Goal: Task Accomplishment & Management: Complete application form

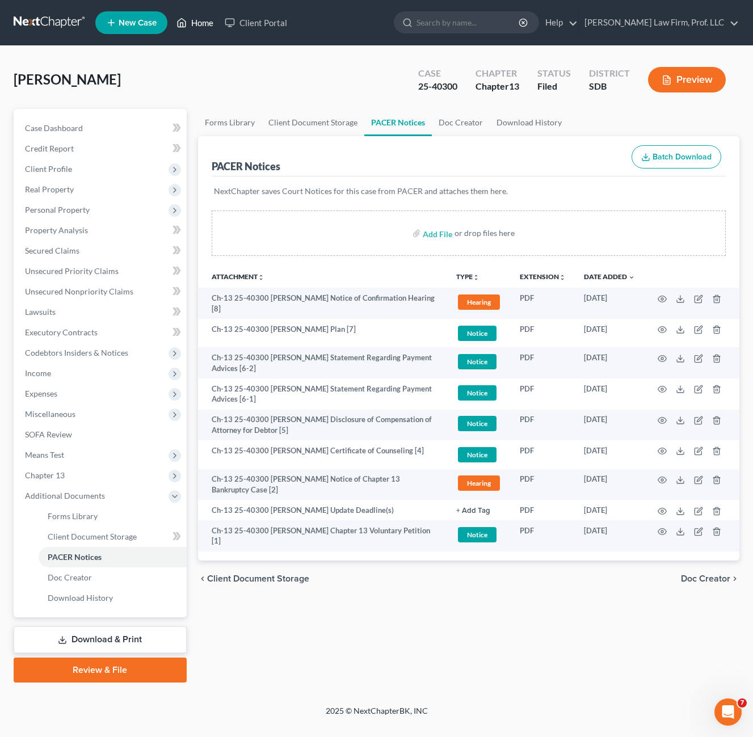
click at [205, 15] on link "Home" at bounding box center [195, 22] width 48 height 20
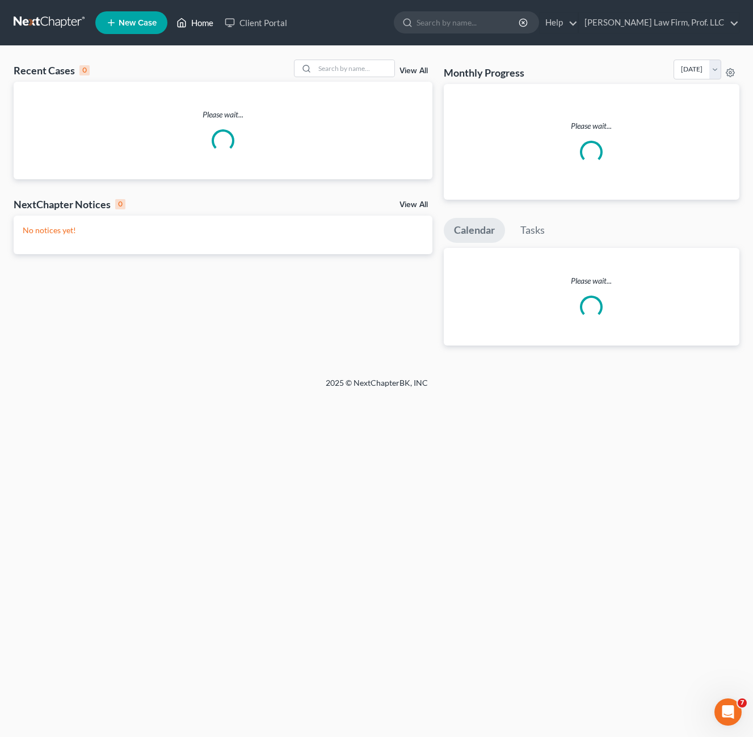
click at [203, 19] on link "Home" at bounding box center [195, 22] width 48 height 20
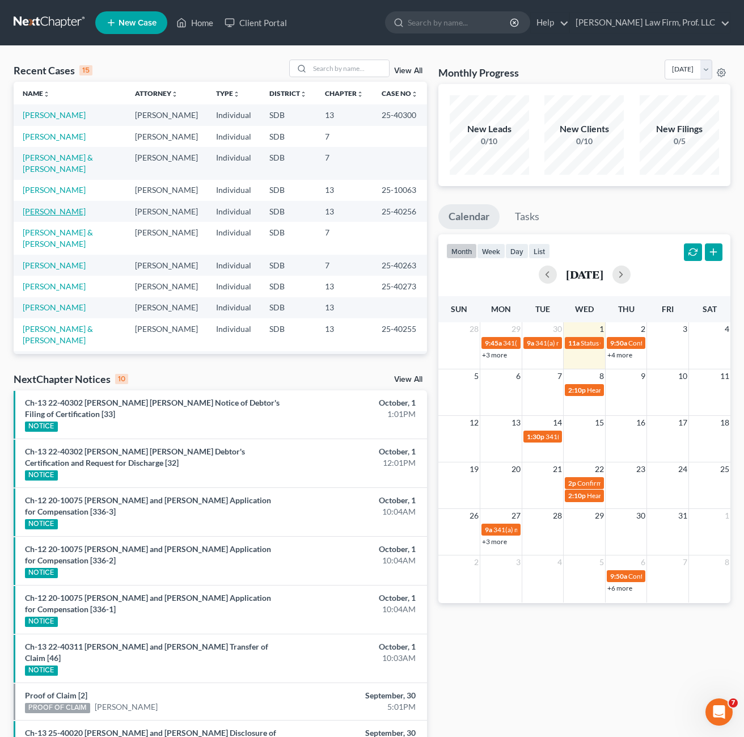
click at [67, 206] on link "[PERSON_NAME]" at bounding box center [54, 211] width 63 height 10
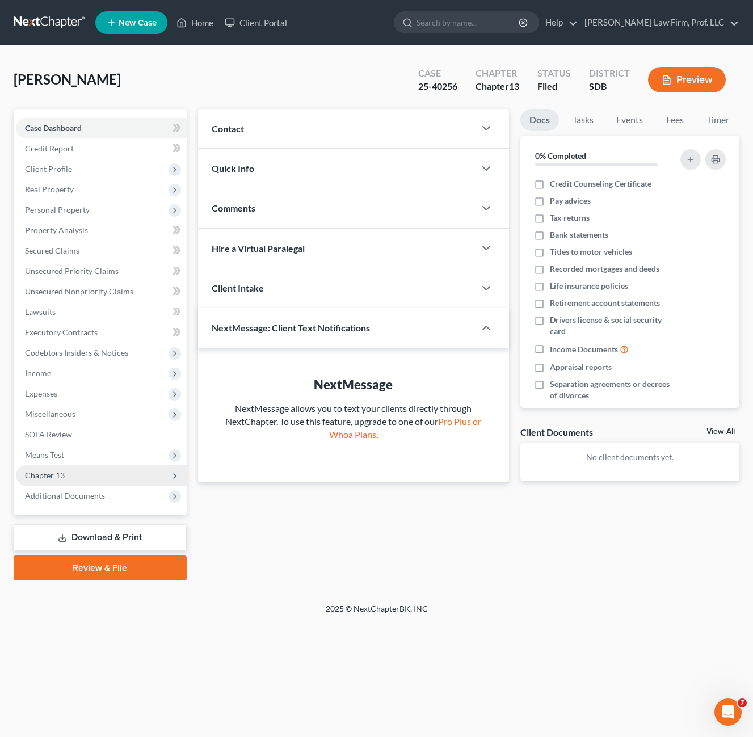
drag, startPoint x: 94, startPoint y: 495, endPoint x: 98, endPoint y: 475, distance: 19.8
click at [94, 493] on span "Additional Documents" at bounding box center [65, 496] width 80 height 10
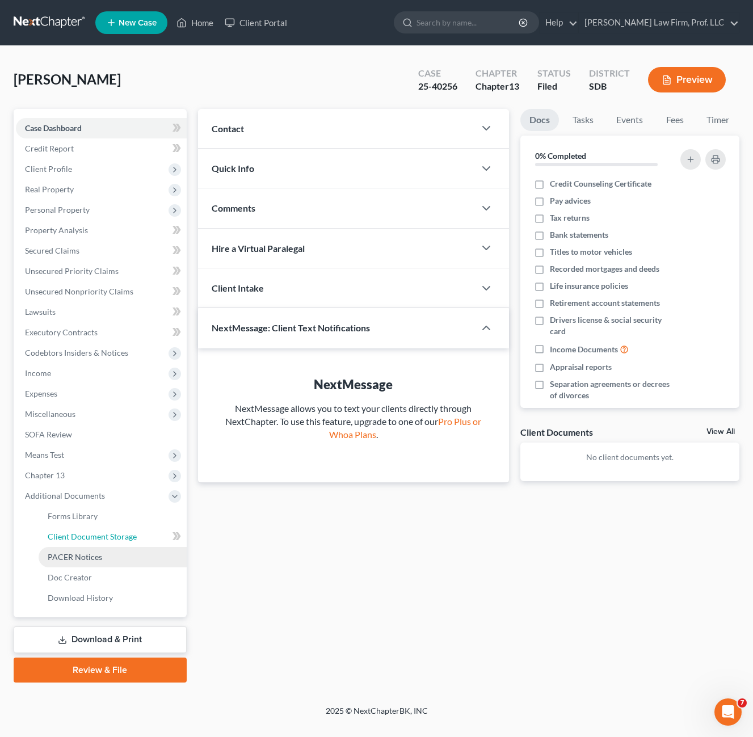
click at [94, 539] on span "Client Document Storage" at bounding box center [92, 536] width 89 height 10
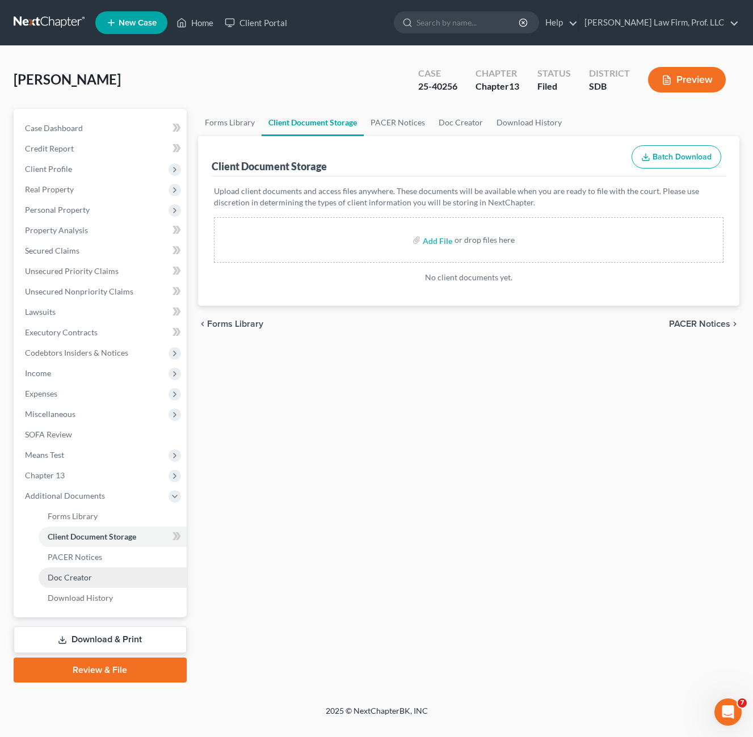
click at [87, 572] on span "Doc Creator" at bounding box center [70, 577] width 44 height 10
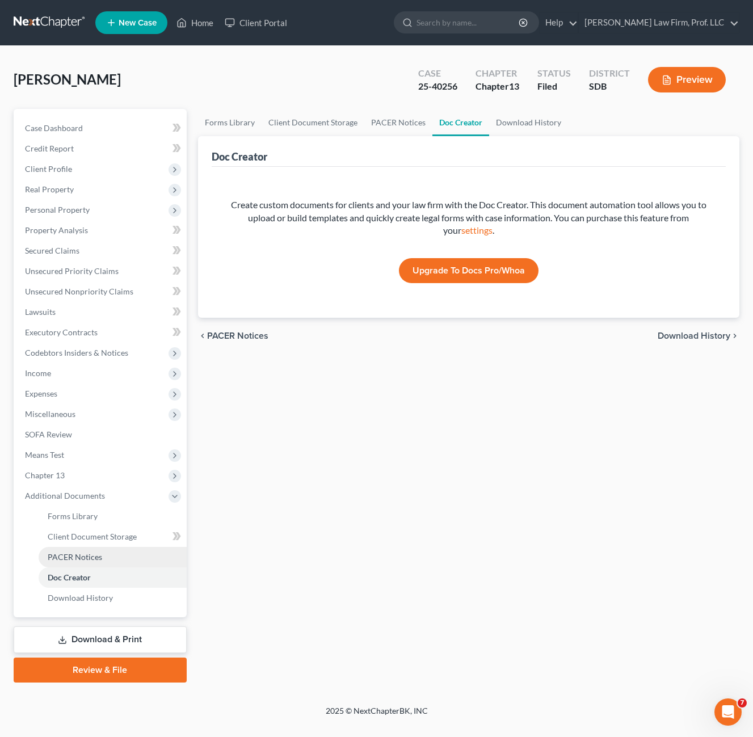
click at [91, 559] on span "PACER Notices" at bounding box center [75, 557] width 54 height 10
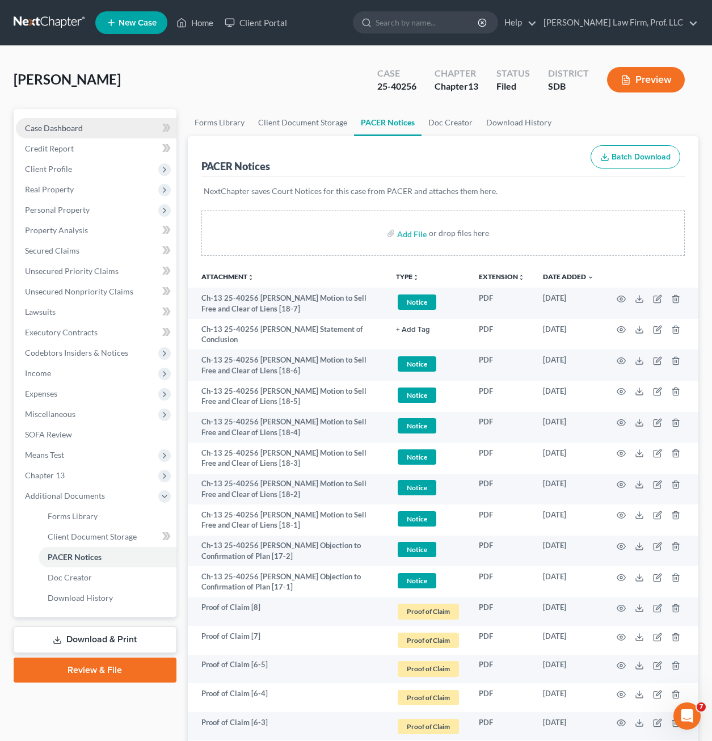
click at [199, 78] on div "[PERSON_NAME] Upgraded Case 25-40256 Chapter Chapter 13 Status Filed District S…" at bounding box center [356, 84] width 684 height 49
click at [215, 21] on link "Home" at bounding box center [195, 22] width 48 height 20
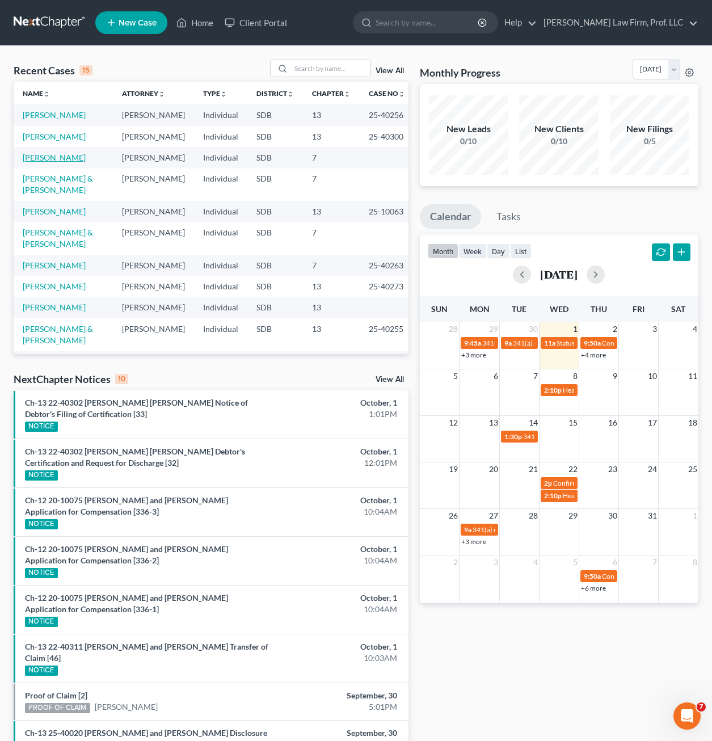
click at [52, 162] on link "[PERSON_NAME]" at bounding box center [54, 158] width 63 height 10
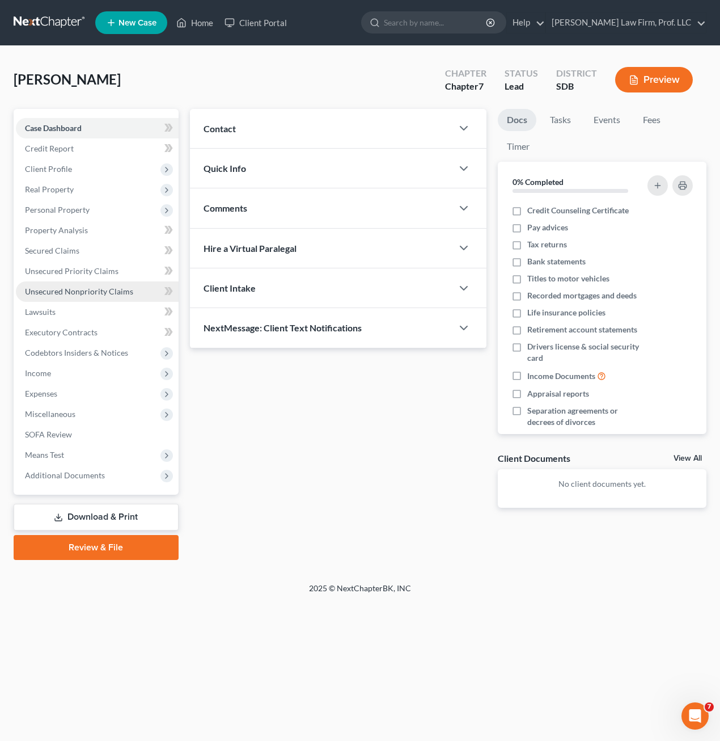
click at [84, 289] on span "Unsecured Nonpriority Claims" at bounding box center [79, 291] width 108 height 10
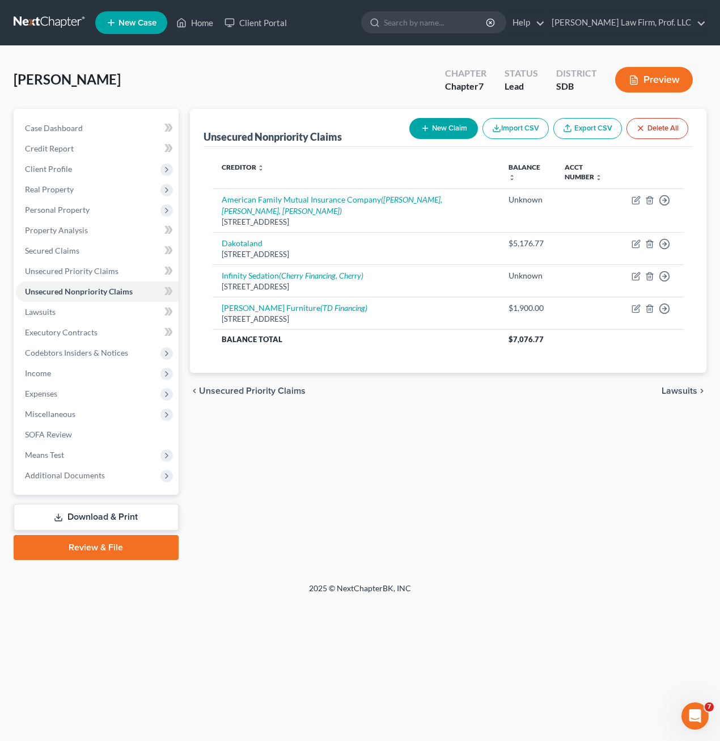
drag, startPoint x: 415, startPoint y: 453, endPoint x: 277, endPoint y: 168, distance: 315.5
click at [415, 452] on div "Unsecured Nonpriority Claims New Claim Import CSV Export CSV Delete All Credito…" at bounding box center [448, 334] width 529 height 451
click at [67, 176] on span "Client Profile" at bounding box center [97, 169] width 163 height 20
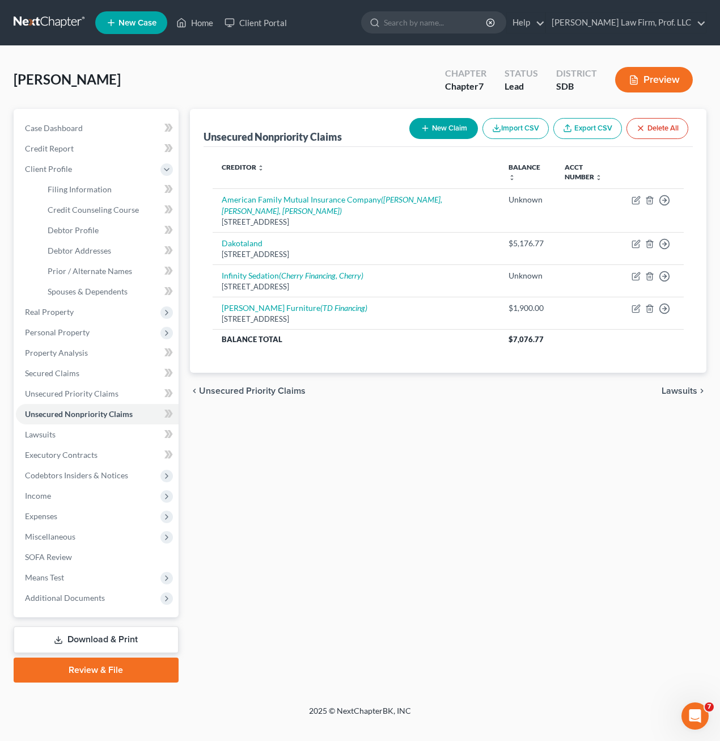
click at [393, 485] on div "Unsecured Nonpriority Claims New Claim Import CSV Export CSV Delete All Credito…" at bounding box center [448, 395] width 529 height 573
drag, startPoint x: 391, startPoint y: 529, endPoint x: 175, endPoint y: 265, distance: 341.3
click at [392, 529] on div "Unsecured Nonpriority Claims New Claim Import CSV Export CSV Delete All Credito…" at bounding box center [448, 395] width 529 height 573
drag, startPoint x: 96, startPoint y: 235, endPoint x: 307, endPoint y: 350, distance: 240.3
click at [97, 235] on link "Debtor Profile" at bounding box center [109, 230] width 140 height 20
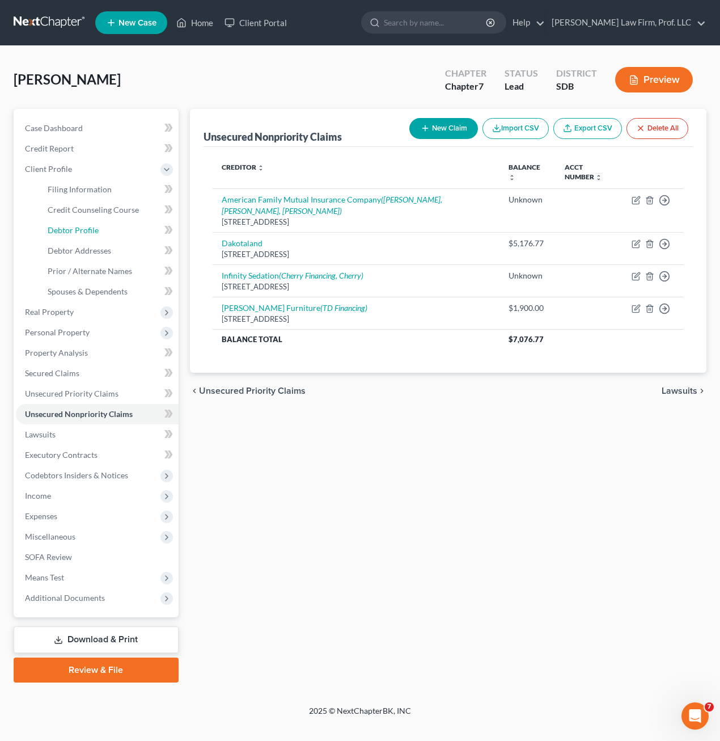
select select "0"
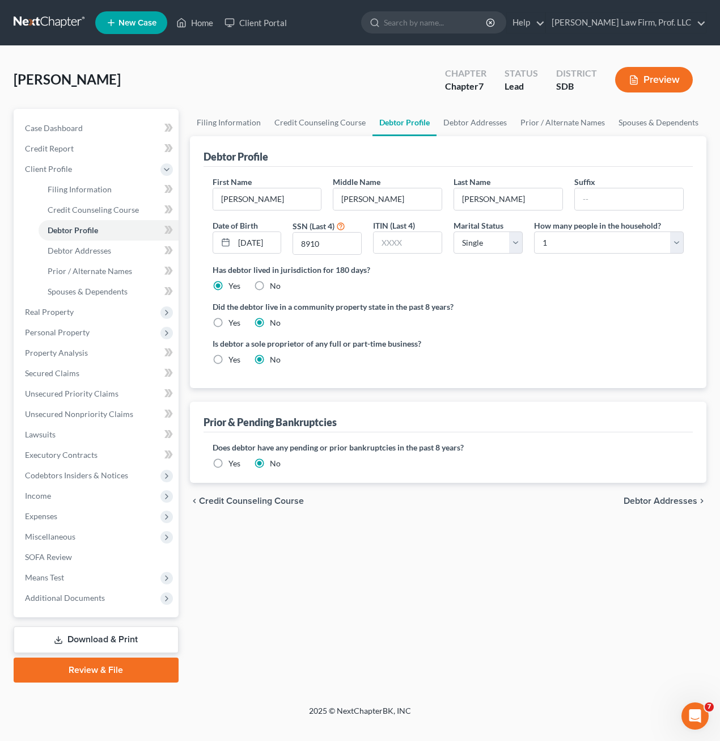
drag, startPoint x: 463, startPoint y: 557, endPoint x: 445, endPoint y: 468, distance: 91.4
click at [463, 558] on div "Filing Information Credit Counseling Course Debtor Profile Debtor Addresses Pri…" at bounding box center [448, 395] width 529 height 573
click at [547, 519] on div "Filing Information Credit Counseling Course Debtor Profile Debtor Addresses Pri…" at bounding box center [448, 395] width 529 height 573
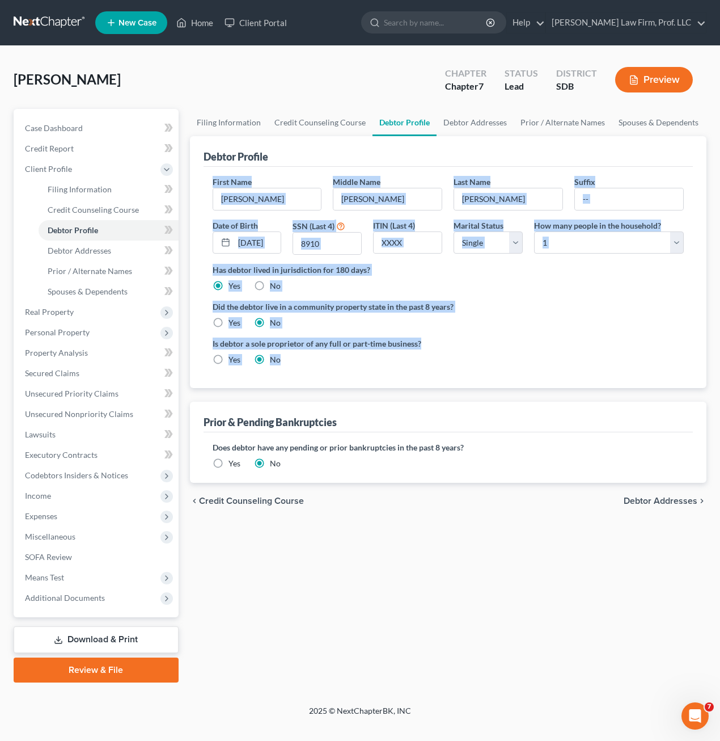
drag, startPoint x: 491, startPoint y: 374, endPoint x: 518, endPoint y: 336, distance: 46.7
click at [213, 176] on ng-include "First Name [PERSON_NAME] Middle Name [PERSON_NAME] Last Name [PERSON_NAME] Date…" at bounding box center [449, 275] width 472 height 198
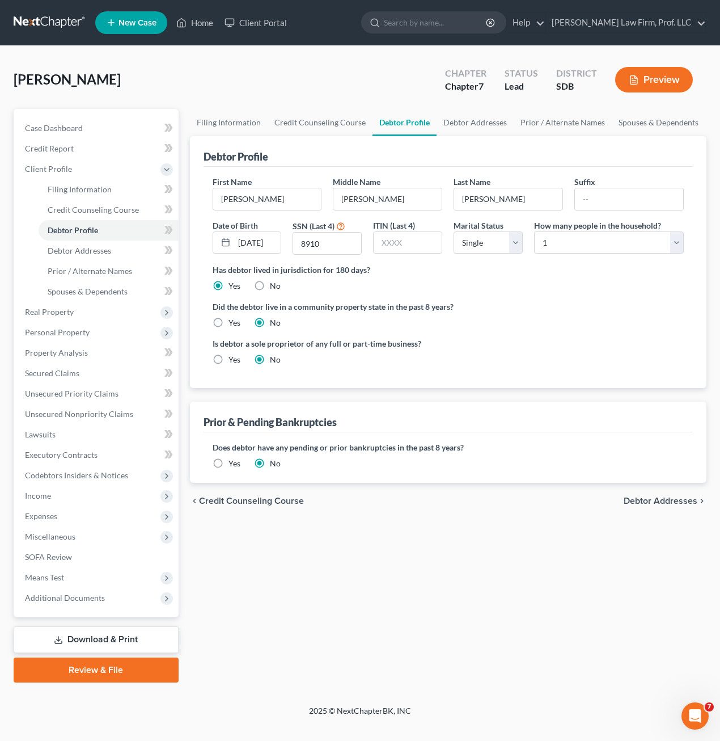
drag, startPoint x: 567, startPoint y: 365, endPoint x: 588, endPoint y: 362, distance: 20.5
click at [567, 364] on div "Is debtor a sole proprietor of any full or part-time business? Yes No" at bounding box center [448, 355] width 483 height 37
click at [94, 331] on span "Personal Property" at bounding box center [97, 332] width 163 height 20
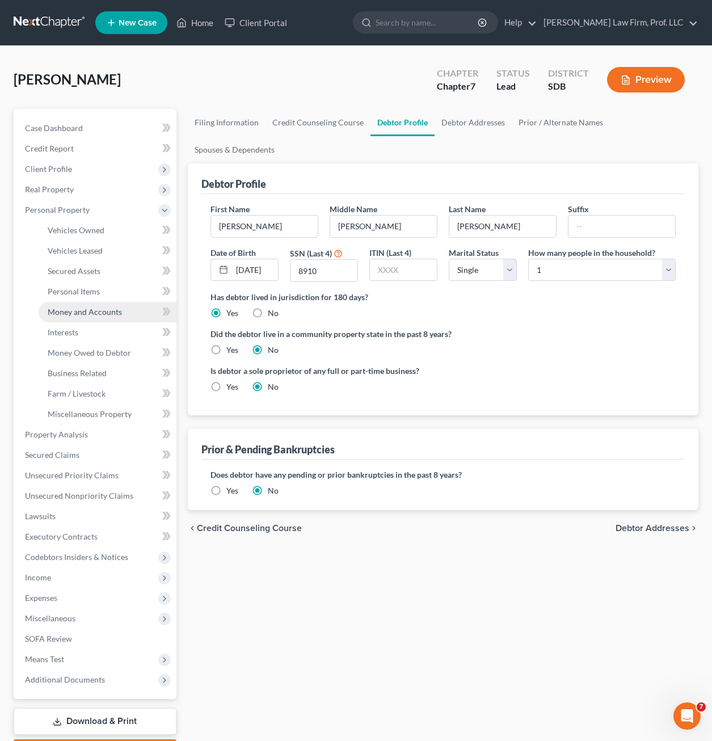
click at [103, 312] on span "Money and Accounts" at bounding box center [85, 312] width 74 height 10
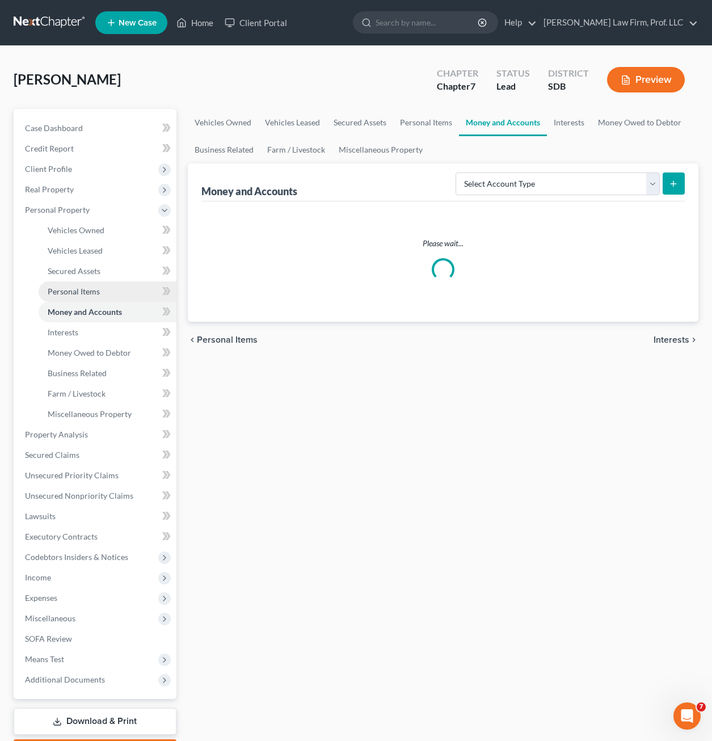
drag, startPoint x: 93, startPoint y: 292, endPoint x: 103, endPoint y: 284, distance: 12.9
click at [93, 291] on span "Personal Items" at bounding box center [74, 291] width 52 height 10
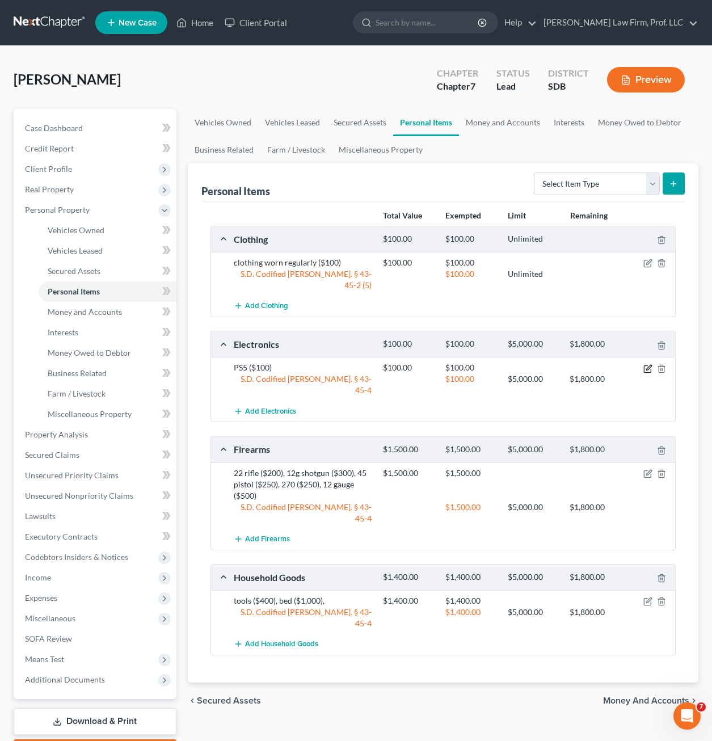
click at [647, 364] on icon "button" at bounding box center [647, 368] width 9 height 9
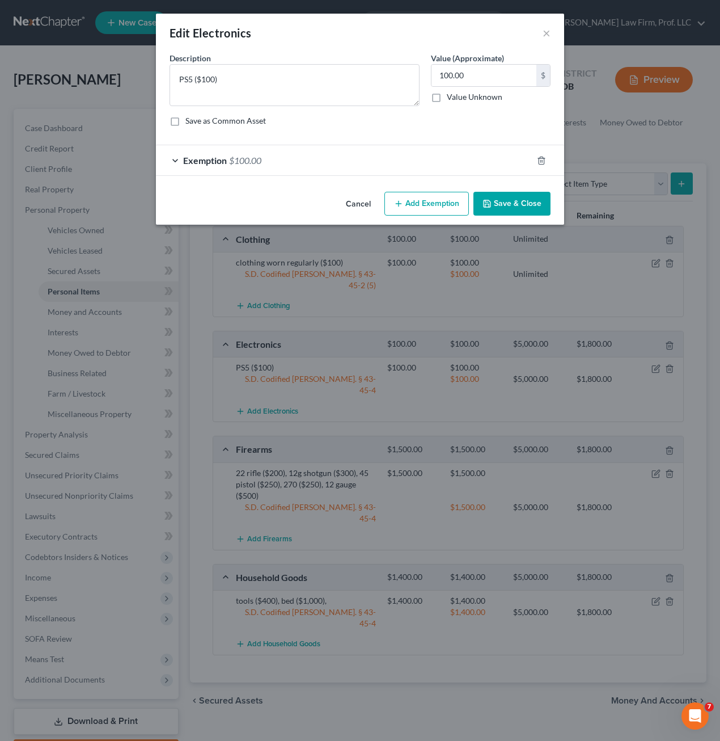
click at [357, 205] on button "Cancel" at bounding box center [358, 204] width 43 height 23
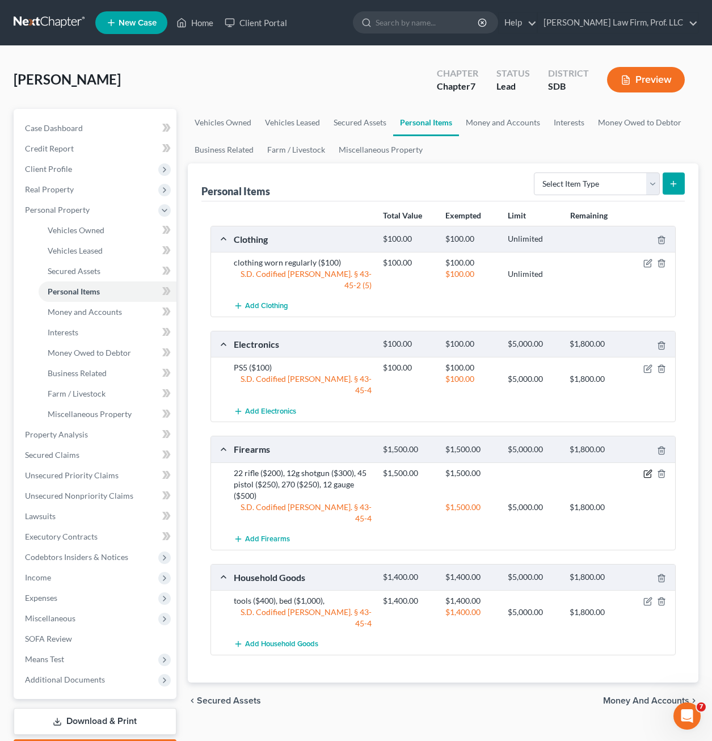
drag, startPoint x: 648, startPoint y: 453, endPoint x: 646, endPoint y: 441, distance: 11.6
click at [649, 469] on icon "button" at bounding box center [647, 473] width 9 height 9
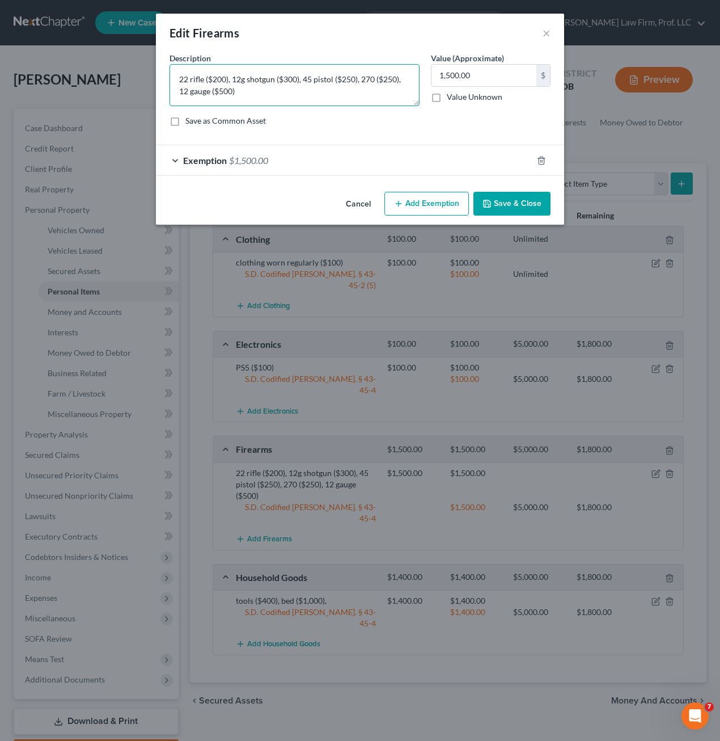
click at [294, 87] on textarea "22 rifle ($200), 12g shotgun ($300), 45 pistol ($250), 270 ($250), 12 gauge ($5…" at bounding box center [295, 85] width 250 height 42
click at [216, 75] on textarea "22 rifle ($200), 12g shotgun ($300), 45 pistol ($250), 270 ($250), 12 gauge ($5…" at bounding box center [295, 85] width 250 height 42
click at [287, 78] on textarea "22 rifle ($100), 12g shotgun ($300), 45 pistol ($250), 270 ($250), 12 gauge ($5…" at bounding box center [295, 85] width 250 height 42
click at [346, 78] on textarea "22 rifle ($100), 12g shotgun ($200), 45 pistol ($250), 270 ($250), 12 gauge ($5…" at bounding box center [295, 85] width 250 height 42
drag, startPoint x: 395, startPoint y: 77, endPoint x: 386, endPoint y: 78, distance: 9.1
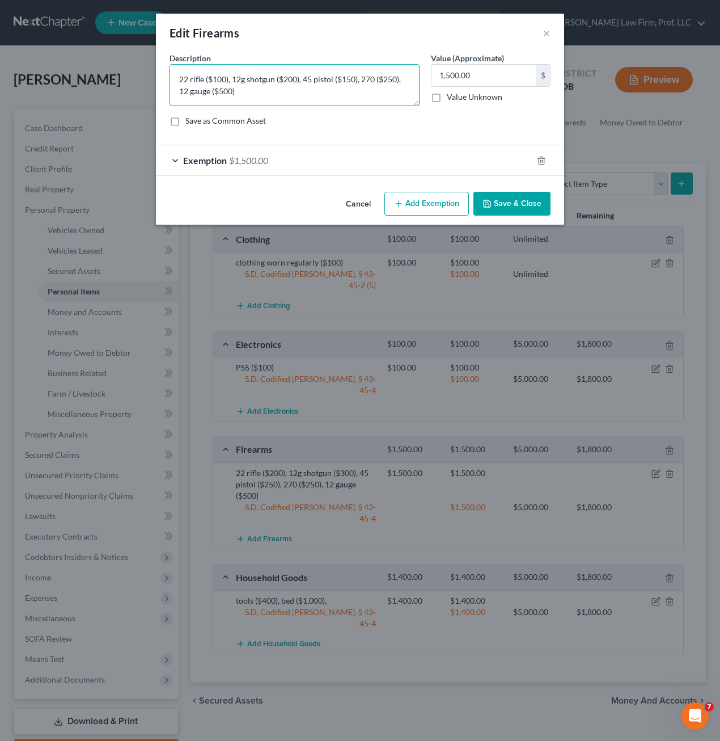
click at [386, 78] on textarea "22 rifle ($100), 12g shotgun ($200), 45 pistol ($150), 270 ($250), 12 gauge ($5…" at bounding box center [295, 85] width 250 height 42
click at [223, 90] on textarea "22 rifle ($100), 12g shotgun ($200), 45 pistol ($150), 270 ($200), 12 gauge ($5…" at bounding box center [295, 85] width 250 height 42
type textarea "22 rifle ($100), 12g shotgun ($200), 45 pistol ($150), 270 ($200), 12 gauge ($3…"
click at [446, 75] on input "1,500.00" at bounding box center [484, 76] width 105 height 22
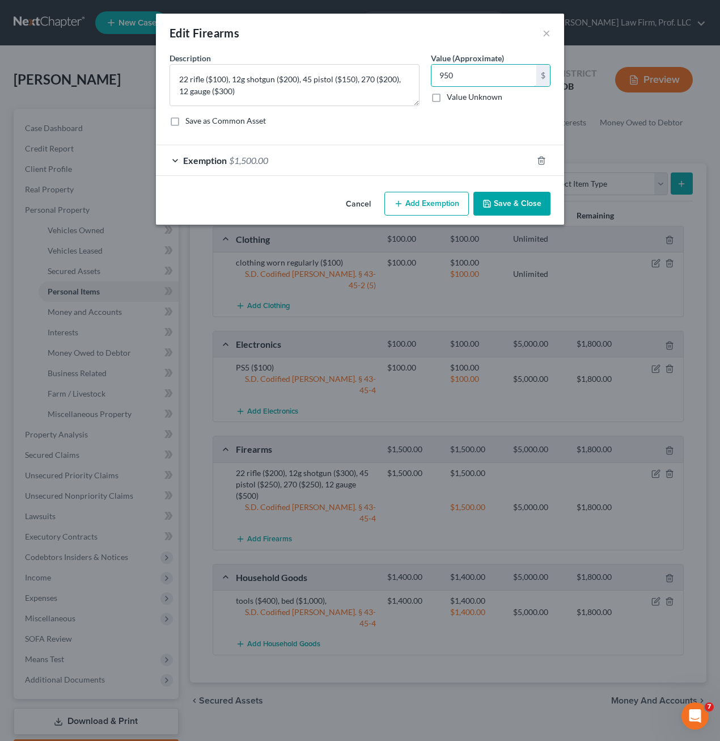
type input "950"
click at [309, 158] on div "Exemption $1,500.00" at bounding box center [344, 160] width 377 height 30
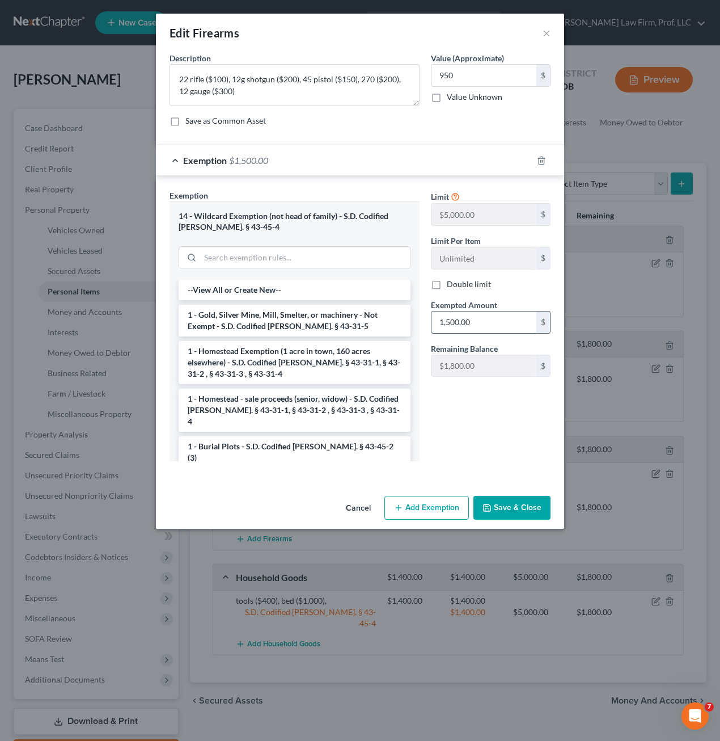
click at [495, 316] on input "1,500.00" at bounding box center [484, 322] width 105 height 22
type input "950"
drag, startPoint x: 497, startPoint y: 435, endPoint x: 484, endPoint y: 407, distance: 31.2
click at [497, 434] on div "Limit $5,000.00 $ Limit Per Item Unlimited $ Double limit Exempted Amount * 950…" at bounding box center [490, 329] width 131 height 281
click at [526, 514] on button "Save & Close" at bounding box center [512, 508] width 77 height 24
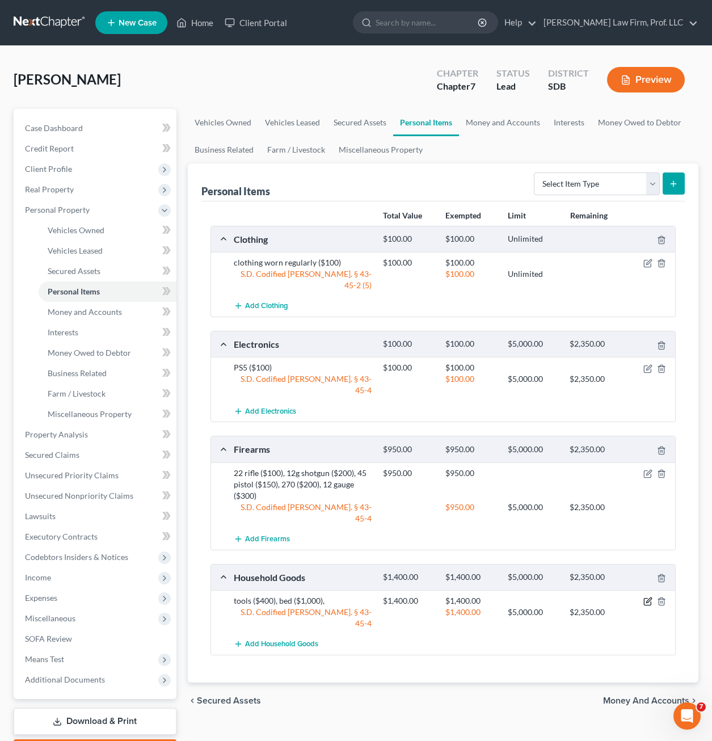
drag, startPoint x: 644, startPoint y: 565, endPoint x: 628, endPoint y: 529, distance: 39.8
click at [643, 597] on icon "button" at bounding box center [647, 601] width 9 height 9
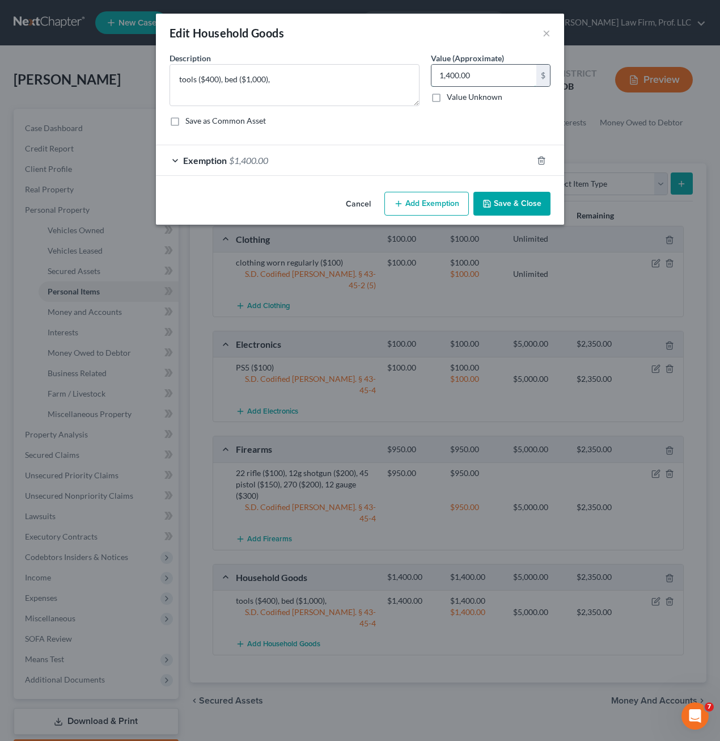
click at [467, 83] on input "1,400.00" at bounding box center [484, 76] width 105 height 22
click at [209, 76] on textarea "tools ($400), bed ($1,000)," at bounding box center [295, 85] width 250 height 42
drag, startPoint x: 265, startPoint y: 76, endPoint x: 248, endPoint y: 74, distance: 17.7
click at [248, 74] on textarea "tools ($250), bed ($1,000)," at bounding box center [295, 85] width 250 height 42
click at [357, 85] on textarea "tools ($250), bed ($500)," at bounding box center [295, 85] width 250 height 42
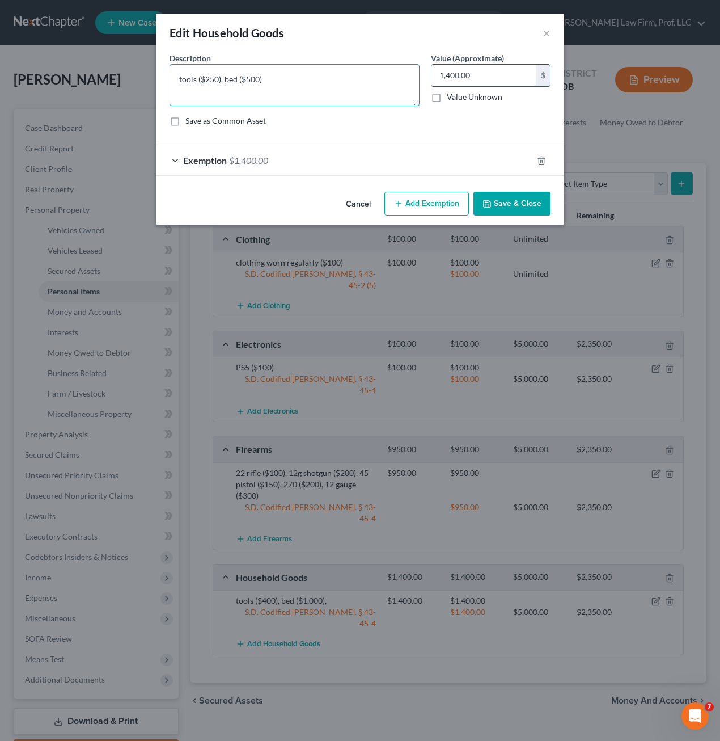
type textarea "tools ($250), bed ($500)"
click at [476, 83] on input "1,400.00" at bounding box center [484, 76] width 105 height 22
type input "750"
click at [279, 158] on div "Exemption $1,400.00" at bounding box center [344, 160] width 377 height 30
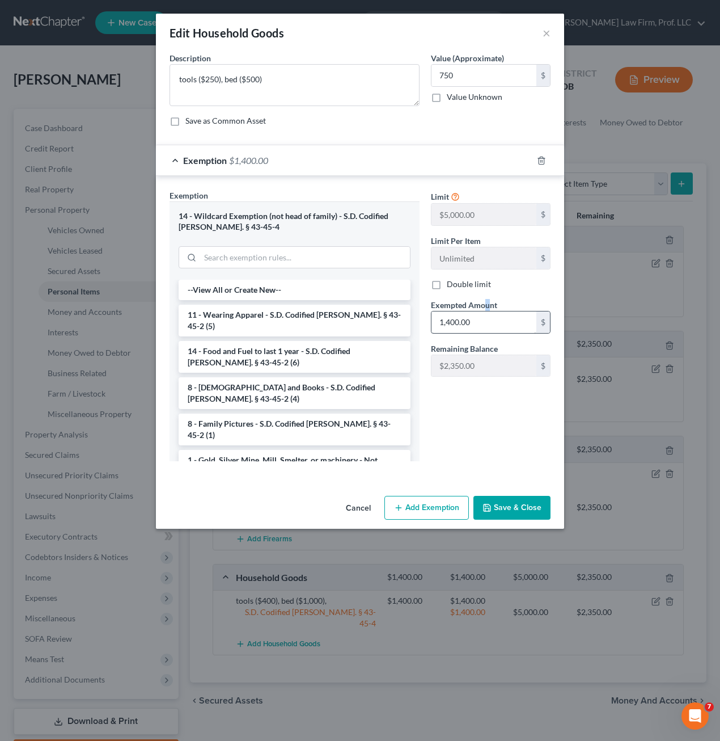
click at [484, 304] on span "Exempted Amount" at bounding box center [464, 305] width 66 height 10
click at [483, 315] on input "1,400.00" at bounding box center [484, 322] width 105 height 22
type input "750"
click at [484, 420] on div "Limit $5,000.00 $ Limit Per Item Unlimited $ Double limit Exempted Amount * 750…" at bounding box center [490, 329] width 131 height 281
click at [525, 507] on button "Save & Close" at bounding box center [512, 508] width 77 height 24
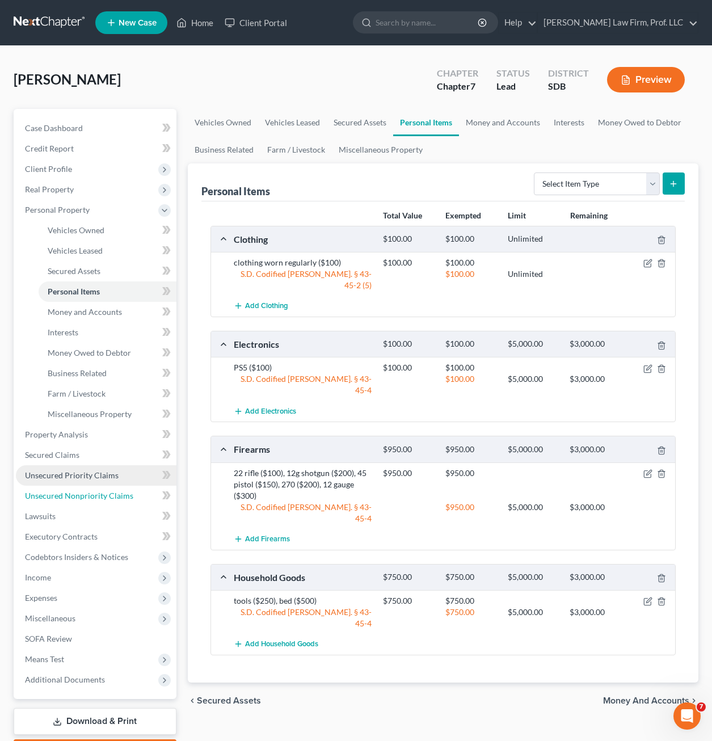
drag, startPoint x: 109, startPoint y: 497, endPoint x: 126, endPoint y: 464, distance: 36.3
click at [109, 497] on span "Unsecured Nonpriority Claims" at bounding box center [79, 496] width 108 height 10
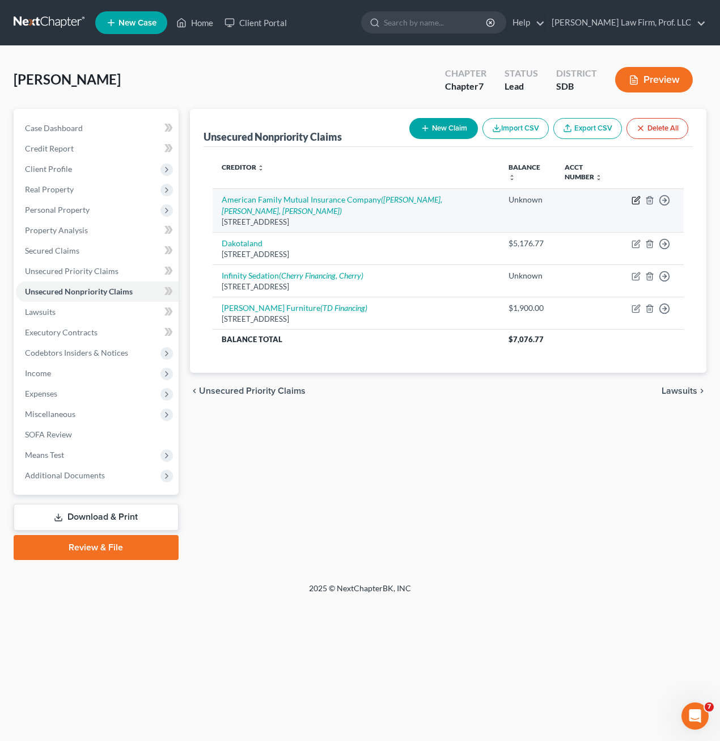
click at [633, 201] on icon "button" at bounding box center [635, 200] width 7 height 7
select select "3"
select select "14"
select select "0"
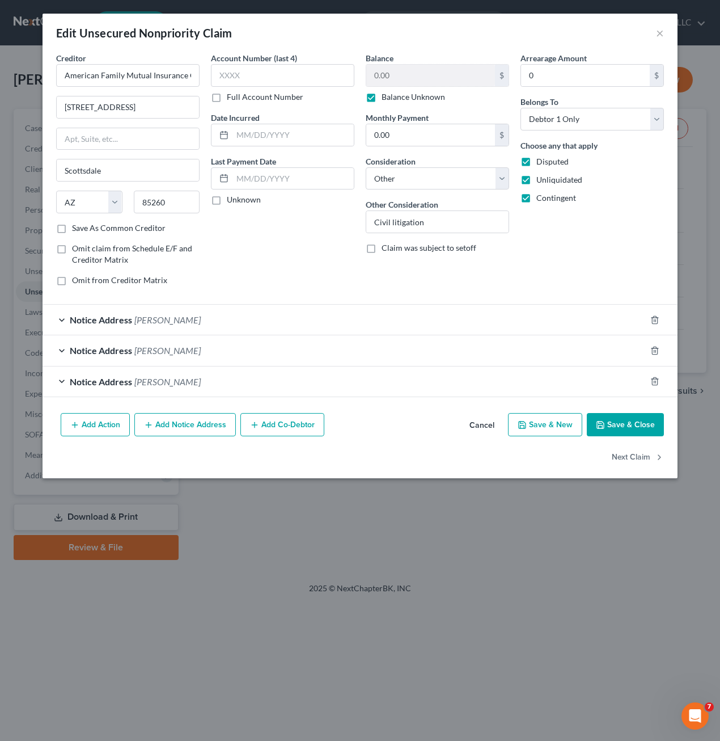
drag, startPoint x: 553, startPoint y: 255, endPoint x: 588, endPoint y: 157, distance: 104.4
click at [554, 255] on div "Arrearage Amount 0 $ Belongs To * Select Debtor 1 Only Debtor 2 Only Debtor 1 A…" at bounding box center [592, 173] width 155 height 243
click at [474, 226] on input "Civil litigation" at bounding box center [437, 222] width 142 height 22
click at [472, 224] on input "Civil litigation" at bounding box center [437, 222] width 142 height 22
click at [471, 224] on input "Civil litigation" at bounding box center [437, 222] width 142 height 22
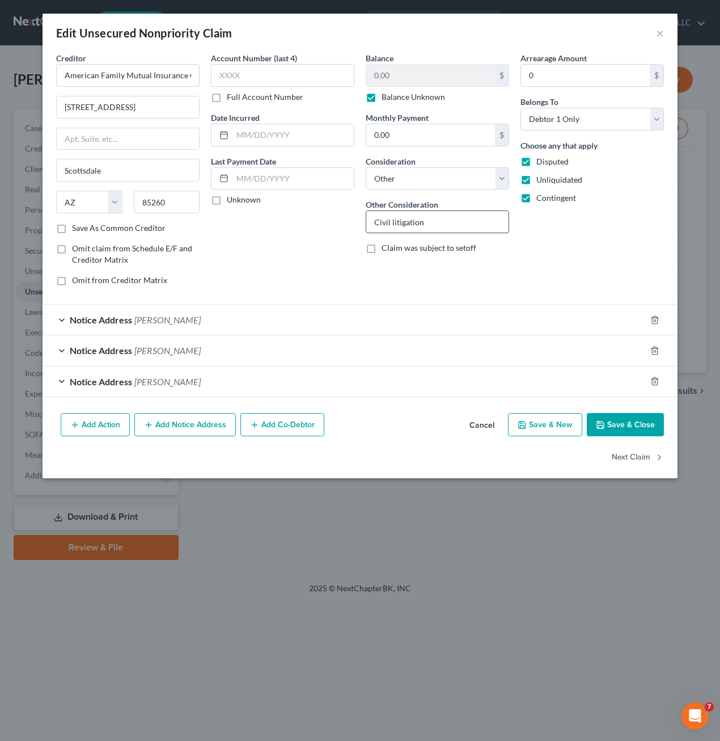
click at [471, 224] on input "Civil litigation" at bounding box center [437, 222] width 142 height 22
drag, startPoint x: 471, startPoint y: 224, endPoint x: 451, endPoint y: 212, distance: 23.1
click at [328, 221] on div "Creditor * American Family Mutual Insurance Company [STREET_ADDRESS][GEOGRAPHIC…" at bounding box center [359, 173] width 619 height 243
click at [451, 212] on input "Civil litigation" at bounding box center [437, 222] width 142 height 22
click at [454, 220] on input "Civil litigation" at bounding box center [437, 222] width 142 height 22
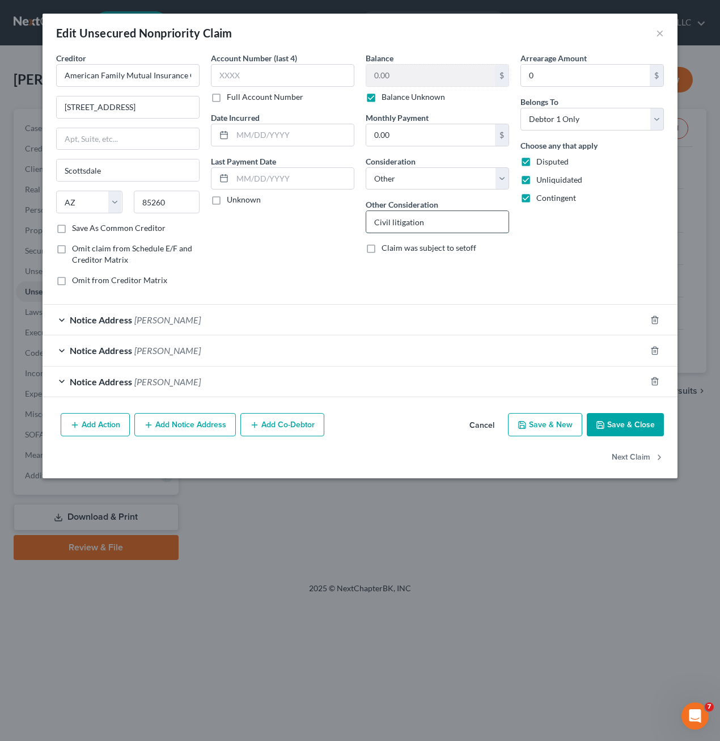
click at [451, 228] on input "Civil litigation" at bounding box center [437, 222] width 142 height 22
click at [451, 229] on input "Civil litigation" at bounding box center [437, 222] width 142 height 22
drag, startPoint x: 442, startPoint y: 229, endPoint x: 307, endPoint y: 231, distance: 135.0
click at [311, 226] on div "Creditor * American Family Mutual Insurance Company [STREET_ADDRESS][GEOGRAPHIC…" at bounding box center [359, 173] width 619 height 243
click at [384, 219] on input "Tort judgment against debtor -" at bounding box center [437, 222] width 142 height 22
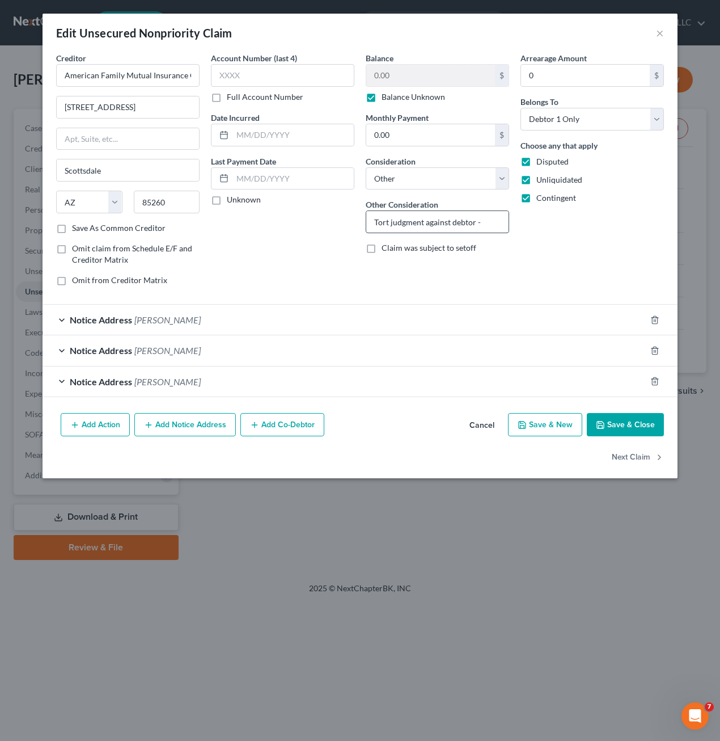
click at [383, 220] on input "Tort judgment against debtor -" at bounding box center [437, 222] width 142 height 22
click at [491, 216] on input "judgment against debtor -" at bounding box center [437, 222] width 142 height 22
type input "judgment against debtor"
click at [432, 100] on label "Balance Unknown" at bounding box center [414, 96] width 64 height 11
click at [394, 99] on input "Balance Unknown" at bounding box center [389, 94] width 7 height 7
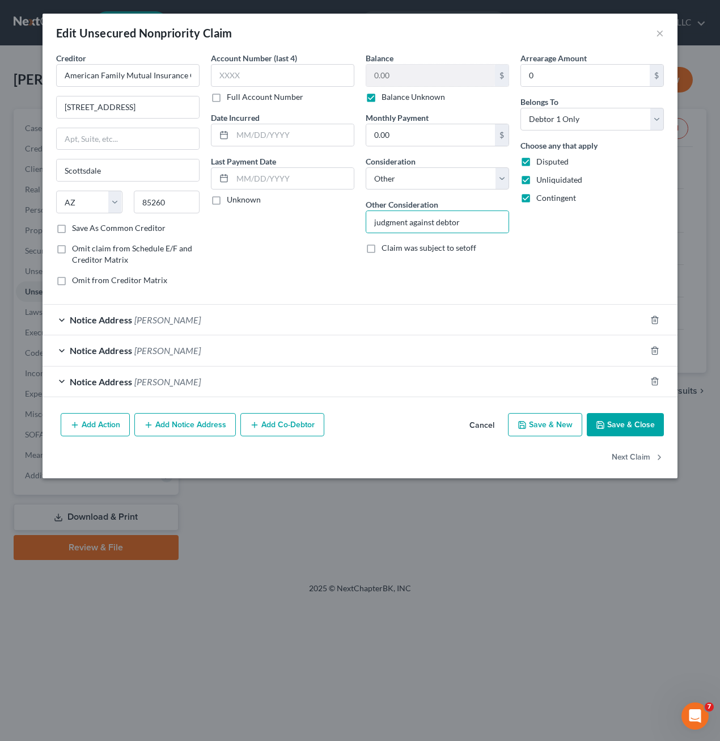
checkbox input "false"
click at [416, 82] on input "0.00" at bounding box center [430, 76] width 129 height 22
type input "539,486.80"
click at [626, 419] on button "Save & Close" at bounding box center [625, 425] width 77 height 24
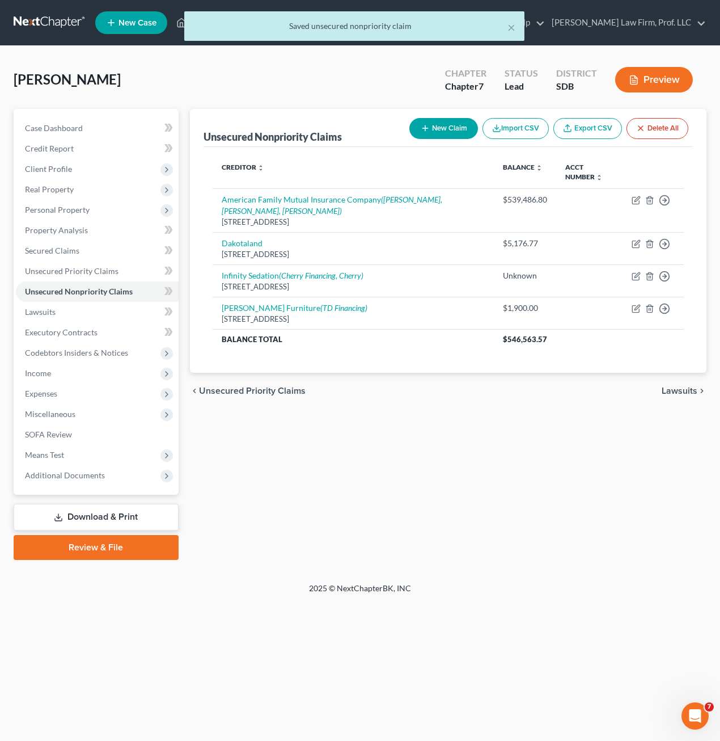
click at [398, 479] on div "Unsecured Nonpriority Claims New Claim Import CSV Export CSV Delete All Credito…" at bounding box center [448, 334] width 529 height 451
click at [67, 372] on span "Income" at bounding box center [97, 373] width 163 height 20
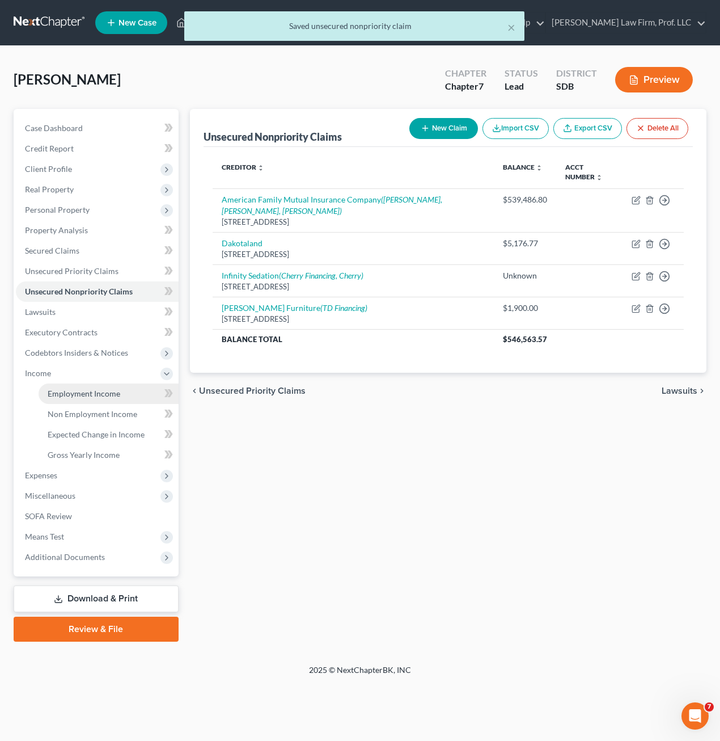
drag, startPoint x: 81, startPoint y: 397, endPoint x: 90, endPoint y: 398, distance: 9.1
click at [82, 397] on span "Employment Income" at bounding box center [84, 393] width 73 height 10
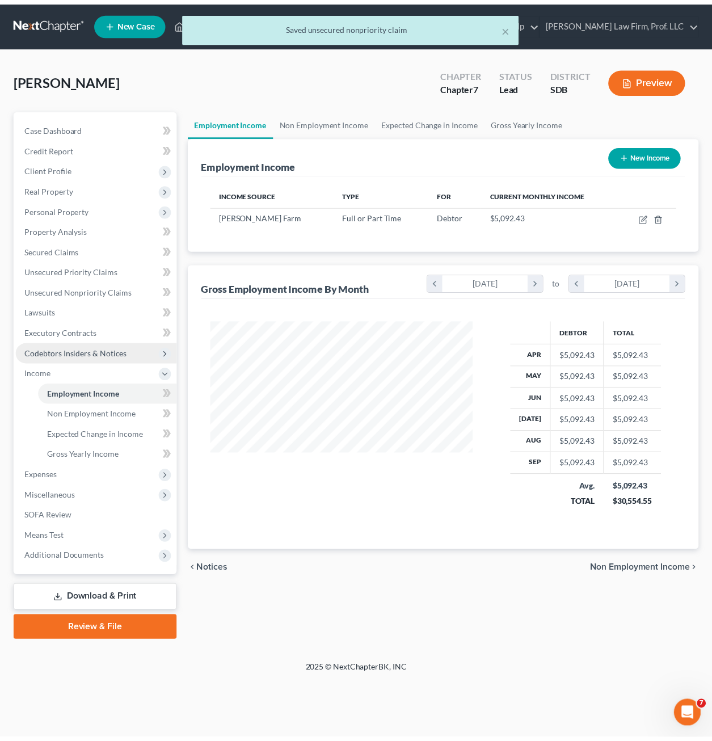
scroll to position [204, 289]
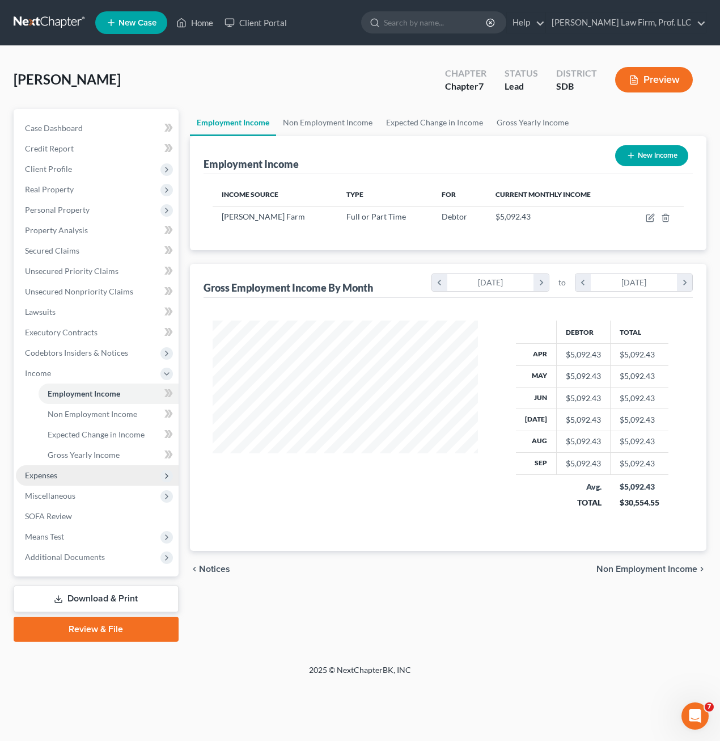
click at [61, 468] on span "Expenses" at bounding box center [97, 475] width 163 height 20
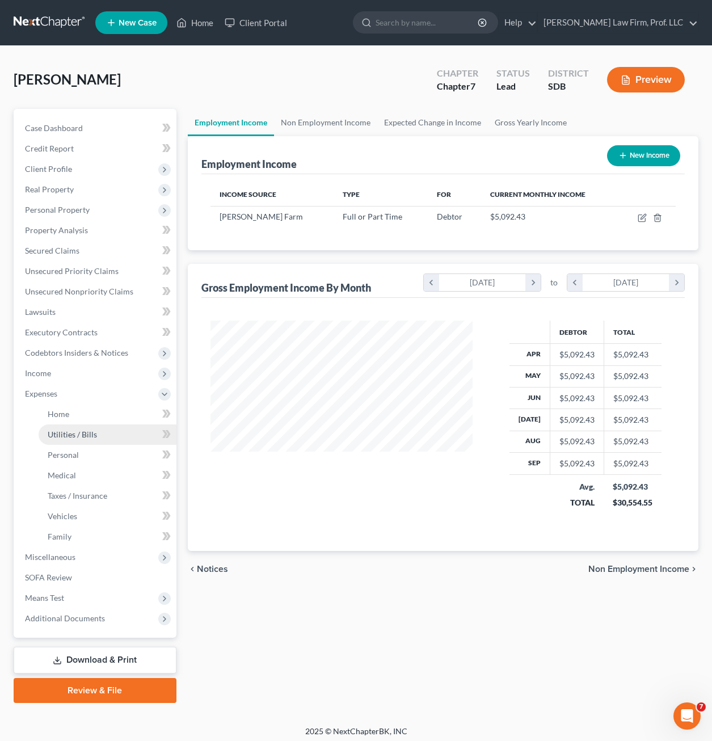
scroll to position [566905, 566823]
drag, startPoint x: 102, startPoint y: 412, endPoint x: 109, endPoint y: 405, distance: 9.7
click at [101, 412] on link "Home" at bounding box center [108, 414] width 138 height 20
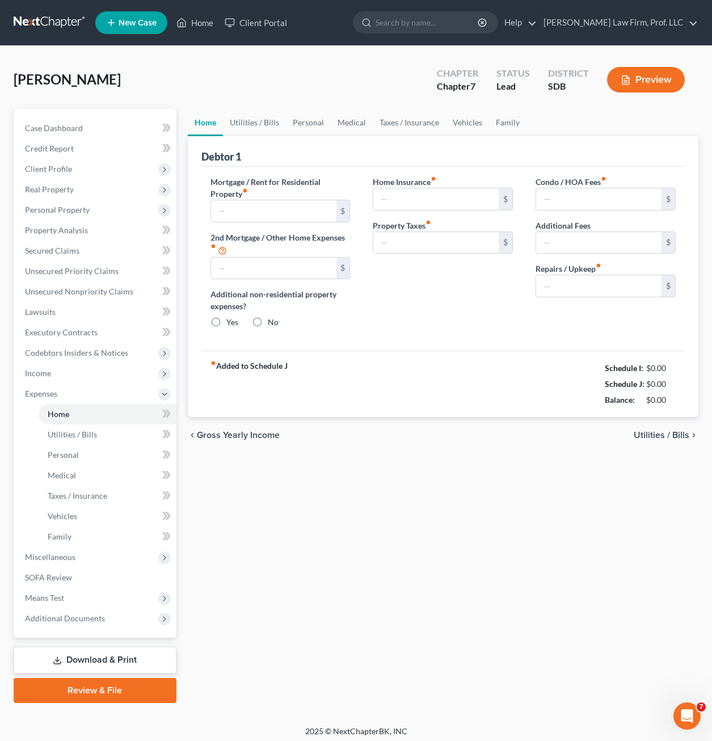
type input "400.00"
type input "0.00"
radio input "true"
type input "0.00"
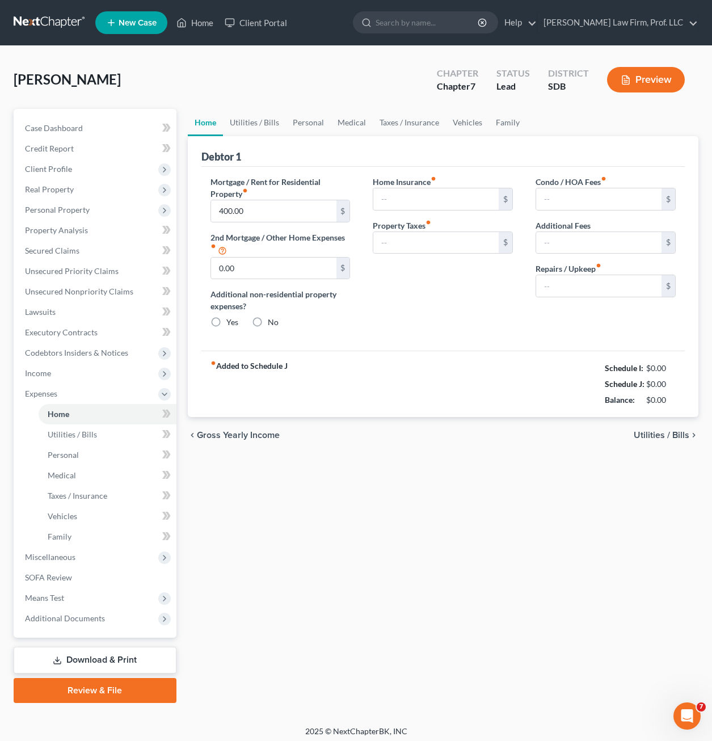
type input "0.00"
click at [452, 434] on div "chevron_left Gross Yearly Income Utilities / Bills chevron_right" at bounding box center [443, 435] width 510 height 36
drag, startPoint x: 248, startPoint y: 129, endPoint x: 320, endPoint y: 128, distance: 72.0
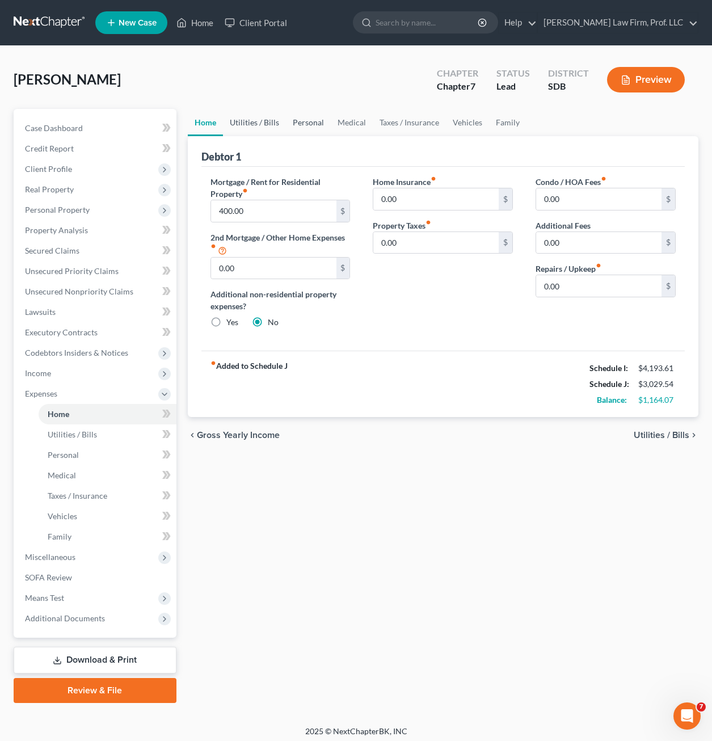
click at [248, 128] on link "Utilities / Bills" at bounding box center [254, 122] width 63 height 27
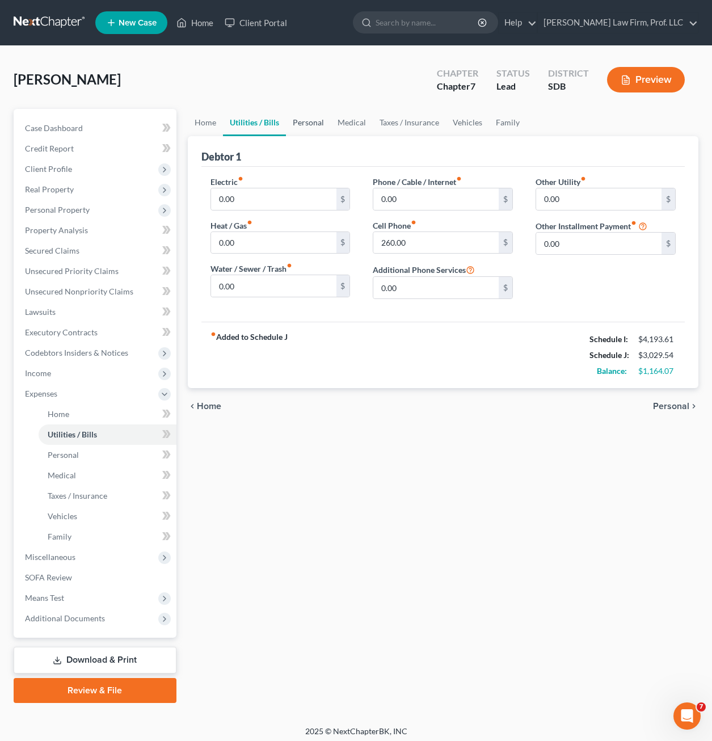
drag, startPoint x: 320, startPoint y: 126, endPoint x: 297, endPoint y: 147, distance: 31.7
click at [320, 126] on link "Personal" at bounding box center [308, 122] width 45 height 27
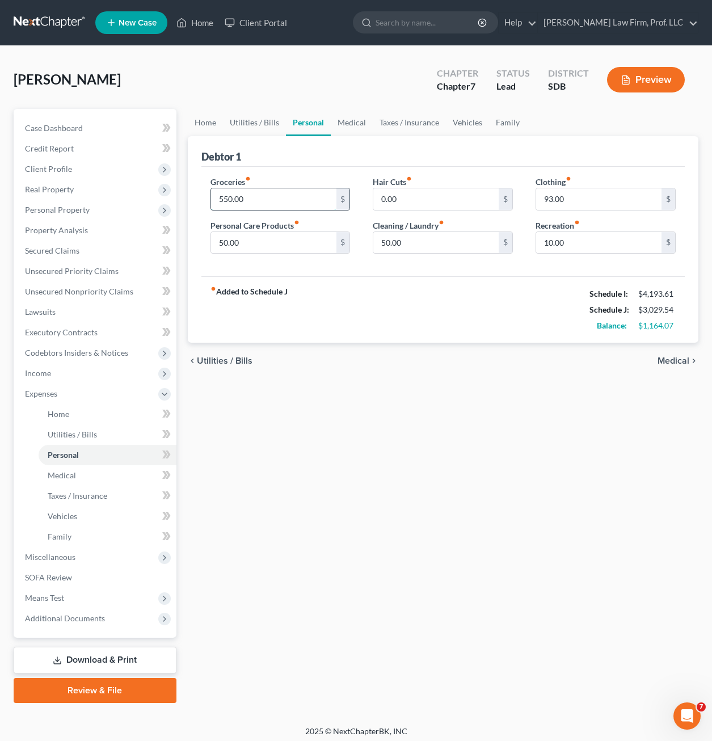
click at [273, 200] on input "550.00" at bounding box center [273, 199] width 125 height 22
type input "650"
drag, startPoint x: 464, startPoint y: 130, endPoint x: 308, endPoint y: 253, distance: 198.7
click at [463, 130] on link "Vehicles" at bounding box center [467, 122] width 43 height 27
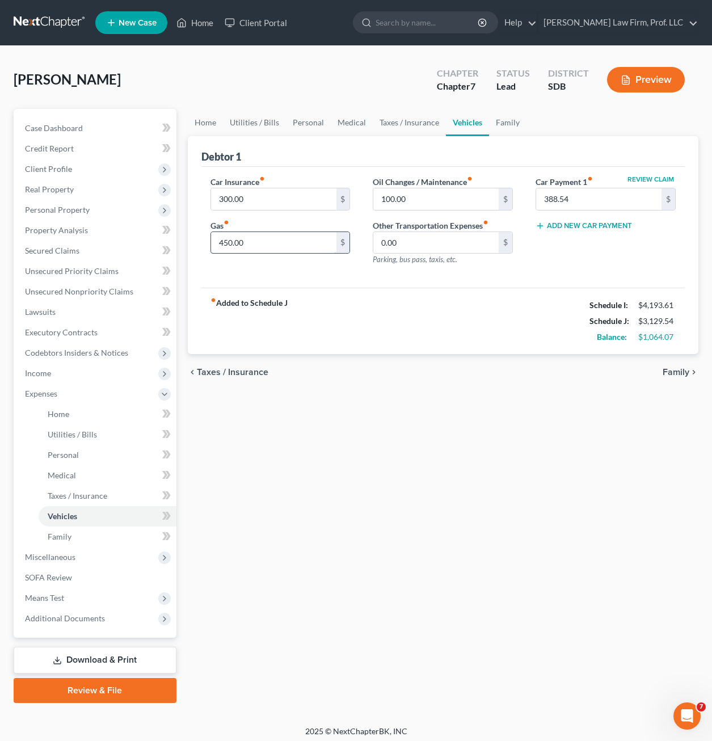
click at [259, 246] on input "450.00" at bounding box center [273, 243] width 125 height 22
click at [282, 236] on input "450.00" at bounding box center [273, 243] width 125 height 22
click at [240, 261] on div "Car Insurance fiber_manual_record 300.00 $ Gas fiber_manual_record 450.00 $" at bounding box center [280, 225] width 163 height 99
type input "500"
click at [515, 284] on div "Car Insurance fiber_manual_record 300.00 $ Gas fiber_manual_record 500 $ Oil Ch…" at bounding box center [442, 227] width 483 height 121
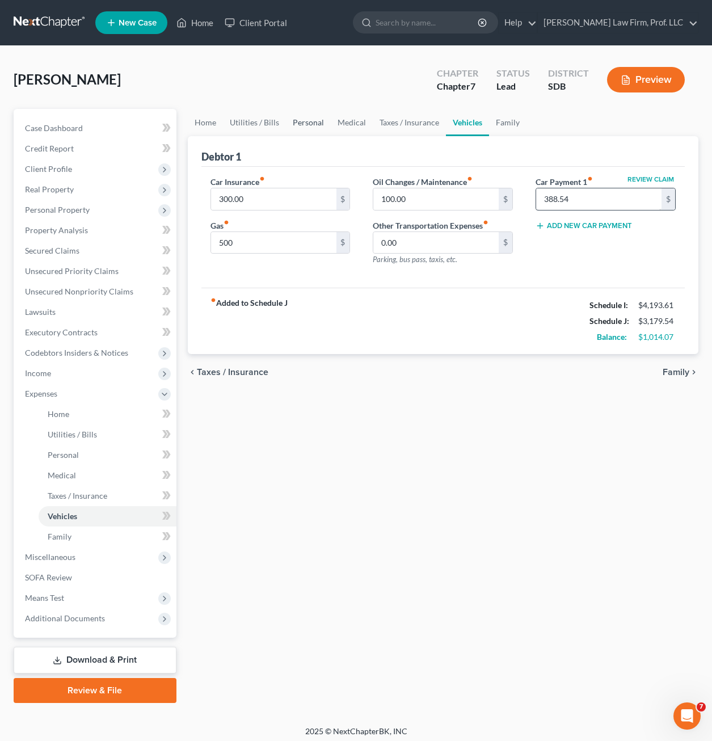
click at [316, 125] on link "Personal" at bounding box center [308, 122] width 45 height 27
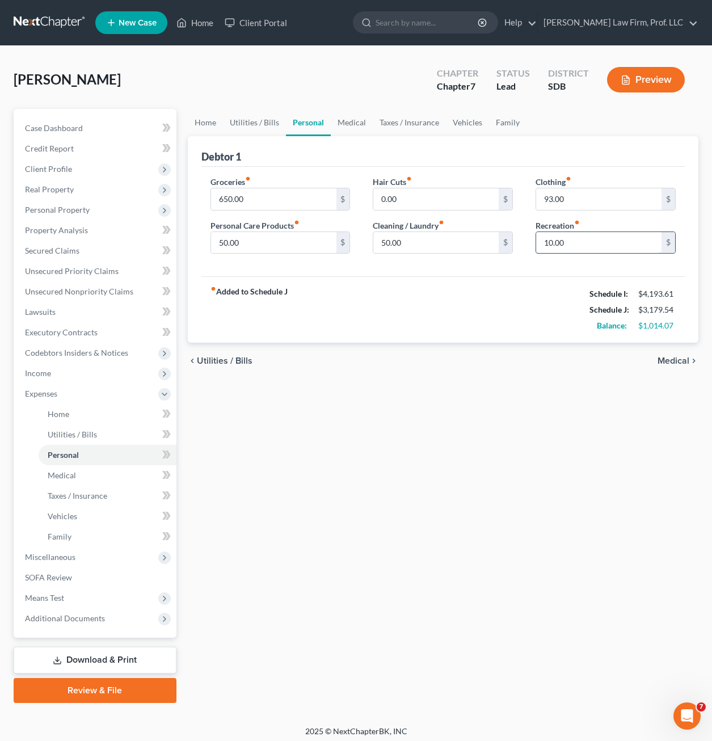
click at [609, 250] on input "10.00" at bounding box center [598, 243] width 125 height 22
type input "50"
drag, startPoint x: 553, startPoint y: 360, endPoint x: 514, endPoint y: 192, distance: 172.2
click at [549, 363] on div "chevron_left Utilities / Bills Medical chevron_right" at bounding box center [443, 361] width 510 height 36
click at [501, 112] on link "Family" at bounding box center [507, 122] width 37 height 27
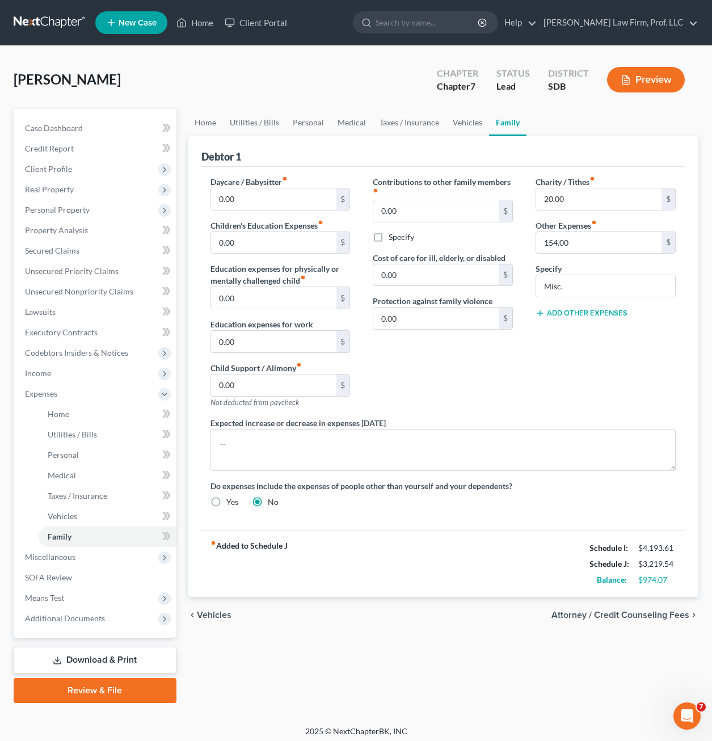
click at [649, 336] on div "Charity / Tithes fiber_manual_record 20.00 $ Other Expenses fiber_manual_record…" at bounding box center [605, 296] width 163 height 241
click at [603, 314] on button "Add Other Expenses" at bounding box center [581, 313] width 92 height 9
click at [624, 328] on input "0.00" at bounding box center [598, 330] width 125 height 22
click at [605, 370] on input "text" at bounding box center [605, 373] width 139 height 22
click at [568, 318] on div "0.00 $" at bounding box center [605, 329] width 140 height 23
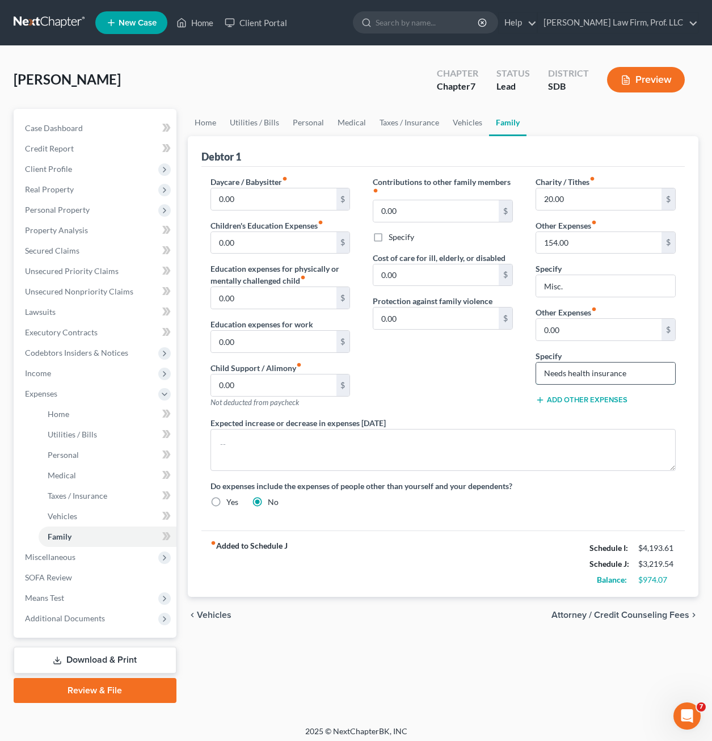
click at [552, 371] on input "Needs health insurance" at bounding box center [605, 373] width 139 height 22
drag, startPoint x: 543, startPoint y: 371, endPoint x: 535, endPoint y: 371, distance: 7.4
click at [535, 371] on div "Needs health insurance" at bounding box center [605, 373] width 140 height 23
type input "Debtor needs health insurance"
click at [646, 438] on textarea at bounding box center [442, 450] width 465 height 42
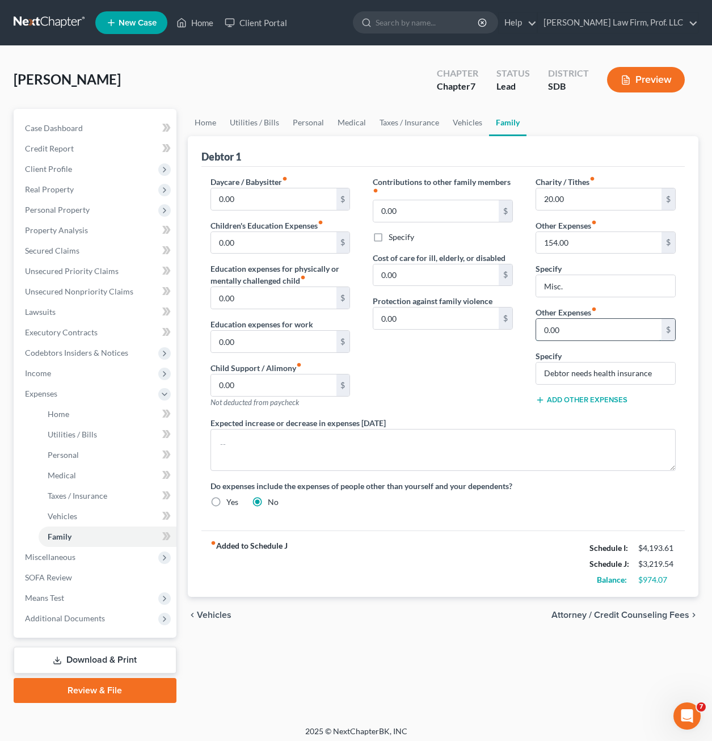
click at [600, 329] on input "0.00" at bounding box center [598, 330] width 125 height 22
type input "450"
click at [469, 407] on div "Contributions to other family members fiber_manual_record 0.00 $ Specify Cost o…" at bounding box center [442, 296] width 163 height 241
click at [599, 400] on button "Add Other Expenses" at bounding box center [581, 399] width 92 height 9
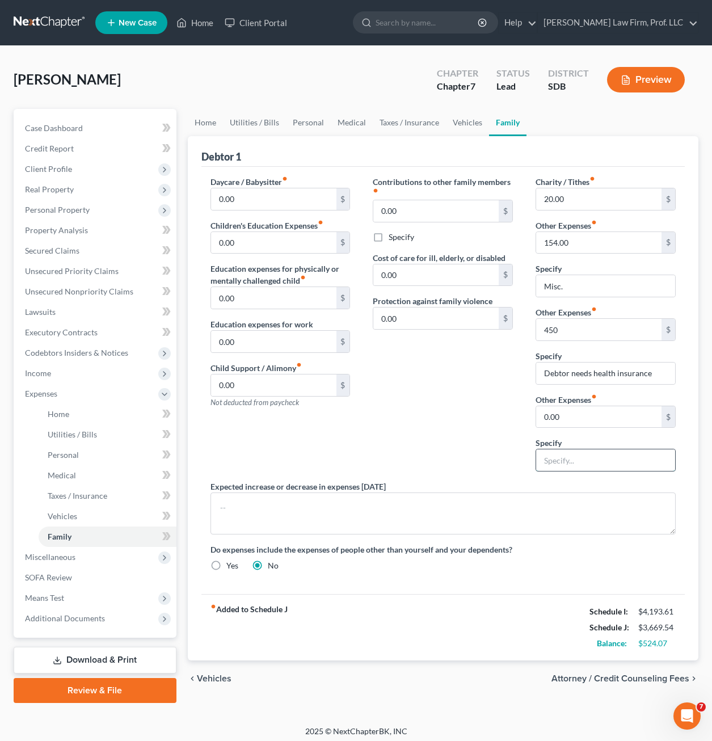
click at [591, 465] on input "text" at bounding box center [605, 460] width 139 height 22
type input "Retirement Contributions"
click at [583, 420] on input "0.00" at bounding box center [598, 417] width 125 height 22
type input "500"
click at [468, 442] on div "Contributions to other family members fiber_manual_record 0.00 $ Specify Cost o…" at bounding box center [442, 328] width 163 height 305
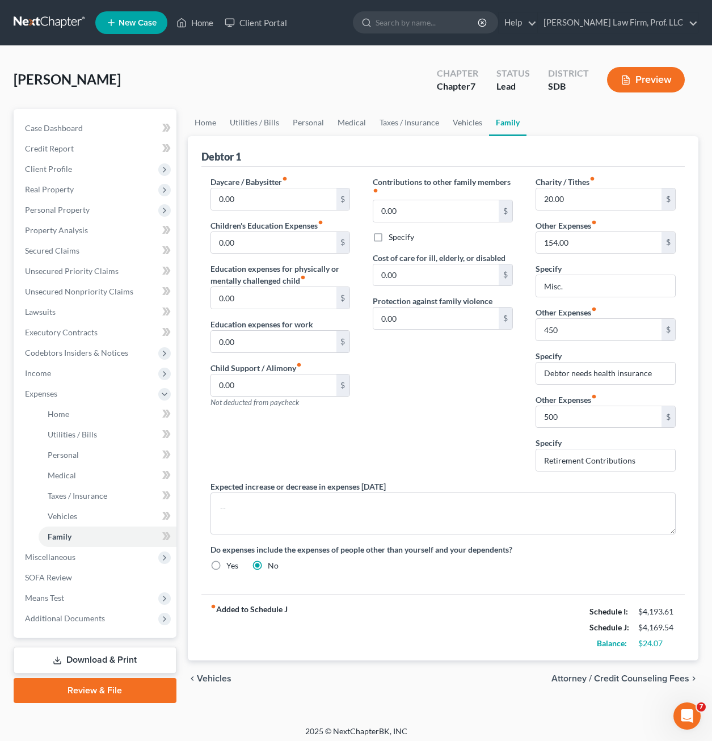
drag, startPoint x: 477, startPoint y: 441, endPoint x: 490, endPoint y: 417, distance: 27.7
click at [479, 438] on div "Contributions to other family members fiber_manual_record 0.00 $ Specify Cost o…" at bounding box center [442, 328] width 163 height 305
drag, startPoint x: 486, startPoint y: 405, endPoint x: 505, endPoint y: 404, distance: 18.7
click at [485, 405] on div "Contributions to other family members fiber_manual_record 0.00 $ Specify Cost o…" at bounding box center [442, 328] width 163 height 305
click at [611, 334] on input "450" at bounding box center [598, 330] width 125 height 22
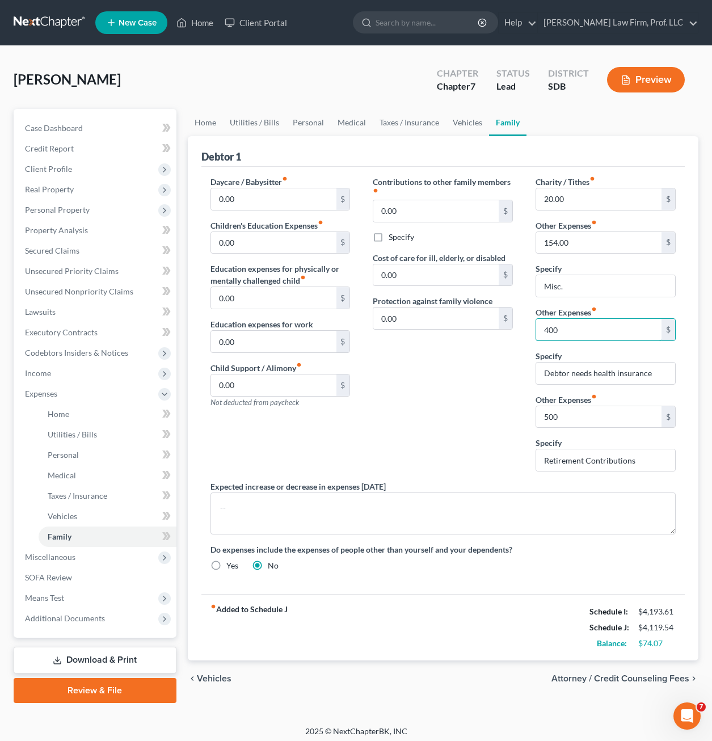
type input "400"
click at [507, 417] on div "Contributions to other family members fiber_manual_record 0.00 $ Specify Cost o…" at bounding box center [442, 328] width 163 height 305
drag, startPoint x: 440, startPoint y: 427, endPoint x: 517, endPoint y: 417, distance: 78.3
click at [442, 421] on div "Contributions to other family members fiber_manual_record 0.00 $ Specify Cost o…" at bounding box center [442, 328] width 163 height 305
click at [476, 437] on div "Contributions to other family members fiber_manual_record 0.00 $ Specify Cost o…" at bounding box center [442, 328] width 163 height 305
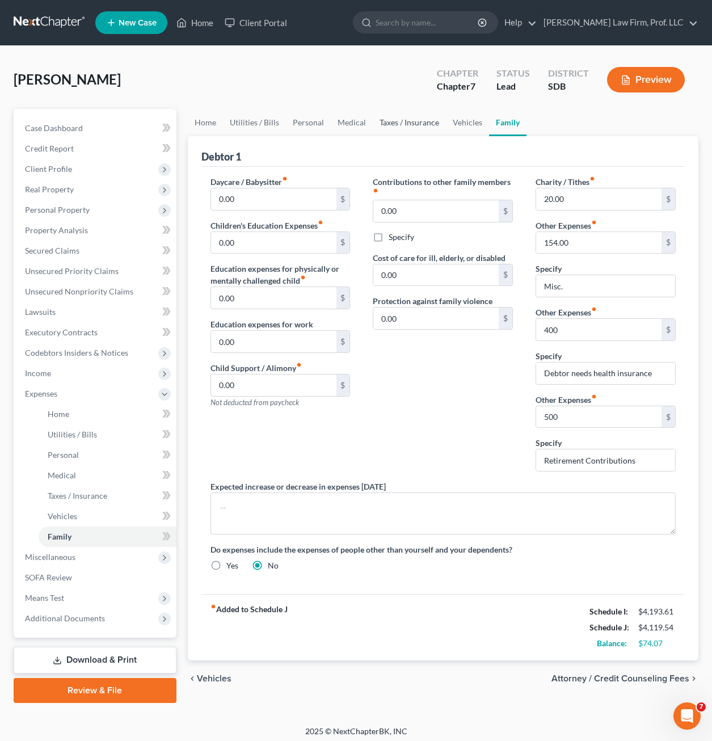
click at [430, 121] on link "Taxes / Insurance" at bounding box center [409, 122] width 73 height 27
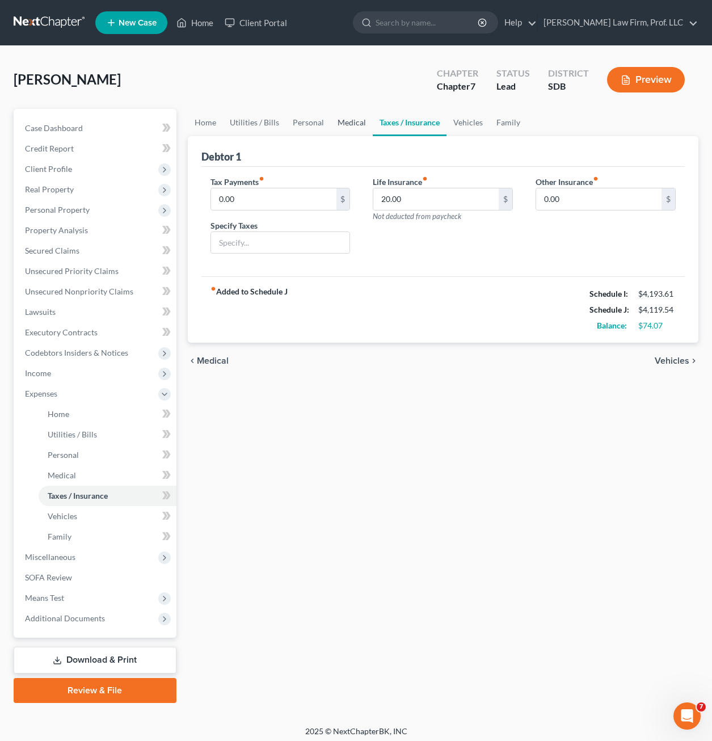
click at [336, 126] on link "Medical" at bounding box center [352, 122] width 42 height 27
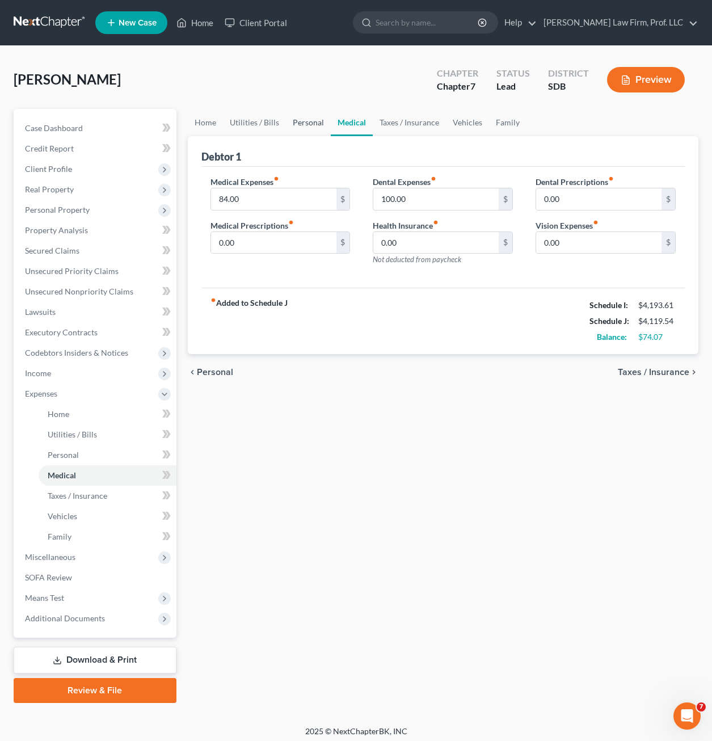
click at [295, 123] on link "Personal" at bounding box center [308, 122] width 45 height 27
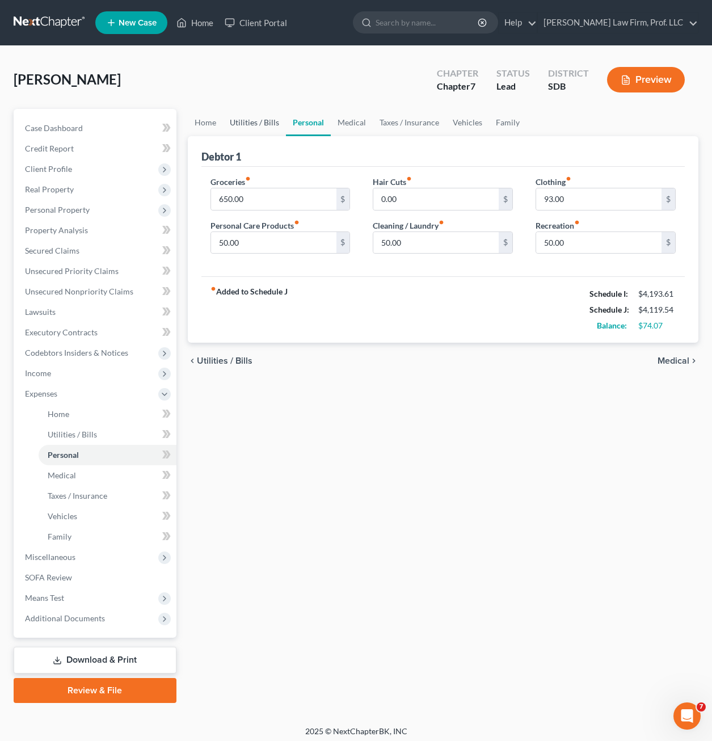
click at [247, 134] on link "Utilities / Bills" at bounding box center [254, 122] width 63 height 27
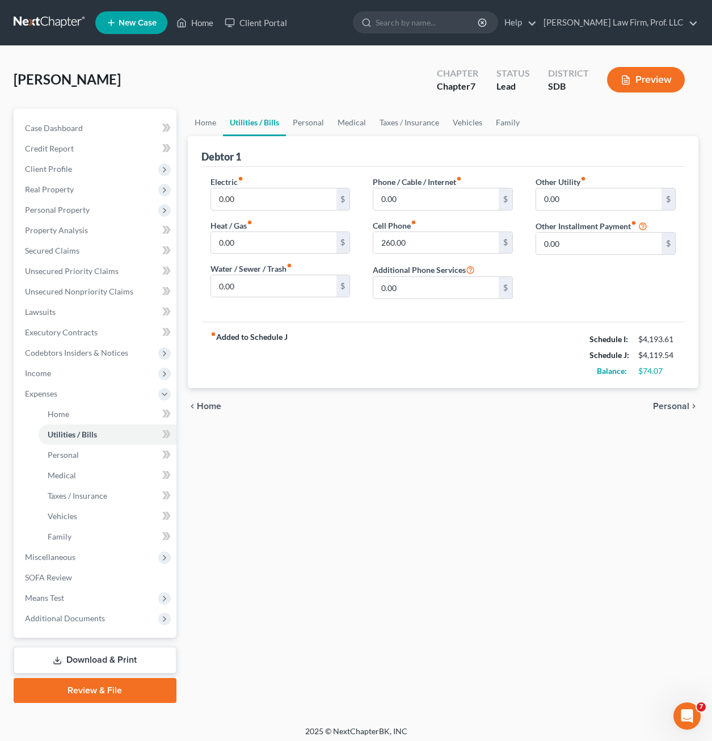
drag, startPoint x: 546, startPoint y: 322, endPoint x: 551, endPoint y: 307, distance: 15.1
click at [547, 322] on div "fiber_manual_record Added to Schedule J Schedule I: $4,193.61 Schedule J: $4,11…" at bounding box center [442, 355] width 483 height 66
click at [505, 124] on link "Family" at bounding box center [507, 122] width 37 height 27
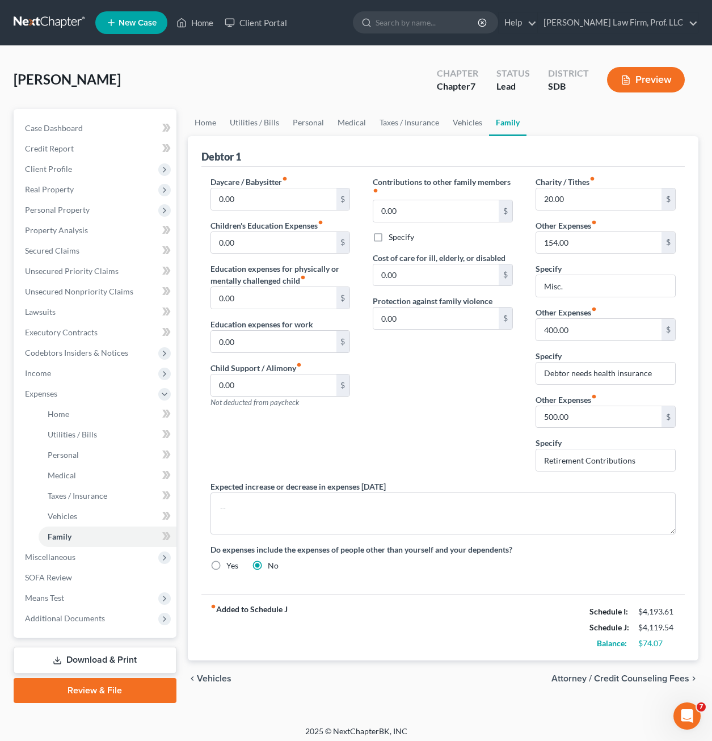
drag, startPoint x: 479, startPoint y: 382, endPoint x: 531, endPoint y: 322, distance: 78.8
click at [481, 378] on div "Contributions to other family members fiber_manual_record 0.00 $ Specify Cost o…" at bounding box center [442, 328] width 163 height 305
click at [447, 381] on div "Contributions to other family members fiber_manual_record 0.00 $ Specify Cost o…" at bounding box center [442, 328] width 163 height 305
click at [391, 403] on div "Contributions to other family members fiber_manual_record 0.00 $ Specify Cost o…" at bounding box center [442, 328] width 163 height 305
click at [626, 406] on input "500.00" at bounding box center [598, 417] width 125 height 22
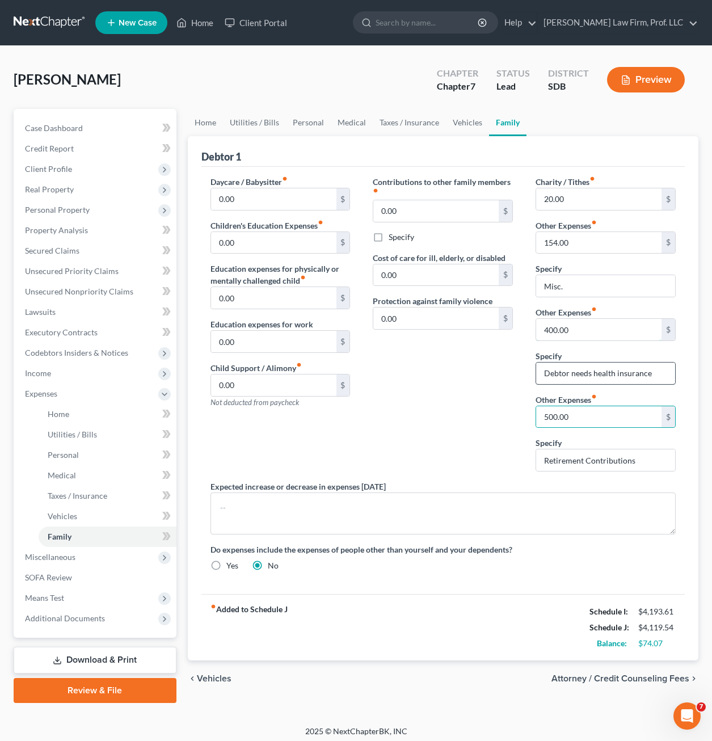
click at [604, 334] on input "400.00" at bounding box center [598, 330] width 125 height 22
click at [672, 373] on input "Debtor needs health insurance" at bounding box center [605, 373] width 139 height 22
click at [621, 494] on textarea at bounding box center [442, 513] width 465 height 42
click at [647, 464] on input "Retirement Contributions" at bounding box center [605, 460] width 139 height 22
drag, startPoint x: 632, startPoint y: 412, endPoint x: 637, endPoint y: 405, distance: 8.2
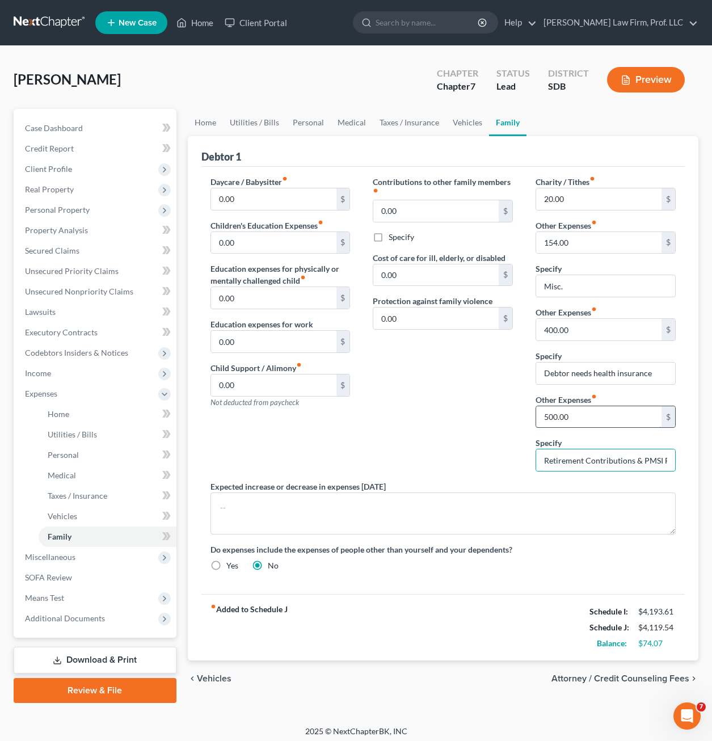
click at [632, 411] on input "500.00" at bounding box center [598, 417] width 125 height 22
click at [626, 475] on div "Charity / Tithes fiber_manual_record 20.00 $ Other Expenses fiber_manual_record…" at bounding box center [605, 328] width 163 height 305
drag, startPoint x: 634, startPoint y: 470, endPoint x: 636, endPoint y: 464, distance: 6.6
click at [634, 470] on input "Retirement Contributions & PMSI Furniture Payment" at bounding box center [605, 460] width 139 height 22
click at [636, 464] on input "Retirement Contributions & PMSI Furniture Payment" at bounding box center [605, 460] width 139 height 22
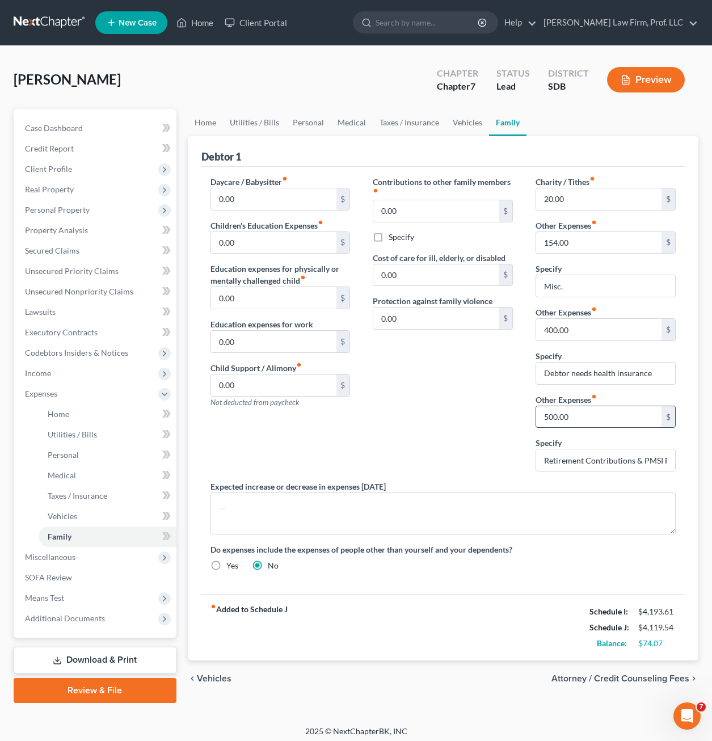
click at [607, 406] on input "500.00" at bounding box center [598, 417] width 125 height 22
drag, startPoint x: 623, startPoint y: 458, endPoint x: 629, endPoint y: 457, distance: 6.8
click at [623, 457] on input "Retirement Contributions & PMSI Furniture Payment" at bounding box center [605, 460] width 139 height 22
drag, startPoint x: 629, startPoint y: 457, endPoint x: 636, endPoint y: 458, distance: 6.3
click at [631, 457] on input "Retirement Contributions & PMSI Furniture Payment" at bounding box center [605, 460] width 139 height 22
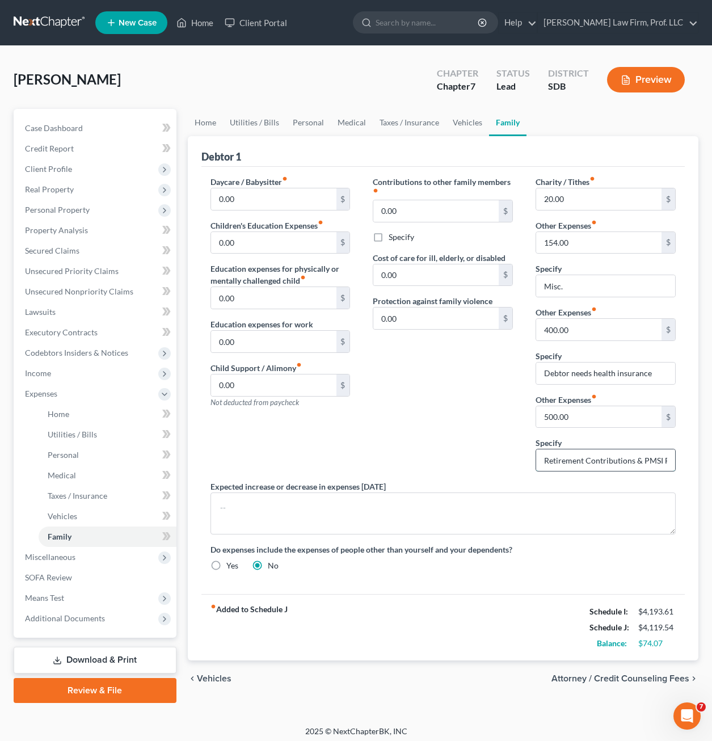
click at [636, 458] on input "Retirement Contributions & PMSI Furniture Payment" at bounding box center [605, 460] width 139 height 22
type input "Retirement Contributions ($500) & PMSI Furniture Payment ($60)"
click at [562, 417] on input "500.00" at bounding box center [598, 417] width 125 height 22
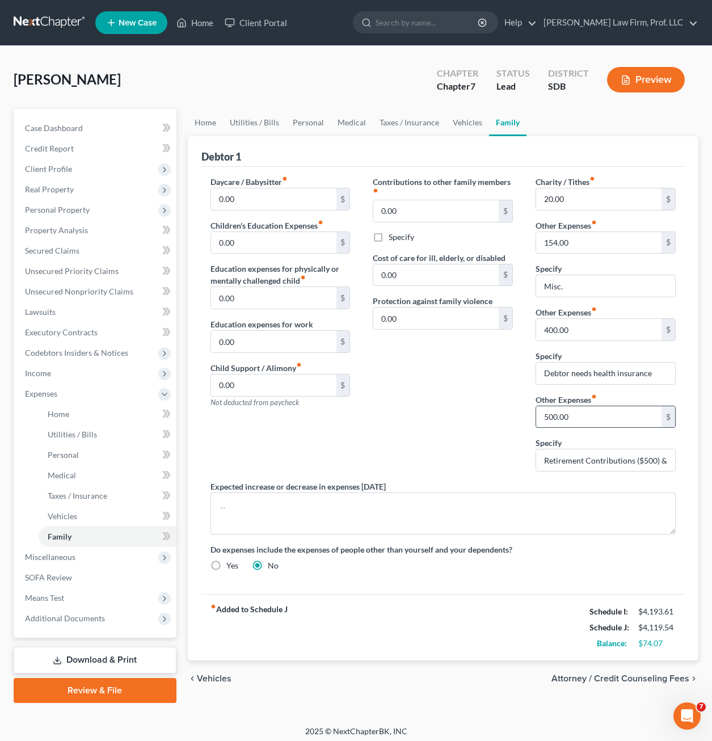
click at [553, 421] on input "500.00" at bounding box center [598, 417] width 125 height 22
type input "560.00"
click at [424, 374] on div "Contributions to other family members fiber_manual_record 0.00 $ Specify Cost o…" at bounding box center [442, 328] width 163 height 305
click at [519, 502] on textarea at bounding box center [442, 513] width 465 height 42
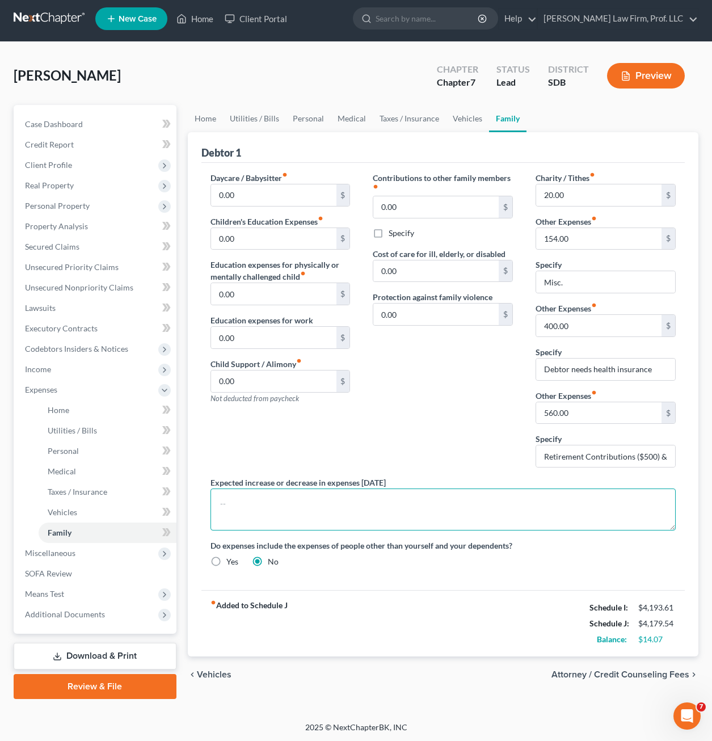
scroll to position [5, 0]
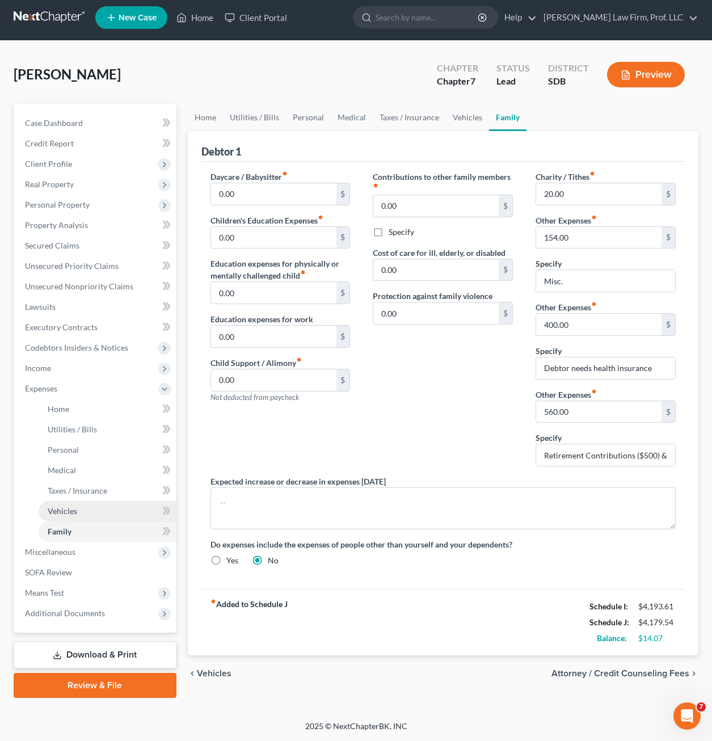
drag, startPoint x: 91, startPoint y: 511, endPoint x: 116, endPoint y: 517, distance: 25.0
click at [91, 512] on link "Vehicles" at bounding box center [108, 511] width 138 height 20
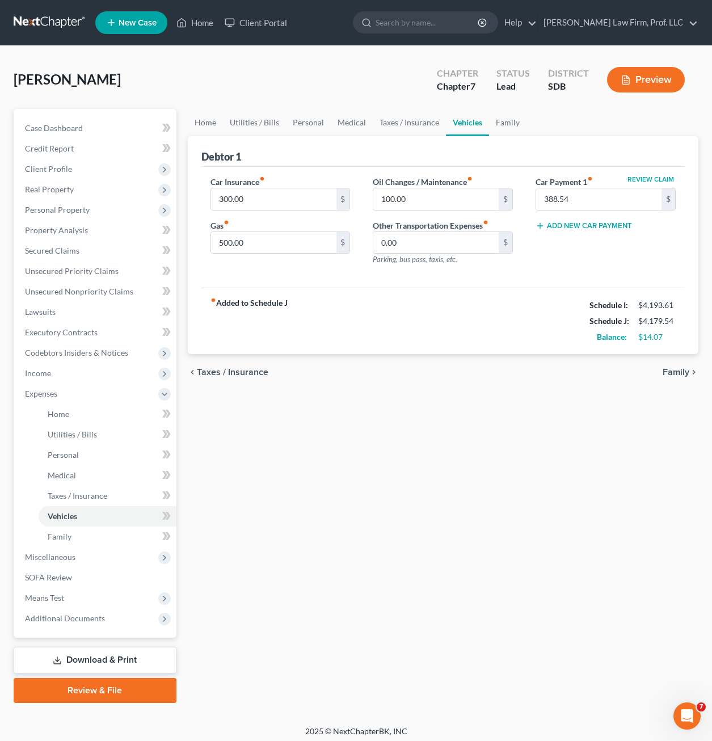
drag, startPoint x: 337, startPoint y: 464, endPoint x: 350, endPoint y: 449, distance: 20.9
click at [339, 462] on div "Home Utilities / Bills Personal Medical Taxes / Insurance Vehicles Family Debto…" at bounding box center [443, 406] width 522 height 594
click at [371, 416] on div "Home Utilities / Bills Personal Medical Taxes / Insurance Vehicles Family Debto…" at bounding box center [443, 406] width 522 height 594
click at [409, 305] on div "fiber_manual_record Added to Schedule J Schedule I: $4,193.61 Schedule J: $4,17…" at bounding box center [442, 321] width 483 height 66
drag, startPoint x: 491, startPoint y: 350, endPoint x: 491, endPoint y: 326, distance: 24.4
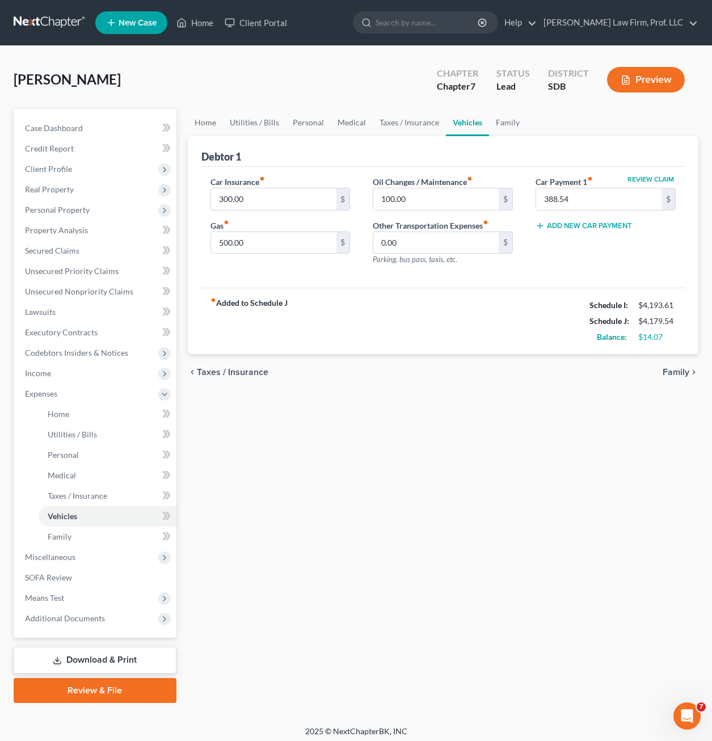
click at [493, 348] on div "fiber_manual_record Added to Schedule J Schedule I: $4,193.61 Schedule J: $4,17…" at bounding box center [442, 321] width 483 height 66
click at [88, 541] on link "Family" at bounding box center [108, 536] width 138 height 20
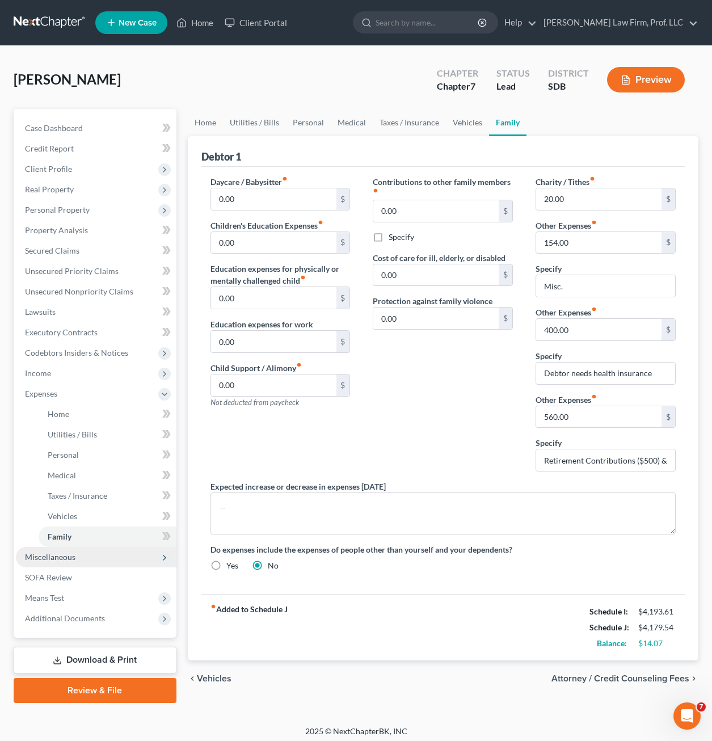
click at [92, 551] on span "Miscellaneous" at bounding box center [96, 557] width 160 height 20
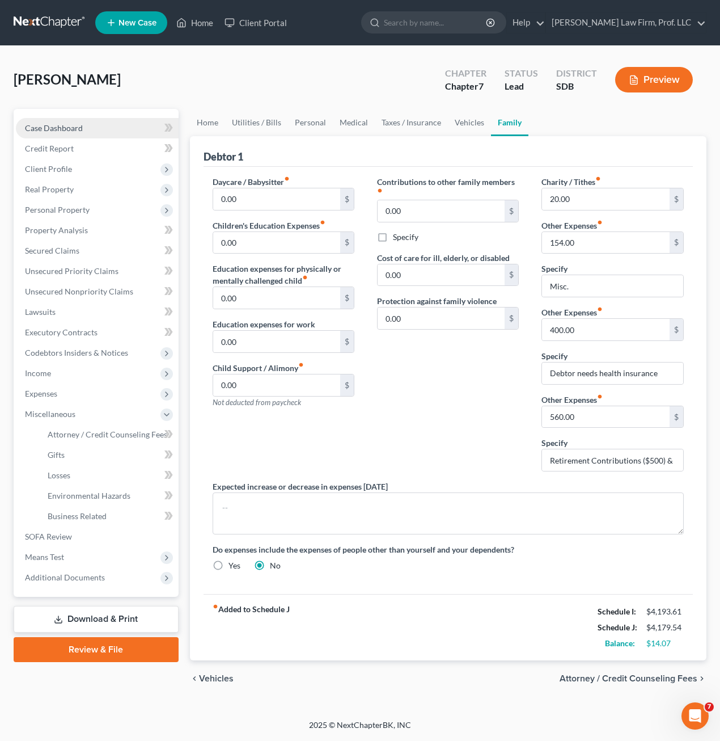
click at [62, 128] on span "Case Dashboard" at bounding box center [54, 128] width 58 height 10
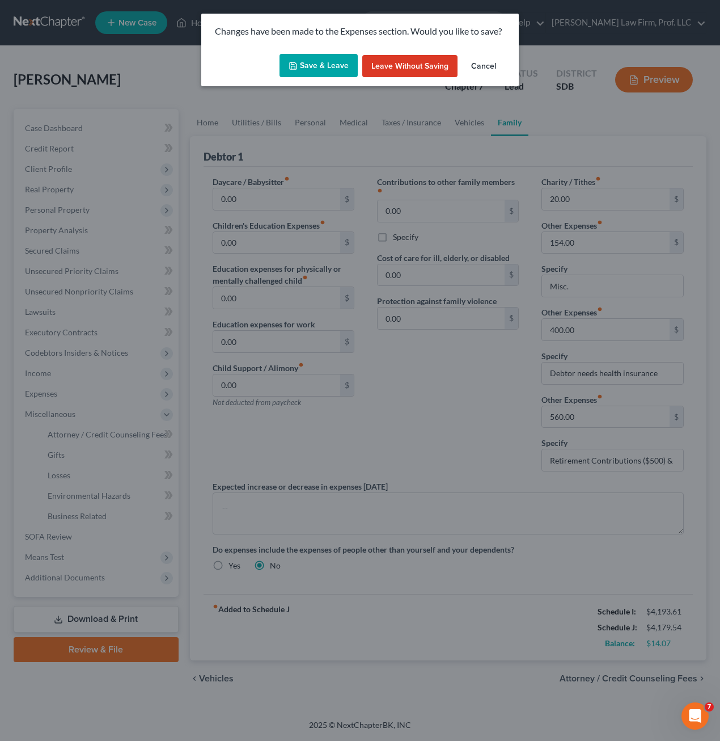
drag, startPoint x: 318, startPoint y: 70, endPoint x: 502, endPoint y: 54, distance: 184.4
click at [506, 57] on div "Save & Leave Leave without Saving Cancel" at bounding box center [360, 67] width 318 height 37
click at [492, 61] on button "Cancel" at bounding box center [483, 66] width 43 height 23
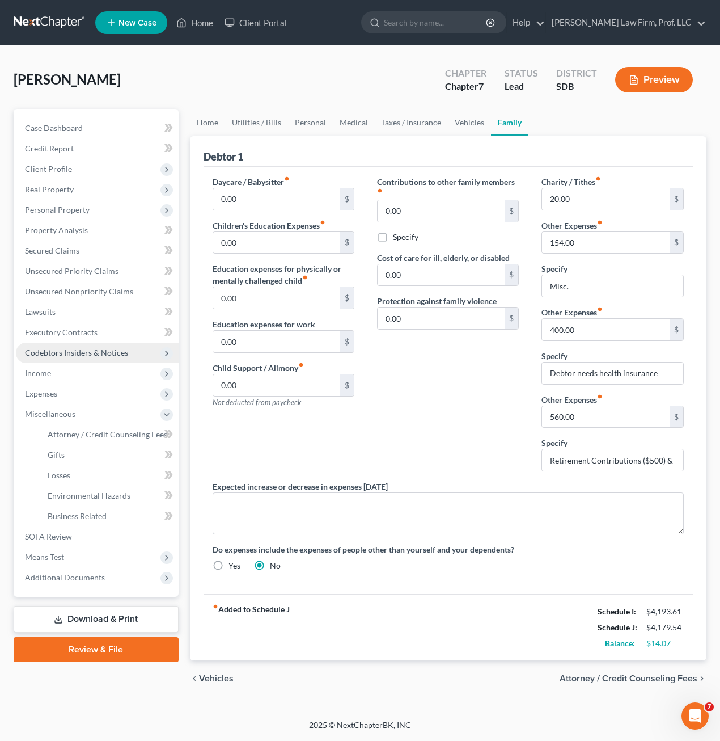
click at [100, 361] on span "Codebtors Insiders & Notices" at bounding box center [97, 353] width 163 height 20
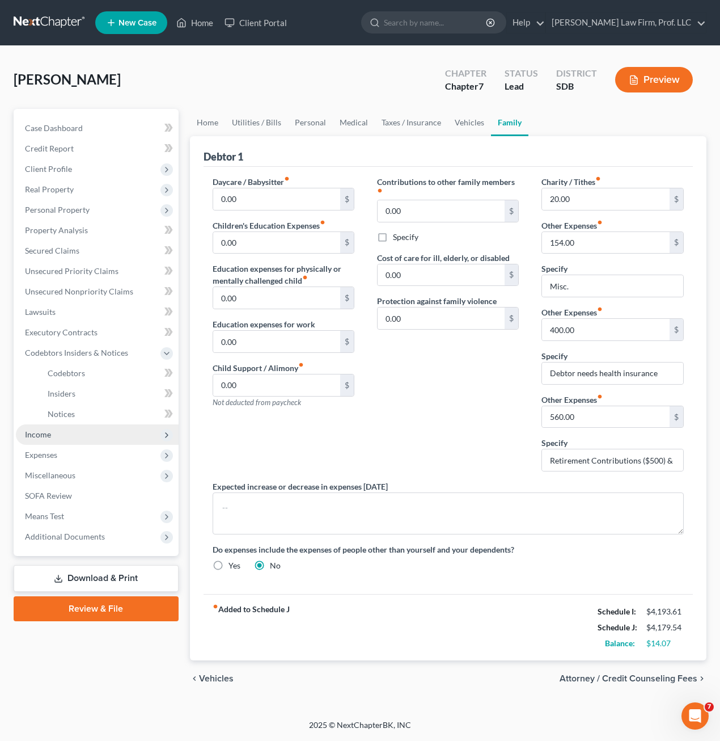
click at [41, 430] on span "Income" at bounding box center [38, 434] width 26 height 10
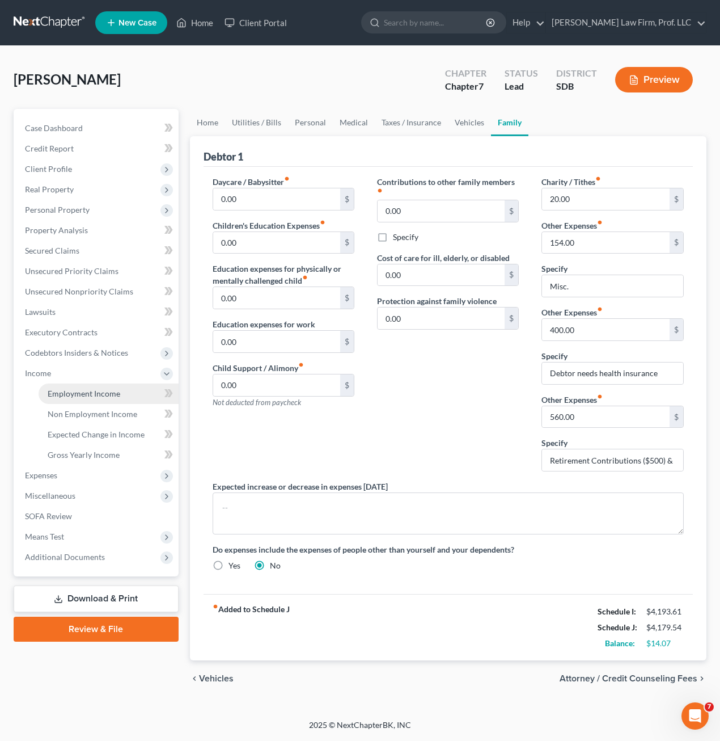
click at [75, 395] on span "Employment Income" at bounding box center [84, 393] width 73 height 10
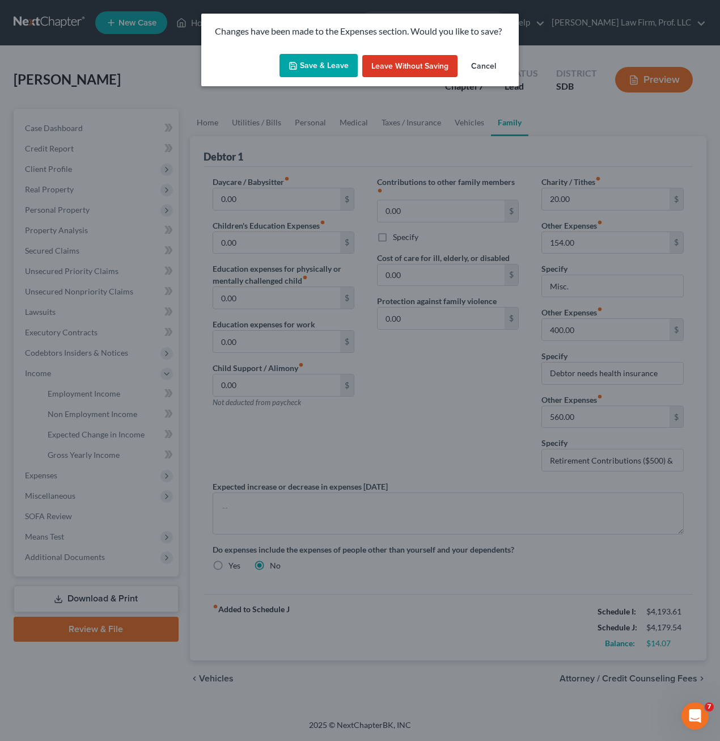
drag, startPoint x: 311, startPoint y: 63, endPoint x: 318, endPoint y: 64, distance: 7.4
click at [311, 62] on button "Save & Leave" at bounding box center [319, 66] width 78 height 24
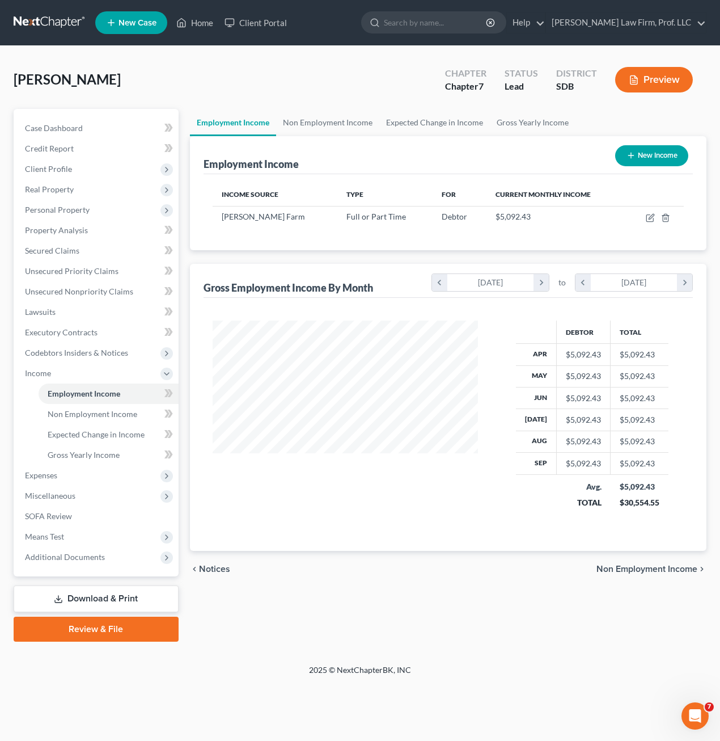
scroll to position [204, 289]
click at [78, 486] on span "Miscellaneous" at bounding box center [97, 495] width 163 height 20
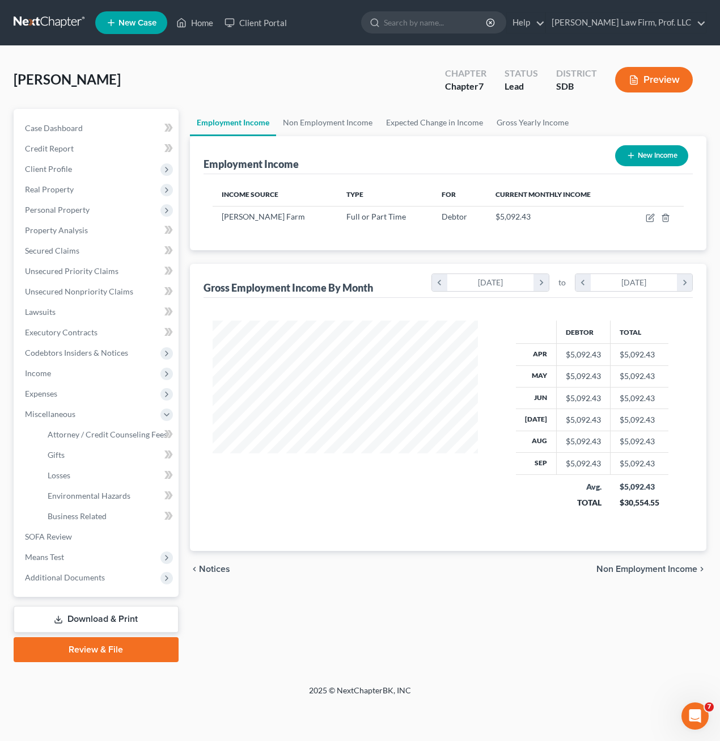
click at [86, 618] on link "Download & Print" at bounding box center [96, 619] width 165 height 27
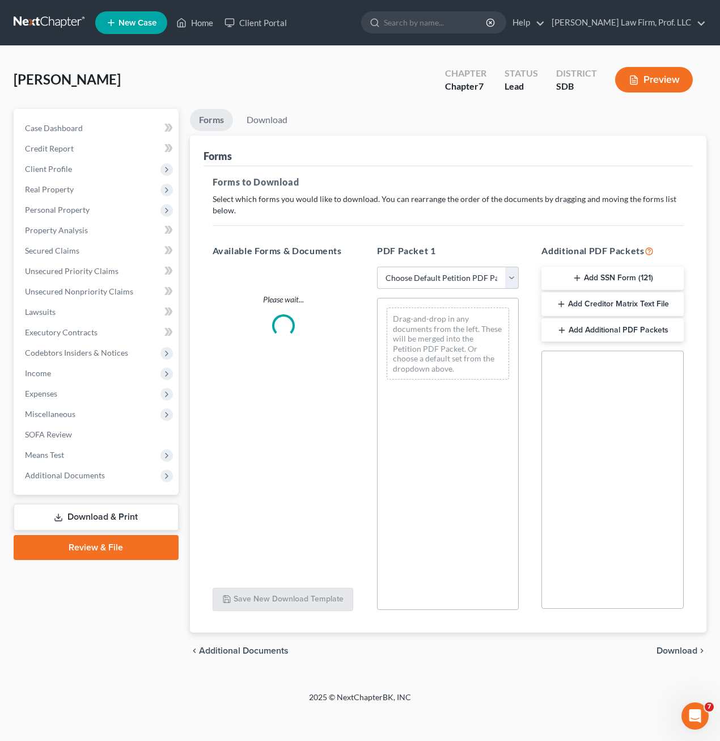
drag, startPoint x: 462, startPoint y: 278, endPoint x: 460, endPoint y: 290, distance: 11.5
click at [462, 278] on select "Choose Default Petition PDF Packet Complete Bankruptcy Petition (all forms and …" at bounding box center [448, 278] width 142 height 23
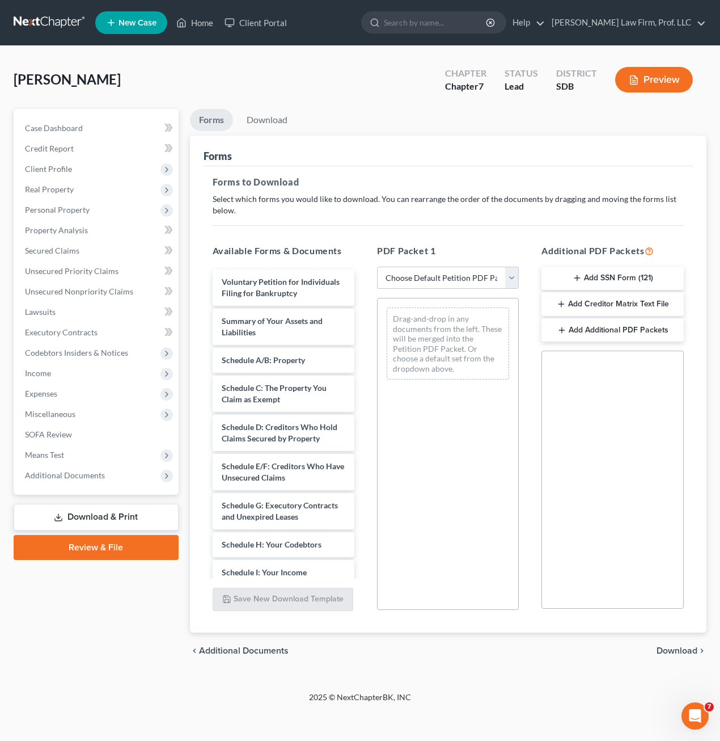
select select "0"
click at [377, 267] on select "Choose Default Petition PDF Packet Complete Bankruptcy Petition (all forms and …" at bounding box center [448, 278] width 142 height 23
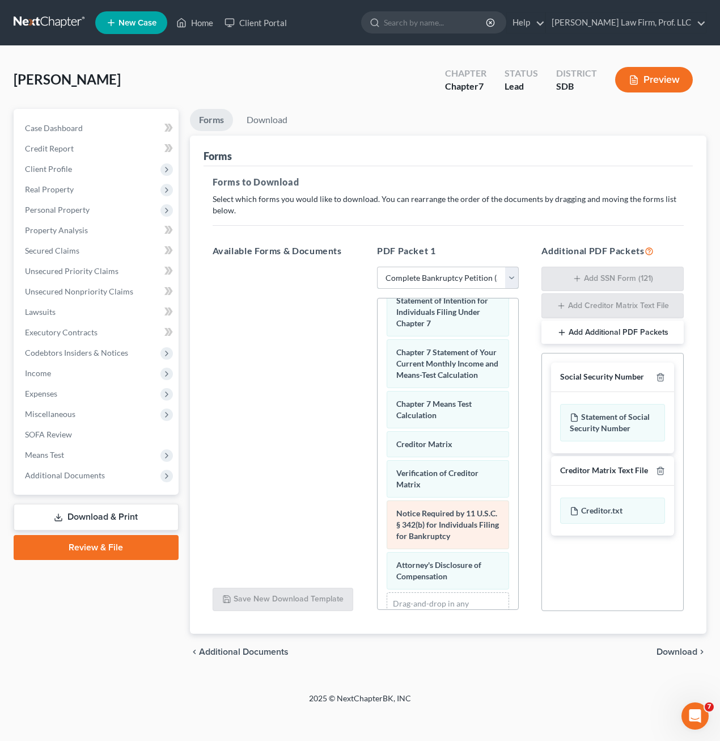
scroll to position [635, 0]
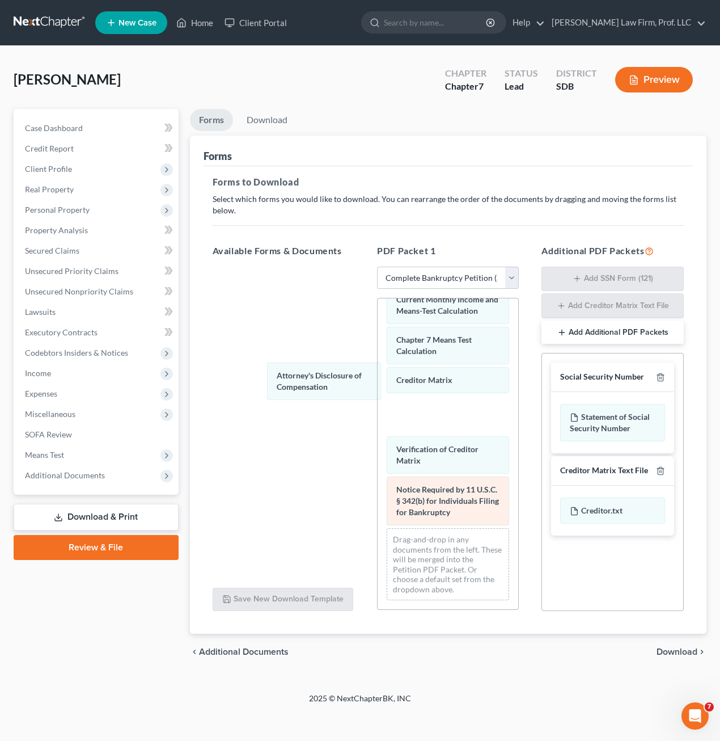
drag, startPoint x: 460, startPoint y: 507, endPoint x: 413, endPoint y: 485, distance: 51.8
click at [378, 351] on div "Attorney's Disclosure of Compensation Voluntary Petition for Individuals Filing…" at bounding box center [448, 164] width 141 height 889
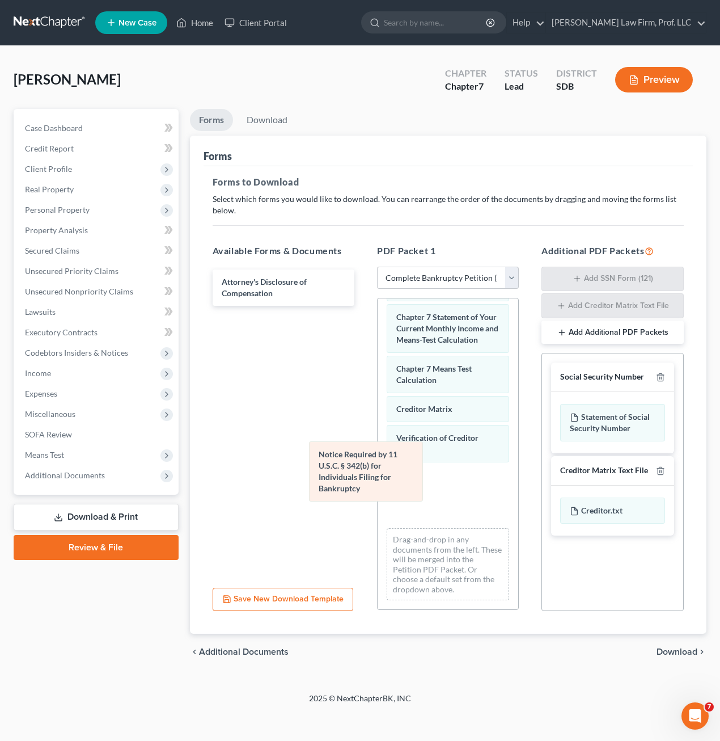
scroll to position [532, 0]
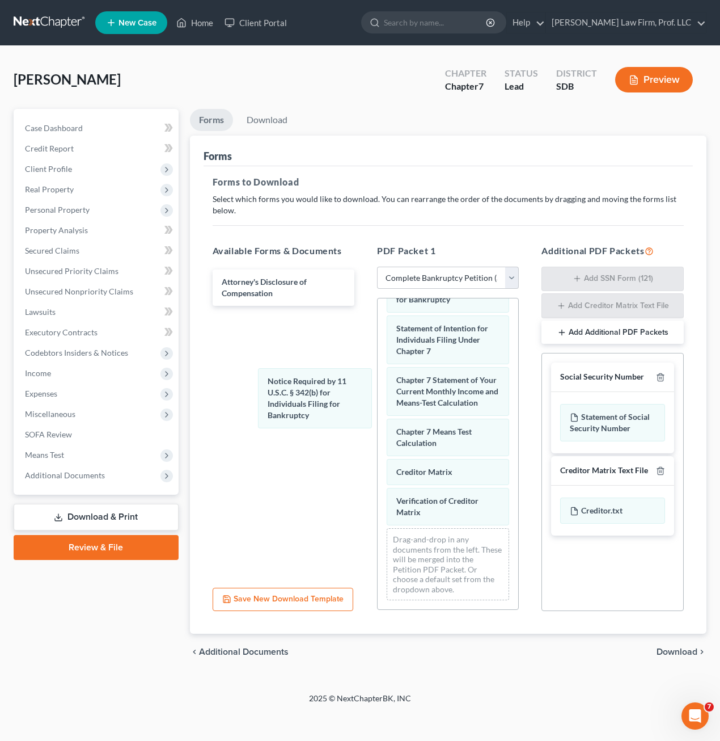
drag, startPoint x: 417, startPoint y: 480, endPoint x: 441, endPoint y: 527, distance: 52.2
click at [378, 381] on div "Notice Required by 11 U.S.C. § 342(b) for Individuals Filing for Bankruptcy Vol…" at bounding box center [448, 210] width 141 height 797
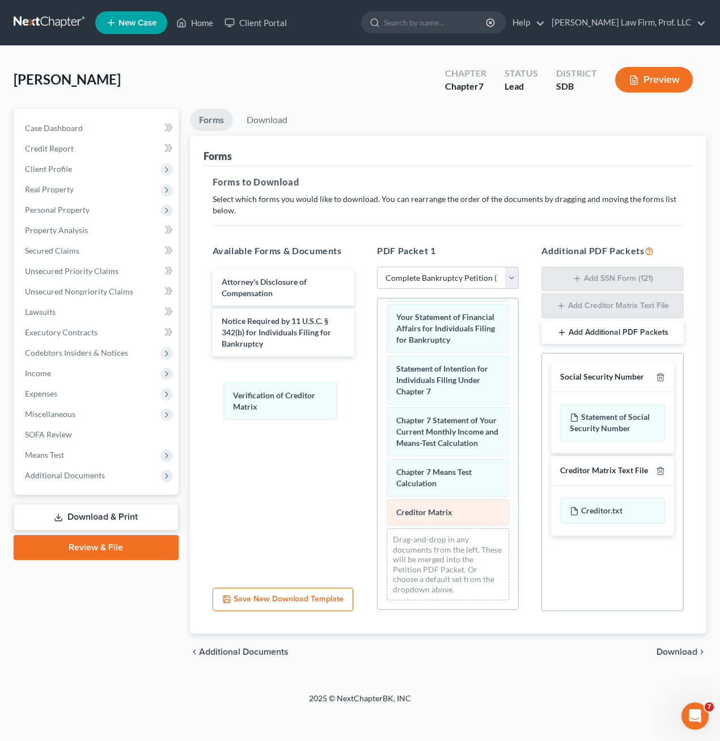
drag, startPoint x: 433, startPoint y: 505, endPoint x: 437, endPoint y: 518, distance: 13.6
click at [378, 394] on div "Verification of Creditor Matrix Voluntary Petition for Individuals Filing for B…" at bounding box center [448, 230] width 141 height 757
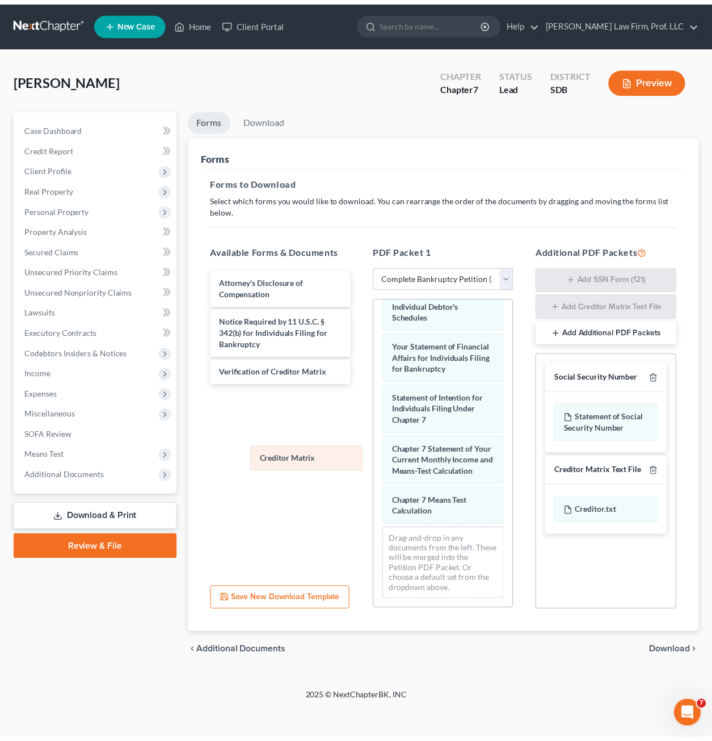
scroll to position [463, 0]
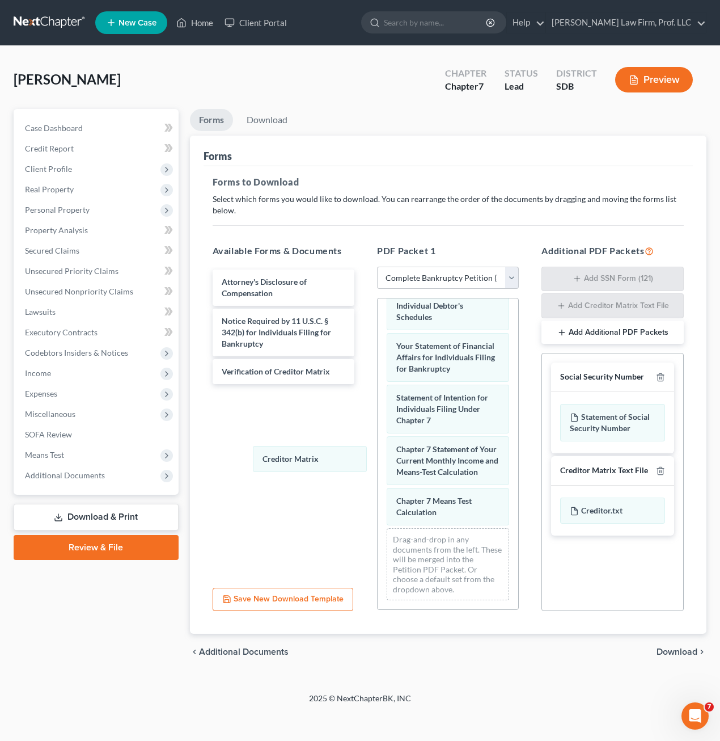
drag, startPoint x: 437, startPoint y: 517, endPoint x: 518, endPoint y: 435, distance: 115.1
click at [378, 430] on div "Creditor Matrix Voluntary Petition for Individuals Filing for Bankruptcy Summar…" at bounding box center [448, 245] width 141 height 728
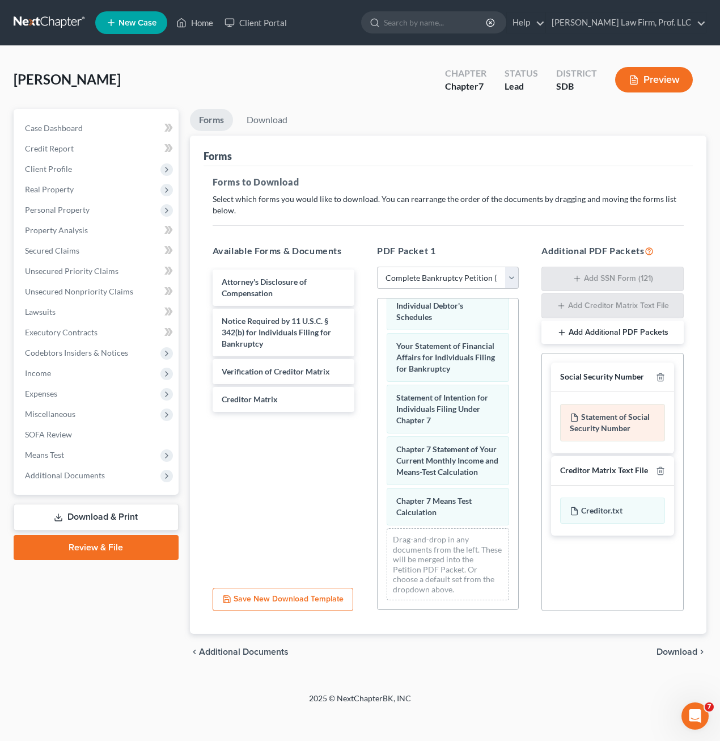
click at [637, 408] on div "Statement of Social Security Number" at bounding box center [612, 422] width 104 height 37
drag, startPoint x: 634, startPoint y: 419, endPoint x: 628, endPoint y: 432, distance: 14.2
click at [628, 432] on div "Statement of Social Security Number" at bounding box center [612, 422] width 104 height 37
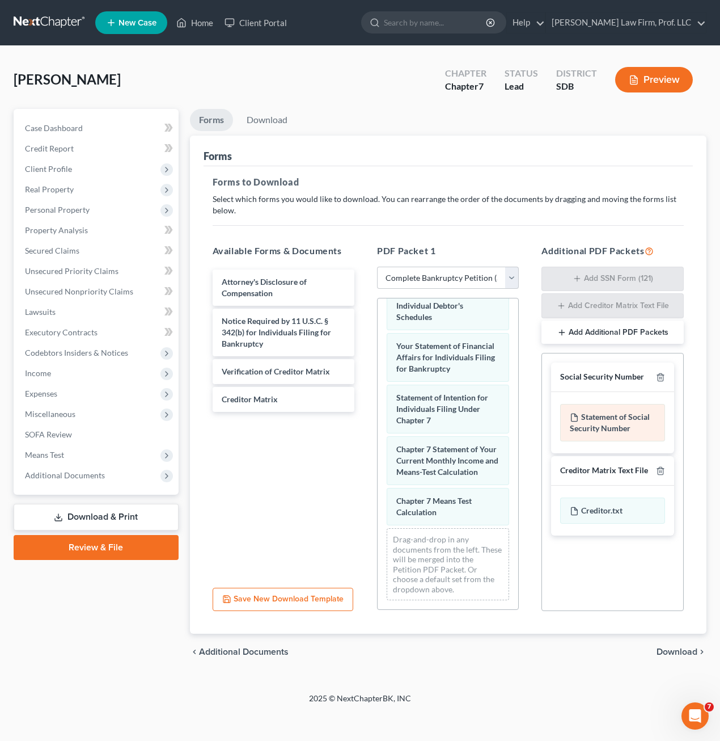
click at [628, 432] on div "Statement of Social Security Number" at bounding box center [612, 422] width 104 height 37
click at [513, 251] on h5 "PDF Packet 1" at bounding box center [448, 251] width 142 height 14
click at [659, 377] on icon "button" at bounding box center [660, 377] width 9 height 9
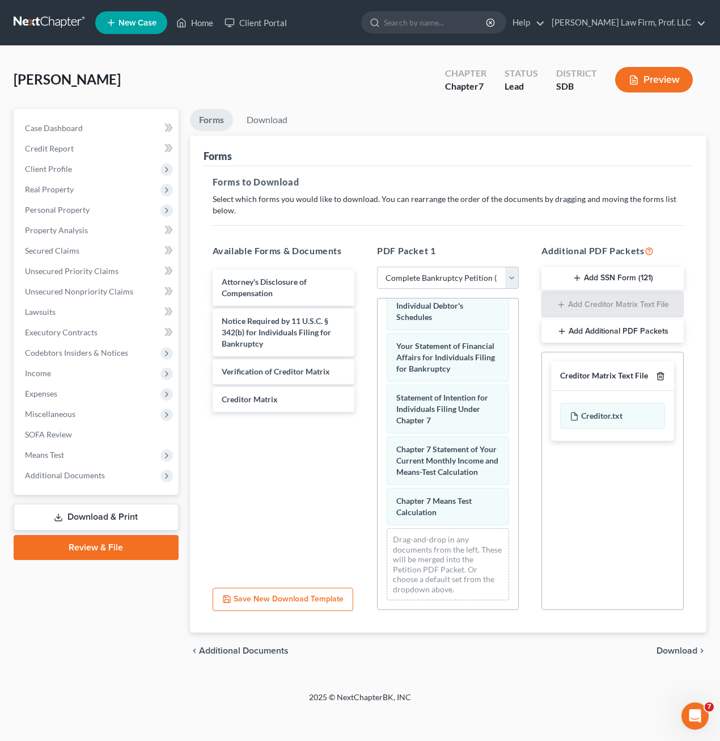
click at [661, 377] on icon "button" at bounding box center [660, 375] width 9 height 9
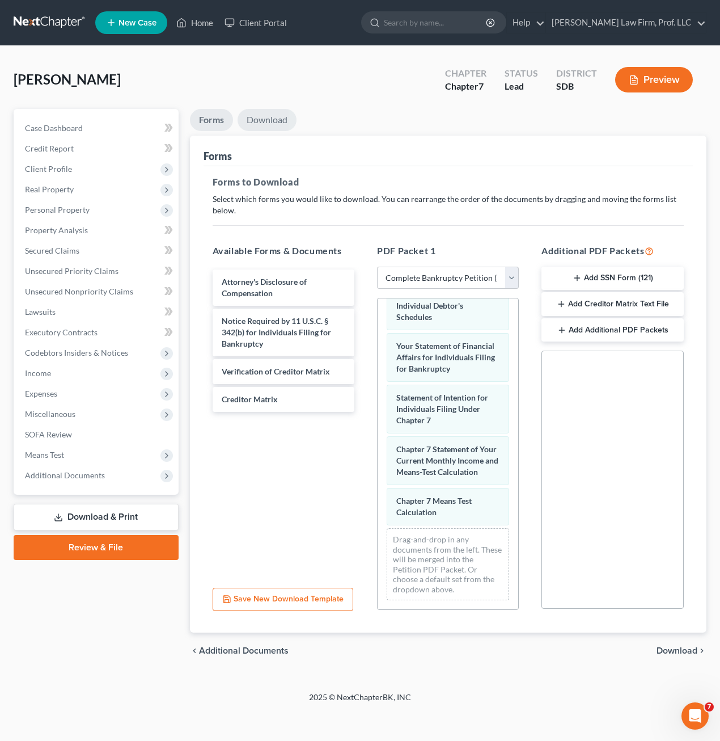
click at [261, 122] on link "Download" at bounding box center [267, 120] width 59 height 22
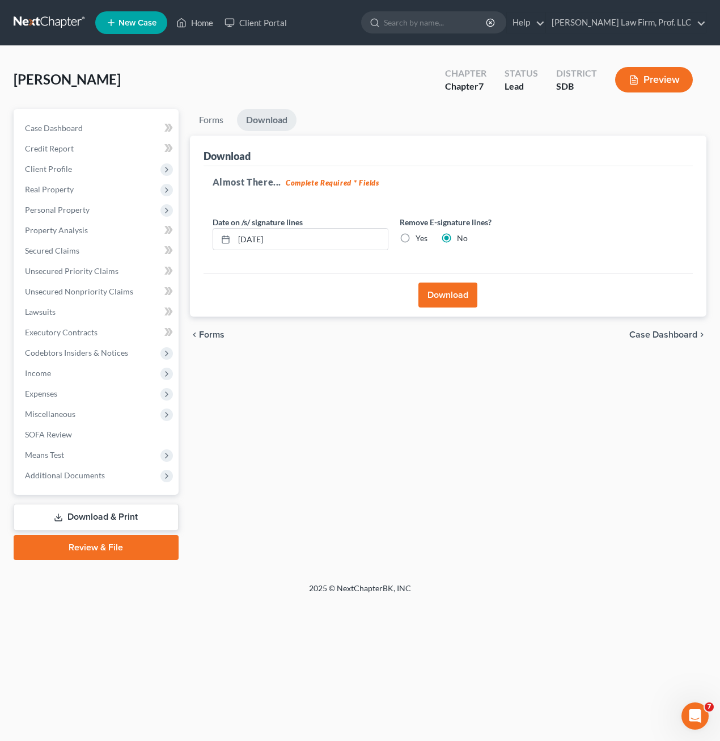
drag, startPoint x: 432, startPoint y: 277, endPoint x: 467, endPoint y: 298, distance: 41.4
click at [433, 277] on div "Download" at bounding box center [449, 295] width 490 height 44
click at [445, 286] on button "Download" at bounding box center [448, 294] width 59 height 25
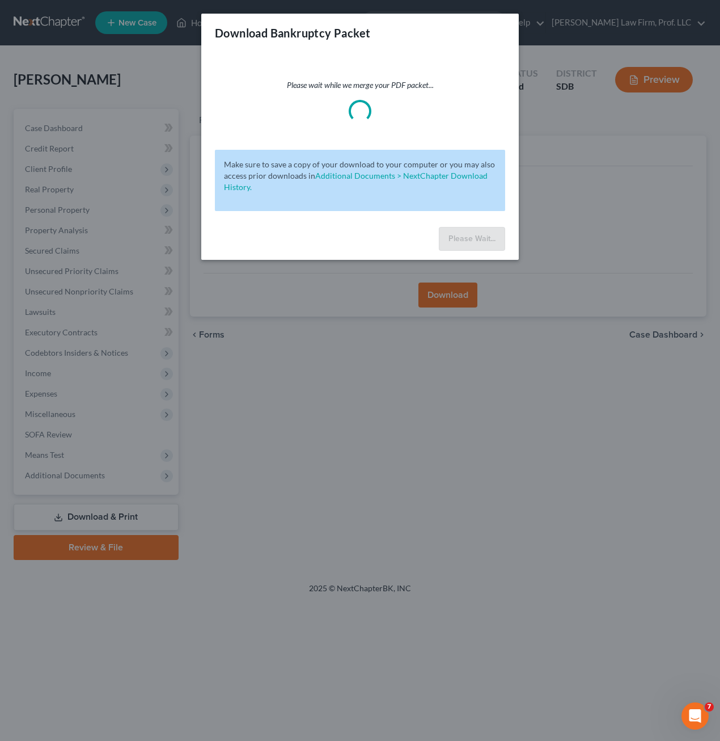
click at [448, 297] on div "Download Bankruptcy Packet Please wait while we merge your PDF packet... Make s…" at bounding box center [360, 370] width 720 height 741
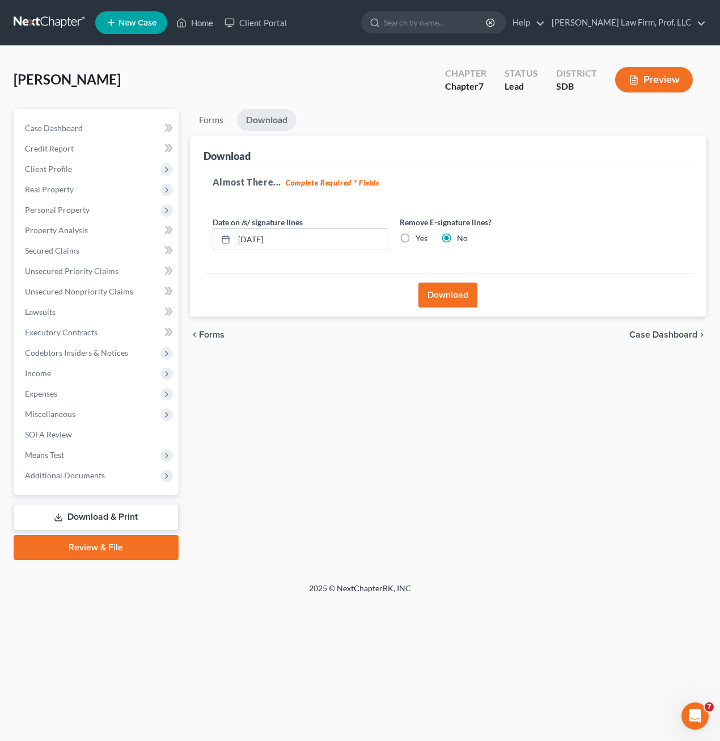
click at [442, 305] on button "Download" at bounding box center [448, 294] width 59 height 25
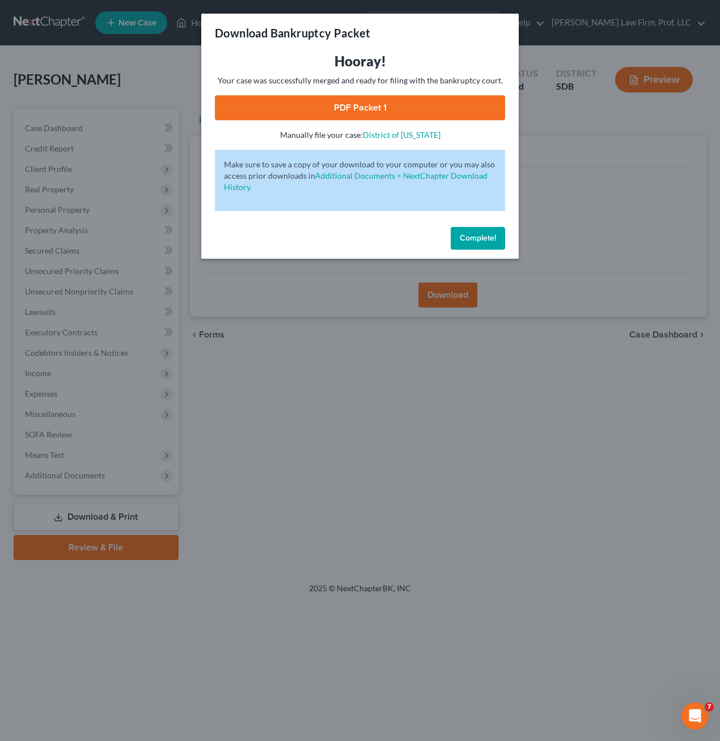
click at [343, 113] on link "PDF Packet 1" at bounding box center [360, 107] width 290 height 25
click at [480, 240] on span "Complete!" at bounding box center [478, 238] width 36 height 10
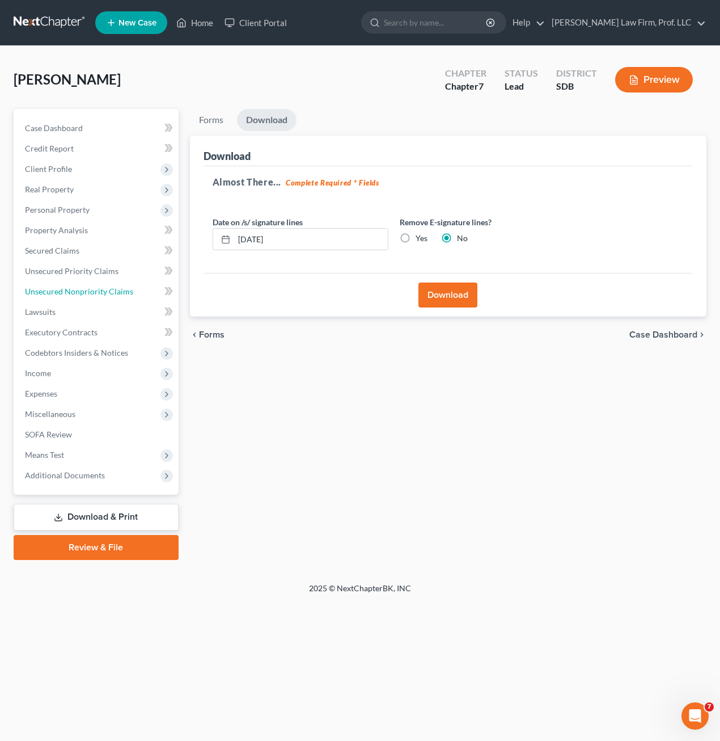
drag, startPoint x: 78, startPoint y: 288, endPoint x: 304, endPoint y: 322, distance: 228.3
click at [79, 288] on span "Unsecured Nonpriority Claims" at bounding box center [79, 291] width 108 height 10
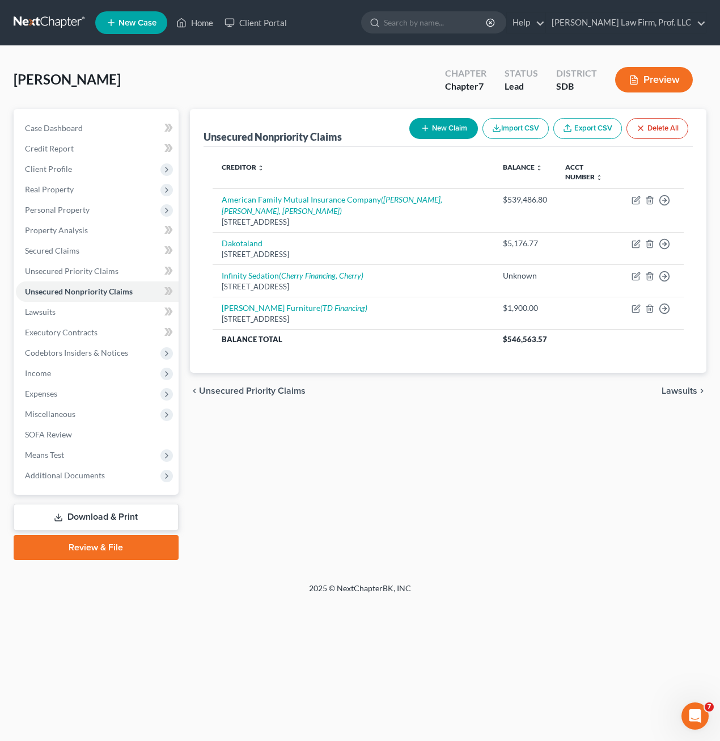
click at [337, 494] on div "Unsecured Nonpriority Claims New Claim Import CSV Export CSV Delete All Credito…" at bounding box center [448, 334] width 529 height 451
click at [391, 447] on div "Unsecured Nonpriority Claims New Claim Import CSV Export CSV Delete All Credito…" at bounding box center [448, 334] width 529 height 451
click at [124, 212] on span "Personal Property" at bounding box center [97, 210] width 163 height 20
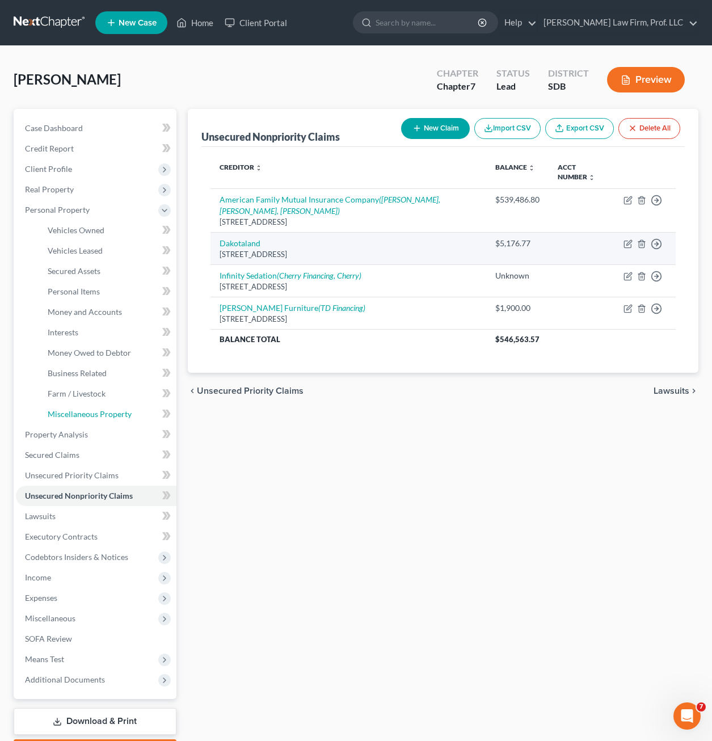
drag, startPoint x: 96, startPoint y: 415, endPoint x: 608, endPoint y: 235, distance: 542.2
click at [97, 415] on span "Miscellaneous Property" at bounding box center [90, 414] width 84 height 10
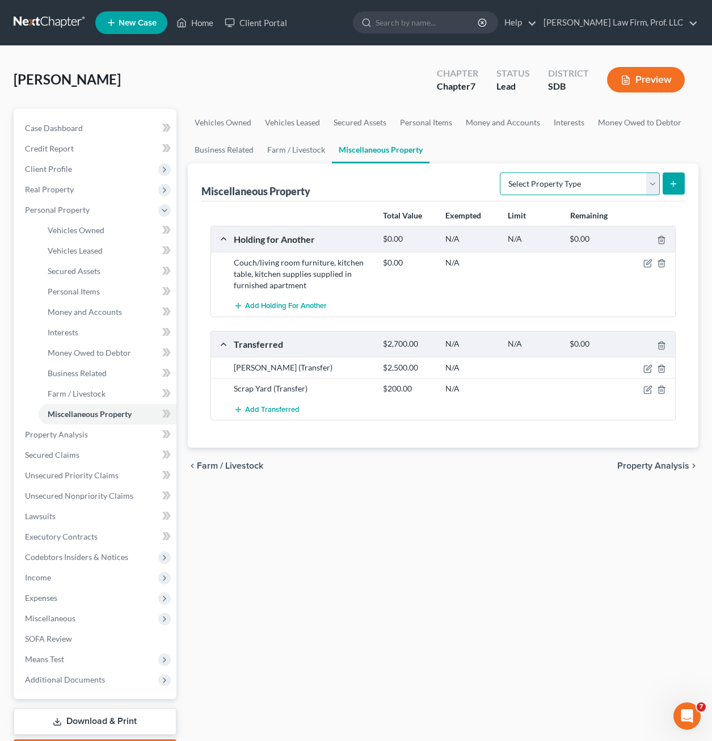
drag, startPoint x: 603, startPoint y: 183, endPoint x: 605, endPoint y: 196, distance: 13.7
click at [602, 181] on select "Select Property Type Assigned for Creditor Benefit [DATE] Holding for Another N…" at bounding box center [580, 183] width 160 height 23
drag, startPoint x: 351, startPoint y: 302, endPoint x: 461, endPoint y: 298, distance: 110.1
click at [351, 302] on div "Add Holding for Another" at bounding box center [452, 305] width 448 height 21
drag, startPoint x: 598, startPoint y: 161, endPoint x: 580, endPoint y: 174, distance: 21.9
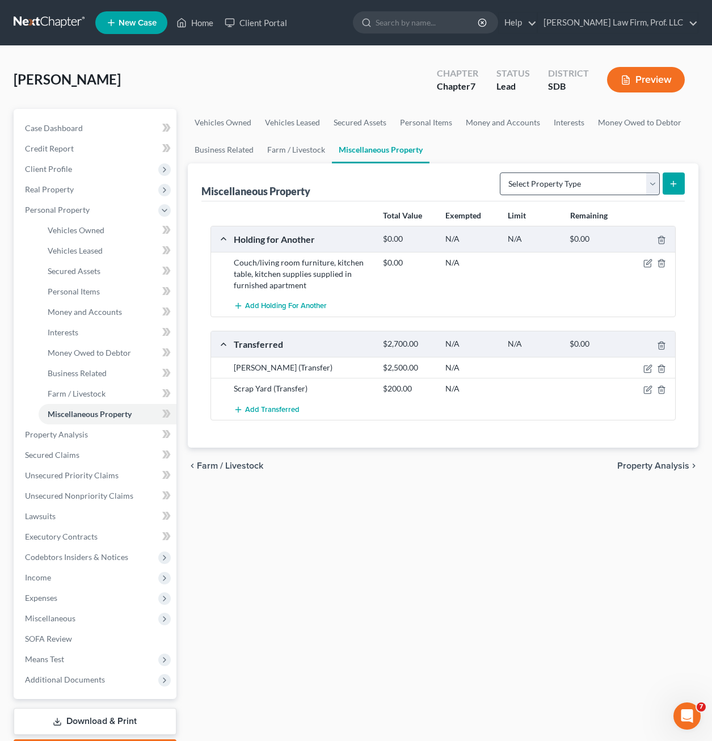
click at [590, 165] on ui-view "Vehicles Owned Vehicles Leased Secured Assets Personal Items Money and Accounts…" at bounding box center [443, 296] width 510 height 375
drag, startPoint x: 580, startPoint y: 174, endPoint x: 579, endPoint y: 184, distance: 10.3
click at [579, 184] on select "Select Property Type Assigned for Creditor Benefit [DATE] Holding for Another N…" at bounding box center [580, 183] width 160 height 23
click at [578, 183] on select "Select Property Type Assigned for Creditor Benefit [DATE] Holding for Another N…" at bounding box center [580, 183] width 160 height 23
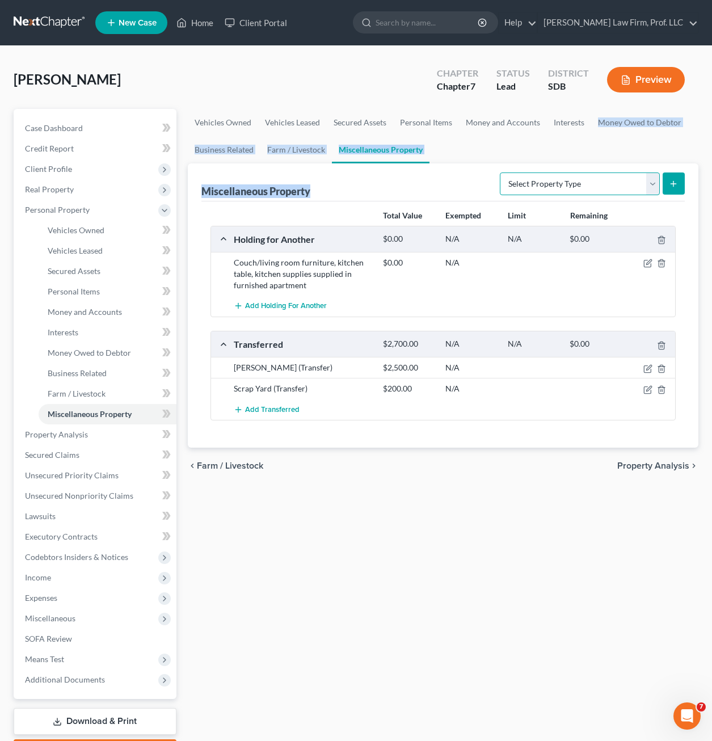
drag, startPoint x: 578, startPoint y: 183, endPoint x: 450, endPoint y: 158, distance: 130.1
click at [577, 183] on select "Select Property Type Assigned for Creditor Benefit [DATE] Holding for Another N…" at bounding box center [580, 183] width 160 height 23
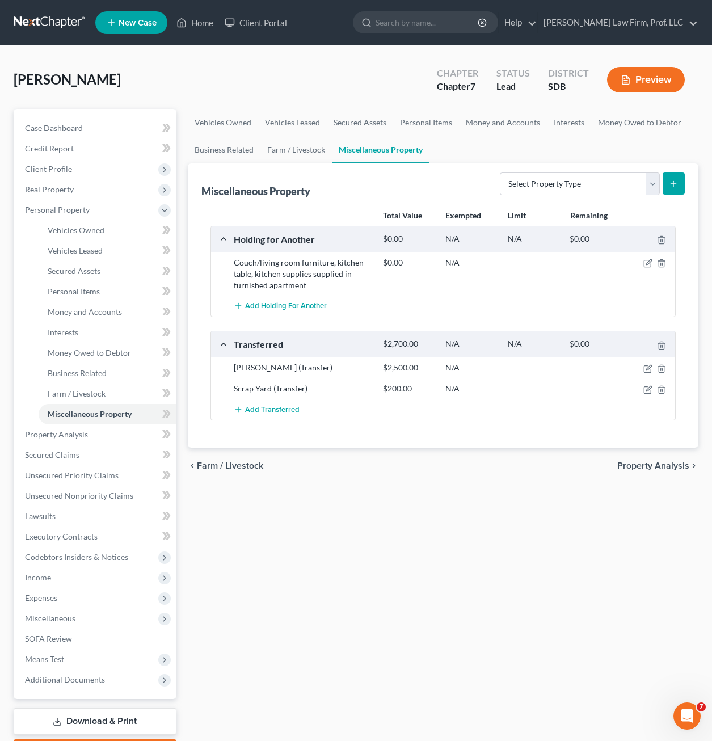
click at [517, 136] on ul "Vehicles Owned Vehicles Leased Secured Assets Personal Items Money and Accounts…" at bounding box center [443, 136] width 510 height 54
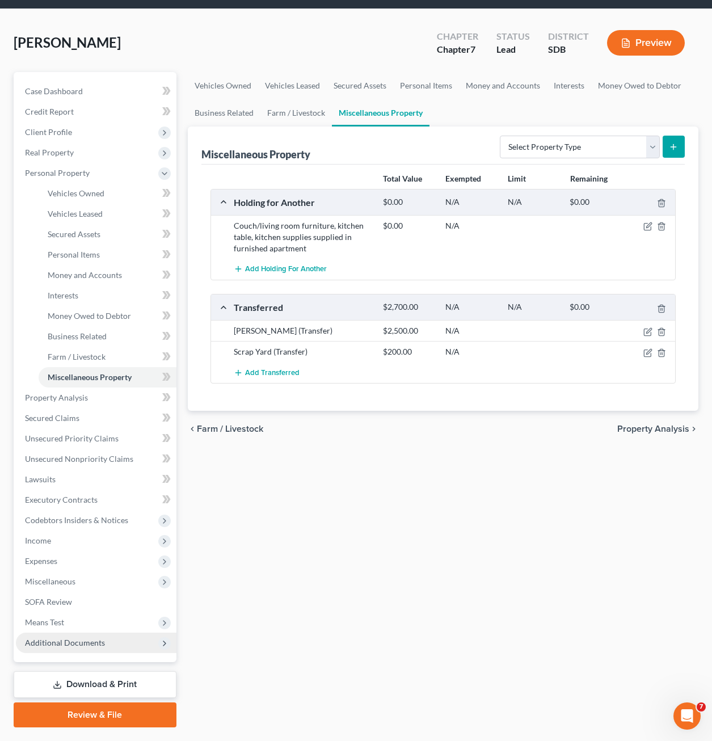
scroll to position [57, 0]
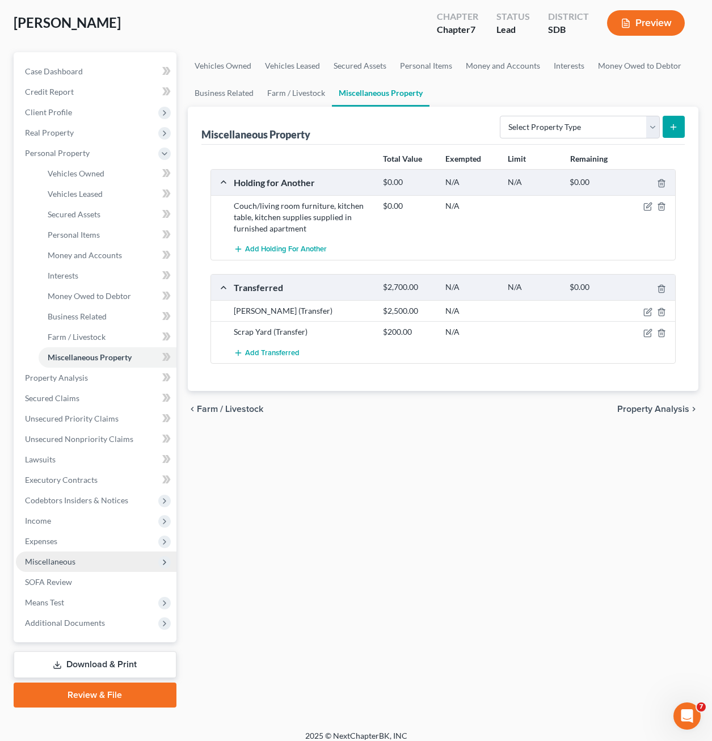
click at [80, 555] on span "Miscellaneous" at bounding box center [96, 561] width 160 height 20
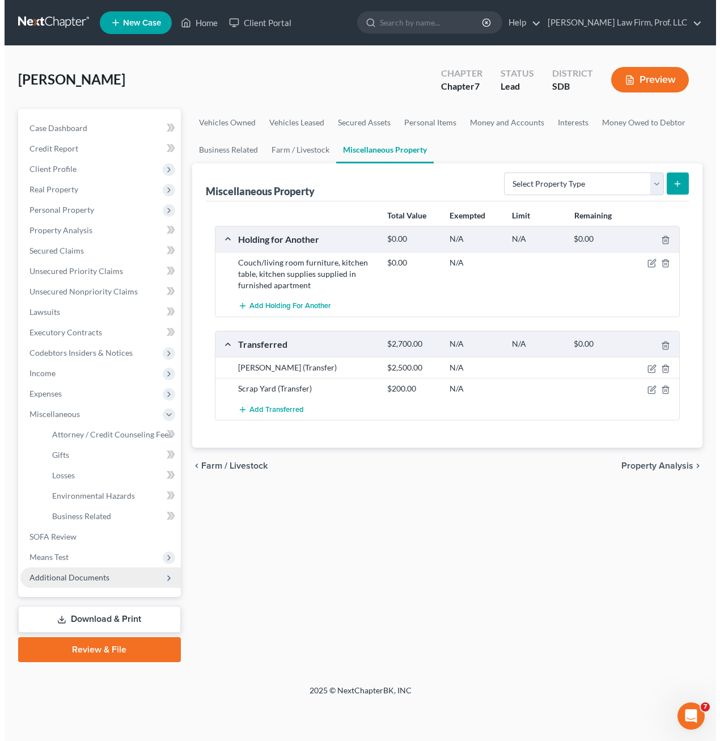
scroll to position [0, 0]
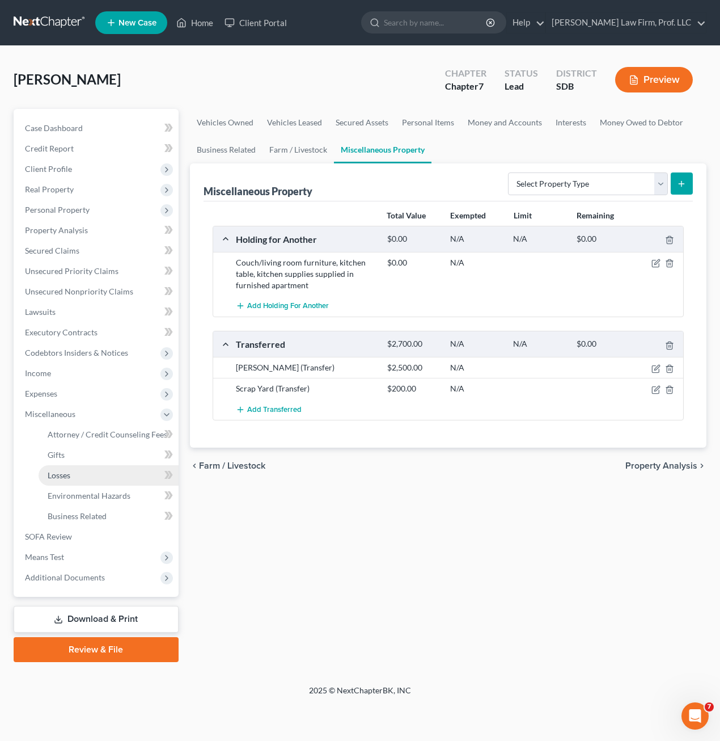
click at [98, 482] on link "Losses" at bounding box center [109, 475] width 140 height 20
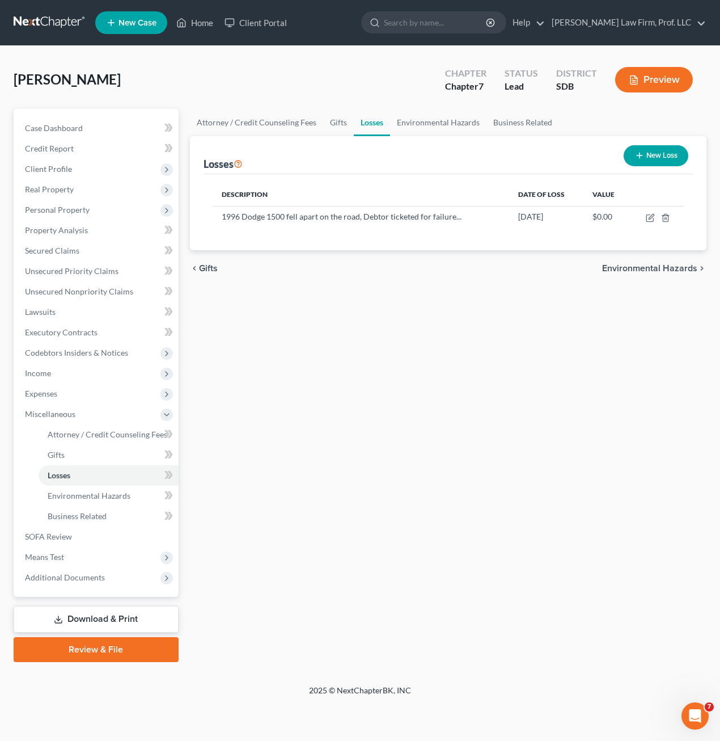
click at [597, 360] on div "Attorney / Credit Counseling Fees Gifts Losses Environmental Hazards Business R…" at bounding box center [448, 385] width 529 height 553
click at [649, 221] on icon "button" at bounding box center [650, 218] width 7 height 7
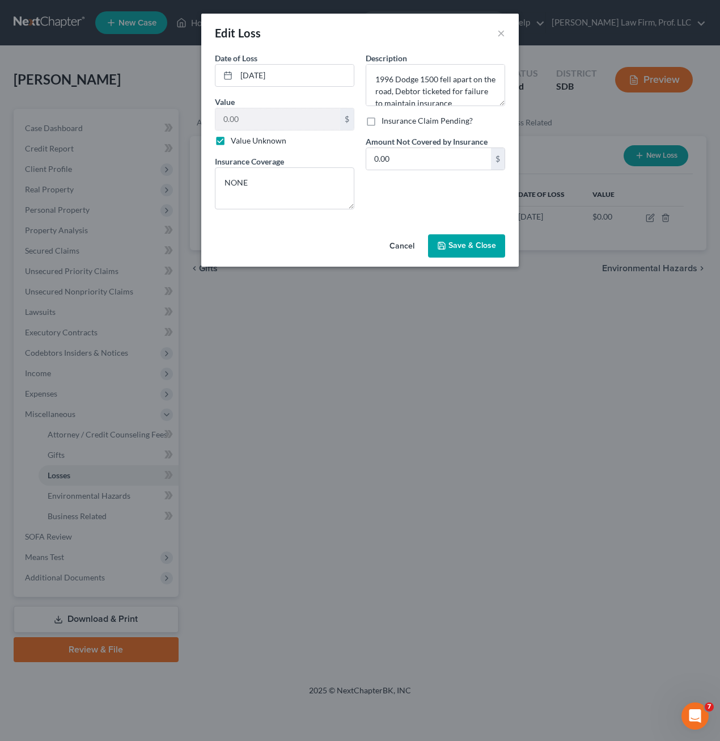
drag, startPoint x: 400, startPoint y: 197, endPoint x: 420, endPoint y: 252, distance: 57.9
click at [400, 197] on div "Description * 1996 Dodge 1500 fell apart on the road, Debtor ticketed for failu…" at bounding box center [435, 135] width 151 height 166
click at [404, 251] on button "Cancel" at bounding box center [402, 246] width 43 height 23
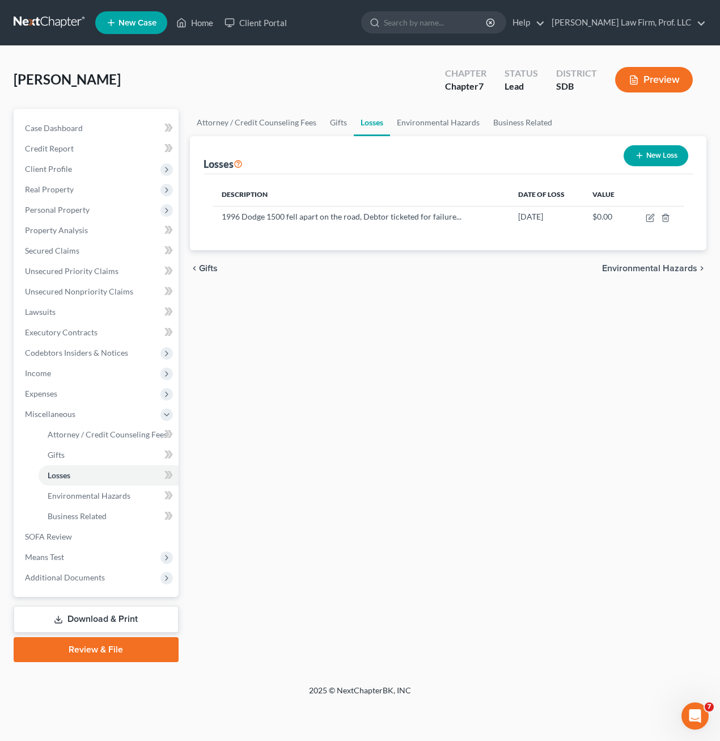
drag, startPoint x: 345, startPoint y: 431, endPoint x: 210, endPoint y: 331, distance: 168.2
click at [345, 429] on div "Attorney / Credit Counseling Fees Gifts Losses Environmental Hazards Business R…" at bounding box center [448, 385] width 529 height 553
drag, startPoint x: 83, startPoint y: 619, endPoint x: 147, endPoint y: 571, distance: 79.8
click at [83, 619] on link "Download & Print" at bounding box center [96, 619] width 165 height 27
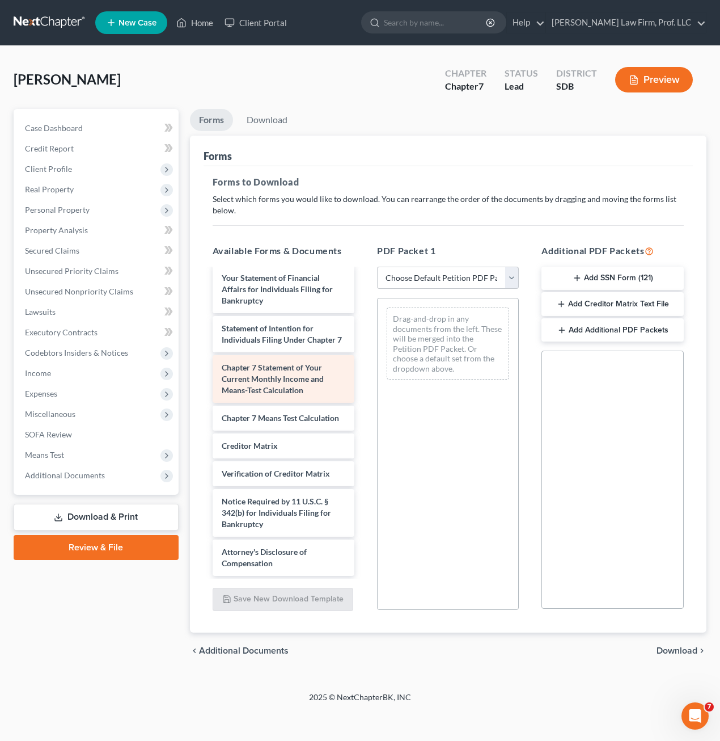
scroll to position [412, 0]
drag, startPoint x: 437, startPoint y: 267, endPoint x: 439, endPoint y: 281, distance: 14.9
click at [437, 267] on select "Choose Default Petition PDF Packet Complete Bankruptcy Petition (all forms and …" at bounding box center [448, 278] width 142 height 23
select select "0"
click at [377, 267] on select "Choose Default Petition PDF Packet Complete Bankruptcy Petition (all forms and …" at bounding box center [448, 278] width 142 height 23
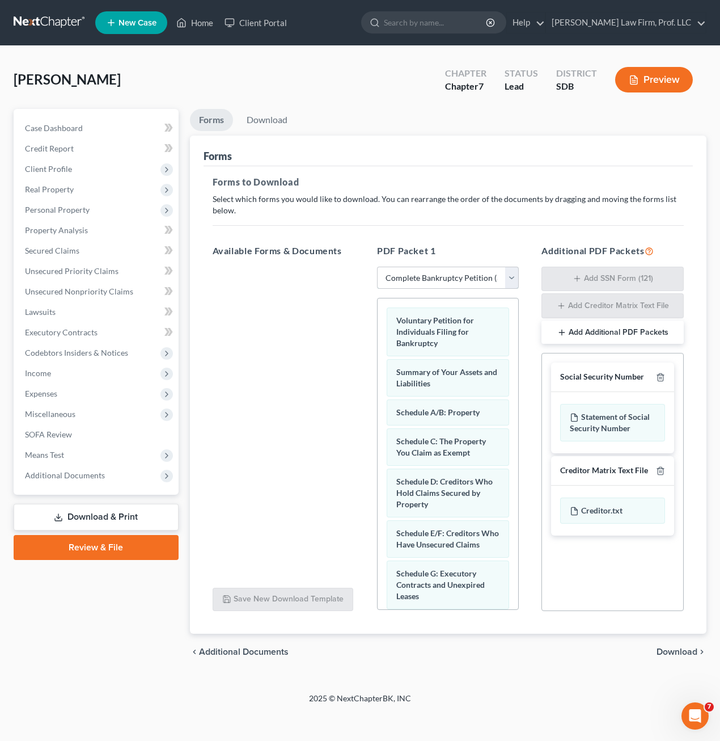
scroll to position [0, 0]
click at [686, 720] on div "Open Intercom Messenger" at bounding box center [693, 713] width 37 height 37
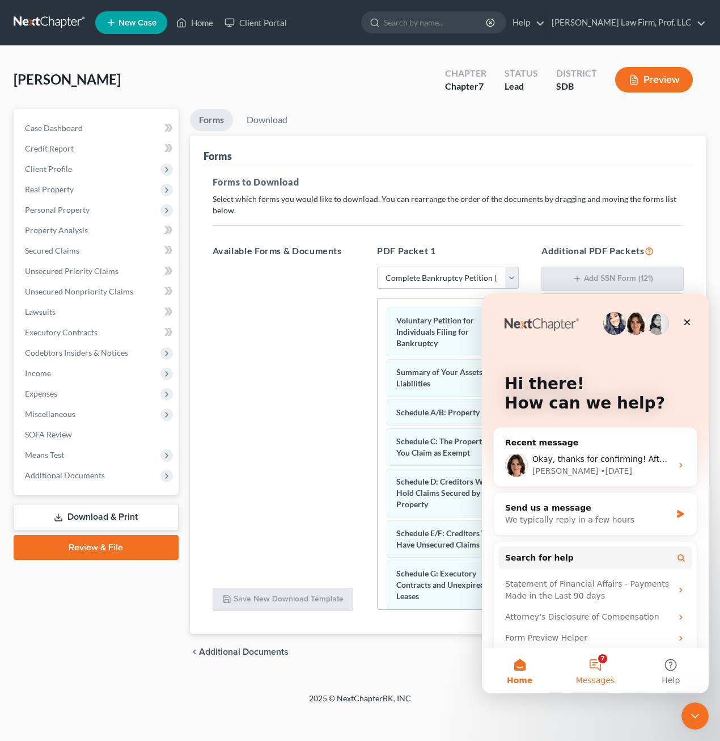
click at [593, 667] on button "7 Messages" at bounding box center [594, 670] width 75 height 45
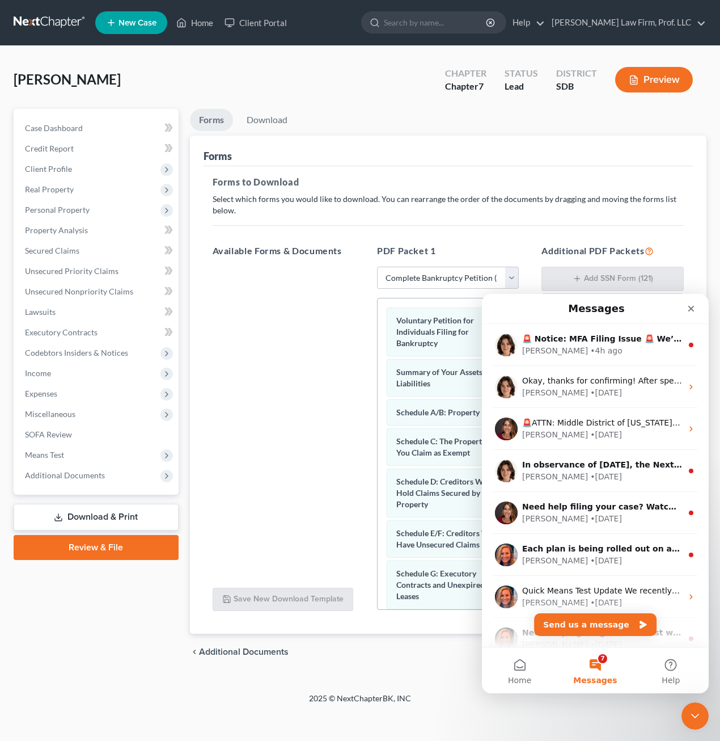
click at [467, 174] on div "Forms to Download Select which forms you would like to download. You can rearra…" at bounding box center [449, 400] width 490 height 468
click at [683, 309] on div "Close" at bounding box center [691, 308] width 20 height 20
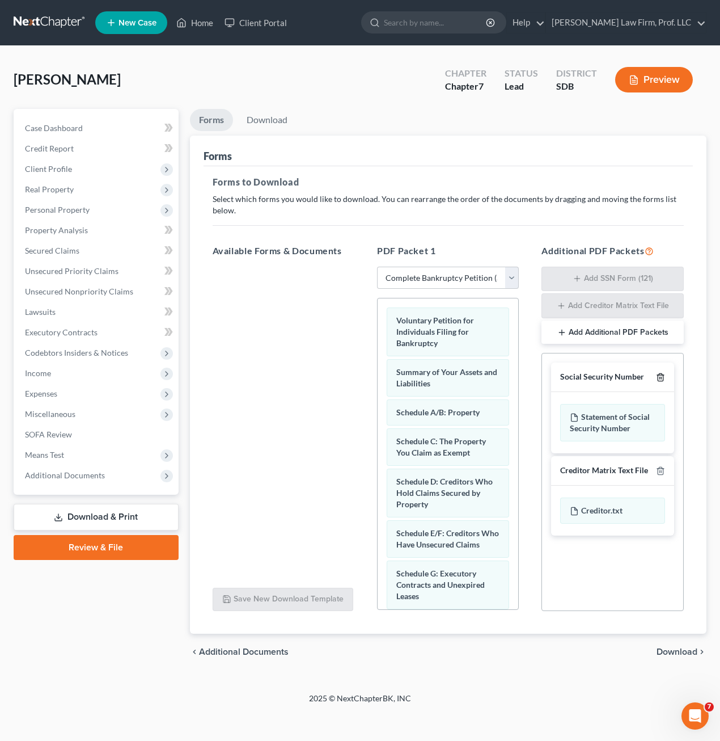
click at [659, 378] on icon "button" at bounding box center [660, 377] width 9 height 9
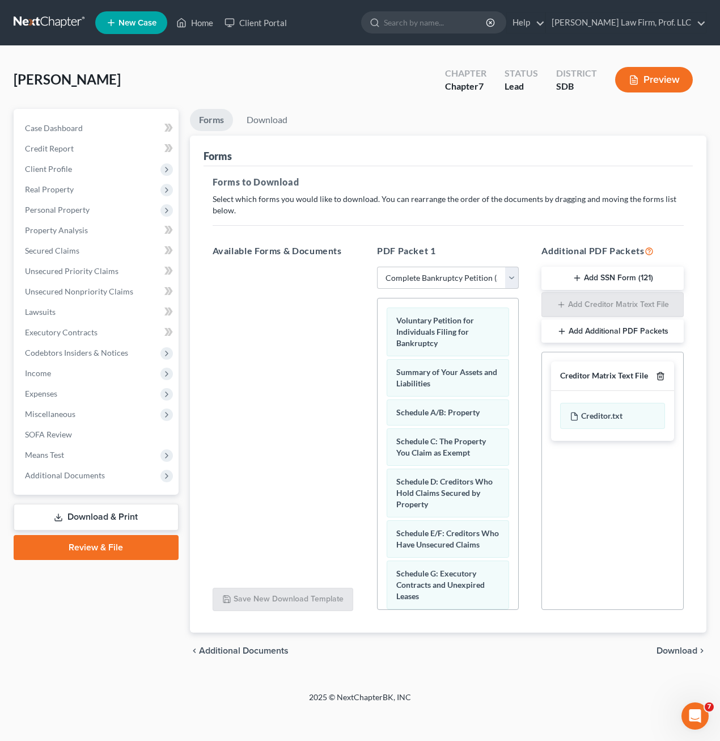
click at [659, 378] on icon "button" at bounding box center [660, 375] width 9 height 9
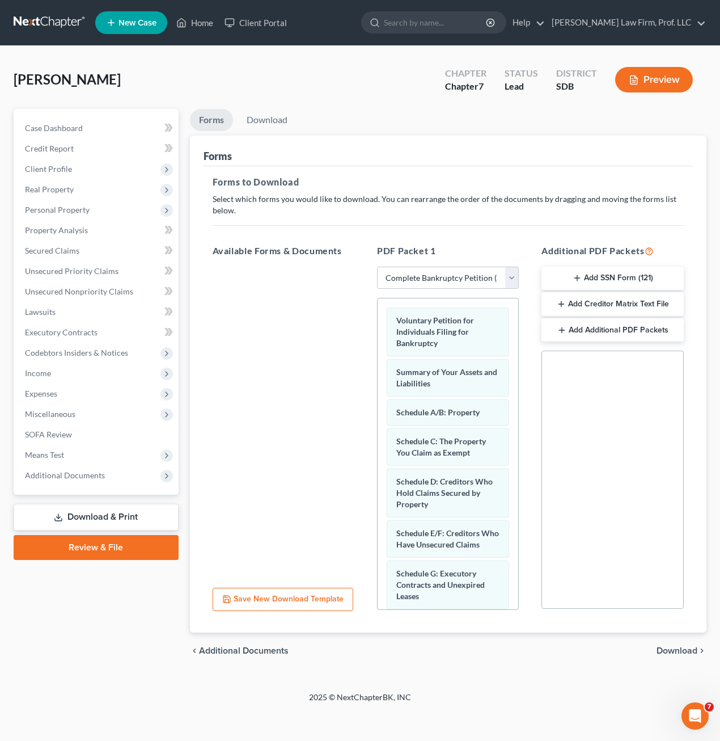
drag, startPoint x: 53, startPoint y: 168, endPoint x: 202, endPoint y: 222, distance: 158.9
click at [53, 168] on span "Client Profile" at bounding box center [48, 169] width 47 height 10
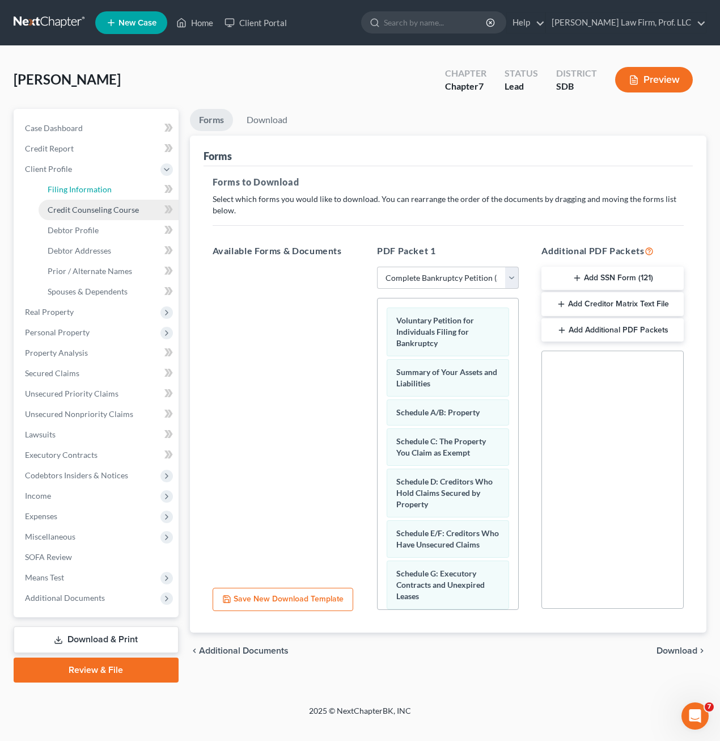
drag, startPoint x: 92, startPoint y: 192, endPoint x: 97, endPoint y: 208, distance: 16.5
click at [92, 191] on span "Filing Information" at bounding box center [80, 189] width 64 height 10
select select "1"
select select "0"
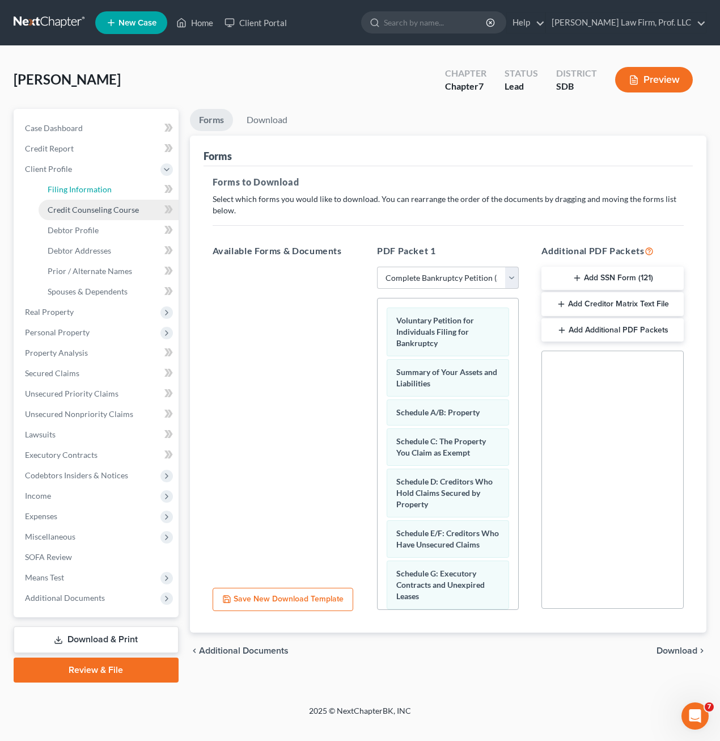
select select "73"
select select "0"
select select "43"
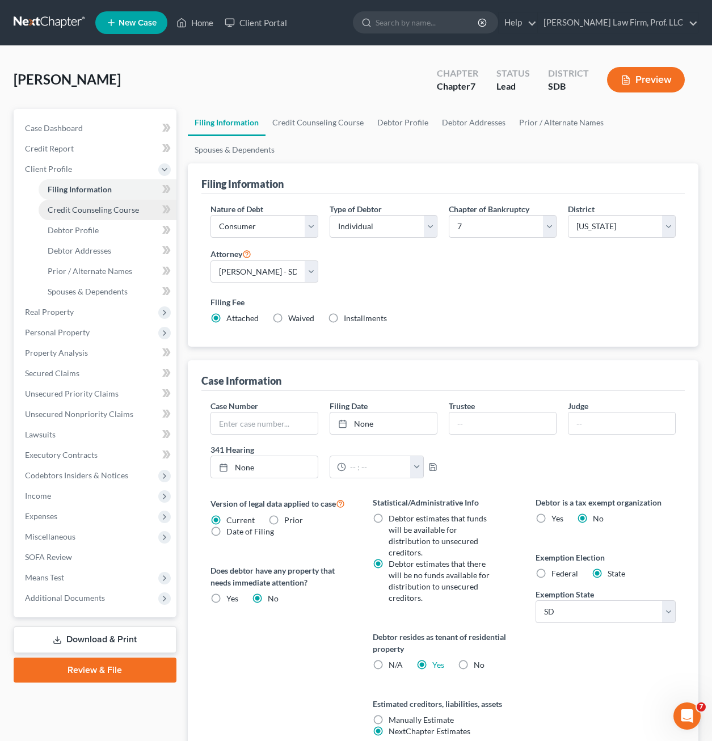
click at [97, 208] on span "Credit Counseling Course" at bounding box center [93, 210] width 91 height 10
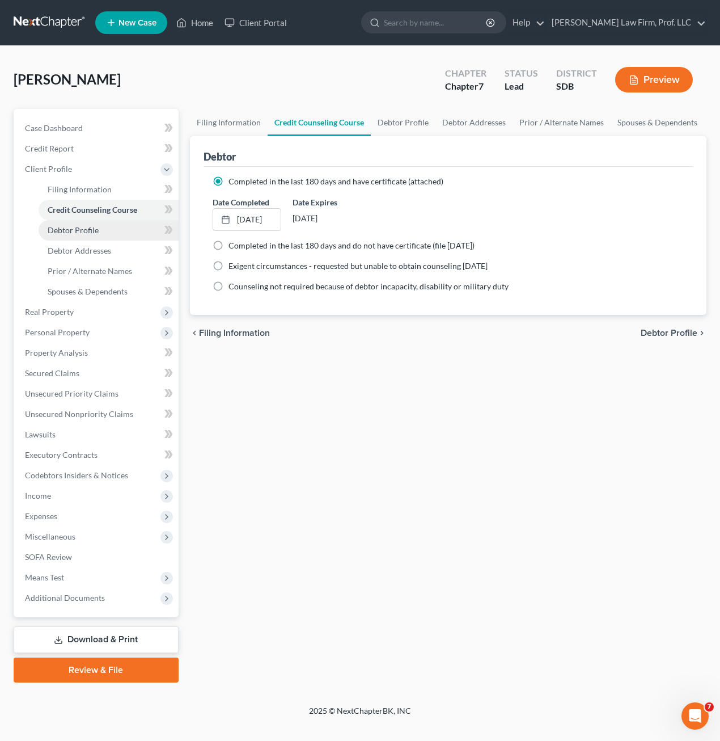
click at [88, 227] on span "Debtor Profile" at bounding box center [73, 230] width 51 height 10
select select "0"
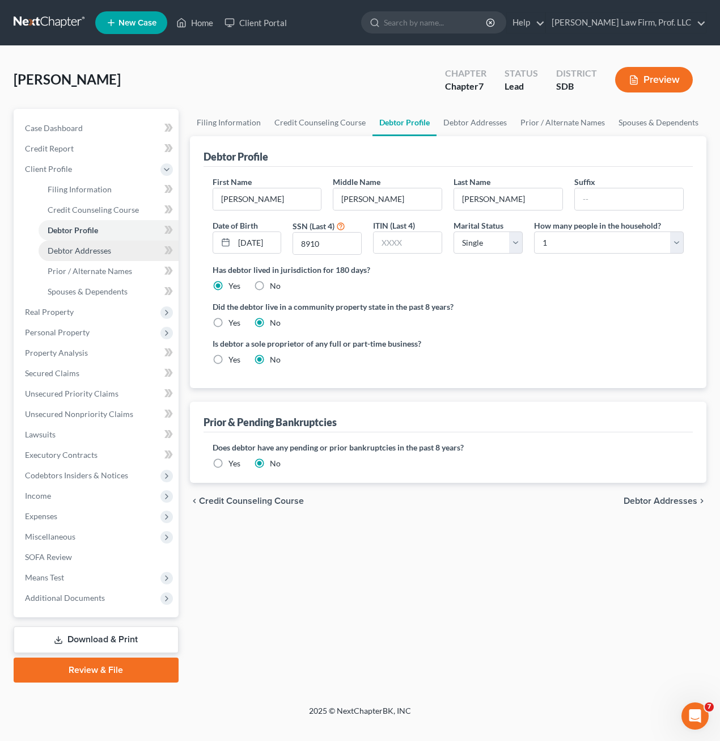
click at [85, 241] on link "Debtor Addresses" at bounding box center [109, 250] width 140 height 20
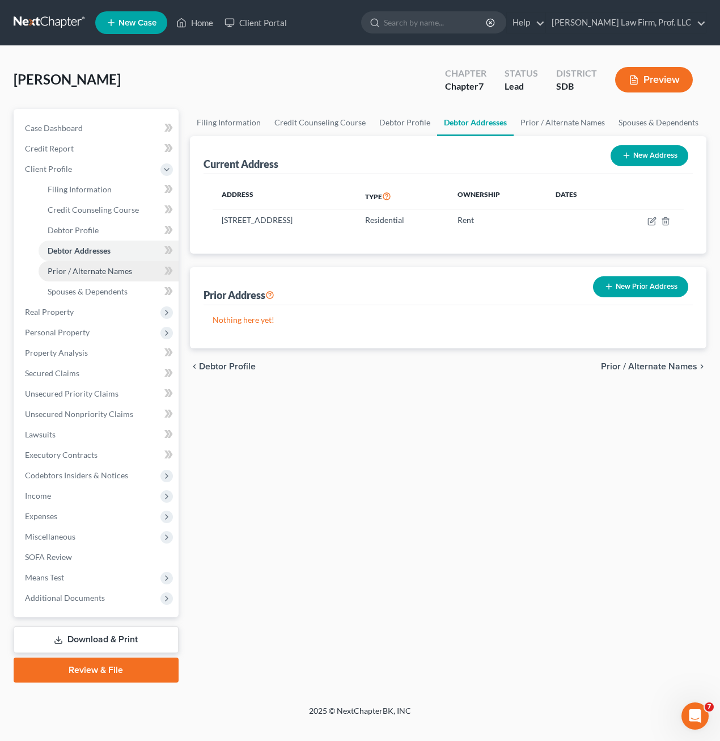
click at [82, 268] on span "Prior / Alternate Names" at bounding box center [90, 271] width 84 height 10
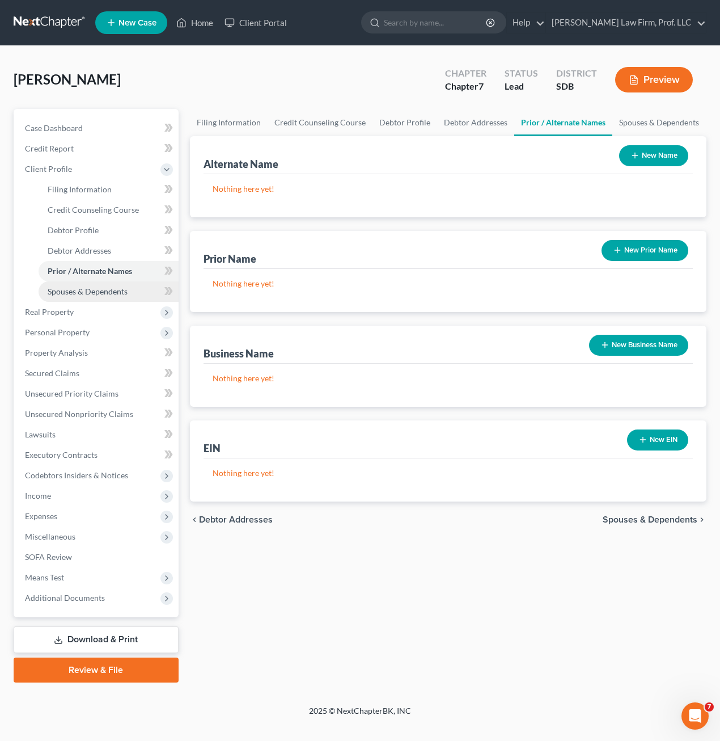
click at [86, 295] on span "Spouses & Dependents" at bounding box center [88, 291] width 80 height 10
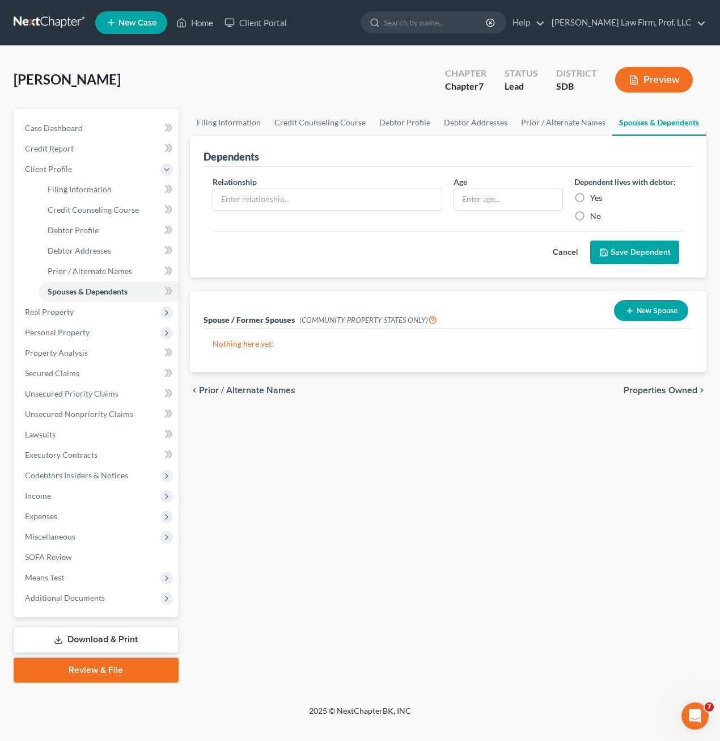
click at [87, 635] on link "Download & Print" at bounding box center [96, 639] width 165 height 27
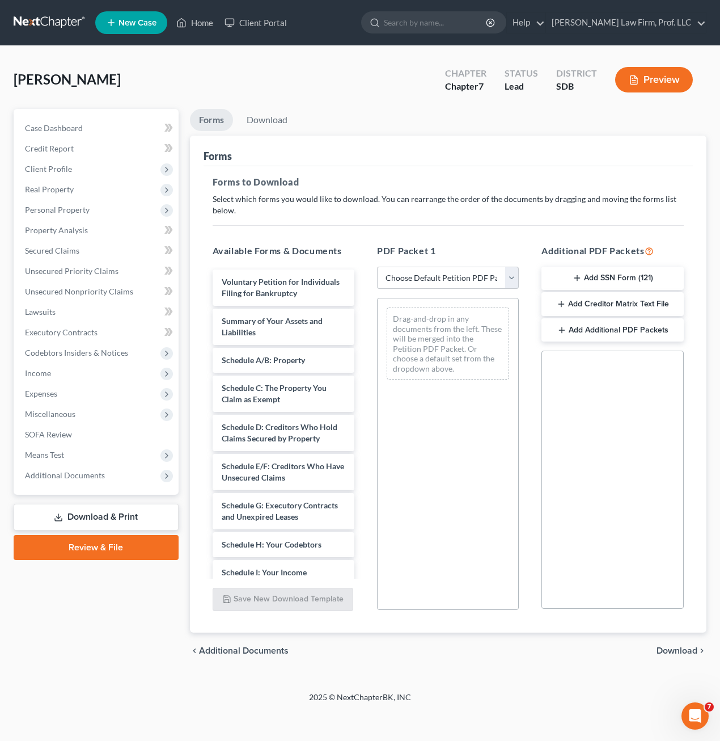
click at [441, 278] on select "Choose Default Petition PDF Packet Complete Bankruptcy Petition (all forms and …" at bounding box center [448, 278] width 142 height 23
select select "0"
click at [377, 267] on select "Choose Default Petition PDF Packet Complete Bankruptcy Petition (all forms and …" at bounding box center [448, 278] width 142 height 23
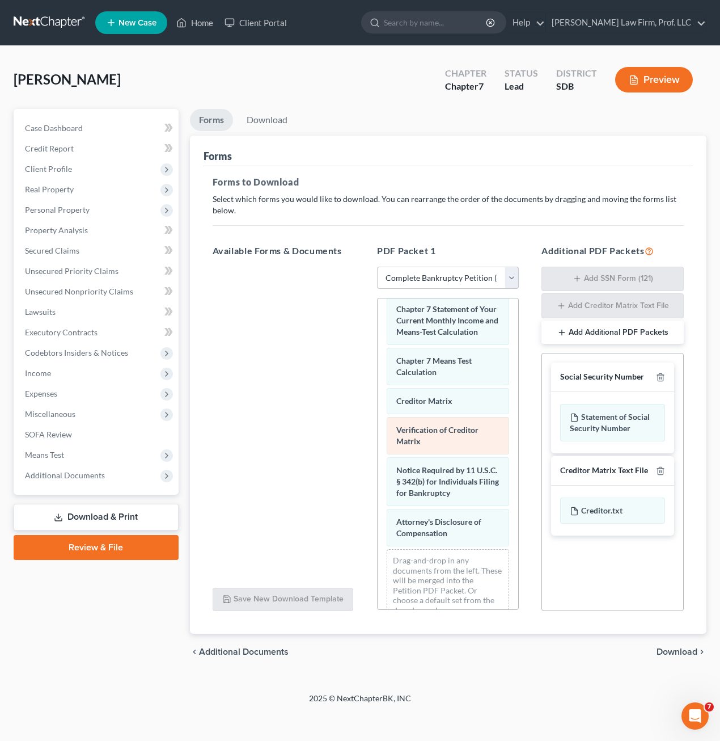
scroll to position [635, 0]
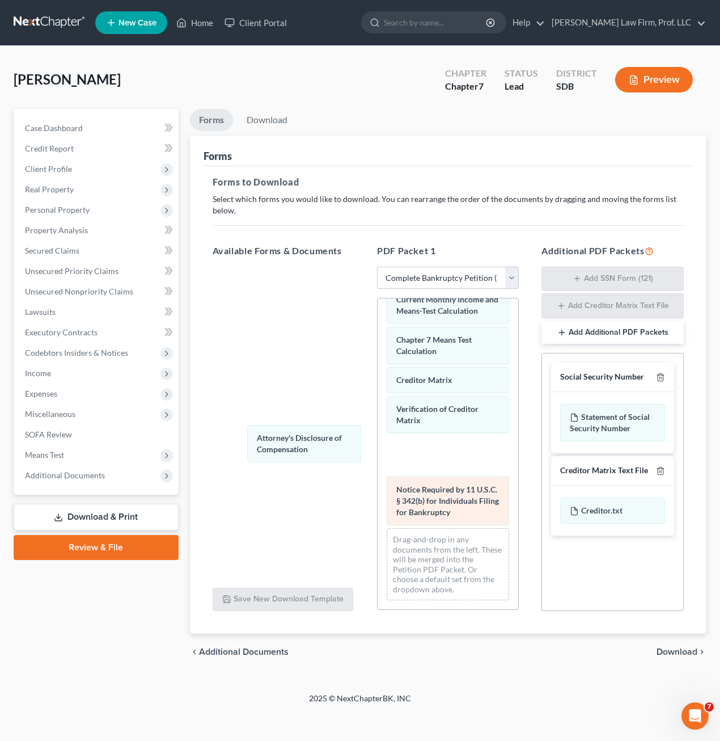
drag, startPoint x: 463, startPoint y: 505, endPoint x: 413, endPoint y: 471, distance: 60.1
click at [378, 387] on div "Attorney's Disclosure of Compensation Voluntary Petition for Individuals Filing…" at bounding box center [448, 164] width 141 height 889
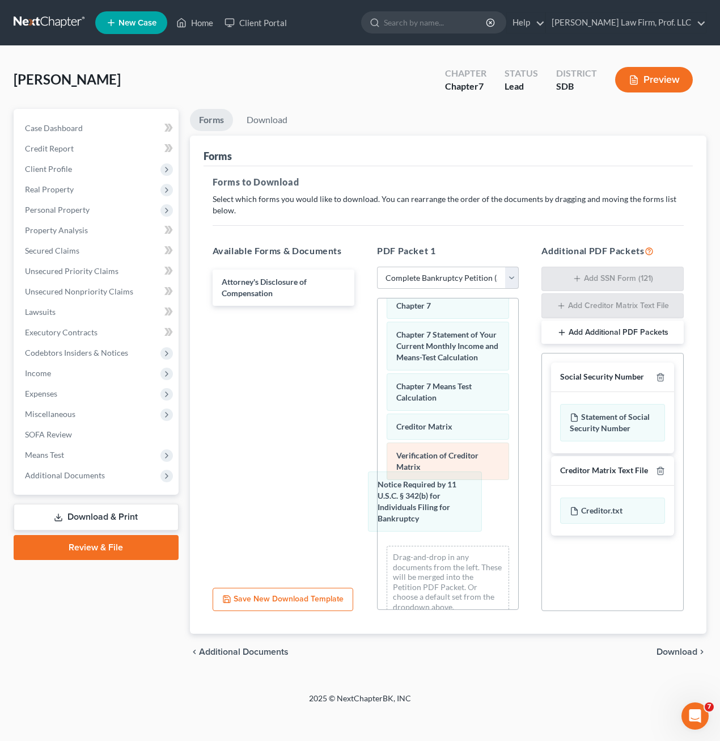
drag, startPoint x: 423, startPoint y: 492, endPoint x: 431, endPoint y: 496, distance: 8.9
click at [378, 367] on div "Notice Required by 11 U.S.C. § 342(b) for Individuals Filing for Bankruptcy Vol…" at bounding box center [448, 196] width 141 height 860
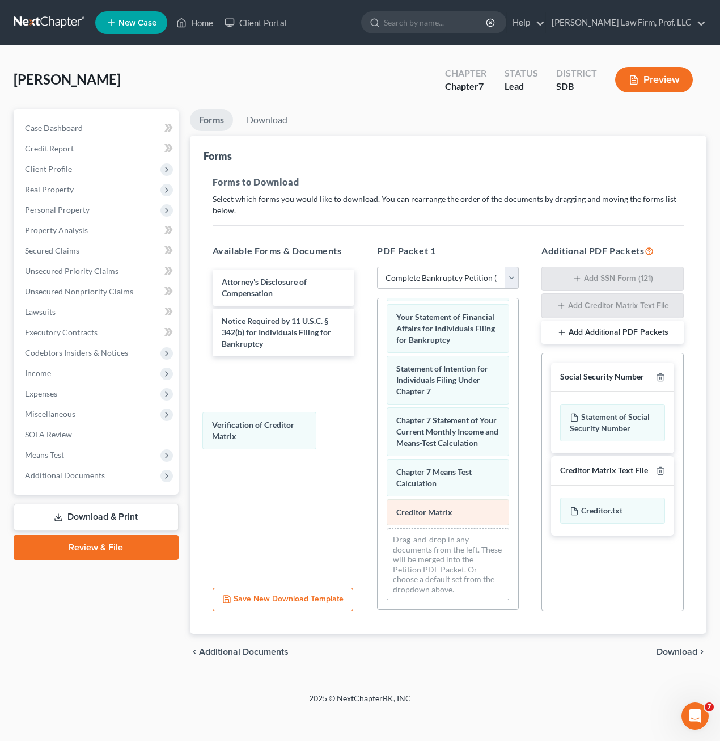
drag, startPoint x: 430, startPoint y: 513, endPoint x: 464, endPoint y: 523, distance: 36.1
click at [378, 429] on div "Verification of Creditor Matrix Voluntary Petition for Individuals Filing for B…" at bounding box center [448, 230] width 141 height 757
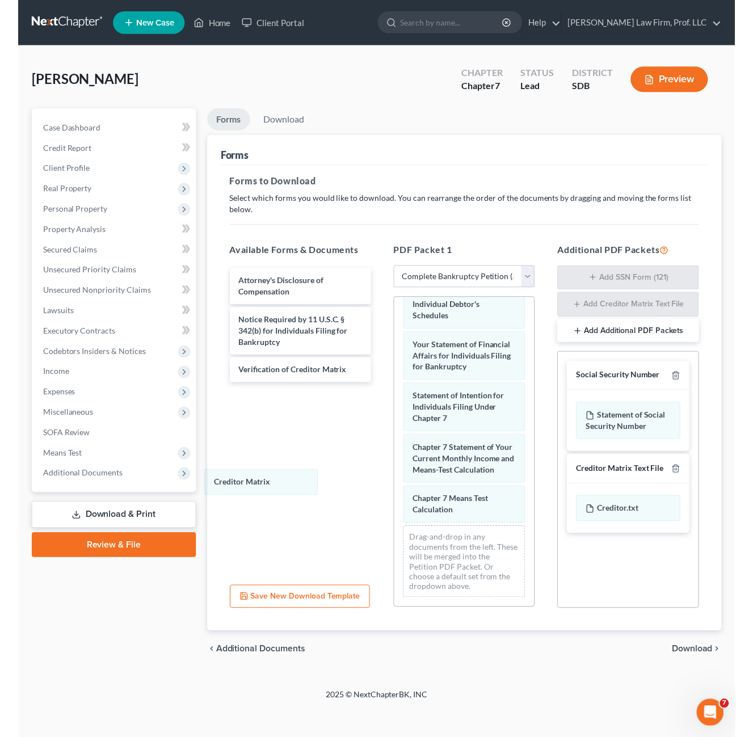
scroll to position [463, 0]
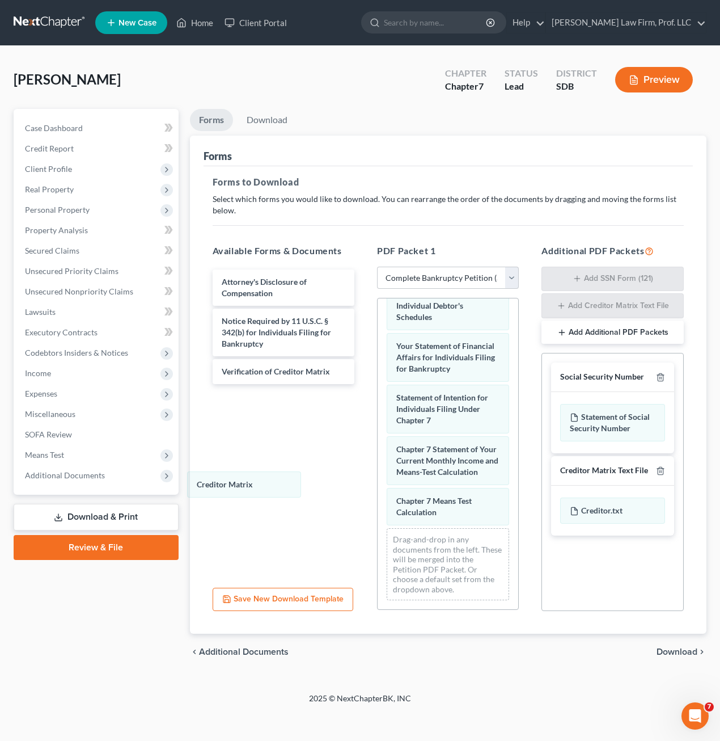
drag, startPoint x: 463, startPoint y: 514, endPoint x: 675, endPoint y: 500, distance: 212.6
click at [378, 475] on div "Creditor Matrix Voluntary Petition for Individuals Filing for Bankruptcy Summar…" at bounding box center [448, 245] width 141 height 728
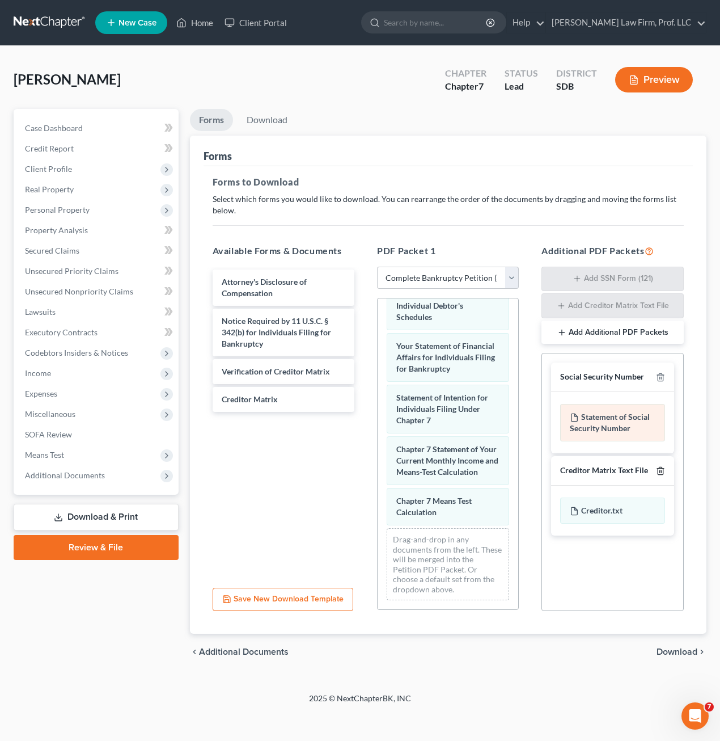
drag, startPoint x: 661, startPoint y: 470, endPoint x: 662, endPoint y: 408, distance: 61.8
click at [660, 470] on icon "button" at bounding box center [660, 470] width 9 height 9
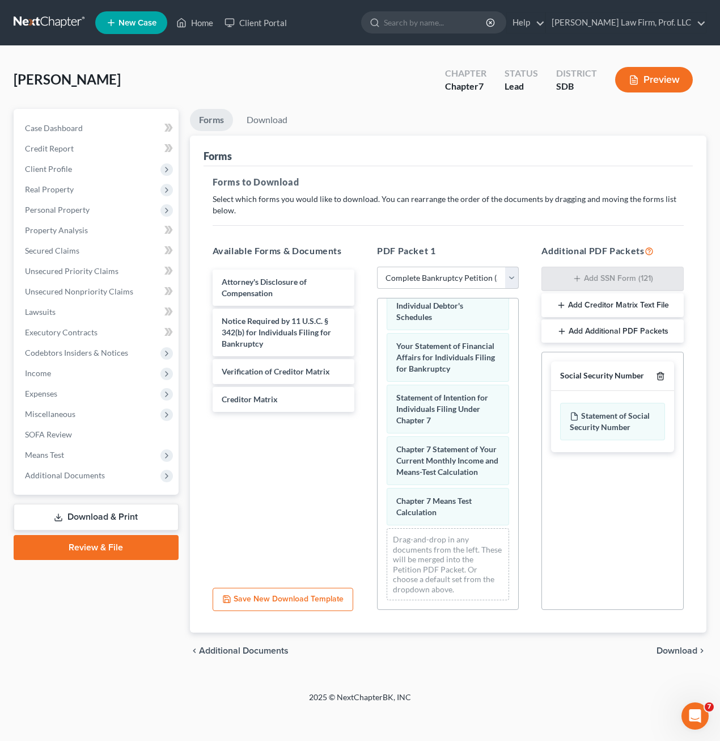
click at [662, 374] on icon "button" at bounding box center [660, 375] width 9 height 9
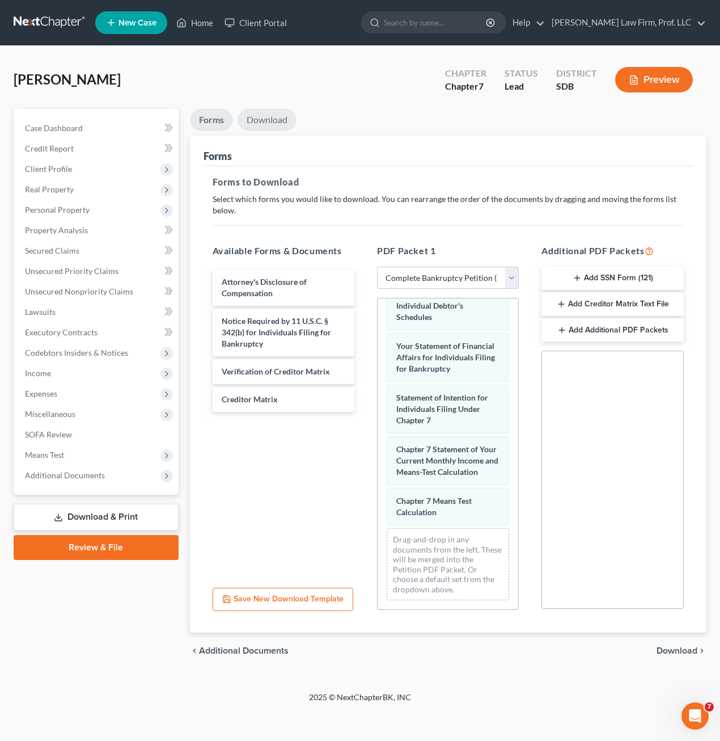
click at [252, 121] on link "Download" at bounding box center [267, 120] width 59 height 22
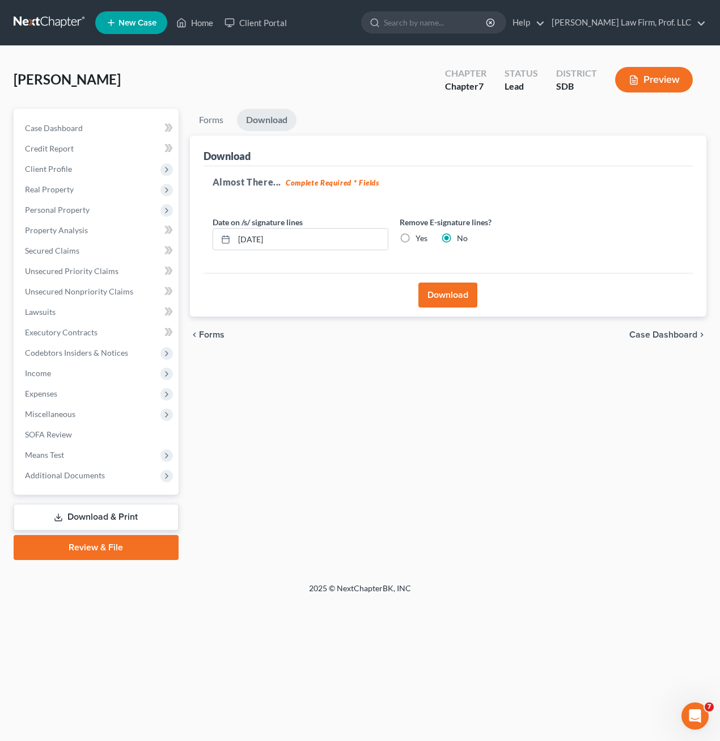
click at [429, 294] on button "Download" at bounding box center [448, 294] width 59 height 25
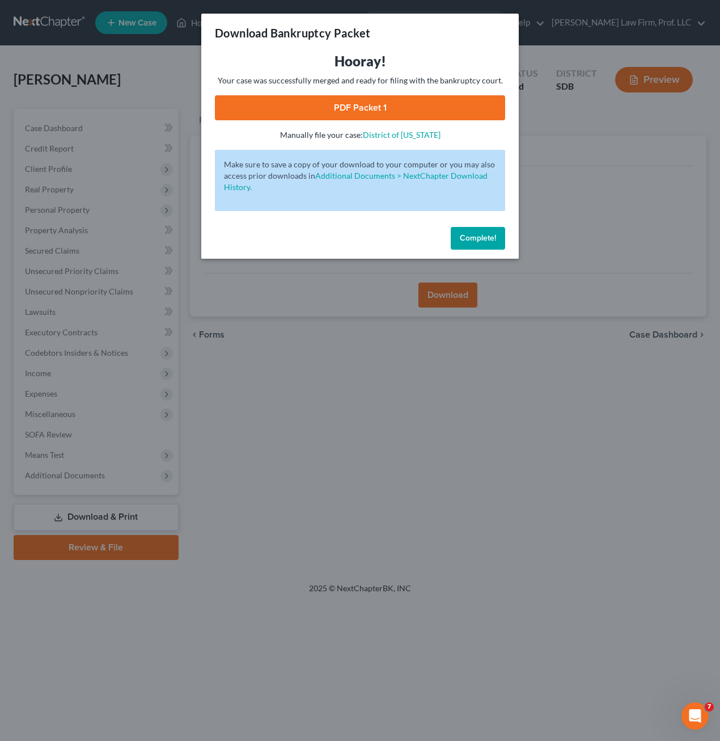
click at [352, 101] on link "PDF Packet 1" at bounding box center [360, 107] width 290 height 25
drag, startPoint x: 500, startPoint y: 239, endPoint x: 485, endPoint y: 203, distance: 38.7
click at [500, 239] on button "Complete!" at bounding box center [478, 238] width 54 height 23
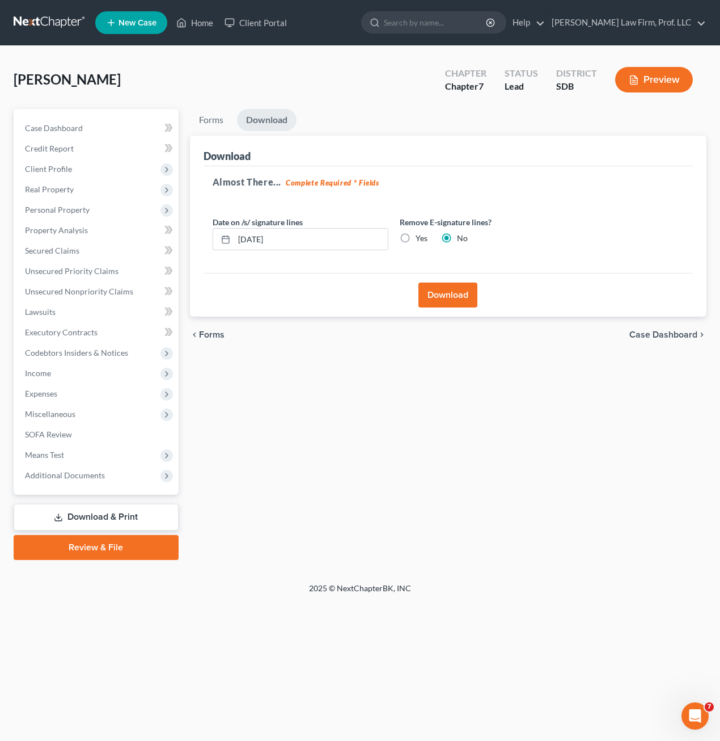
click at [328, 405] on div "Forms Download Forms Forms to Download Select which forms you would like to dow…" at bounding box center [448, 334] width 529 height 451
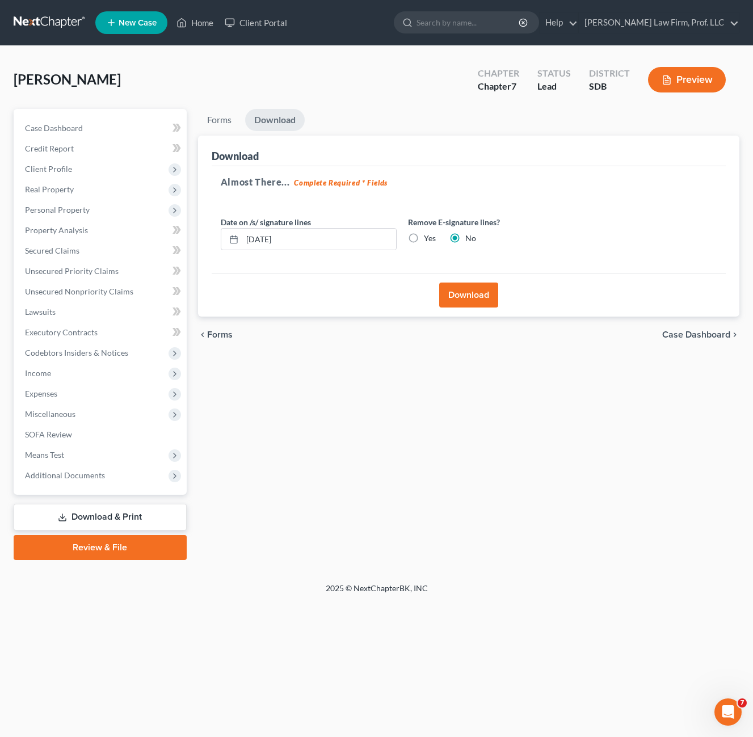
click at [339, 413] on div "Forms Download Forms Forms to Download Select which forms you would like to dow…" at bounding box center [468, 334] width 552 height 451
drag, startPoint x: 335, startPoint y: 469, endPoint x: 671, endPoint y: 398, distance: 343.2
click at [336, 468] on div "Forms Download Forms Forms to Download Select which forms you would like to dow…" at bounding box center [468, 334] width 552 height 451
drag, startPoint x: 649, startPoint y: 424, endPoint x: 236, endPoint y: 75, distance: 540.9
click at [166, 43] on div "Home New Case Client Portal [PERSON_NAME] Law Firm, Prof. LLC [PERSON_NAME][EMA…" at bounding box center [376, 368] width 753 height 737
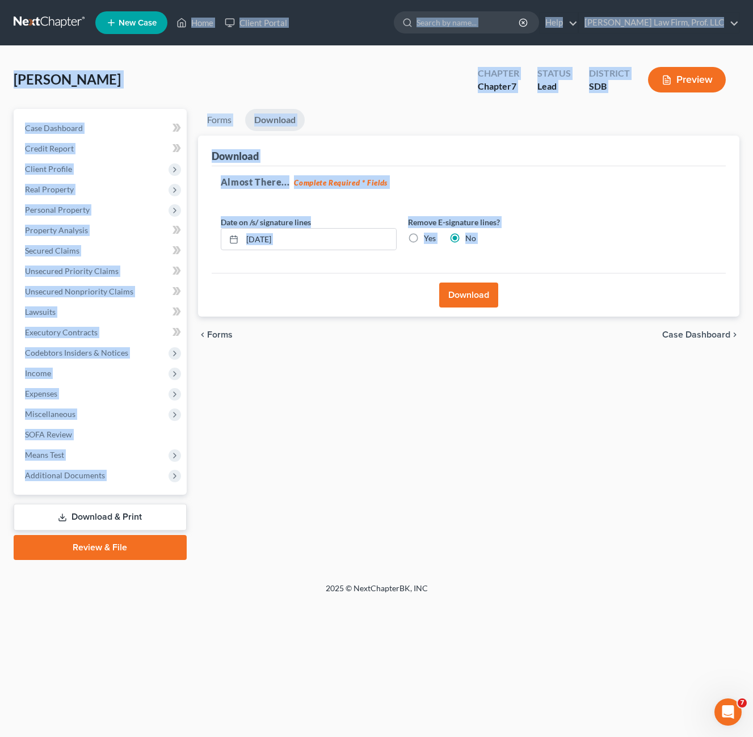
drag, startPoint x: 236, startPoint y: 75, endPoint x: 265, endPoint y: 75, distance: 29.5
click at [265, 75] on div "[PERSON_NAME] Upgraded Chapter Chapter 7 Status Lead District SDB Preview" at bounding box center [376, 84] width 725 height 49
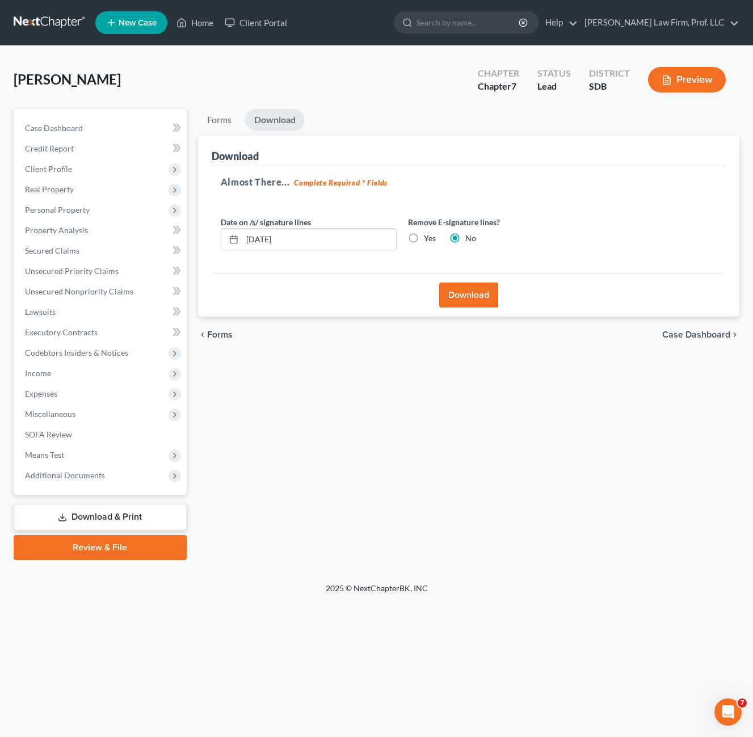
drag, startPoint x: 451, startPoint y: 438, endPoint x: 459, endPoint y: 441, distance: 8.8
click at [451, 437] on div "Forms Download Forms Forms to Download Select which forms you would like to dow…" at bounding box center [468, 334] width 552 height 451
drag, startPoint x: 671, startPoint y: 660, endPoint x: 345, endPoint y: 646, distance: 325.8
click at [162, 627] on div "Home New Case Client Portal [PERSON_NAME] Law Firm, Prof. LLC [PERSON_NAME][EMA…" at bounding box center [376, 368] width 753 height 737
click at [484, 632] on div "Home New Case Client Portal [PERSON_NAME] Law Firm, Prof. LLC [PERSON_NAME][EMA…" at bounding box center [376, 368] width 753 height 737
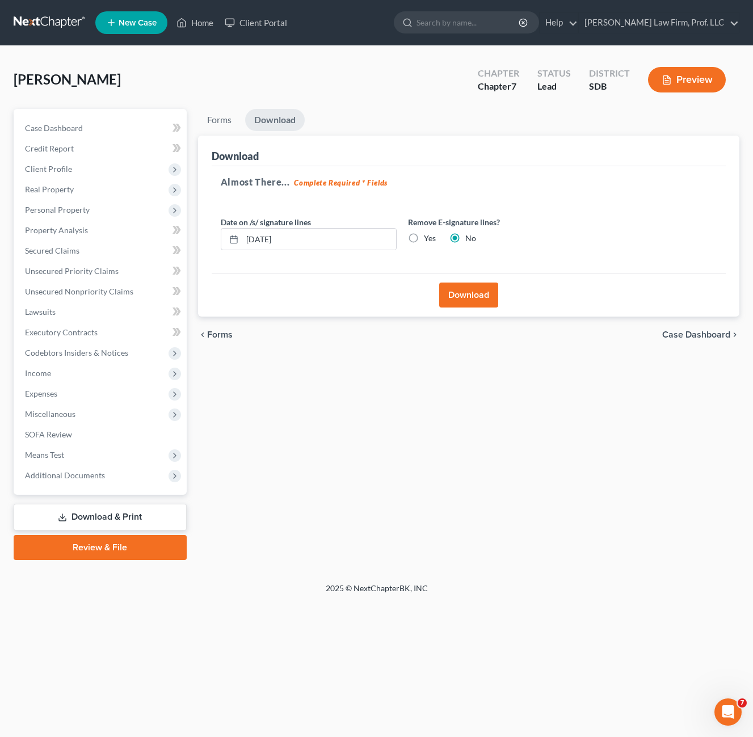
click at [491, 618] on div "Home New Case Client Portal [PERSON_NAME] Law Firm, Prof. LLC [PERSON_NAME][EMA…" at bounding box center [376, 368] width 753 height 737
drag, startPoint x: 285, startPoint y: 480, endPoint x: 93, endPoint y: 313, distance: 254.0
click at [285, 480] on div "Forms Download Forms Forms to Download Select which forms you would like to dow…" at bounding box center [468, 334] width 552 height 451
click at [82, 290] on span "Unsecured Nonpriority Claims" at bounding box center [79, 291] width 108 height 10
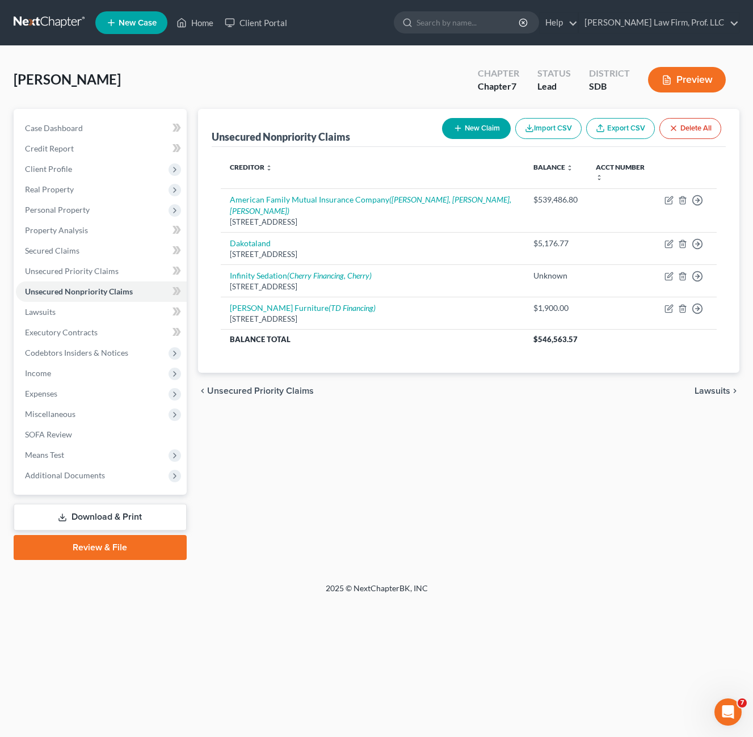
click at [423, 387] on div "chevron_left Unsecured Priority Claims Lawsuits chevron_right" at bounding box center [468, 391] width 541 height 36
click at [67, 209] on span "Personal Property" at bounding box center [57, 210] width 65 height 10
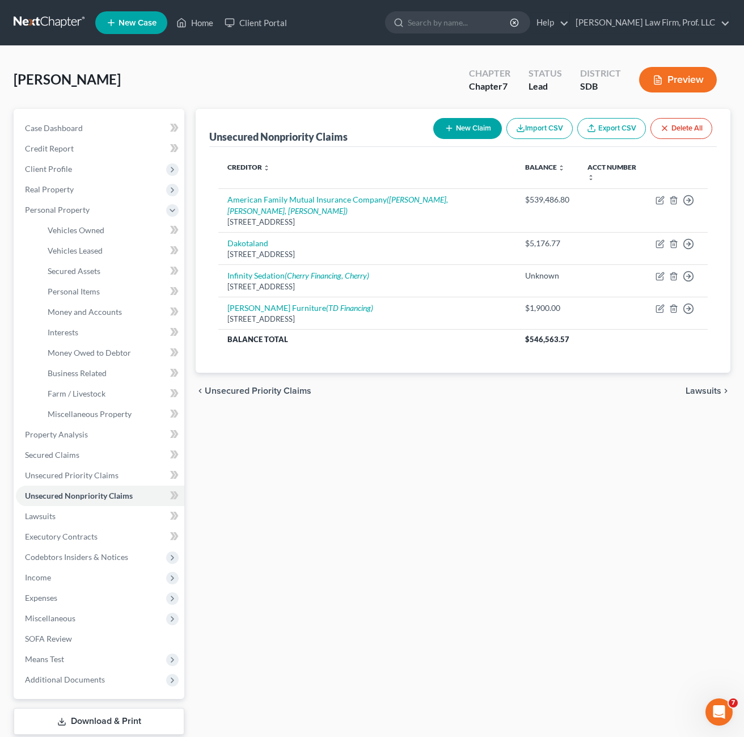
click at [485, 448] on div "Unsecured Nonpriority Claims New Claim Import CSV Export CSV Delete All Credito…" at bounding box center [463, 436] width 546 height 655
click at [91, 306] on link "Money and Accounts" at bounding box center [112, 312] width 146 height 20
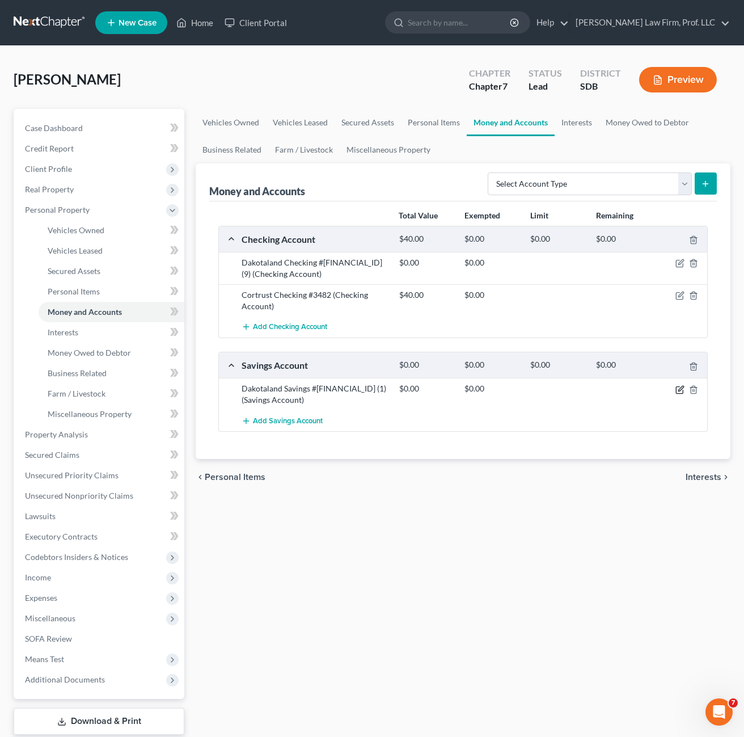
click at [683, 389] on icon "button" at bounding box center [679, 389] width 9 height 9
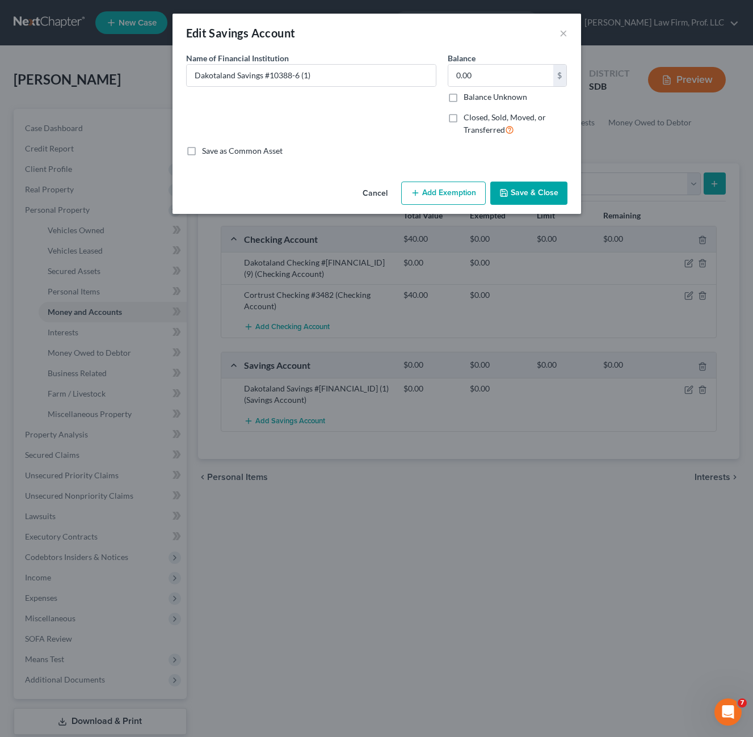
click at [391, 119] on div "Name of Financial Institution * Dakotaland Savings #10388-6 (1)" at bounding box center [310, 98] width 261 height 93
click at [491, 73] on input "0.00" at bounding box center [500, 76] width 105 height 22
type input "7.13"
click at [441, 188] on button "Add Exemption" at bounding box center [443, 193] width 84 height 24
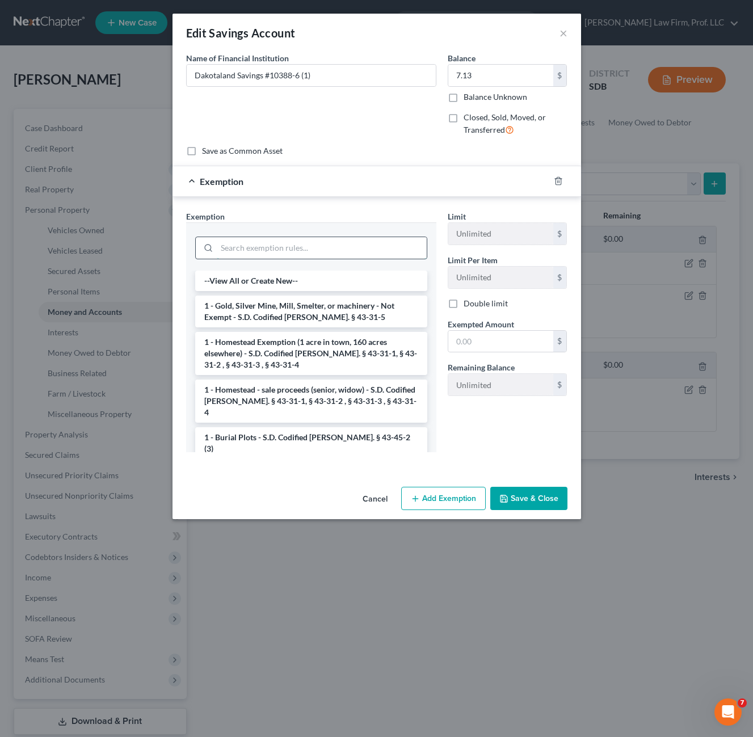
click at [373, 256] on input "search" at bounding box center [322, 248] width 210 height 22
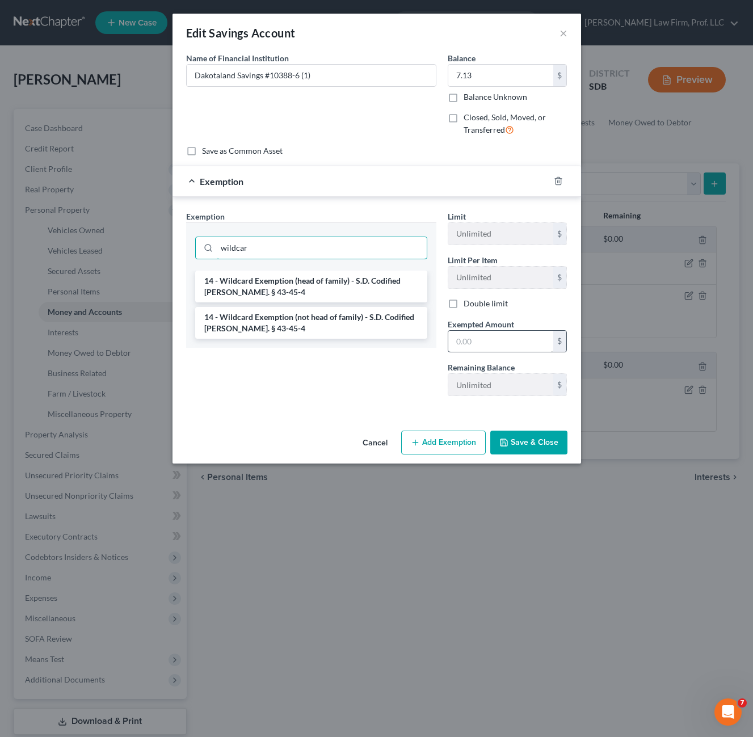
type input "wildcar"
click at [338, 324] on li "14 - Wildcard Exemption (not head of family) - S.D. Codified [PERSON_NAME]. § 4…" at bounding box center [311, 323] width 232 height 32
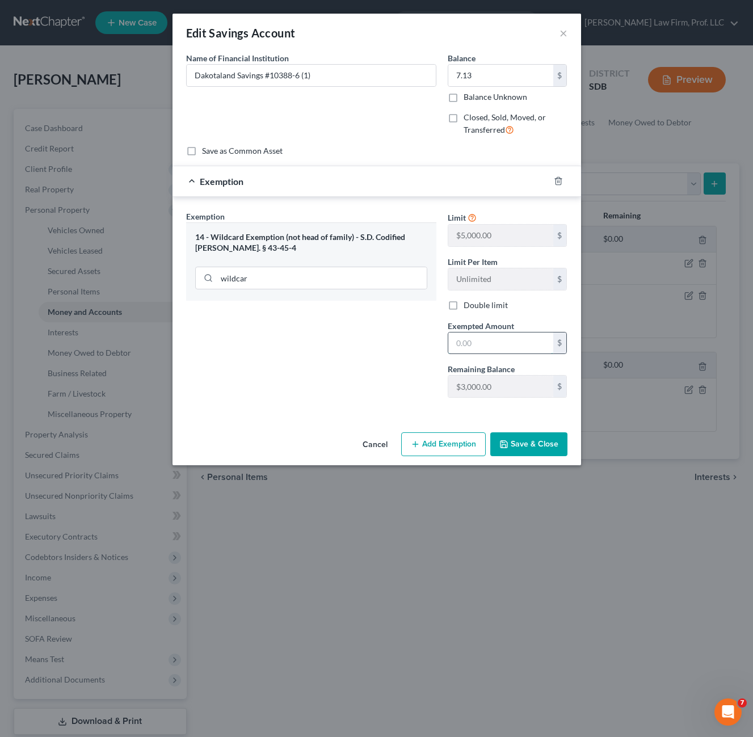
click at [505, 340] on input "text" at bounding box center [500, 343] width 105 height 22
type input "7.13"
click at [555, 445] on button "Save & Close" at bounding box center [528, 444] width 77 height 24
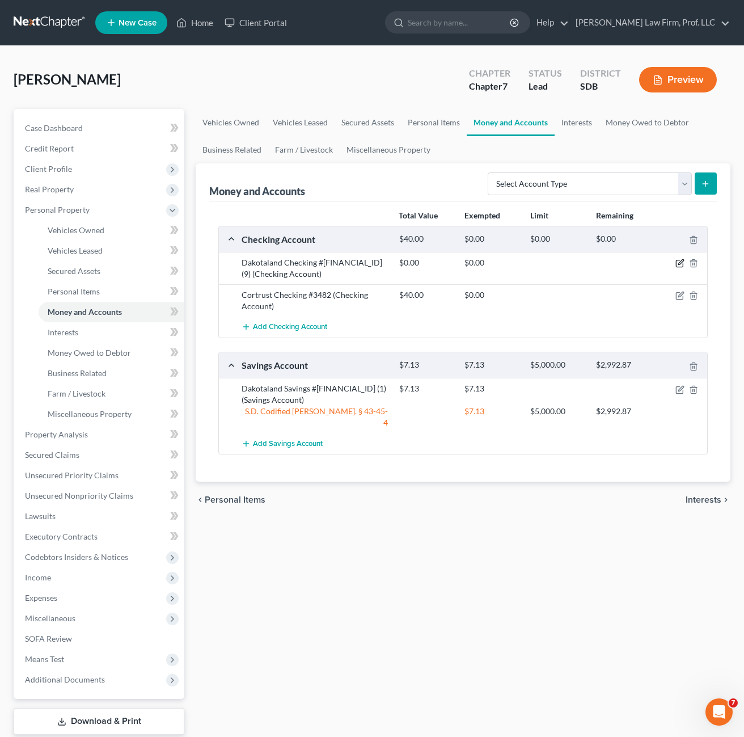
click at [677, 263] on icon "button" at bounding box center [679, 263] width 9 height 9
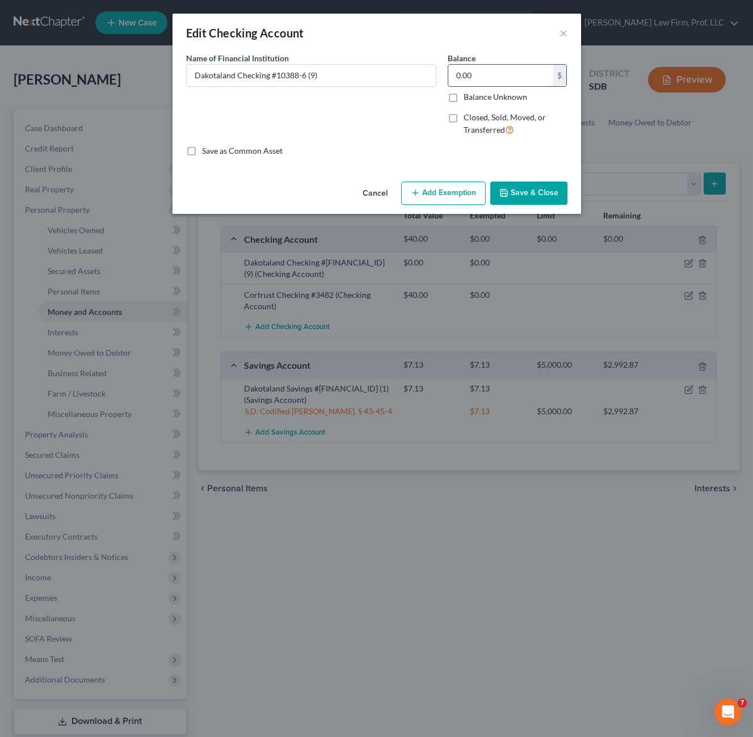
drag, startPoint x: 358, startPoint y: 122, endPoint x: 483, endPoint y: 76, distance: 132.4
click at [358, 121] on div "Name of Financial Institution * Dakotaland Checking #10388-6 (9)" at bounding box center [310, 98] width 261 height 93
click at [483, 75] on input "0.00" at bounding box center [500, 76] width 105 height 22
type input "109.85"
click at [509, 171] on div "An exemption set must first be selected from the Filing Information section. Co…" at bounding box center [376, 114] width 408 height 125
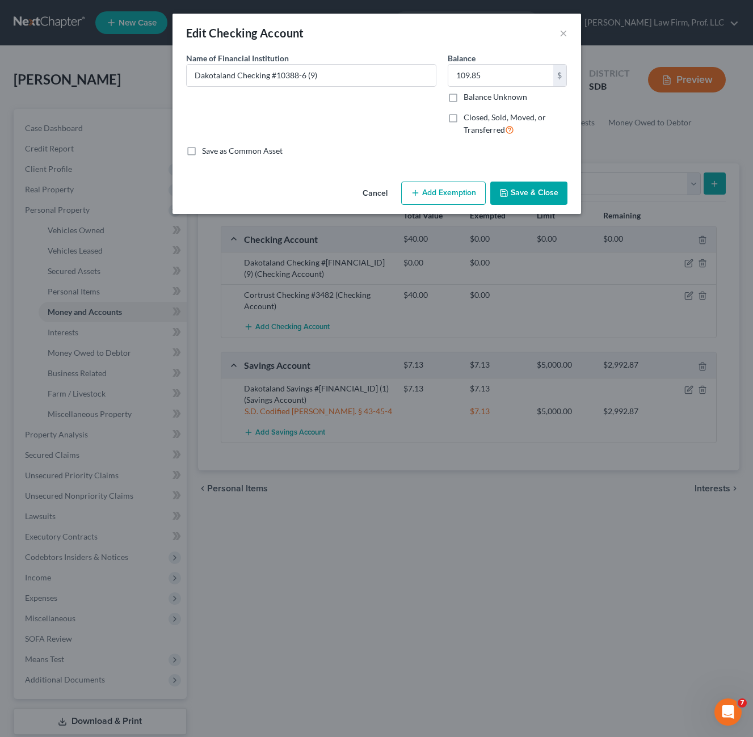
drag, startPoint x: 513, startPoint y: 190, endPoint x: 436, endPoint y: 191, distance: 76.6
click at [436, 190] on div "Cancel Add Exemption Save & Close" at bounding box center [376, 195] width 408 height 37
click at [436, 191] on button "Add Exemption" at bounding box center [443, 193] width 84 height 24
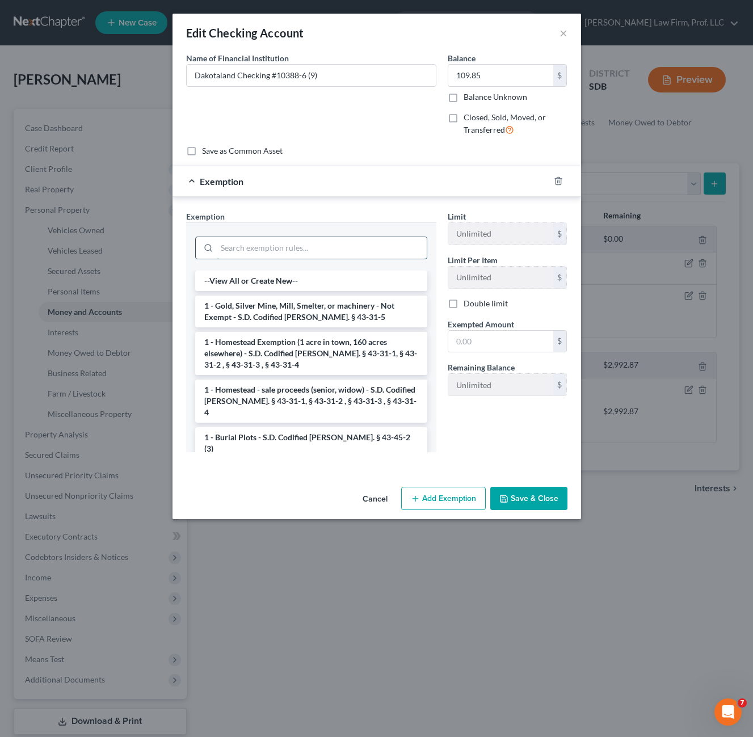
click at [360, 249] on input "search" at bounding box center [322, 248] width 210 height 22
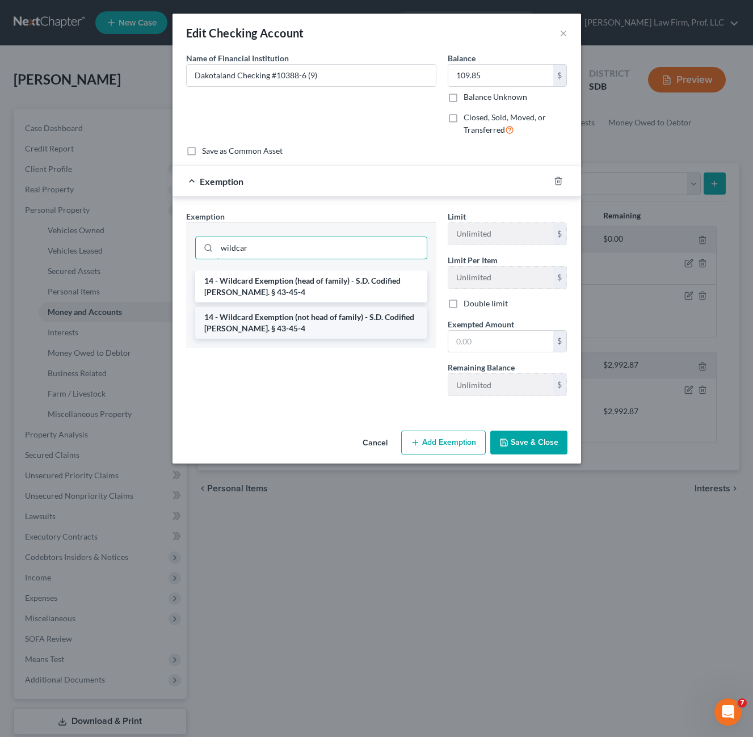
type input "wildcar"
click at [336, 329] on li "14 - Wildcard Exemption (not head of family) - S.D. Codified [PERSON_NAME]. § 4…" at bounding box center [311, 323] width 232 height 32
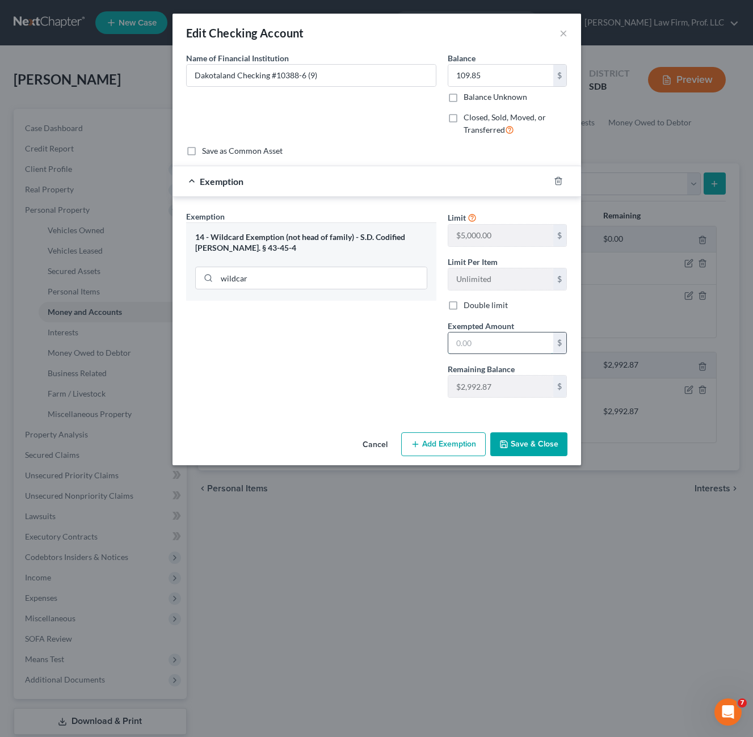
click at [504, 348] on input "text" at bounding box center [500, 343] width 105 height 22
type input "0"
type input "109.85"
click at [527, 442] on button "Save & Close" at bounding box center [528, 444] width 77 height 24
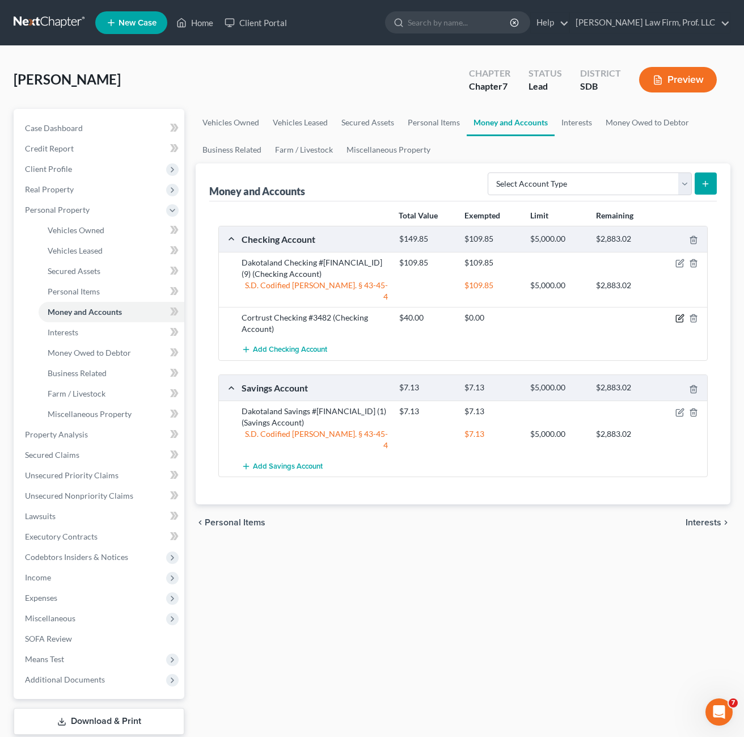
click at [682, 314] on icon "button" at bounding box center [679, 318] width 9 height 9
click at [679, 315] on icon "button" at bounding box center [680, 317] width 5 height 5
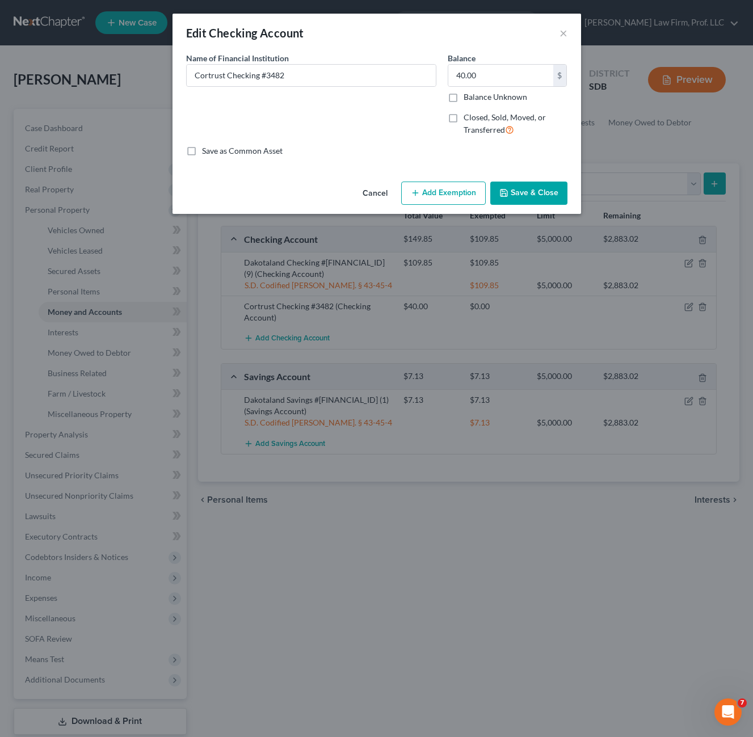
click at [445, 192] on button "Add Exemption" at bounding box center [443, 193] width 84 height 24
click at [447, 197] on button "Add Exemption" at bounding box center [443, 193] width 84 height 24
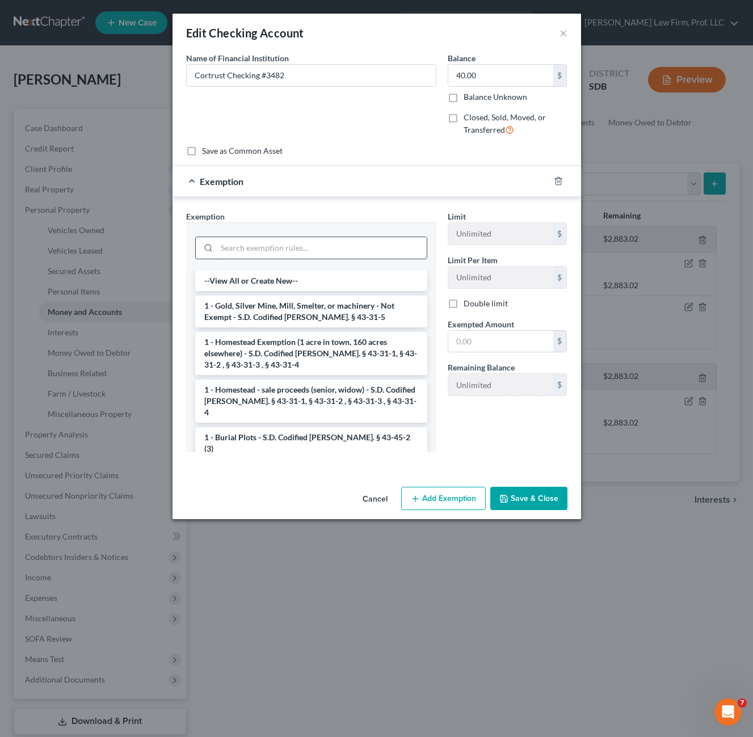
click at [329, 245] on input "search" at bounding box center [322, 248] width 210 height 22
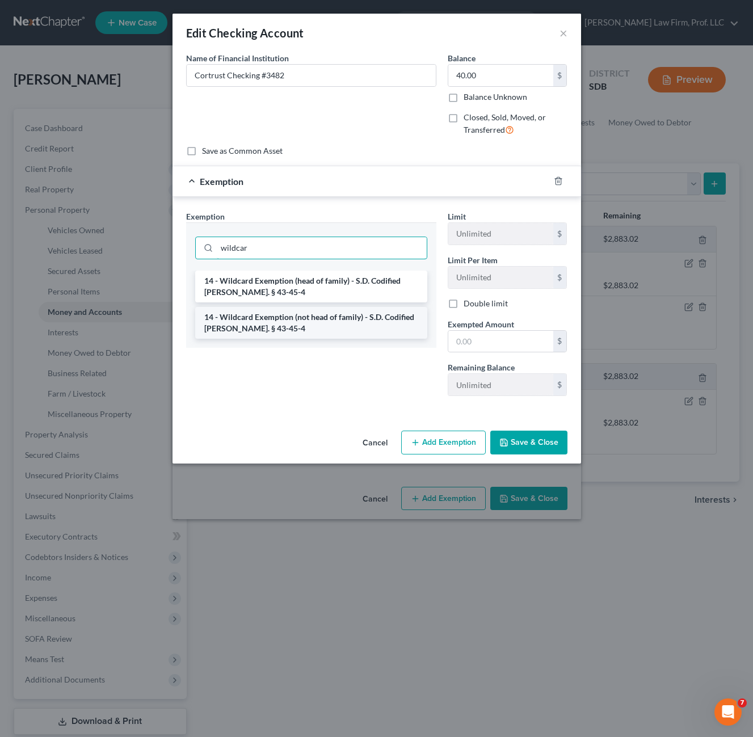
type input "wildcar"
click at [331, 315] on li "14 - Wildcard Exemption (not head of family) - S.D. Codified [PERSON_NAME]. § 4…" at bounding box center [311, 323] width 232 height 32
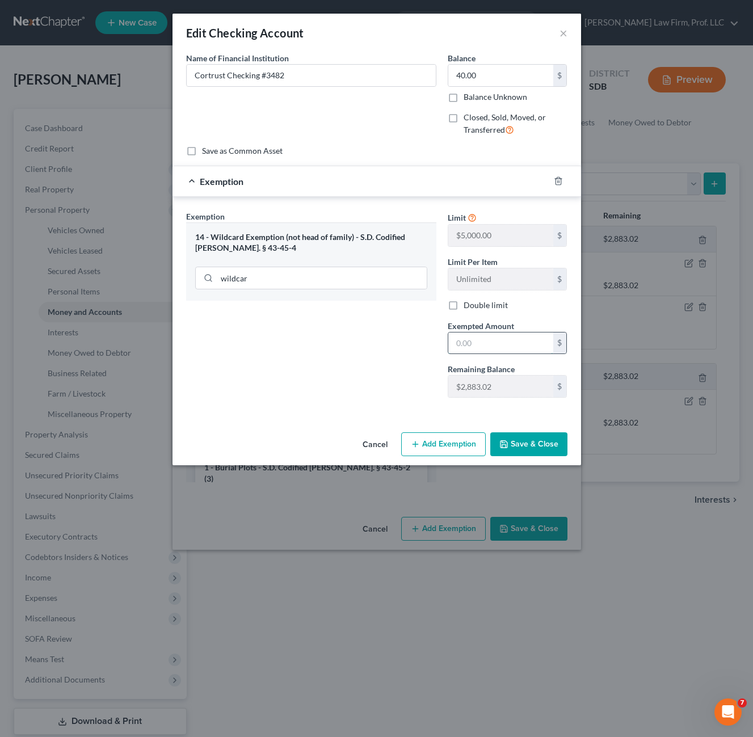
click at [485, 350] on input "text" at bounding box center [500, 343] width 105 height 22
type input "4.00"
type input "4"
type input "40.00"
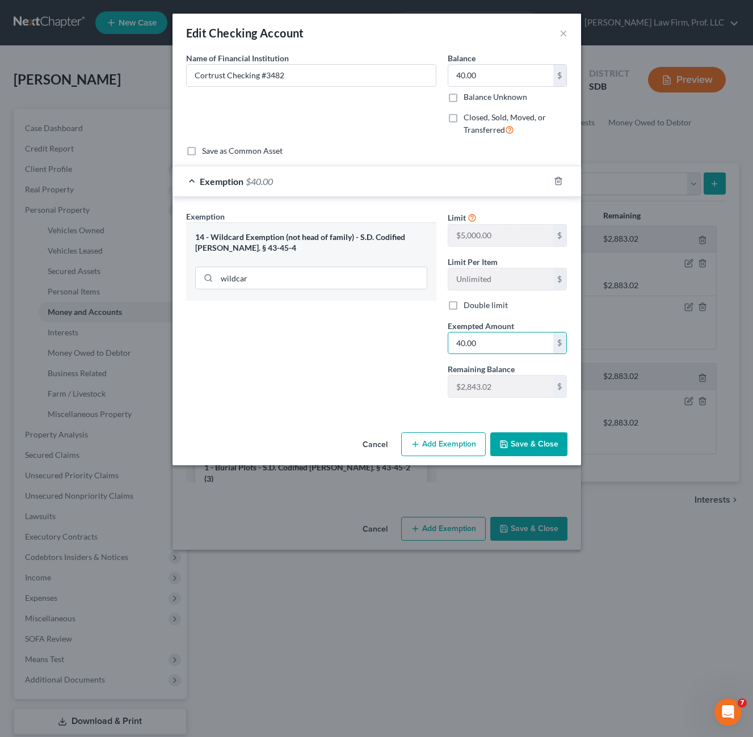
click at [548, 443] on button "Save & Close" at bounding box center [528, 444] width 77 height 24
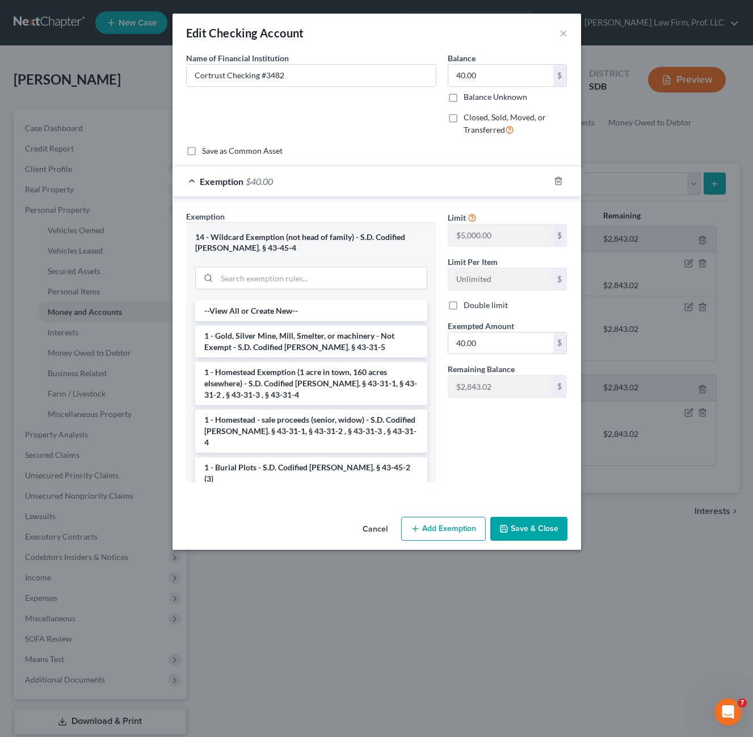
drag, startPoint x: 535, startPoint y: 526, endPoint x: 553, endPoint y: 499, distance: 32.6
click at [534, 526] on button "Save & Close" at bounding box center [528, 529] width 77 height 24
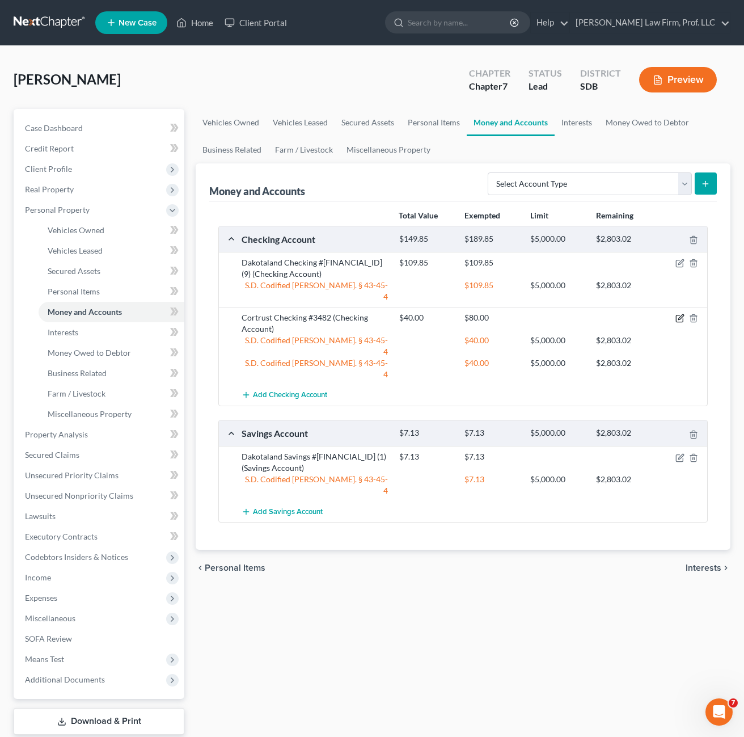
drag, startPoint x: 679, startPoint y: 307, endPoint x: 640, endPoint y: 328, distance: 44.6
click at [679, 314] on icon "button" at bounding box center [679, 318] width 9 height 9
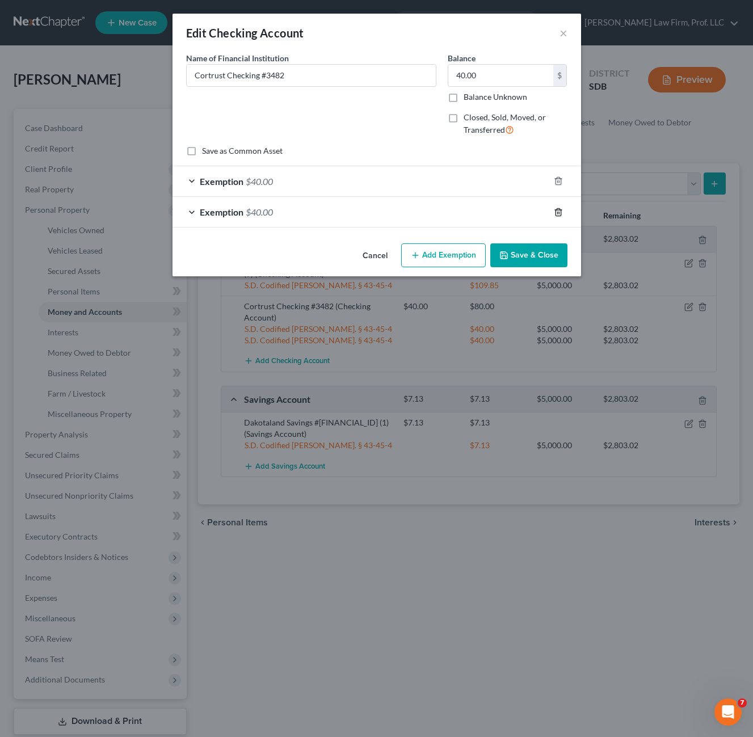
click at [561, 214] on icon "button" at bounding box center [557, 212] width 9 height 9
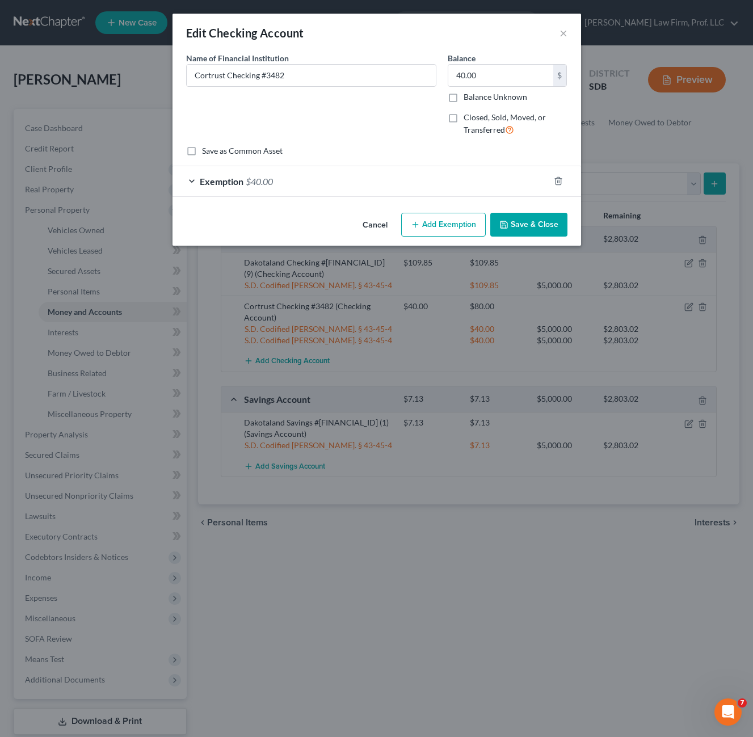
click at [510, 226] on button "Save & Close" at bounding box center [528, 225] width 77 height 24
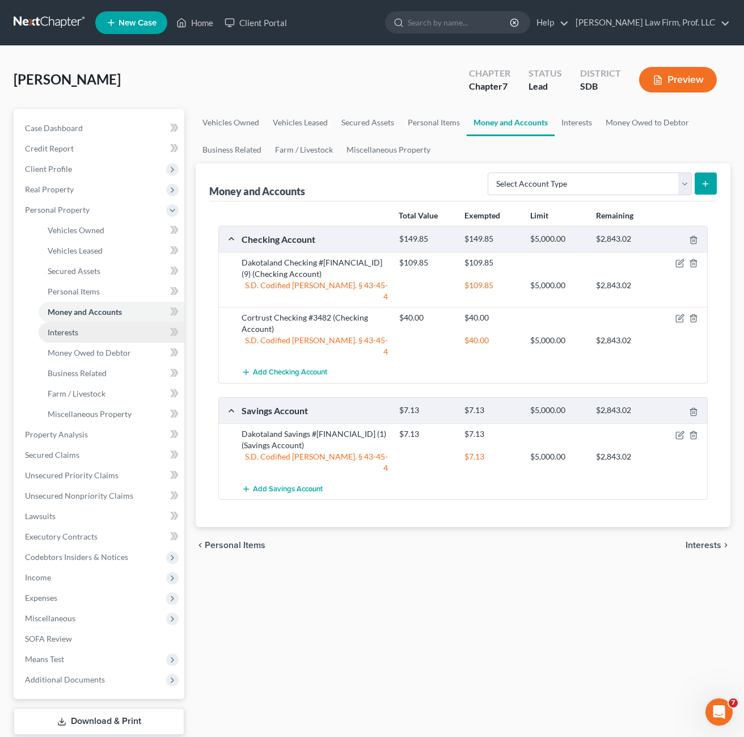
click at [69, 340] on link "Interests" at bounding box center [112, 332] width 146 height 20
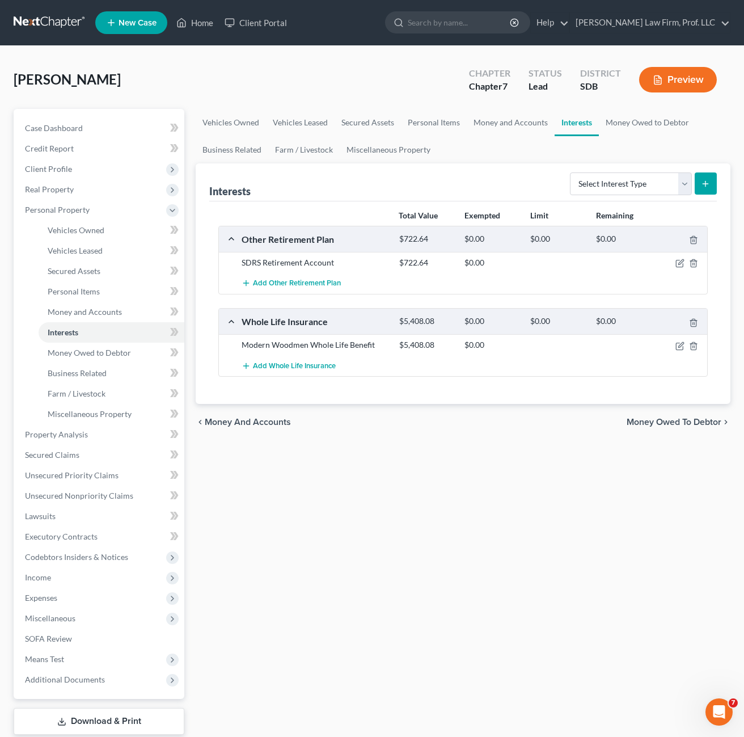
drag, startPoint x: 340, startPoint y: 492, endPoint x: 318, endPoint y: 468, distance: 32.5
click at [340, 492] on div "Vehicles Owned Vehicles Leased Secured Assets Personal Items Money and Accounts…" at bounding box center [463, 436] width 546 height 655
click at [323, 469] on div "Vehicles Owned Vehicles Leased Secured Assets Personal Items Money and Accounts…" at bounding box center [463, 436] width 546 height 655
click at [306, 487] on div "Vehicles Owned Vehicles Leased Secured Assets Personal Items Money and Accounts…" at bounding box center [463, 436] width 546 height 655
click at [115, 348] on span "Money Owed to Debtor" at bounding box center [89, 353] width 83 height 10
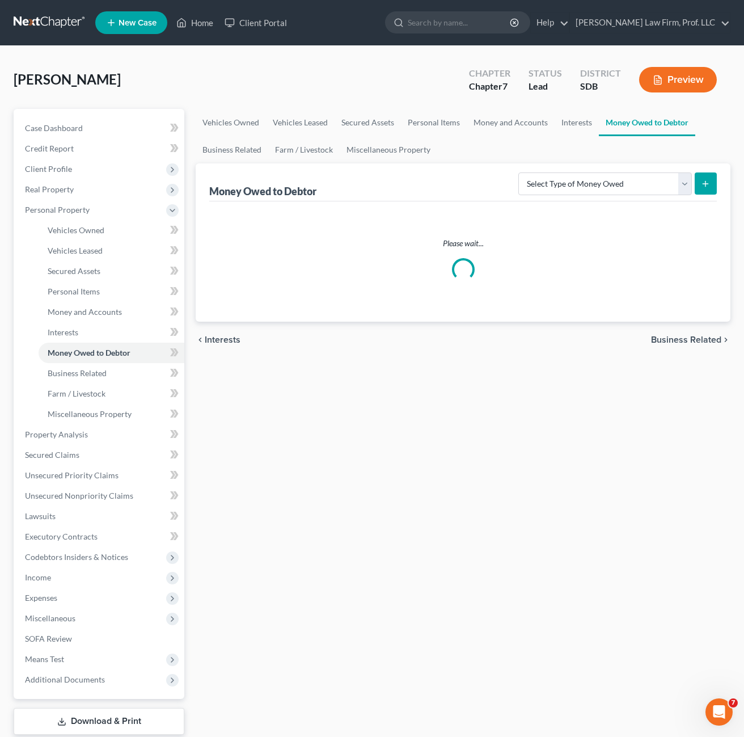
click at [395, 463] on div "Vehicles Owned Vehicles Leased Secured Assets Personal Items Money and Accounts…" at bounding box center [463, 436] width 546 height 655
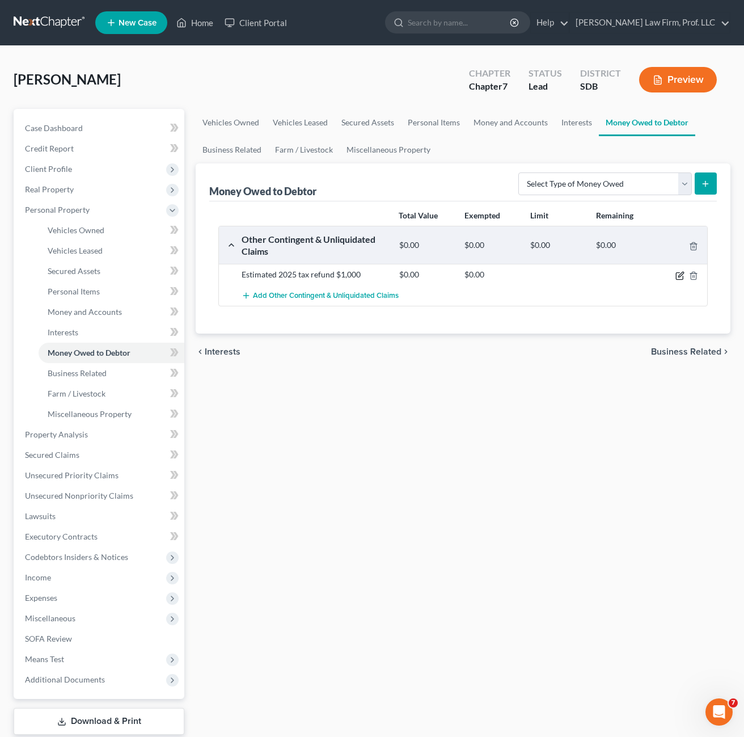
click at [679, 277] on icon "button" at bounding box center [680, 274] width 5 height 5
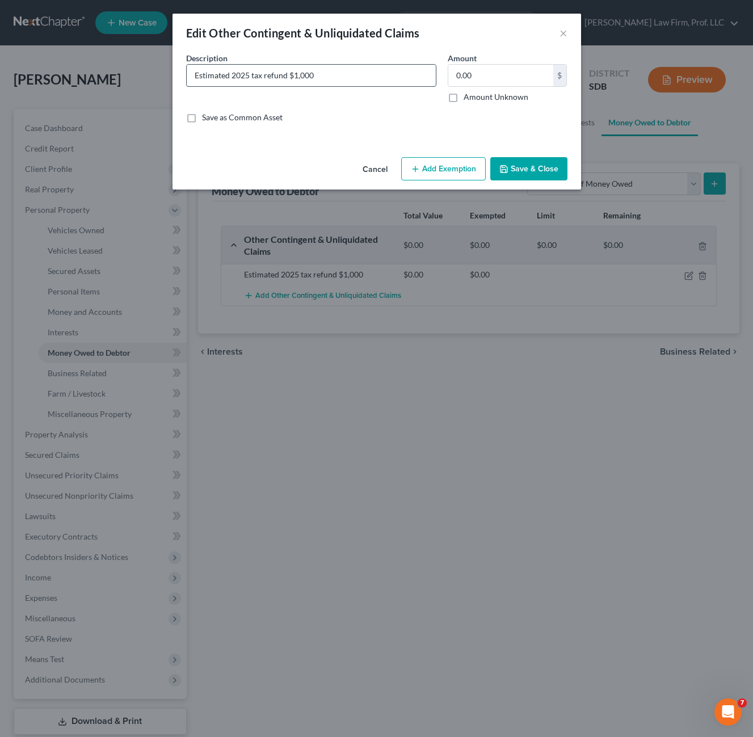
click at [345, 78] on input "Estimated 2025 tax refund $1,000" at bounding box center [311, 76] width 249 height 22
click at [328, 83] on input "Estimated 2025 tax refund ($1,000) and earned unpaid wages" at bounding box center [311, 76] width 249 height 22
click at [326, 77] on input "Estimated 2025 tax refund ($1,000) and earned unpaid wages" at bounding box center [311, 76] width 249 height 22
type input "Estimated 2025 tax refund ($1,000), and earned unpaid wages"
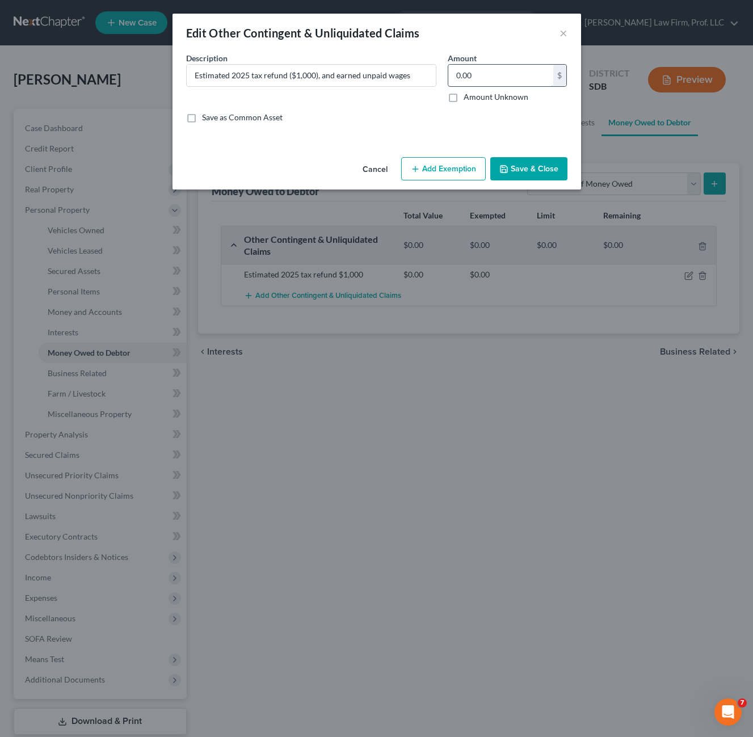
click at [491, 83] on input "0.00" at bounding box center [500, 76] width 105 height 22
click at [463, 159] on button "Add Exemption" at bounding box center [443, 169] width 84 height 24
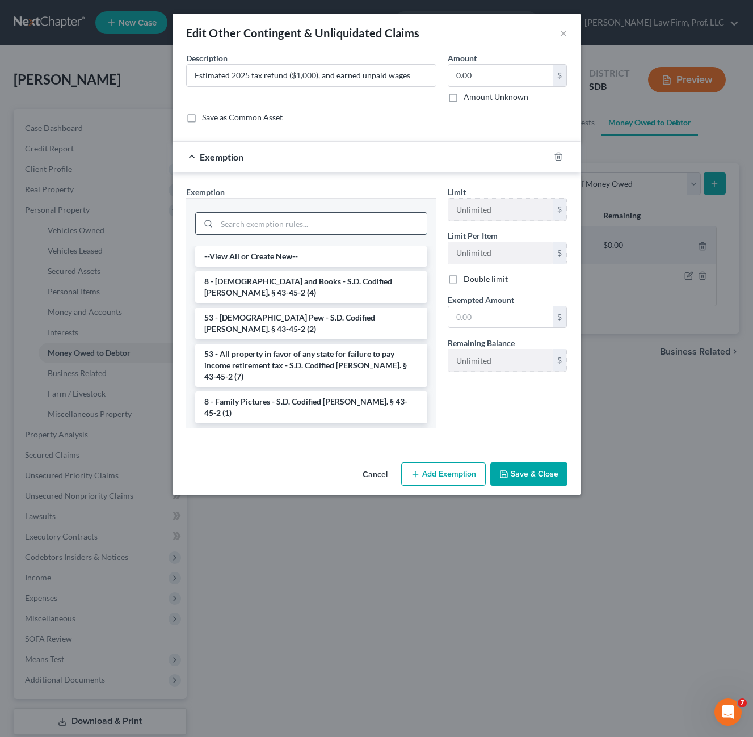
click at [313, 230] on input "search" at bounding box center [322, 224] width 210 height 22
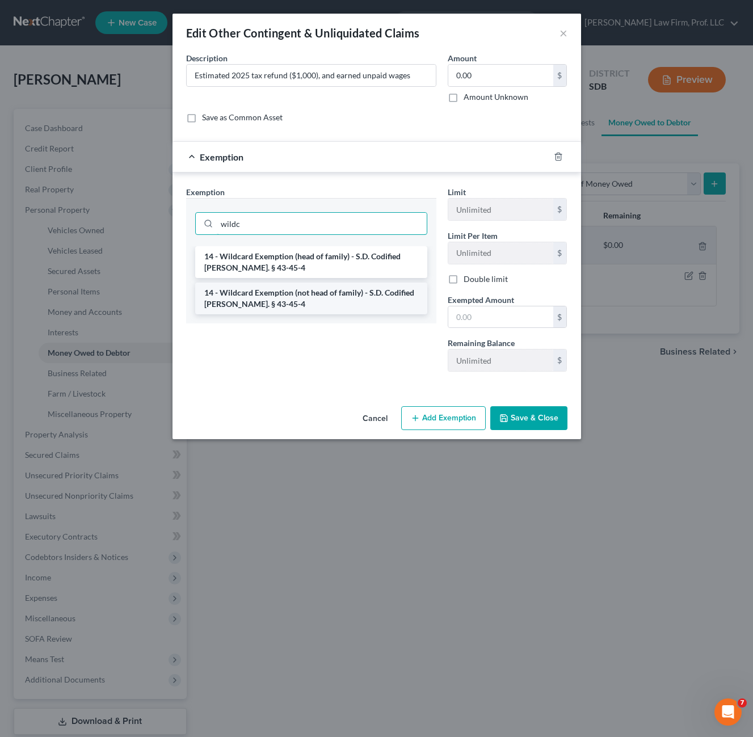
type input "wildc"
click at [315, 306] on li "14 - Wildcard Exemption (not head of family) - S.D. Codified [PERSON_NAME]. § 4…" at bounding box center [311, 298] width 232 height 32
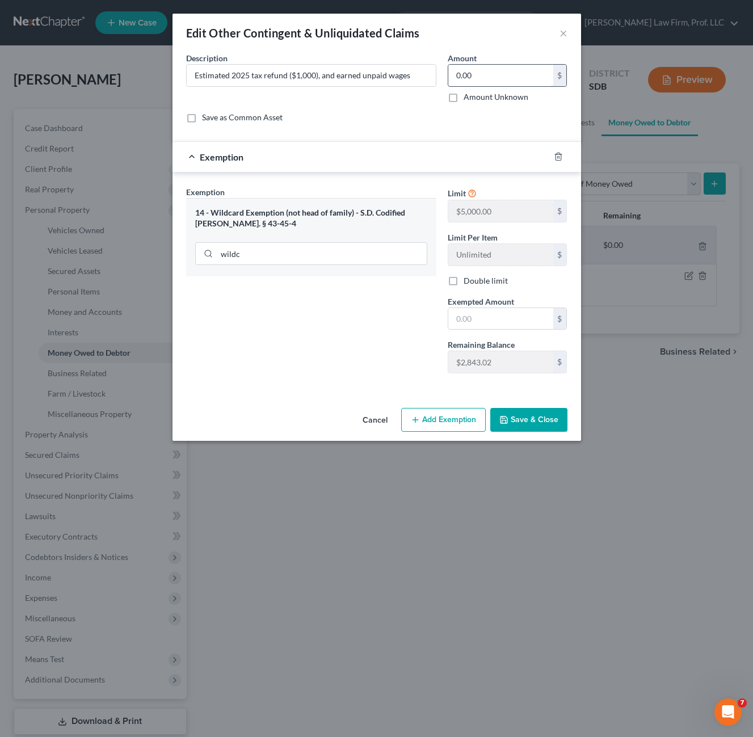
click at [495, 69] on input "0.00" at bounding box center [500, 76] width 105 height 22
type input "2,843.02"
click at [528, 420] on button "Save & Close" at bounding box center [528, 420] width 77 height 24
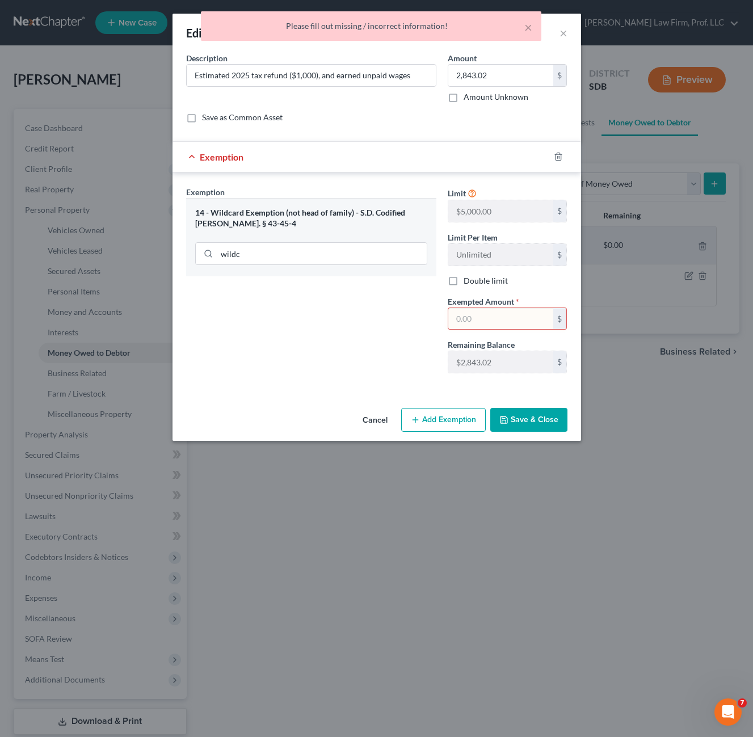
click at [377, 265] on div "wildc" at bounding box center [311, 252] width 232 height 29
click at [474, 322] on input "text" at bounding box center [500, 319] width 105 height 22
type input "2,843.02"
click at [536, 419] on button "Save & Close" at bounding box center [528, 420] width 77 height 24
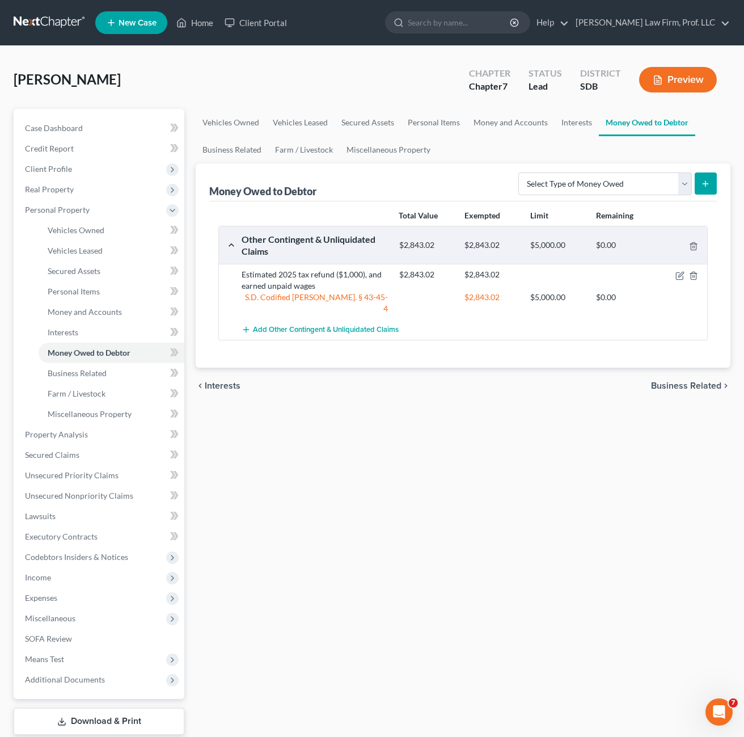
click at [438, 512] on div "Vehicles Owned Vehicles Leased Secured Assets Personal Items Money and Accounts…" at bounding box center [463, 436] width 546 height 655
drag, startPoint x: 86, startPoint y: 372, endPoint x: 91, endPoint y: 390, distance: 18.5
click at [86, 372] on span "Business Related" at bounding box center [77, 373] width 59 height 10
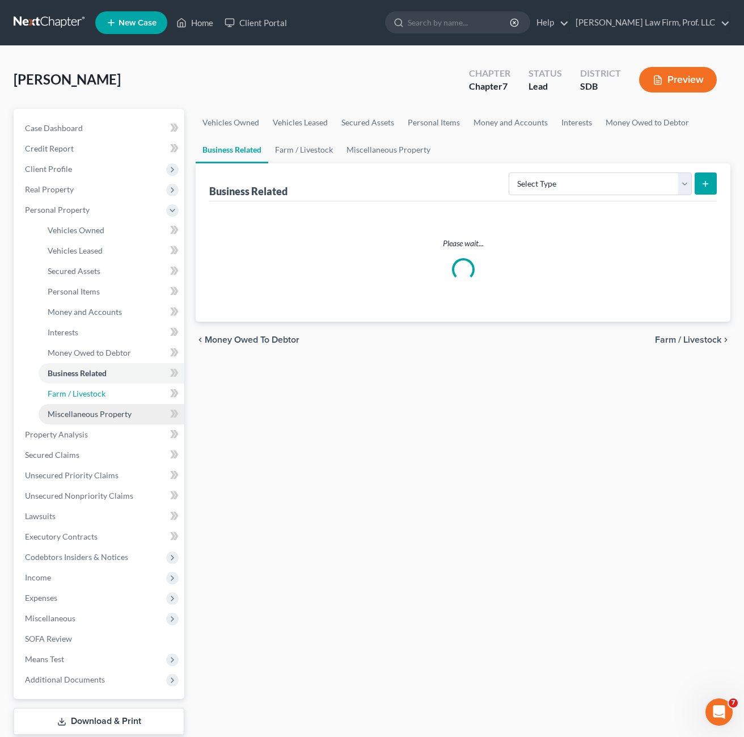
drag, startPoint x: 92, startPoint y: 393, endPoint x: 100, endPoint y: 404, distance: 13.1
click at [94, 393] on span "Farm / Livestock" at bounding box center [77, 393] width 58 height 10
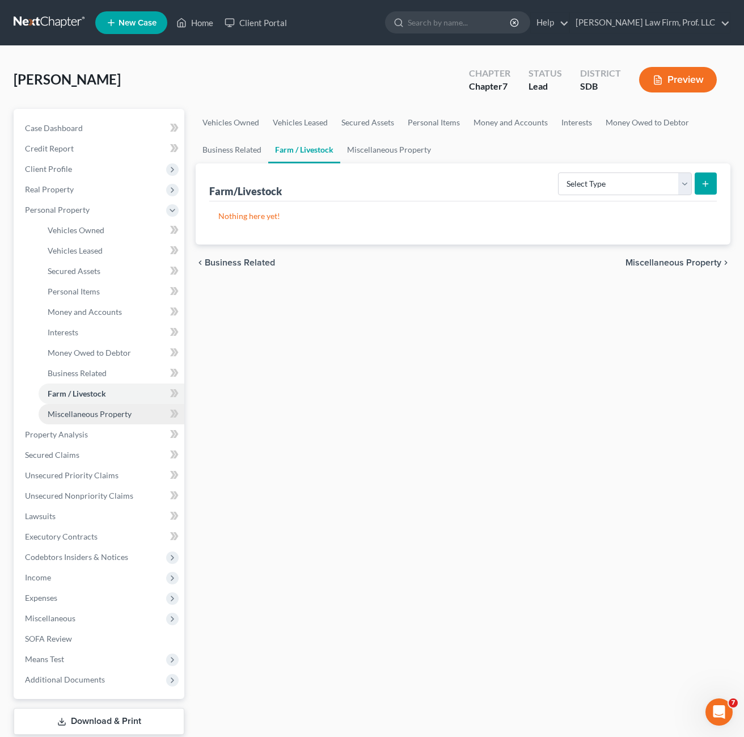
click at [103, 409] on span "Miscellaneous Property" at bounding box center [90, 414] width 84 height 10
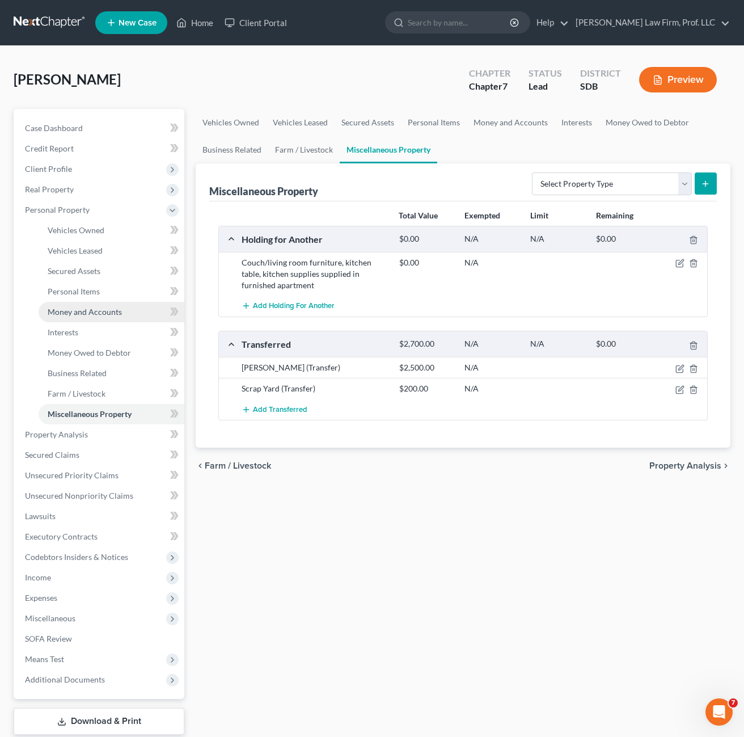
click at [80, 315] on span "Money and Accounts" at bounding box center [85, 312] width 74 height 10
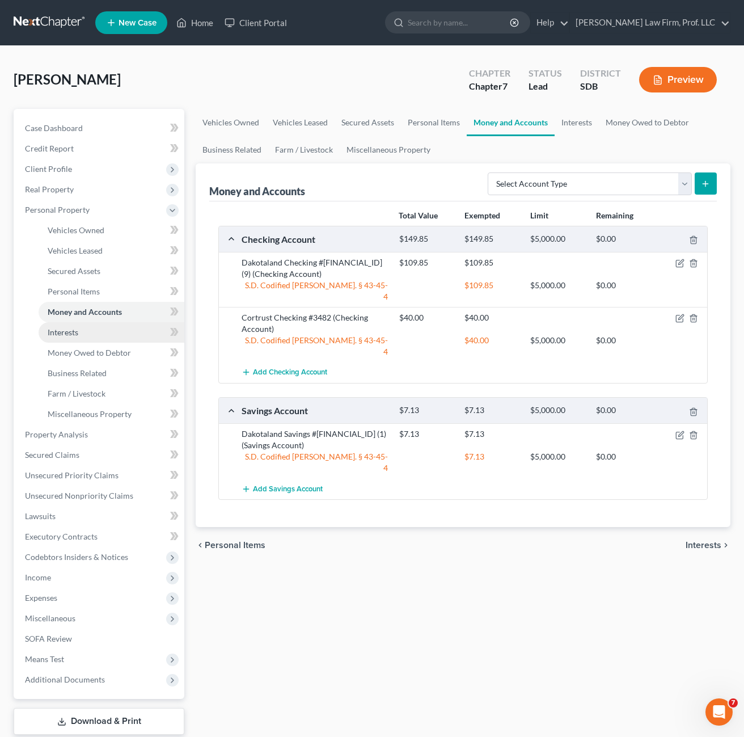
click at [78, 334] on span "Interests" at bounding box center [63, 332] width 31 height 10
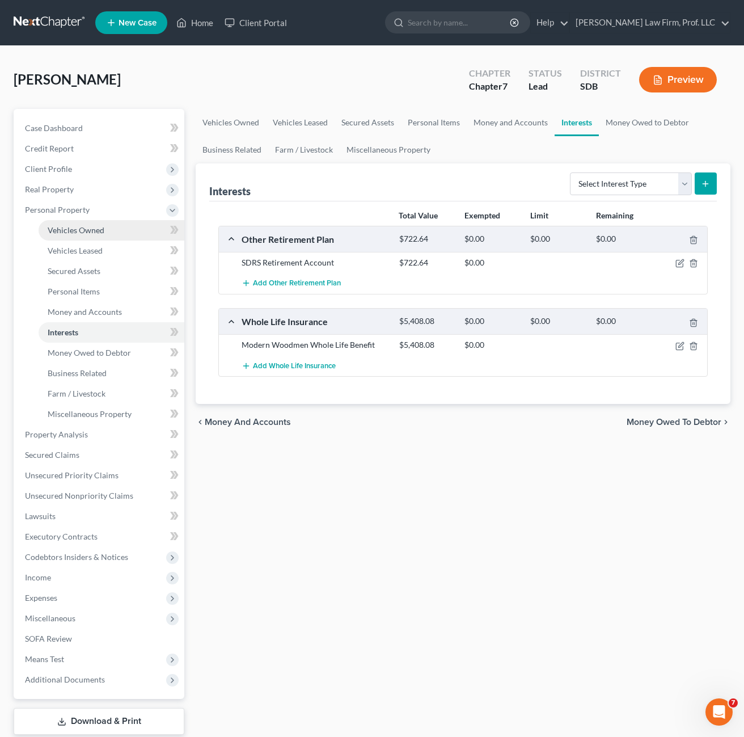
click at [100, 229] on span "Vehicles Owned" at bounding box center [76, 230] width 57 height 10
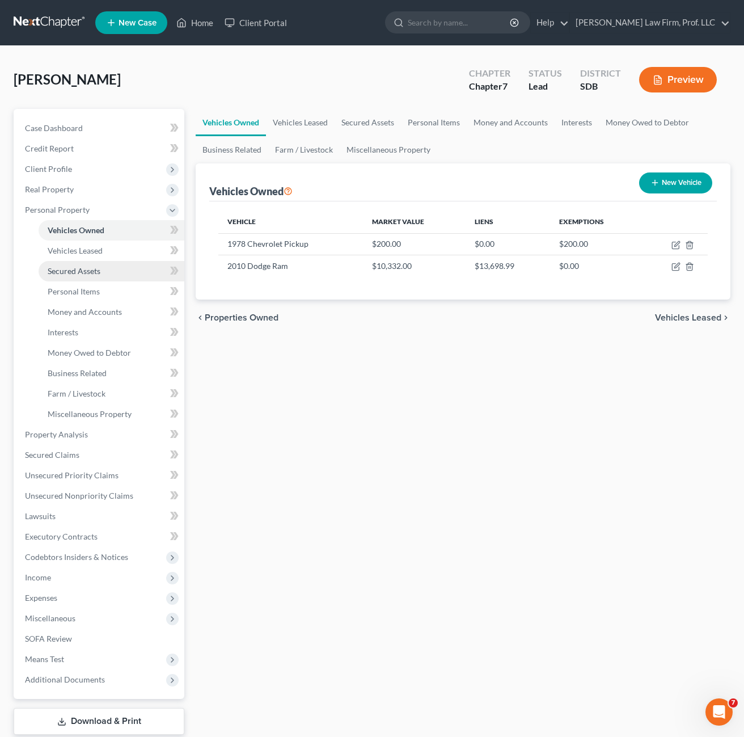
click at [75, 264] on link "Secured Assets" at bounding box center [112, 271] width 146 height 20
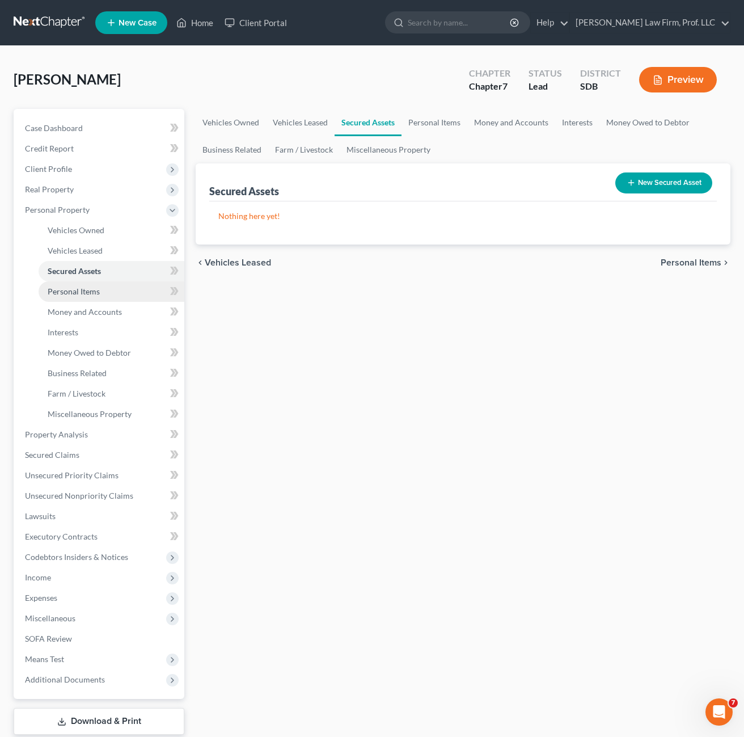
click at [88, 297] on link "Personal Items" at bounding box center [112, 291] width 146 height 20
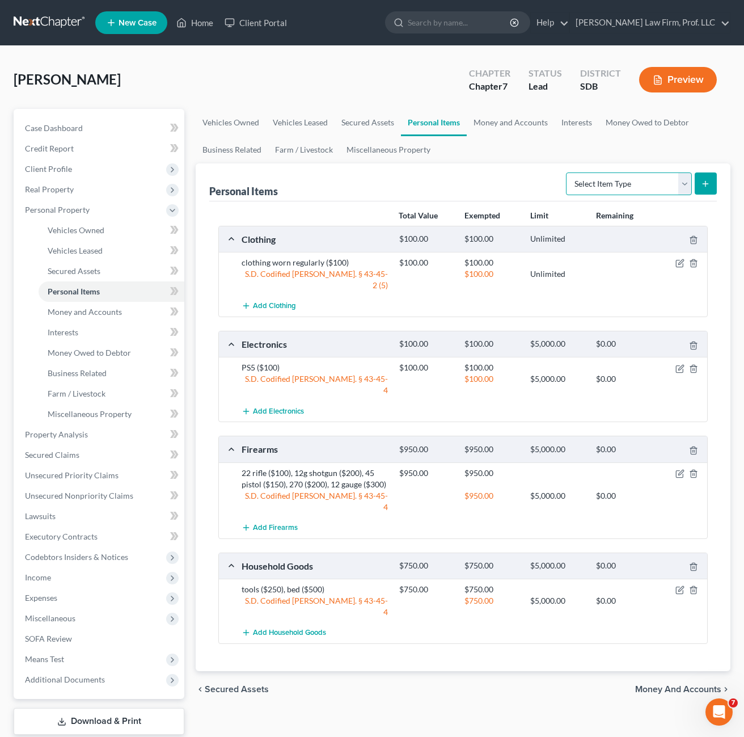
click at [598, 187] on select "Select Item Type Clothing Collectibles Of Value Electronics Firearms Household …" at bounding box center [629, 183] width 126 height 23
drag, startPoint x: 445, startPoint y: 185, endPoint x: 412, endPoint y: 192, distance: 34.1
click at [442, 182] on div "Personal Items Select Item Type Clothing Collectibles Of Value Electronics Fire…" at bounding box center [463, 182] width 508 height 38
click at [513, 120] on link "Money and Accounts" at bounding box center [511, 122] width 88 height 27
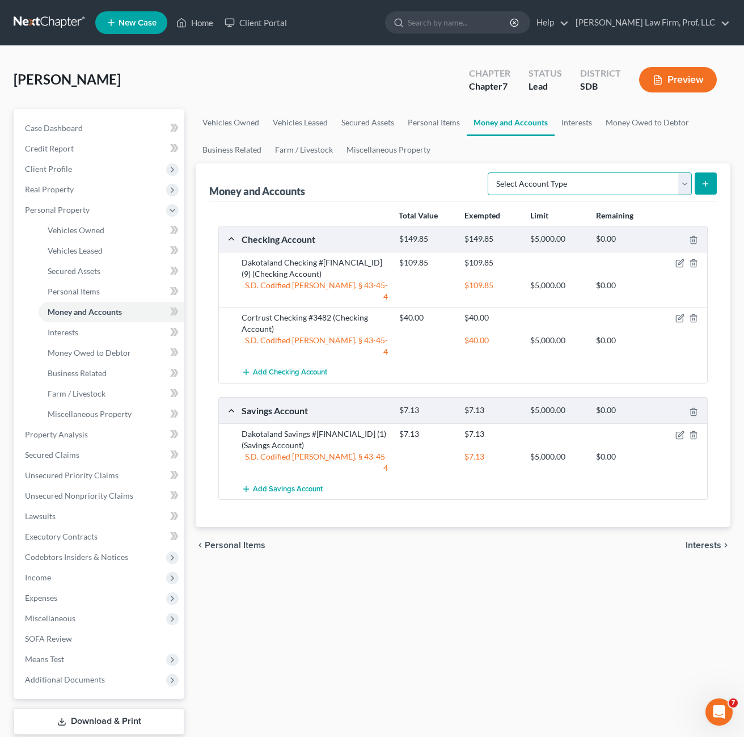
click at [572, 188] on select "Select Account Type Brokerage Cash on Hand Certificates of Deposit Checking Acc…" at bounding box center [590, 183] width 204 height 23
select select "cash_on_hand"
click at [490, 172] on select "Select Account Type Brokerage Cash on Hand Certificates of Deposit Checking Acc…" at bounding box center [590, 183] width 204 height 23
click at [707, 178] on button "submit" at bounding box center [706, 183] width 22 height 22
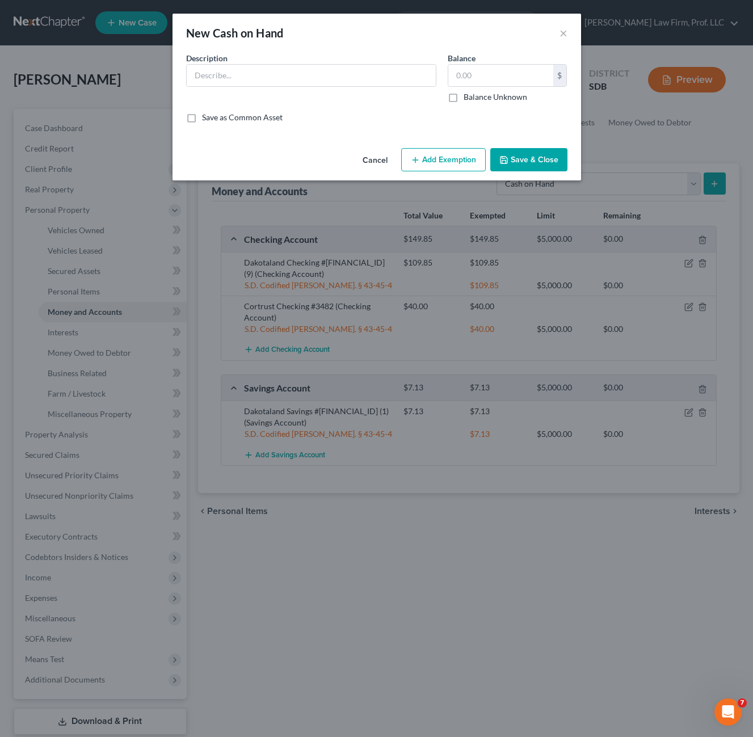
click at [442, 74] on div "Balance $ Balance Unknown Balance Undetermined $ Balance Unknown" at bounding box center [507, 77] width 131 height 50
click at [468, 73] on input "text" at bounding box center [500, 76] width 105 height 22
click at [470, 75] on input "text" at bounding box center [500, 76] width 105 height 22
type input "4"
type input "45.00"
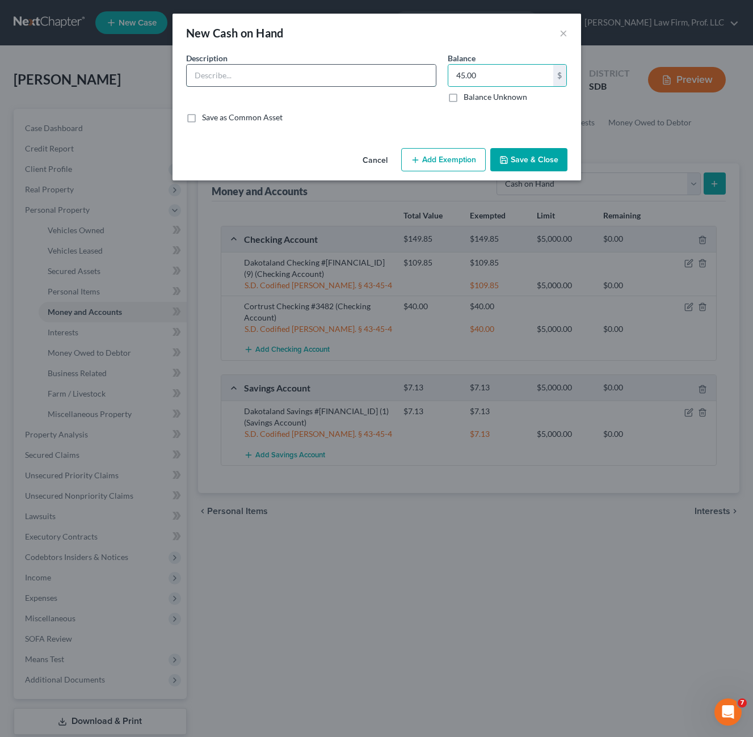
click at [367, 66] on input "text" at bounding box center [311, 76] width 249 height 22
type input "Cash on hand"
click at [451, 161] on button "Add Exemption" at bounding box center [443, 160] width 84 height 24
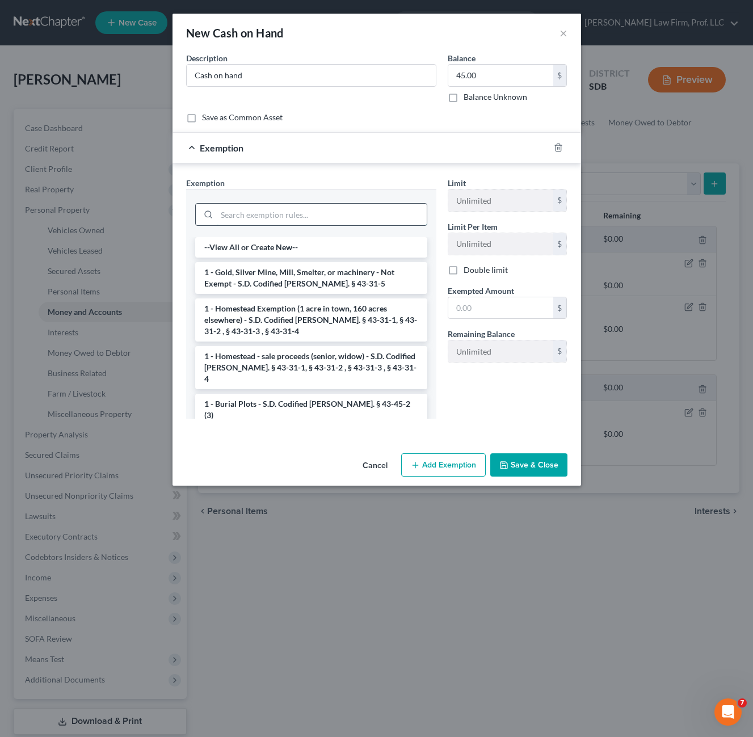
click at [294, 215] on input "search" at bounding box center [322, 215] width 210 height 22
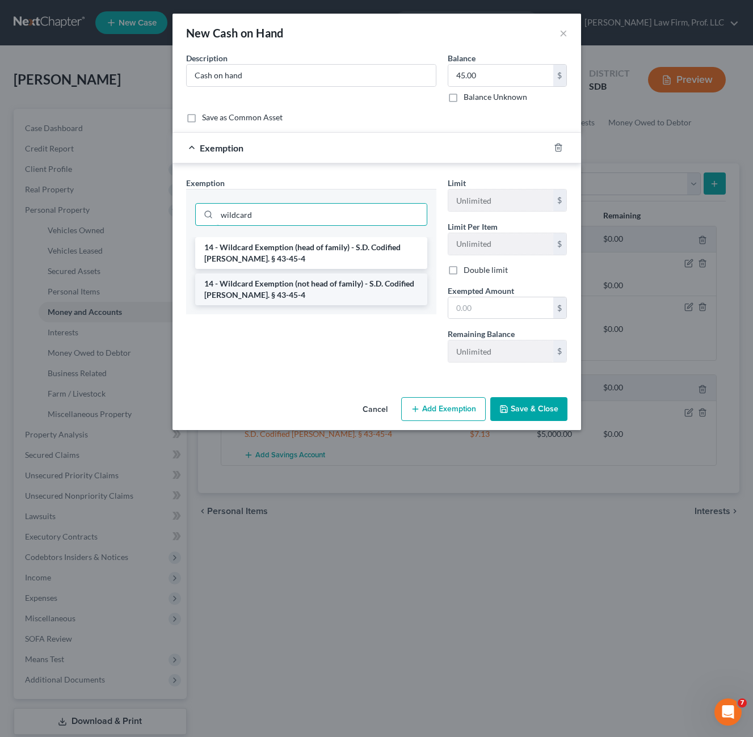
type input "wildcard"
click at [302, 295] on li "14 - Wildcard Exemption (not head of family) - S.D. Codified [PERSON_NAME]. § 4…" at bounding box center [311, 289] width 232 height 32
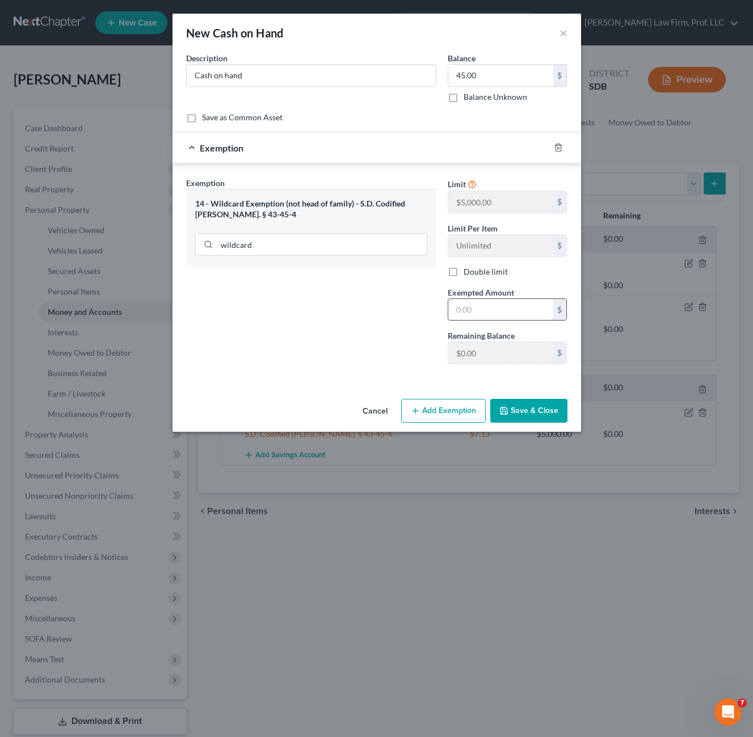
click at [511, 311] on input "text" at bounding box center [500, 310] width 105 height 22
type input "45.00"
click at [523, 417] on button "Save & Close" at bounding box center [528, 411] width 77 height 24
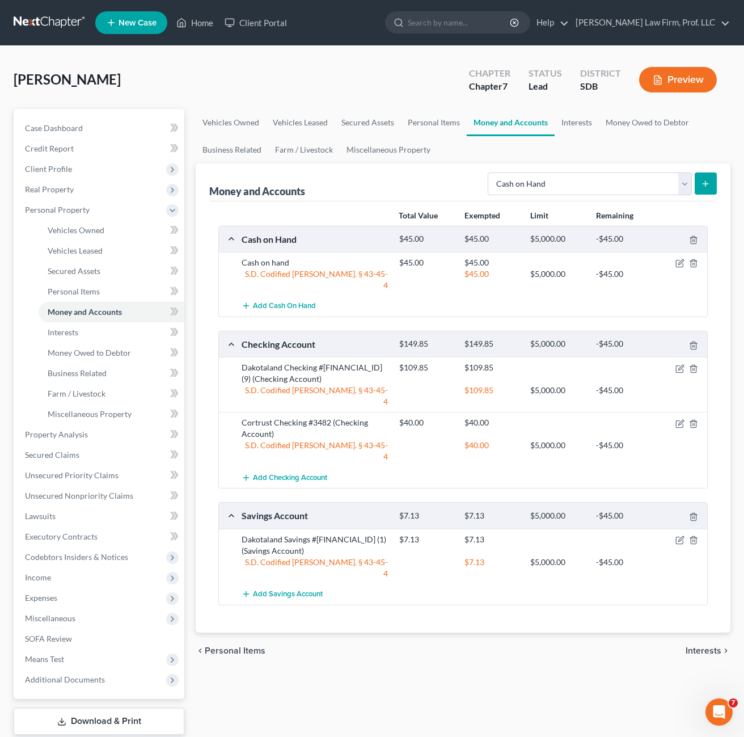
click at [438, 568] on div "Total Value Exempted Limit Remaining Cash on Hand $45.00 $45.00 $5,000.00 -$45.…" at bounding box center [463, 416] width 508 height 431
click at [468, 632] on div "chevron_left Personal Items Interests chevron_right" at bounding box center [463, 650] width 535 height 36
drag, startPoint x: 99, startPoint y: 346, endPoint x: 752, endPoint y: 204, distance: 668.1
click at [99, 345] on link "Money Owed to Debtor" at bounding box center [112, 353] width 146 height 20
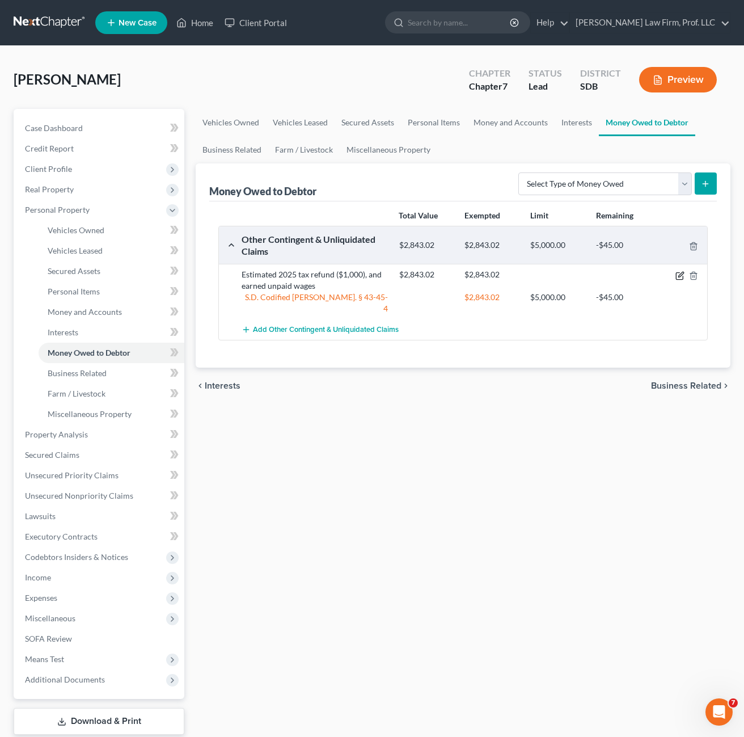
click at [678, 277] on icon "button" at bounding box center [679, 275] width 9 height 9
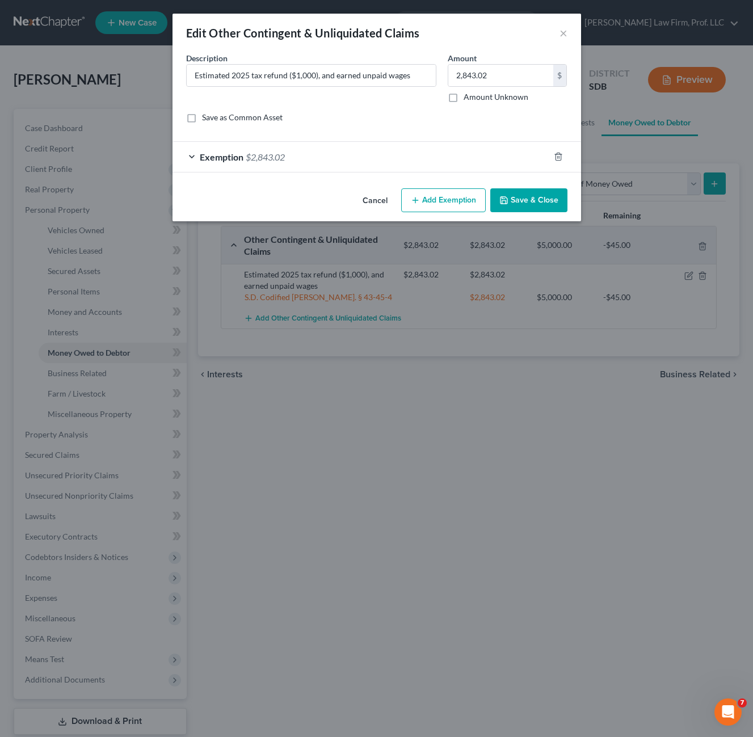
click at [460, 154] on div "Exemption $2,843.02" at bounding box center [360, 157] width 377 height 30
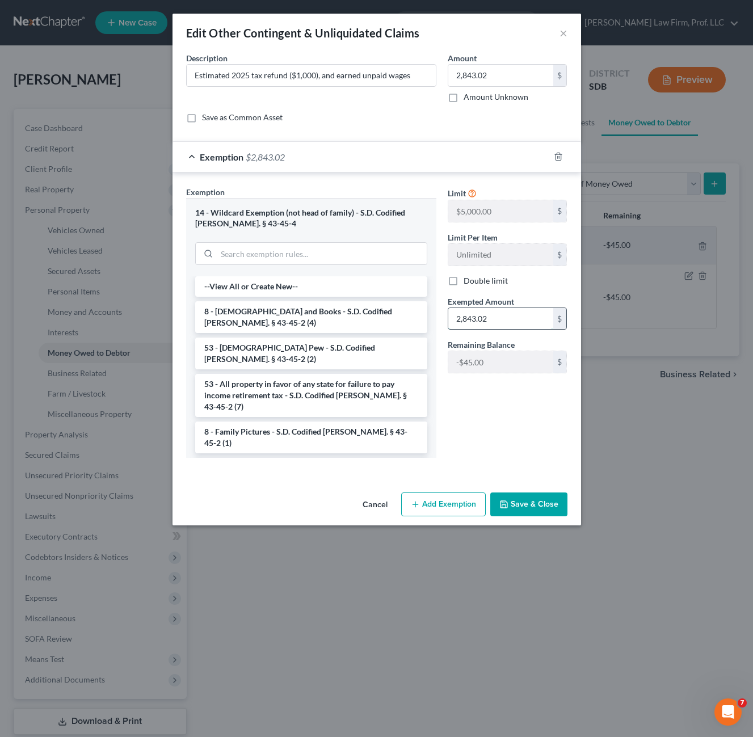
click at [516, 314] on input "2,843.02" at bounding box center [500, 319] width 105 height 22
type input "2,798.02"
click at [527, 498] on button "Save & Close" at bounding box center [528, 504] width 77 height 24
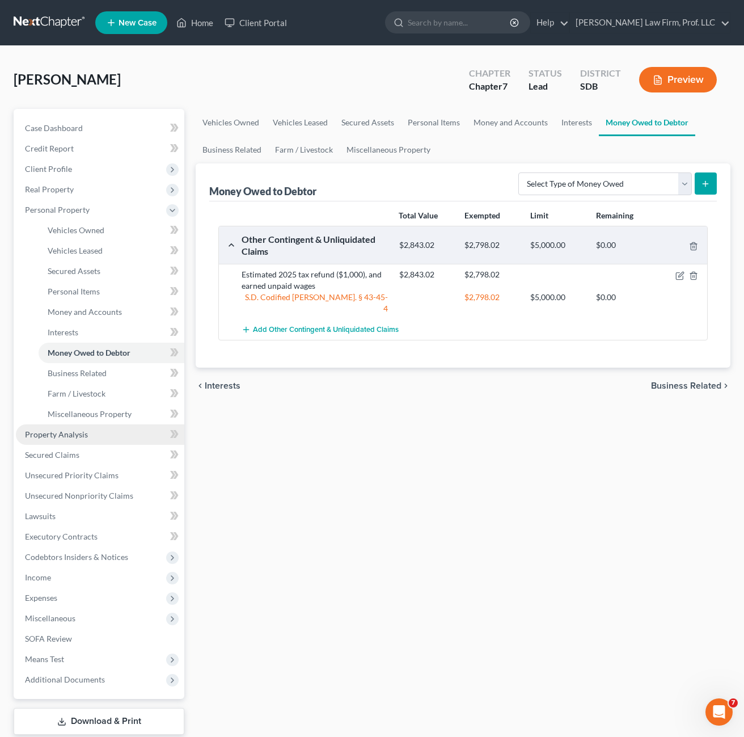
click at [90, 436] on link "Property Analysis" at bounding box center [100, 434] width 168 height 20
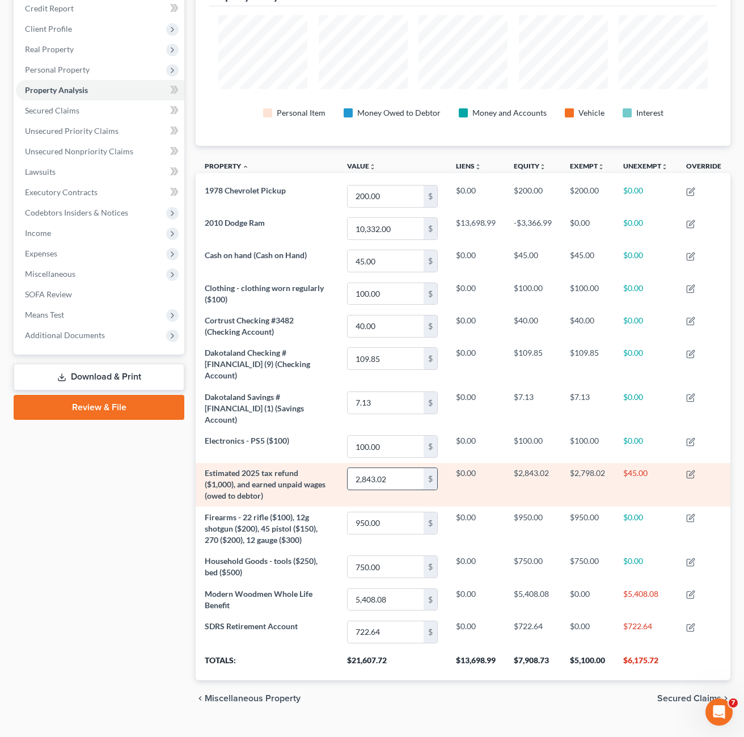
click at [399, 468] on input "2,843.02" at bounding box center [386, 479] width 76 height 22
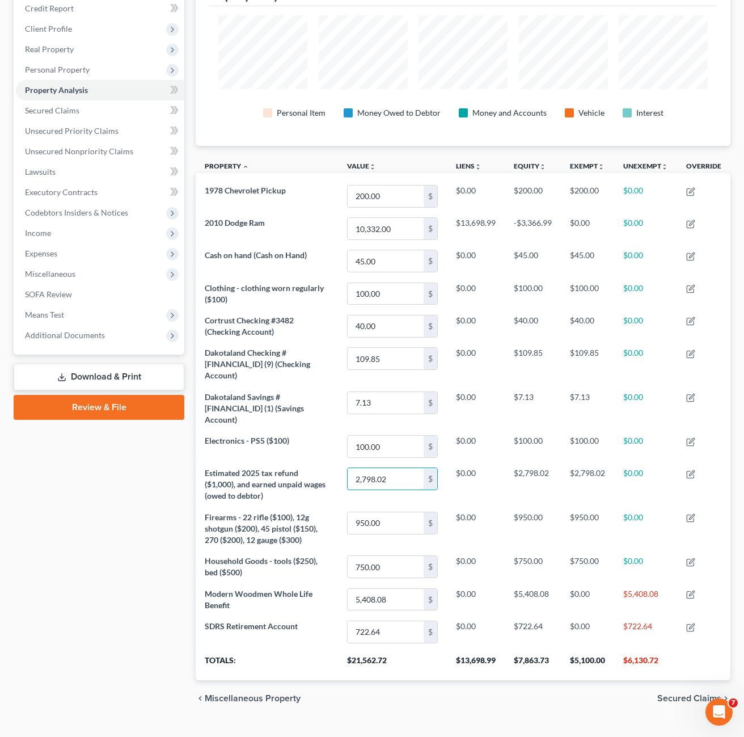
type input "2,798.02"
click at [115, 493] on div "Case Dashboard Payments Invoices Payments Payments Credit Report Client Profile" at bounding box center [99, 342] width 182 height 747
drag, startPoint x: 82, startPoint y: 65, endPoint x: 89, endPoint y: 97, distance: 33.0
click at [82, 65] on span "Personal Property" at bounding box center [57, 70] width 65 height 10
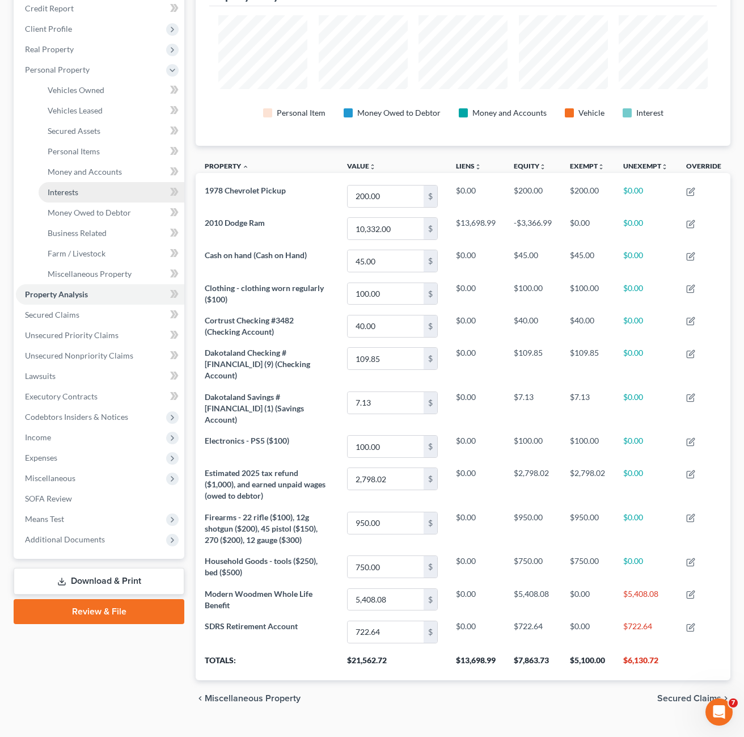
click at [74, 187] on span "Interests" at bounding box center [63, 192] width 31 height 10
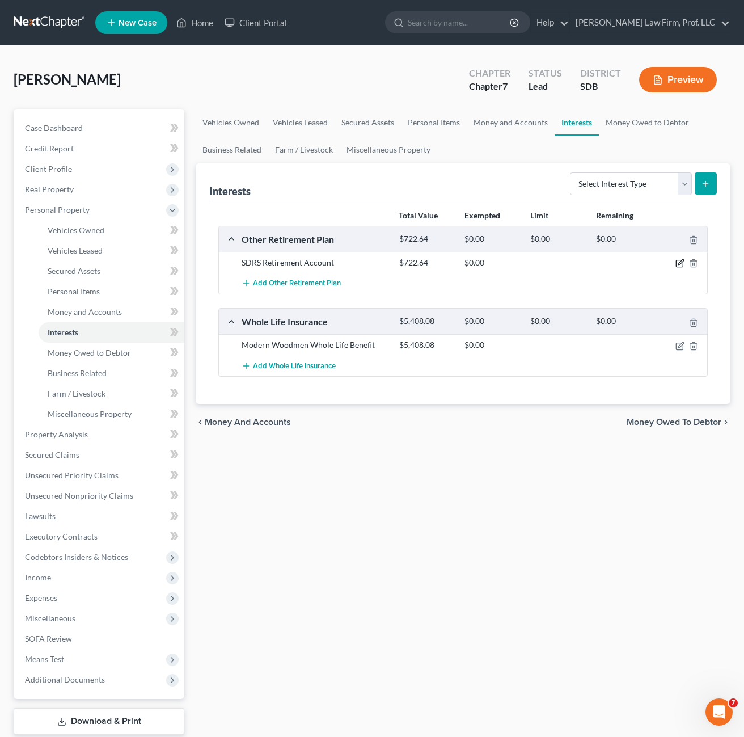
click at [682, 261] on icon "button" at bounding box center [680, 262] width 5 height 5
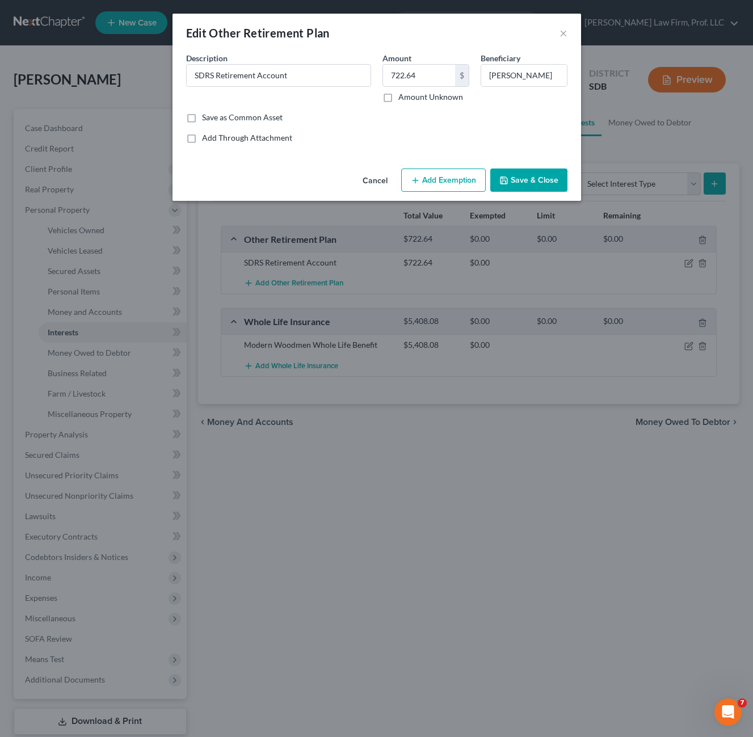
drag, startPoint x: 442, startPoint y: 188, endPoint x: 361, endPoint y: 224, distance: 88.6
click at [442, 188] on button "Add Exemption" at bounding box center [443, 180] width 84 height 24
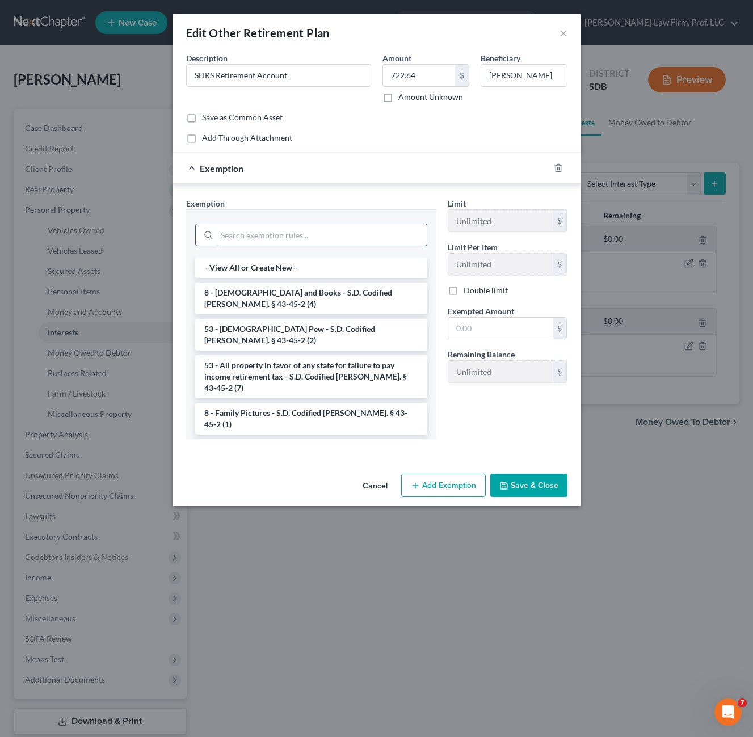
click at [319, 230] on input "search" at bounding box center [322, 235] width 210 height 22
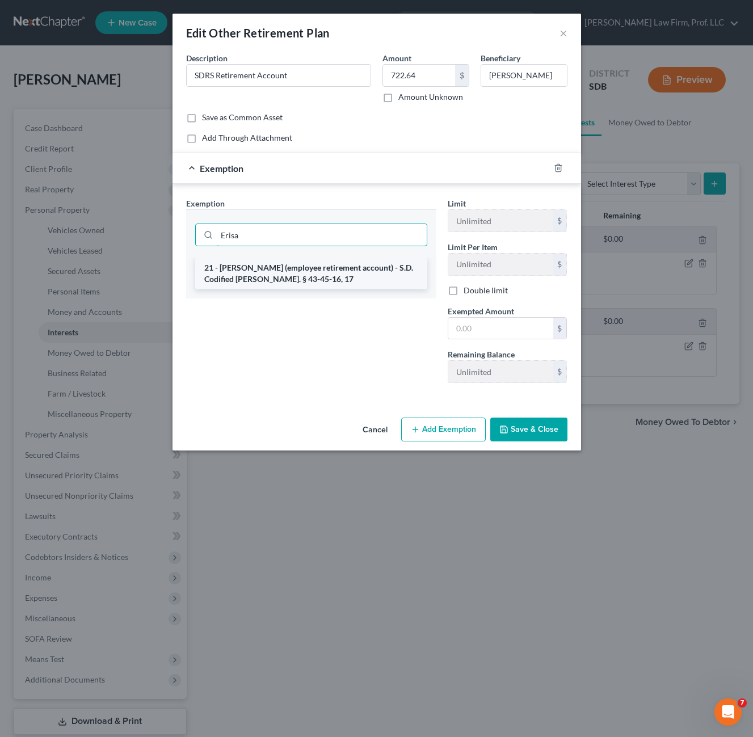
type input "Erisa"
click at [301, 277] on li "21 - [PERSON_NAME] (employee retirement account) - S.D. Codified [PERSON_NAME].…" at bounding box center [311, 273] width 232 height 32
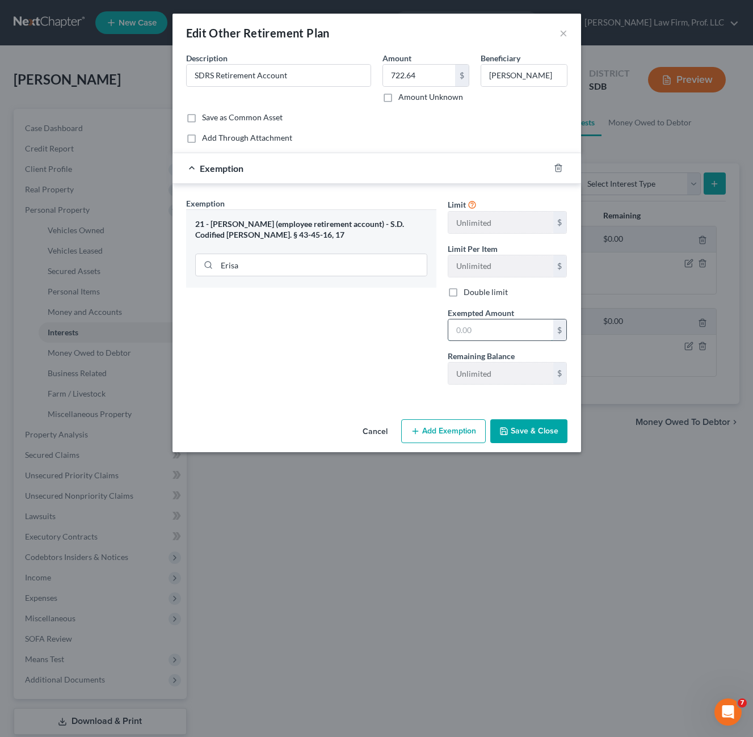
click at [485, 332] on input "text" at bounding box center [500, 330] width 105 height 22
click at [299, 337] on div "Exemption Set must be selected for CA. Exemption * 21 - [PERSON_NAME] (employee…" at bounding box center [310, 295] width 261 height 196
click at [502, 331] on input "722.64" at bounding box center [500, 330] width 105 height 22
type input "5,000"
click at [521, 429] on button "Save & Close" at bounding box center [528, 431] width 77 height 24
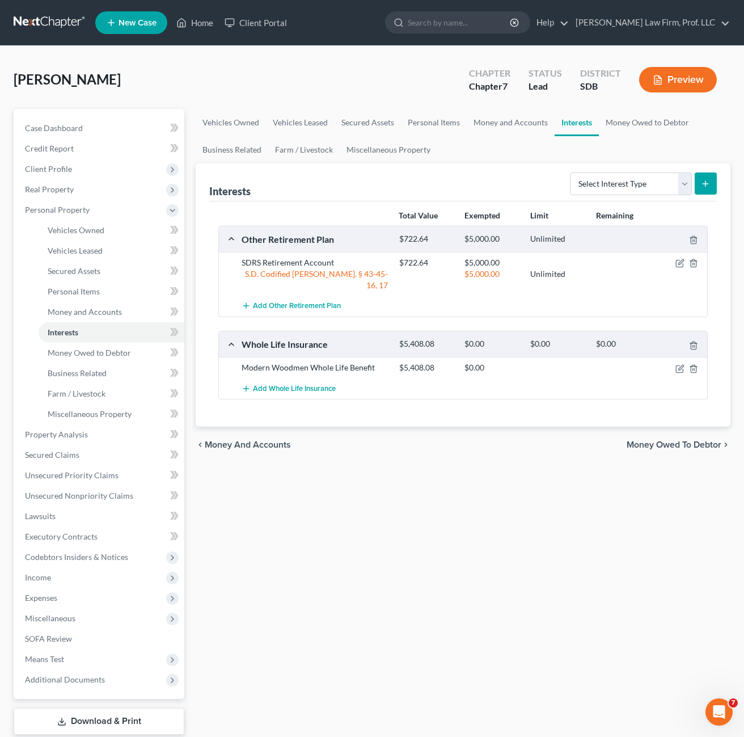
click at [536, 500] on div "Vehicles Owned Vehicles Leased Secured Assets Personal Items Money and Accounts…" at bounding box center [463, 436] width 546 height 655
click at [682, 364] on icon "button" at bounding box center [679, 368] width 9 height 9
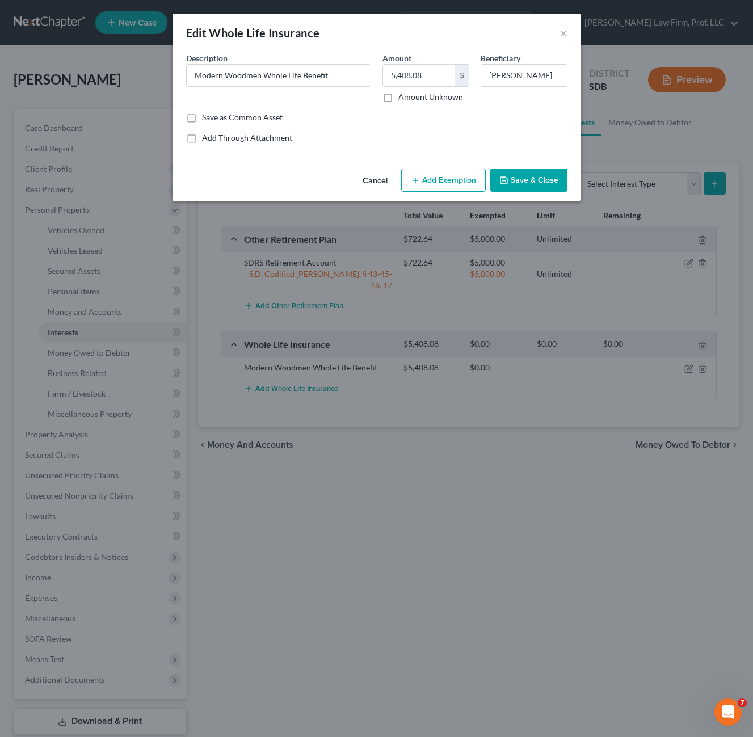
drag, startPoint x: 366, startPoint y: 118, endPoint x: 492, endPoint y: 167, distance: 134.7
click at [367, 118] on div "Save as Common Asset" at bounding box center [376, 117] width 381 height 11
drag, startPoint x: 452, startPoint y: 175, endPoint x: 320, endPoint y: 196, distance: 133.2
click at [451, 175] on button "Add Exemption" at bounding box center [443, 180] width 84 height 24
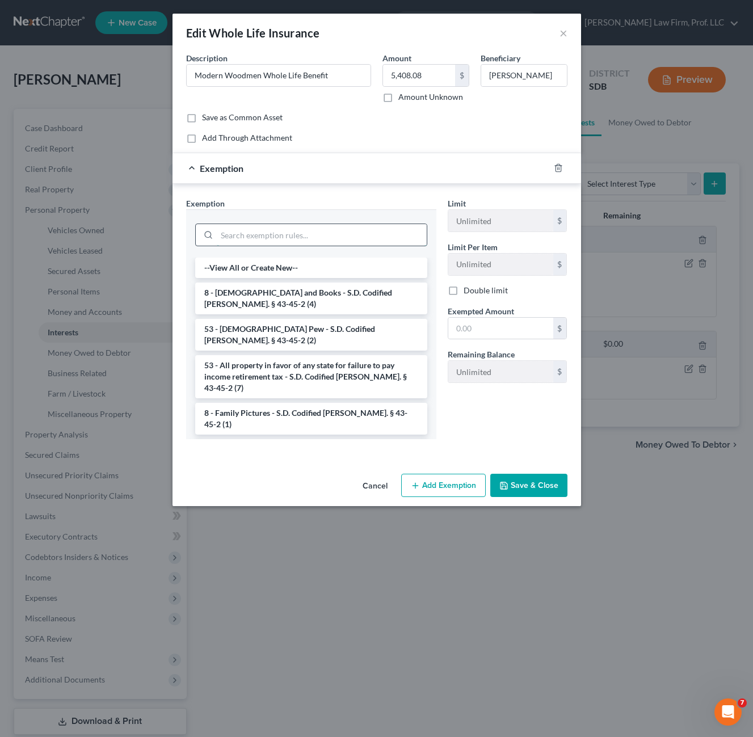
click at [283, 233] on input "search" at bounding box center [322, 235] width 210 height 22
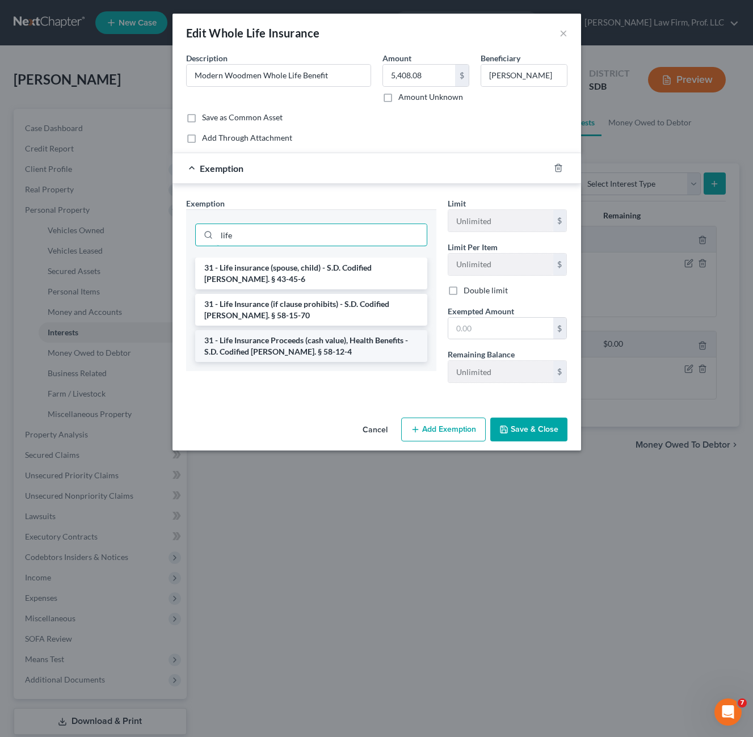
type input "life"
click at [373, 350] on li "31 - Life Insurance Proceeds (cash value), Health Benefits - S.D. Codified [PER…" at bounding box center [311, 346] width 232 height 32
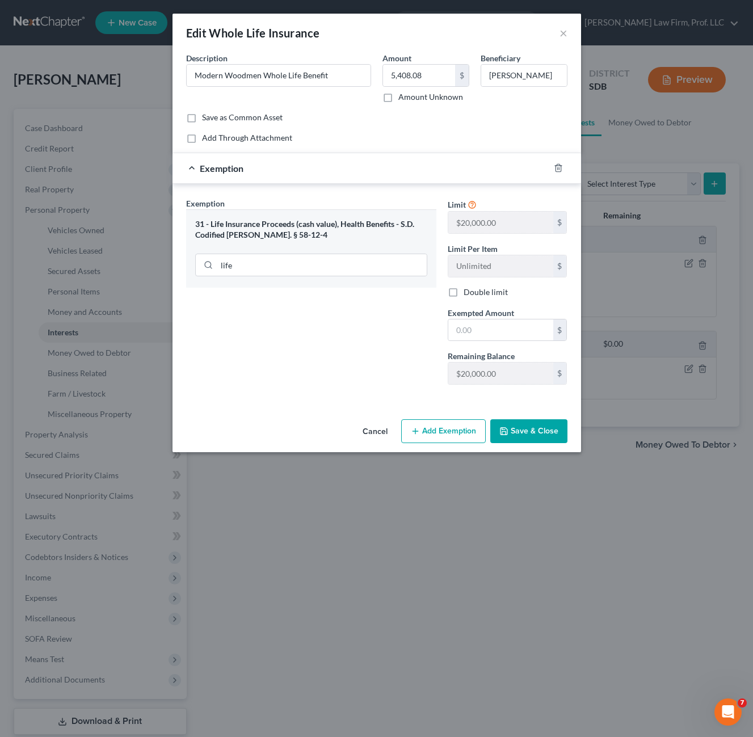
click at [373, 361] on div "Exemption Set must be selected for CA. Exemption * 31 - Life Insurance Proceeds…" at bounding box center [310, 295] width 261 height 196
click at [516, 322] on input "text" at bounding box center [500, 330] width 105 height 22
type input "5,408.08"
drag, startPoint x: 521, startPoint y: 440, endPoint x: 538, endPoint y: 442, distance: 17.7
click at [521, 441] on button "Save & Close" at bounding box center [528, 431] width 77 height 24
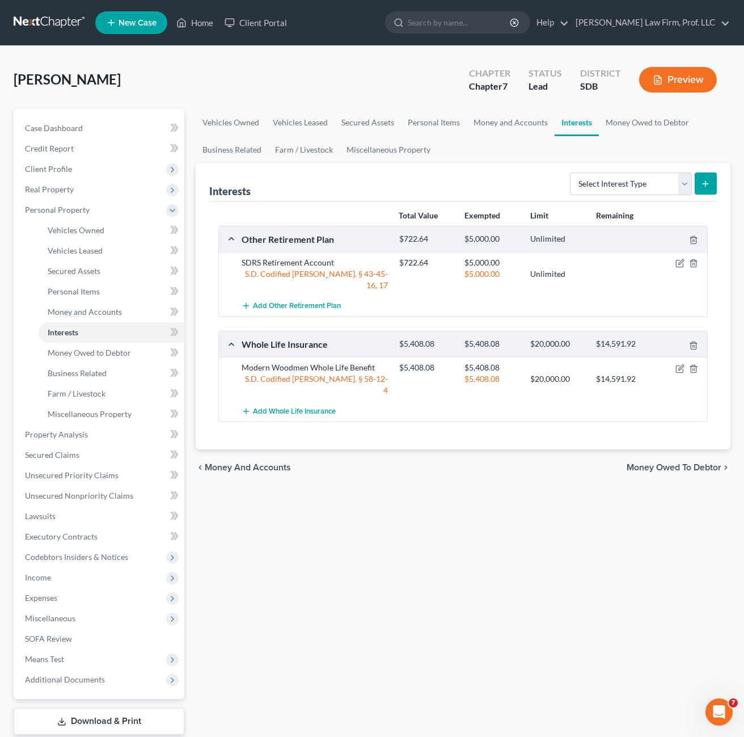
drag, startPoint x: 550, startPoint y: 556, endPoint x: 556, endPoint y: 513, distance: 43.5
click at [551, 556] on div "Vehicles Owned Vehicles Leased Secured Assets Personal Items Money and Accounts…" at bounding box center [463, 436] width 546 height 655
drag, startPoint x: 619, startPoint y: 619, endPoint x: 616, endPoint y: 602, distance: 17.7
click at [619, 619] on div "Vehicles Owned Vehicles Leased Secured Assets Personal Items Money and Accounts…" at bounding box center [463, 436] width 546 height 655
click at [103, 349] on span "Money Owed to Debtor" at bounding box center [89, 353] width 83 height 10
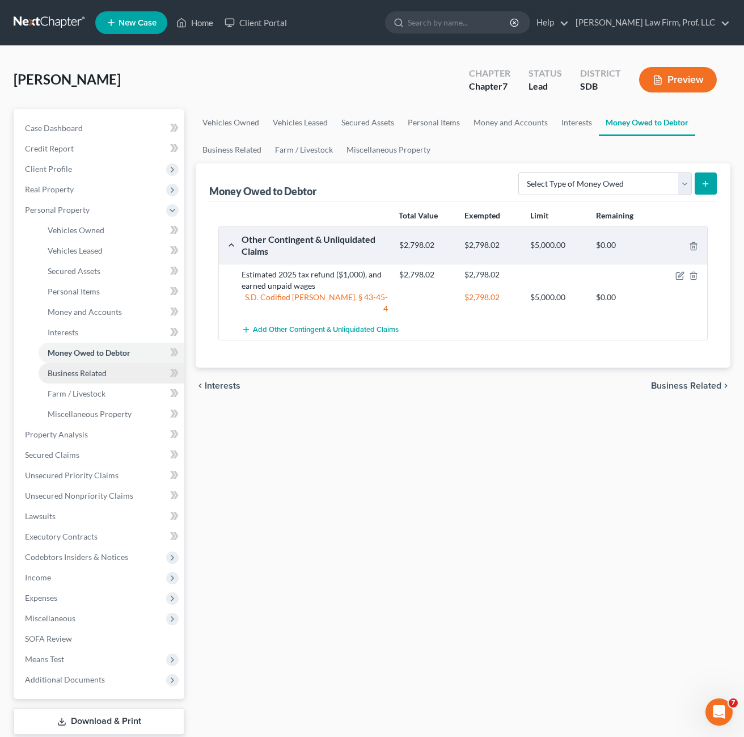
click at [95, 377] on span "Business Related" at bounding box center [77, 373] width 59 height 10
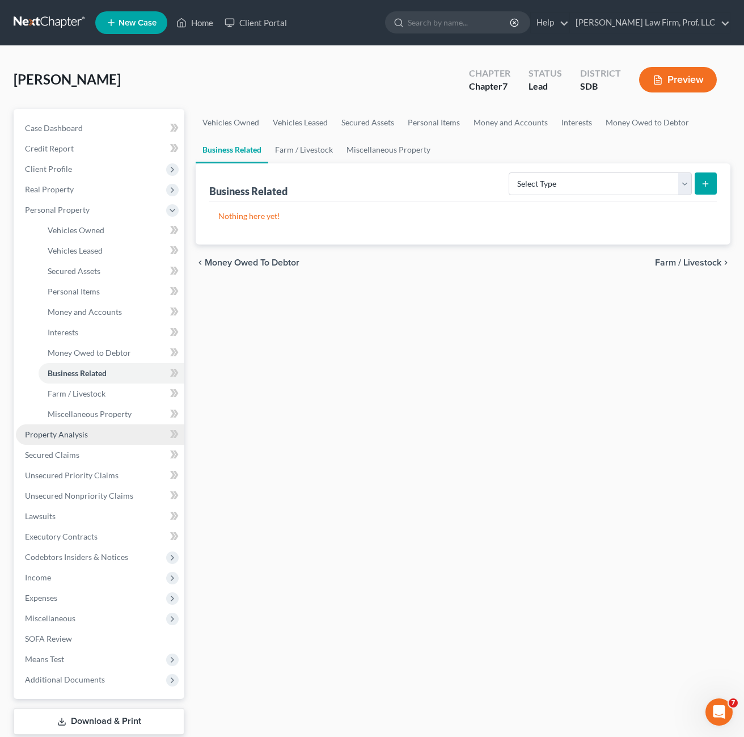
click at [66, 434] on span "Property Analysis" at bounding box center [56, 434] width 63 height 10
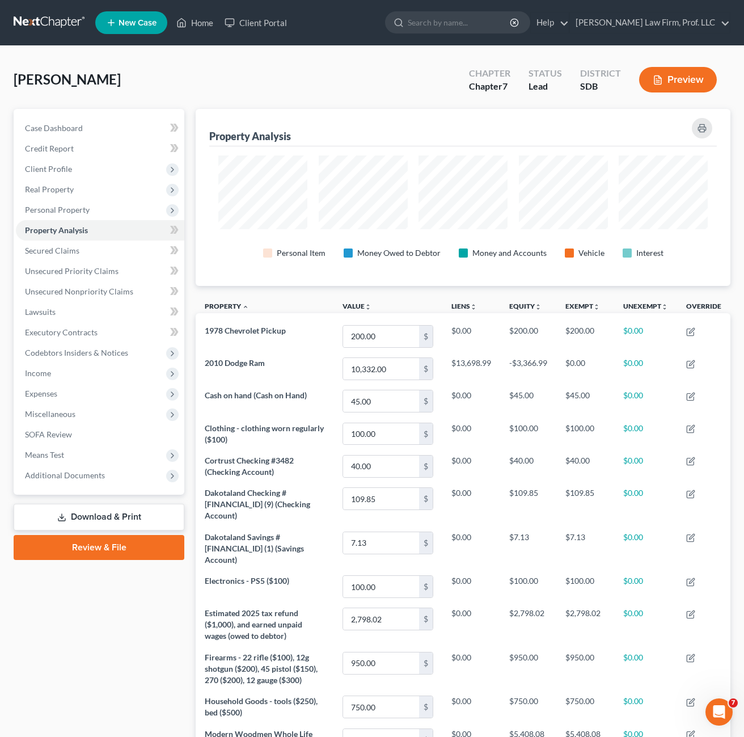
click at [116, 524] on link "Download & Print" at bounding box center [99, 517] width 171 height 27
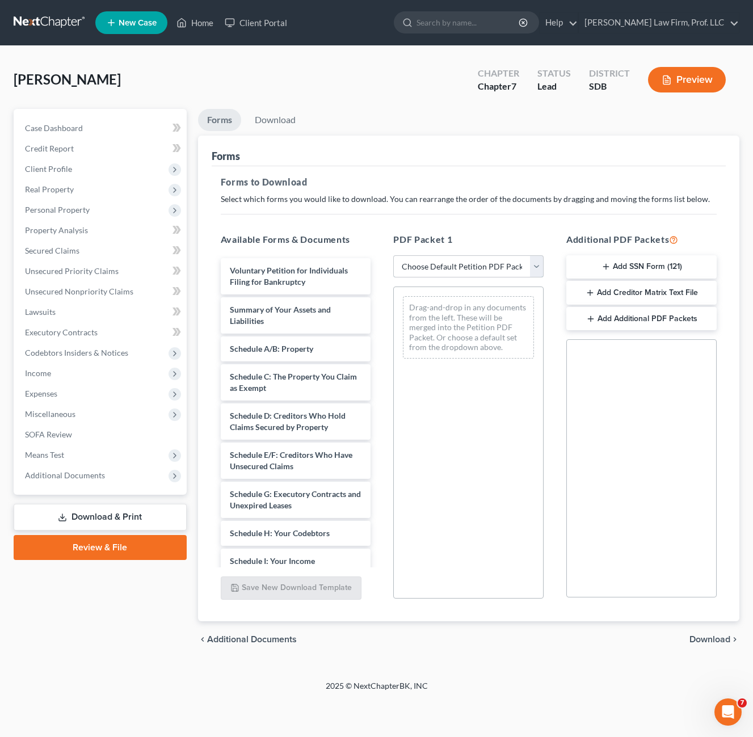
drag, startPoint x: 467, startPoint y: 259, endPoint x: 475, endPoint y: 277, distance: 20.0
click at [467, 259] on select "Choose Default Petition PDF Packet Complete Bankruptcy Petition (all forms and …" at bounding box center [468, 266] width 150 height 23
select select "0"
click at [393, 255] on select "Choose Default Petition PDF Packet Complete Bankruptcy Petition (all forms and …" at bounding box center [468, 266] width 150 height 23
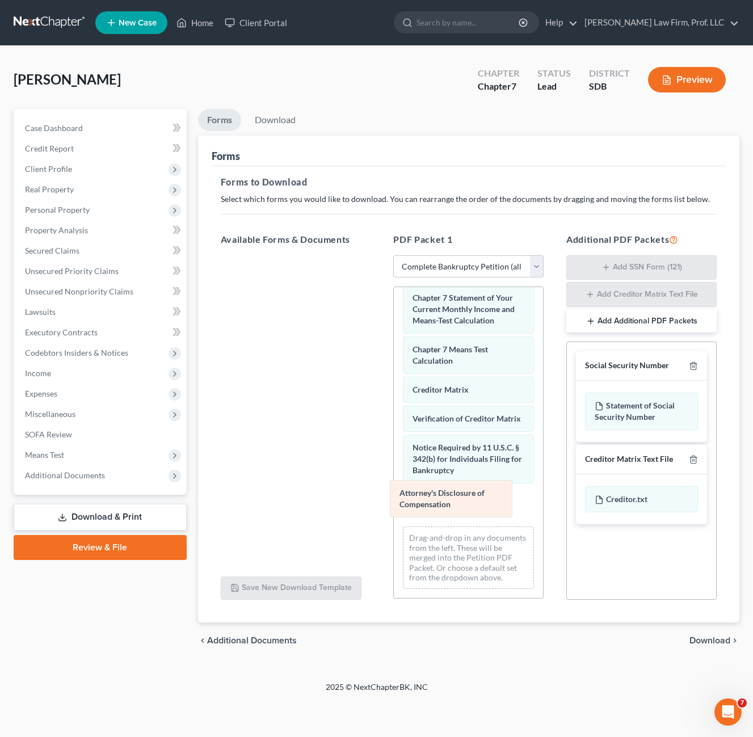
scroll to position [538, 0]
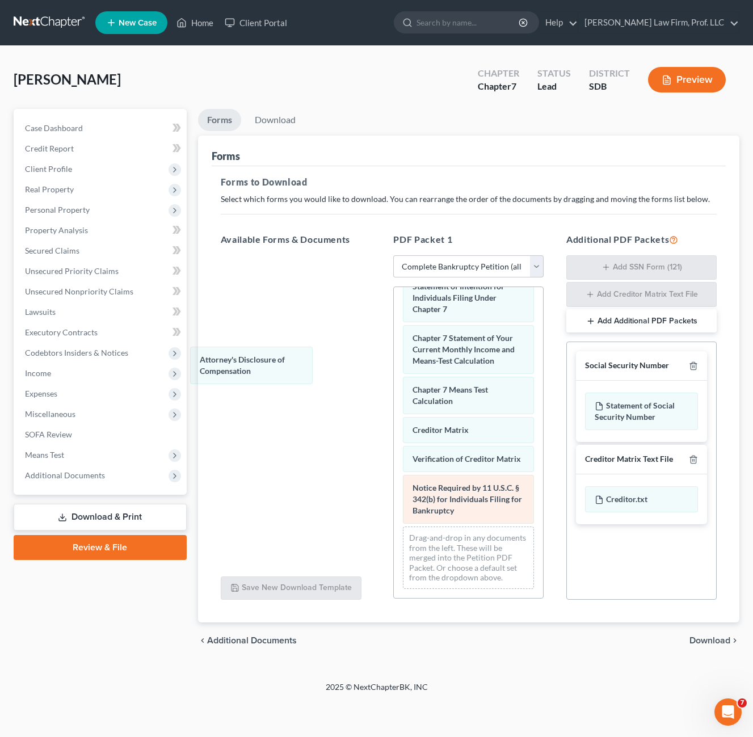
drag, startPoint x: 462, startPoint y: 493, endPoint x: 439, endPoint y: 470, distance: 32.9
click at [394, 362] on div "Attorney's Disclosure of Compensation Voluntary Petition for Individuals Filing…" at bounding box center [468, 189] width 149 height 817
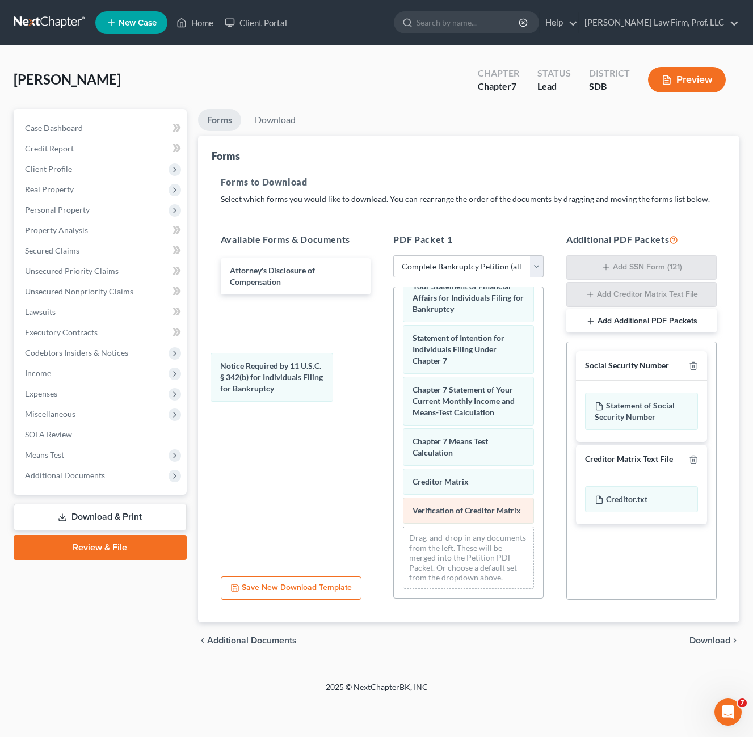
drag, startPoint x: 442, startPoint y: 491, endPoint x: 426, endPoint y: 510, distance: 24.2
click at [394, 363] on div "Notice Required by 11 U.S.C. § 342(b) for Individuals Filing for Bankruptcy Vol…" at bounding box center [468, 215] width 149 height 765
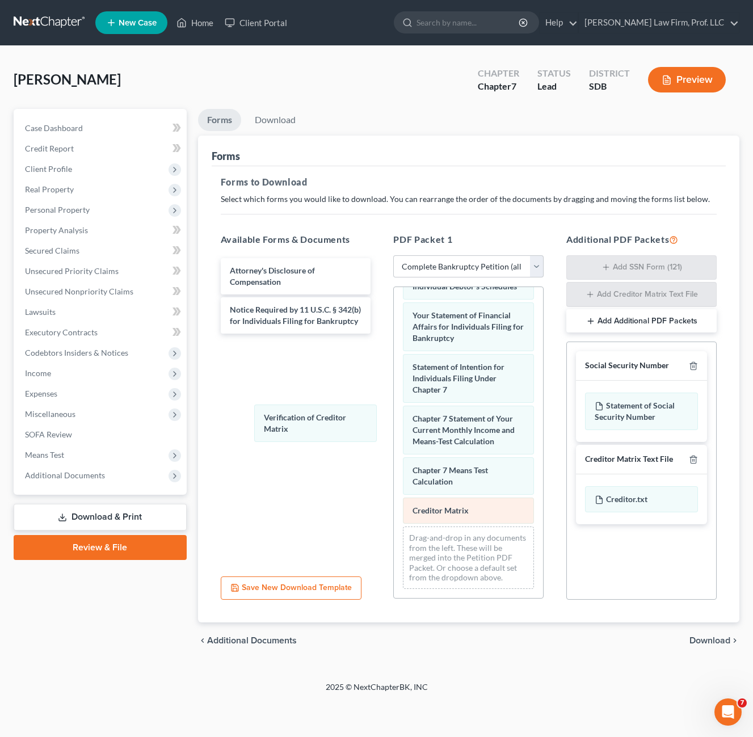
drag, startPoint x: 432, startPoint y: 502, endPoint x: 433, endPoint y: 510, distance: 8.0
click at [394, 407] on div "Verification of Creditor Matrix Voluntary Petition for Individuals Filing for B…" at bounding box center [468, 230] width 149 height 736
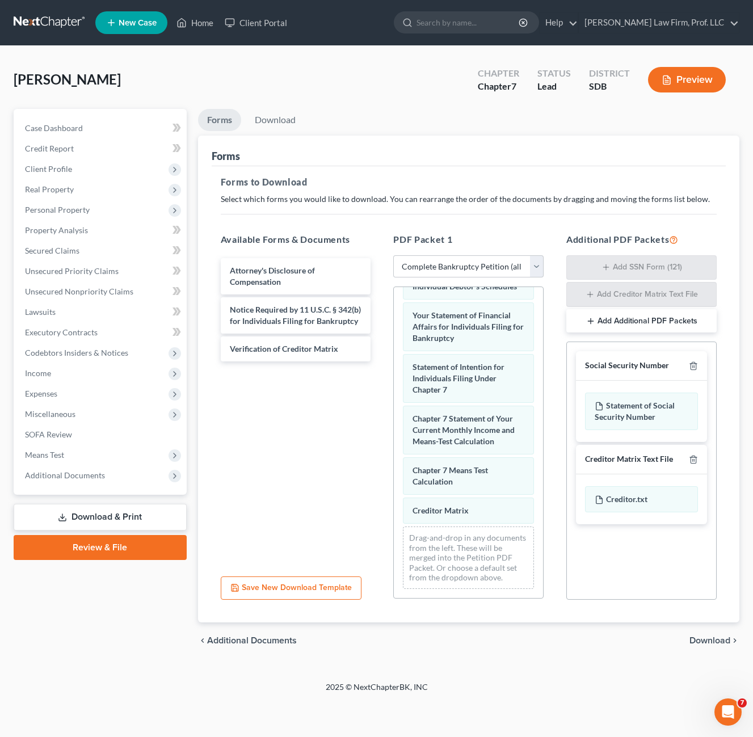
click at [394, 450] on div "Voluntary Petition for Individuals Filing for Bankruptcy Summary of Your Assets…" at bounding box center [468, 230] width 149 height 736
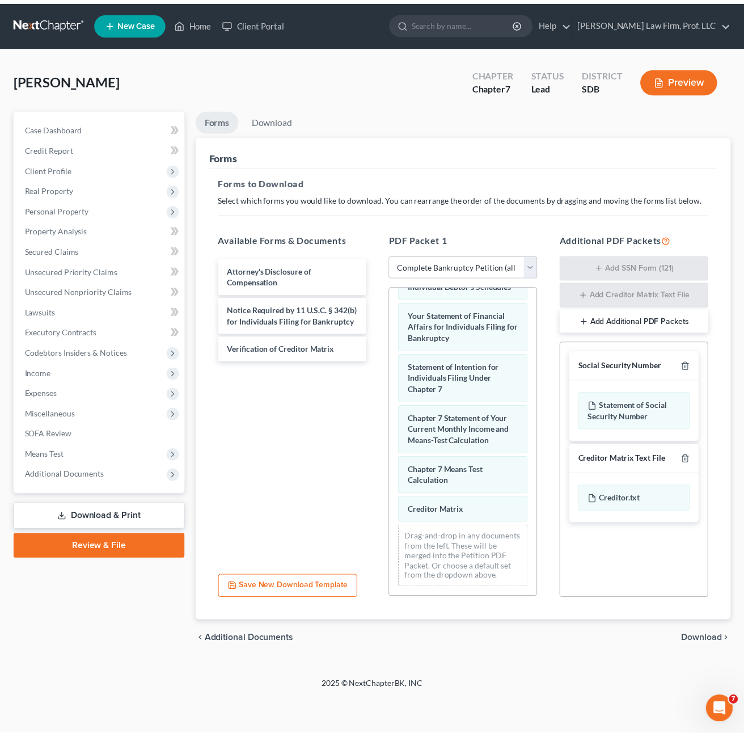
scroll to position [417, 0]
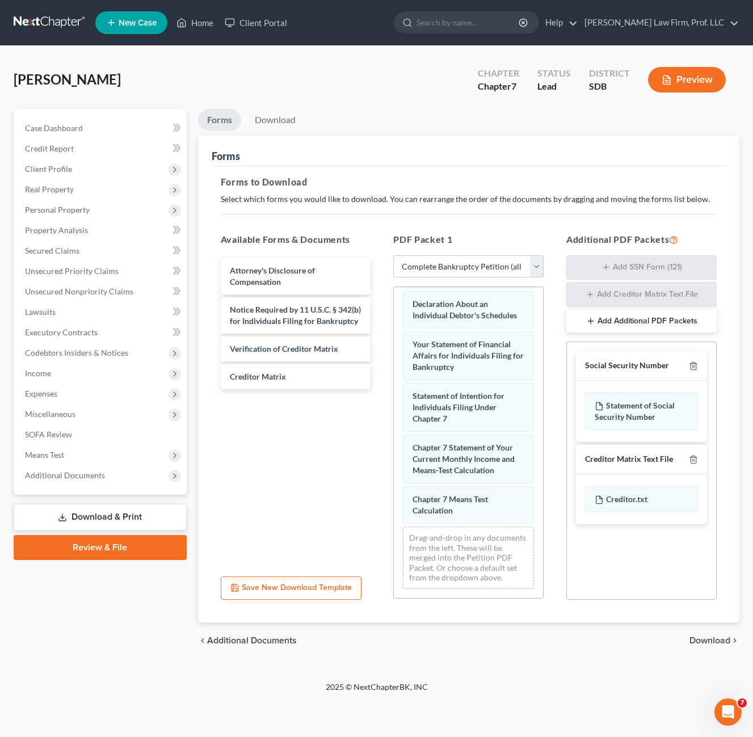
click at [702, 367] on div "Social Security Number" at bounding box center [641, 365] width 131 height 29
click at [691, 367] on icon "button" at bounding box center [692, 365] width 9 height 9
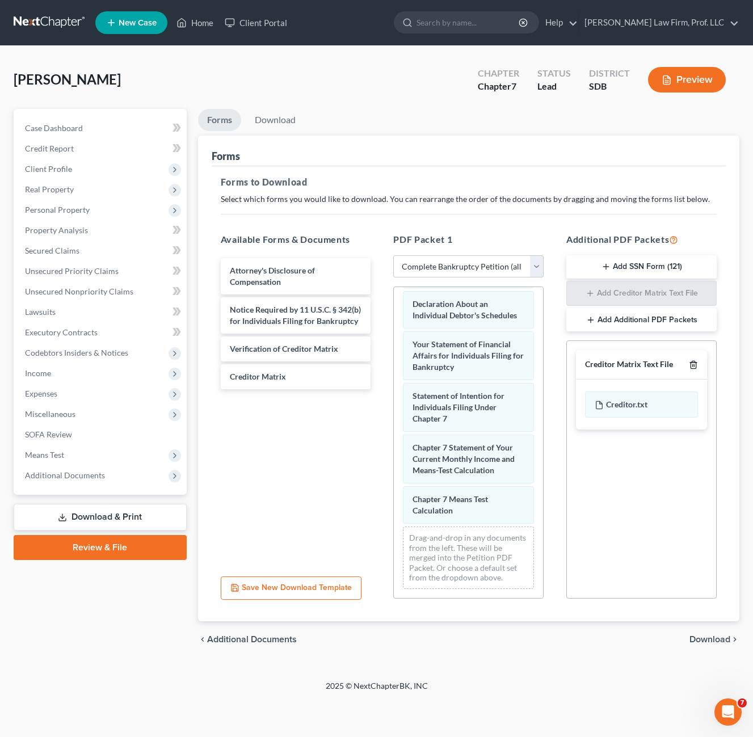
click at [695, 367] on icon "button" at bounding box center [692, 364] width 5 height 7
click at [303, 115] on link "Download" at bounding box center [275, 120] width 59 height 22
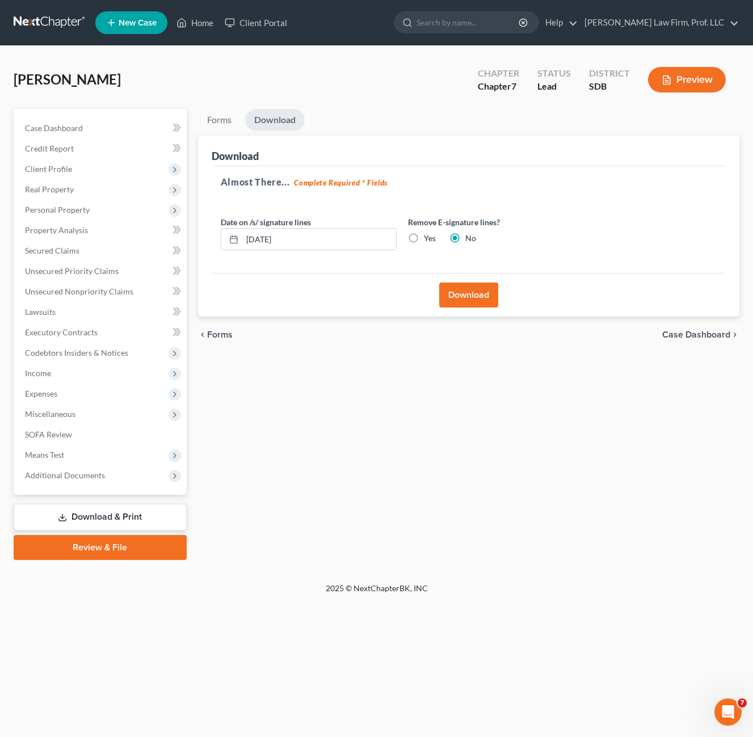
click at [478, 304] on button "Download" at bounding box center [468, 294] width 59 height 25
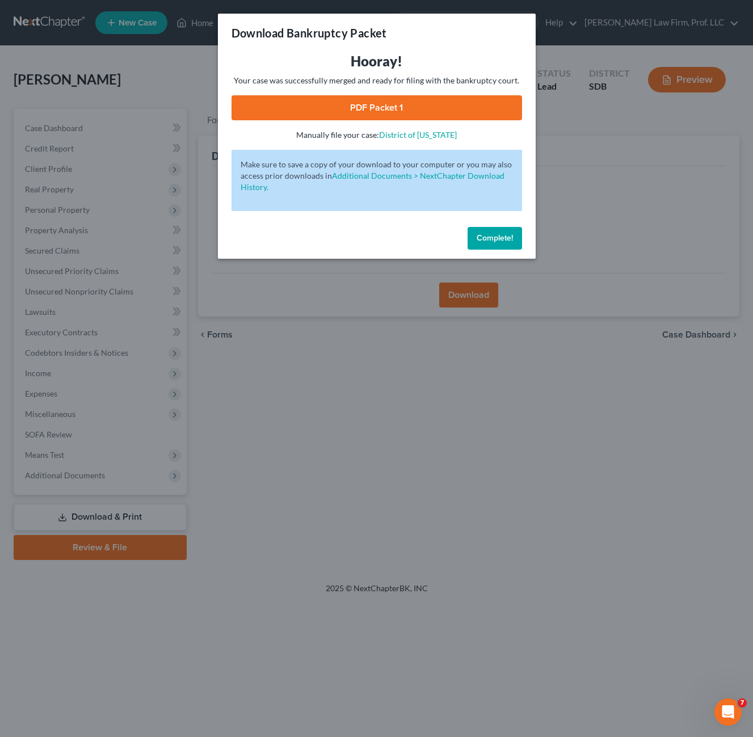
drag, startPoint x: 405, startPoint y: 108, endPoint x: 340, endPoint y: 62, distance: 79.6
click at [405, 108] on link "PDF Packet 1" at bounding box center [376, 107] width 290 height 25
drag, startPoint x: 466, startPoint y: 236, endPoint x: 265, endPoint y: 18, distance: 297.0
click at [466, 236] on div "Complete!" at bounding box center [377, 240] width 318 height 36
click at [486, 240] on span "Complete!" at bounding box center [494, 238] width 36 height 10
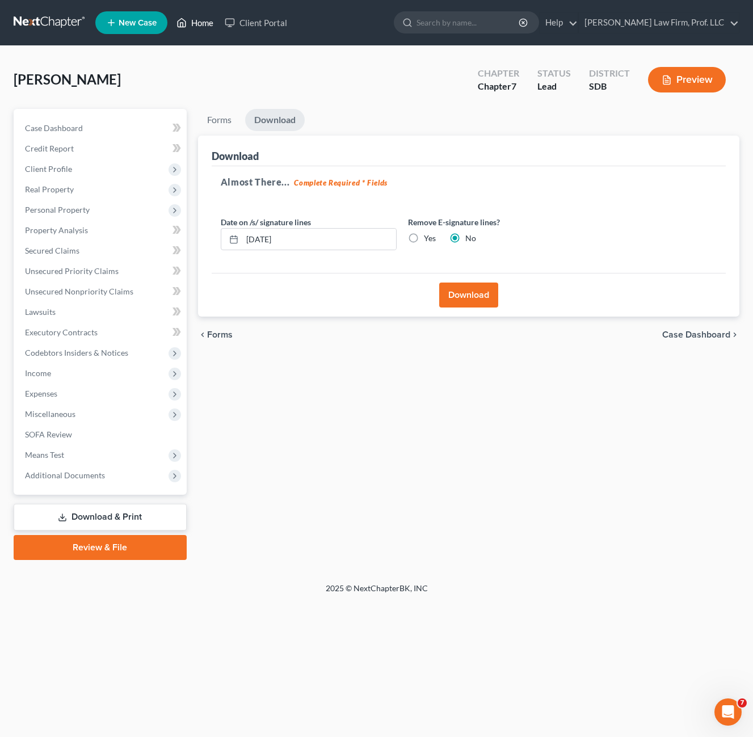
click at [202, 23] on link "Home" at bounding box center [195, 22] width 48 height 20
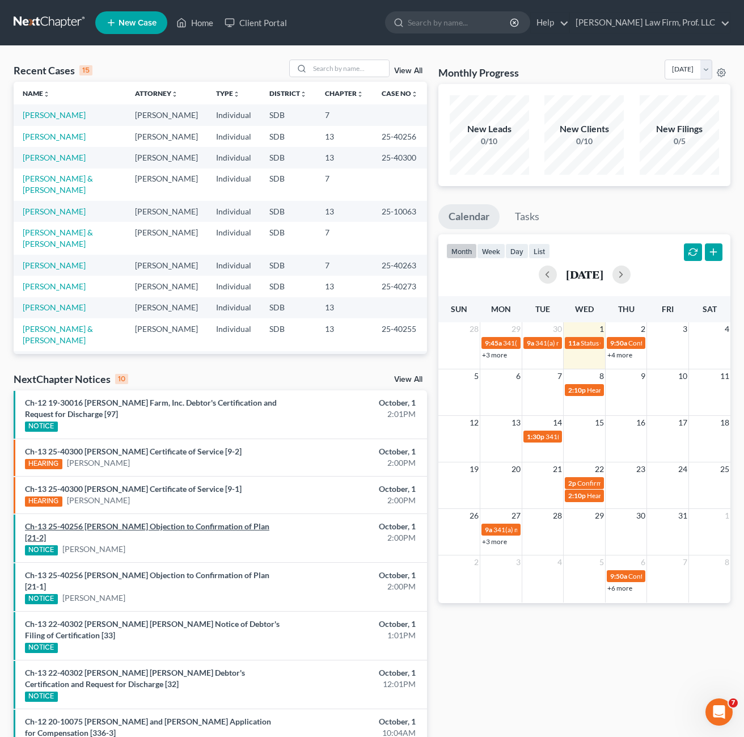
click at [178, 523] on link "Ch-13 25-40256 [PERSON_NAME] Objection to Confirmation of Plan [21-2]" at bounding box center [147, 531] width 244 height 21
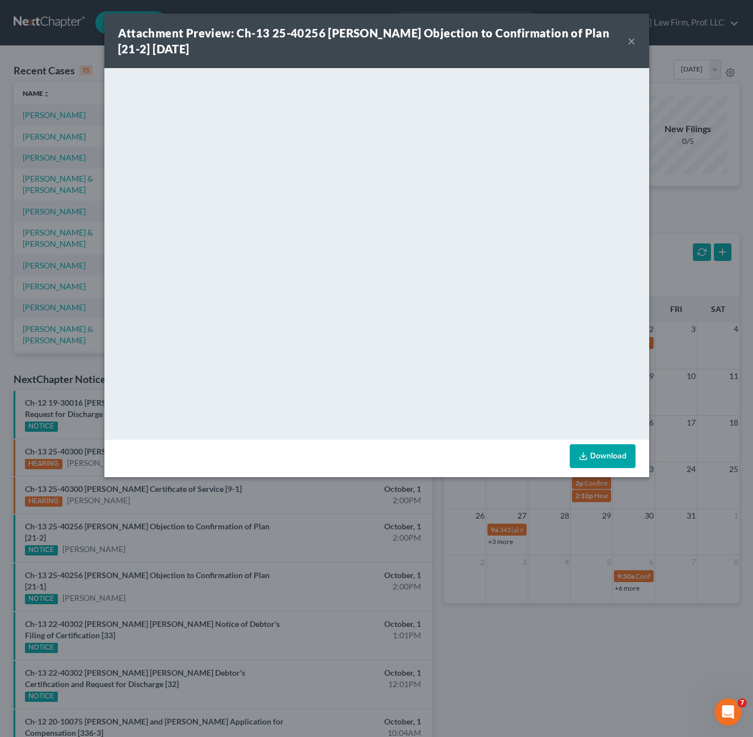
click at [627, 44] on button "×" at bounding box center [631, 41] width 8 height 14
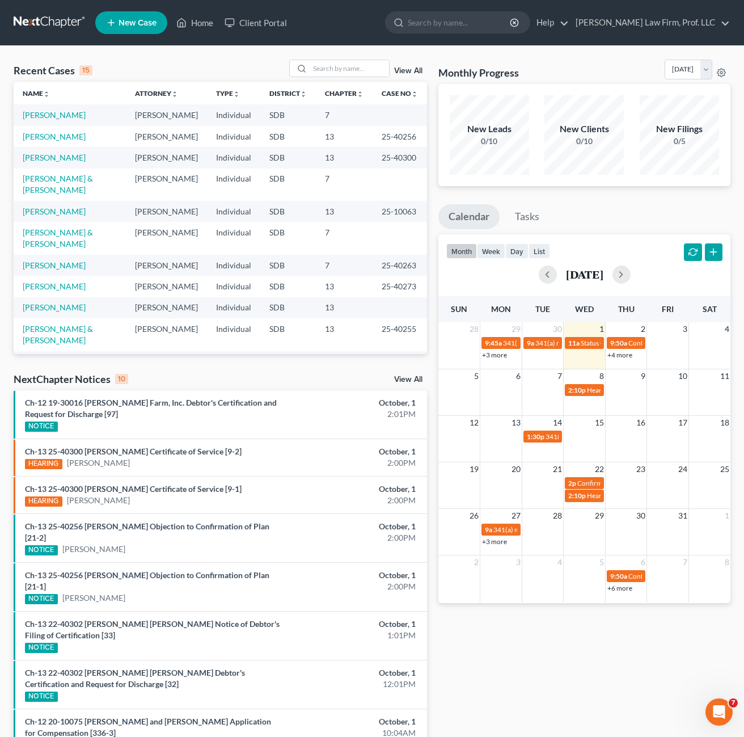
click at [151, 581] on div "Ch-13 25-40256 [PERSON_NAME] Objection to Confirmation of Plan [21-1] NOTICE [P…" at bounding box center [153, 586] width 268 height 35
click at [149, 579] on link "Ch-13 25-40256 [PERSON_NAME] Objection to Confirmation of Plan [21-1]" at bounding box center [147, 580] width 244 height 21
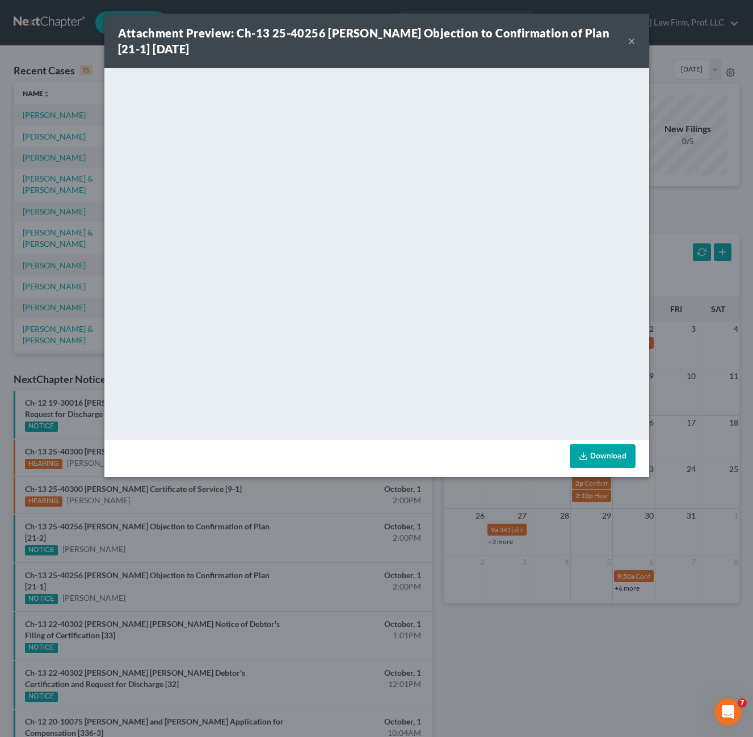
click at [629, 40] on button "×" at bounding box center [631, 41] width 8 height 14
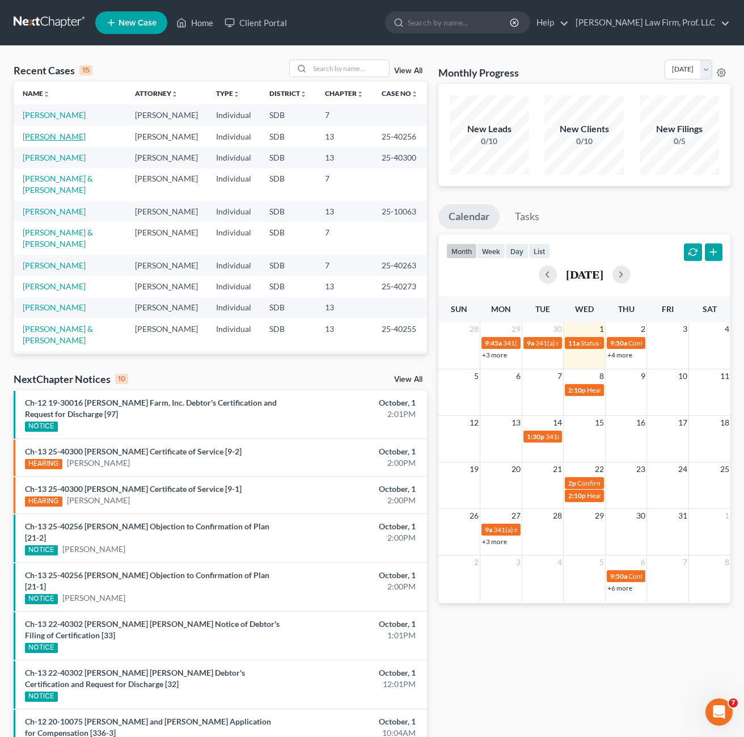
click at [61, 138] on link "[PERSON_NAME]" at bounding box center [54, 137] width 63 height 10
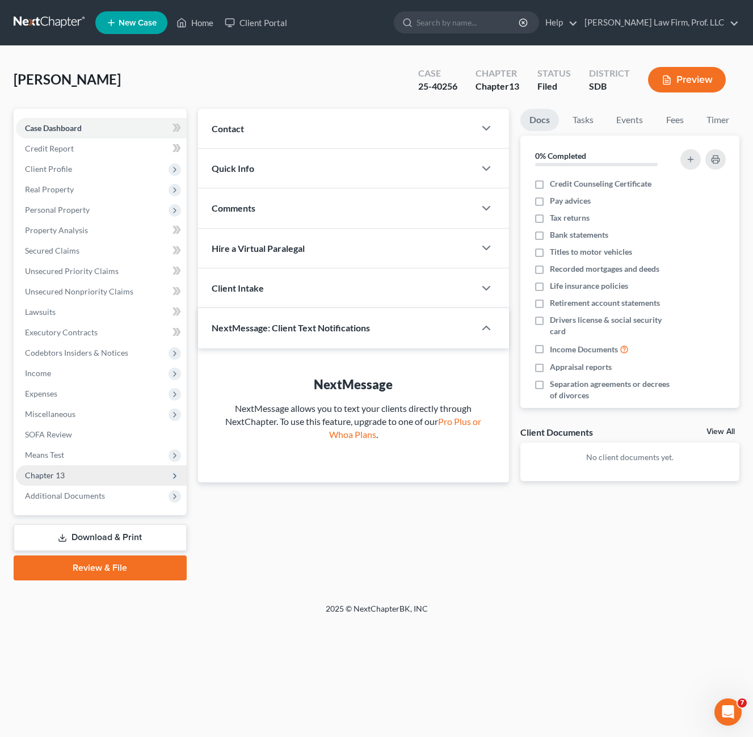
click at [74, 477] on span "Chapter 13" at bounding box center [101, 475] width 171 height 20
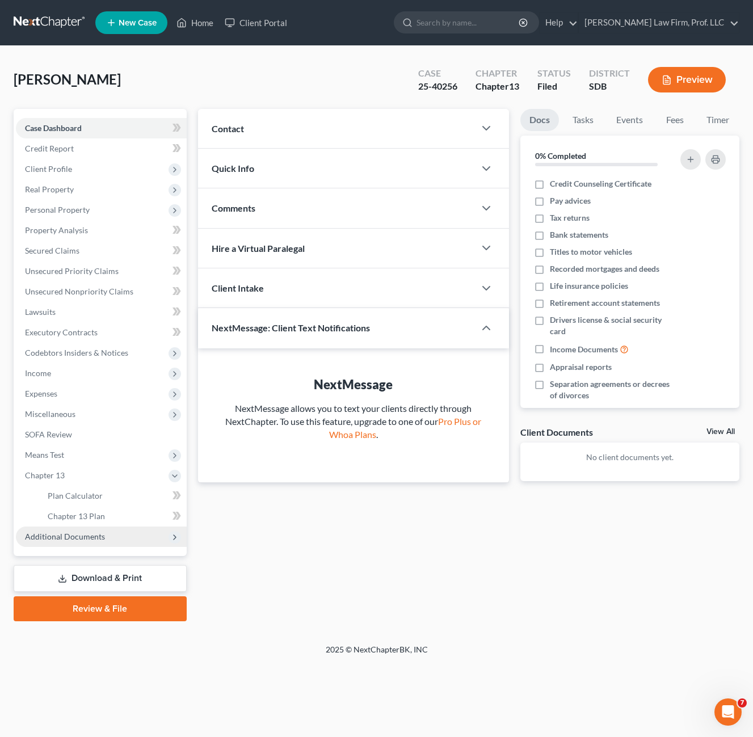
drag, startPoint x: 77, startPoint y: 540, endPoint x: 92, endPoint y: 552, distance: 19.5
click at [77, 540] on span "Additional Documents" at bounding box center [65, 536] width 80 height 10
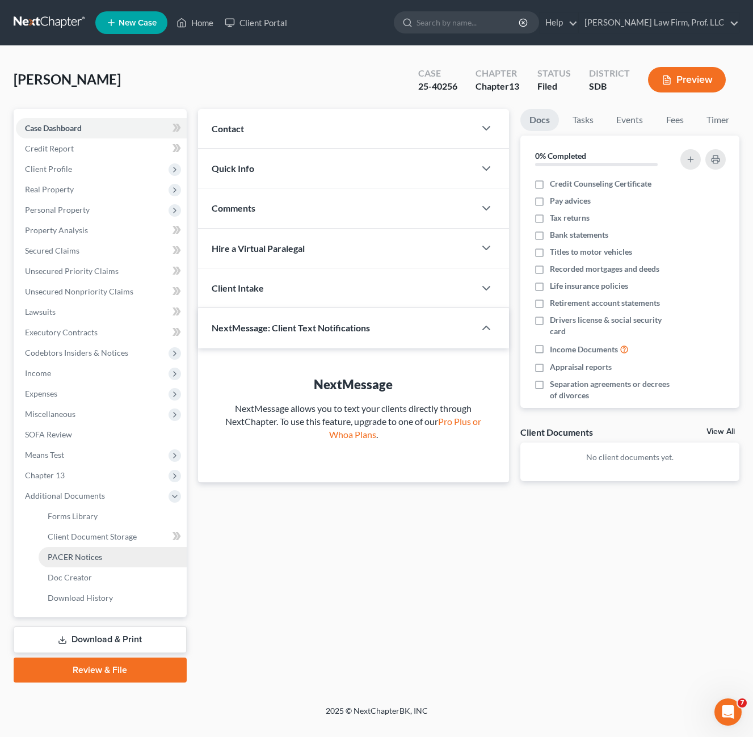
click at [97, 557] on span "PACER Notices" at bounding box center [75, 557] width 54 height 10
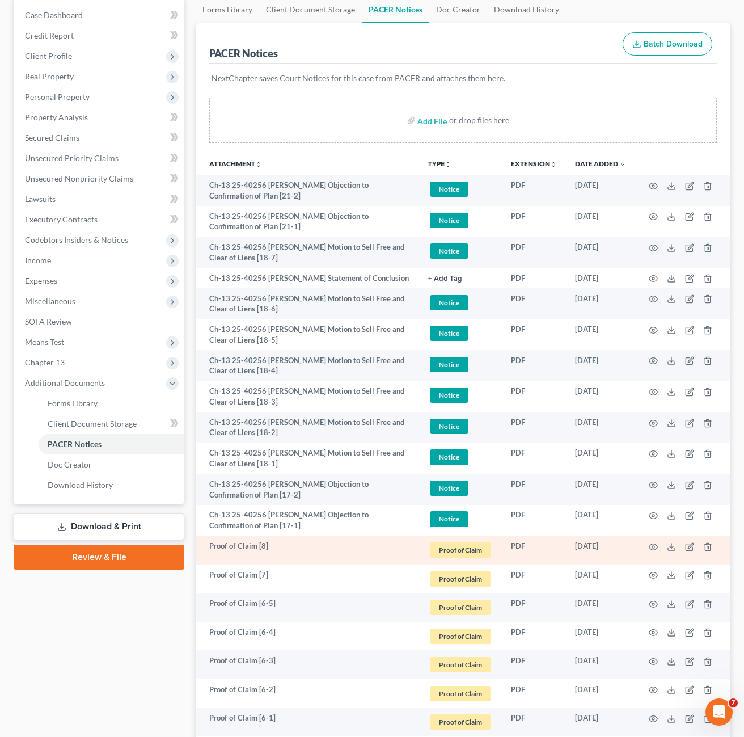
scroll to position [113, 0]
click at [652, 551] on icon "button" at bounding box center [653, 546] width 9 height 9
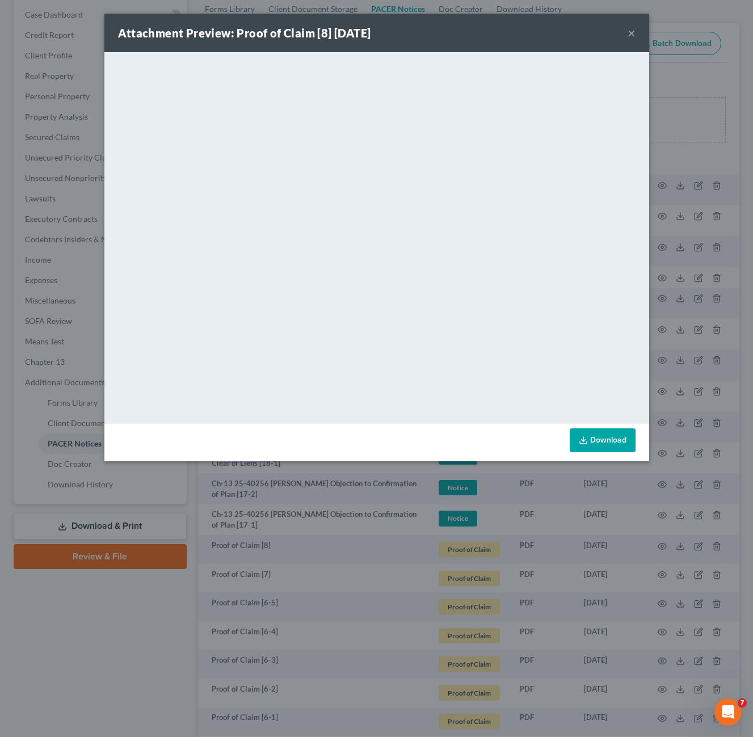
click at [655, 276] on div "Attachment Preview: Proof of Claim [8] [DATE] × <object ng-attr-data='[URL][DOM…" at bounding box center [376, 368] width 753 height 737
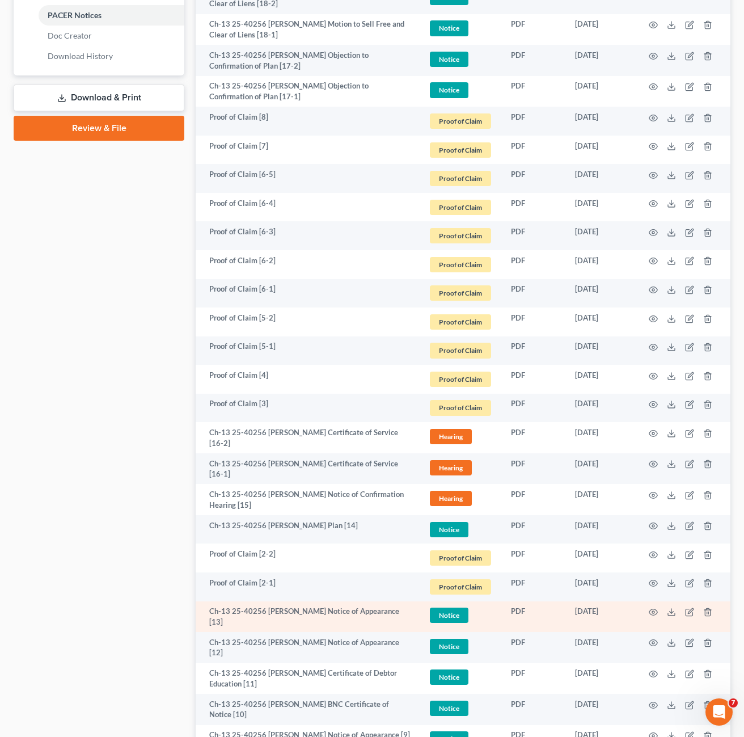
scroll to position [567, 0]
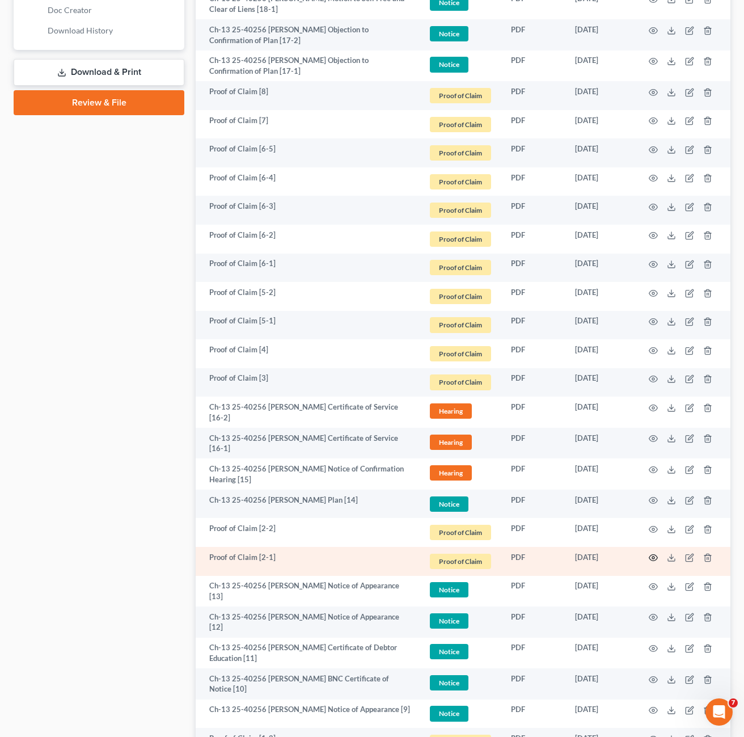
click at [657, 567] on td at bounding box center [682, 561] width 95 height 29
click at [654, 562] on icon "button" at bounding box center [653, 557] width 9 height 9
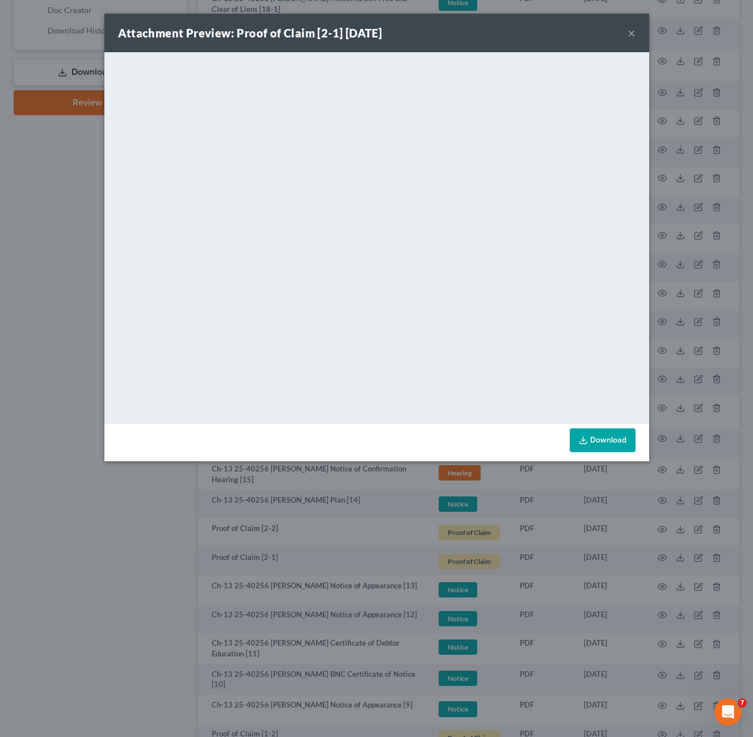
click at [627, 33] on button "×" at bounding box center [631, 33] width 8 height 14
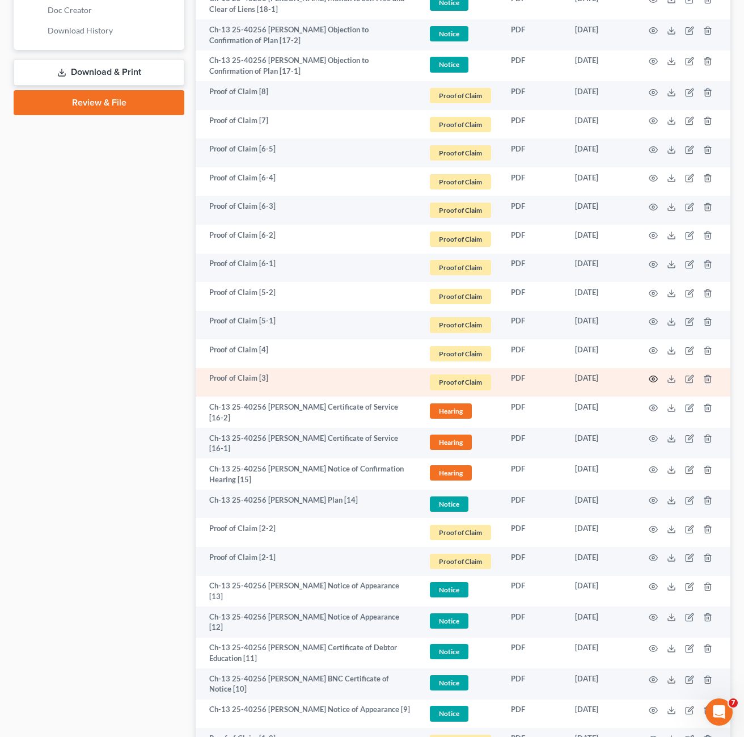
click at [656, 383] on icon "button" at bounding box center [653, 378] width 9 height 9
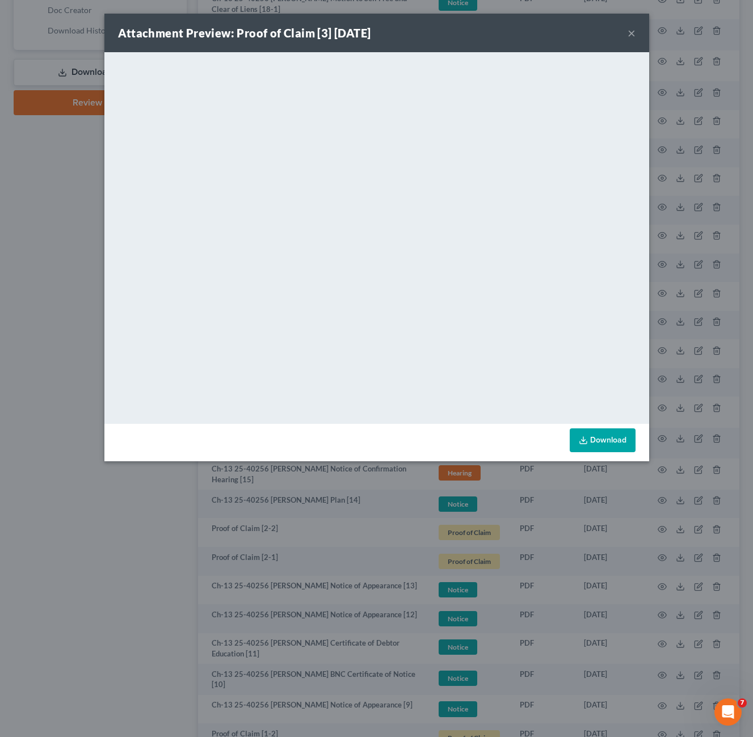
click at [637, 36] on div "Attachment Preview: Proof of Claim [3] [DATE] ×" at bounding box center [376, 33] width 544 height 39
click at [618, 30] on div "Attachment Preview: Proof of Claim [3] [DATE] ×" at bounding box center [376, 33] width 544 height 39
click at [629, 33] on button "×" at bounding box center [631, 33] width 8 height 14
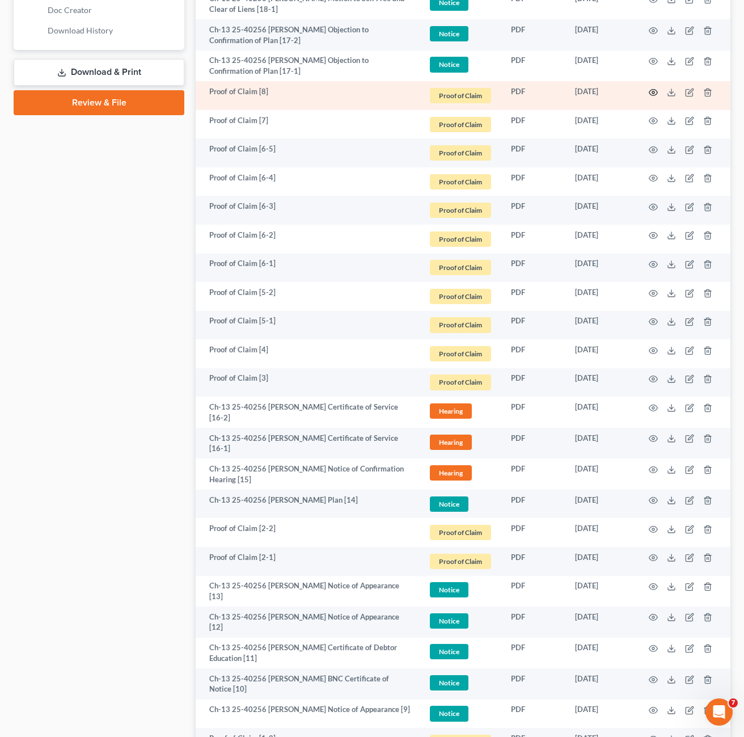
click at [653, 97] on icon "button" at bounding box center [653, 92] width 9 height 9
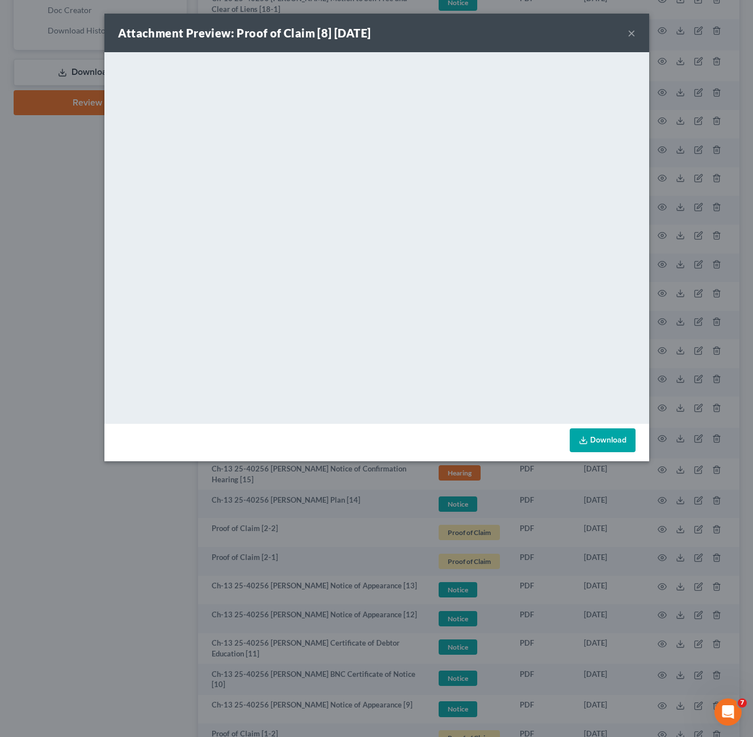
click at [627, 37] on button "×" at bounding box center [631, 33] width 8 height 14
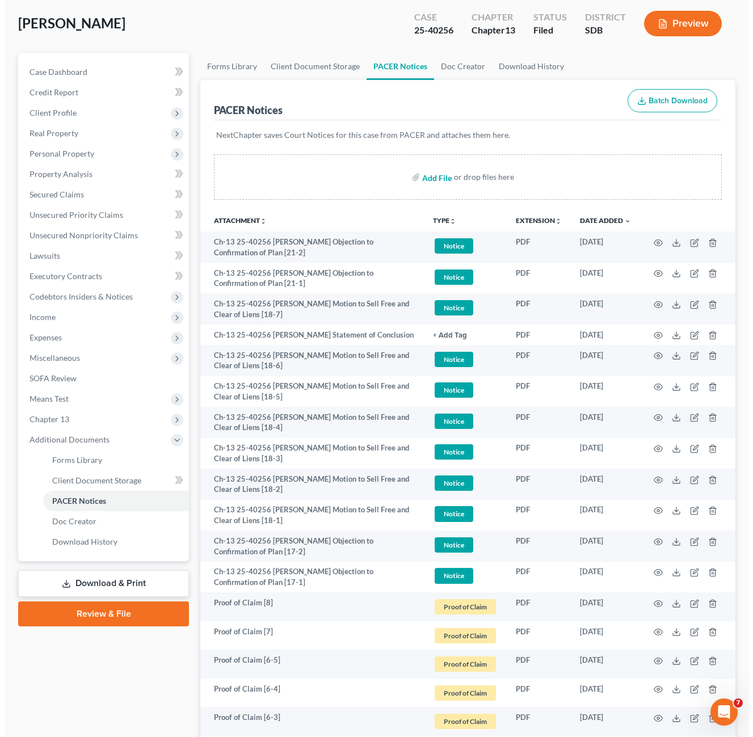
scroll to position [0, 0]
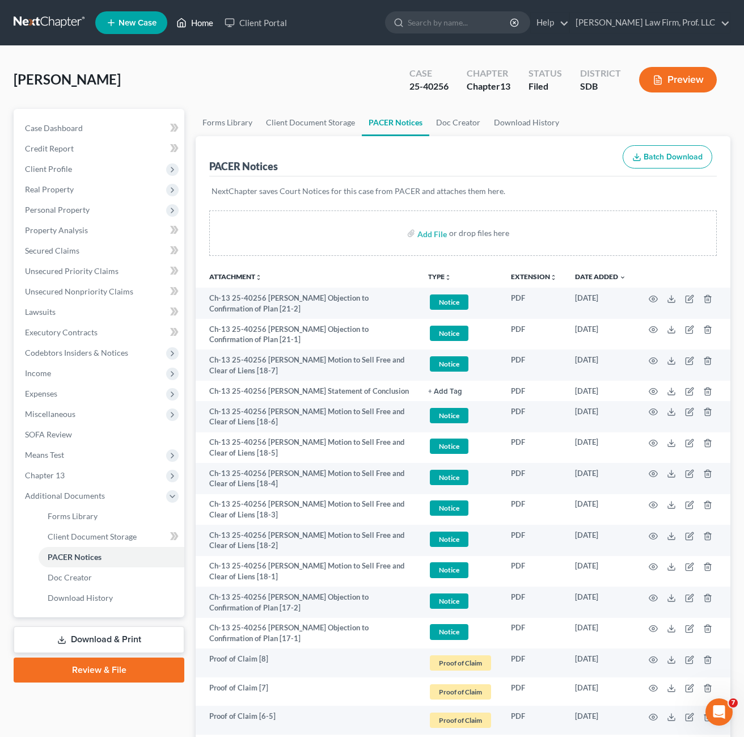
click at [188, 20] on link "Home" at bounding box center [195, 22] width 48 height 20
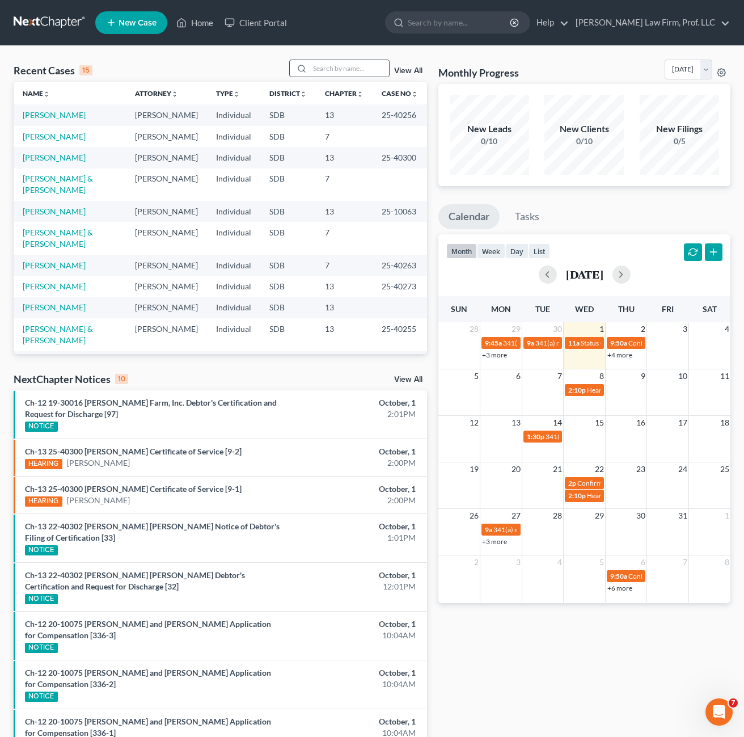
click at [309, 62] on div at bounding box center [300, 68] width 20 height 16
click at [323, 74] on input "search" at bounding box center [349, 68] width 79 height 16
type input "[PERSON_NAME]"
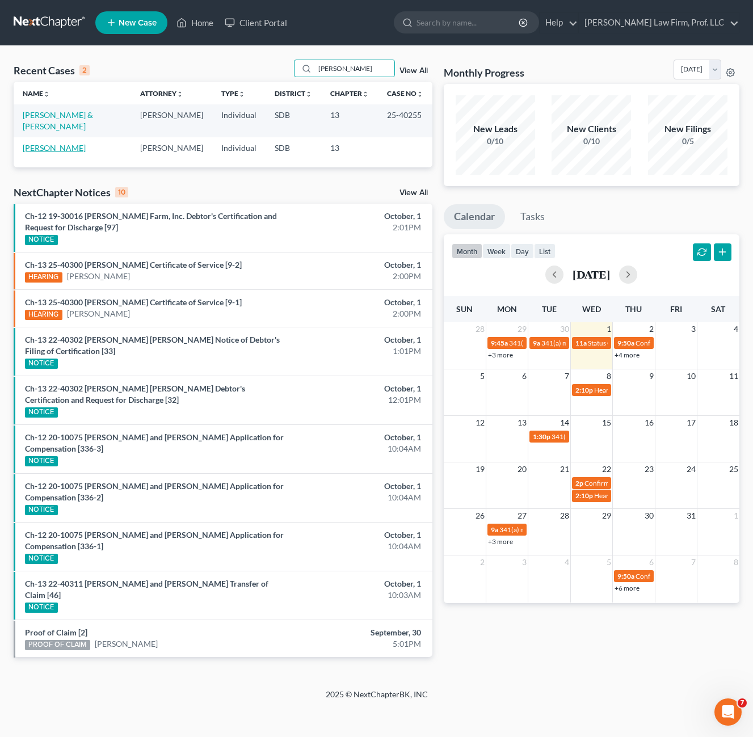
click at [70, 148] on link "[PERSON_NAME]" at bounding box center [54, 148] width 63 height 10
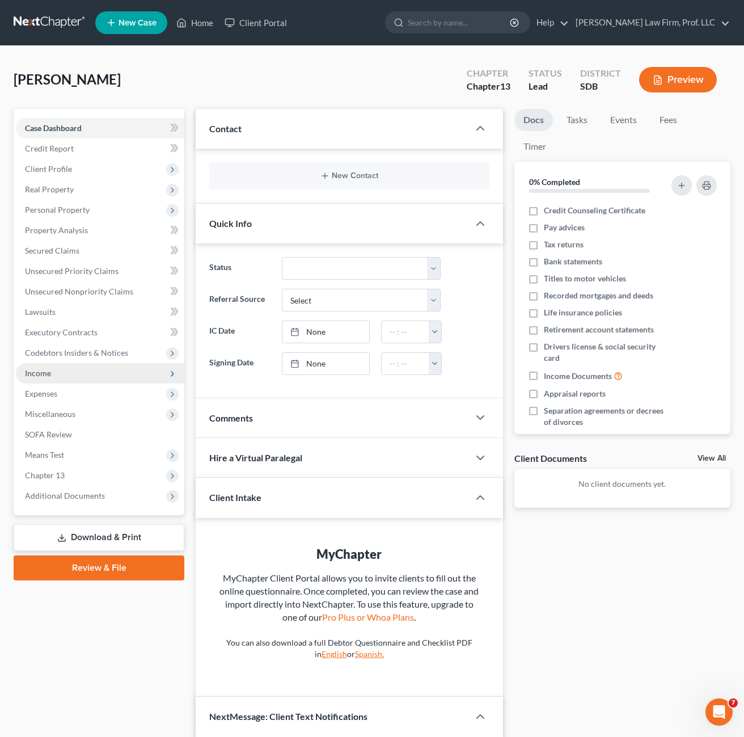
click at [52, 374] on span "Income" at bounding box center [100, 373] width 168 height 20
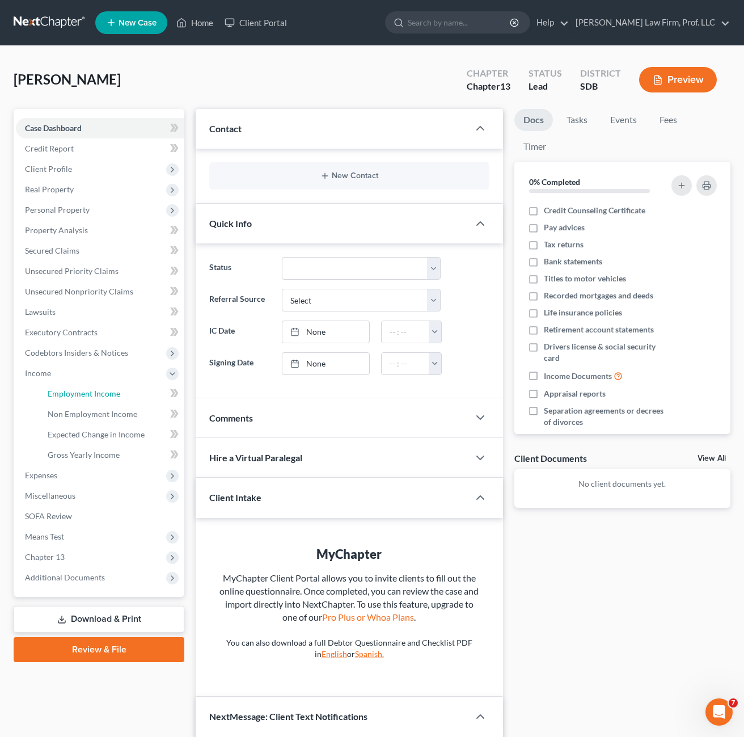
drag, startPoint x: 71, startPoint y: 392, endPoint x: 232, endPoint y: 388, distance: 160.5
click at [71, 392] on span "Employment Income" at bounding box center [84, 393] width 73 height 10
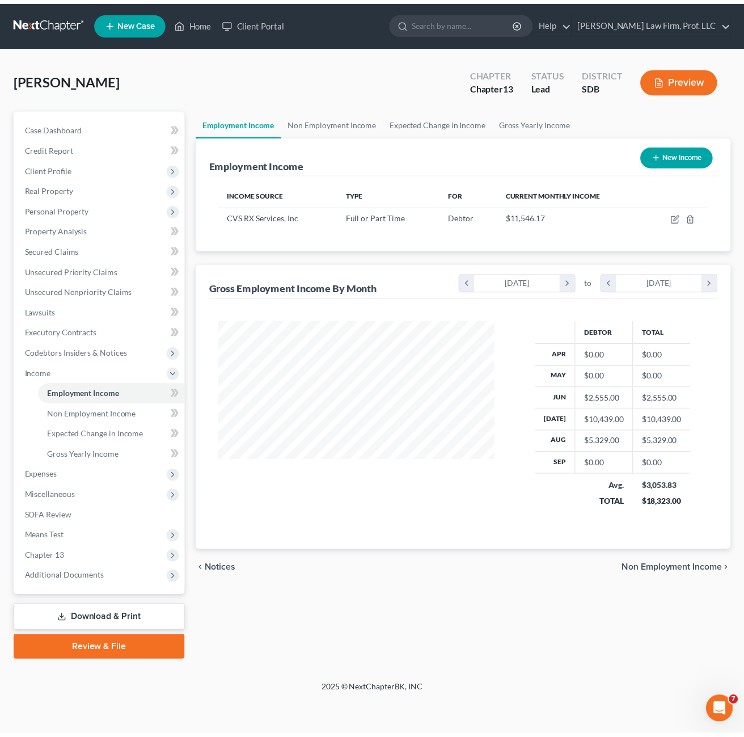
scroll to position [204, 303]
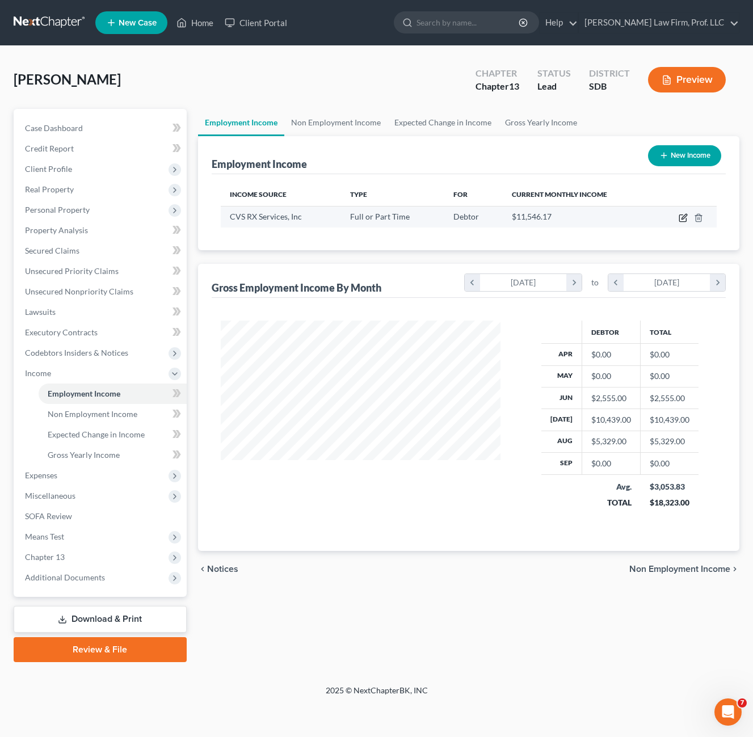
click at [679, 219] on icon "button" at bounding box center [682, 218] width 7 height 7
select select "0"
select select "41"
select select "2"
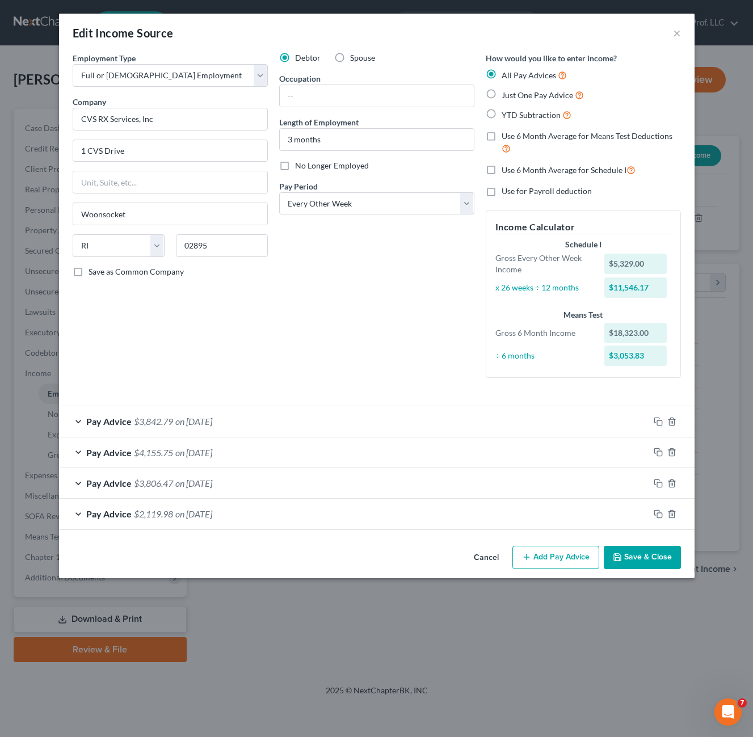
drag, startPoint x: 661, startPoint y: 556, endPoint x: 0, endPoint y: 581, distance: 661.1
click at [661, 556] on button "Save & Close" at bounding box center [641, 558] width 77 height 24
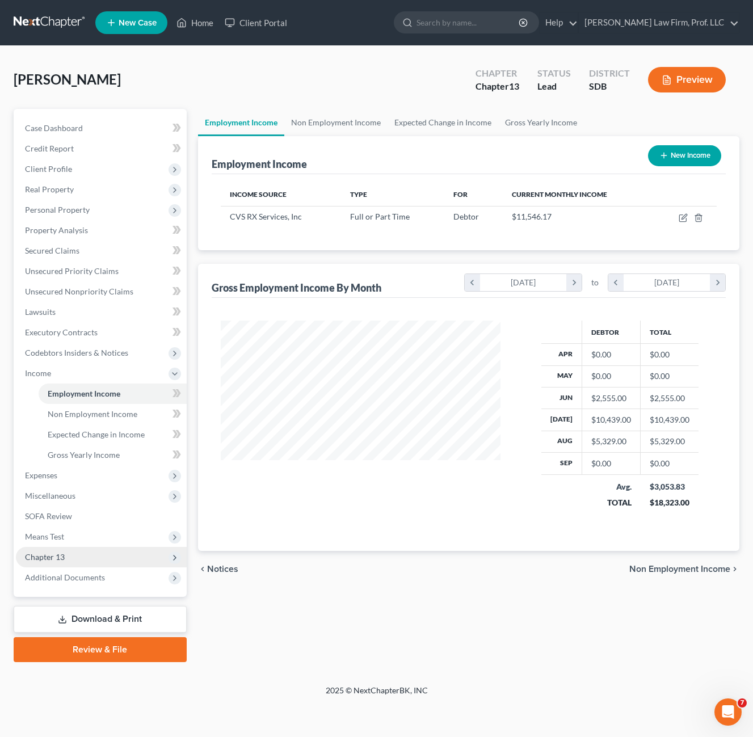
click at [281, 654] on div "Employment Income Non Employment Income Expected Change in Income Gross Yearly …" at bounding box center [468, 385] width 552 height 553
drag, startPoint x: 259, startPoint y: 641, endPoint x: 267, endPoint y: 513, distance: 128.9
click at [260, 641] on div "Employment Income Non Employment Income Expected Change in Income Gross Yearly …" at bounding box center [468, 385] width 552 height 553
click at [51, 518] on span "SOFA Review" at bounding box center [48, 516] width 47 height 10
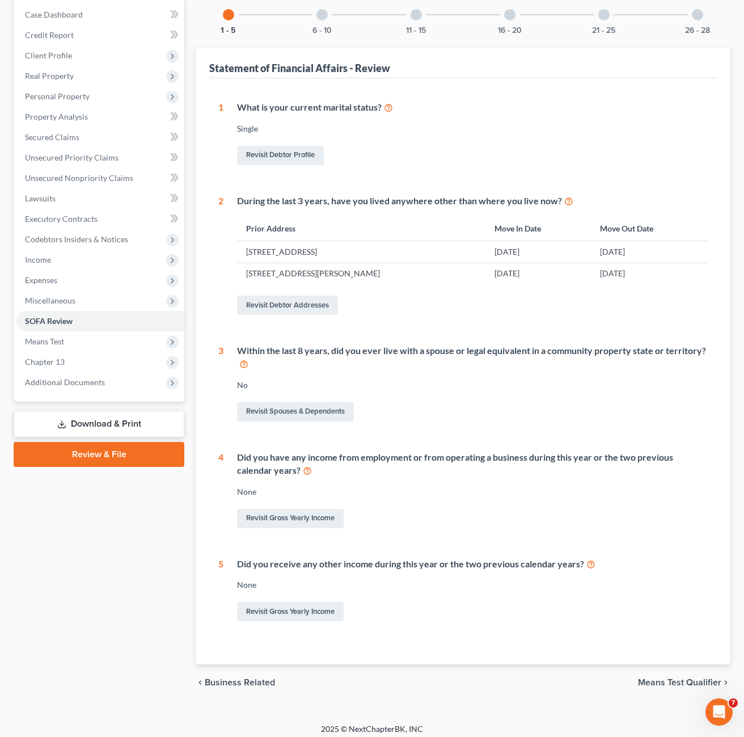
scroll to position [120, 0]
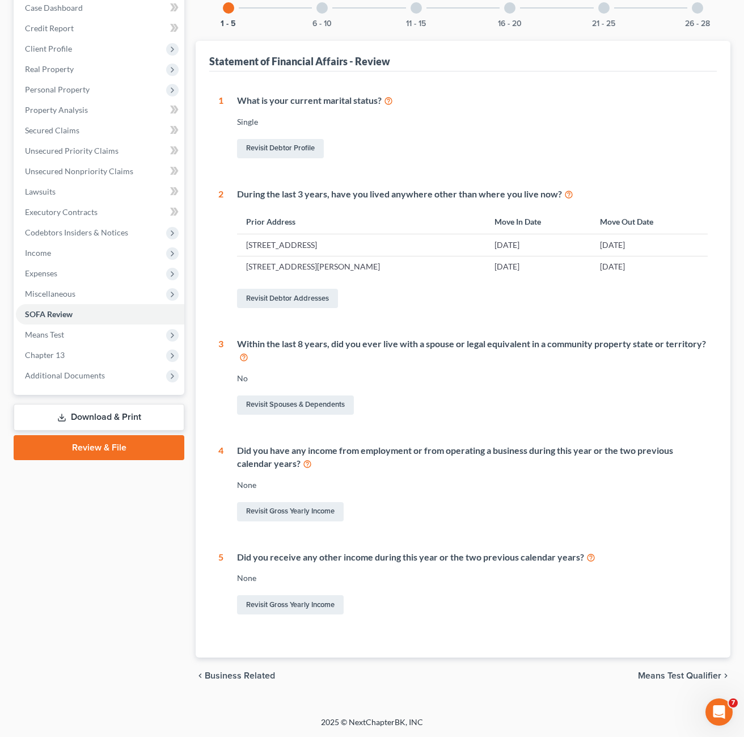
click at [325, 13] on div "6 - 10" at bounding box center [322, 8] width 39 height 39
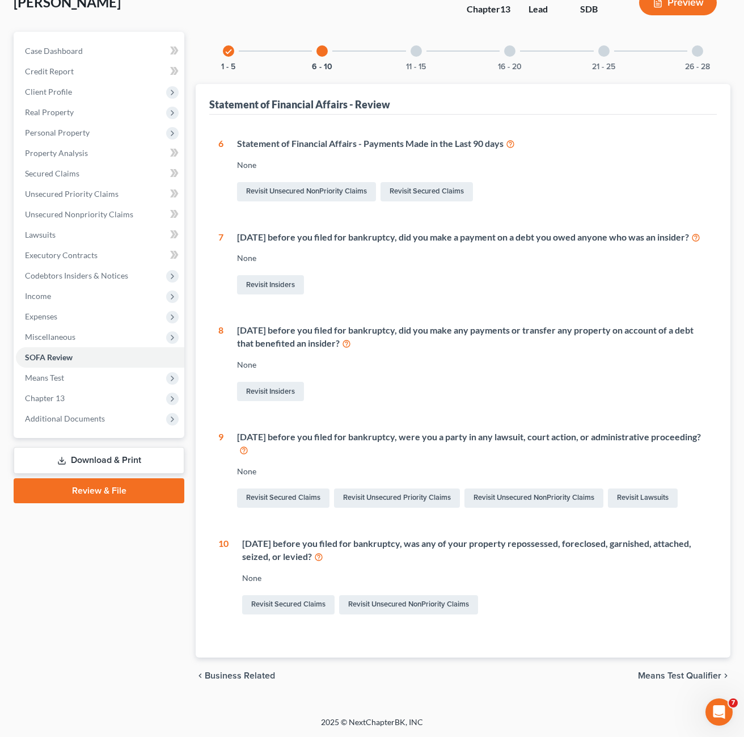
scroll to position [90, 0]
click at [512, 138] on icon at bounding box center [510, 143] width 9 height 11
click at [347, 182] on link "Revisit Unsecured NonPriority Claims" at bounding box center [306, 191] width 139 height 19
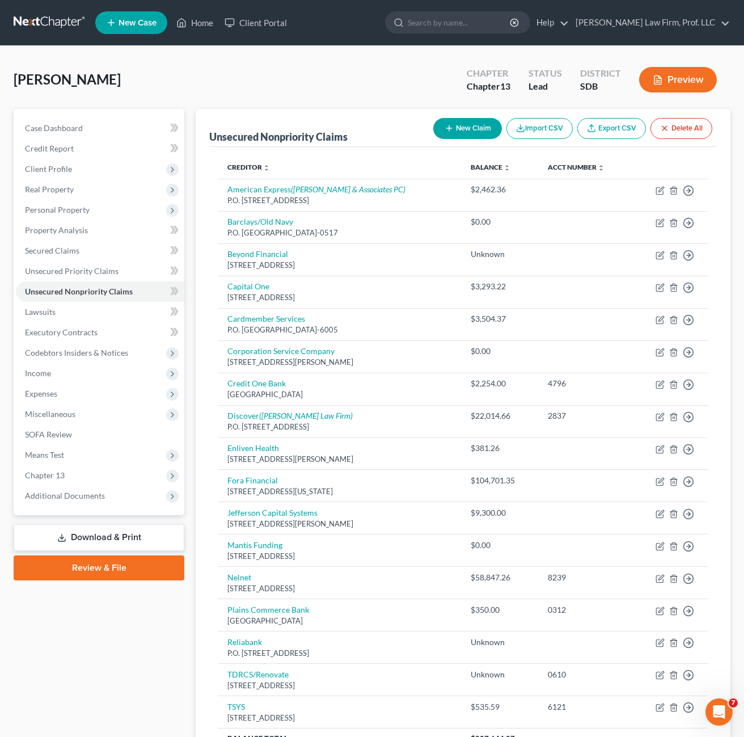
click at [465, 129] on button "New Claim" at bounding box center [467, 128] width 69 height 21
select select "0"
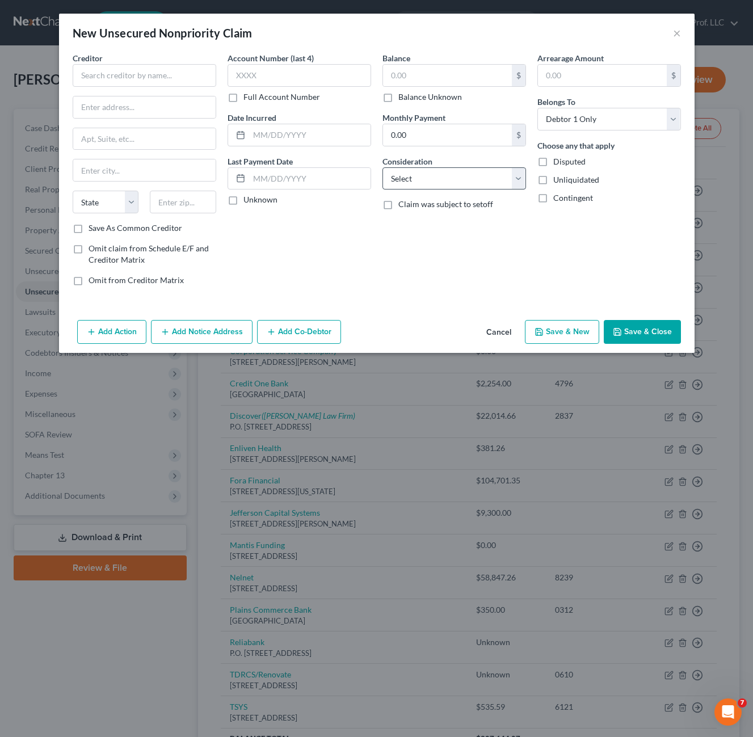
click at [336, 221] on div "Account Number (last 4) Full Account Number Date Incurred Last Payment Date Unk…" at bounding box center [299, 173] width 155 height 243
drag, startPoint x: 338, startPoint y: 181, endPoint x: 324, endPoint y: 179, distance: 13.7
click at [338, 180] on input "text" at bounding box center [309, 179] width 121 height 22
type input "[DATE]"
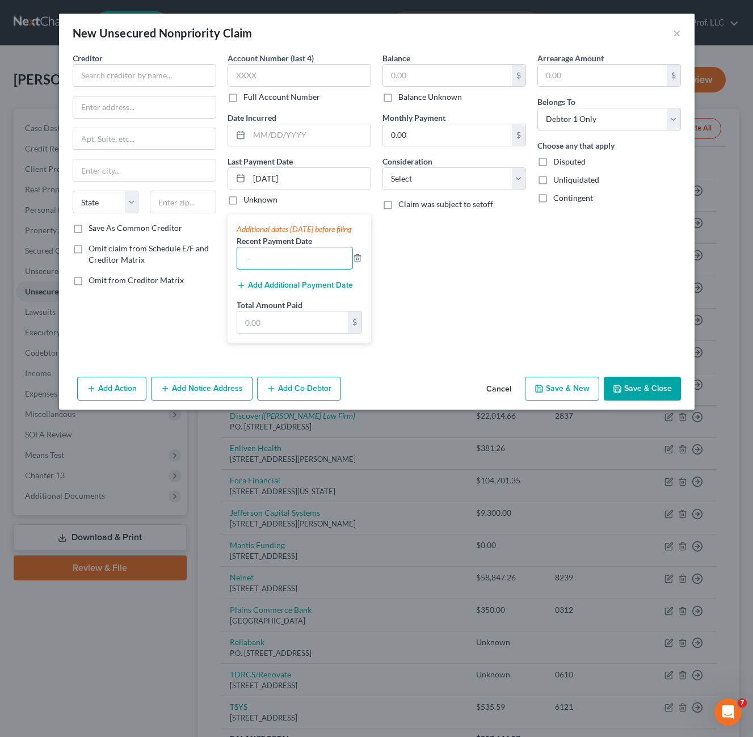
drag, startPoint x: 302, startPoint y: 275, endPoint x: 425, endPoint y: 323, distance: 131.4
click at [305, 269] on input "text" at bounding box center [294, 258] width 115 height 22
drag, startPoint x: 430, startPoint y: 318, endPoint x: 328, endPoint y: 315, distance: 102.1
click at [430, 316] on div "Balance $ Balance Unknown Balance Undetermined $ Balance Unknown Monthly Paymen…" at bounding box center [454, 201] width 155 height 299
click at [500, 397] on button "Cancel" at bounding box center [498, 389] width 43 height 23
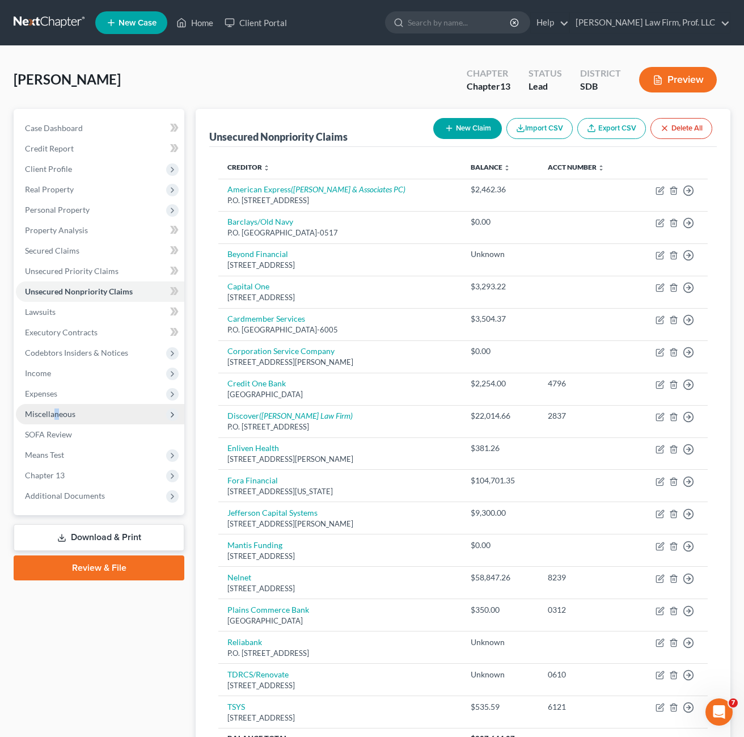
drag, startPoint x: 56, startPoint y: 411, endPoint x: 64, endPoint y: 408, distance: 8.8
click at [56, 411] on span "Miscellaneous" at bounding box center [50, 414] width 50 height 10
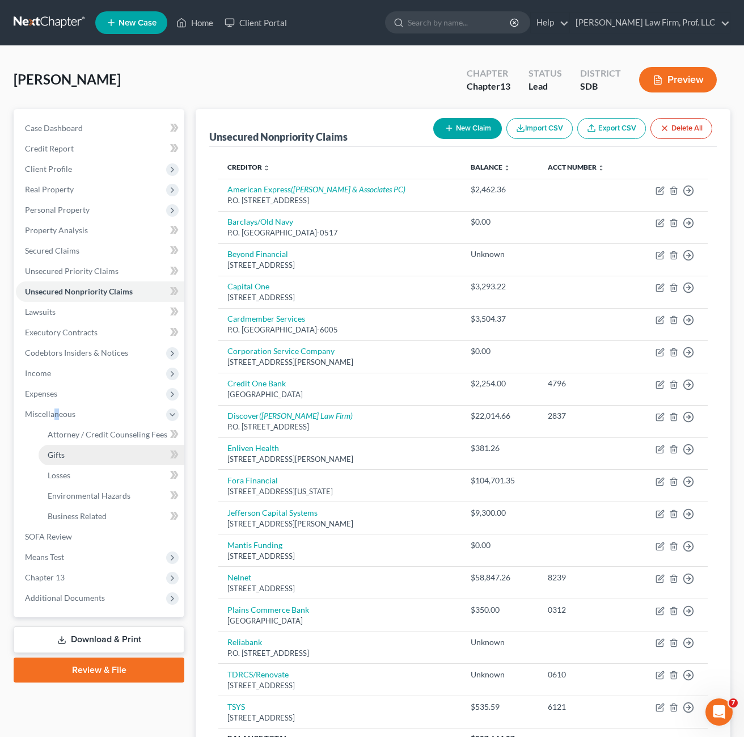
drag, startPoint x: 64, startPoint y: 408, endPoint x: 90, endPoint y: 450, distance: 49.1
click at [62, 456] on span "Gifts" at bounding box center [56, 455] width 17 height 10
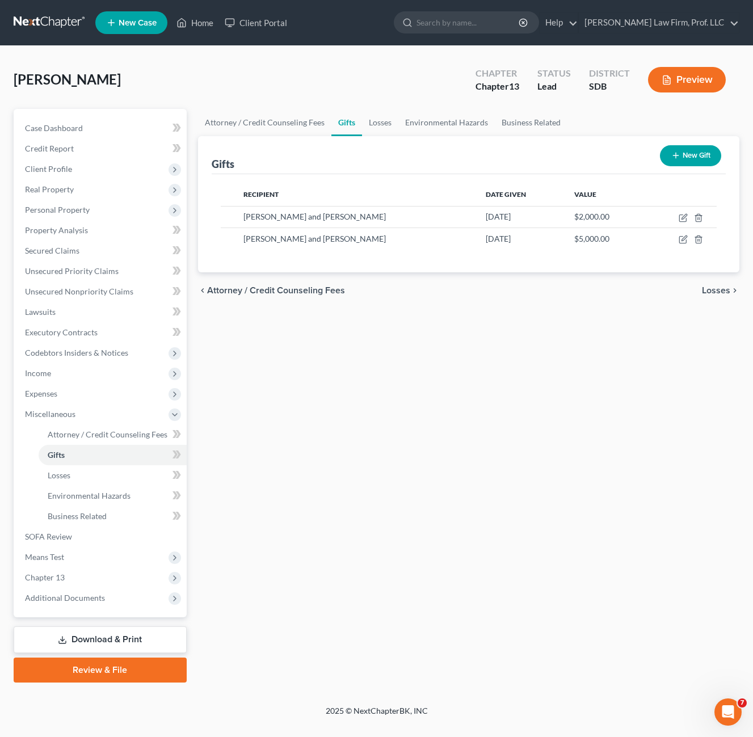
click at [462, 387] on div "Attorney / Credit Counseling Fees Gifts Losses Environmental Hazards Business R…" at bounding box center [468, 395] width 552 height 573
click at [326, 379] on div "Attorney / Credit Counseling Fees Gifts Losses Environmental Hazards Business R…" at bounding box center [468, 395] width 552 height 573
click at [48, 543] on link "SOFA Review" at bounding box center [101, 536] width 171 height 20
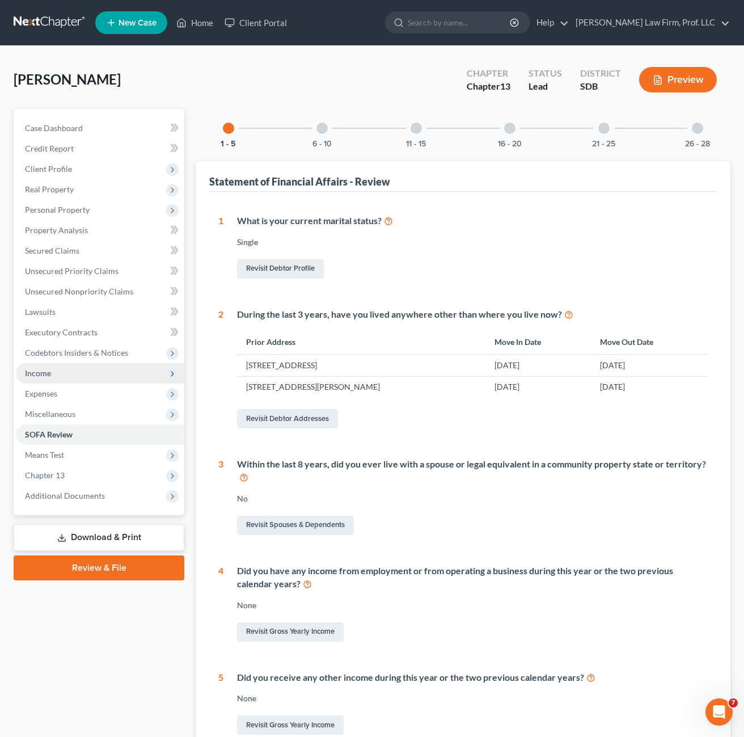
click at [78, 373] on span "Income" at bounding box center [100, 373] width 168 height 20
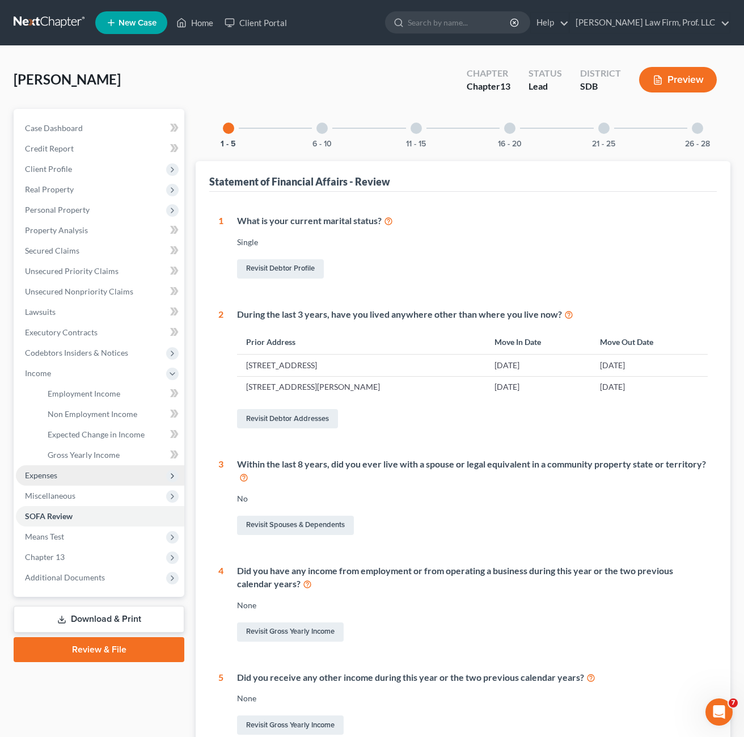
click at [52, 477] on span "Expenses" at bounding box center [41, 475] width 32 height 10
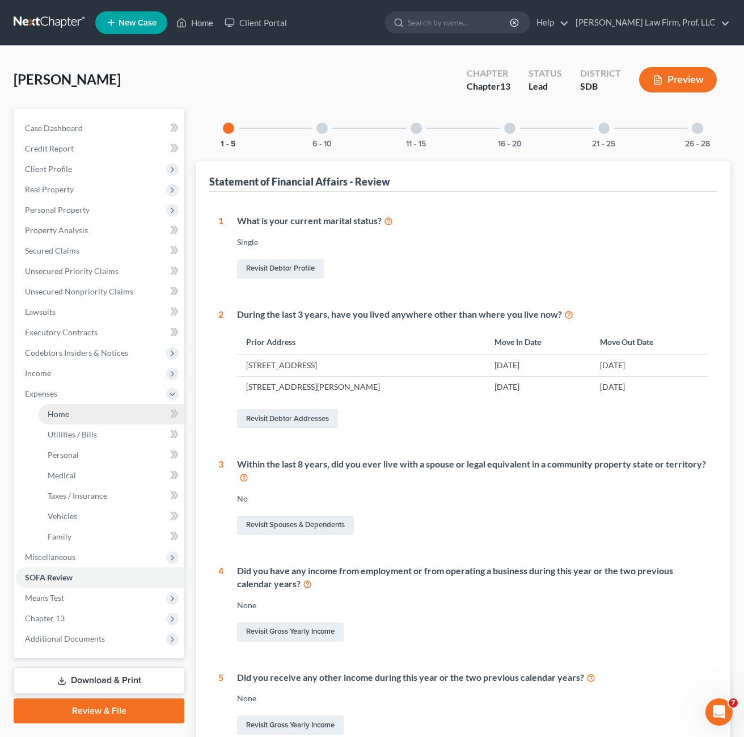
click at [58, 418] on span "Home" at bounding box center [59, 414] width 22 height 10
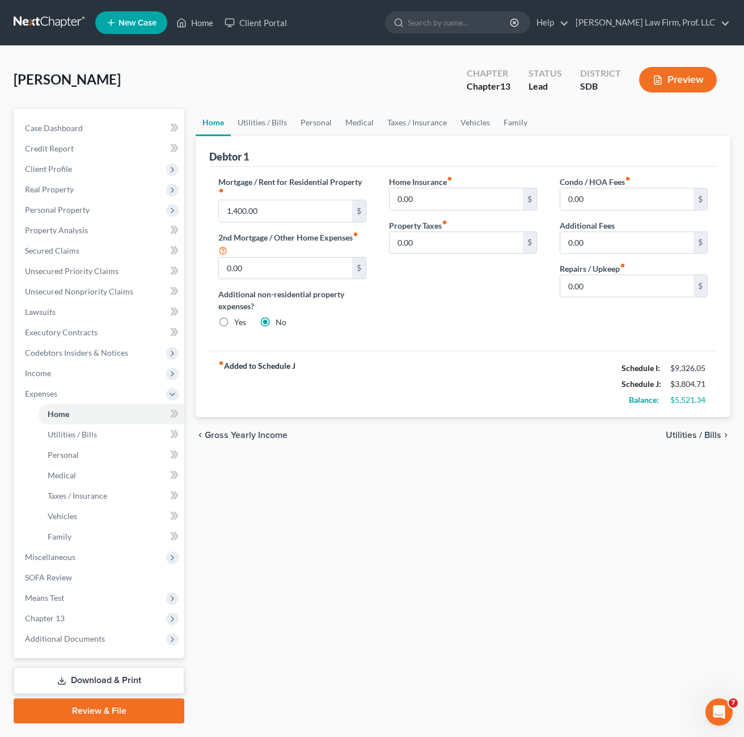
scroll to position [29, 0]
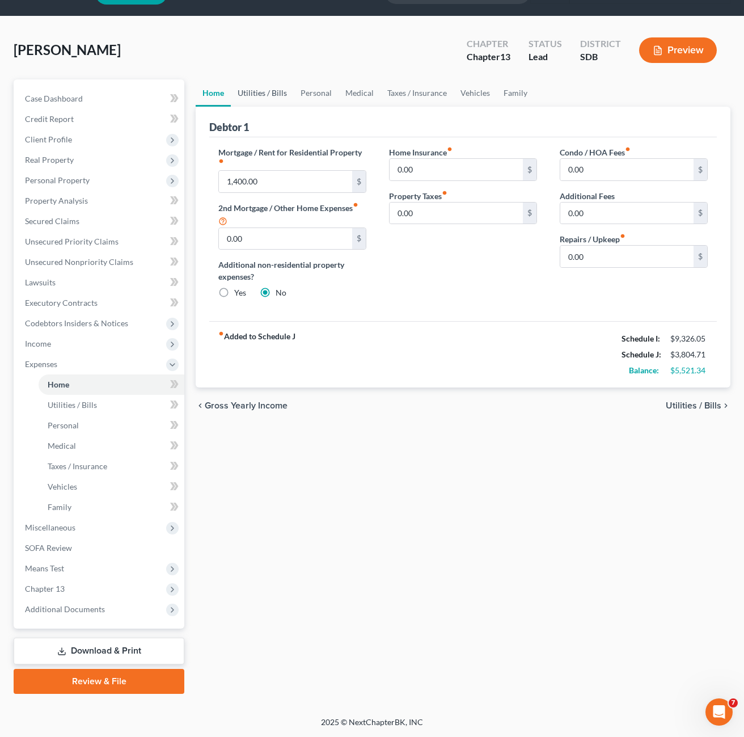
click at [244, 103] on link "Utilities / Bills" at bounding box center [262, 92] width 63 height 27
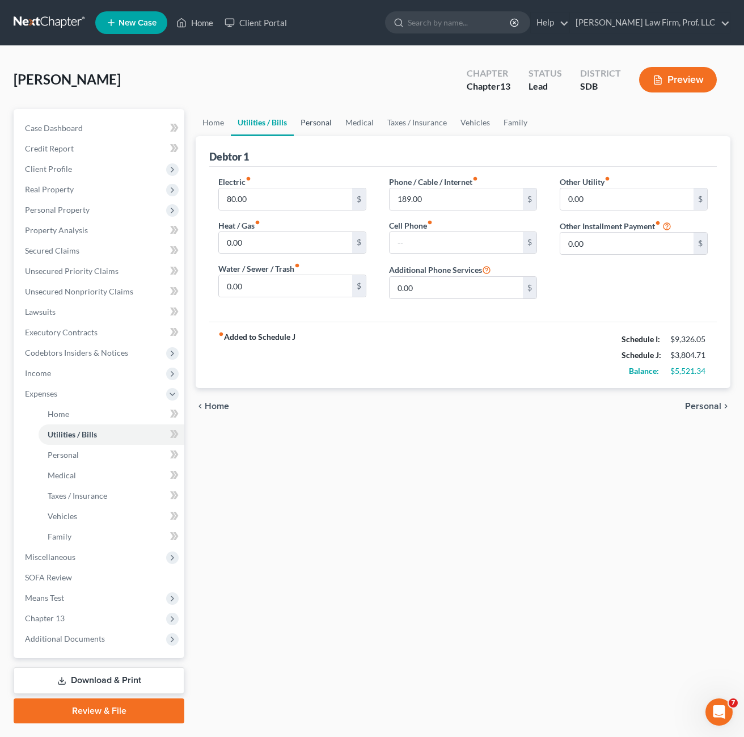
click at [318, 121] on link "Personal" at bounding box center [316, 122] width 45 height 27
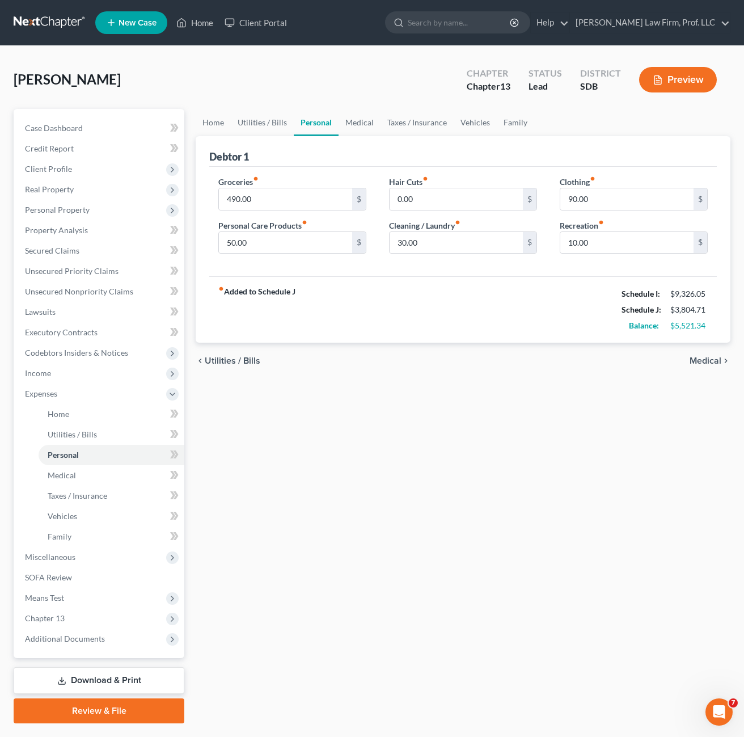
click at [452, 459] on div "Home Utilities / Bills Personal Medical Taxes / Insurance Vehicles Family Debto…" at bounding box center [463, 416] width 546 height 614
click at [79, 285] on link "Unsecured Nonpriority Claims" at bounding box center [100, 291] width 168 height 20
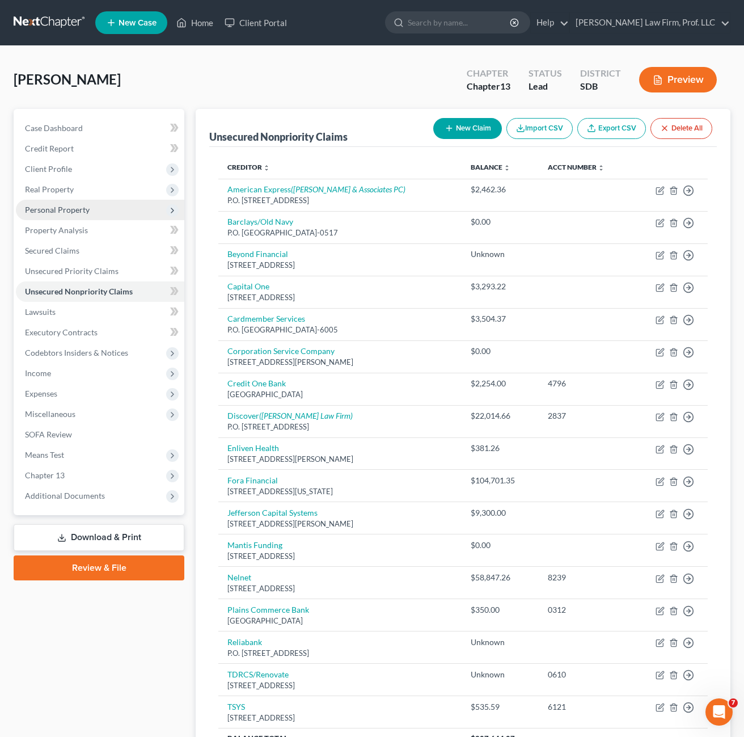
click at [69, 210] on span "Personal Property" at bounding box center [57, 210] width 65 height 10
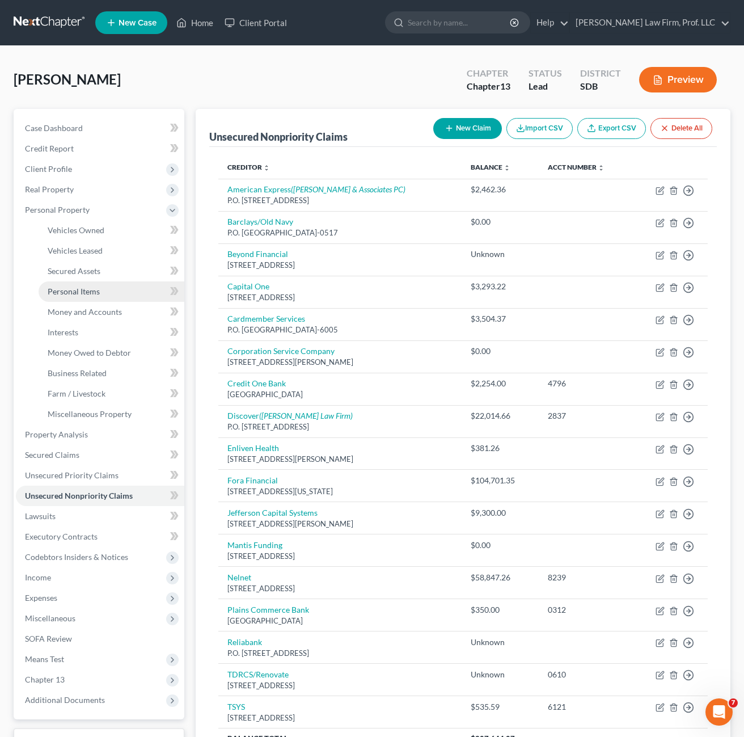
click at [87, 291] on span "Personal Items" at bounding box center [74, 291] width 52 height 10
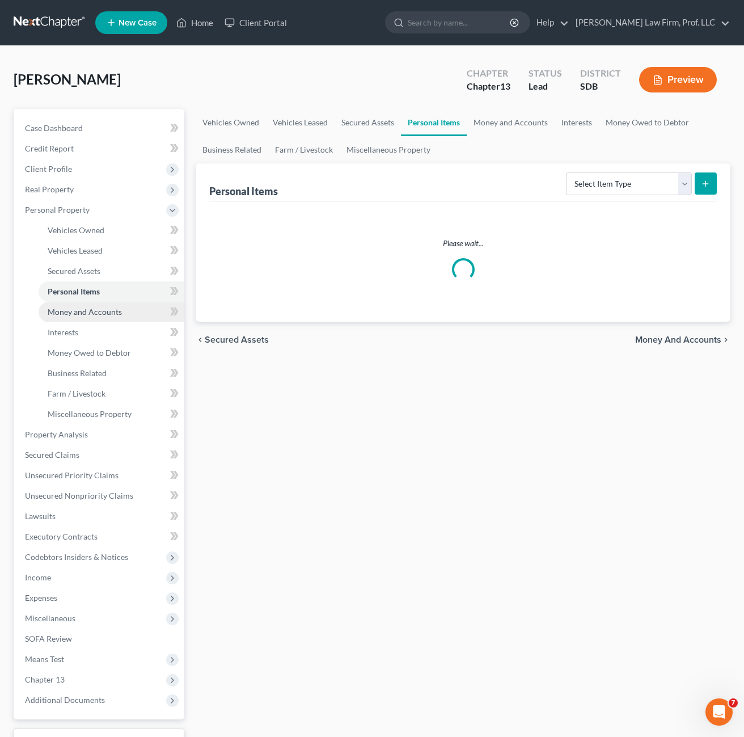
click at [104, 320] on link "Money and Accounts" at bounding box center [112, 312] width 146 height 20
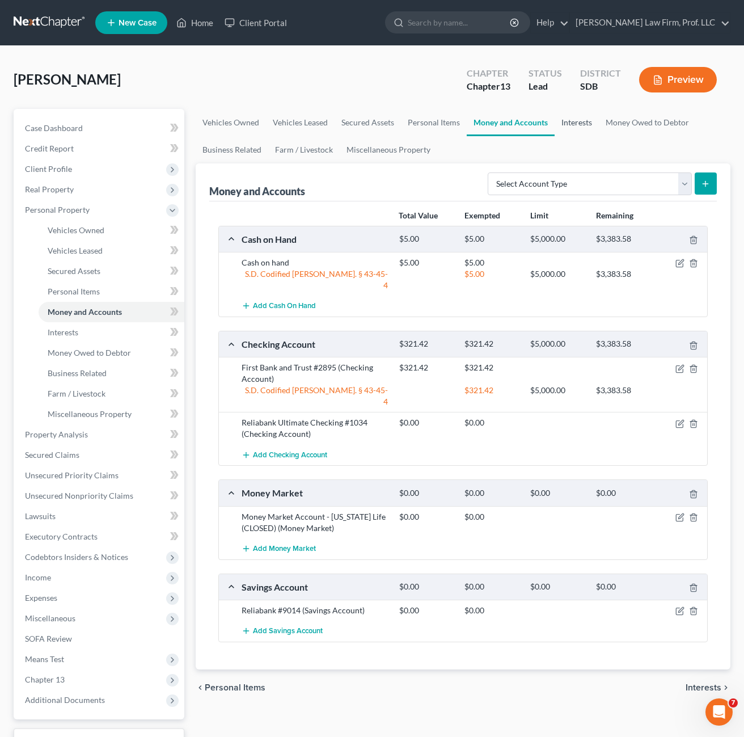
click at [576, 120] on link "Interests" at bounding box center [577, 122] width 44 height 27
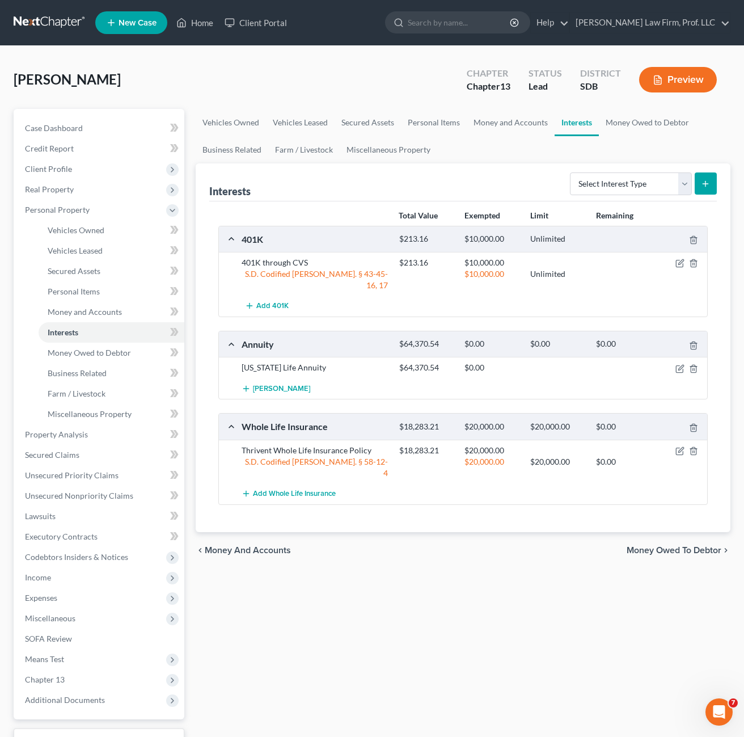
click at [571, 594] on div "Vehicles Owned Vehicles Leased Secured Assets Personal Items Money and Accounts…" at bounding box center [463, 446] width 546 height 675
drag, startPoint x: 54, startPoint y: 589, endPoint x: 71, endPoint y: 581, distance: 19.0
click at [54, 589] on span "Expenses" at bounding box center [100, 598] width 168 height 20
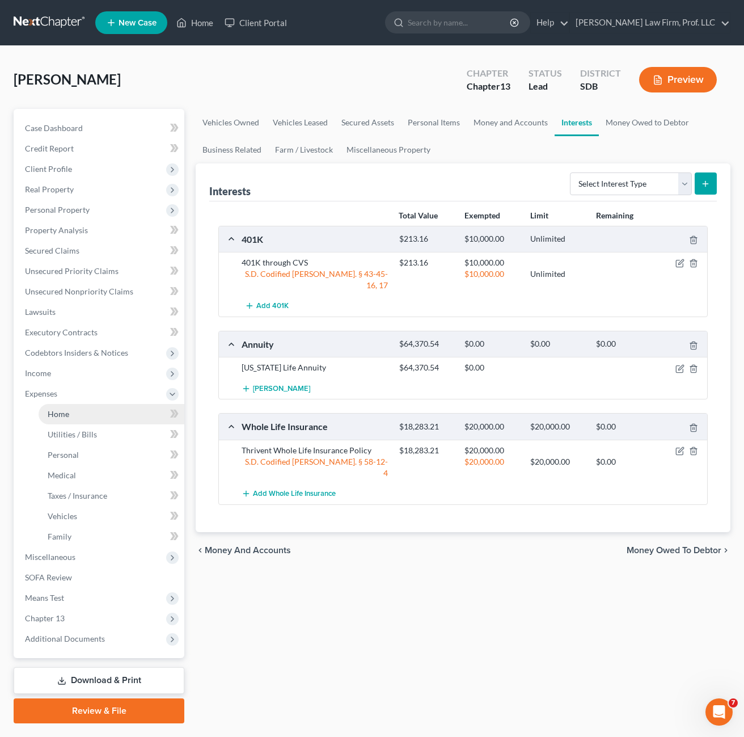
click at [57, 417] on span "Home" at bounding box center [59, 414] width 22 height 10
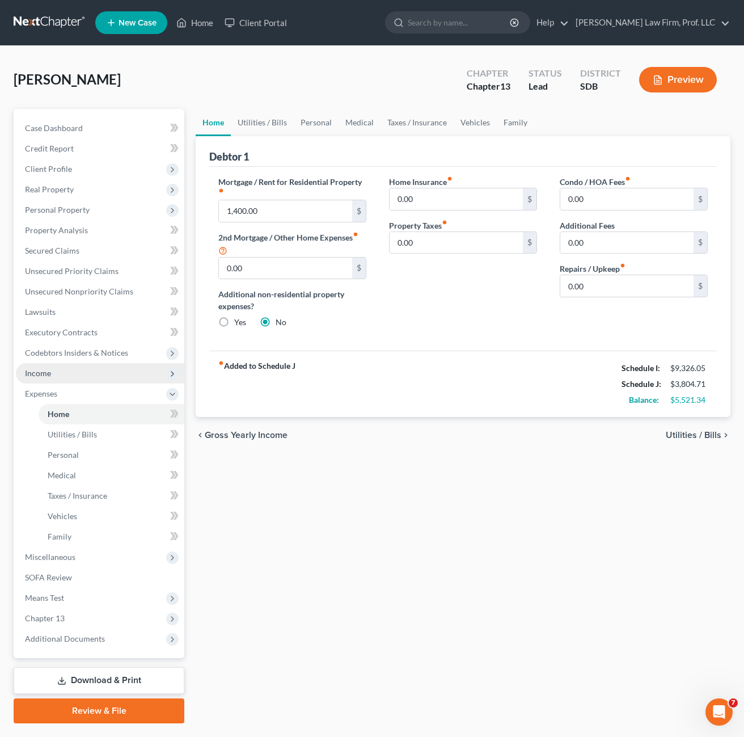
click at [53, 369] on span "Income" at bounding box center [100, 373] width 168 height 20
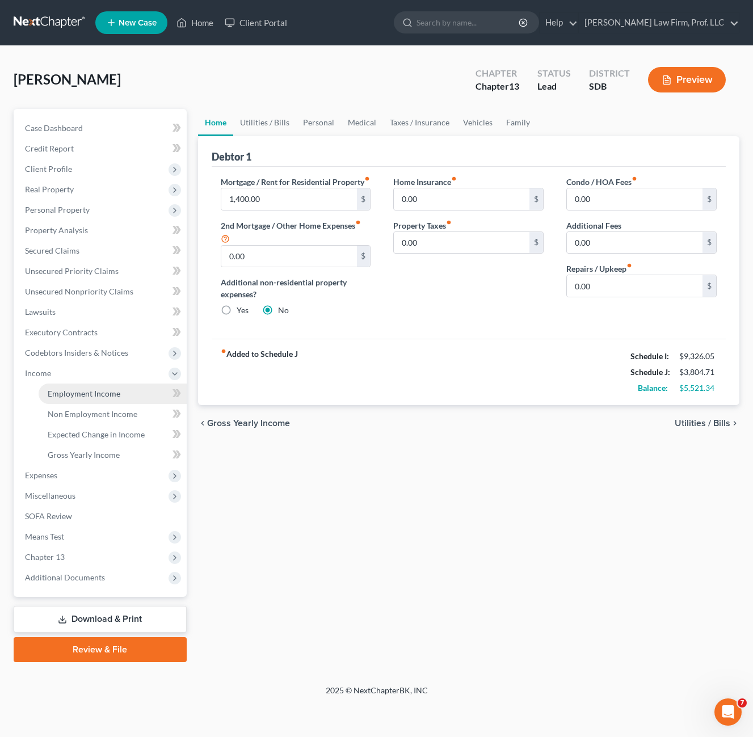
click at [83, 392] on span "Employment Income" at bounding box center [84, 393] width 73 height 10
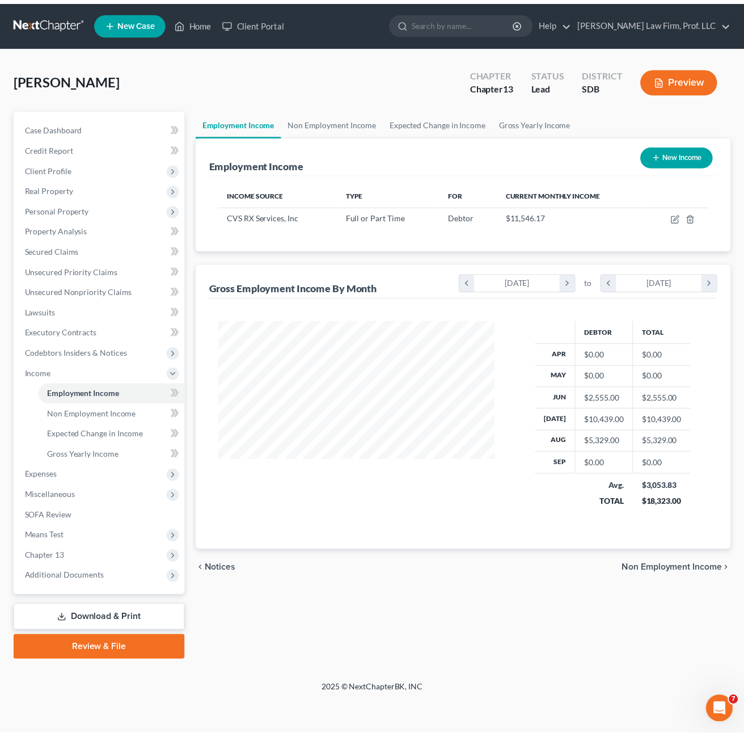
scroll to position [204, 303]
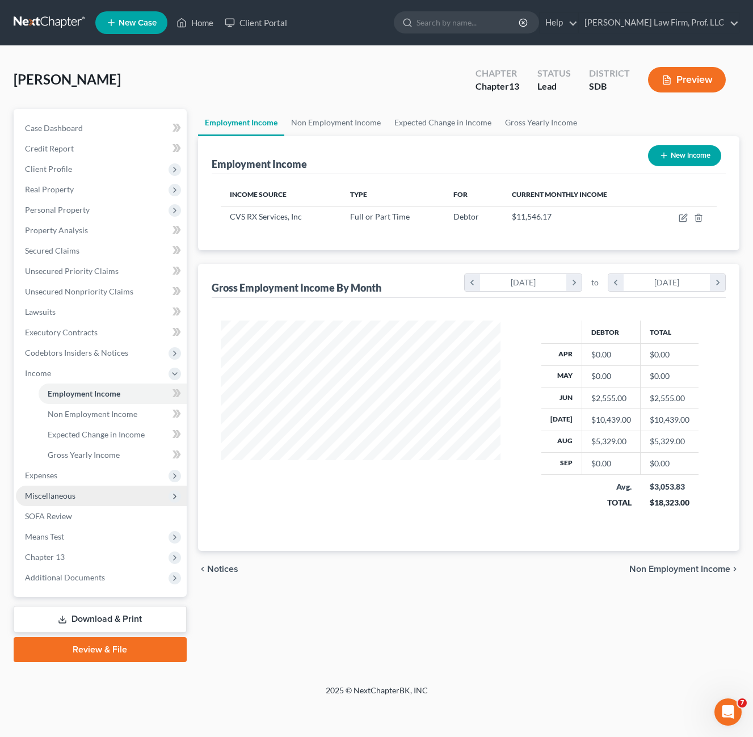
click at [62, 493] on span "Miscellaneous" at bounding box center [50, 496] width 50 height 10
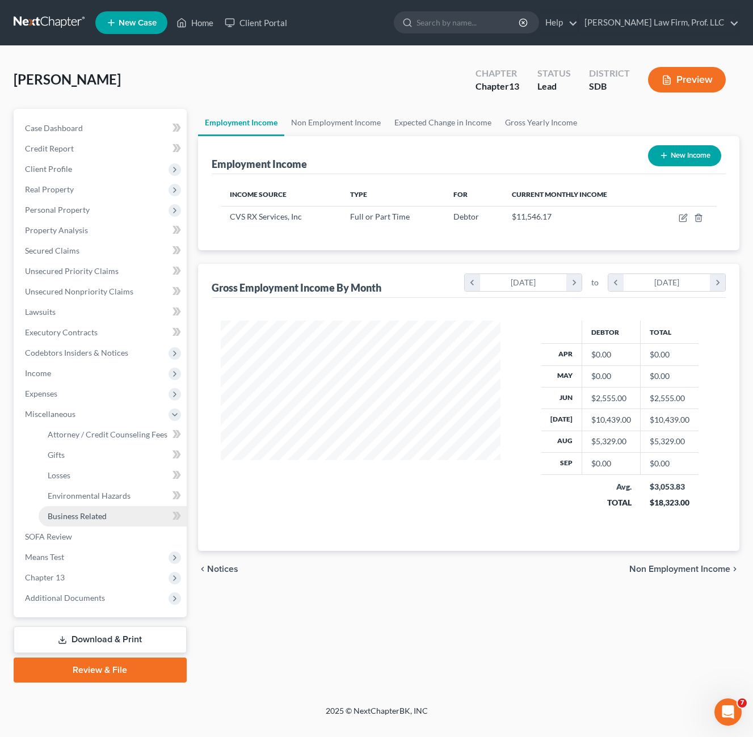
click at [99, 520] on span "Business Related" at bounding box center [77, 516] width 59 height 10
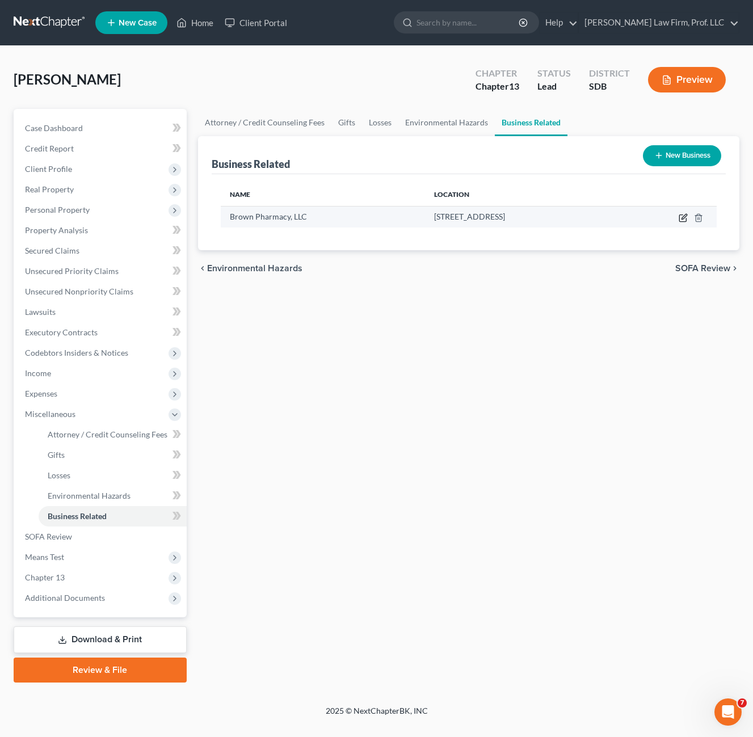
click at [681, 217] on icon "button" at bounding box center [682, 217] width 9 height 9
select select "member"
select select "43"
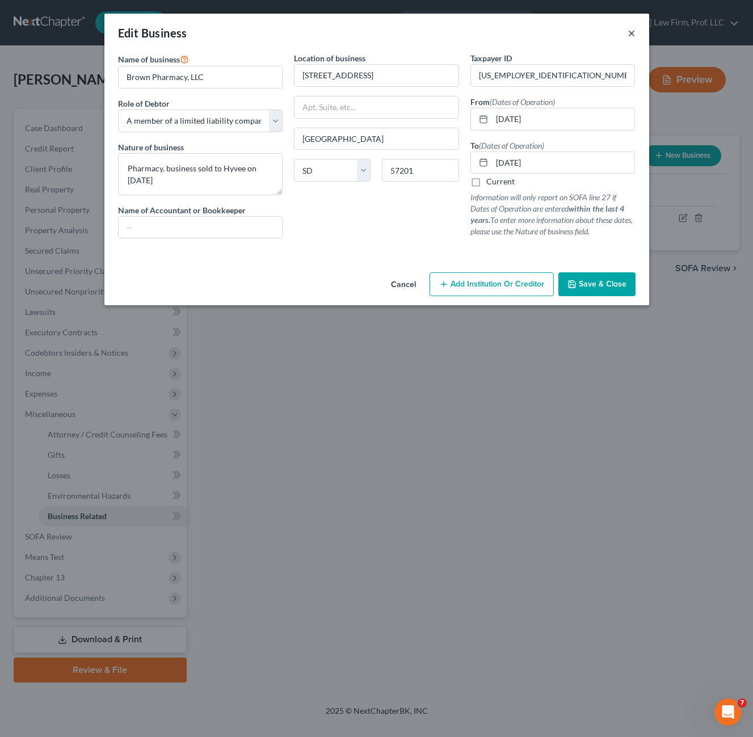
click at [630, 32] on button "×" at bounding box center [631, 33] width 8 height 14
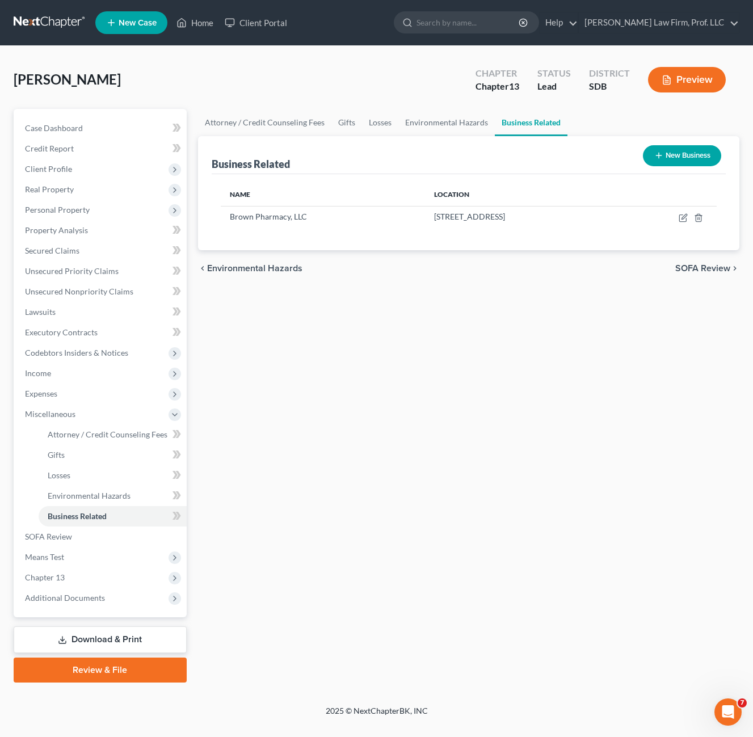
drag, startPoint x: 386, startPoint y: 502, endPoint x: 392, endPoint y: 464, distance: 38.6
click at [389, 498] on div "Attorney / Credit Counseling Fees Gifts Losses Environmental Hazards Business R…" at bounding box center [468, 395] width 552 height 573
click at [360, 318] on div "Attorney / Credit Counseling Fees Gifts Losses Environmental Hazards Business R…" at bounding box center [468, 395] width 552 height 573
click at [535, 390] on div "Attorney / Credit Counseling Fees Gifts Losses Environmental Hazards Business R…" at bounding box center [468, 395] width 552 height 573
drag, startPoint x: 74, startPoint y: 208, endPoint x: 106, endPoint y: 200, distance: 33.4
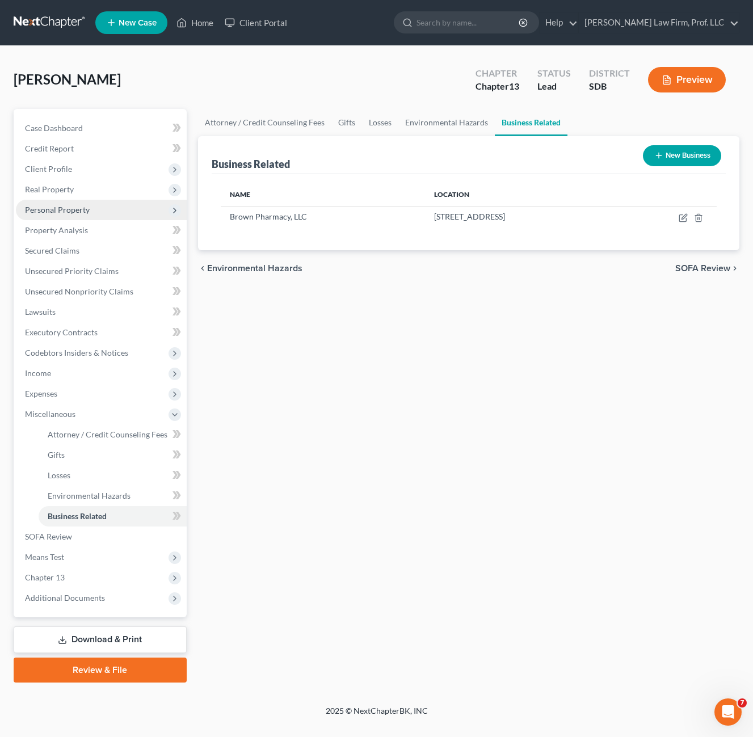
click at [74, 208] on span "Personal Property" at bounding box center [57, 210] width 65 height 10
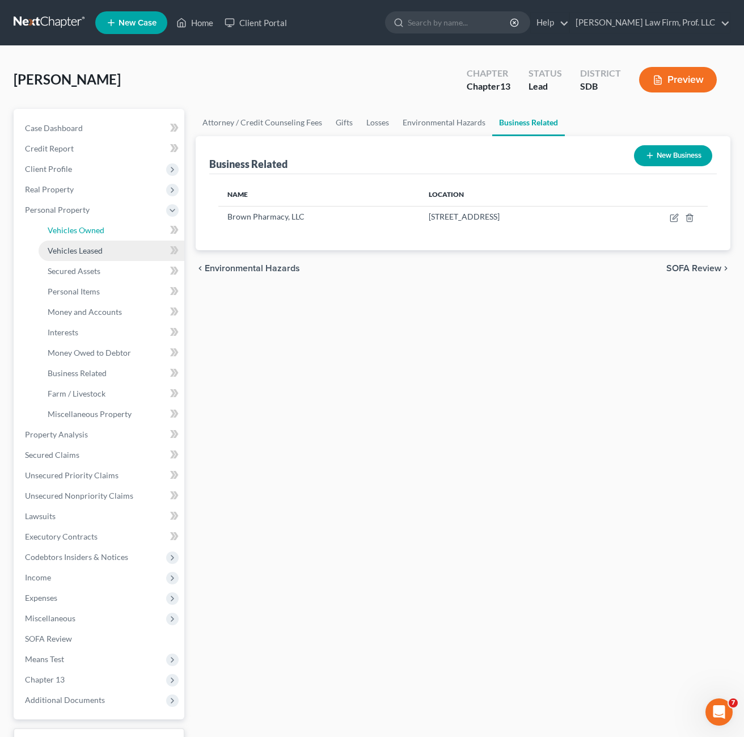
click at [70, 230] on span "Vehicles Owned" at bounding box center [76, 230] width 57 height 10
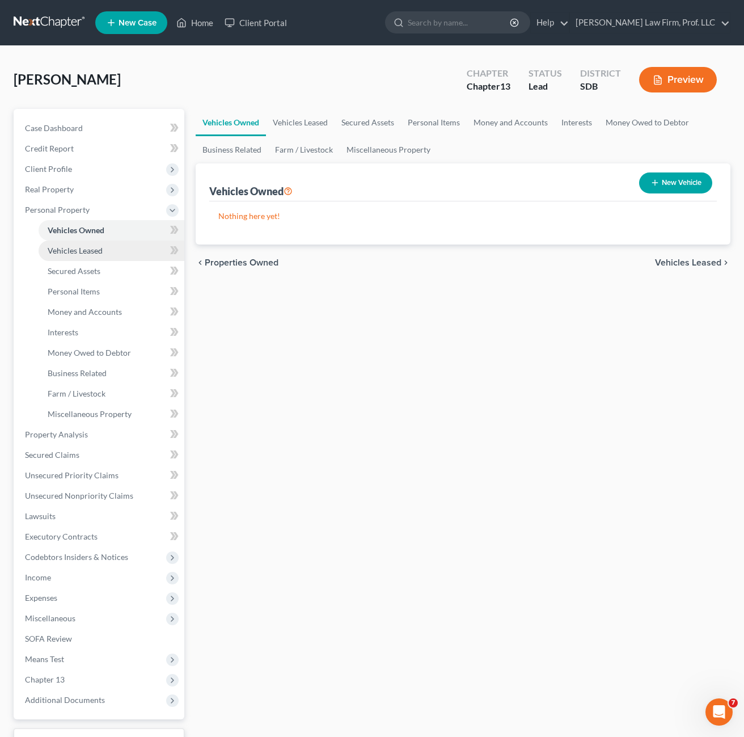
click at [102, 248] on span "Vehicles Leased" at bounding box center [75, 251] width 55 height 10
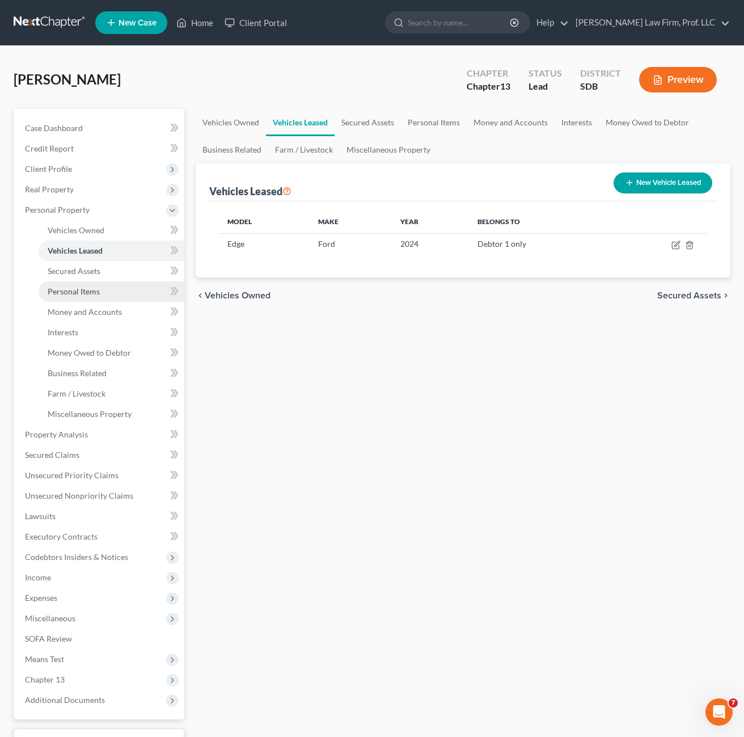
click at [69, 297] on link "Personal Items" at bounding box center [112, 291] width 146 height 20
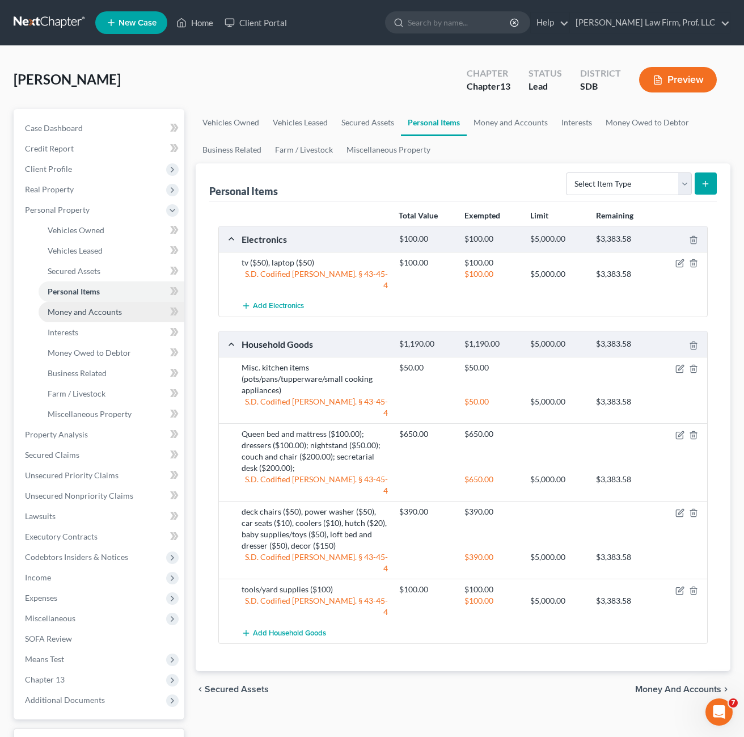
click at [103, 314] on span "Money and Accounts" at bounding box center [85, 312] width 74 height 10
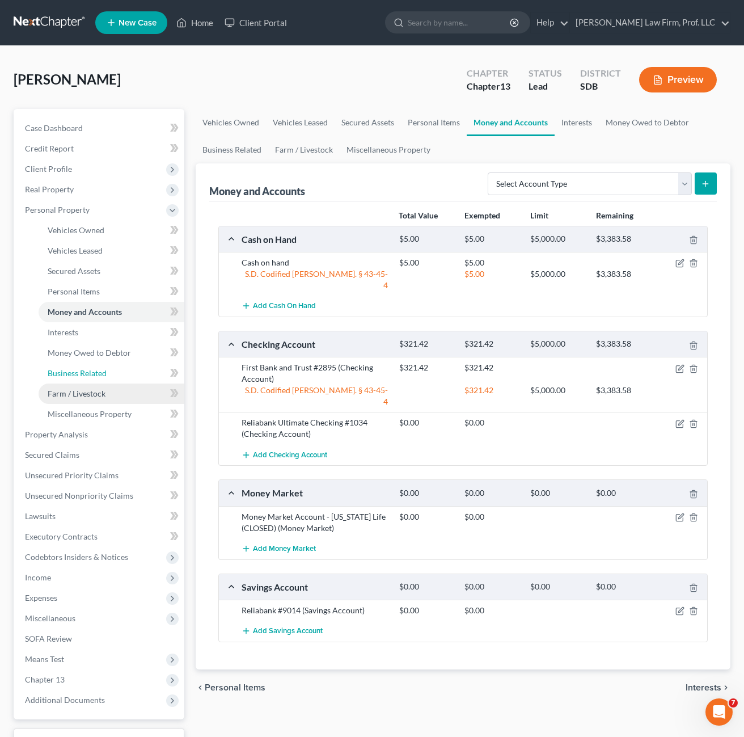
drag, startPoint x: 104, startPoint y: 374, endPoint x: 110, endPoint y: 384, distance: 11.7
click at [105, 374] on span "Business Related" at bounding box center [77, 373] width 59 height 10
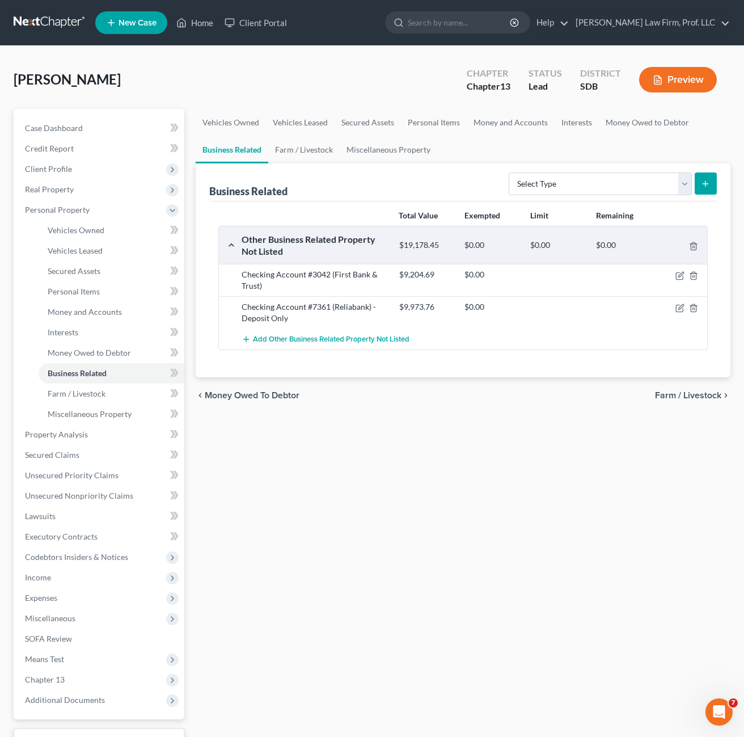
click at [504, 472] on div "Vehicles Owned Vehicles Leased Secured Assets Personal Items Money and Accounts…" at bounding box center [463, 446] width 546 height 675
drag, startPoint x: 649, startPoint y: 125, endPoint x: 589, endPoint y: 135, distance: 61.4
click at [649, 125] on link "Money Owed to Debtor" at bounding box center [647, 122] width 97 height 27
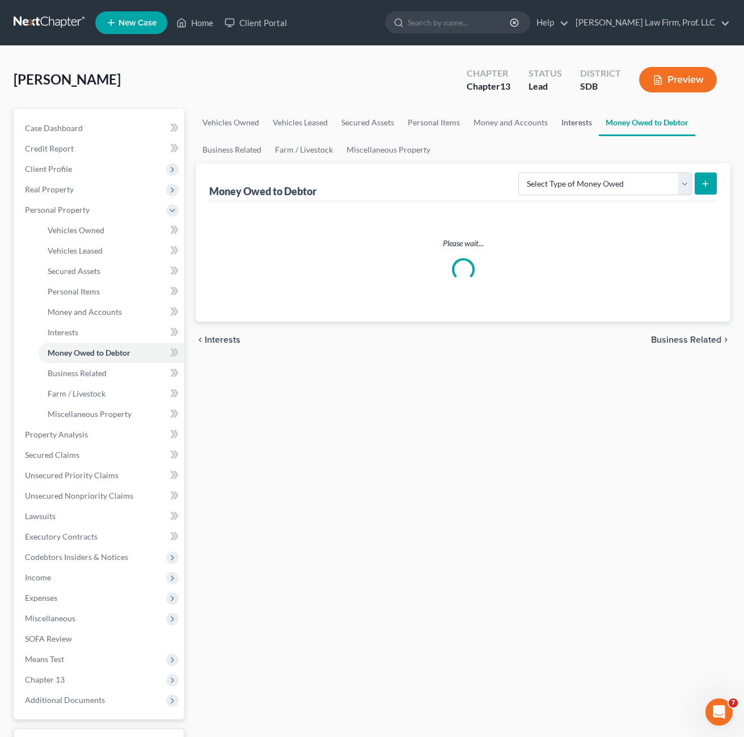
click at [572, 130] on link "Interests" at bounding box center [577, 122] width 44 height 27
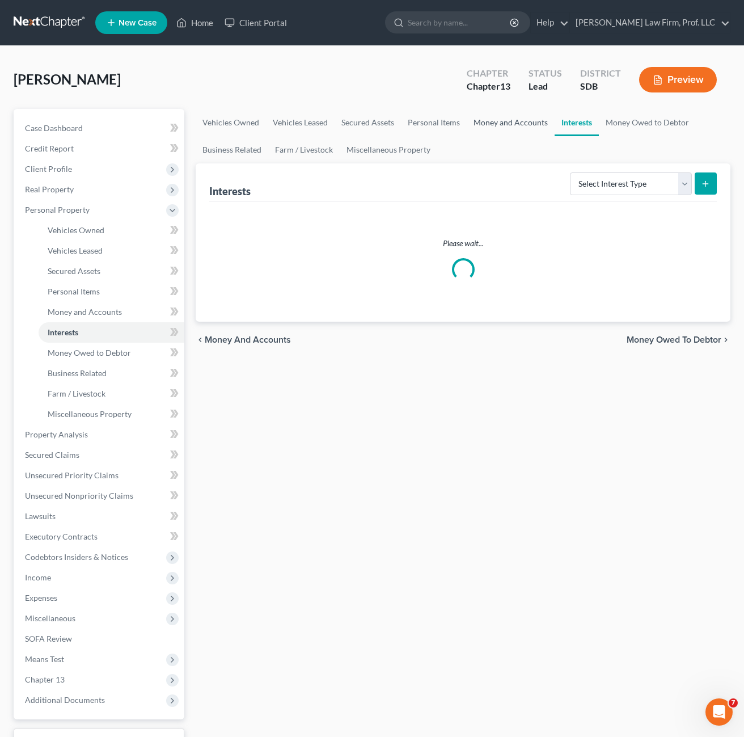
click at [488, 123] on link "Money and Accounts" at bounding box center [511, 122] width 88 height 27
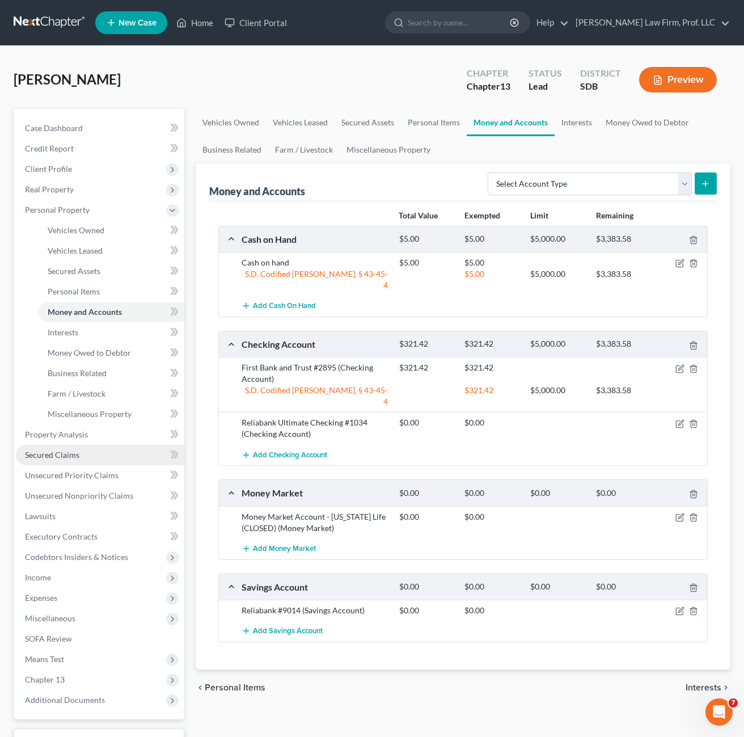
click at [91, 445] on link "Secured Claims" at bounding box center [100, 455] width 168 height 20
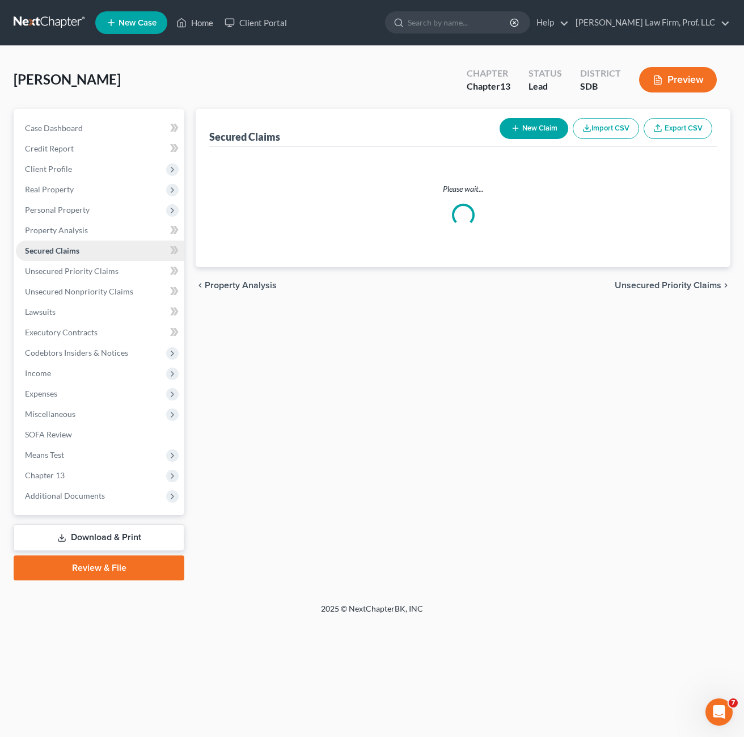
click at [100, 261] on link "Secured Claims" at bounding box center [100, 250] width 168 height 20
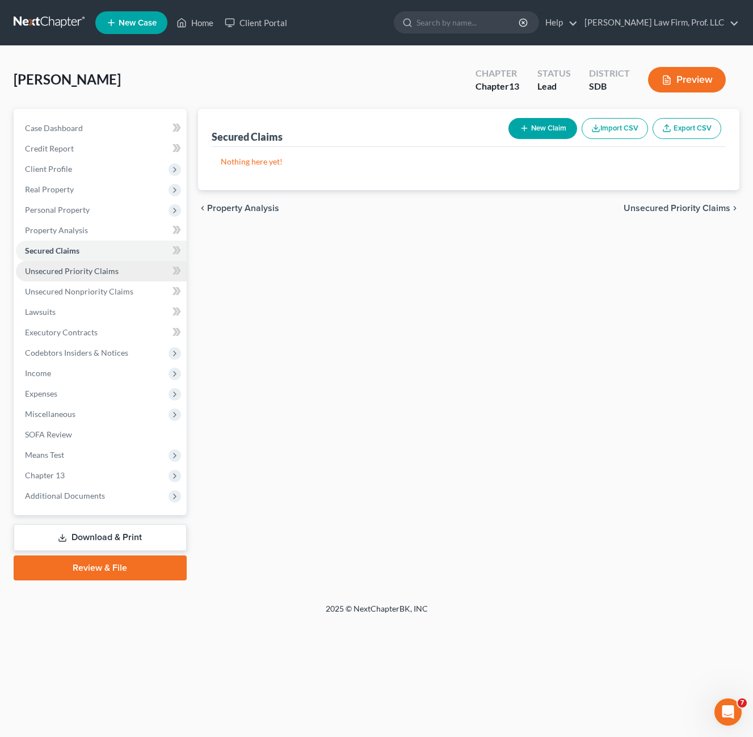
click at [83, 267] on span "Unsecured Priority Claims" at bounding box center [72, 271] width 94 height 10
click at [86, 289] on span "Unsecured Nonpriority Claims" at bounding box center [79, 291] width 108 height 10
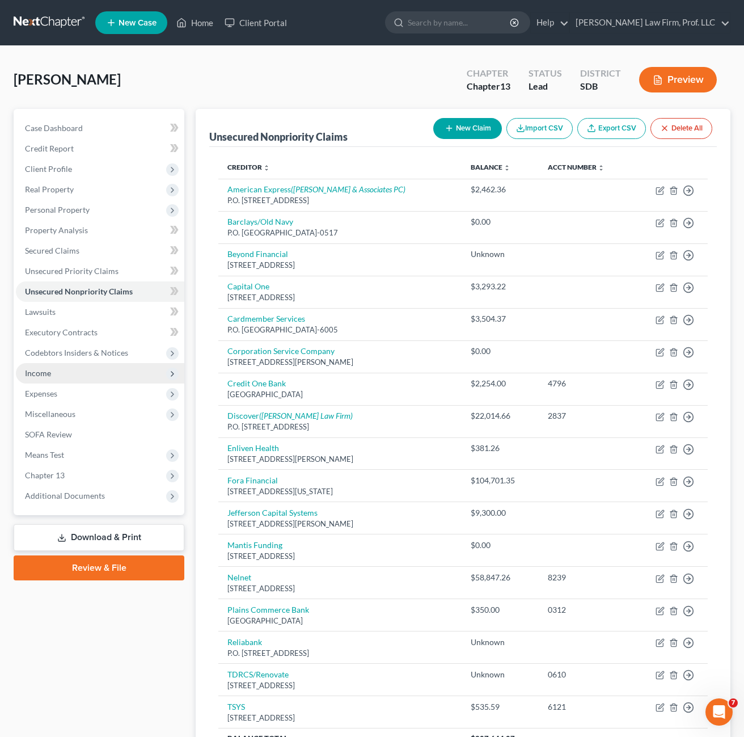
click at [72, 373] on span "Income" at bounding box center [100, 373] width 168 height 20
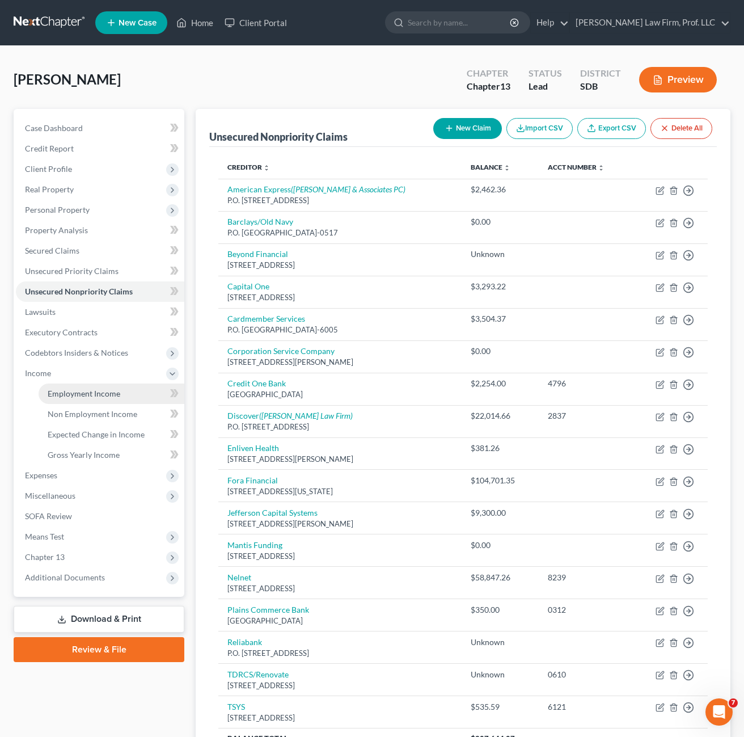
click at [81, 396] on span "Employment Income" at bounding box center [84, 393] width 73 height 10
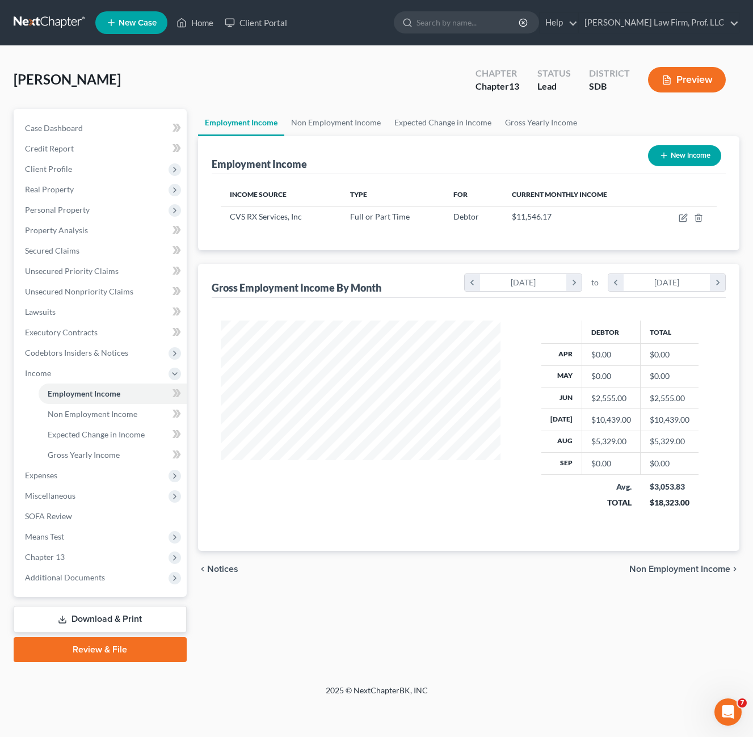
scroll to position [204, 303]
click at [69, 531] on span "Means Test" at bounding box center [101, 536] width 171 height 20
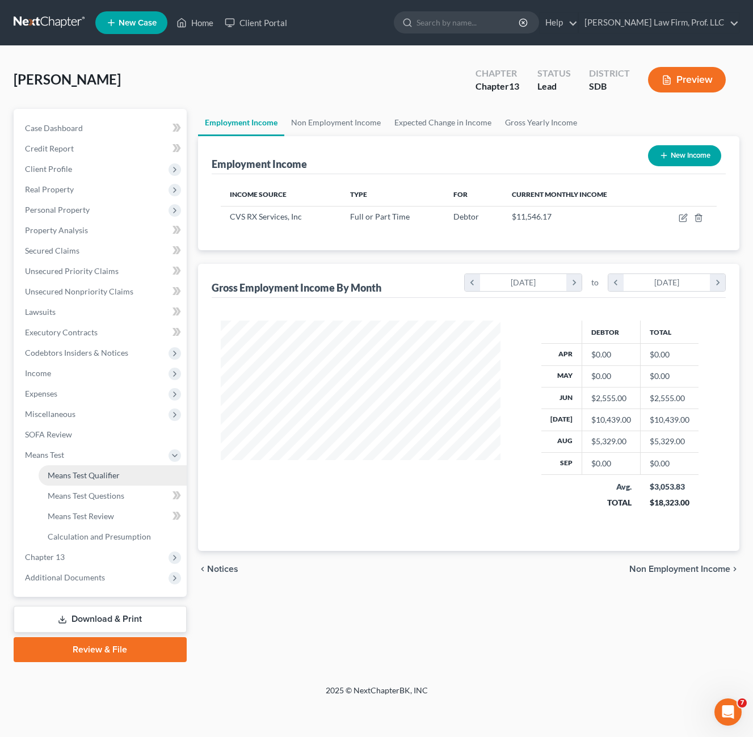
click at [94, 470] on span "Means Test Qualifier" at bounding box center [84, 475] width 72 height 10
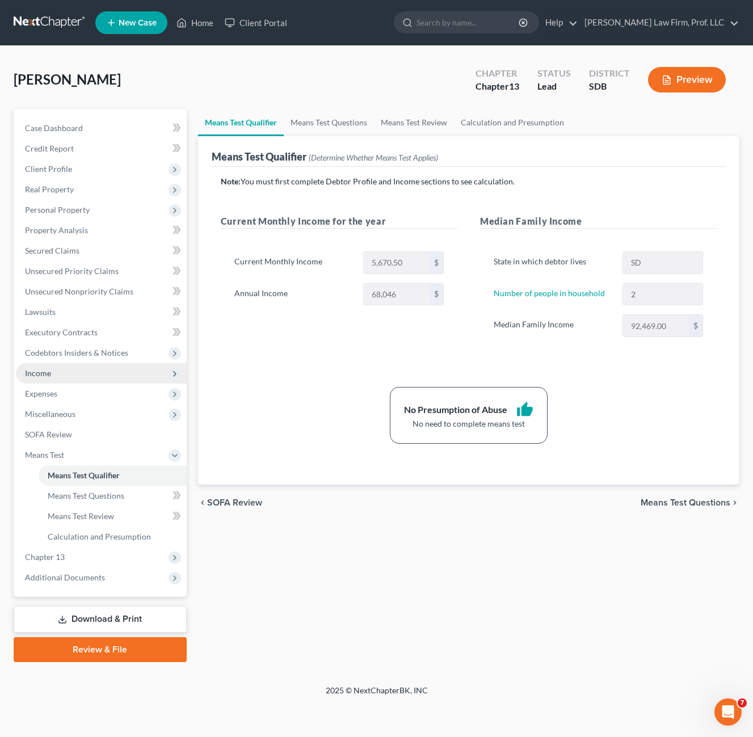
click at [77, 378] on span "Income" at bounding box center [101, 373] width 171 height 20
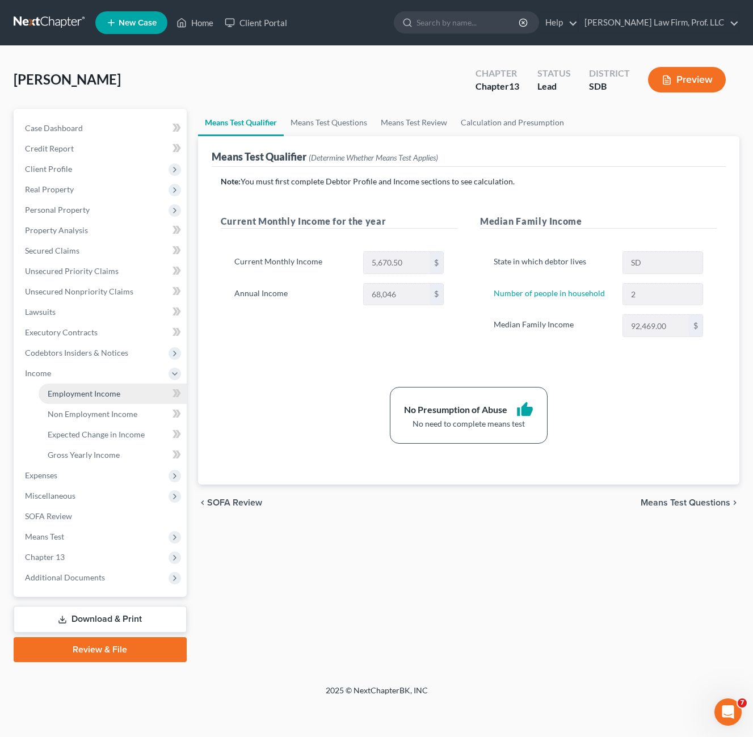
click at [123, 395] on link "Employment Income" at bounding box center [113, 393] width 148 height 20
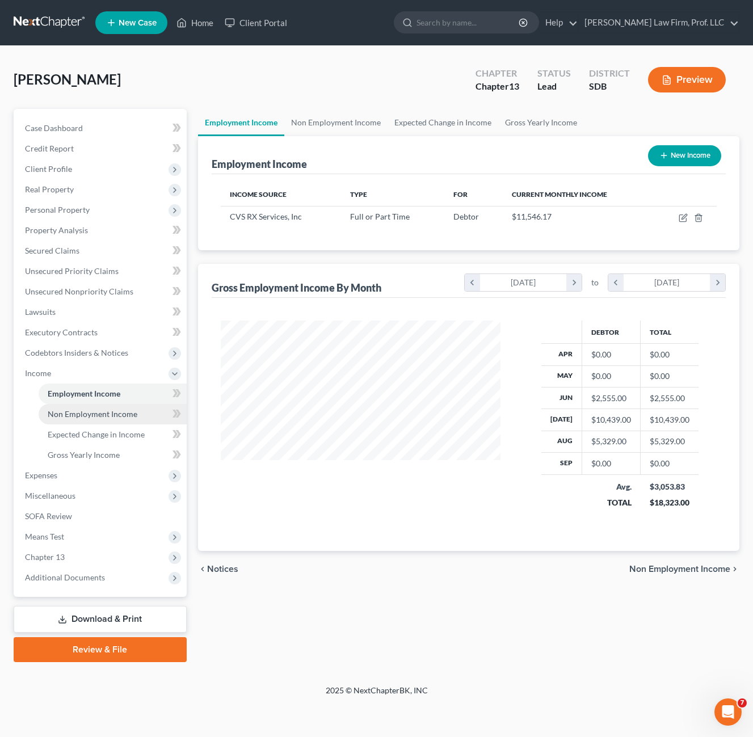
scroll to position [204, 303]
click at [118, 420] on link "Non Employment Income" at bounding box center [113, 414] width 148 height 20
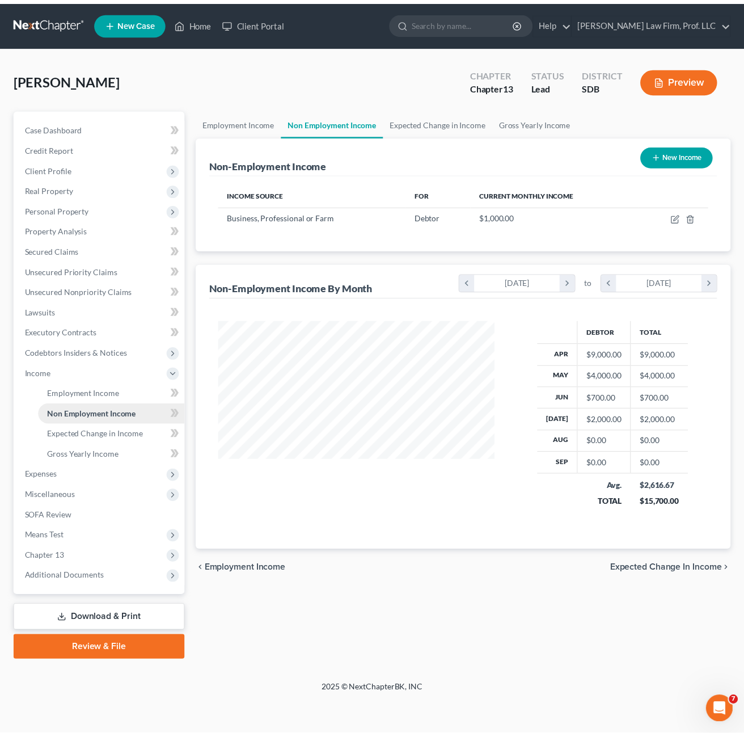
scroll to position [204, 303]
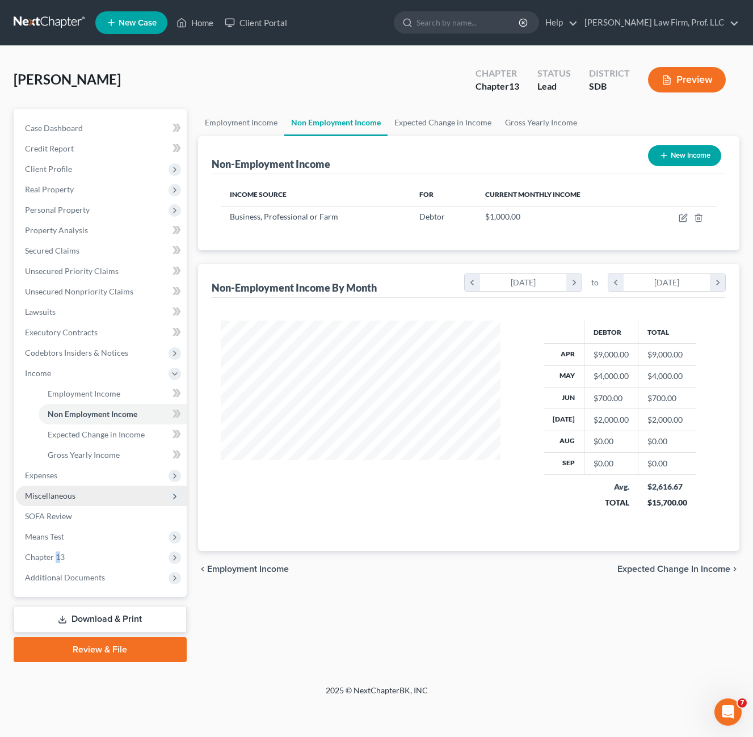
drag, startPoint x: 57, startPoint y: 552, endPoint x: 69, endPoint y: 497, distance: 56.2
click at [58, 552] on span "Chapter 13" at bounding box center [45, 557] width 40 height 10
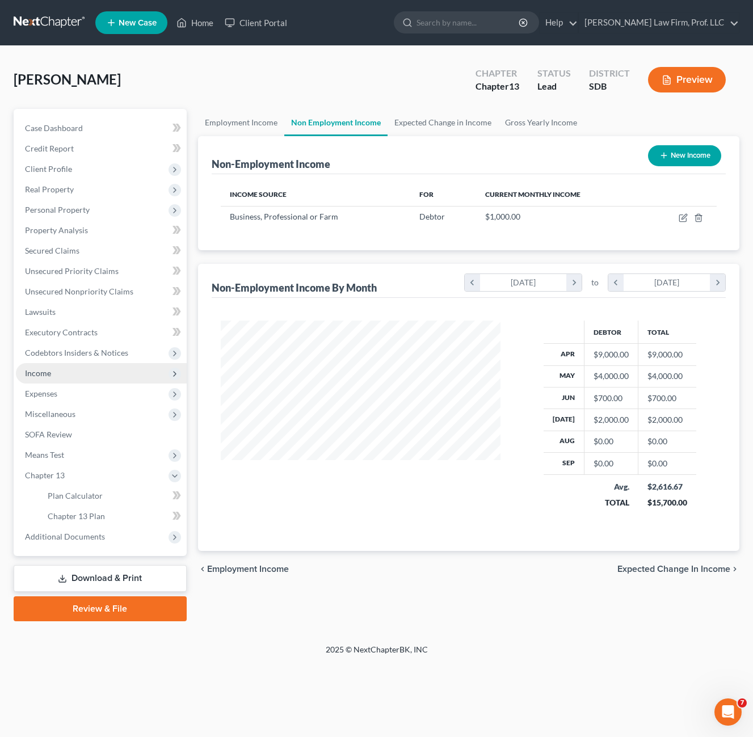
click at [79, 381] on span "Income" at bounding box center [101, 373] width 171 height 20
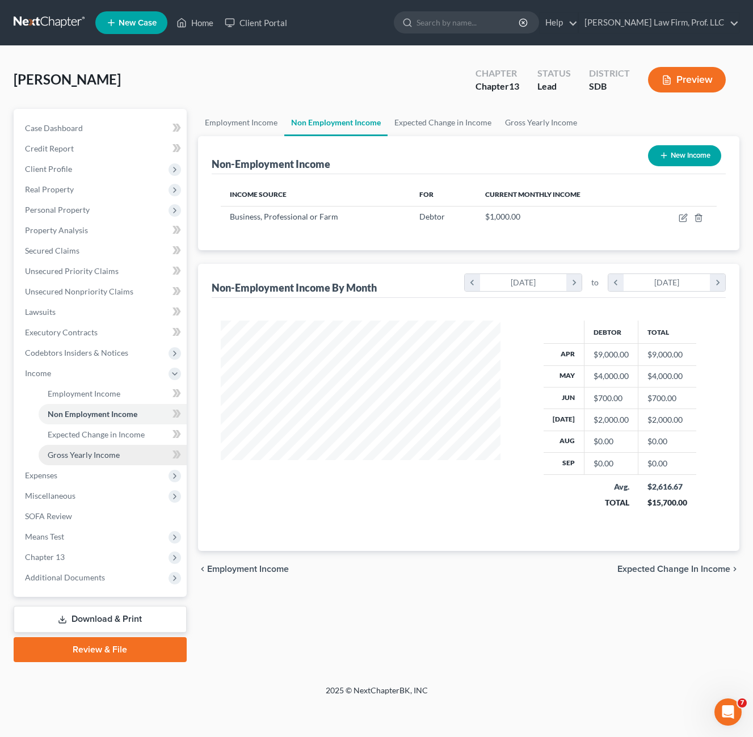
click at [100, 457] on span "Gross Yearly Income" at bounding box center [84, 455] width 72 height 10
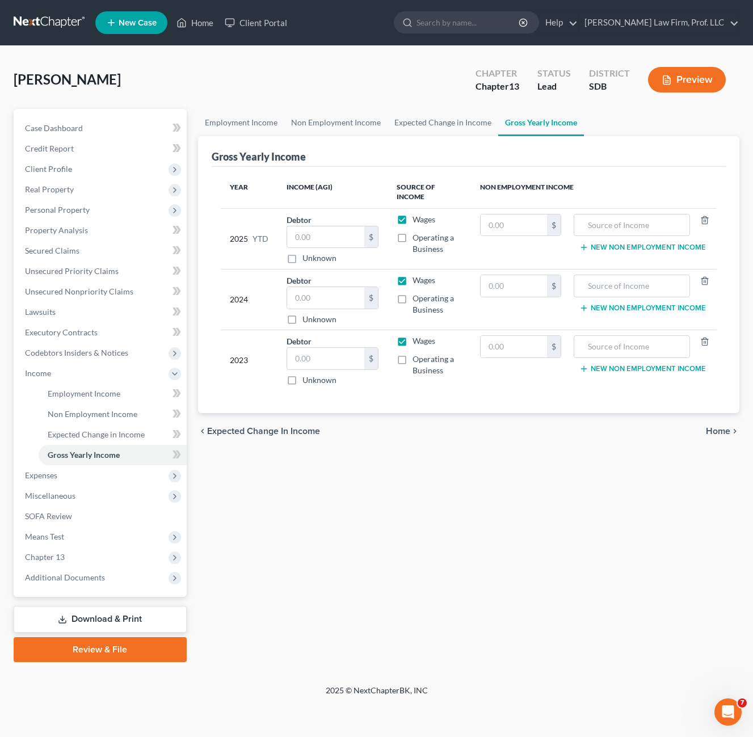
click at [478, 495] on div "Employment Income Non Employment Income Expected Change in Income Gross Yearly …" at bounding box center [468, 385] width 552 height 553
click at [365, 442] on div "chevron_left Expected Change in Income Home chevron_right" at bounding box center [468, 431] width 541 height 36
click at [324, 299] on input "text" at bounding box center [325, 298] width 77 height 22
drag, startPoint x: 303, startPoint y: 309, endPoint x: 1, endPoint y: 472, distance: 343.3
click at [303, 309] on div "$ Unknown" at bounding box center [332, 305] width 92 height 39
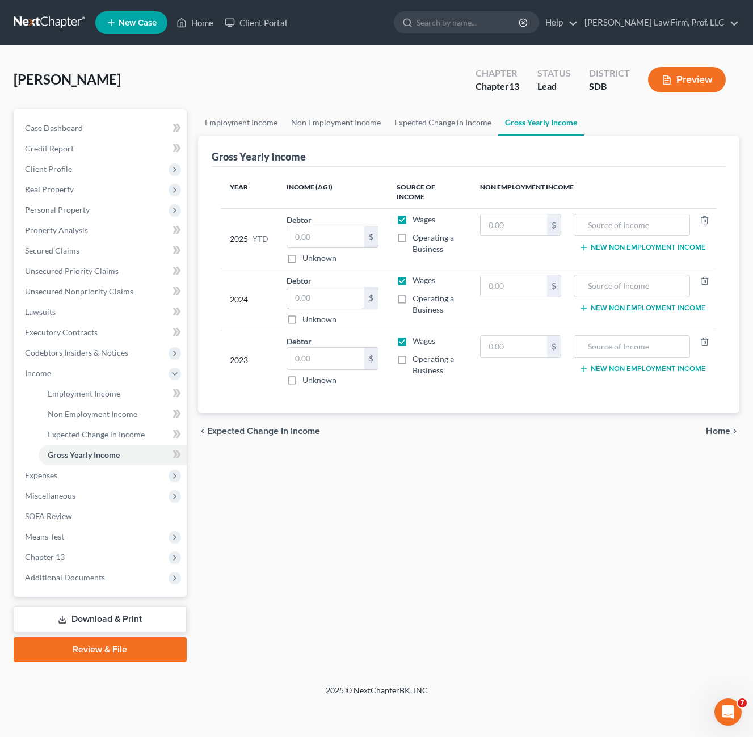
click at [305, 305] on input "text" at bounding box center [325, 298] width 77 height 22
drag, startPoint x: 256, startPoint y: 552, endPoint x: 284, endPoint y: 294, distance: 260.1
click at [256, 552] on div "Employment Income Non Employment Income Expected Change in Income Gross Yearly …" at bounding box center [468, 385] width 552 height 553
click at [312, 293] on input "text" at bounding box center [325, 298] width 77 height 22
drag, startPoint x: 402, startPoint y: 534, endPoint x: 350, endPoint y: 339, distance: 201.8
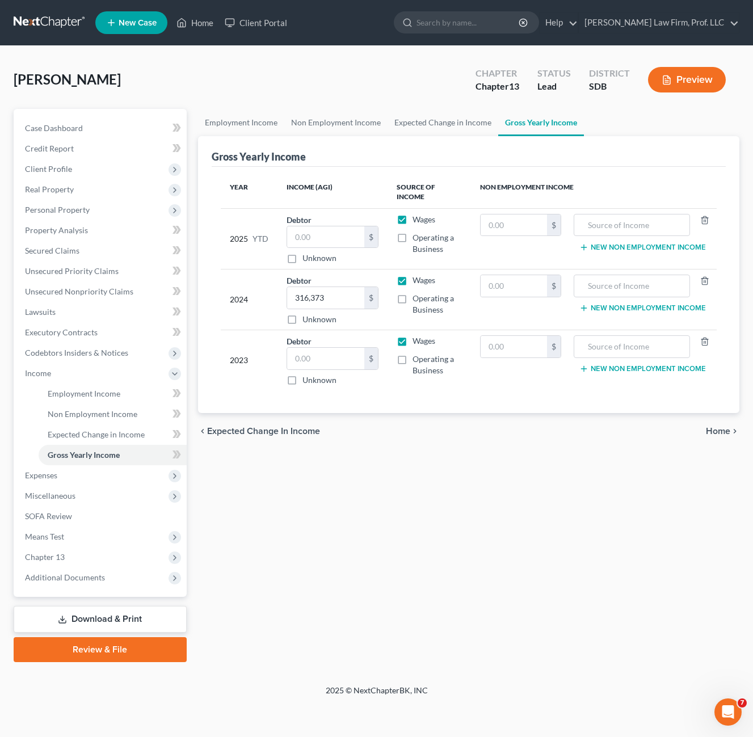
click at [402, 531] on div "Employment Income Non Employment Income Expected Change in Income Gross Yearly …" at bounding box center [468, 385] width 552 height 553
click at [344, 301] on input "316,373" at bounding box center [325, 298] width 77 height 22
type input "316,737"
click at [329, 487] on div "Employment Income Non Employment Income Expected Change in Income Gross Yearly …" at bounding box center [468, 385] width 552 height 553
click at [682, 558] on div "Employment Income Non Employment Income Expected Change in Income Gross Yearly …" at bounding box center [468, 385] width 552 height 553
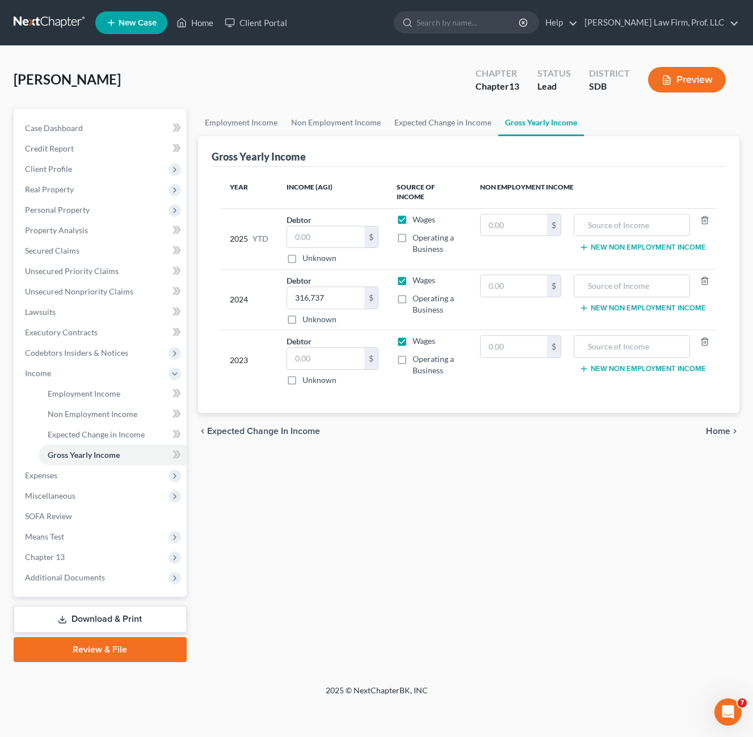
drag, startPoint x: 385, startPoint y: 543, endPoint x: 358, endPoint y: 478, distance: 70.1
click at [382, 543] on div "Employment Income Non Employment Income Expected Change in Income Gross Yearly …" at bounding box center [468, 385] width 552 height 553
click at [113, 295] on span "Unsecured Nonpriority Claims" at bounding box center [79, 291] width 108 height 10
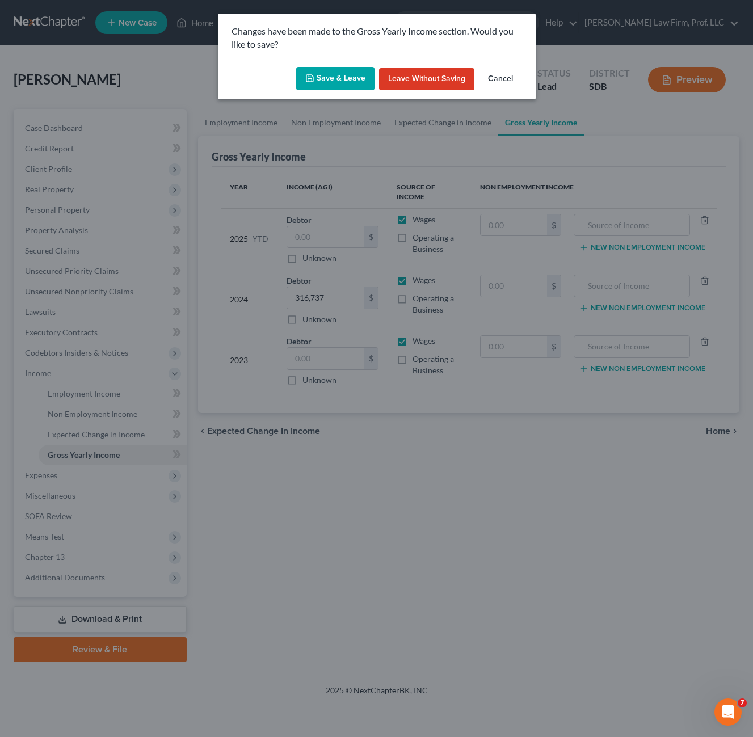
drag, startPoint x: 335, startPoint y: 75, endPoint x: 354, endPoint y: 230, distance: 155.5
click at [334, 75] on button "Save & Leave" at bounding box center [335, 79] width 78 height 24
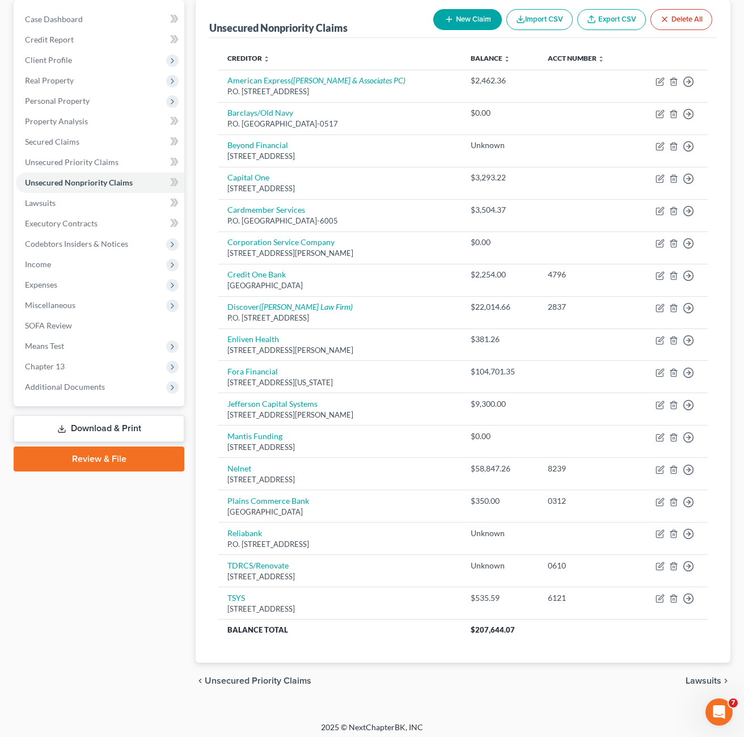
scroll to position [114, 0]
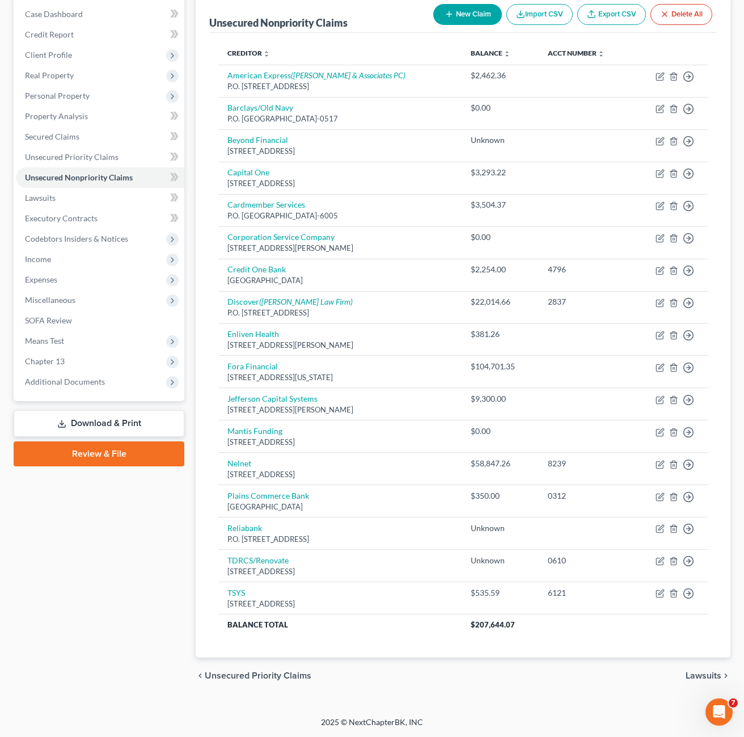
drag, startPoint x: 140, startPoint y: 528, endPoint x: 7, endPoint y: 445, distance: 156.4
click at [140, 528] on div "Case Dashboard Payments Invoices Payments Payments Credit Report Client Profile" at bounding box center [99, 344] width 182 height 699
drag, startPoint x: 195, startPoint y: 289, endPoint x: 180, endPoint y: 245, distance: 46.3
click at [195, 289] on div "Unsecured Nonpriority Claims New Claim Import CSV Export CSV Delete All Credito…" at bounding box center [463, 344] width 546 height 699
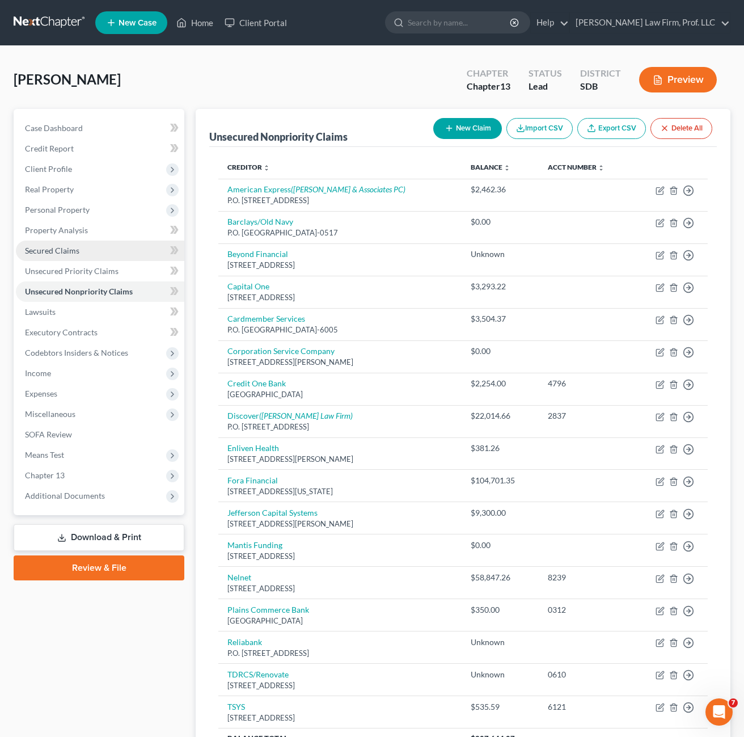
click at [51, 243] on link "Secured Claims" at bounding box center [100, 250] width 168 height 20
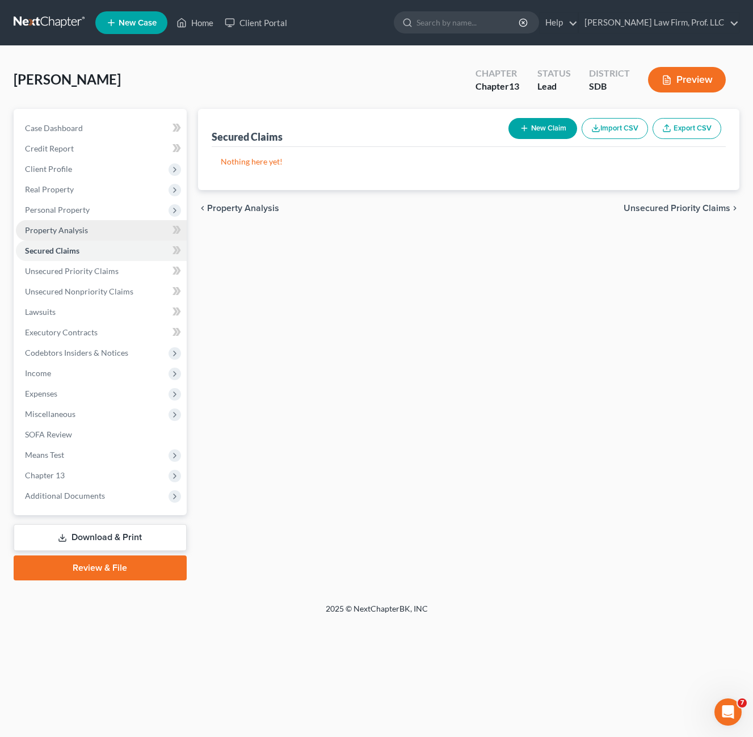
click at [74, 234] on span "Property Analysis" at bounding box center [56, 230] width 63 height 10
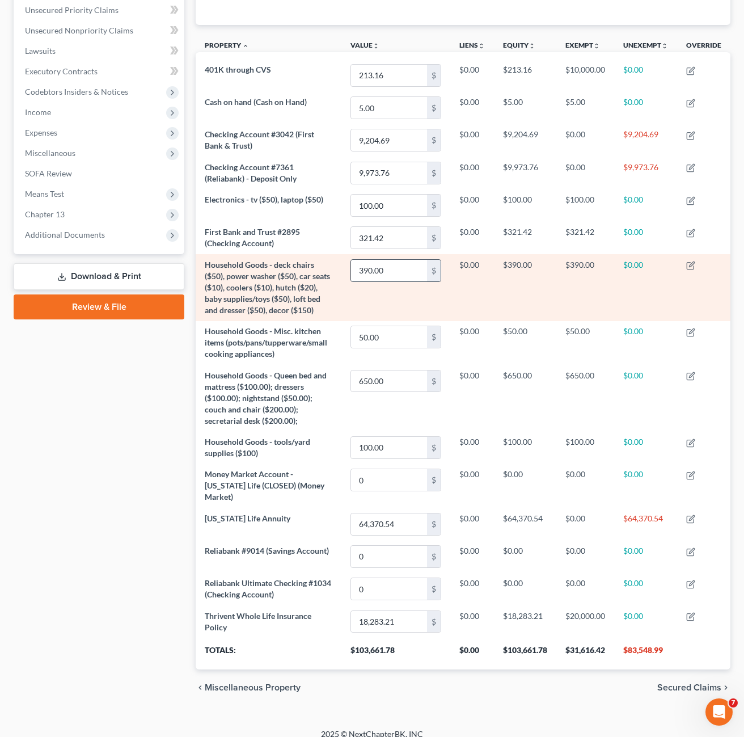
scroll to position [261, 0]
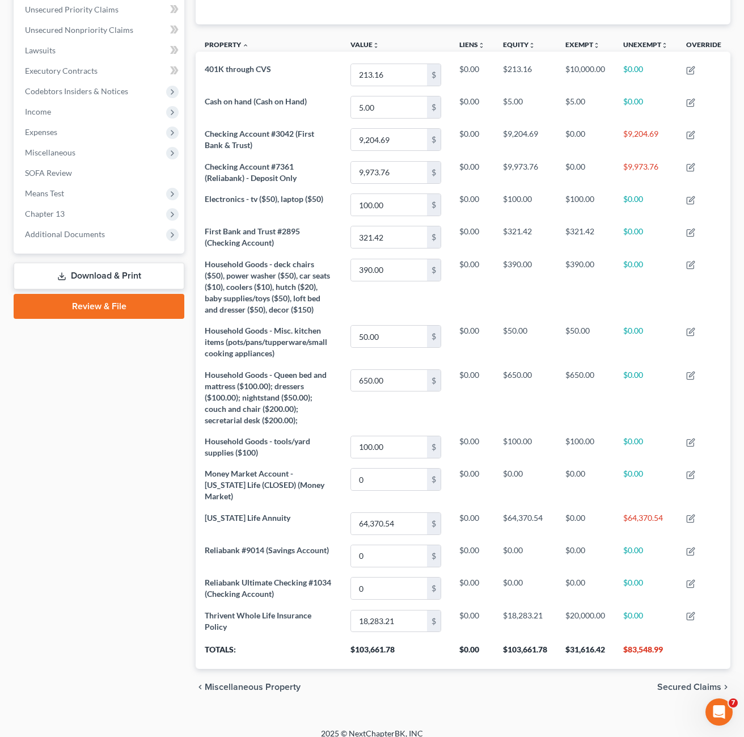
drag, startPoint x: 137, startPoint y: 575, endPoint x: 132, endPoint y: 578, distance: 6.3
click at [133, 576] on div "Case Dashboard Payments Invoices Payments Payments Credit Report Client Profile" at bounding box center [99, 276] width 182 height 858
click at [150, 523] on div "Case Dashboard Payments Invoices Payments Payments Credit Report Client Profile" at bounding box center [99, 276] width 182 height 858
drag, startPoint x: 149, startPoint y: 422, endPoint x: 105, endPoint y: 201, distance: 225.3
click at [146, 424] on div "Case Dashboard Payments Invoices Payments Payments Credit Report Client Profile" at bounding box center [99, 276] width 182 height 858
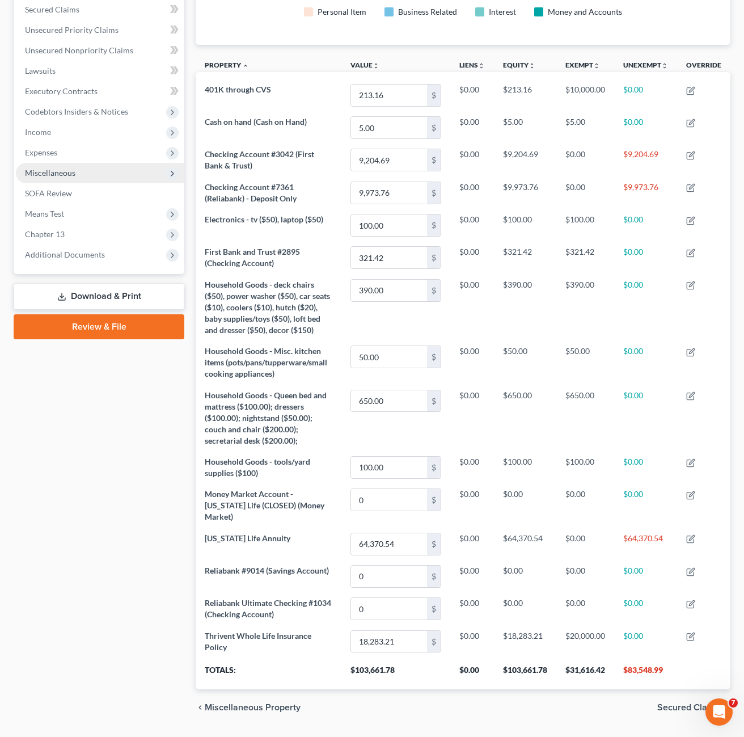
scroll to position [205, 0]
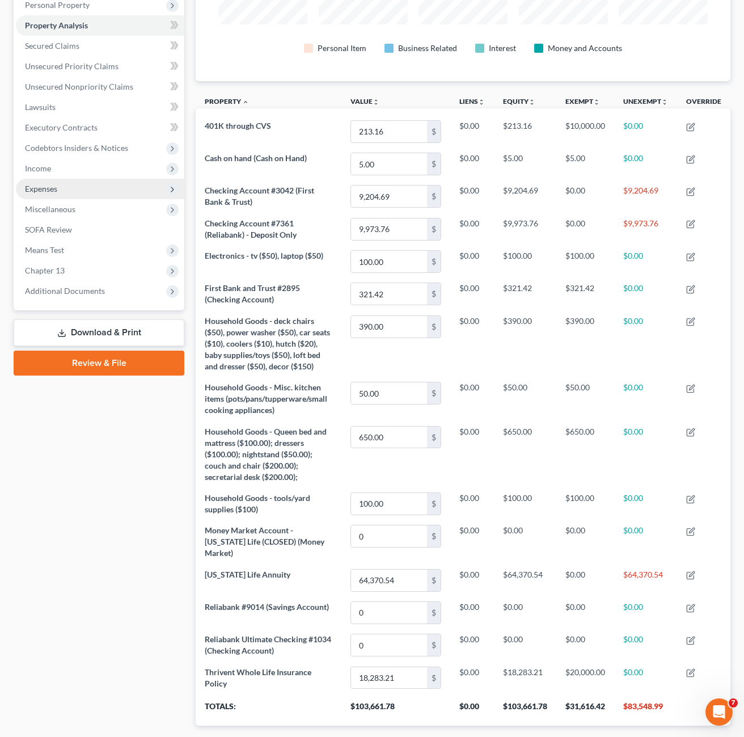
click at [84, 179] on span "Expenses" at bounding box center [100, 189] width 168 height 20
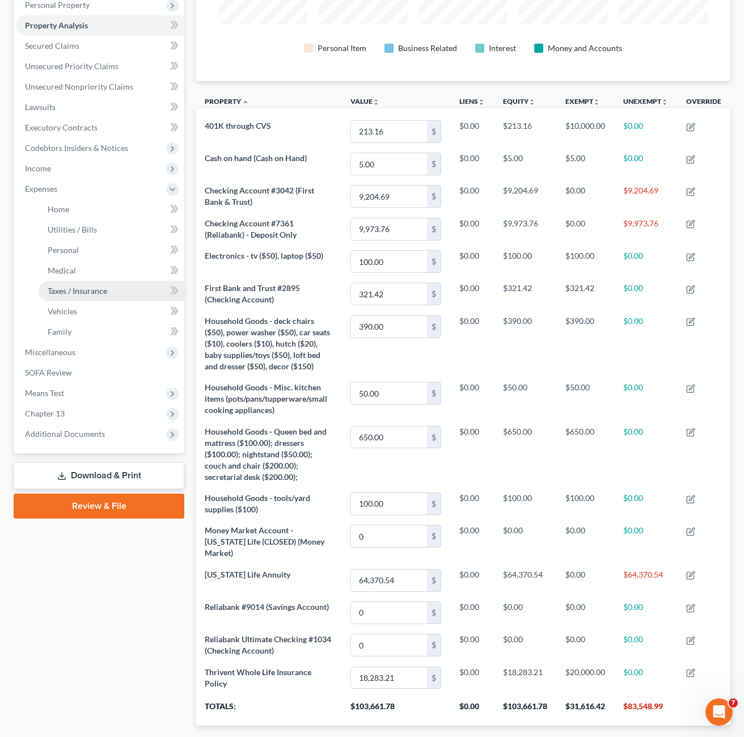
click at [97, 290] on span "Taxes / Insurance" at bounding box center [78, 291] width 60 height 10
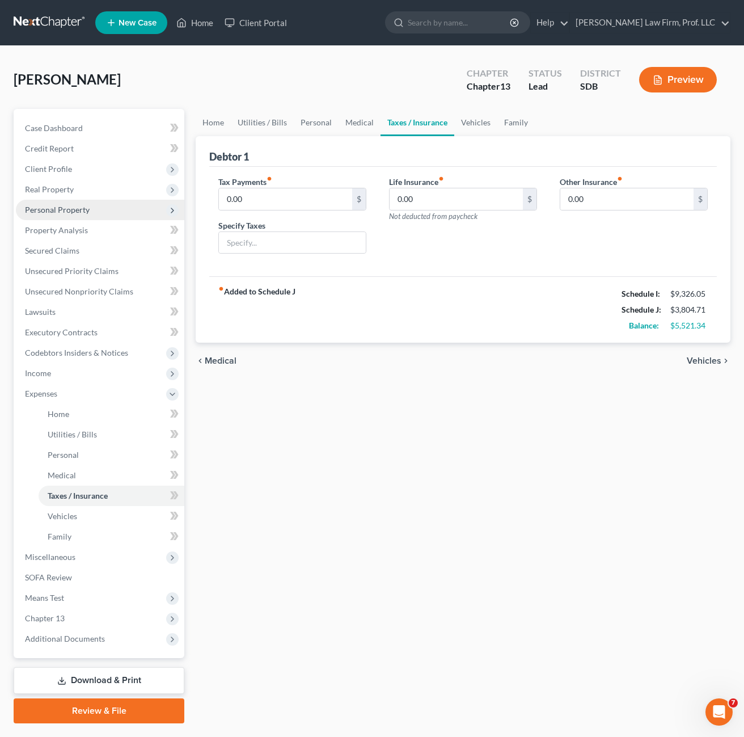
click at [90, 217] on span "Personal Property" at bounding box center [100, 210] width 168 height 20
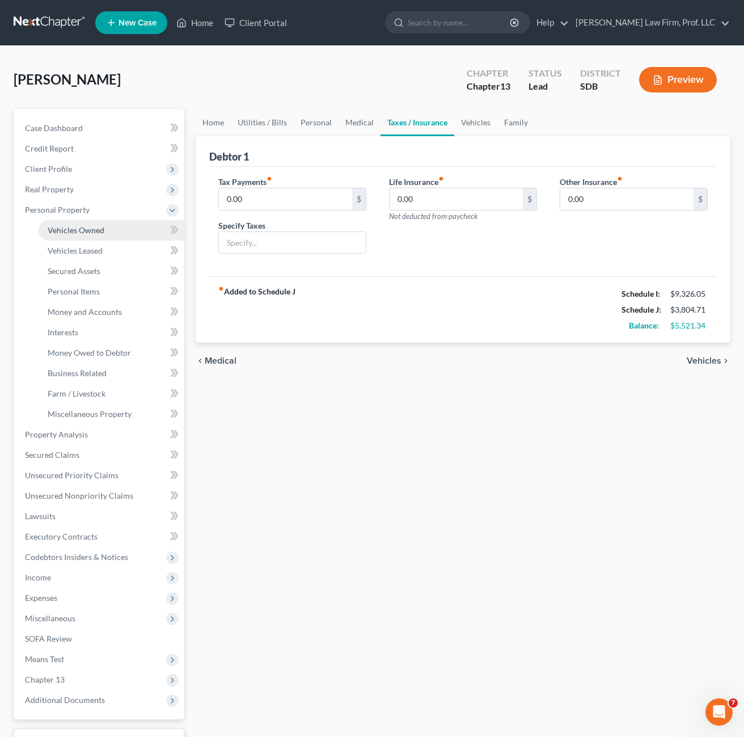
click at [94, 231] on span "Vehicles Owned" at bounding box center [76, 230] width 57 height 10
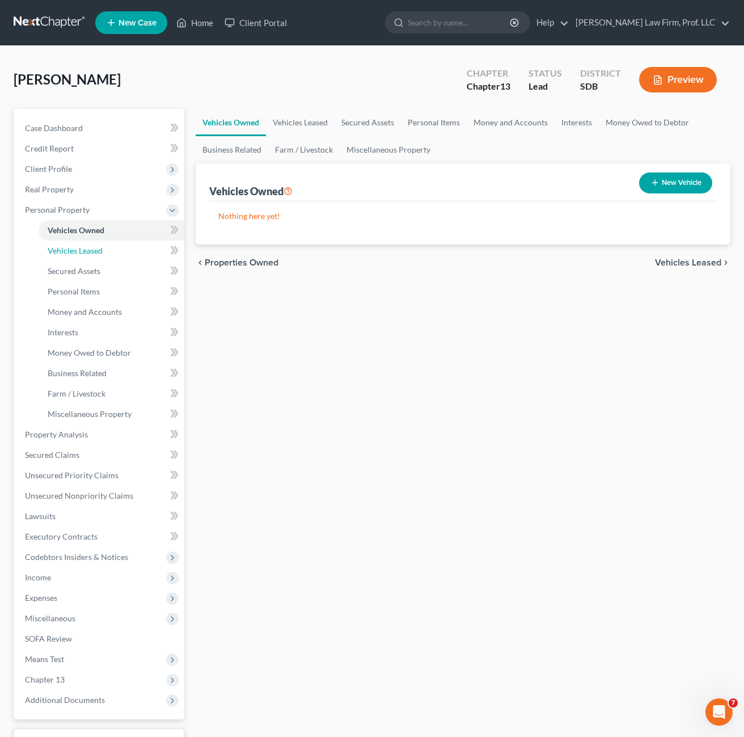
drag, startPoint x: 65, startPoint y: 257, endPoint x: 166, endPoint y: 293, distance: 106.7
click at [66, 256] on link "Vehicles Leased" at bounding box center [112, 250] width 146 height 20
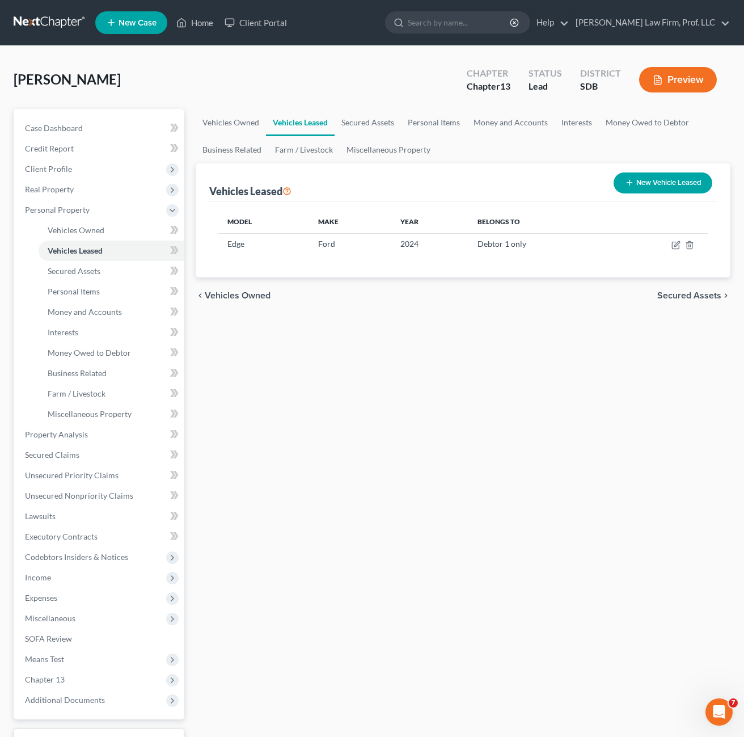
drag, startPoint x: 309, startPoint y: 467, endPoint x: 194, endPoint y: 276, distance: 223.6
click at [309, 467] on div "Vehicles Owned Vehicles Leased Secured Assets Personal Items Money and Accounts…" at bounding box center [463, 446] width 546 height 675
click at [290, 399] on div "Vehicles Owned Vehicles Leased Secured Assets Personal Items Money and Accounts…" at bounding box center [463, 446] width 546 height 675
click at [722, 476] on div "Vehicles Owned Vehicles Leased Secured Assets Personal Items Money and Accounts…" at bounding box center [463, 446] width 546 height 675
click at [103, 497] on span "Unsecured Nonpriority Claims" at bounding box center [79, 496] width 108 height 10
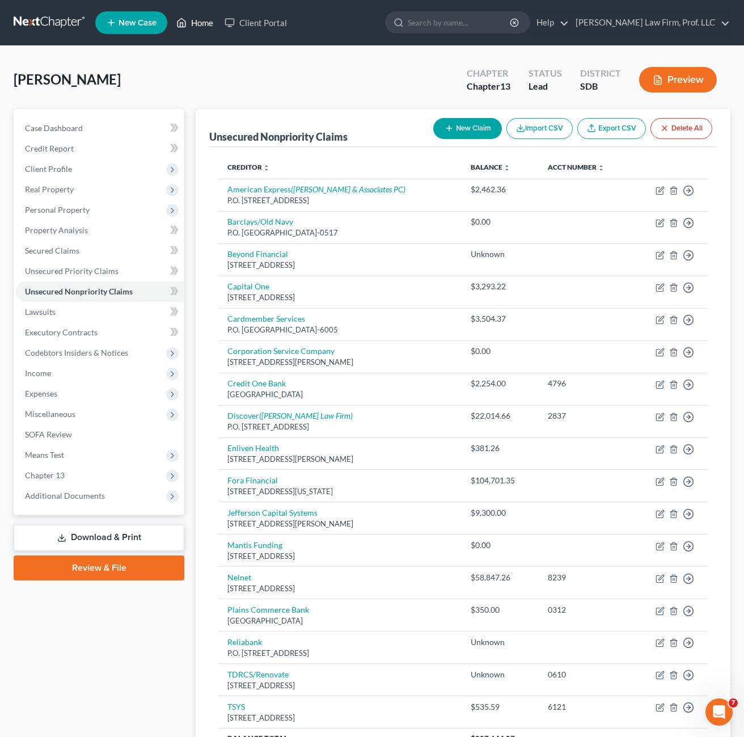
click at [197, 14] on link "Home" at bounding box center [195, 22] width 48 height 20
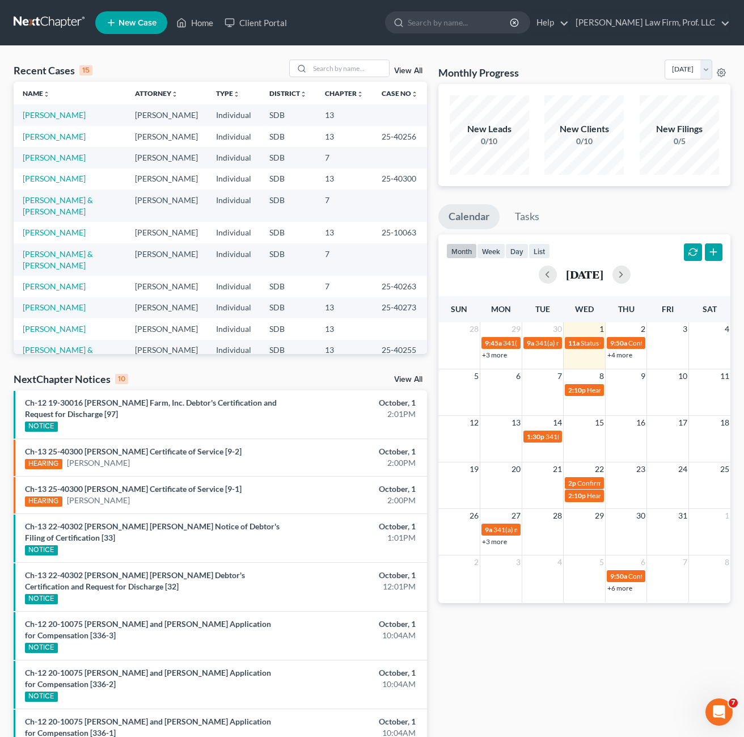
click at [568, 629] on div "Monthly Progress Bankruptcy Bankruptcy [DATE] [DATE] [DATE] [DATE] [DATE] [DATE…" at bounding box center [584, 461] width 303 height 802
click at [324, 74] on input "search" at bounding box center [349, 68] width 79 height 16
type input "[PERSON_NAME]"
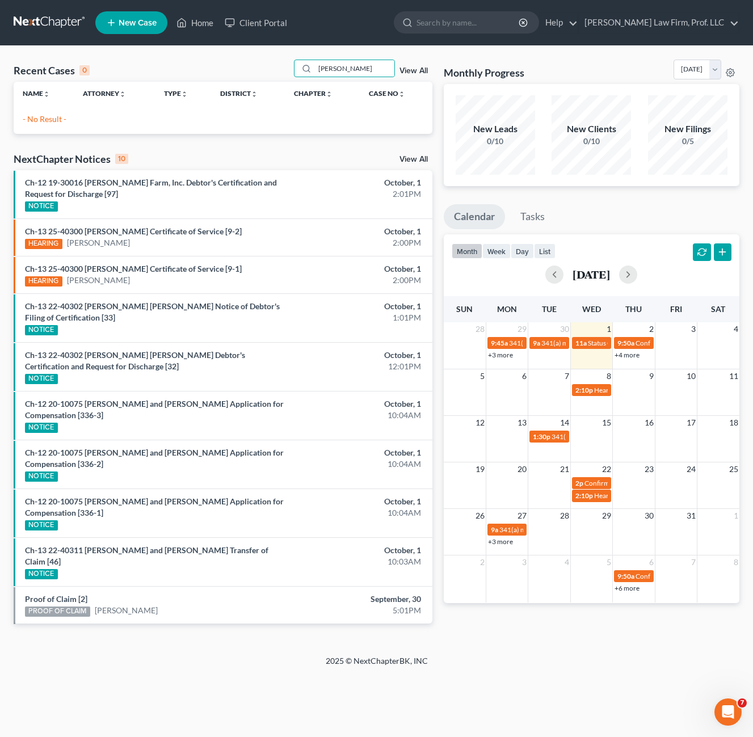
click at [250, 119] on p "- No Result -" at bounding box center [223, 118] width 400 height 11
click at [141, 16] on link "New Case" at bounding box center [131, 22] width 72 height 23
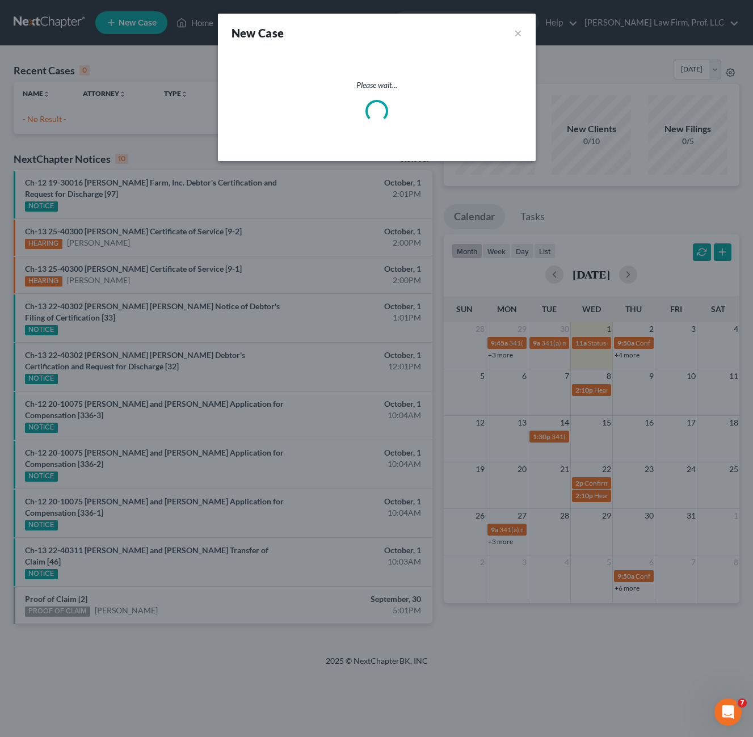
select select "73"
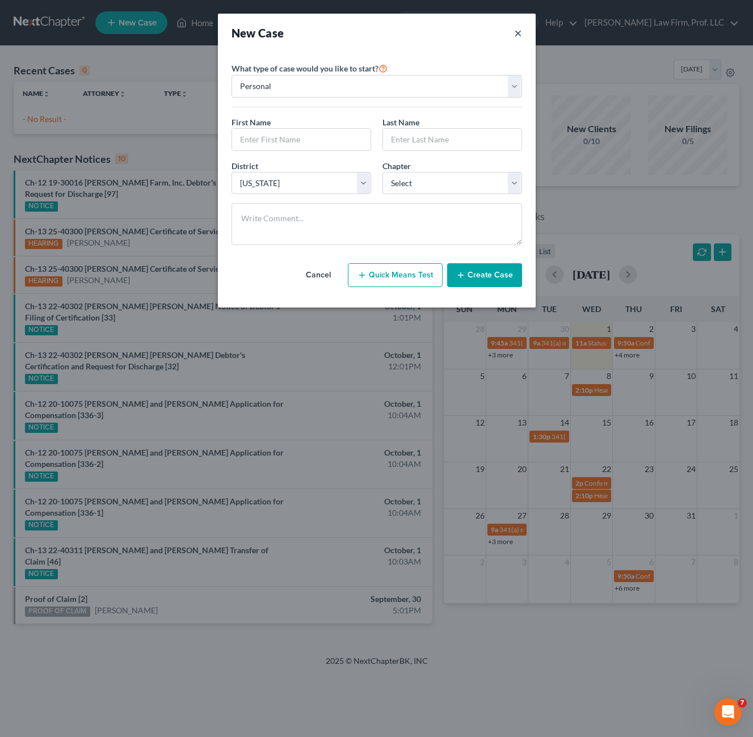
click at [514, 37] on button "×" at bounding box center [518, 33] width 8 height 16
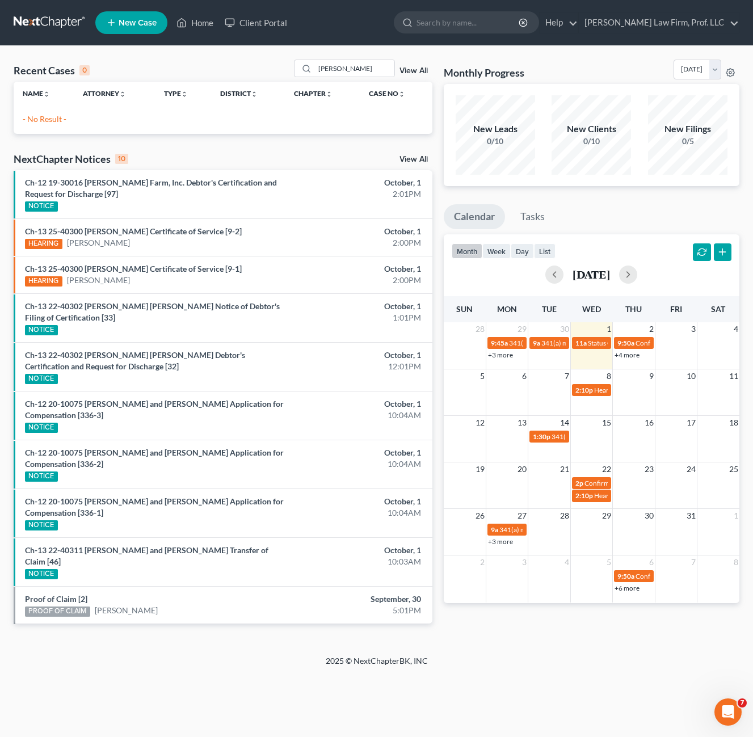
click at [225, 55] on div "Recent Cases 0 [PERSON_NAME] View All Name unfold_more expand_more expand_less …" at bounding box center [376, 350] width 753 height 609
click at [329, 67] on input "[PERSON_NAME]" at bounding box center [354, 68] width 79 height 16
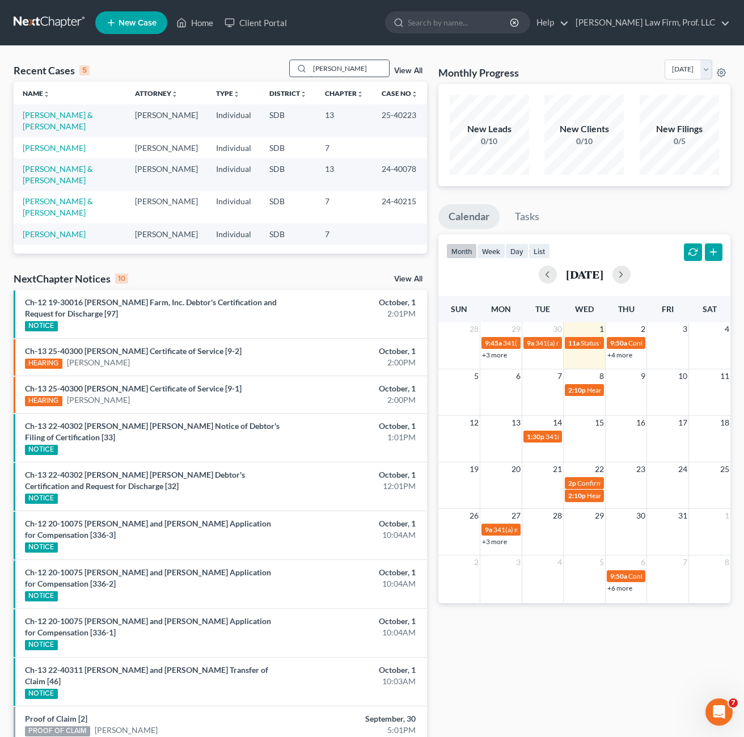
type input "[PERSON_NAME]"
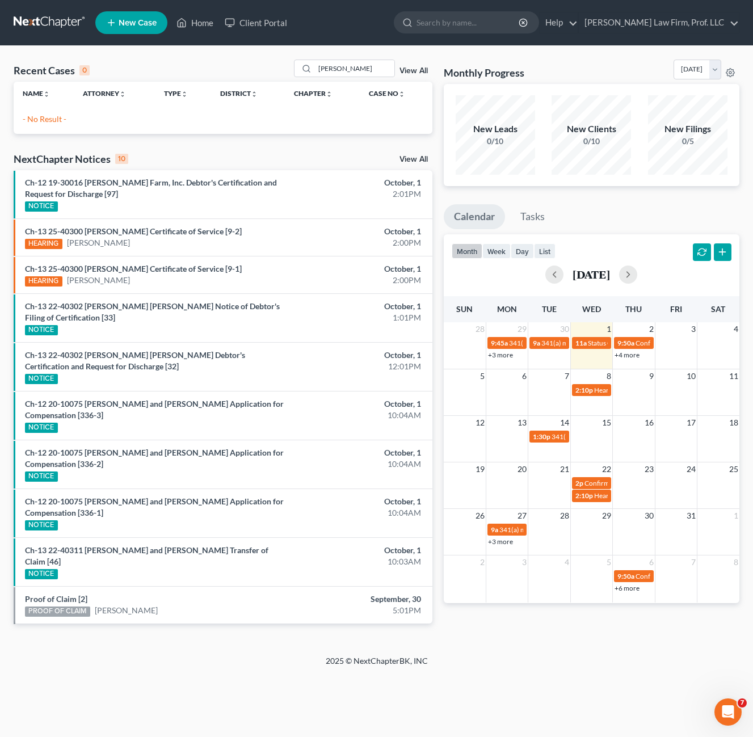
click at [144, 27] on span "New Case" at bounding box center [138, 23] width 38 height 9
select select "73"
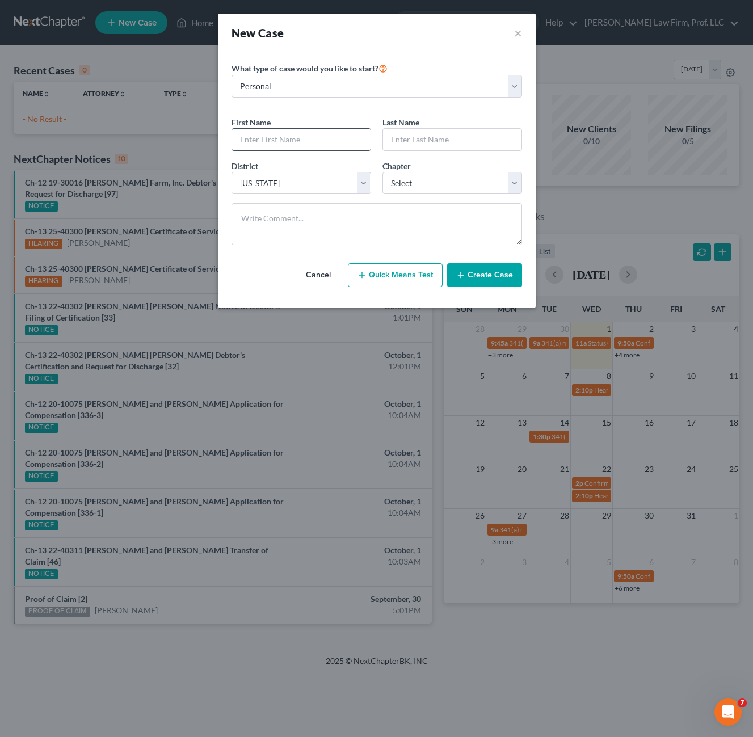
click at [293, 142] on input "text" at bounding box center [301, 140] width 138 height 22
click at [312, 142] on input "text" at bounding box center [301, 140] width 138 height 22
type input "[PERSON_NAME]"
click at [405, 185] on select "Select 7 11 12 13" at bounding box center [452, 183] width 140 height 23
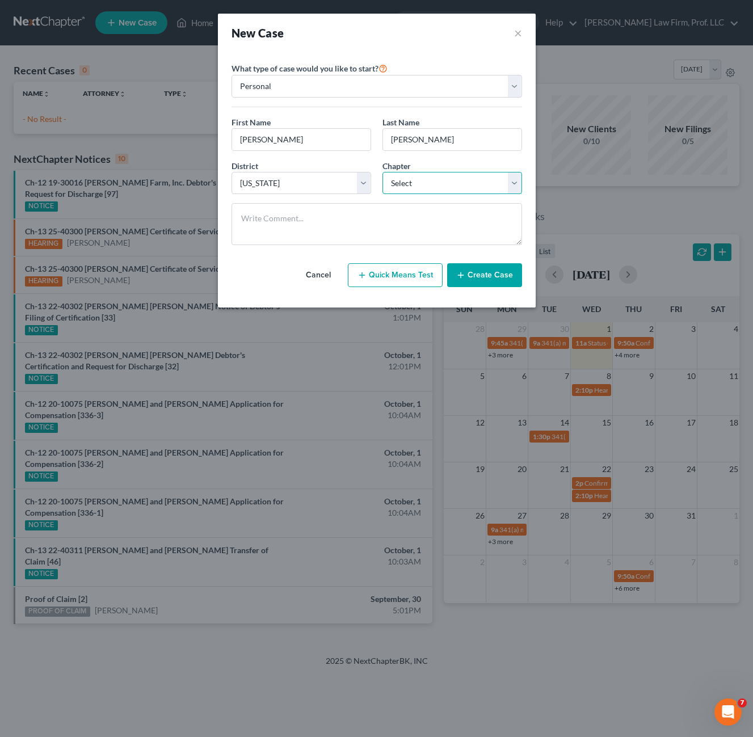
select select "3"
click at [382, 172] on select "Select 7 11 12 13" at bounding box center [452, 183] width 140 height 23
drag, startPoint x: 492, startPoint y: 272, endPoint x: 491, endPoint y: 267, distance: 5.7
click at [491, 272] on button "Create Case" at bounding box center [484, 275] width 75 height 24
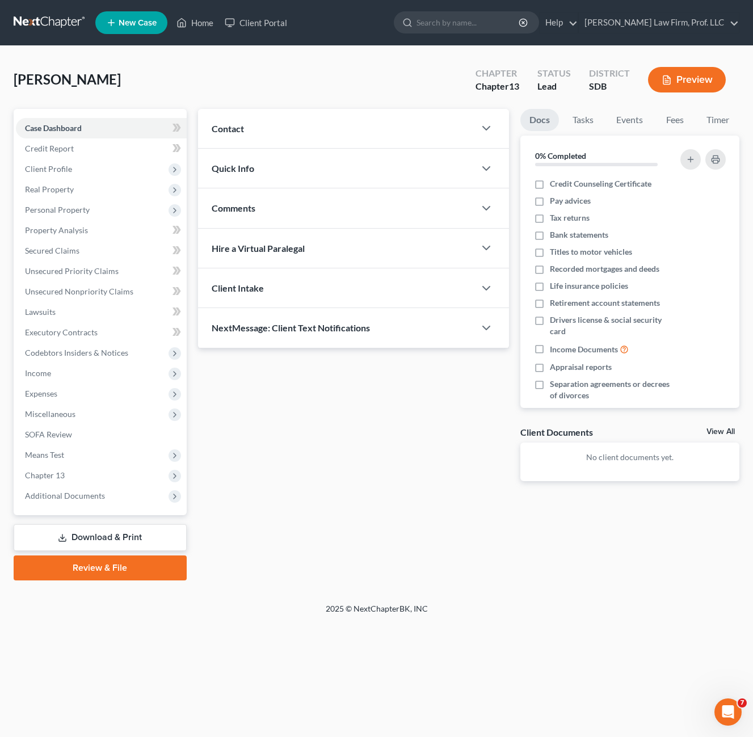
click at [166, 82] on div "[PERSON_NAME] Upgraded Chapter Chapter 13 Status Lead District SDB Preview" at bounding box center [376, 84] width 725 height 49
drag, startPoint x: 384, startPoint y: 487, endPoint x: 0, endPoint y: 334, distance: 413.1
click at [380, 486] on div "Updates & News × Contact New Contact Quick Info Status Discharged Discharged & …" at bounding box center [353, 304] width 322 height 390
click at [402, 441] on div "Updates & News × Contact New Contact Quick Info Status Discharged Discharged & …" at bounding box center [353, 304] width 322 height 390
click at [54, 173] on span "Client Profile" at bounding box center [48, 169] width 47 height 10
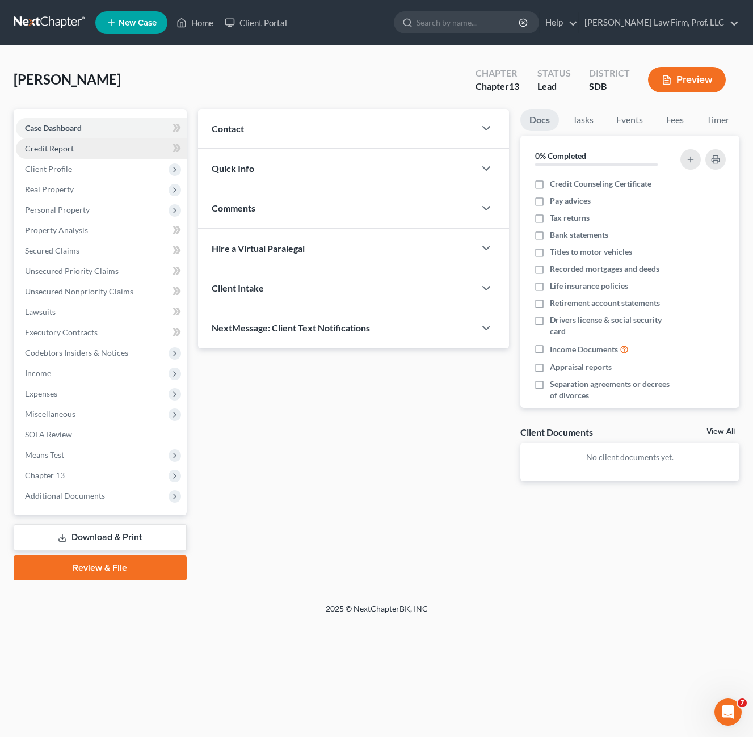
click at [55, 170] on span "Client Profile" at bounding box center [48, 169] width 47 height 10
click at [78, 168] on span "Client Profile" at bounding box center [101, 169] width 171 height 20
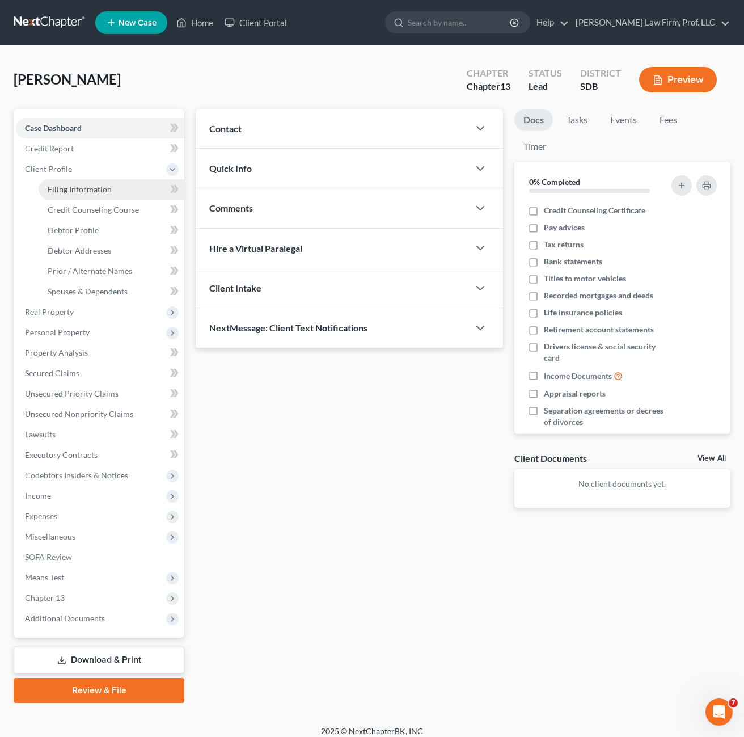
click at [71, 185] on span "Filing Information" at bounding box center [80, 189] width 64 height 10
select select "1"
select select "0"
select select "3"
select select "73"
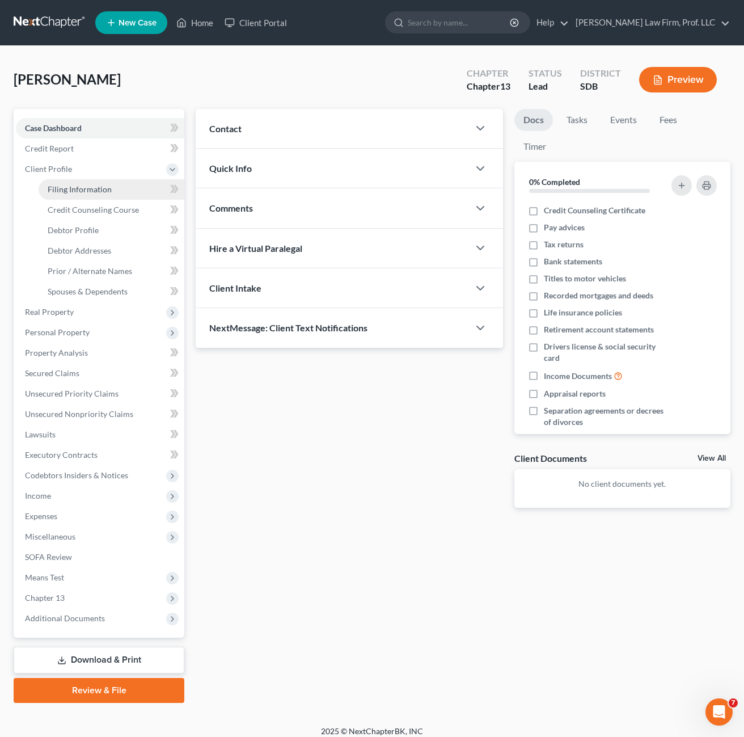
select select "0"
select select "43"
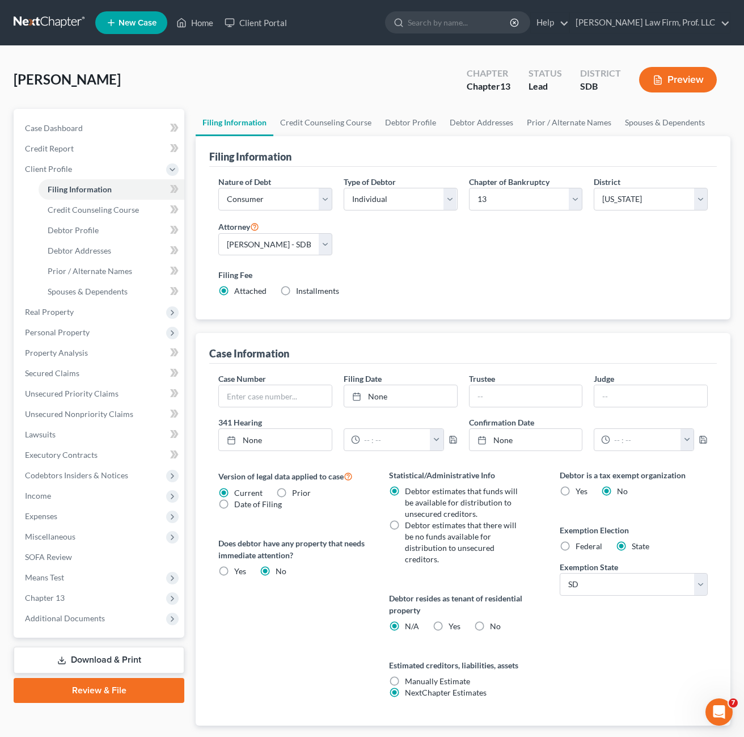
click at [410, 263] on div "Nature of Debt Select Business Consumer Other Nature of Business Select Clearin…" at bounding box center [463, 241] width 501 height 130
click at [490, 627] on label "No" at bounding box center [495, 625] width 11 height 11
click at [495, 627] on input "No" at bounding box center [498, 623] width 7 height 7
radio input "true"
radio input "false"
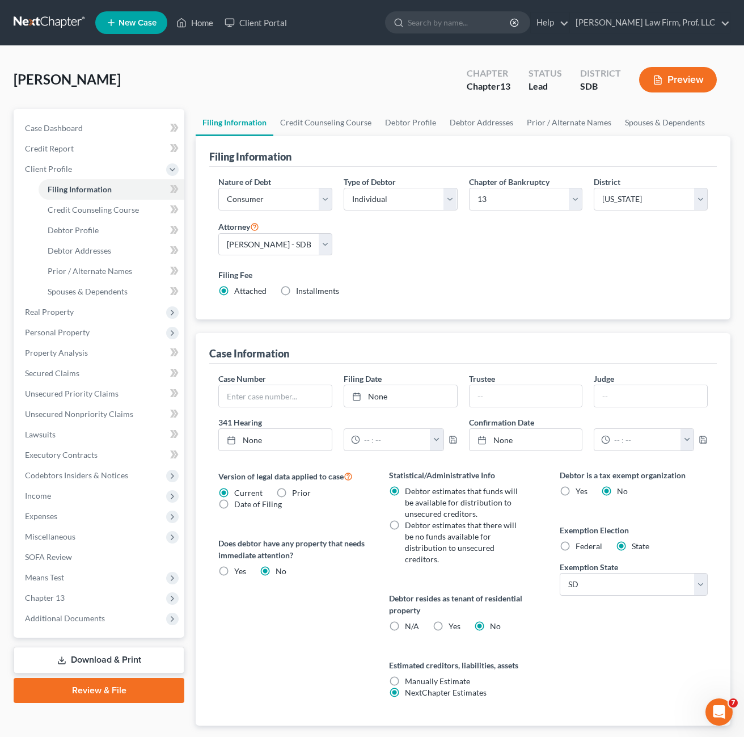
click at [449, 631] on label "Yes Yes" at bounding box center [455, 625] width 12 height 11
click at [453, 628] on input "Yes Yes" at bounding box center [456, 623] width 7 height 7
radio input "true"
radio input "false"
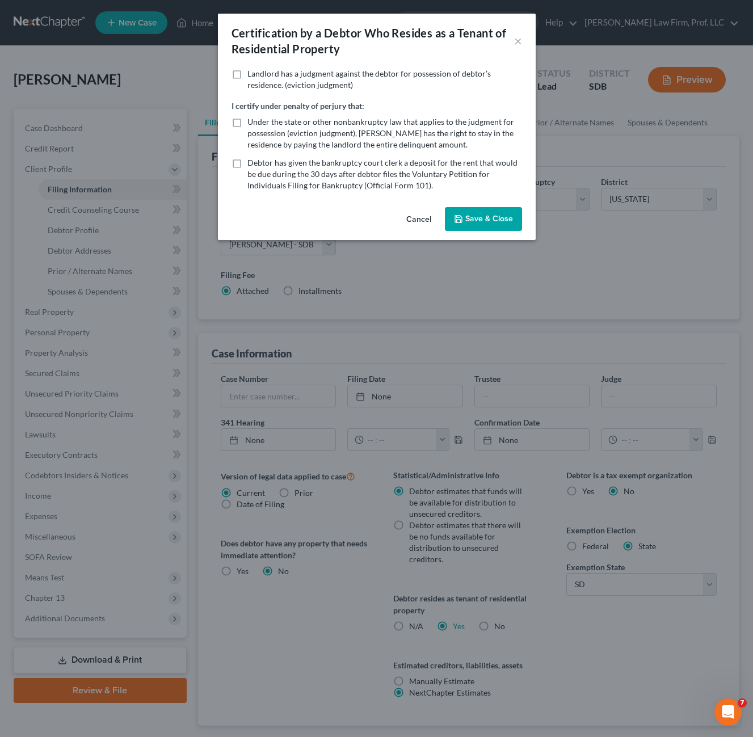
click at [460, 221] on polyline "button" at bounding box center [458, 220] width 4 height 3
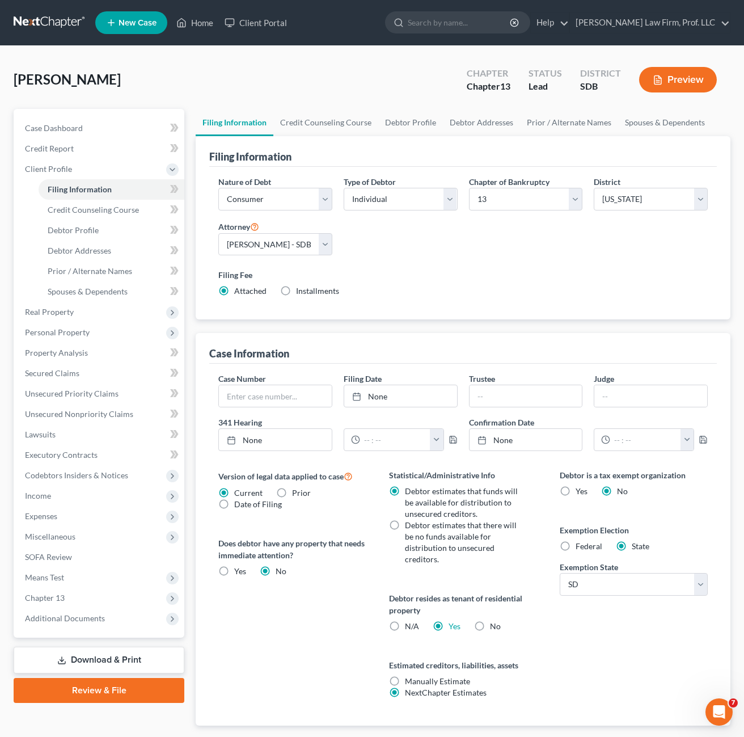
click at [641, 687] on div "Debtor is a tax exempt organization Yes No Exemption Election Federal State Exe…" at bounding box center [633, 597] width 171 height 256
drag, startPoint x: 78, startPoint y: 213, endPoint x: 86, endPoint y: 197, distance: 17.5
click at [78, 213] on span "Credit Counseling Course" at bounding box center [93, 210] width 91 height 10
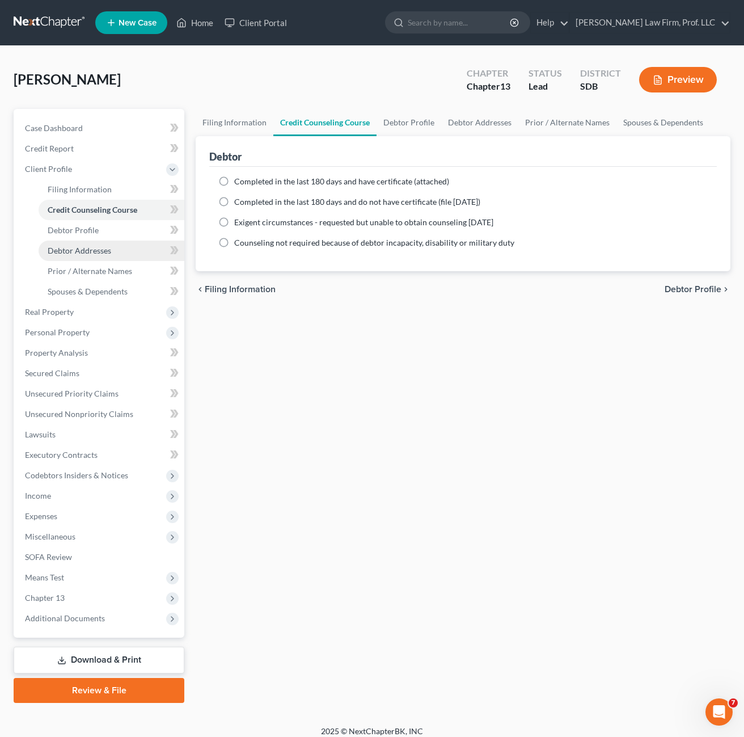
click at [83, 243] on link "Debtor Addresses" at bounding box center [112, 250] width 146 height 20
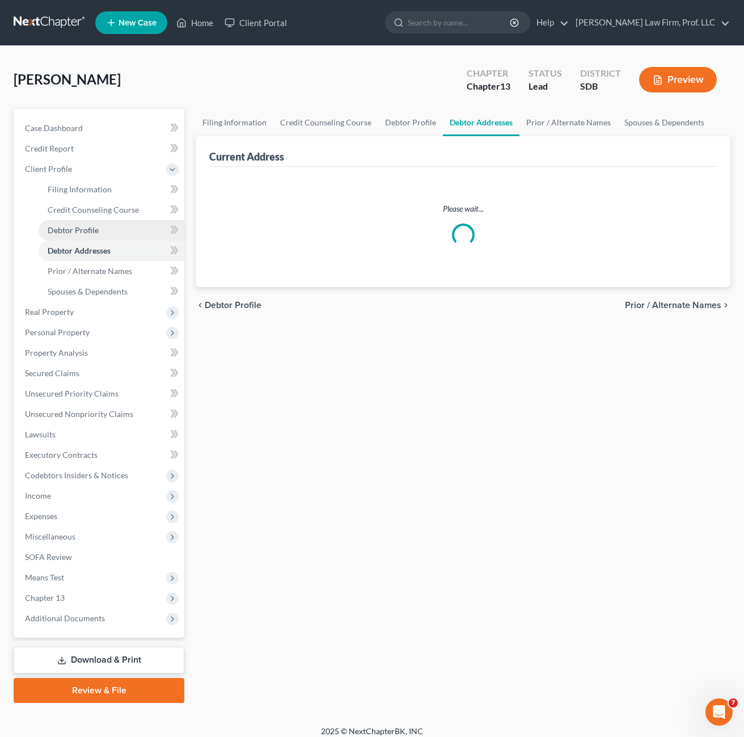
select select "0"
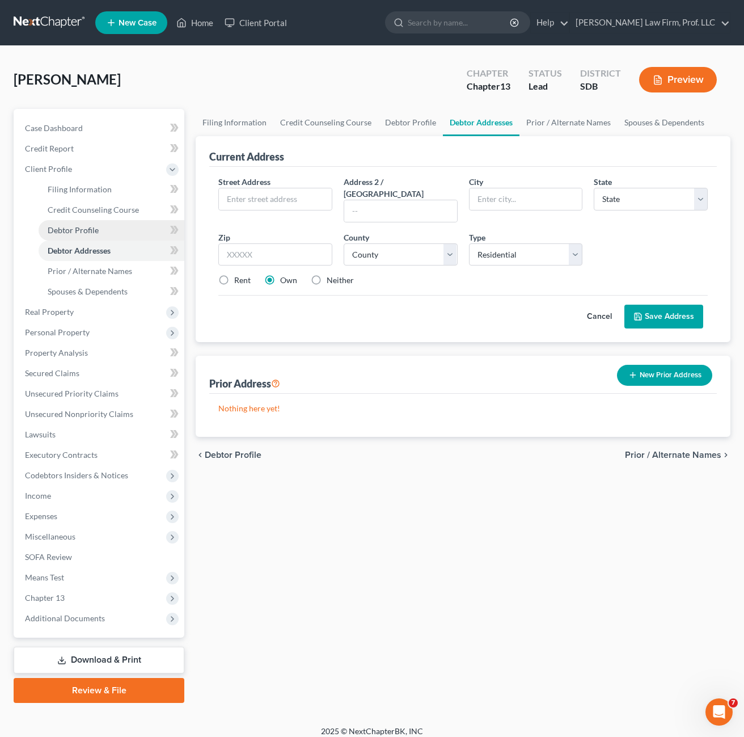
click at [91, 233] on span "Debtor Profile" at bounding box center [73, 230] width 51 height 10
select select "0"
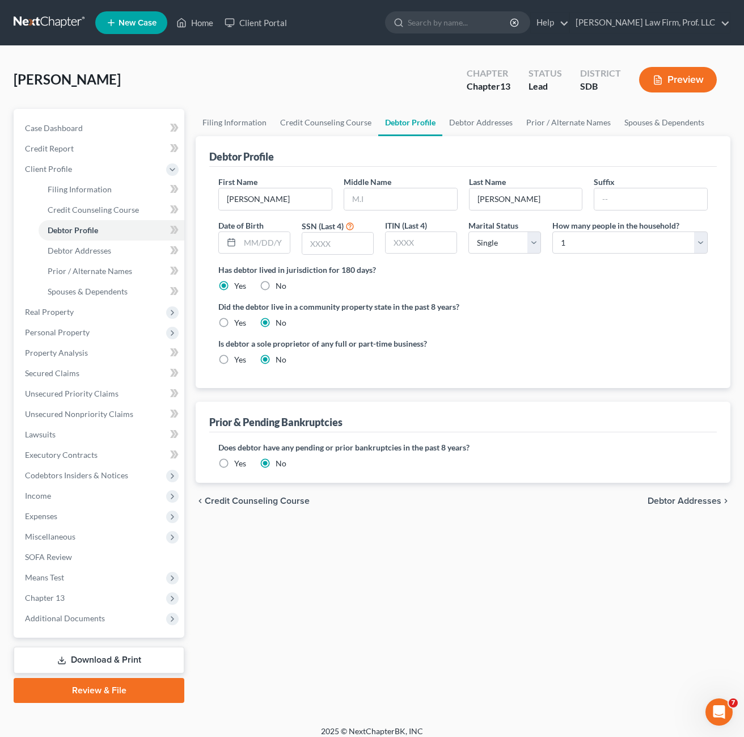
click at [497, 316] on div "Did the debtor live in a community property state in the past 8 years? Yes No" at bounding box center [462, 315] width 489 height 28
drag, startPoint x: 597, startPoint y: 240, endPoint x: 599, endPoint y: 254, distance: 14.4
click at [597, 240] on select "Select 1 2 3 4 5 6 7 8 9 10 11 12 13 14 15 16 17 18 19 20" at bounding box center [629, 242] width 155 height 23
select select "3"
click at [552, 231] on select "Select 1 2 3 4 5 6 7 8 9 10 11 12 13 14 15 16 17 18 19 20" at bounding box center [629, 242] width 155 height 23
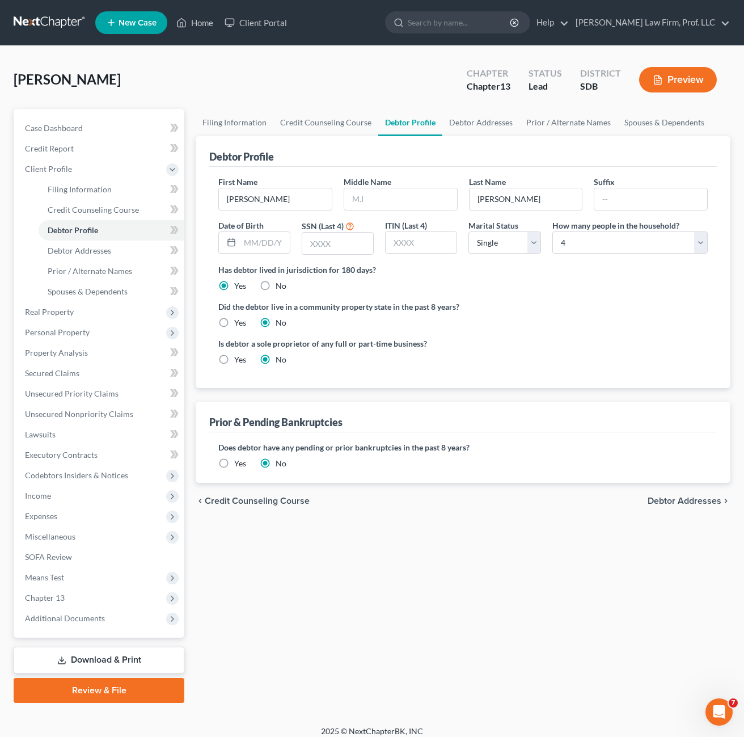
drag, startPoint x: 582, startPoint y: 307, endPoint x: 483, endPoint y: 327, distance: 100.5
click at [584, 306] on label "Did the debtor live in a community property state in the past 8 years?" at bounding box center [462, 307] width 489 height 12
drag, startPoint x: 56, startPoint y: 254, endPoint x: 6, endPoint y: 237, distance: 52.7
click at [56, 254] on span "Debtor Addresses" at bounding box center [80, 251] width 64 height 10
select select "0"
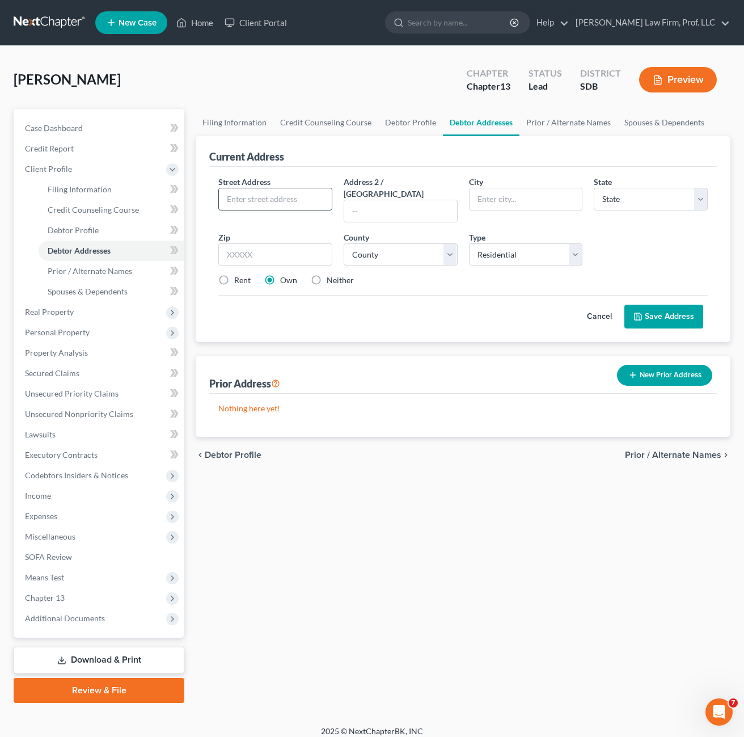
click at [258, 206] on input "text" at bounding box center [275, 199] width 113 height 22
type input "[STREET_ADDRESS]"
select select "43"
type input "57069"
type input "[PERSON_NAME]"
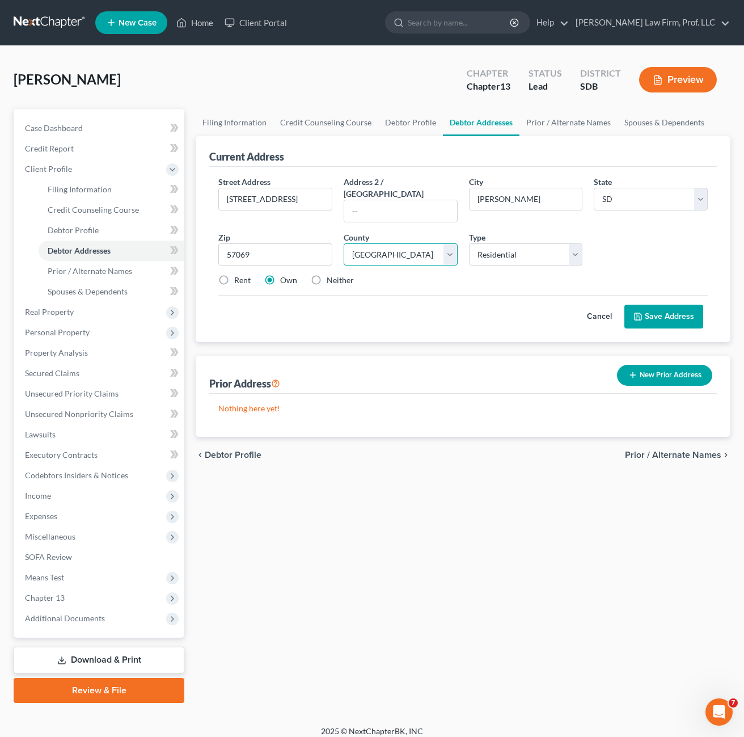
drag, startPoint x: 437, startPoint y: 240, endPoint x: 440, endPoint y: 255, distance: 15.0
click at [437, 243] on select "County [GEOGRAPHIC_DATA] [GEOGRAPHIC_DATA] [GEOGRAPHIC_DATA] [GEOGRAPHIC_DATA] …" at bounding box center [401, 254] width 114 height 23
select select "12"
click at [344, 243] on select "County [GEOGRAPHIC_DATA] [GEOGRAPHIC_DATA] [GEOGRAPHIC_DATA] [GEOGRAPHIC_DATA] …" at bounding box center [401, 254] width 114 height 23
click at [302, 297] on div "Cancel Save Address" at bounding box center [462, 311] width 489 height 33
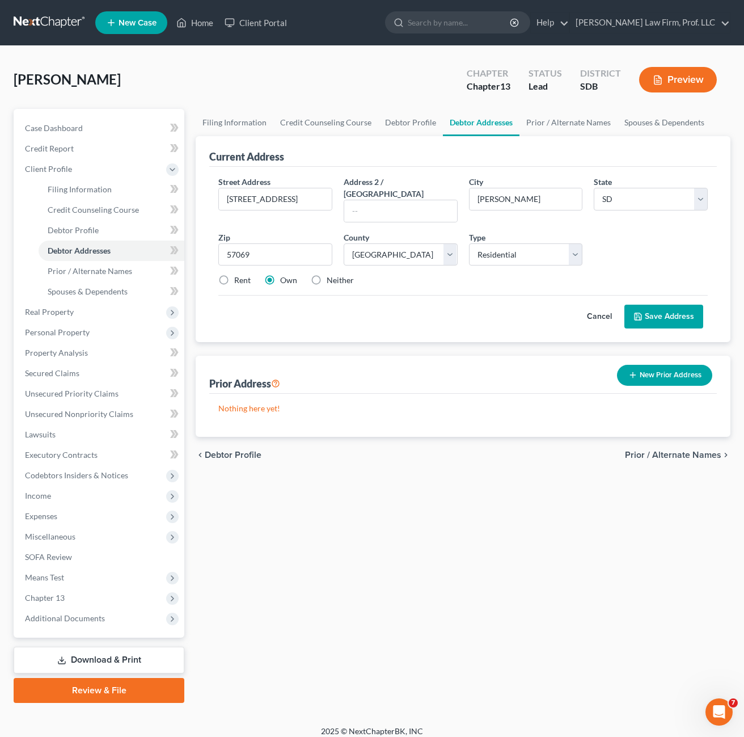
click at [234, 274] on label "Rent" at bounding box center [242, 279] width 16 height 11
click at [239, 274] on input "Rent" at bounding box center [242, 277] width 7 height 7
radio input "true"
click at [207, 300] on div "Current Address Street Address * [STREET_ADDRESS] * [PERSON_NAME] State * State…" at bounding box center [463, 239] width 535 height 206
click at [81, 268] on span "Prior / Alternate Names" at bounding box center [90, 271] width 84 height 10
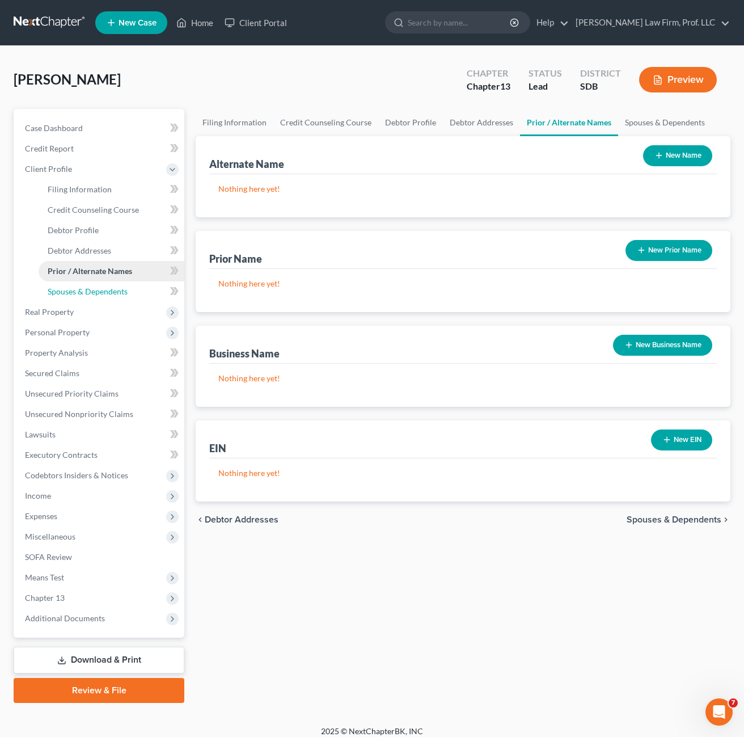
drag, startPoint x: 98, startPoint y: 285, endPoint x: 133, endPoint y: 272, distance: 38.0
click at [98, 285] on link "Spouses & Dependents" at bounding box center [112, 291] width 146 height 20
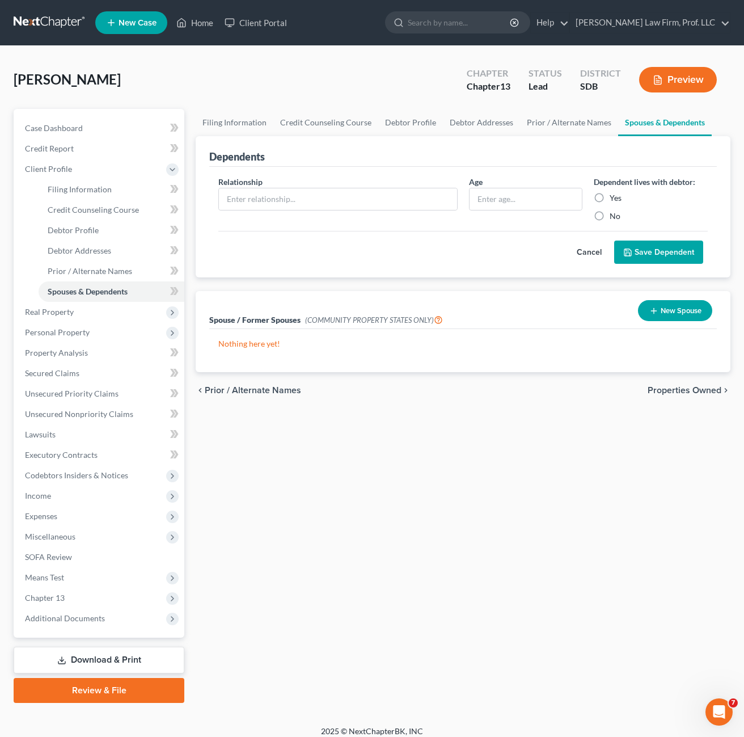
click at [468, 270] on div "Relationship * Age Dependent lives with debtor: Yes No Cancel Save Dependent" at bounding box center [463, 222] width 508 height 111
click at [70, 193] on span "Filing Information" at bounding box center [80, 189] width 64 height 10
select select "1"
select select "0"
select select "3"
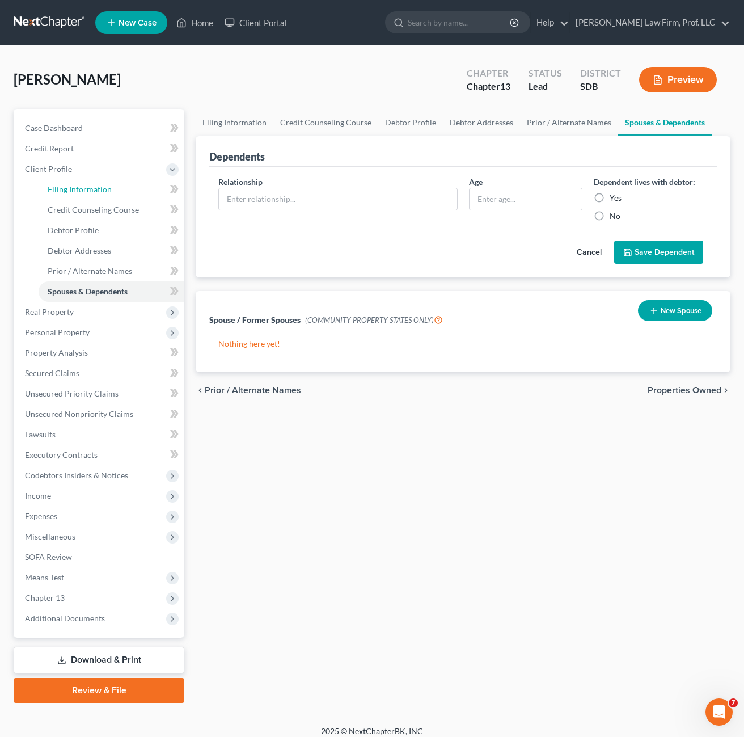
select select "73"
select select "0"
select select "43"
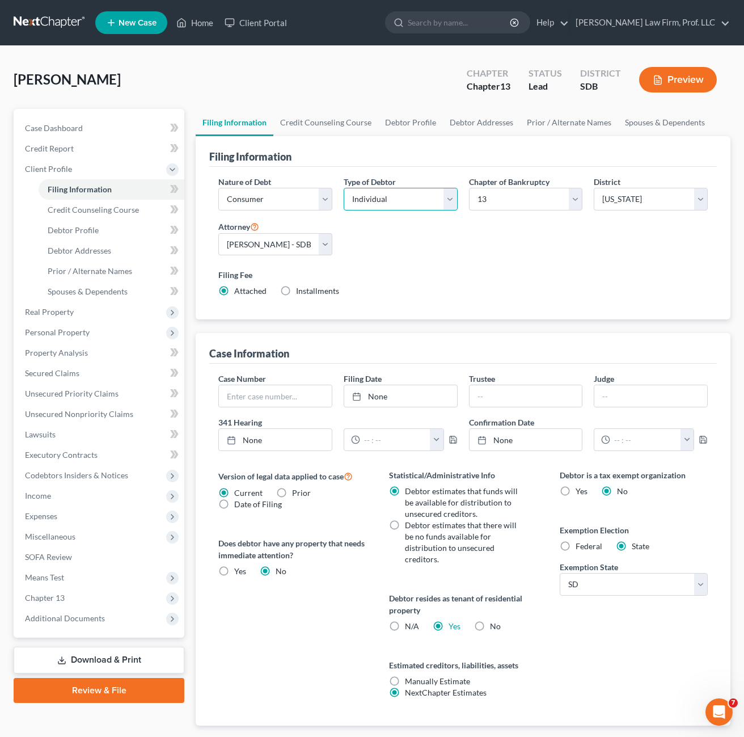
drag, startPoint x: 432, startPoint y: 188, endPoint x: 425, endPoint y: 212, distance: 24.8
click at [431, 193] on select "Select Individual Joint" at bounding box center [401, 199] width 114 height 23
select select "1"
click at [344, 210] on select "Select Individual Joint" at bounding box center [401, 199] width 114 height 23
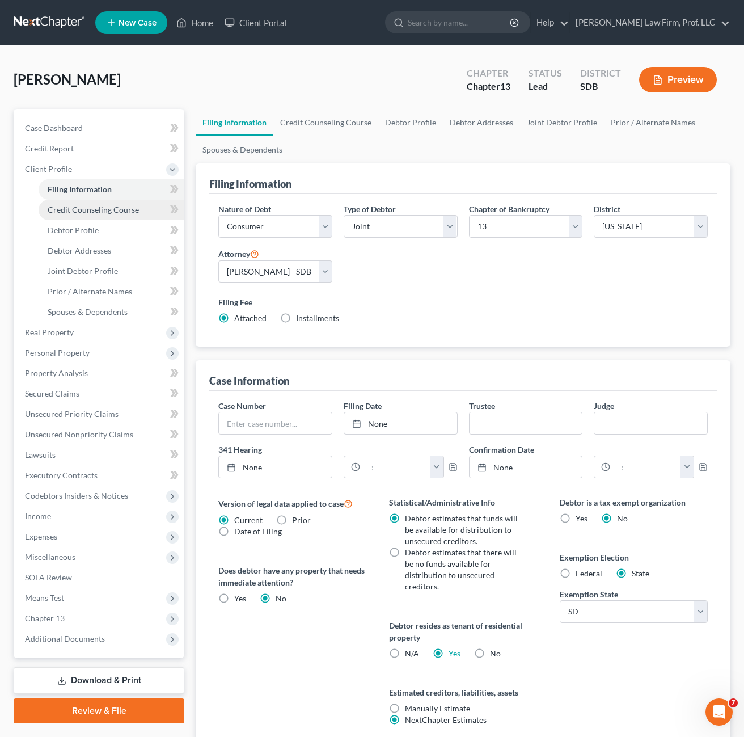
drag, startPoint x: 399, startPoint y: 290, endPoint x: 94, endPoint y: 217, distance: 313.8
click at [399, 290] on div "Nature of Debt Select Business Consumer Other Nature of Business Select Clearin…" at bounding box center [463, 268] width 501 height 130
click at [94, 218] on link "Credit Counseling Course" at bounding box center [112, 210] width 146 height 20
click at [85, 236] on link "Debtor Profile" at bounding box center [112, 230] width 146 height 20
select select "1"
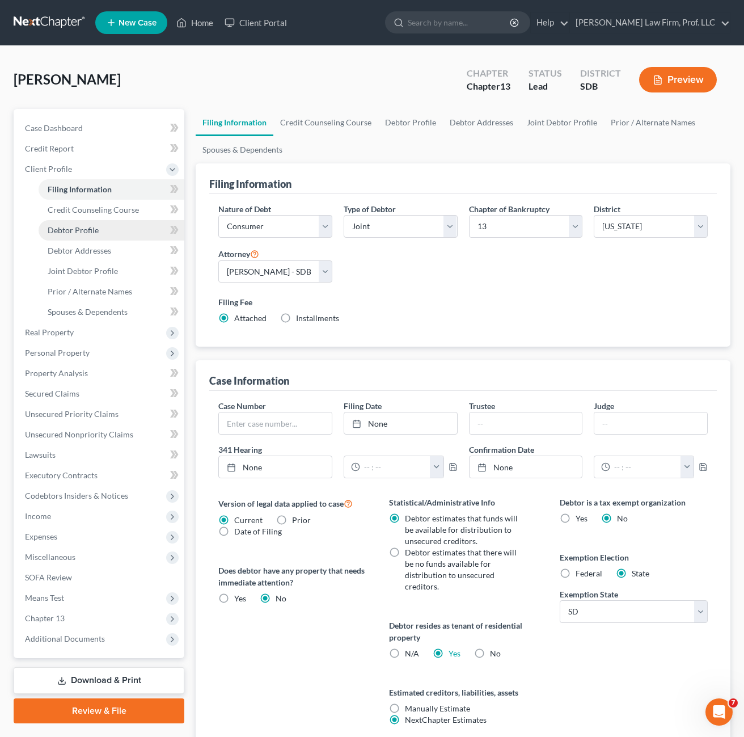
select select "3"
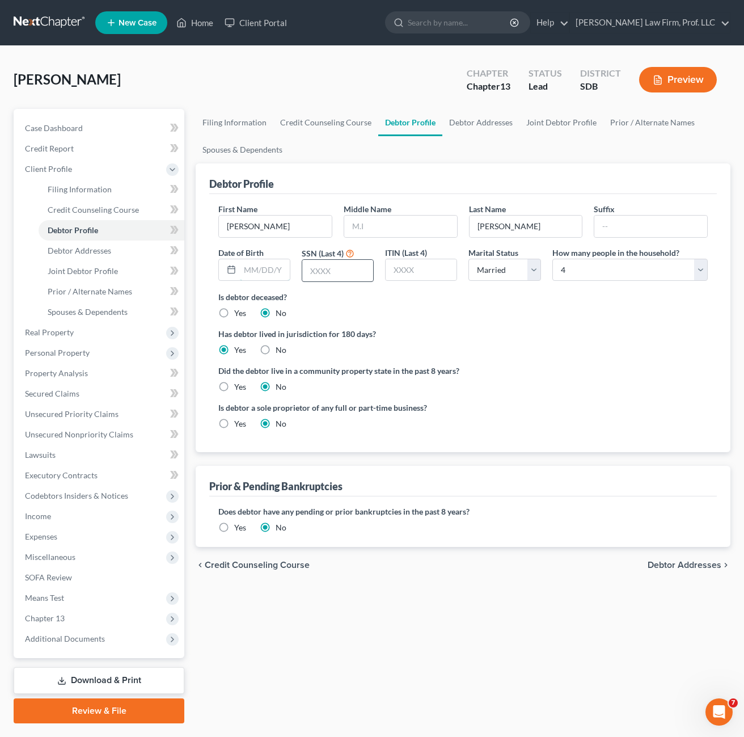
drag, startPoint x: 244, startPoint y: 274, endPoint x: 333, endPoint y: 272, distance: 88.5
click at [244, 274] on input "text" at bounding box center [265, 270] width 50 height 22
click at [333, 272] on input "text" at bounding box center [337, 271] width 71 height 22
drag, startPoint x: 251, startPoint y: 272, endPoint x: 263, endPoint y: 275, distance: 11.7
click at [251, 272] on input "text" at bounding box center [265, 270] width 50 height 22
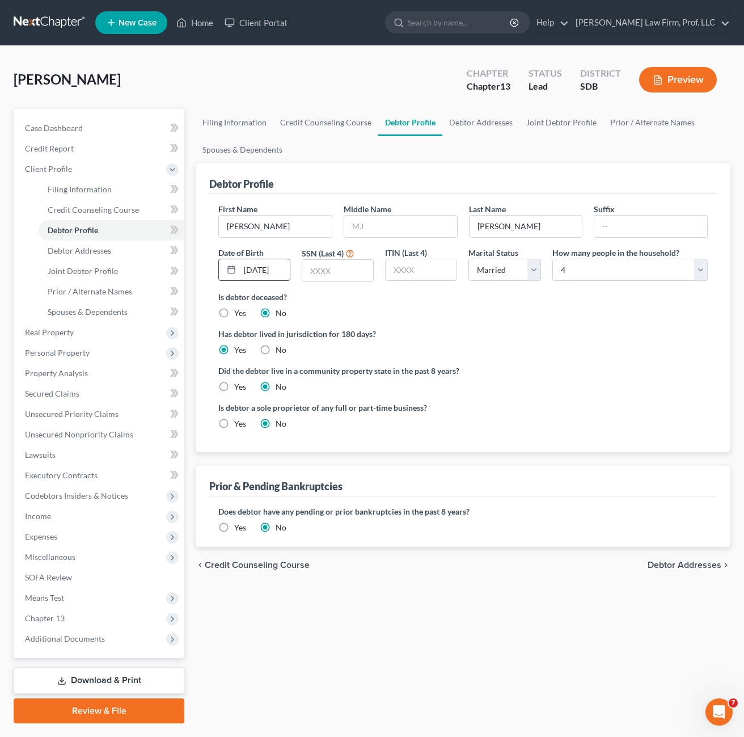
drag, startPoint x: 267, startPoint y: 276, endPoint x: 238, endPoint y: 272, distance: 28.6
click at [266, 276] on input "[DATE]" at bounding box center [265, 270] width 50 height 22
click at [265, 277] on input "[DATE]" at bounding box center [265, 270] width 50 height 22
drag, startPoint x: 238, startPoint y: 272, endPoint x: 384, endPoint y: 256, distance: 147.2
click at [383, 256] on div "First Name [PERSON_NAME] Middle Name Last Name [PERSON_NAME] Date of Birth [DEM…" at bounding box center [463, 247] width 501 height 88
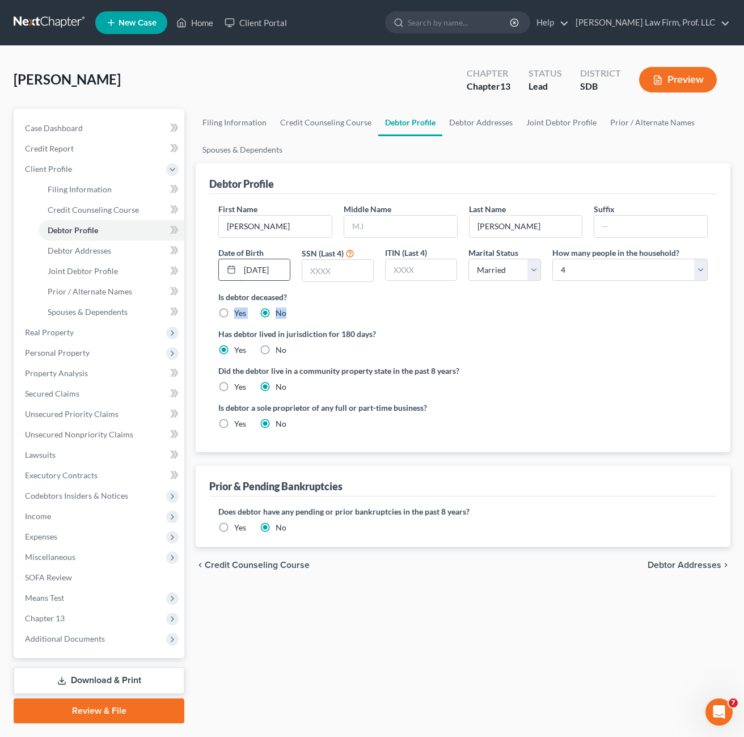
drag, startPoint x: 384, startPoint y: 256, endPoint x: 288, endPoint y: 273, distance: 98.0
click at [485, 306] on div "Is debtor deceased? Yes No" at bounding box center [462, 305] width 489 height 28
drag, startPoint x: 288, startPoint y: 273, endPoint x: 278, endPoint y: 272, distance: 10.3
click at [278, 272] on input "[DATE]" at bounding box center [265, 270] width 50 height 22
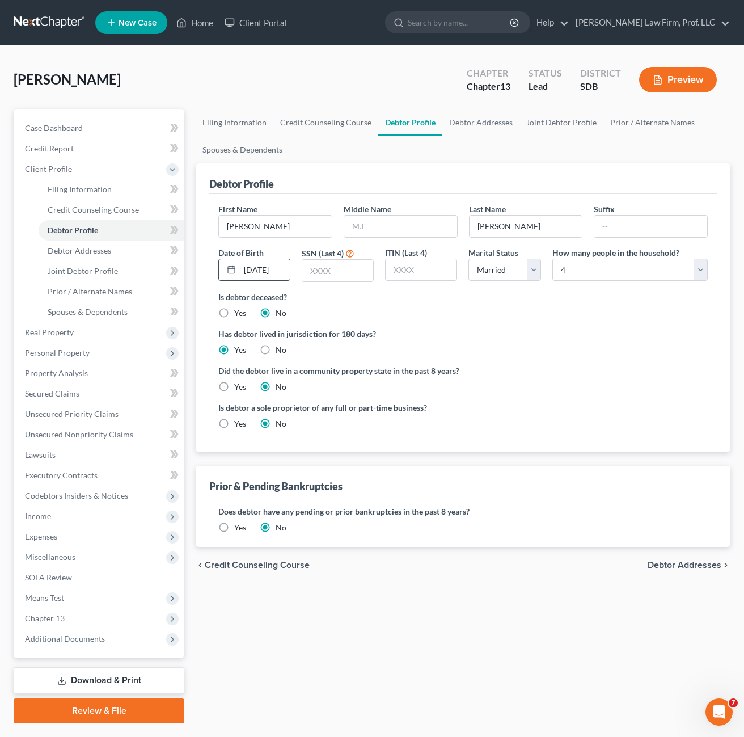
click at [278, 272] on input "[DATE]" at bounding box center [265, 270] width 50 height 22
type input "[DATE]"
drag, startPoint x: 339, startPoint y: 271, endPoint x: 332, endPoint y: 273, distance: 7.6
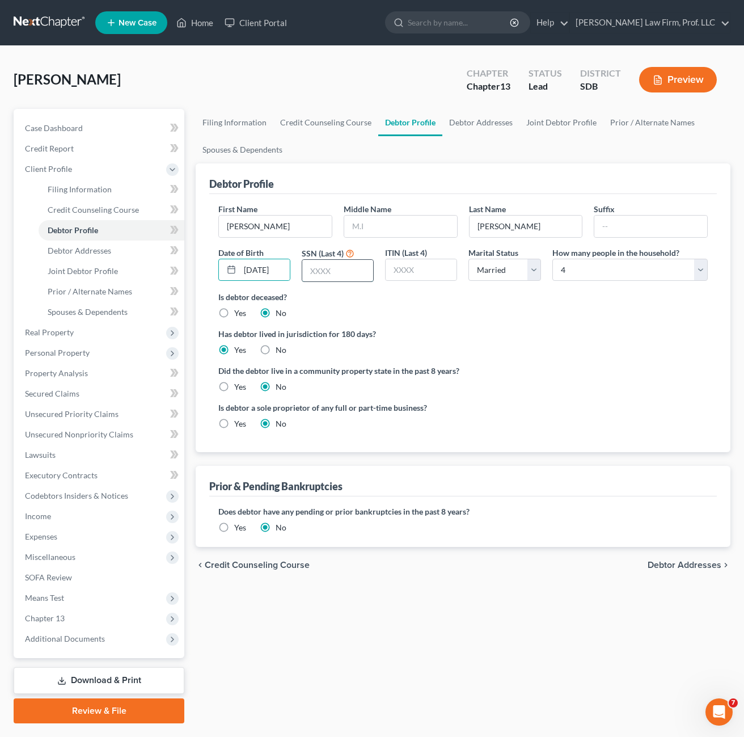
click at [339, 273] on input "text" at bounding box center [337, 271] width 71 height 22
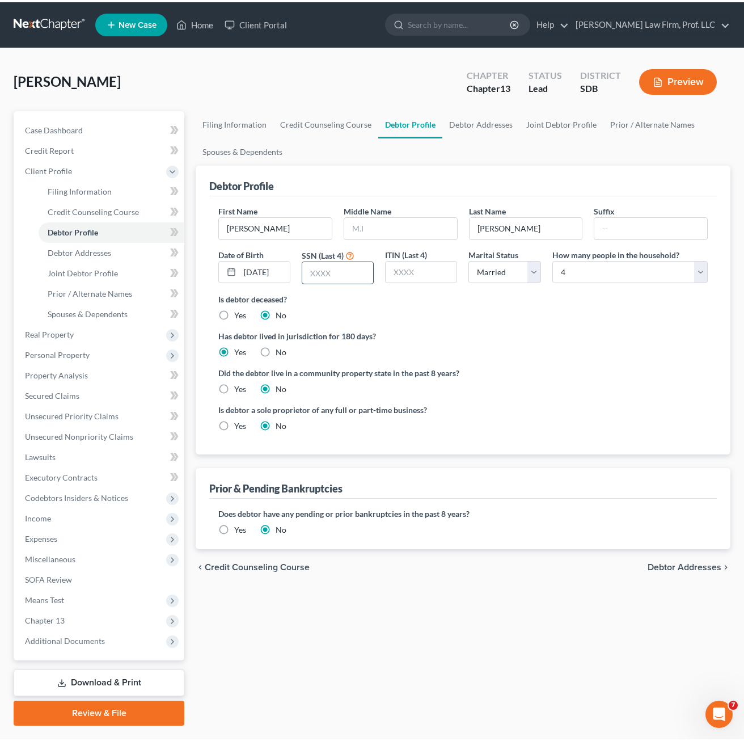
scroll to position [0, 0]
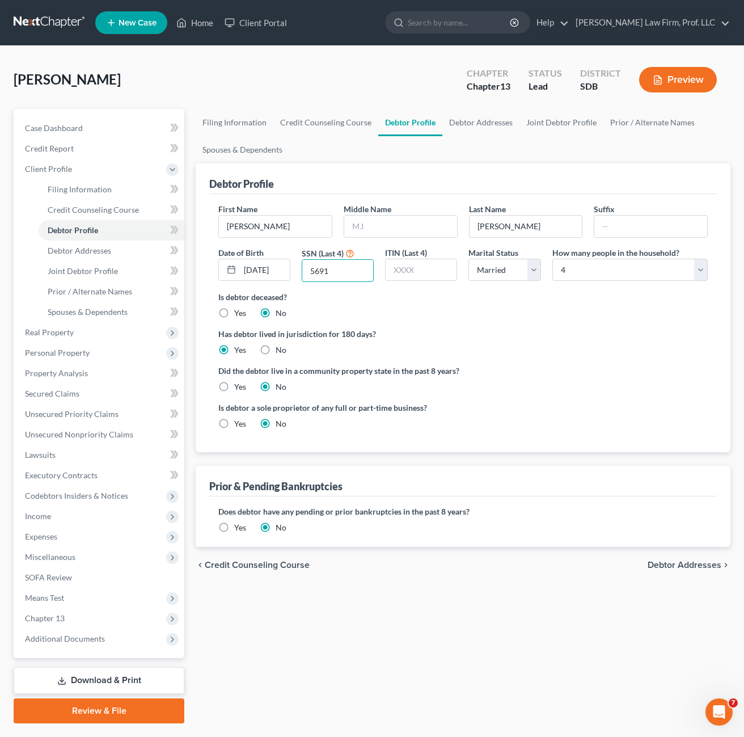
type input "5691"
click at [495, 326] on ng-include "First Name [PERSON_NAME] Middle Name Last Name [PERSON_NAME] Date of Birth [DEM…" at bounding box center [462, 320] width 489 height 235
drag, startPoint x: 416, startPoint y: 315, endPoint x: 316, endPoint y: 384, distance: 121.3
click at [416, 314] on div "Is debtor deceased? Yes No" at bounding box center [462, 305] width 489 height 28
drag, startPoint x: 99, startPoint y: 256, endPoint x: 113, endPoint y: 272, distance: 21.3
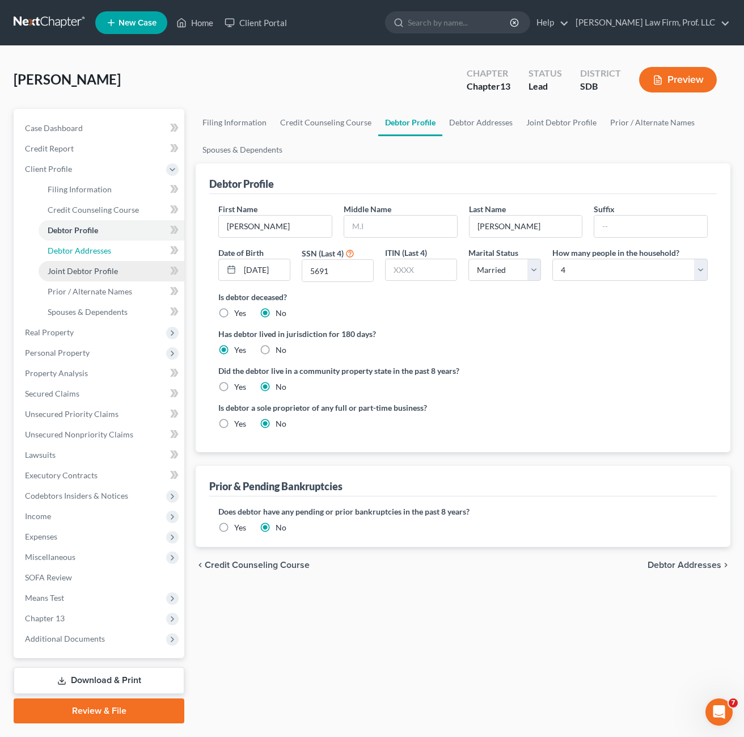
click at [99, 256] on link "Debtor Addresses" at bounding box center [112, 250] width 146 height 20
select select "0"
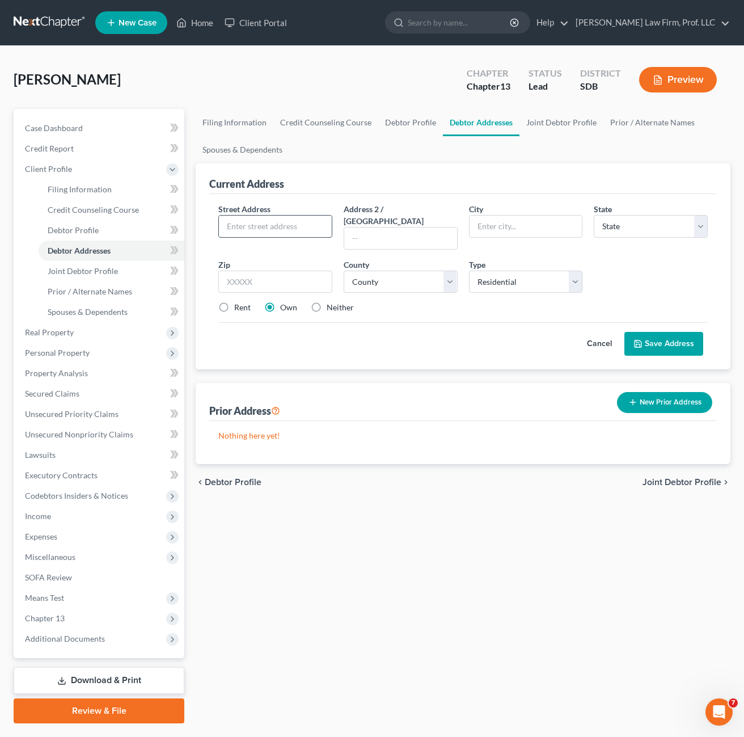
click at [246, 234] on input "text" at bounding box center [275, 227] width 113 height 22
type input "[STREET_ADDRESS]"
type input "[PERSON_NAME]"
select select "43"
type input "57069"
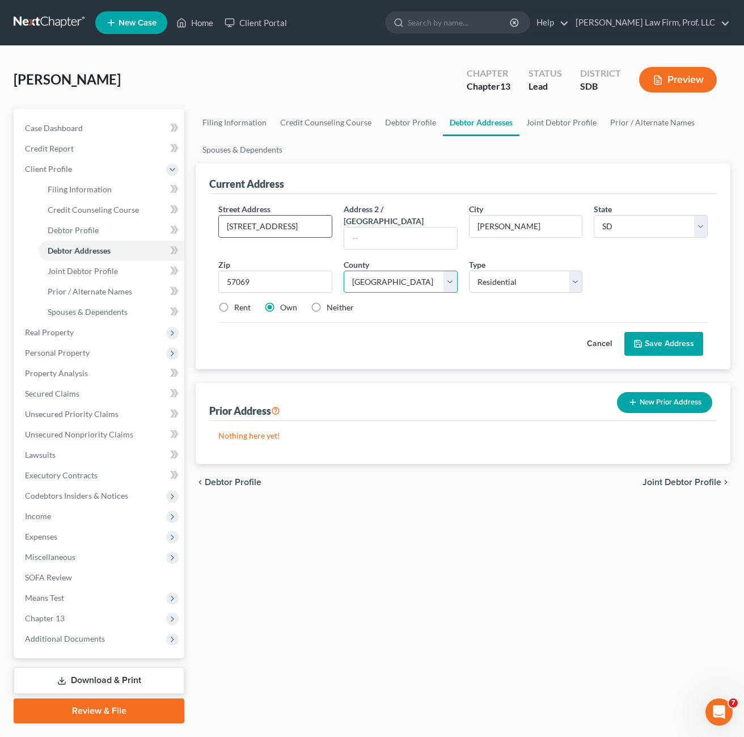
select select "12"
click at [236, 305] on div "Street Address * [STREET_ADDRESS] * [PERSON_NAME] State * State [US_STATE] AK A…" at bounding box center [463, 263] width 501 height 120
click at [234, 302] on label "Rent" at bounding box center [242, 307] width 16 height 11
click at [239, 302] on input "Rent" at bounding box center [242, 305] width 7 height 7
radio input "true"
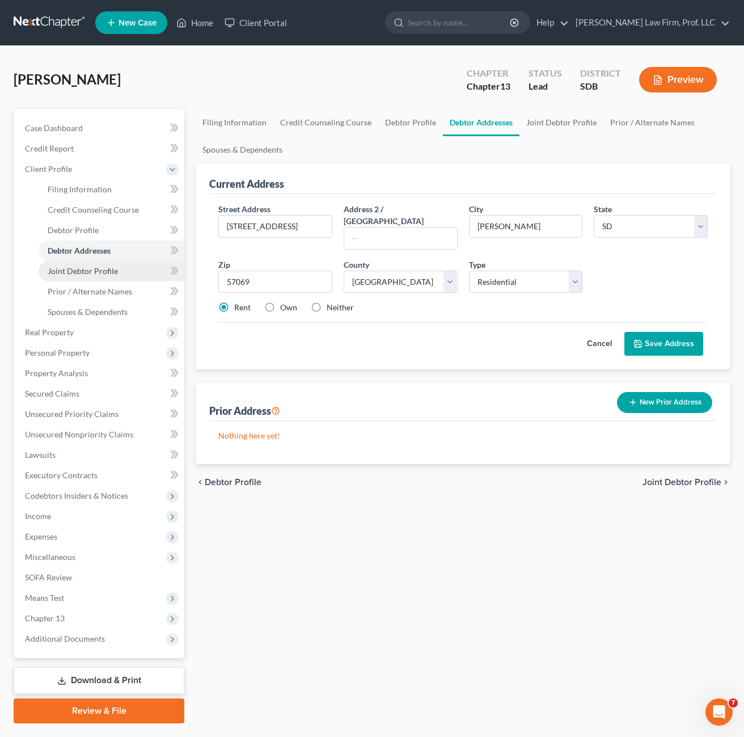
drag, startPoint x: 95, startPoint y: 279, endPoint x: 119, endPoint y: 264, distance: 28.3
click at [95, 279] on link "Joint Debtor Profile" at bounding box center [112, 271] width 146 height 20
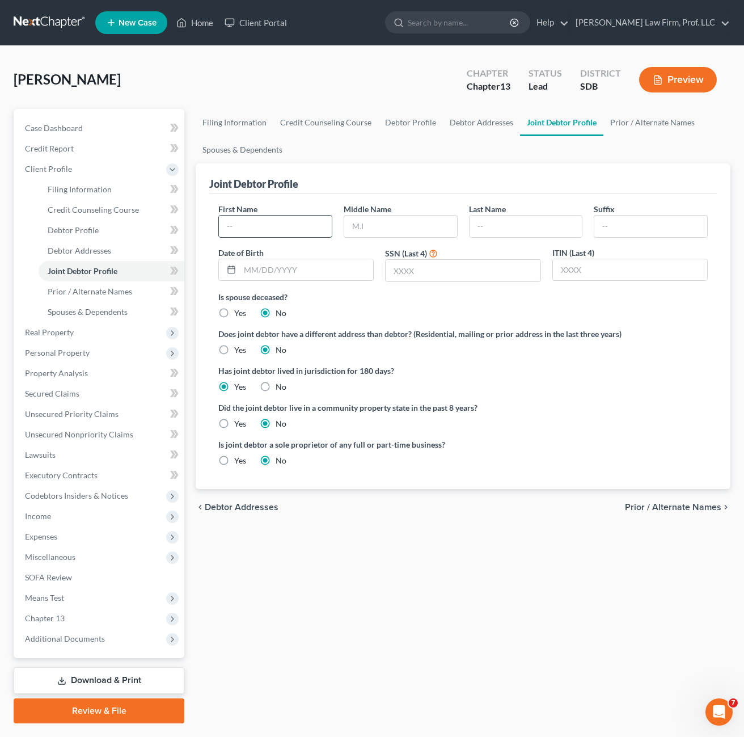
click at [305, 225] on input "text" at bounding box center [275, 227] width 113 height 22
type input "[PERSON_NAME]"
type input "[DATE]"
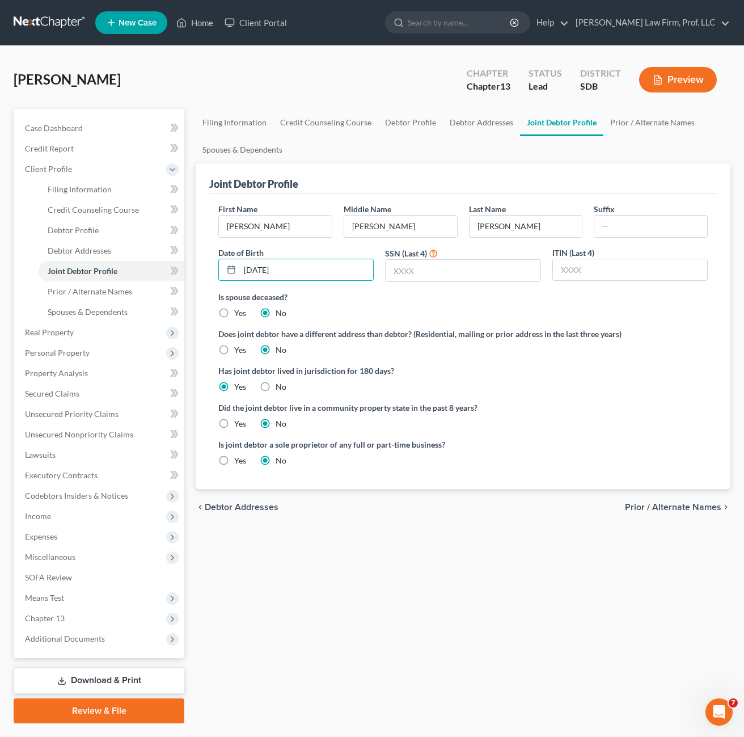
click at [559, 399] on ng-include "First Name [PERSON_NAME] Middle Name [PERSON_NAME] Last Name [PERSON_NAME] Date…" at bounding box center [462, 339] width 489 height 272
click at [422, 269] on input "text" at bounding box center [463, 271] width 154 height 22
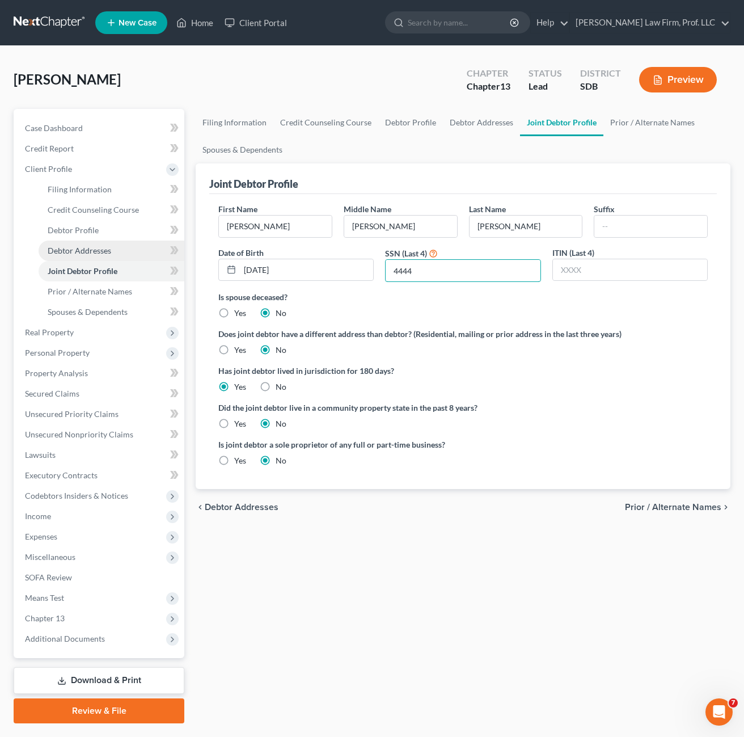
type input "4444"
click at [89, 257] on link "Debtor Addresses" at bounding box center [112, 250] width 146 height 20
select select "0"
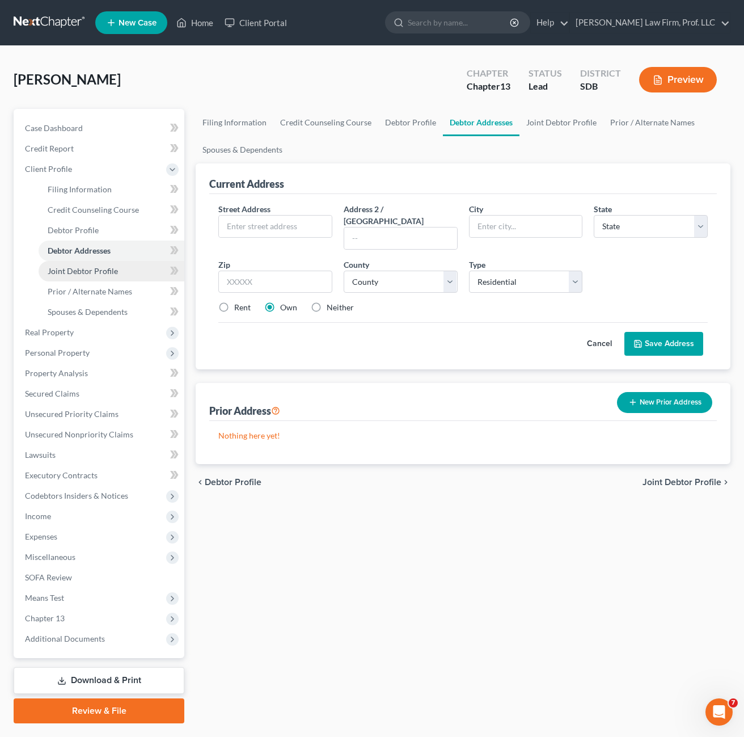
click at [96, 272] on span "Joint Debtor Profile" at bounding box center [83, 271] width 70 height 10
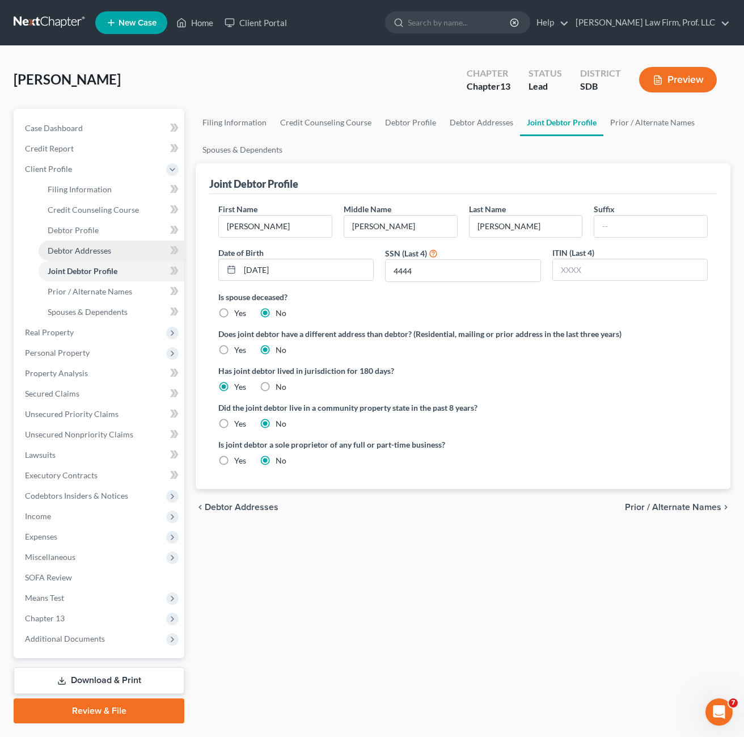
click at [99, 255] on link "Debtor Addresses" at bounding box center [112, 250] width 146 height 20
select select "0"
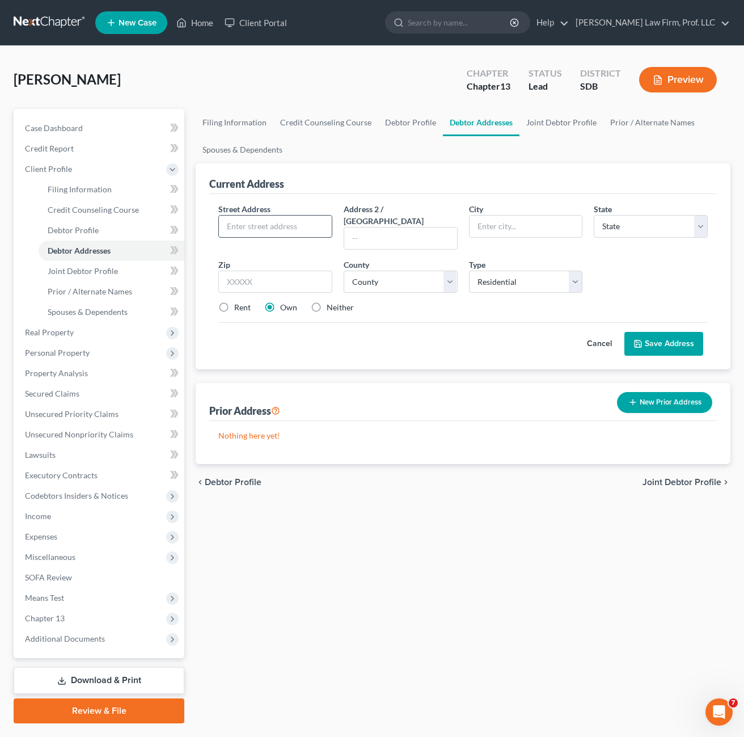
click at [253, 234] on input "text" at bounding box center [275, 227] width 113 height 22
type input "[STREET_ADDRESS]"
type input "[PERSON_NAME]"
select select "43"
type input "57069"
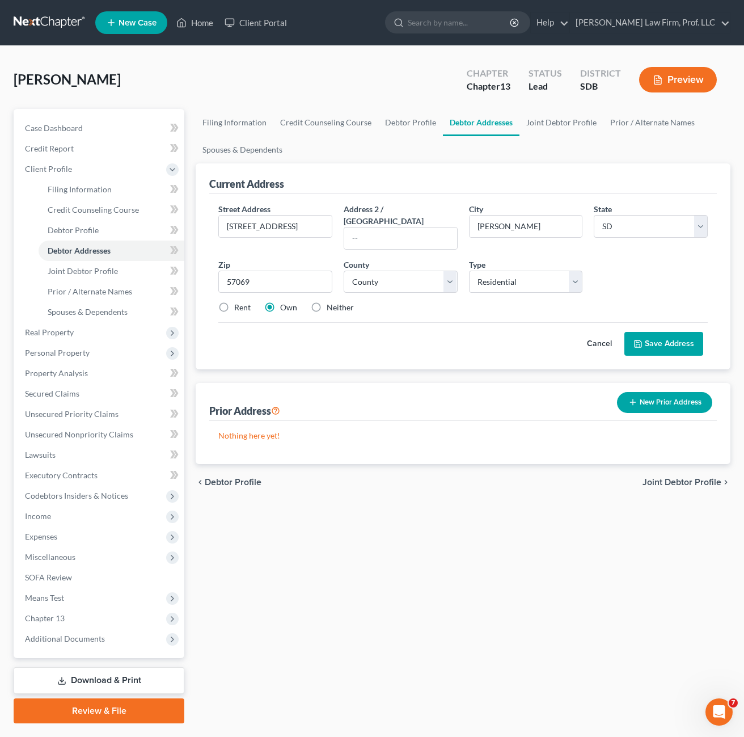
click at [560, 358] on div "Current Address Street Address * [STREET_ADDRESS] * [PERSON_NAME] State * State…" at bounding box center [463, 313] width 535 height 301
click at [392, 272] on select "County" at bounding box center [401, 282] width 114 height 23
select select "12"
click at [344, 271] on select "County [GEOGRAPHIC_DATA] [GEOGRAPHIC_DATA] [GEOGRAPHIC_DATA] [GEOGRAPHIC_DATA] …" at bounding box center [401, 282] width 114 height 23
click at [234, 302] on label "Rent" at bounding box center [242, 307] width 16 height 11
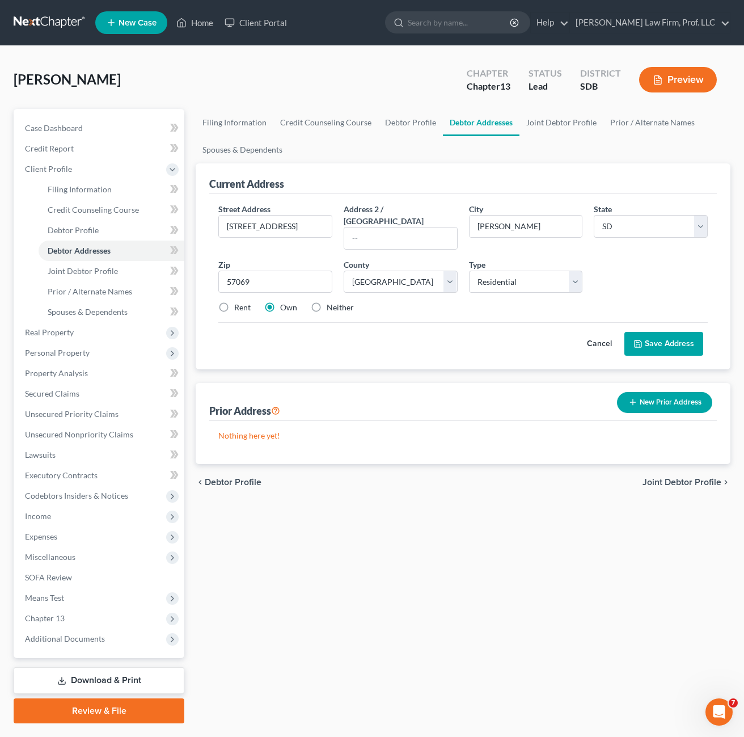
click at [239, 302] on input "Rent" at bounding box center [242, 305] width 7 height 7
radio input "true"
click at [234, 302] on label "Rent" at bounding box center [242, 307] width 16 height 11
click at [239, 302] on input "Rent" at bounding box center [242, 305] width 7 height 7
click at [234, 302] on label "Rent" at bounding box center [242, 307] width 16 height 11
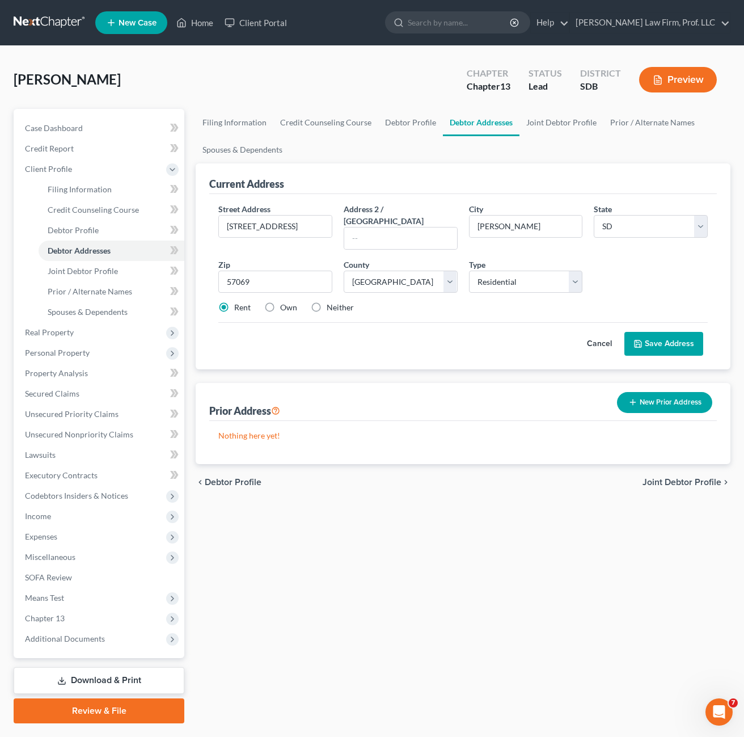
click at [239, 302] on input "Rent" at bounding box center [242, 305] width 7 height 7
click at [641, 340] on icon at bounding box center [638, 343] width 7 height 7
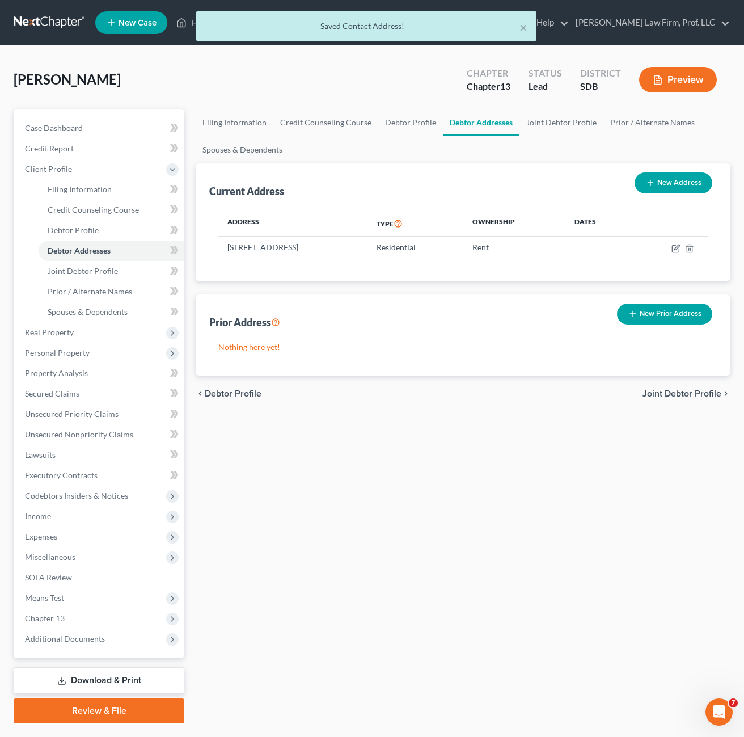
drag, startPoint x: 278, startPoint y: 513, endPoint x: 290, endPoint y: 484, distance: 30.5
click at [280, 512] on div "Filing Information Credit Counseling Course Debtor Profile Debtor Addresses Joi…" at bounding box center [463, 416] width 546 height 614
drag, startPoint x: 103, startPoint y: 277, endPoint x: 103, endPoint y: 294, distance: 17.0
click at [103, 277] on link "Joint Debtor Profile" at bounding box center [112, 271] width 146 height 20
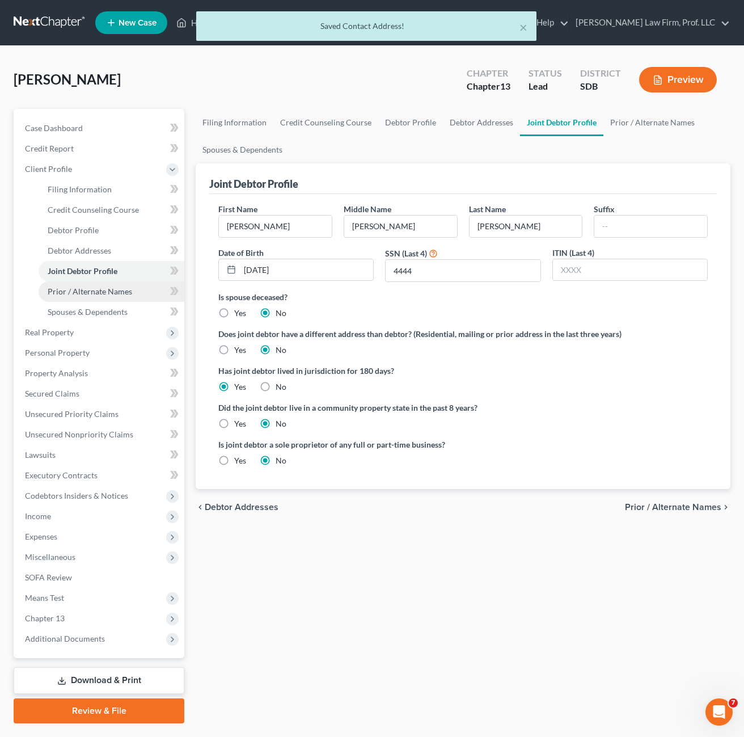
click at [100, 299] on link "Prior / Alternate Names" at bounding box center [112, 291] width 146 height 20
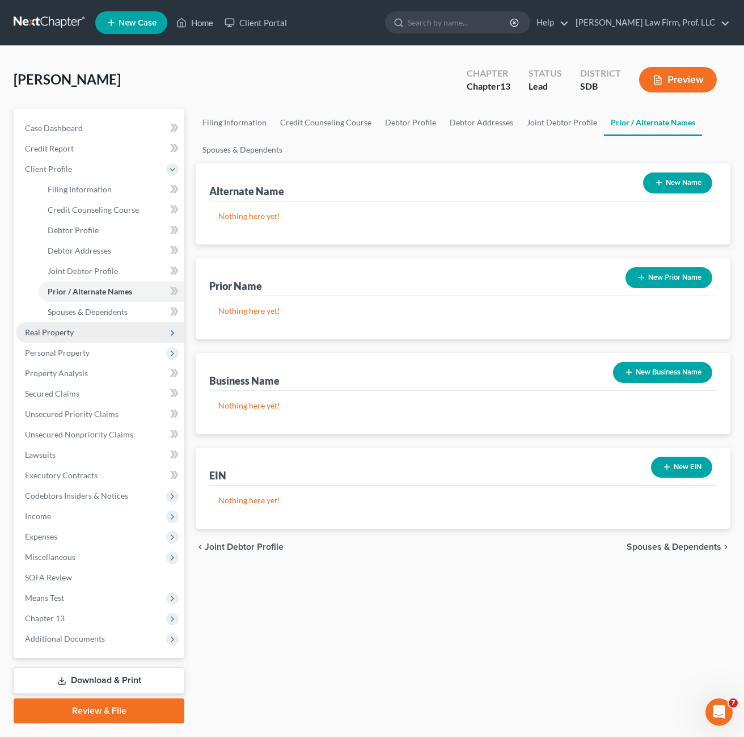
click at [315, 559] on div "chevron_left Joint Debtor Profile Spouses & Dependents chevron_right" at bounding box center [463, 547] width 535 height 36
click at [107, 311] on span "Spouses & Dependents" at bounding box center [88, 312] width 80 height 10
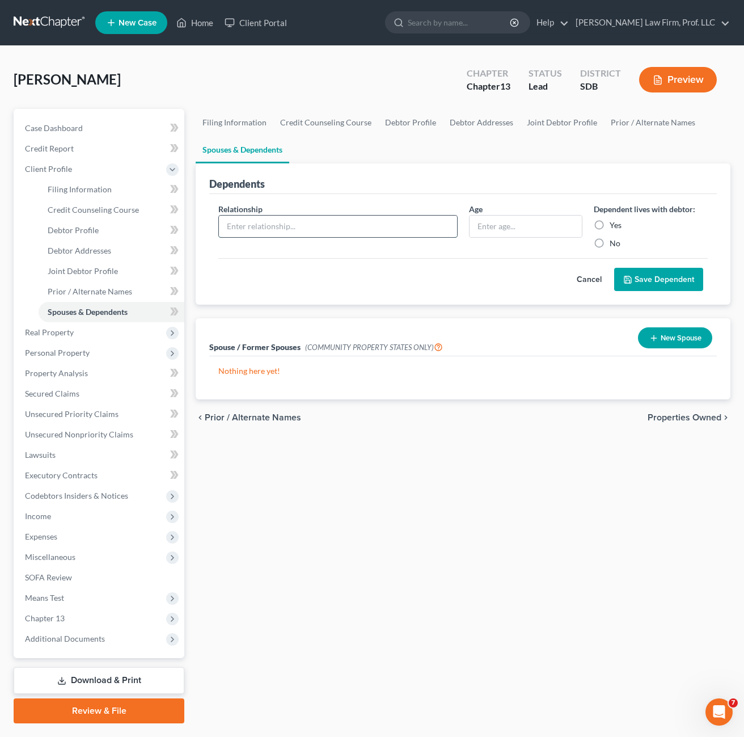
click at [352, 236] on input "text" at bounding box center [338, 227] width 238 height 22
type input "Dependent"
click at [451, 546] on div "Filing Information Credit Counseling Course Debtor Profile Debtor Addresses Joi…" at bounding box center [463, 416] width 546 height 614
click at [615, 226] on label "Yes" at bounding box center [616, 224] width 12 height 11
click at [615, 226] on input "Yes" at bounding box center [617, 222] width 7 height 7
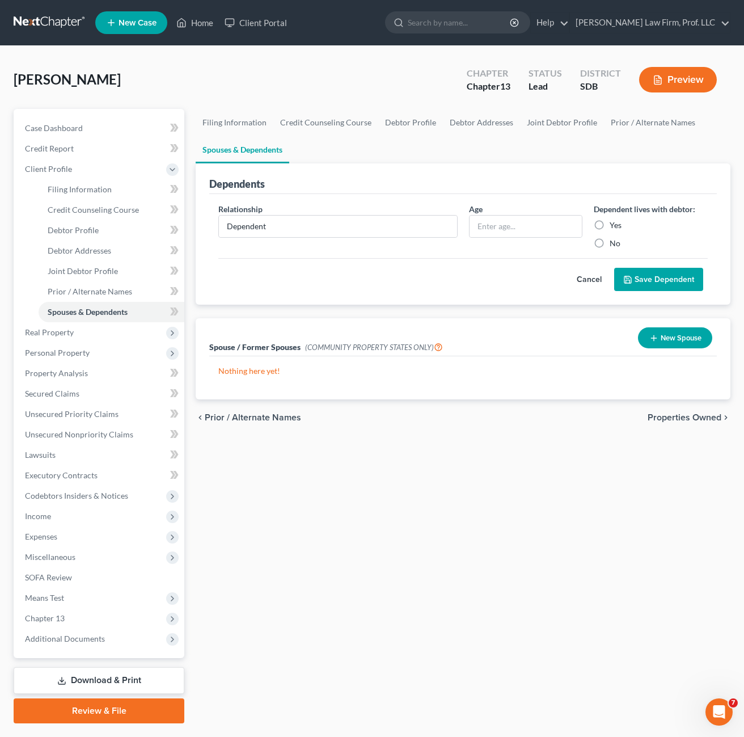
radio input "true"
drag, startPoint x: 640, startPoint y: 275, endPoint x: 416, endPoint y: 284, distance: 224.2
click at [641, 275] on button "Save Dependent" at bounding box center [658, 280] width 89 height 24
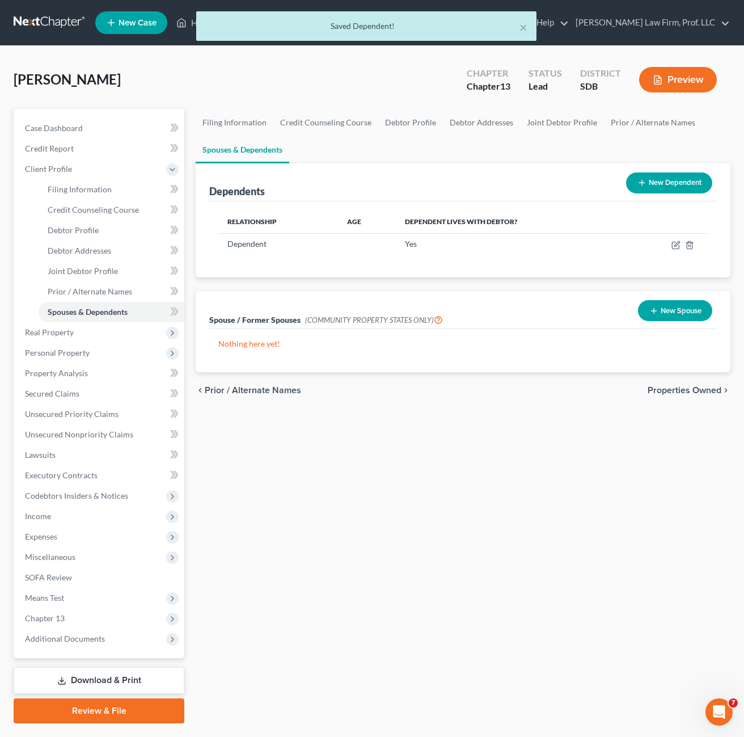
click at [682, 186] on button "New Dependent" at bounding box center [669, 182] width 86 height 21
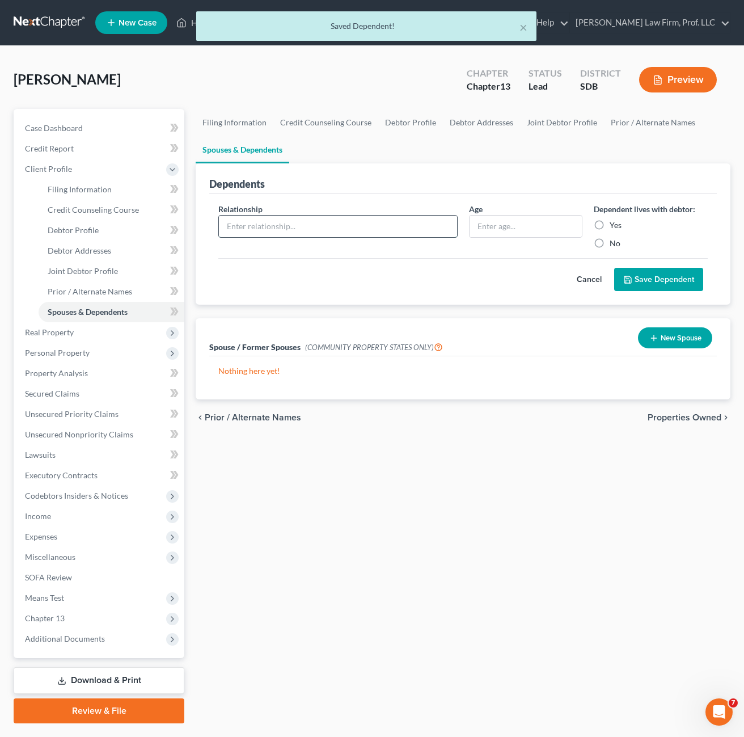
click at [318, 232] on input "text" at bounding box center [338, 227] width 238 height 22
type input "Dependent"
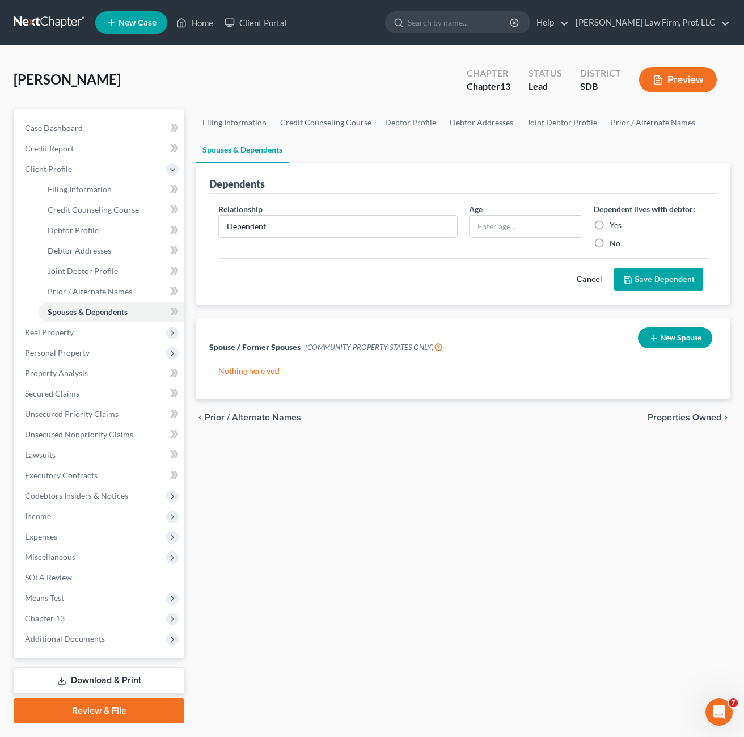
click at [610, 223] on label "Yes" at bounding box center [616, 224] width 12 height 11
click at [614, 223] on input "Yes" at bounding box center [617, 222] width 7 height 7
radio input "true"
click at [646, 277] on button "Save Dependent" at bounding box center [658, 280] width 89 height 24
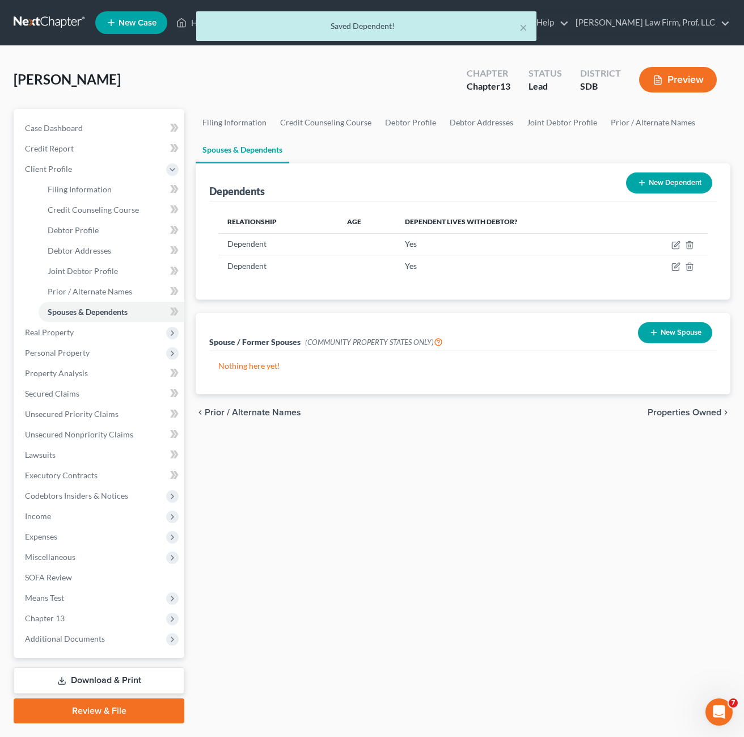
drag, startPoint x: 469, startPoint y: 508, endPoint x: 438, endPoint y: 487, distance: 37.3
click at [470, 507] on div "Filing Information Credit Counseling Course Debtor Profile Debtor Addresses Joi…" at bounding box center [463, 416] width 546 height 614
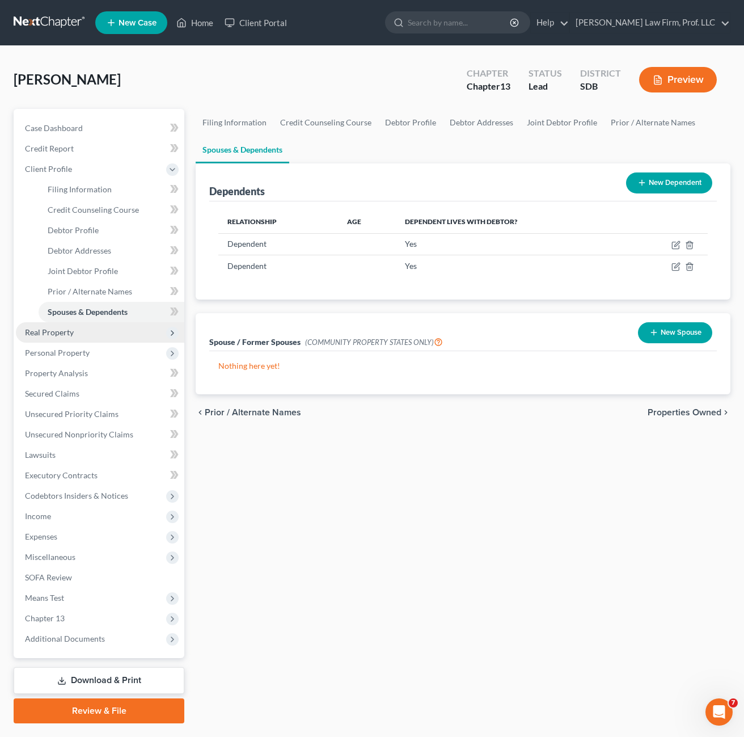
drag, startPoint x: 406, startPoint y: 542, endPoint x: 174, endPoint y: 336, distance: 310.1
click at [410, 539] on div "Filing Information Credit Counseling Course Debtor Profile Debtor Addresses Joi…" at bounding box center [463, 416] width 546 height 614
click at [62, 524] on span "Income" at bounding box center [100, 516] width 168 height 20
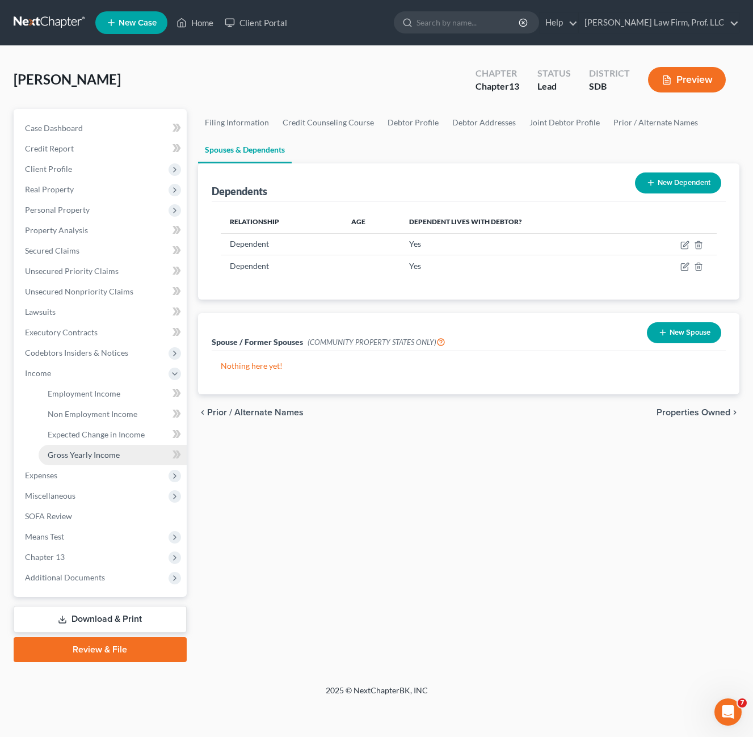
click at [72, 451] on span "Gross Yearly Income" at bounding box center [84, 455] width 72 height 10
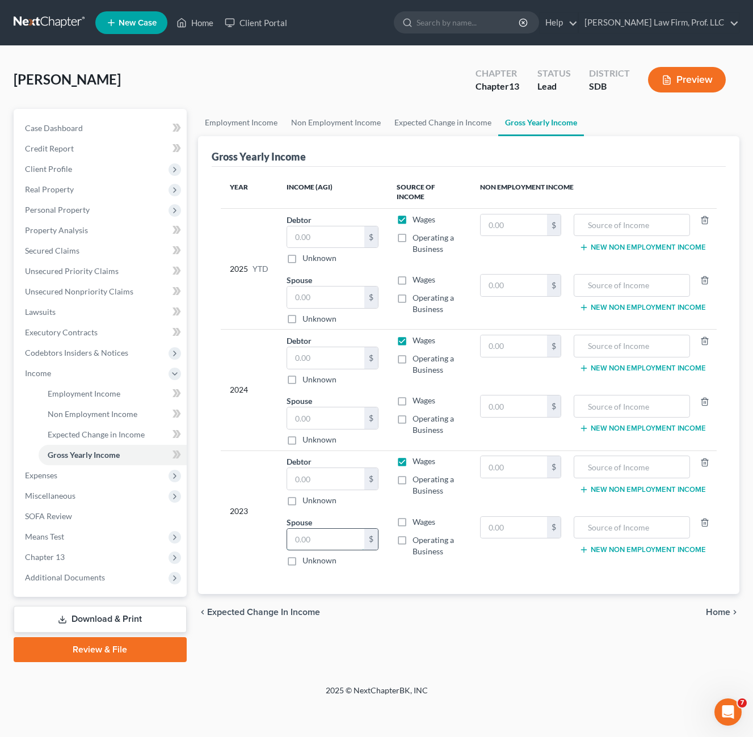
click at [315, 534] on input "text" at bounding box center [325, 540] width 77 height 22
click at [444, 617] on div "chevron_left Expected Change in Income Home chevron_right" at bounding box center [468, 612] width 541 height 36
click at [77, 205] on span "Personal Property" at bounding box center [57, 210] width 65 height 10
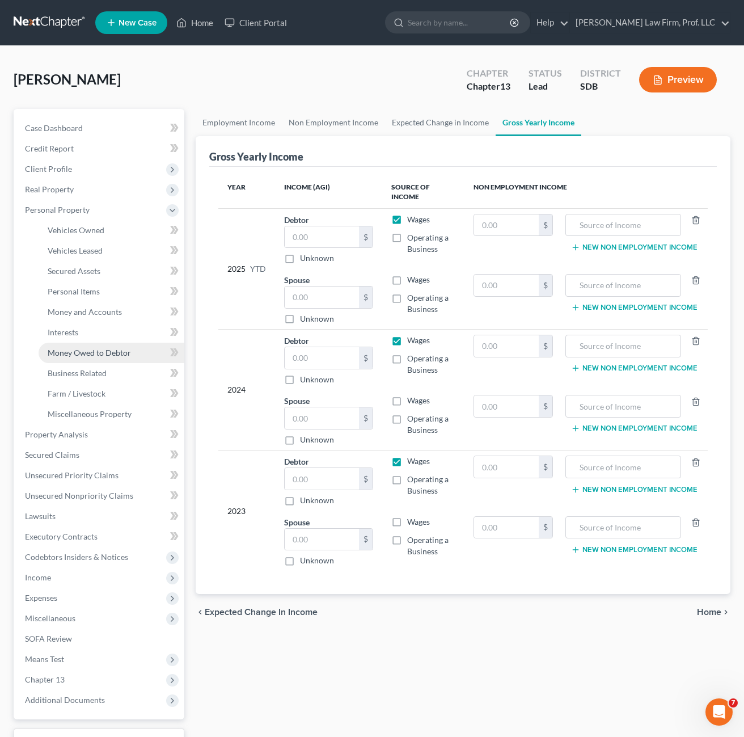
click at [110, 357] on span "Money Owed to Debtor" at bounding box center [89, 353] width 83 height 10
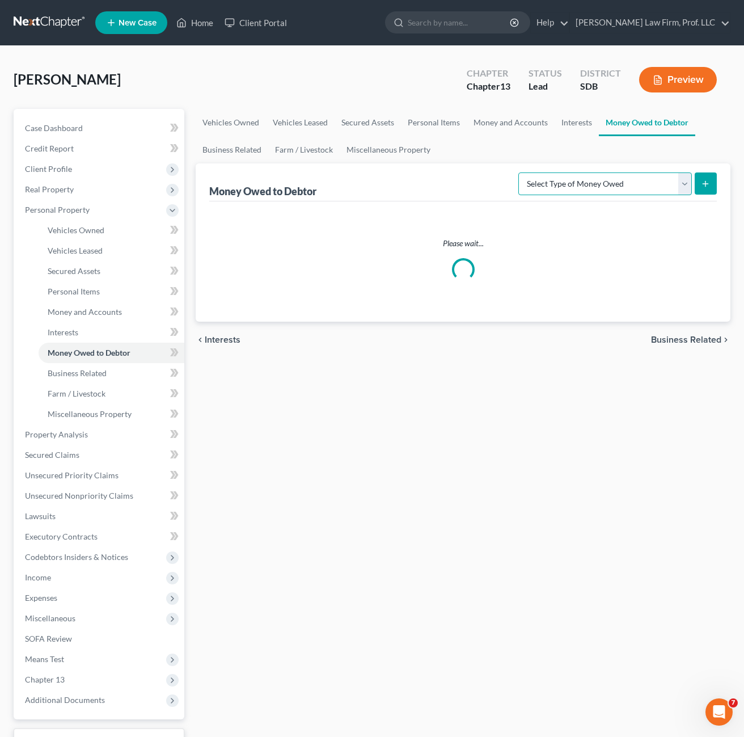
drag, startPoint x: 600, startPoint y: 180, endPoint x: 601, endPoint y: 197, distance: 16.5
click at [600, 180] on select "Select Type of Money Owed Accounts Receivable Alimony Child Support Claims Agai…" at bounding box center [605, 183] width 174 height 23
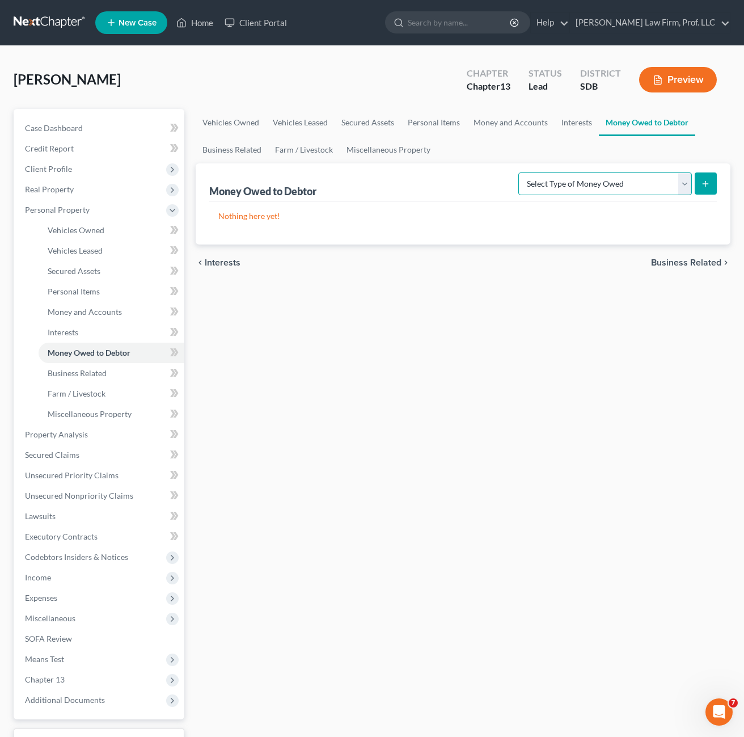
select select "other_contingent_and_unliquidated_claims"
click at [518, 172] on select "Select Type of Money Owed Accounts Receivable Alimony Child Support Claims Agai…" at bounding box center [605, 183] width 174 height 23
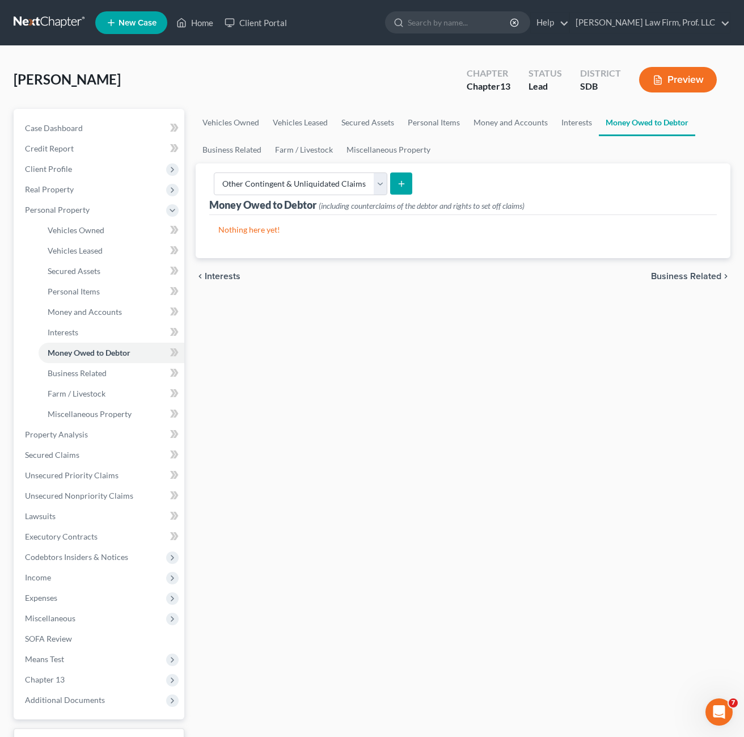
click at [402, 179] on icon "submit" at bounding box center [401, 183] width 9 height 9
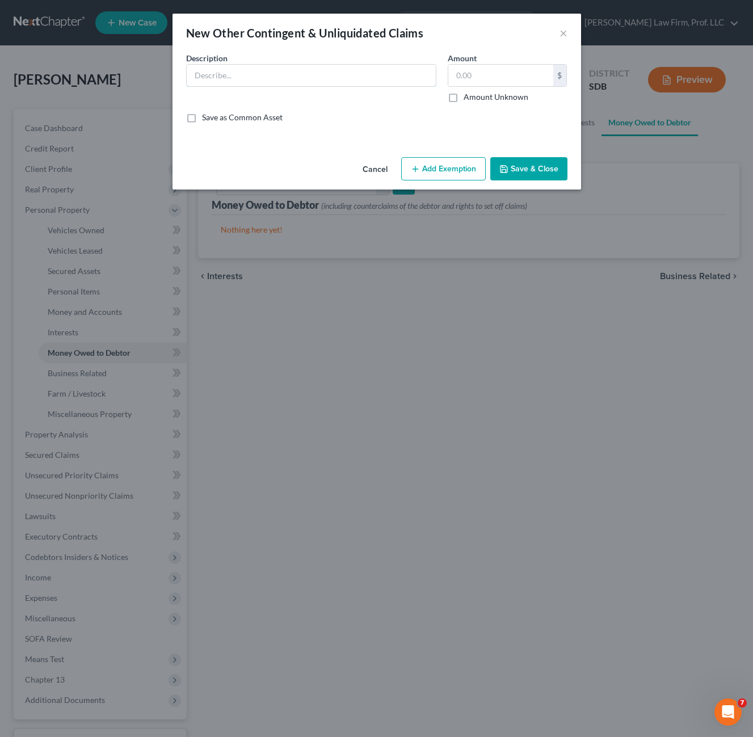
click at [293, 83] on input "text" at bounding box center [311, 76] width 249 height 22
type input "Estimated child tax credits ($4,000/yr)"
click at [506, 99] on label "Amount Unknown" at bounding box center [495, 96] width 65 height 11
click at [475, 99] on input "Amount Unknown" at bounding box center [471, 94] width 7 height 7
click at [528, 170] on button "Save & Close" at bounding box center [528, 169] width 77 height 24
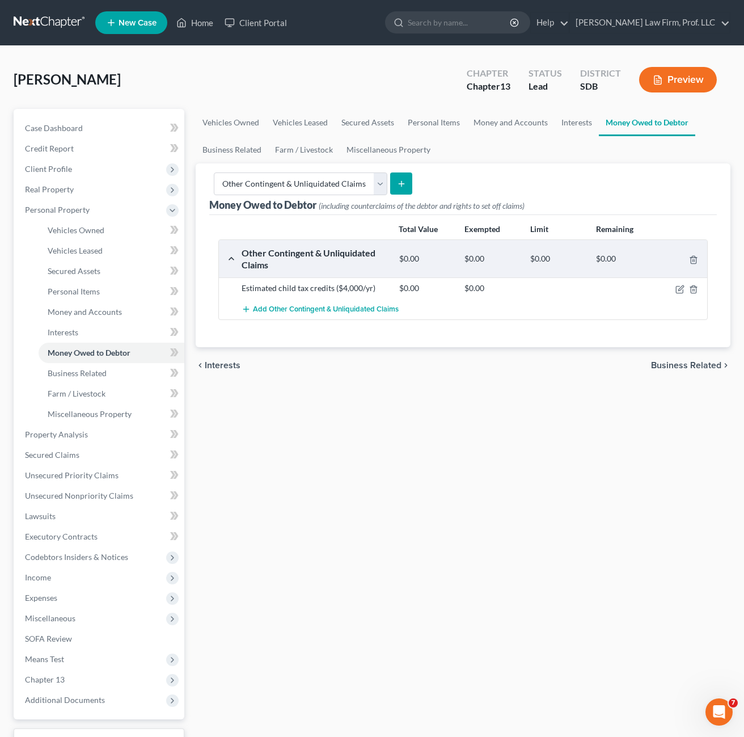
click at [553, 434] on div "Vehicles Owned Vehicles Leased Secured Assets Personal Items Money and Accounts…" at bounding box center [463, 446] width 546 height 675
drag, startPoint x: 296, startPoint y: 482, endPoint x: 226, endPoint y: 385, distance: 119.5
click at [297, 481] on div "Vehicles Owned Vehicles Leased Secured Assets Personal Items Money and Accounts…" at bounding box center [463, 446] width 546 height 675
click at [53, 231] on span "Vehicles Owned" at bounding box center [76, 230] width 57 height 10
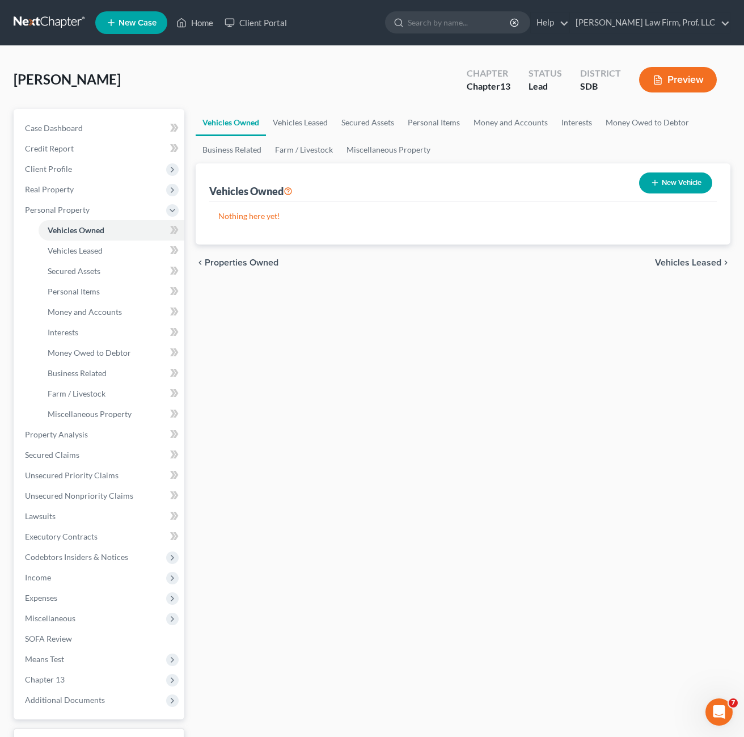
click at [688, 190] on button "New Vehicle" at bounding box center [675, 182] width 73 height 21
select select "0"
select select "2"
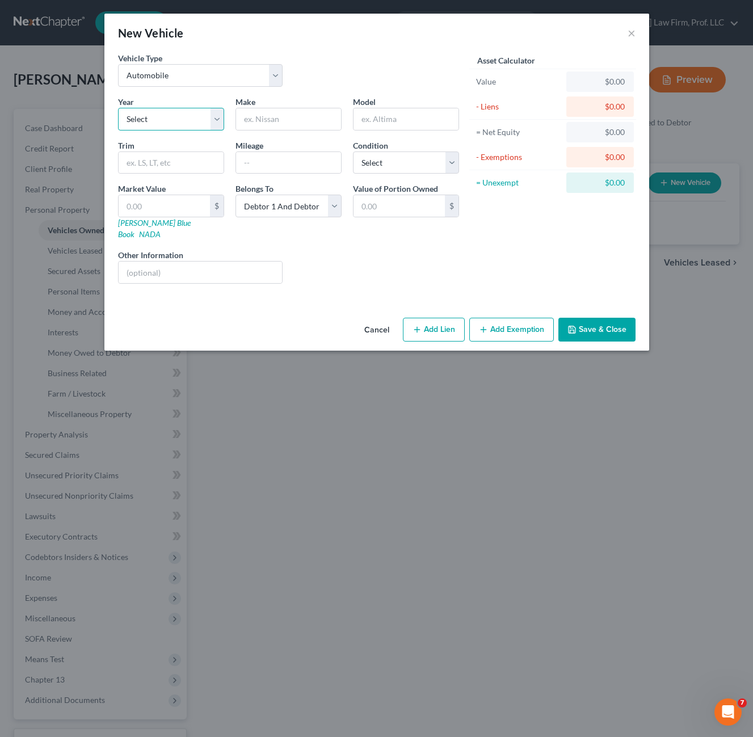
click at [197, 122] on select "Select 2026 2025 2024 2023 2022 2021 2020 2019 2018 2017 2016 2015 2014 2013 20…" at bounding box center [171, 119] width 106 height 23
click at [198, 125] on select "Select 2026 2025 2024 2023 2022 2021 2020 2019 2018 2017 2016 2015 2014 2013 20…" at bounding box center [171, 119] width 106 height 23
click at [261, 127] on input "text" at bounding box center [288, 119] width 105 height 22
click at [261, 124] on input "text" at bounding box center [288, 119] width 105 height 22
click at [255, 124] on input "text" at bounding box center [288, 119] width 105 height 22
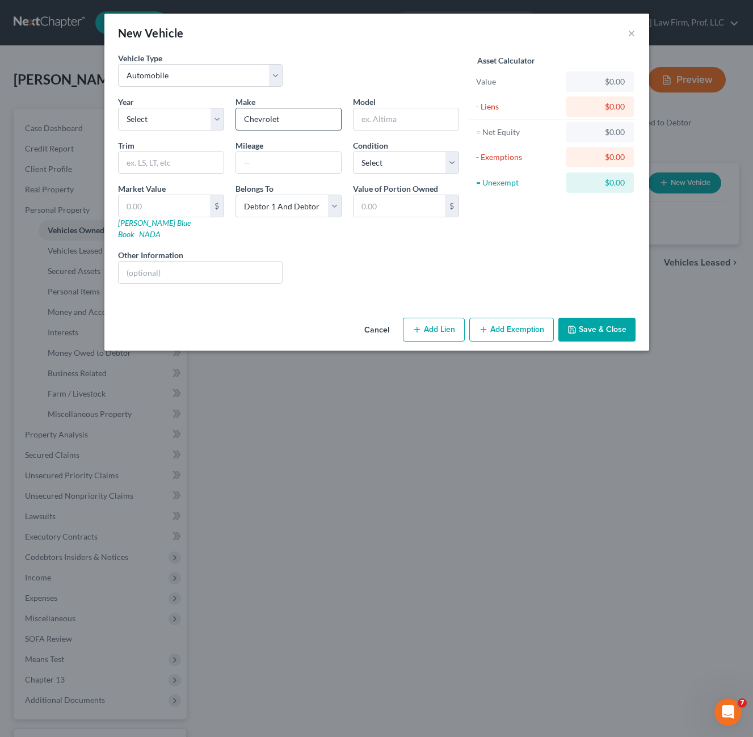
type input "Chevrolet"
drag, startPoint x: 408, startPoint y: 246, endPoint x: 433, endPoint y: 250, distance: 25.3
click at [409, 249] on div "Liens Select" at bounding box center [376, 266] width 176 height 35
click at [360, 319] on button "Cancel" at bounding box center [376, 330] width 43 height 23
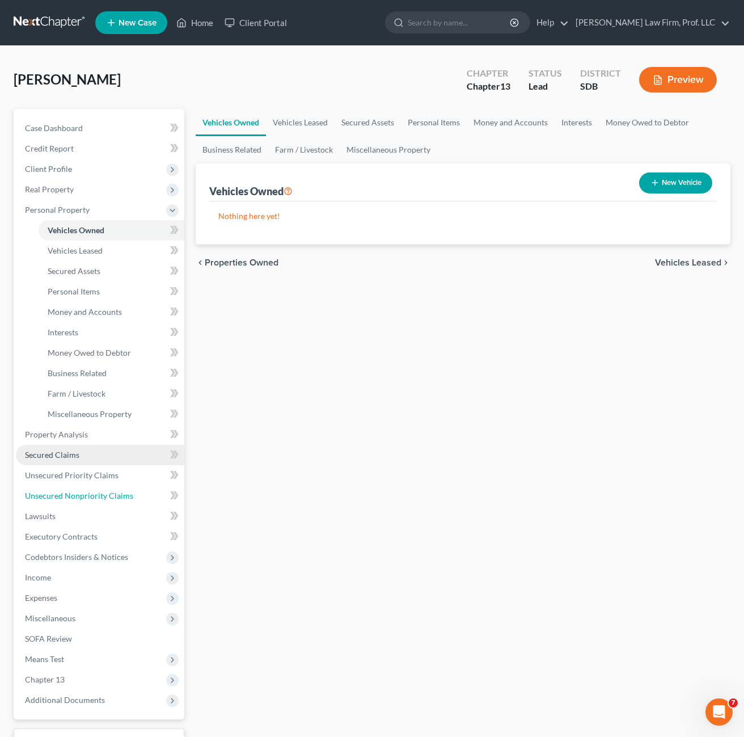
drag, startPoint x: 90, startPoint y: 494, endPoint x: 122, endPoint y: 464, distance: 43.7
click at [90, 494] on span "Unsecured Nonpriority Claims" at bounding box center [79, 496] width 108 height 10
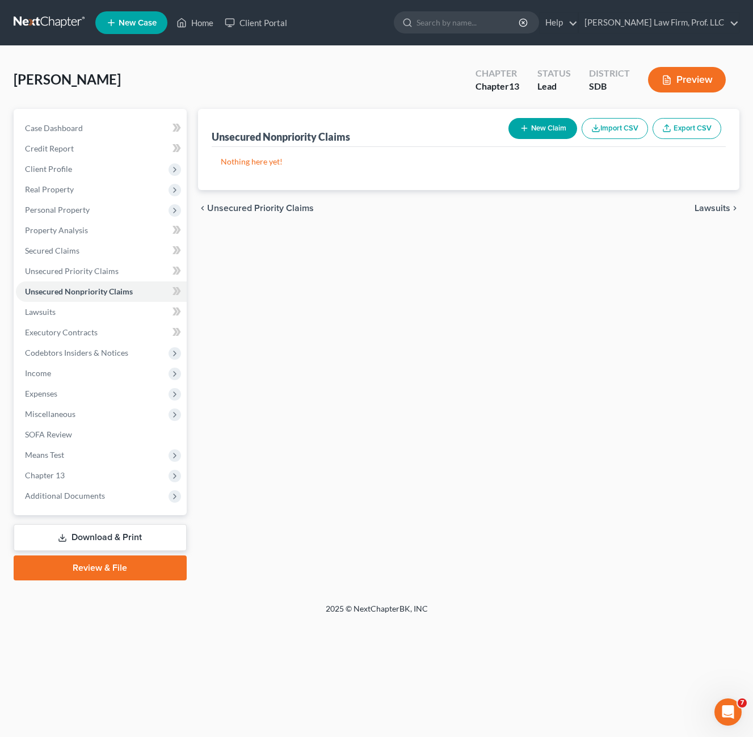
click at [450, 295] on div "Unsecured Nonpriority Claims New Claim Import CSV Export CSV Nothing here yet! …" at bounding box center [468, 344] width 552 height 471
click at [591, 128] on icon "button" at bounding box center [595, 128] width 9 height 9
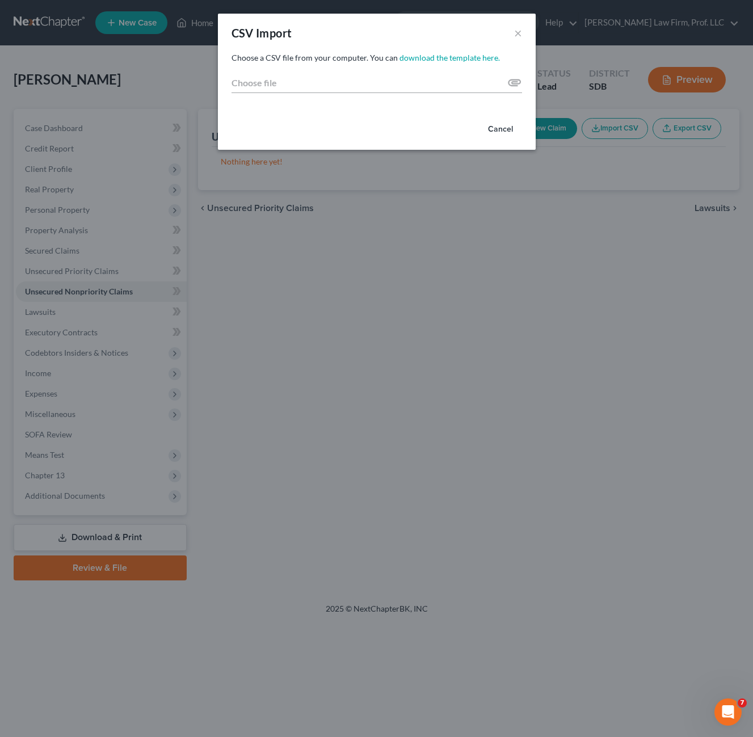
drag, startPoint x: 590, startPoint y: 128, endPoint x: 624, endPoint y: 129, distance: 34.1
click at [624, 130] on div "CSV Import × Choose a CSV file from your computer. You can download the templat…" at bounding box center [376, 368] width 753 height 737
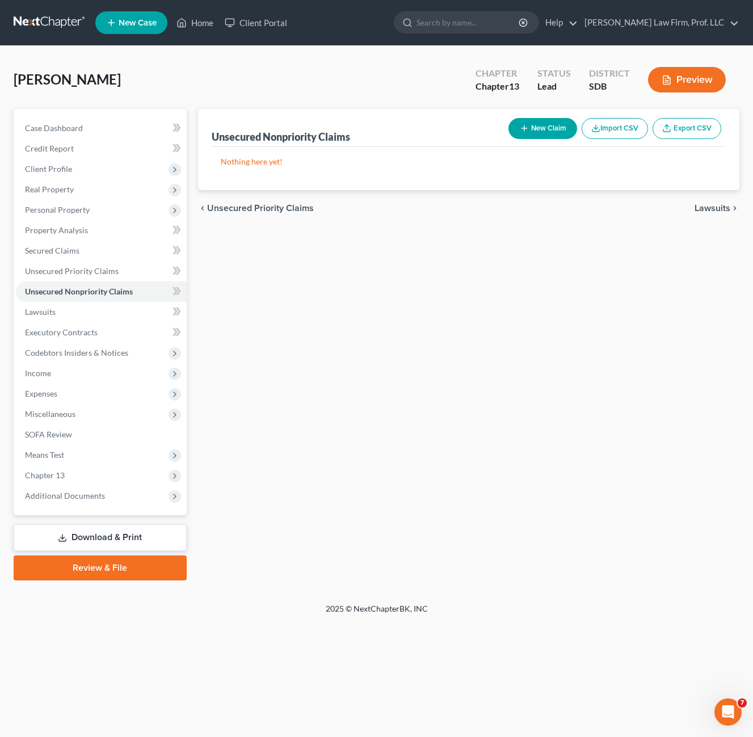
click at [608, 130] on button "Import CSV" at bounding box center [614, 128] width 66 height 21
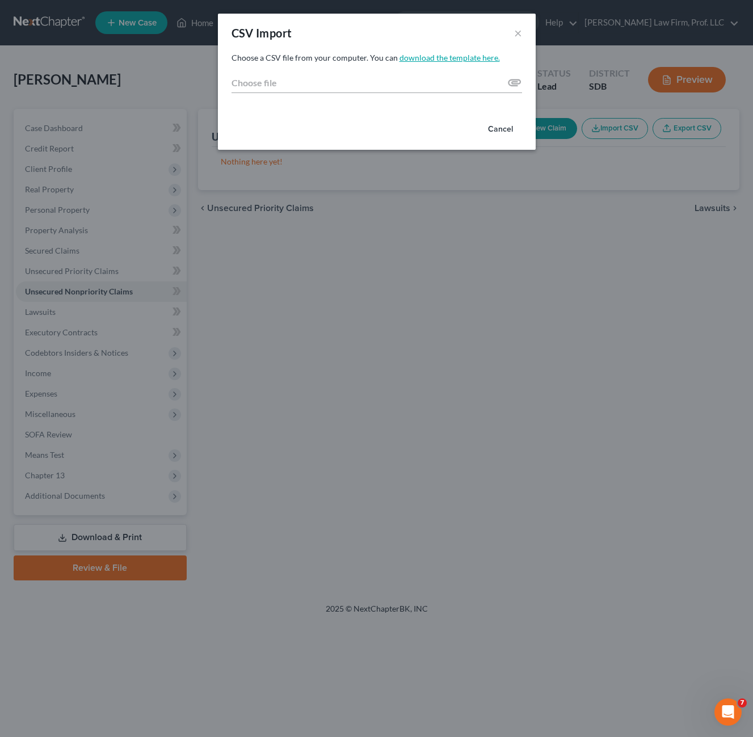
drag, startPoint x: 470, startPoint y: 54, endPoint x: 479, endPoint y: 49, distance: 10.4
click at [470, 55] on link "download the template here." at bounding box center [449, 58] width 100 height 10
drag, startPoint x: 509, startPoint y: 339, endPoint x: 446, endPoint y: 85, distance: 261.2
click at [509, 337] on div "CSV Import × Choose a CSV file from your computer. You can download the templat…" at bounding box center [376, 368] width 753 height 737
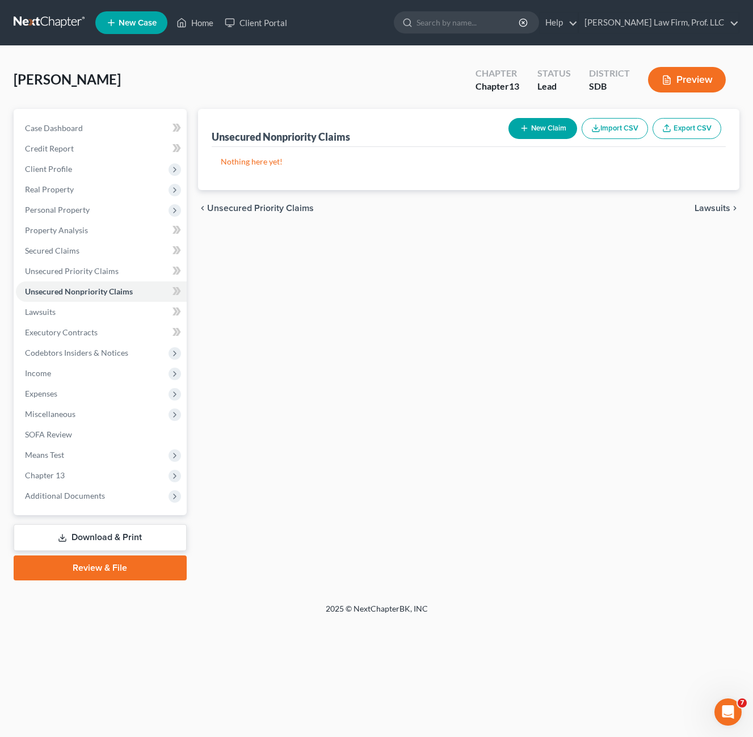
drag, startPoint x: 304, startPoint y: 282, endPoint x: 598, endPoint y: 105, distance: 343.4
click at [306, 280] on div "Unsecured Nonpriority Claims New Claim Import CSV Export CSV Nothing here yet! …" at bounding box center [468, 344] width 552 height 471
click at [551, 128] on button "New Claim" at bounding box center [542, 128] width 69 height 21
select select "2"
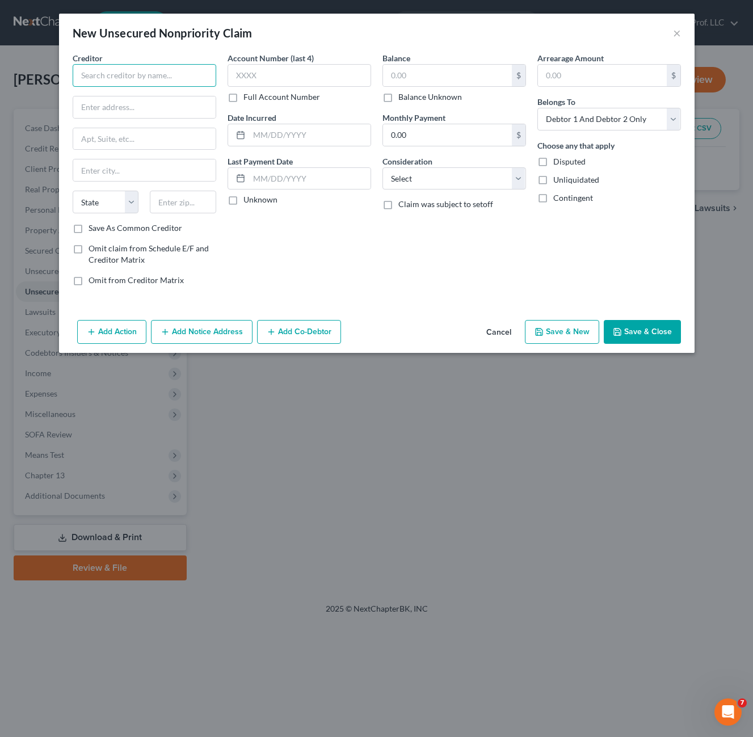
click at [116, 81] on input "text" at bounding box center [144, 75] width 143 height 23
click at [121, 109] on div "[STREET_ADDRESS]" at bounding box center [141, 106] width 118 height 10
type input "Capital One/Cabelas"
type input "PO Box 60519"
type input "City Of Industry"
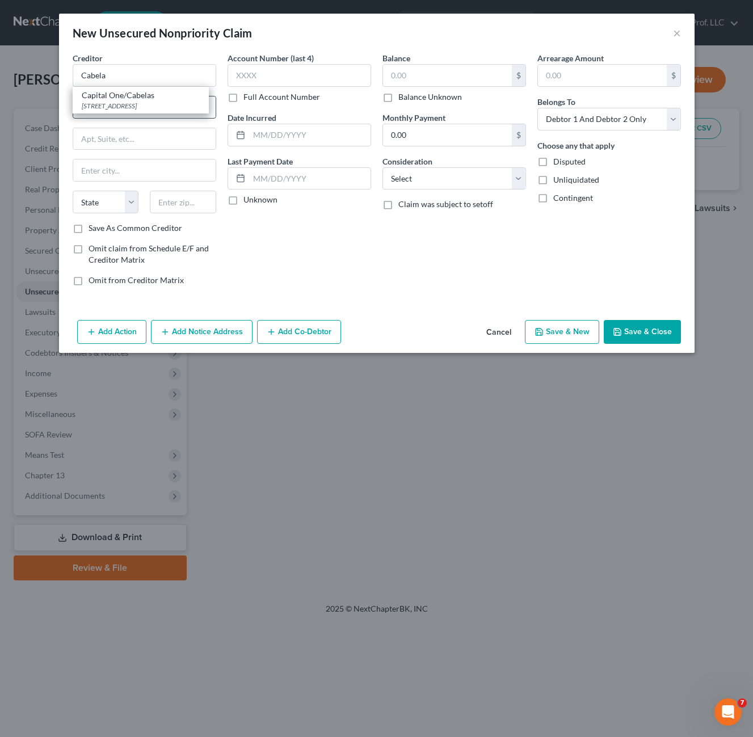
select select "4"
type input "91716"
drag, startPoint x: 419, startPoint y: 75, endPoint x: 392, endPoint y: 93, distance: 32.7
click at [419, 73] on input "text" at bounding box center [447, 76] width 129 height 22
click at [398, 98] on label "Balance Unknown" at bounding box center [430, 96] width 64 height 11
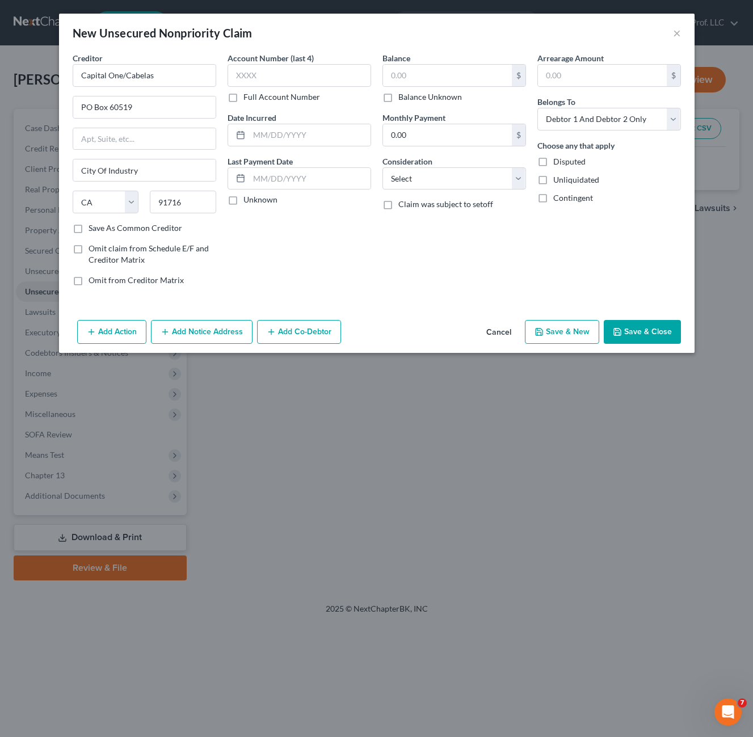
click at [403, 98] on input "Balance Unknown" at bounding box center [406, 94] width 7 height 7
checkbox input "true"
type input "0.00"
click at [354, 275] on div "Account Number (last 4) Full Account Number Date Incurred Last Payment Date Unk…" at bounding box center [299, 173] width 155 height 243
drag, startPoint x: 493, startPoint y: 180, endPoint x: 488, endPoint y: 191, distance: 11.9
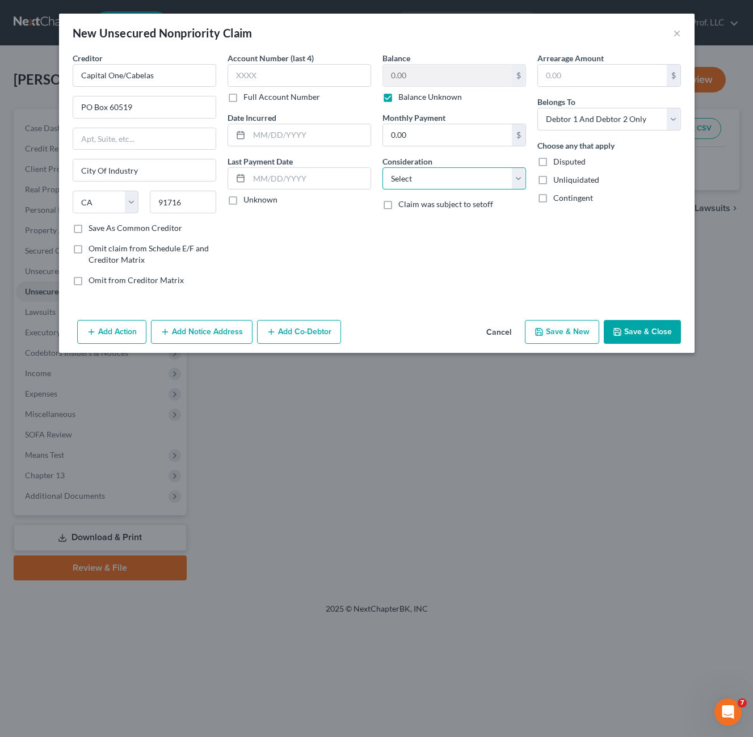
click at [493, 180] on select "Select Cable / Satellite Services Collection Agency Credit Card Debt Debt Couns…" at bounding box center [453, 178] width 143 height 23
select select "2"
click at [382, 167] on select "Select Cable / Satellite Services Collection Agency Credit Card Debt Debt Couns…" at bounding box center [453, 178] width 143 height 23
drag, startPoint x: 635, startPoint y: 330, endPoint x: 448, endPoint y: 321, distance: 186.8
click at [635, 330] on button "Save & Close" at bounding box center [641, 332] width 77 height 24
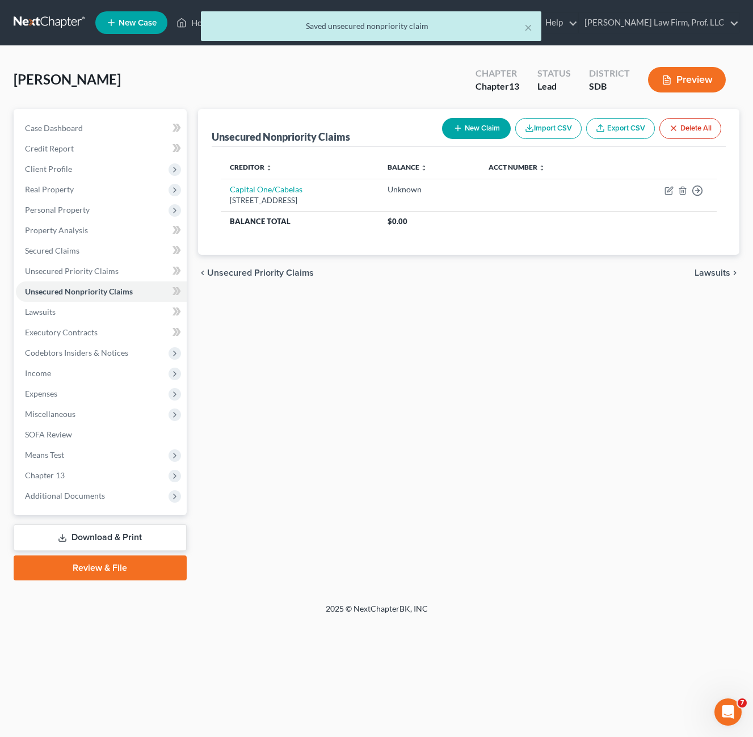
click at [479, 128] on button "New Claim" at bounding box center [476, 128] width 69 height 21
select select "2"
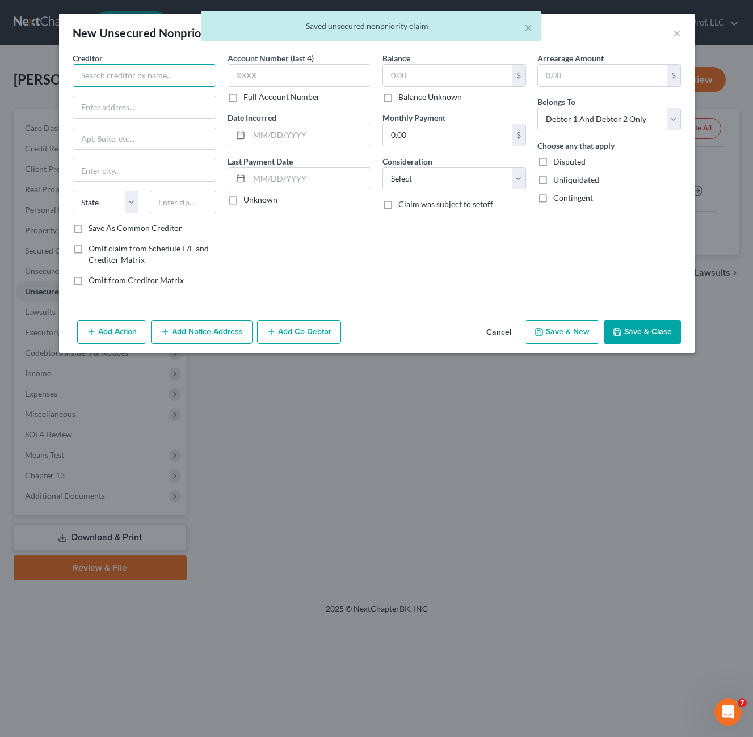
click at [160, 77] on input "text" at bounding box center [144, 75] width 143 height 23
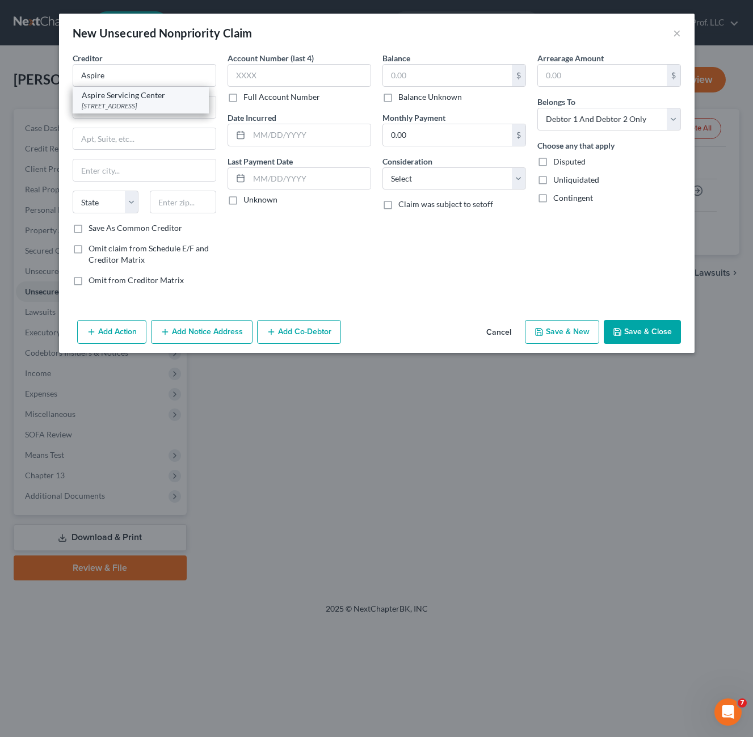
click at [159, 98] on div "Aspire Servicing Center" at bounding box center [141, 95] width 118 height 11
type input "Aspire Servicing Center"
type input "[STREET_ADDRESS]"
type input "[GEOGRAPHIC_DATA]"
select select "16"
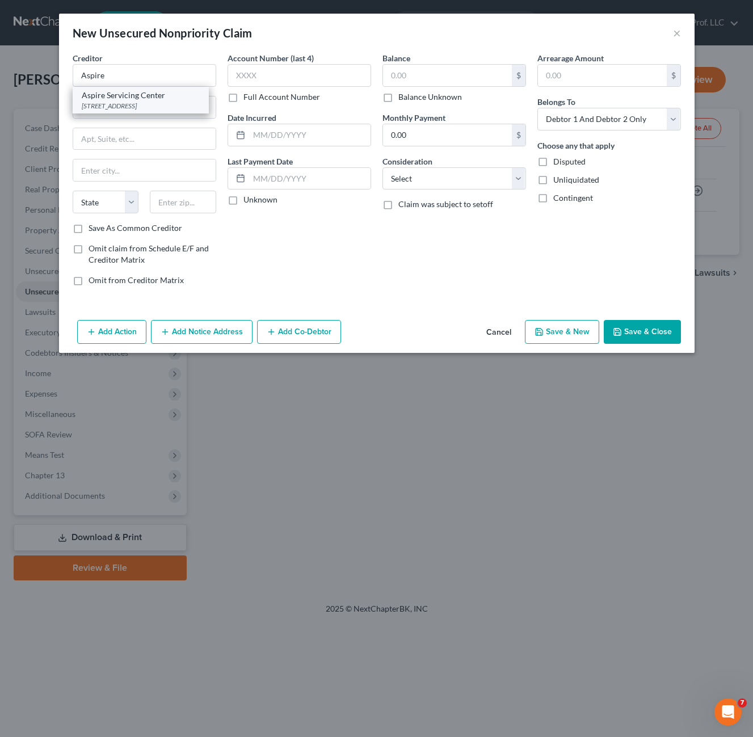
type input "50266"
click at [329, 244] on div "Account Number (last 4) Full Account Number Date Incurred Last Payment Date Unk…" at bounding box center [299, 173] width 155 height 243
click at [322, 209] on div "Account Number (last 4) Full Account Number Date Incurred Last Payment Date Unk…" at bounding box center [299, 173] width 155 height 243
drag, startPoint x: 445, startPoint y: 82, endPoint x: 437, endPoint y: 78, distance: 8.9
click at [445, 82] on input "text" at bounding box center [447, 76] width 129 height 22
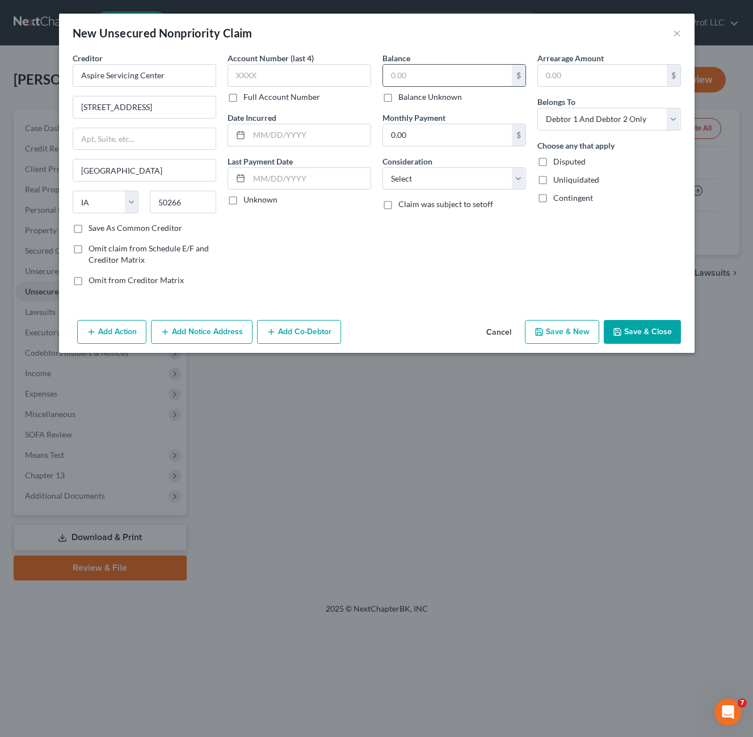
drag, startPoint x: 426, startPoint y: 100, endPoint x: 422, endPoint y: 73, distance: 28.1
click at [426, 101] on label "Balance Unknown" at bounding box center [430, 96] width 64 height 11
click at [410, 99] on input "Balance Unknown" at bounding box center [406, 94] width 7 height 7
checkbox input "true"
type input "0.00"
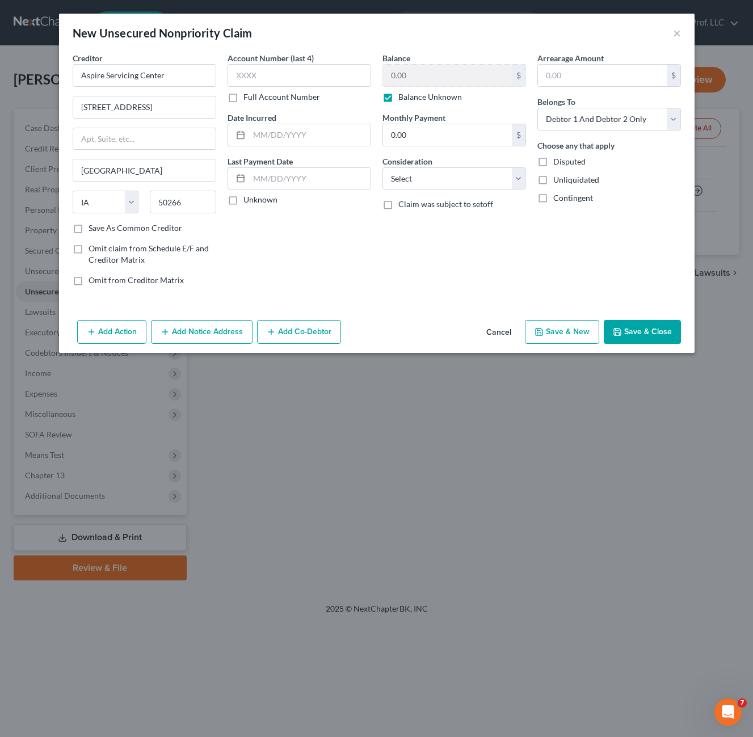
click at [467, 238] on div "Balance 0.00 $ Balance Unknown Balance Undetermined 0.00 $ Balance Unknown Mont…" at bounding box center [454, 173] width 155 height 243
click at [492, 171] on select "Select Cable / Satellite Services Collection Agency Credit Card Debt Debt Couns…" at bounding box center [453, 178] width 143 height 23
select select "2"
click at [382, 167] on select "Select Cable / Satellite Services Collection Agency Credit Card Debt Debt Couns…" at bounding box center [453, 178] width 143 height 23
click at [328, 248] on div "Account Number (last 4) Full Account Number Date Incurred Last Payment Date Unk…" at bounding box center [299, 173] width 155 height 243
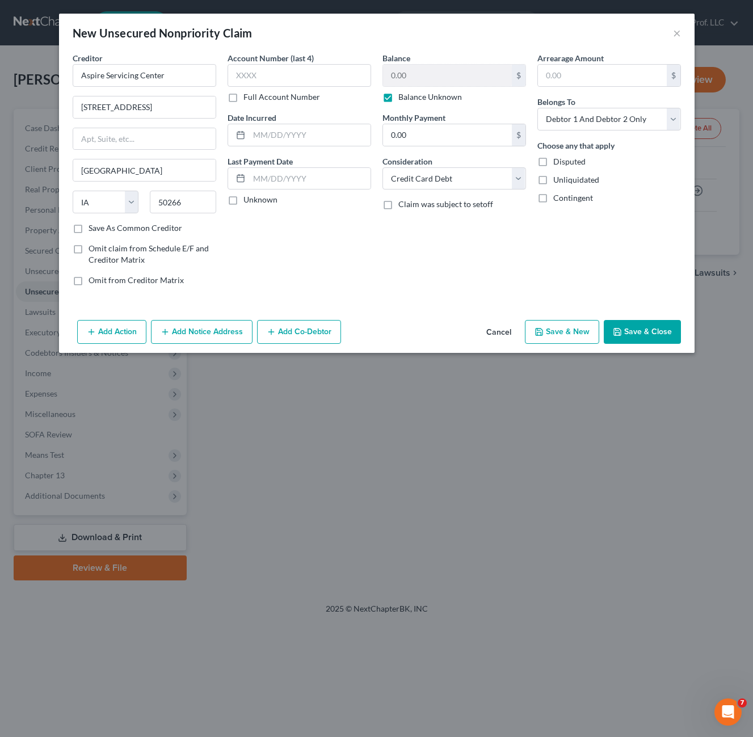
click at [641, 330] on button "Save & Close" at bounding box center [641, 332] width 77 height 24
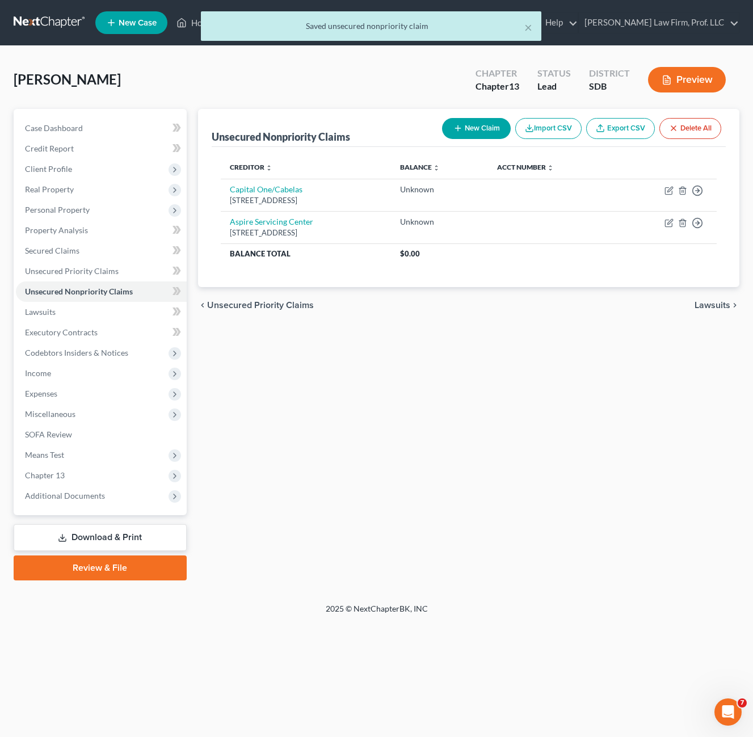
click at [364, 400] on div "Unsecured Nonpriority Claims New Claim Import CSV Export CSV Delete All Credito…" at bounding box center [468, 344] width 552 height 471
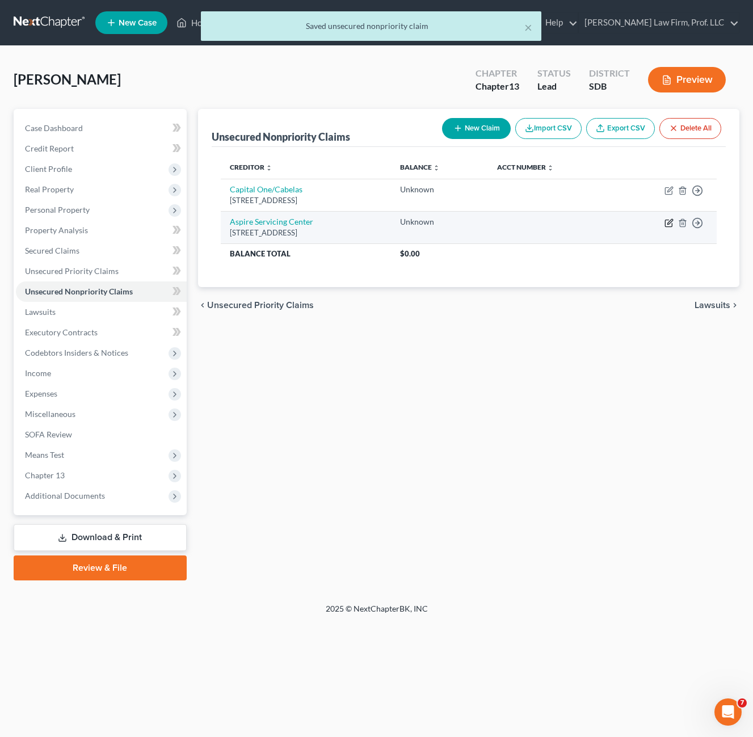
click at [669, 221] on icon "button" at bounding box center [668, 222] width 9 height 9
select select "16"
select select "2"
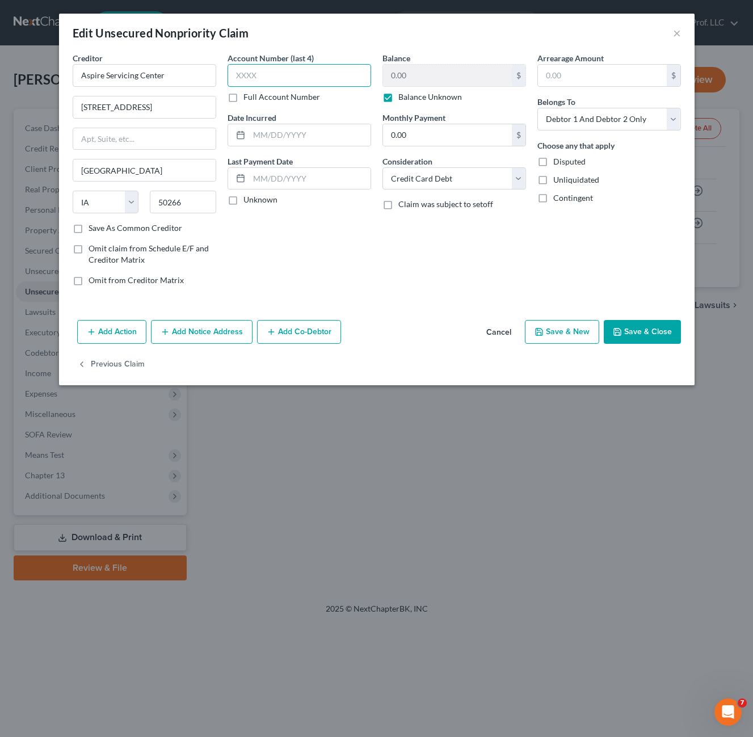
click at [265, 79] on input "text" at bounding box center [298, 75] width 143 height 23
type input "1800"
click at [639, 330] on button "Save & Close" at bounding box center [641, 332] width 77 height 24
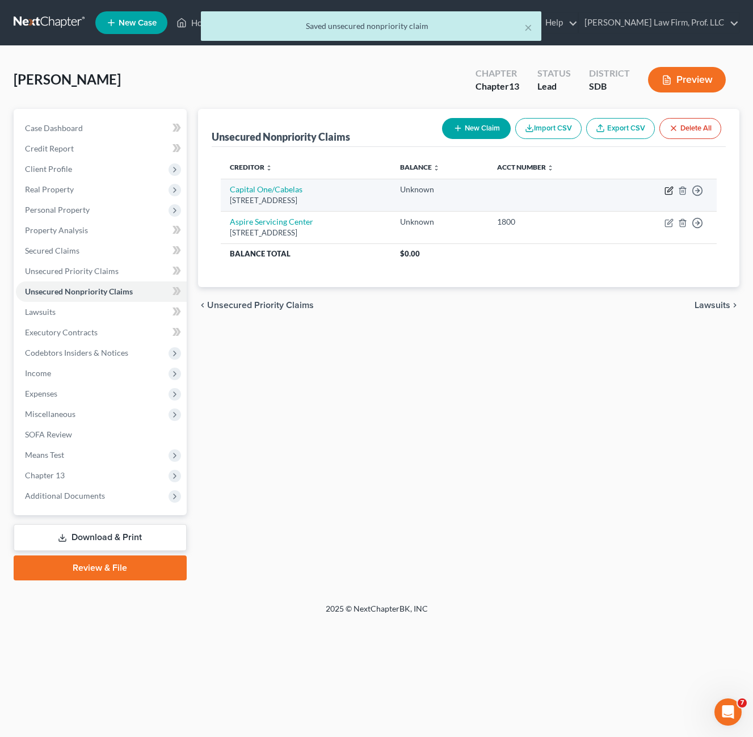
click at [668, 190] on icon "button" at bounding box center [669, 189] width 5 height 5
select select "4"
select select "2"
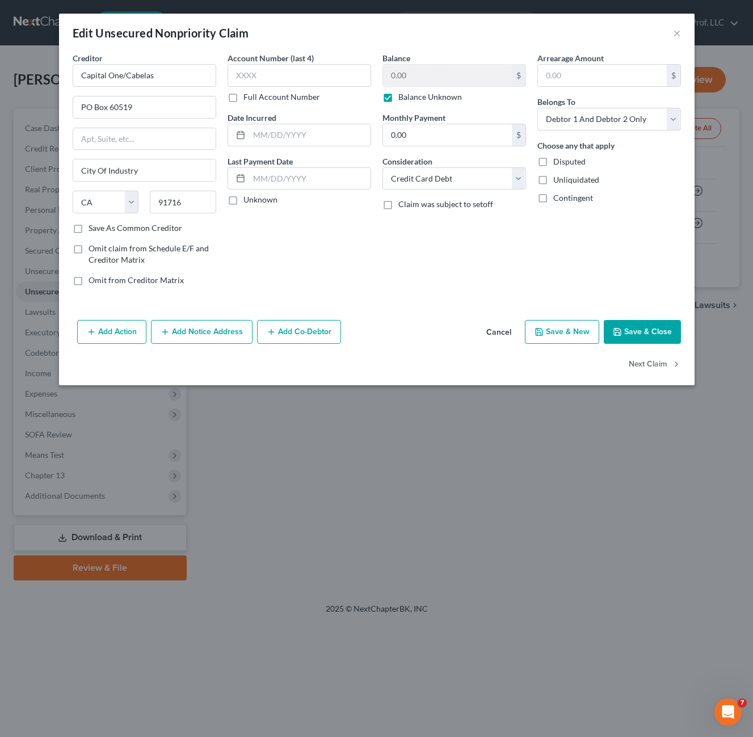
click at [307, 274] on div "Account Number (last 4) Full Account Number Date Incurred Last Payment Date Unk…" at bounding box center [299, 173] width 155 height 243
click at [402, 273] on div "Balance 0.00 $ Balance Unknown Balance Undetermined 0.00 $ Balance Unknown Mont…" at bounding box center [454, 173] width 155 height 243
click at [633, 329] on button "Save & Close" at bounding box center [641, 332] width 77 height 24
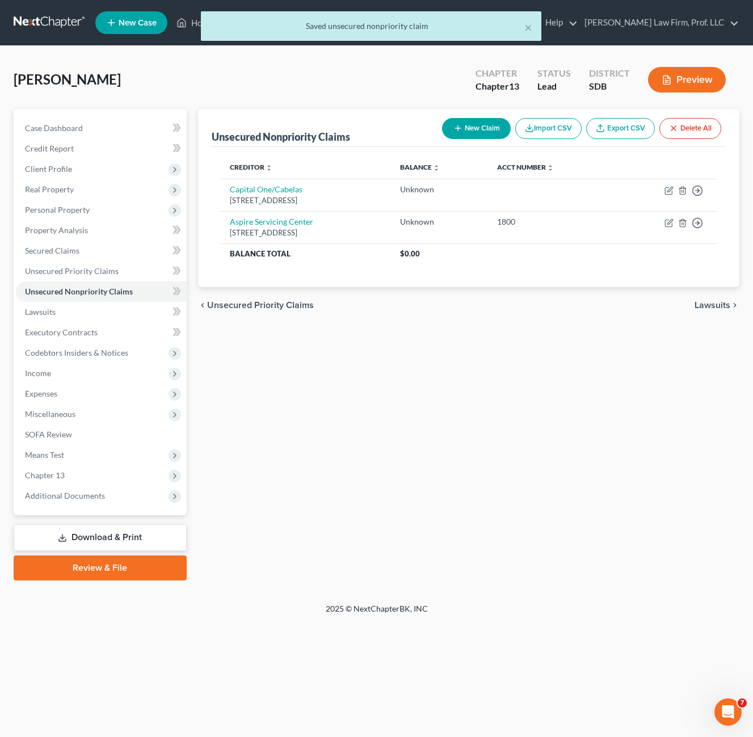
drag, startPoint x: 468, startPoint y: 385, endPoint x: 461, endPoint y: 359, distance: 27.1
click at [469, 384] on div "Unsecured Nonpriority Claims New Claim Import CSV Export CSV Delete All Credito…" at bounding box center [468, 344] width 552 height 471
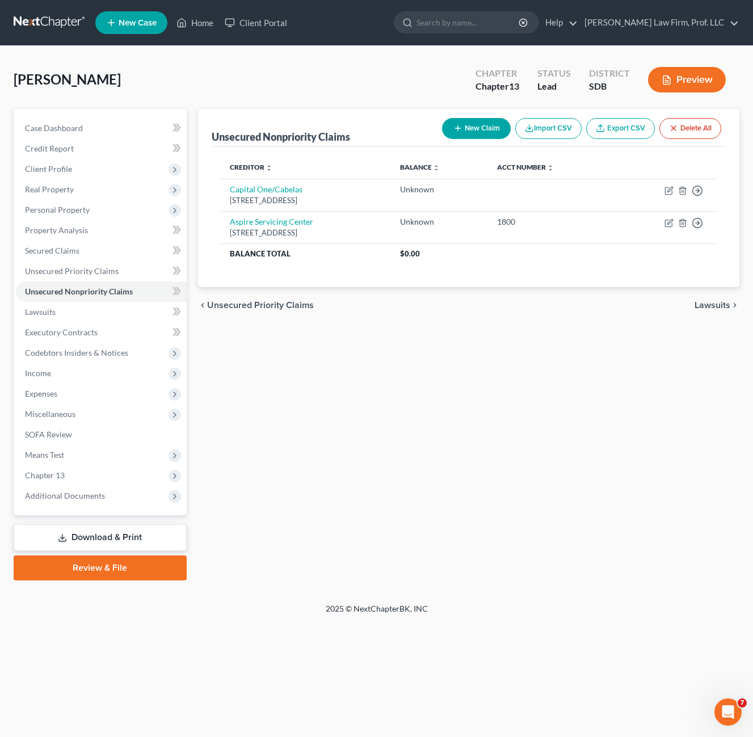
click at [471, 456] on div "Unsecured Nonpriority Claims New Claim Import CSV Export CSV Delete All Credito…" at bounding box center [468, 344] width 552 height 471
click at [464, 127] on button "New Claim" at bounding box center [476, 128] width 69 height 21
select select "2"
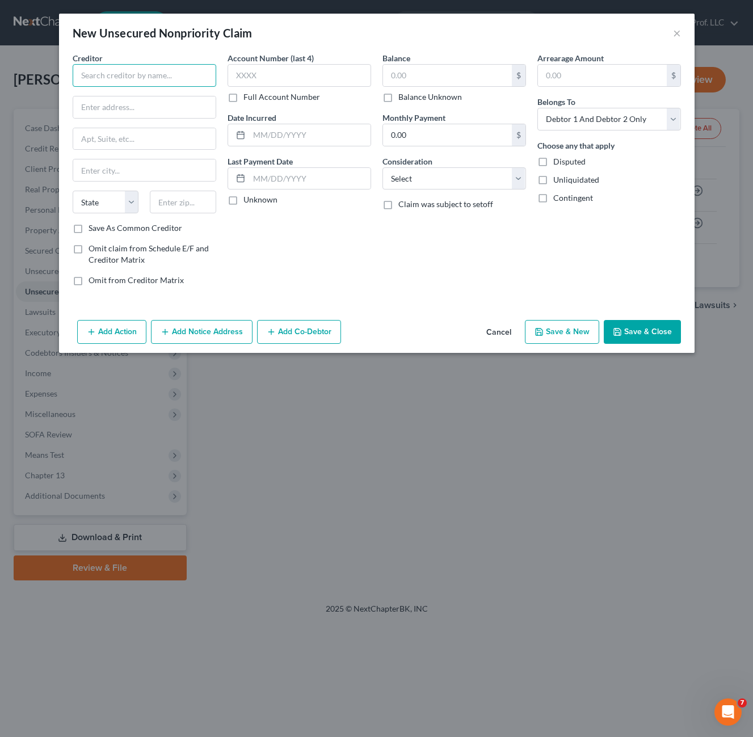
click at [130, 80] on input "text" at bounding box center [144, 75] width 143 height 23
type input "Imagine Credit"
paste input "P.O. Box 105824"
type input "P.O. Box 105824"
click at [180, 206] on input "text" at bounding box center [183, 202] width 66 height 23
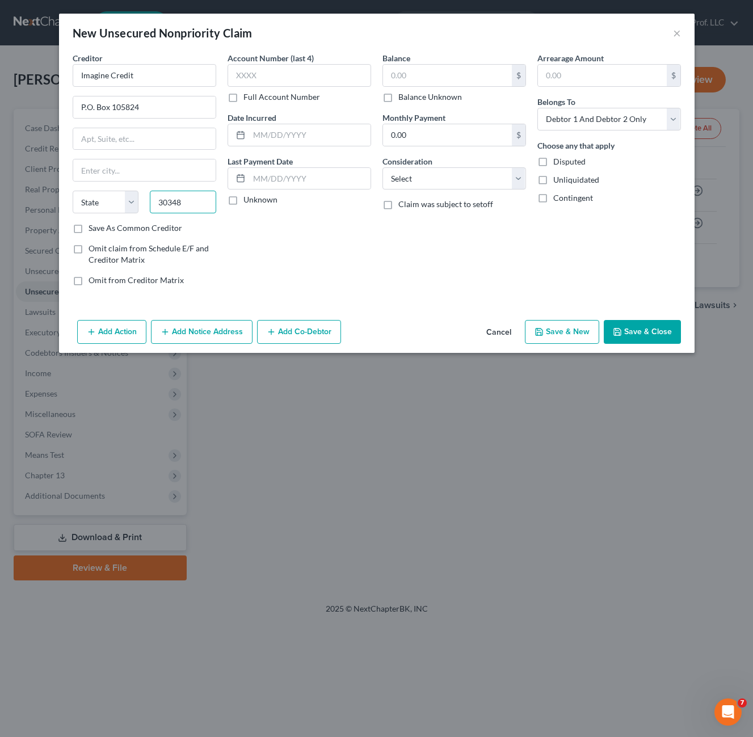
type input "30348"
type input "[GEOGRAPHIC_DATA]"
select select "10"
click at [311, 242] on div "Account Number (last 4) Full Account Number Date Incurred Last Payment Date Unk…" at bounding box center [299, 173] width 155 height 243
click at [488, 257] on div "Balance $ Balance Unknown Balance Undetermined $ Balance Unknown Monthly Paymen…" at bounding box center [454, 173] width 155 height 243
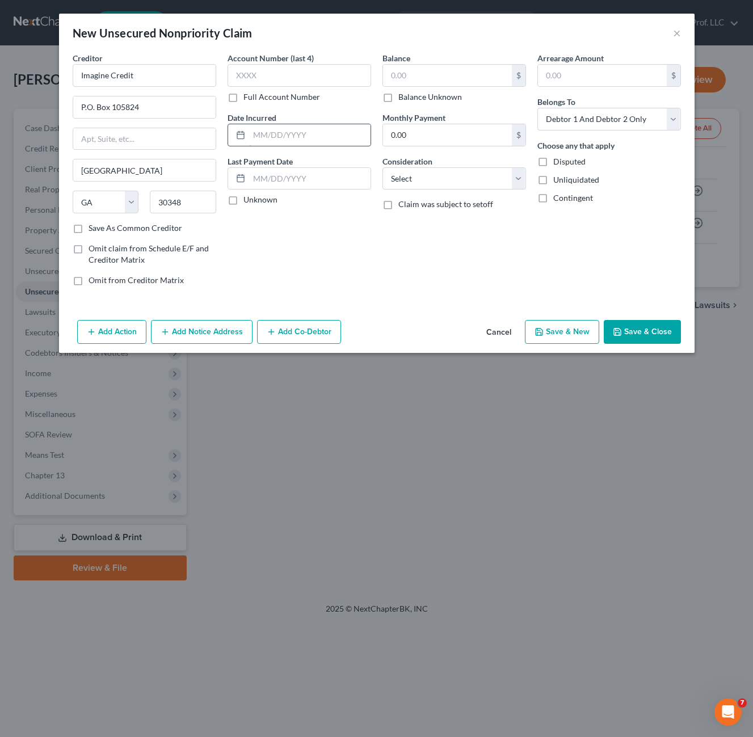
click at [276, 133] on input "text" at bounding box center [309, 135] width 121 height 22
click at [277, 86] on input "text" at bounding box center [298, 75] width 143 height 23
click at [278, 77] on input "text" at bounding box center [298, 75] width 143 height 23
type input "1800"
click at [478, 71] on input "text" at bounding box center [447, 76] width 129 height 22
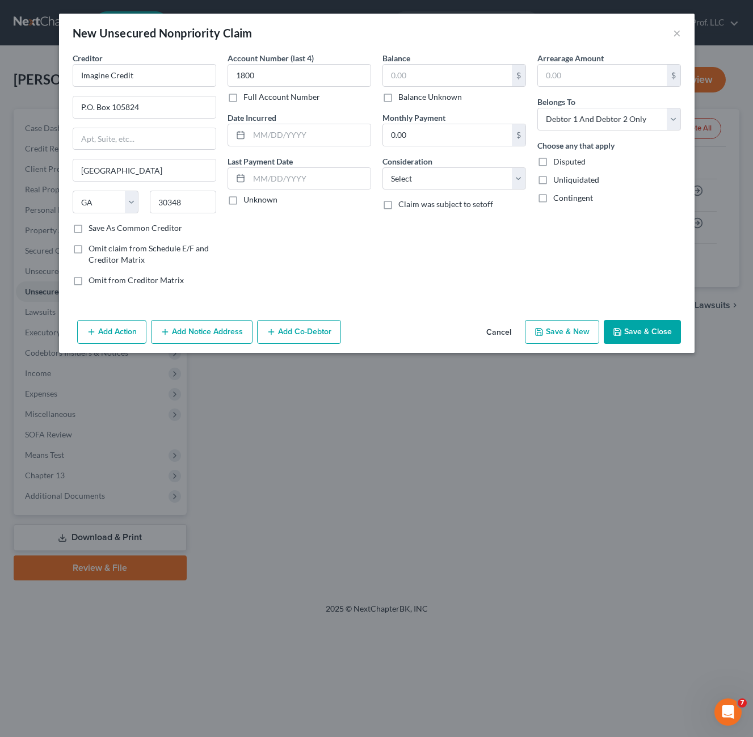
drag, startPoint x: 454, startPoint y: 97, endPoint x: 600, endPoint y: 370, distance: 309.5
click at [454, 96] on label "Balance Unknown" at bounding box center [430, 96] width 64 height 11
click at [410, 96] on input "Balance Unknown" at bounding box center [406, 94] width 7 height 7
checkbox input "true"
type input "0.00"
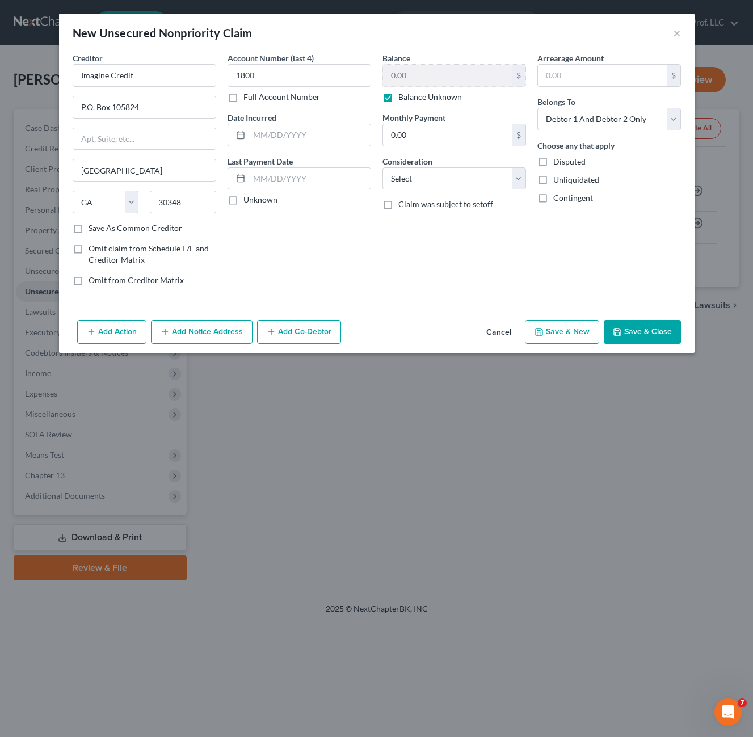
click at [648, 329] on button "Save & Close" at bounding box center [641, 332] width 77 height 24
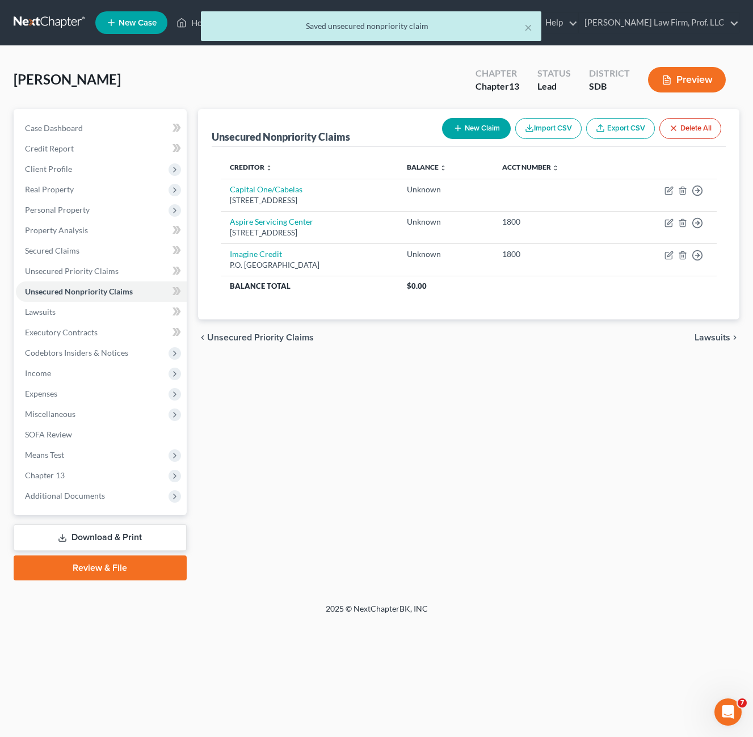
drag, startPoint x: 430, startPoint y: 351, endPoint x: 465, endPoint y: 127, distance: 226.7
click at [431, 350] on div "chevron_left Unsecured Priority Claims Lawsuits chevron_right" at bounding box center [468, 337] width 541 height 36
click at [465, 122] on button "New Claim" at bounding box center [476, 128] width 69 height 21
select select "2"
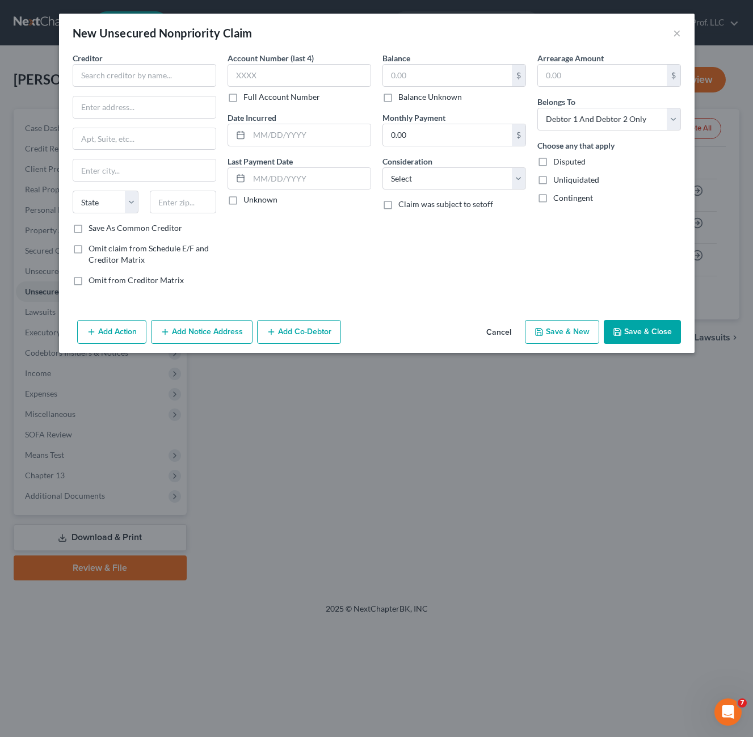
click at [498, 329] on button "Cancel" at bounding box center [498, 332] width 43 height 23
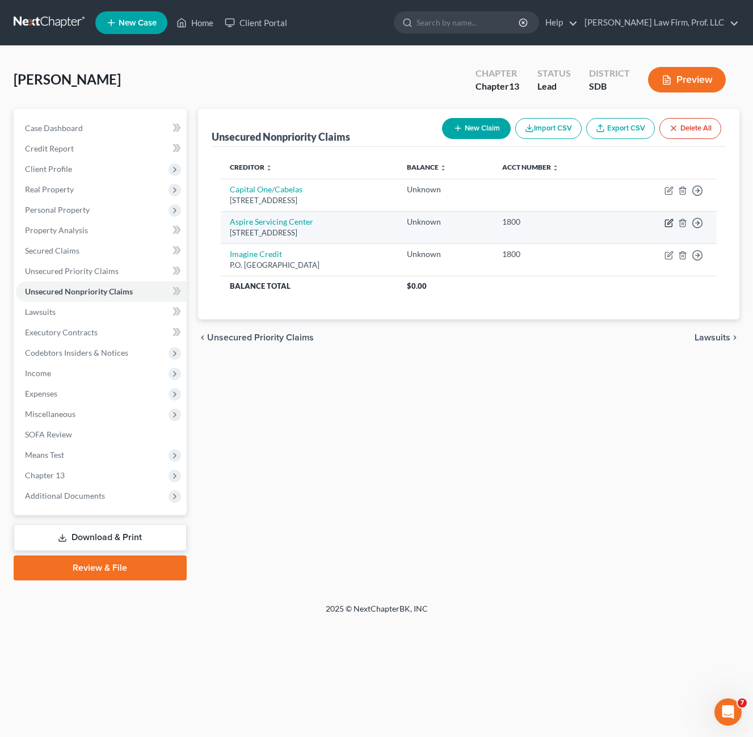
click at [670, 223] on icon "button" at bounding box center [668, 222] width 9 height 9
select select "16"
select select "2"
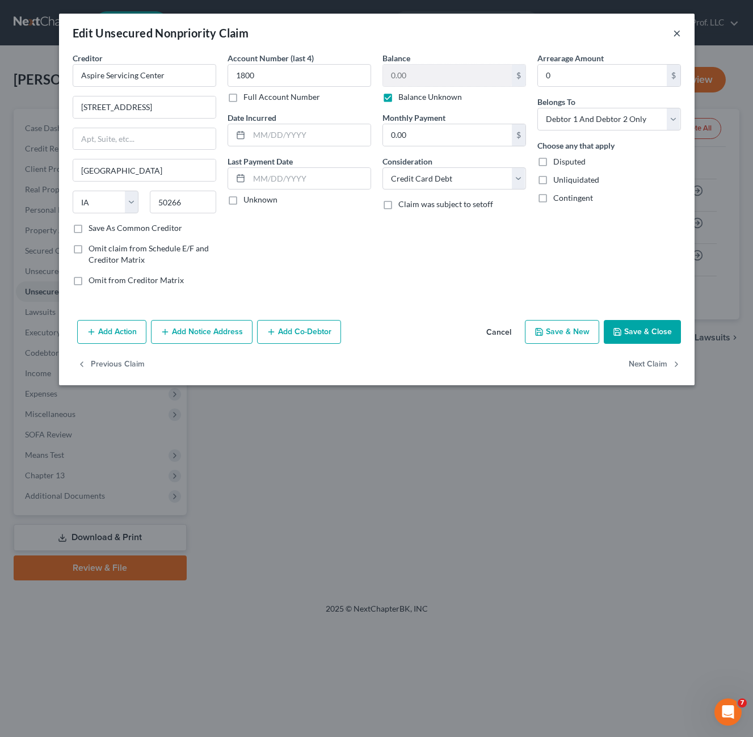
click at [678, 29] on button "×" at bounding box center [677, 33] width 8 height 14
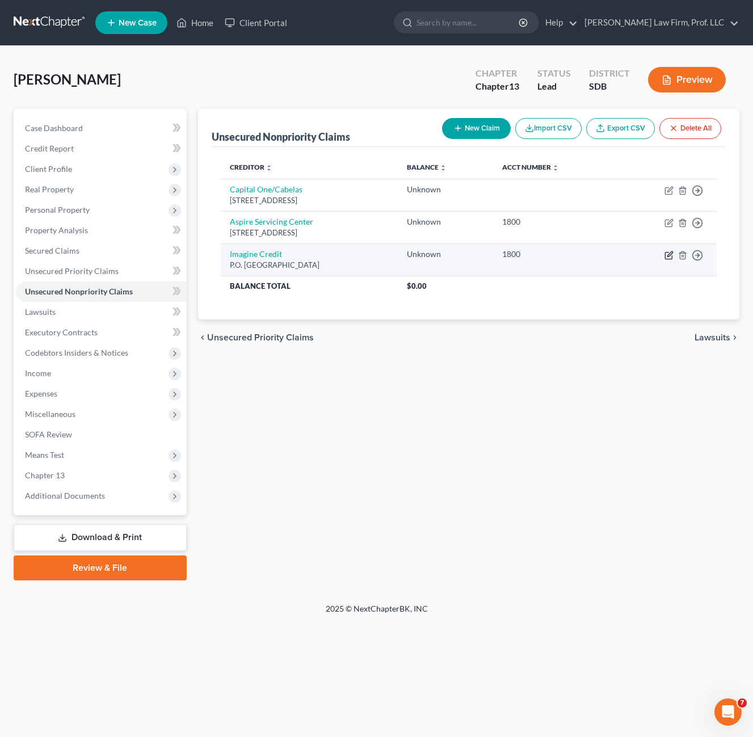
click at [671, 257] on icon "button" at bounding box center [668, 255] width 7 height 7
select select "10"
select select "2"
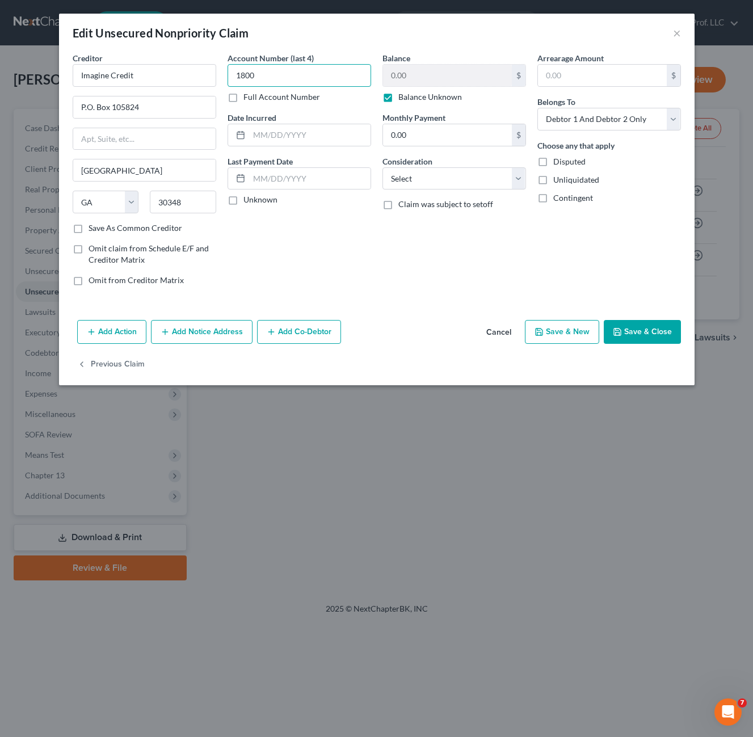
click at [281, 72] on input "1800" at bounding box center [298, 75] width 143 height 23
type input "1"
type input "1660"
click at [648, 334] on button "Save & Close" at bounding box center [641, 332] width 77 height 24
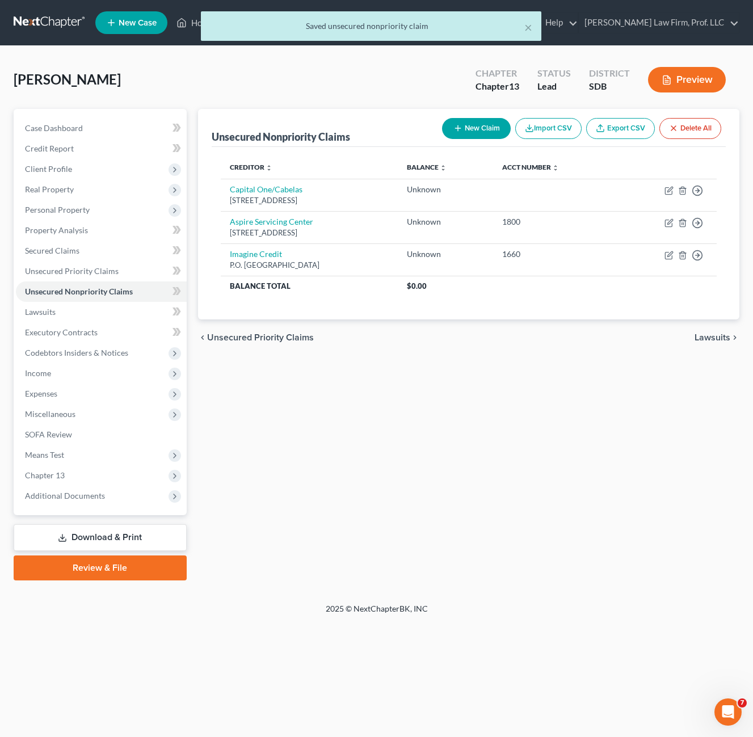
click at [525, 418] on div "Unsecured Nonpriority Claims New Claim Import CSV Export CSV Delete All Credito…" at bounding box center [468, 344] width 552 height 471
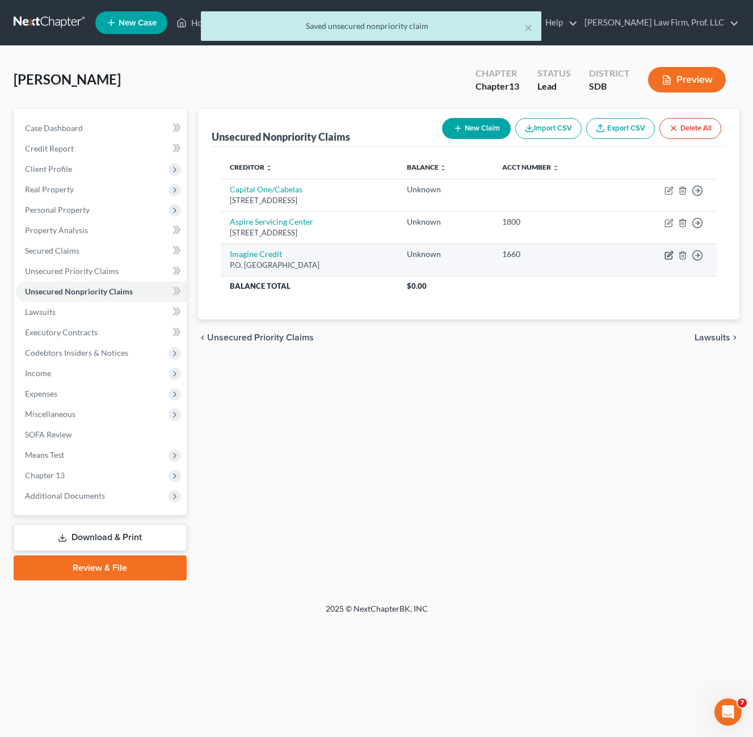
click at [666, 254] on icon "button" at bounding box center [668, 255] width 9 height 9
select select "10"
select select "2"
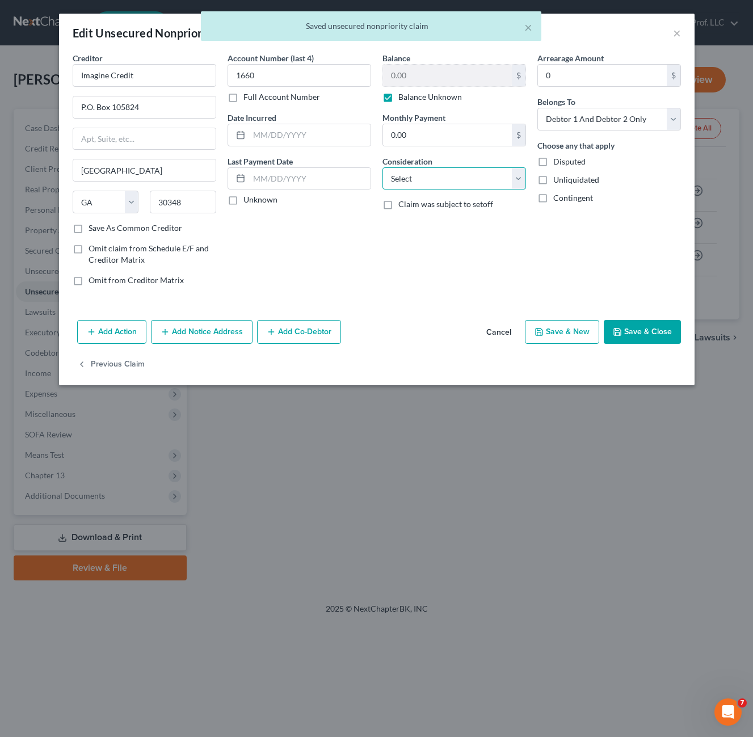
click at [472, 177] on select "Select Cable / Satellite Services Collection Agency Credit Card Debt Debt Couns…" at bounding box center [453, 178] width 143 height 23
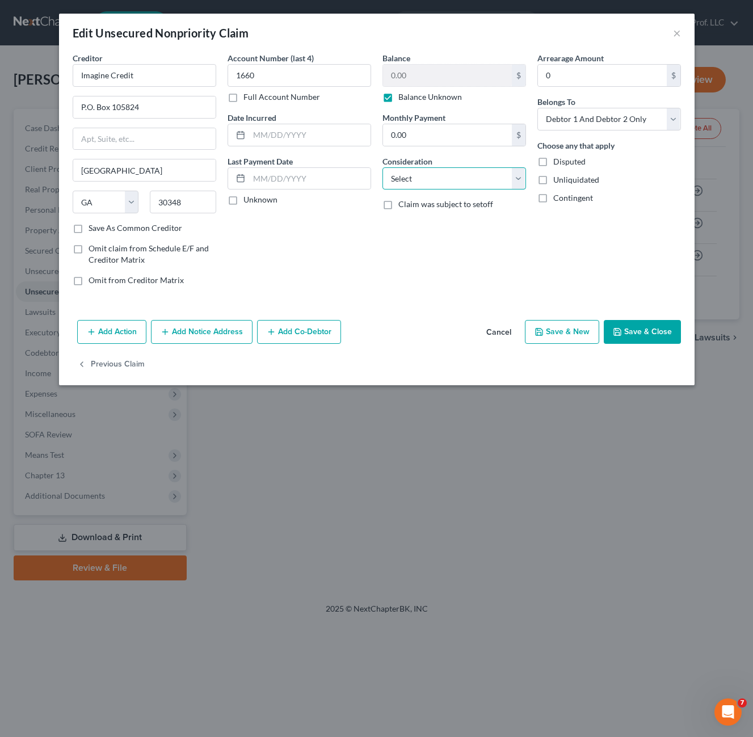
select select "2"
click at [382, 167] on select "Select Cable / Satellite Services Collection Agency Credit Card Debt Debt Couns…" at bounding box center [453, 178] width 143 height 23
click at [658, 330] on button "Save & Close" at bounding box center [641, 332] width 77 height 24
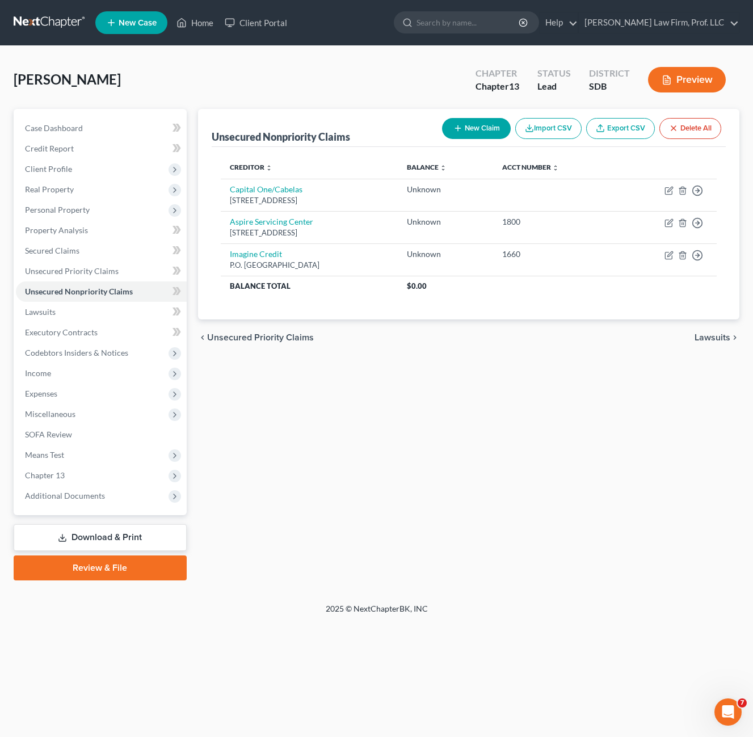
click at [591, 395] on div "Unsecured Nonpriority Claims New Claim Import CSV Export CSV Delete All Credito…" at bounding box center [468, 344] width 552 height 471
click at [487, 129] on button "New Claim" at bounding box center [476, 128] width 69 height 21
select select "2"
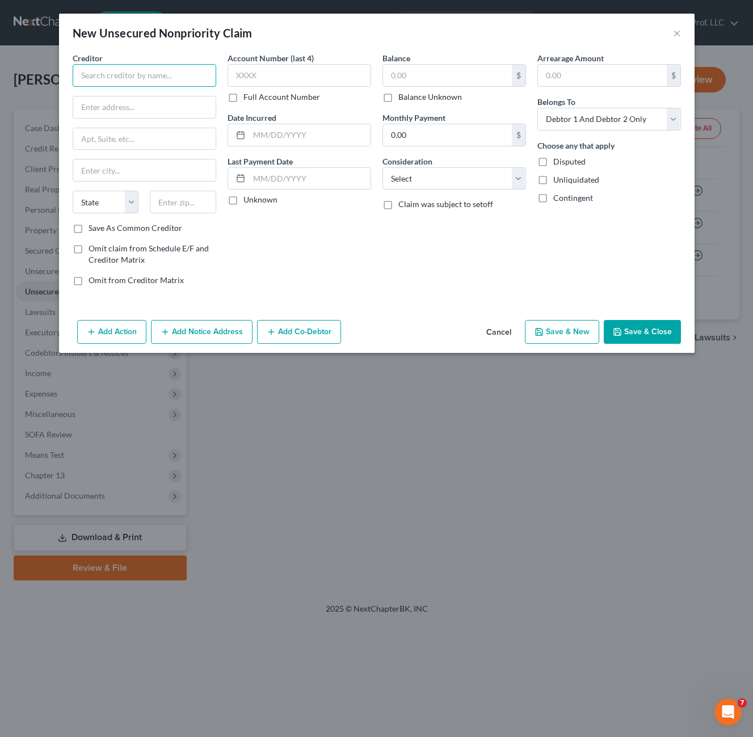
click at [140, 68] on input "text" at bounding box center [144, 75] width 143 height 23
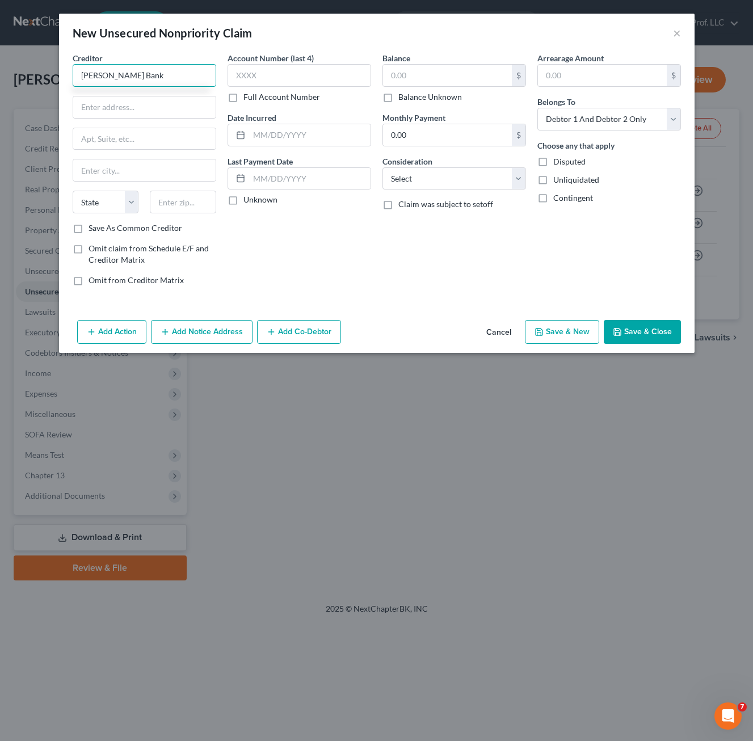
type input "[PERSON_NAME] Bank"
paste input "P.O. Box 9201"
type input "P.O. Box 9201"
click at [158, 201] on input "text" at bounding box center [183, 202] width 66 height 23
type input "11804"
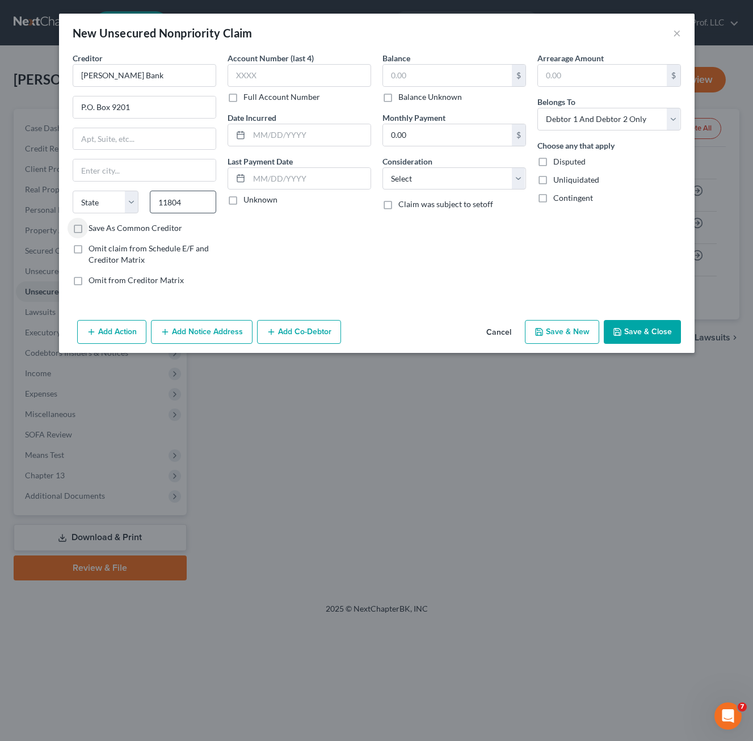
type input "Old Bethpage"
select select "35"
click at [92, 232] on label "Save As Common Creditor" at bounding box center [135, 227] width 94 height 11
click at [93, 230] on input "Save As Common Creditor" at bounding box center [96, 225] width 7 height 7
checkbox input "true"
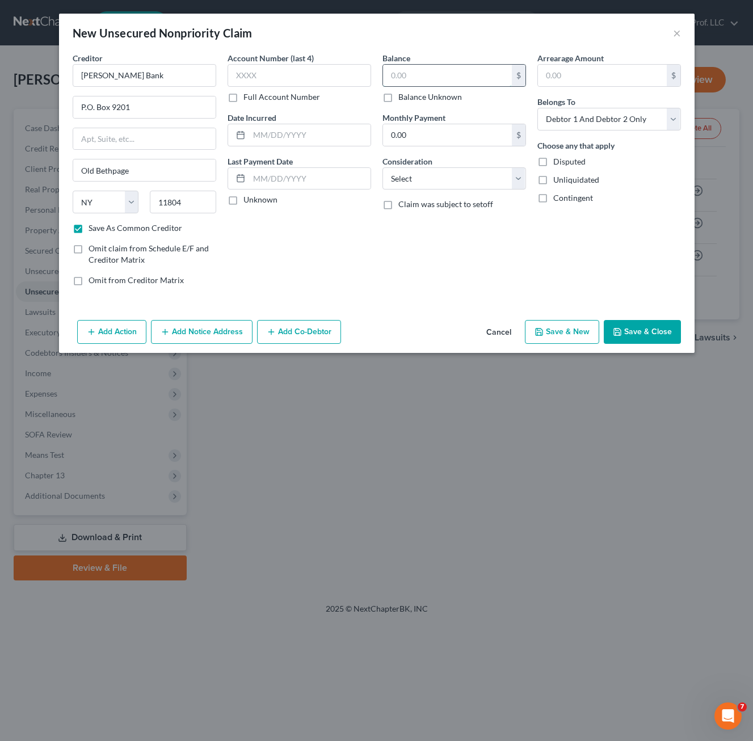
click at [433, 67] on input "text" at bounding box center [447, 76] width 129 height 22
click at [426, 104] on div "Balance $ Balance Unknown Balance Undetermined $ Balance Unknown Monthly Paymen…" at bounding box center [454, 173] width 155 height 243
click at [405, 99] on label "Balance Unknown" at bounding box center [430, 96] width 64 height 11
click at [405, 99] on input "Balance Unknown" at bounding box center [406, 94] width 7 height 7
click at [317, 80] on input "text" at bounding box center [298, 75] width 143 height 23
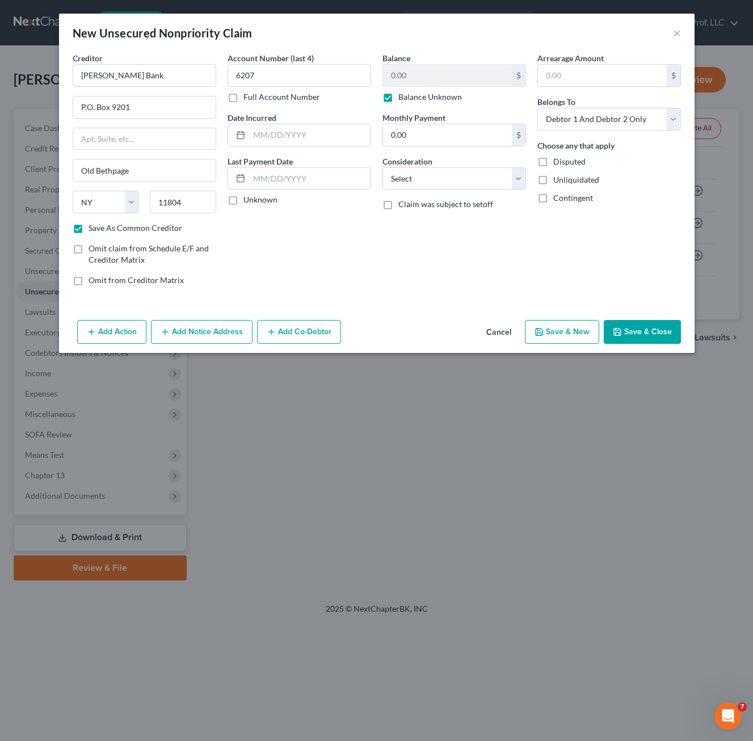
drag, startPoint x: 529, startPoint y: 253, endPoint x: 449, endPoint y: 216, distance: 88.0
click at [527, 251] on div "Balance 0.00 $ Balance Unknown Balance Undetermined 0.00 $ Balance Unknown Mont…" at bounding box center [454, 173] width 155 height 243
click at [458, 238] on div "Balance 0.00 $ Balance Unknown Balance Undetermined 0.00 $ Balance Unknown Mont…" at bounding box center [454, 173] width 155 height 243
click at [459, 174] on select "Select Cable / Satellite Services Collection Agency Credit Card Debt Debt Couns…" at bounding box center [453, 178] width 143 height 23
click at [382, 167] on select "Select Cable / Satellite Services Collection Agency Credit Card Debt Debt Couns…" at bounding box center [453, 178] width 143 height 23
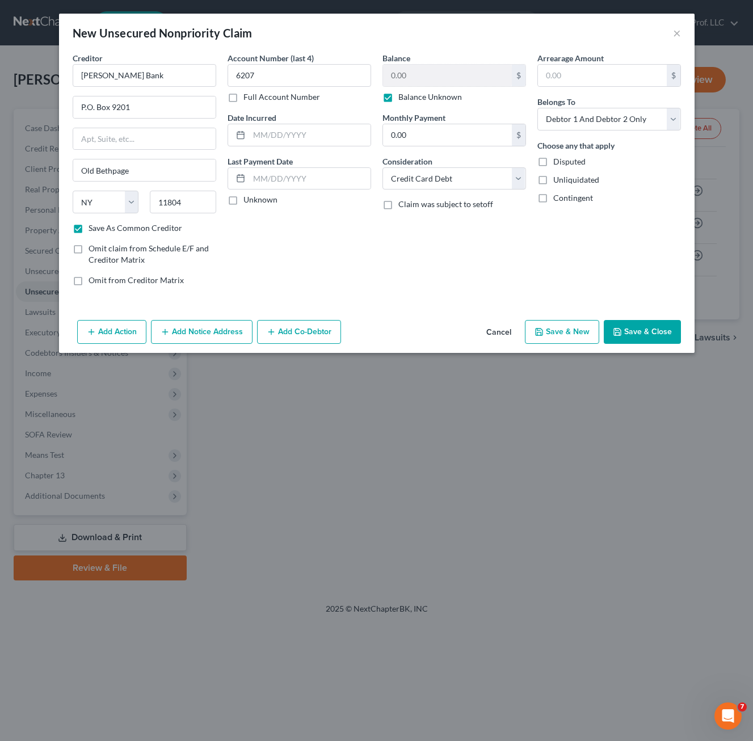
click at [628, 325] on button "Save & Close" at bounding box center [641, 332] width 77 height 24
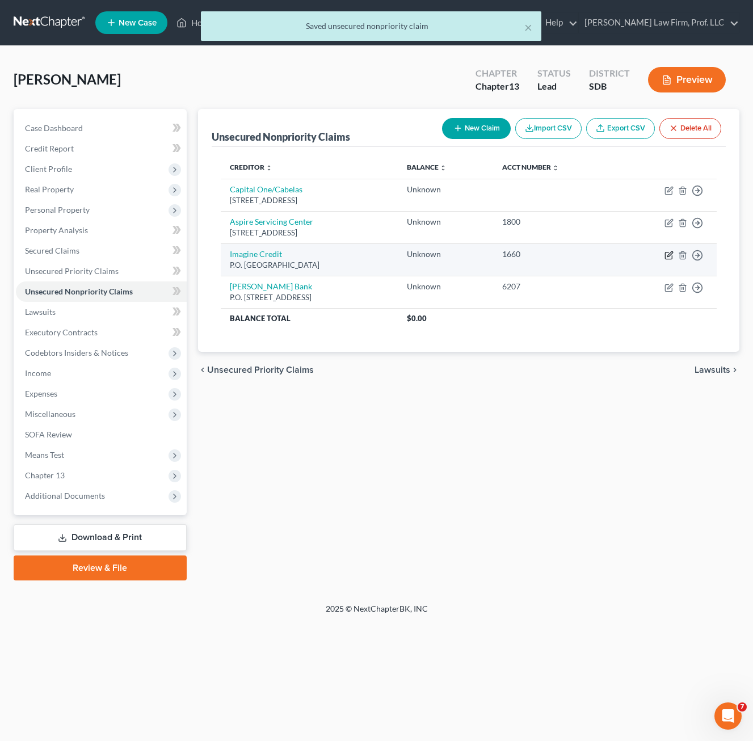
click at [667, 256] on icon "button" at bounding box center [669, 253] width 5 height 5
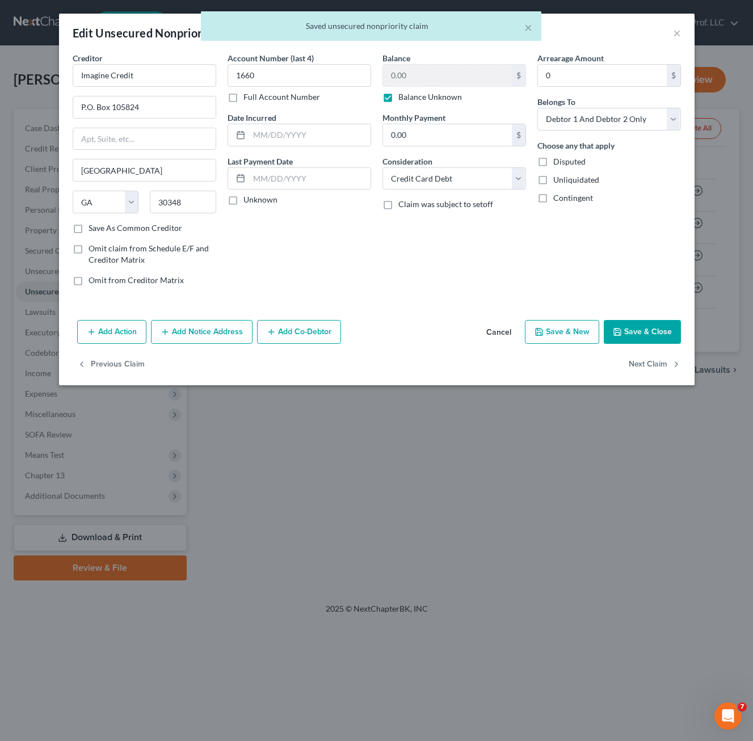
click at [88, 228] on label "Save As Common Creditor" at bounding box center [135, 227] width 94 height 11
click at [93, 228] on input "Save As Common Creditor" at bounding box center [96, 225] width 7 height 7
drag, startPoint x: 660, startPoint y: 335, endPoint x: 621, endPoint y: 347, distance: 40.5
click at [660, 333] on button "Save & Close" at bounding box center [641, 332] width 77 height 24
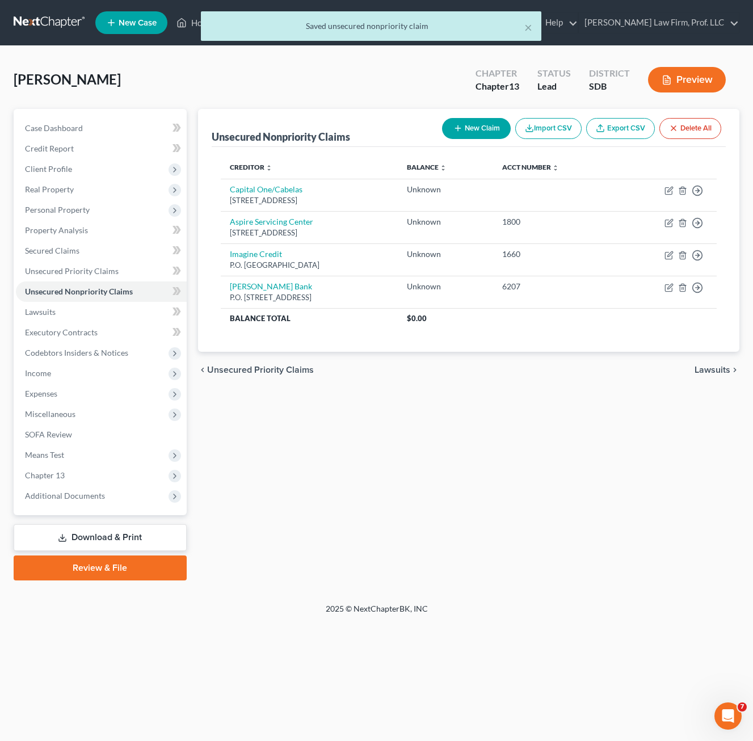
click at [465, 125] on button "New Claim" at bounding box center [476, 128] width 69 height 21
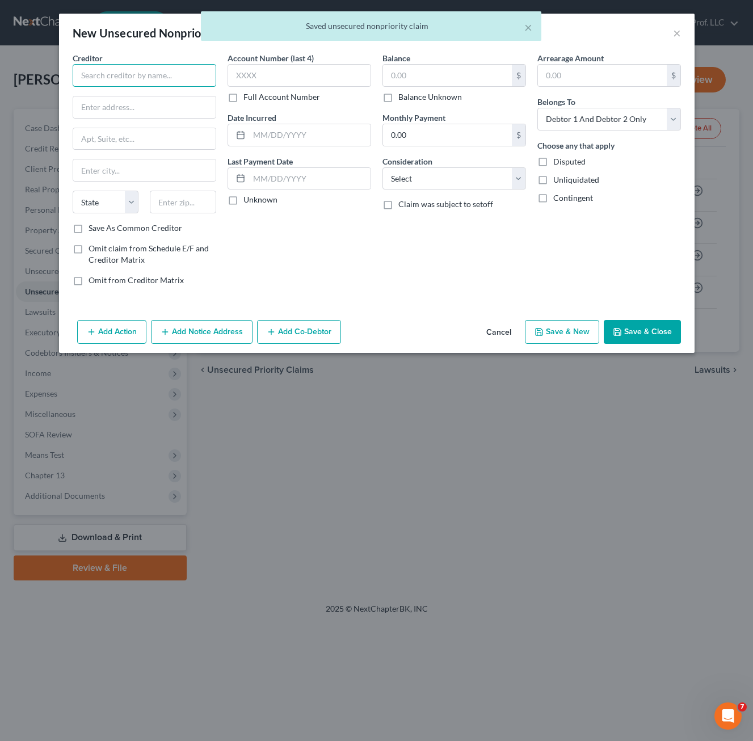
click at [115, 69] on input "text" at bounding box center [144, 75] width 143 height 23
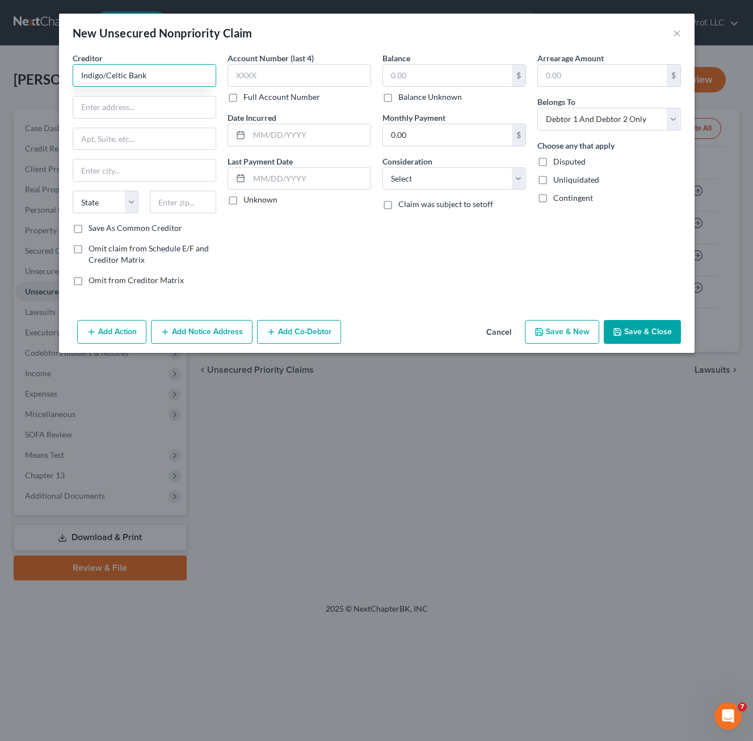
drag, startPoint x: 178, startPoint y: 83, endPoint x: 23, endPoint y: 76, distance: 155.6
click at [20, 79] on div "New Unsecured Nonpriority Claim × Creditor * Indigo/Celtic Bank State [US_STATE…" at bounding box center [376, 370] width 753 height 741
drag, startPoint x: 181, startPoint y: 210, endPoint x: 180, endPoint y: 205, distance: 5.7
click at [180, 210] on input "text" at bounding box center [183, 202] width 66 height 23
drag, startPoint x: 157, startPoint y: 108, endPoint x: 161, endPoint y: 95, distance: 13.3
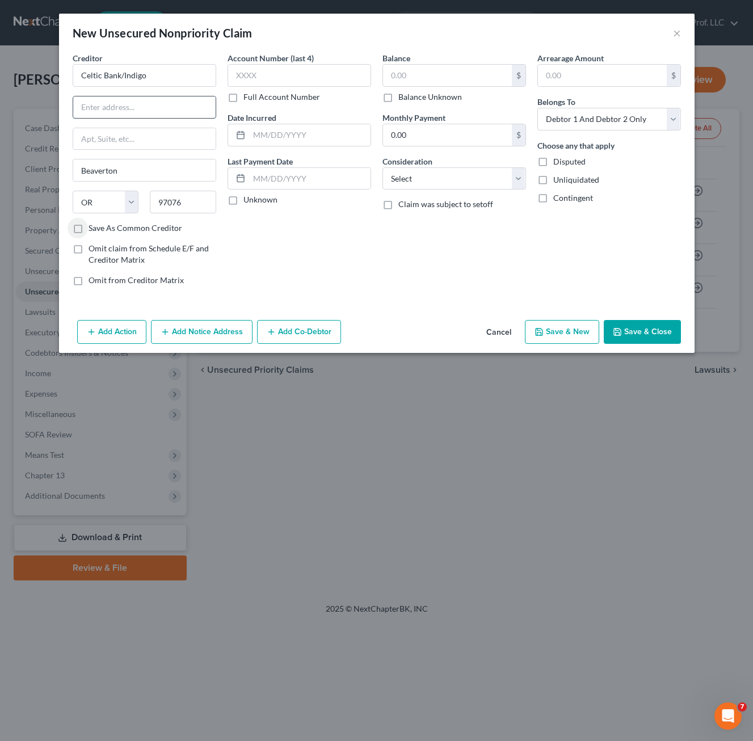
click at [157, 108] on input "text" at bounding box center [144, 107] width 142 height 22
click at [384, 261] on div "Balance $ Balance Unknown Balance Undetermined $ Balance Unknown Monthly Paymen…" at bounding box center [454, 173] width 155 height 243
drag, startPoint x: 128, startPoint y: 98, endPoint x: 176, endPoint y: 78, distance: 52.9
click at [127, 98] on input "text" at bounding box center [144, 107] width 142 height 22
click at [176, 78] on input "Celtic Bank/Indigo" at bounding box center [144, 75] width 143 height 23
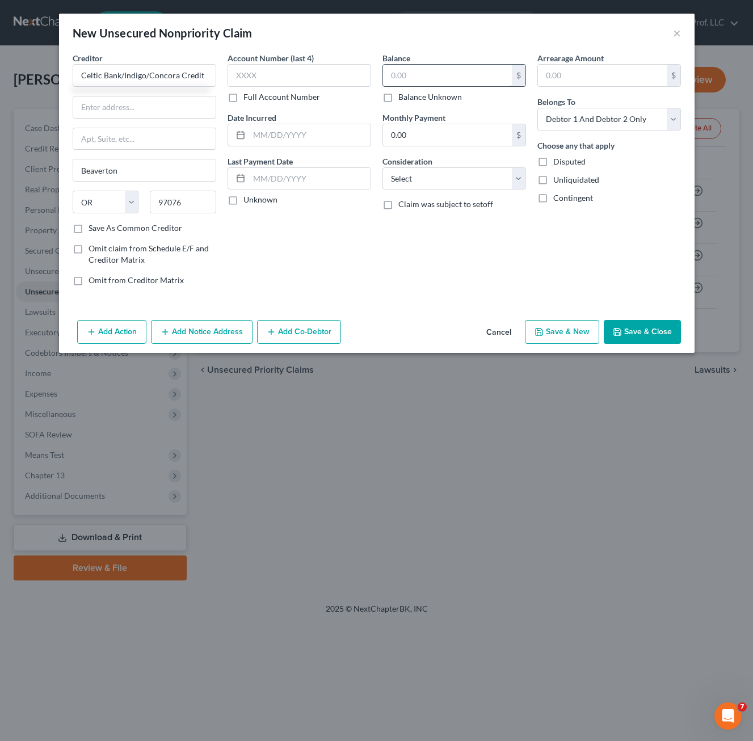
drag, startPoint x: 360, startPoint y: 267, endPoint x: 442, endPoint y: 83, distance: 201.8
click at [361, 264] on div "Account Number (last 4) Full Account Number Date Incurred Last Payment Date Unk…" at bounding box center [299, 173] width 155 height 243
drag, startPoint x: 426, startPoint y: 100, endPoint x: 441, endPoint y: 119, distance: 23.4
click at [425, 100] on label "Balance Unknown" at bounding box center [430, 96] width 64 height 11
click at [398, 98] on label "Balance Unknown" at bounding box center [430, 96] width 64 height 11
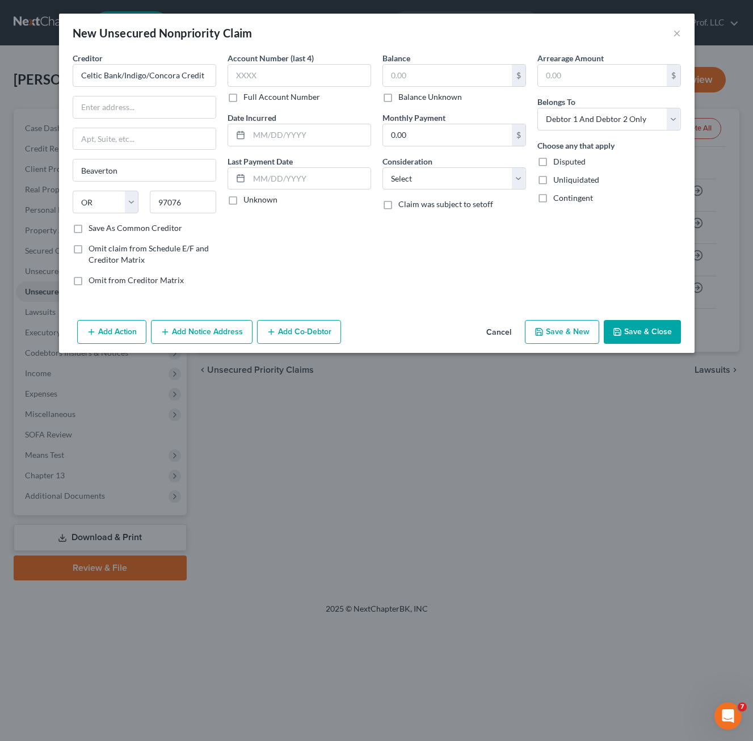
click at [403, 98] on input "Balance Unknown" at bounding box center [406, 94] width 7 height 7
click at [440, 179] on select "Select Cable / Satellite Services Collection Agency Credit Card Debt Debt Couns…" at bounding box center [453, 178] width 143 height 23
click at [382, 167] on select "Select Cable / Satellite Services Collection Agency Credit Card Debt Debt Couns…" at bounding box center [453, 178] width 143 height 23
click at [633, 332] on button "Save & Close" at bounding box center [641, 332] width 77 height 24
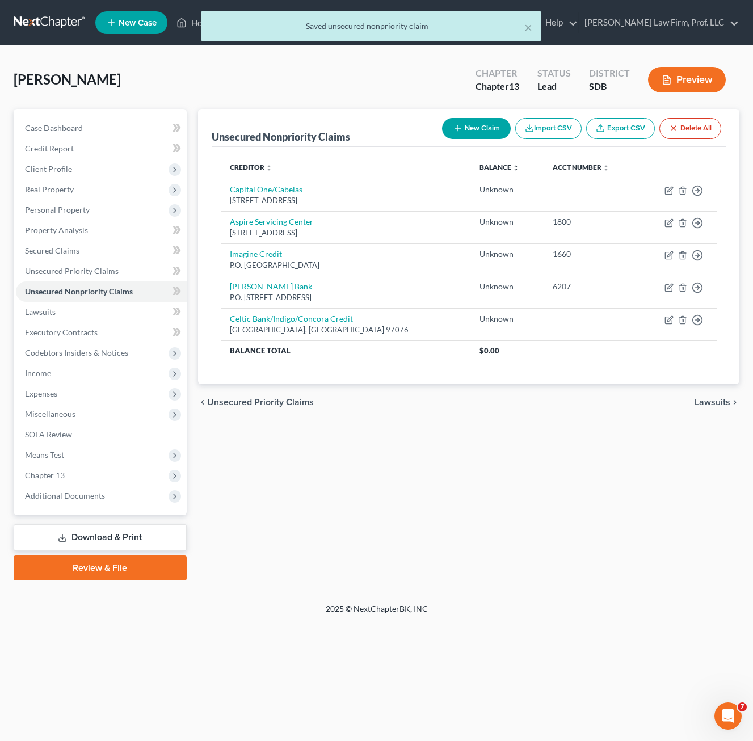
click at [530, 480] on div "Unsecured Nonpriority Claims New Claim Import CSV Export CSV Delete All Credito…" at bounding box center [468, 344] width 552 height 471
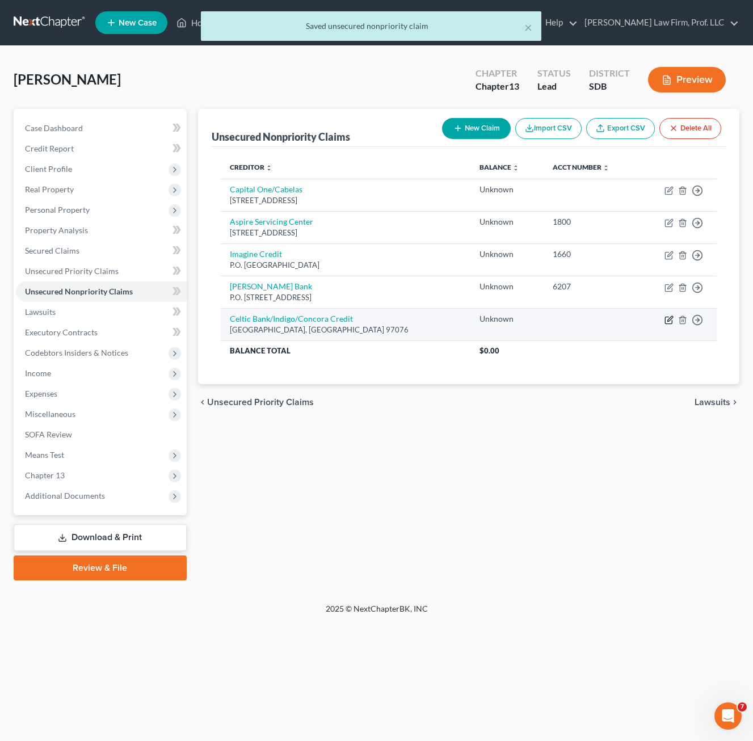
click at [669, 318] on icon "button" at bounding box center [669, 318] width 5 height 5
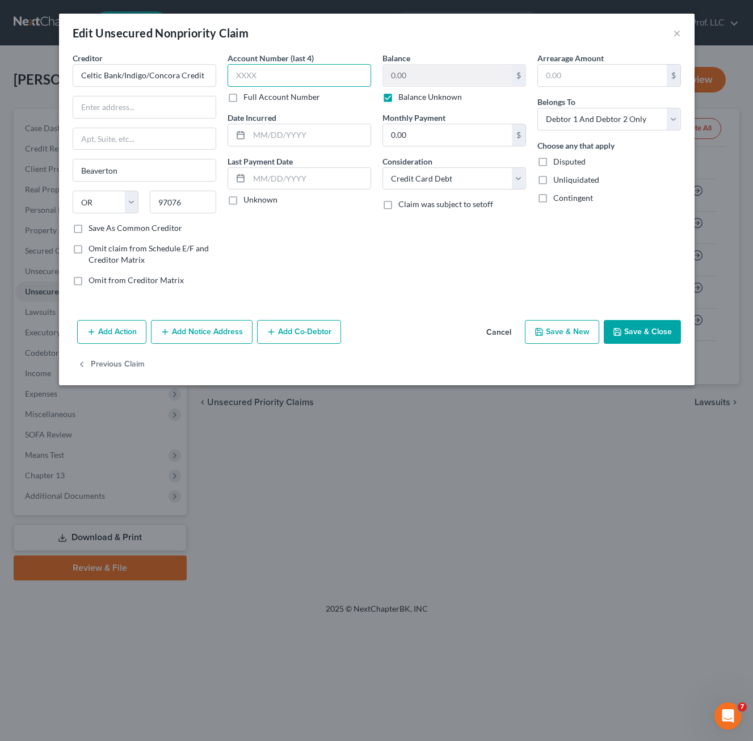
click at [297, 81] on input "text" at bounding box center [298, 75] width 143 height 23
drag, startPoint x: 653, startPoint y: 343, endPoint x: 752, endPoint y: 330, distance: 99.5
click at [652, 343] on button "Save & Close" at bounding box center [641, 332] width 77 height 24
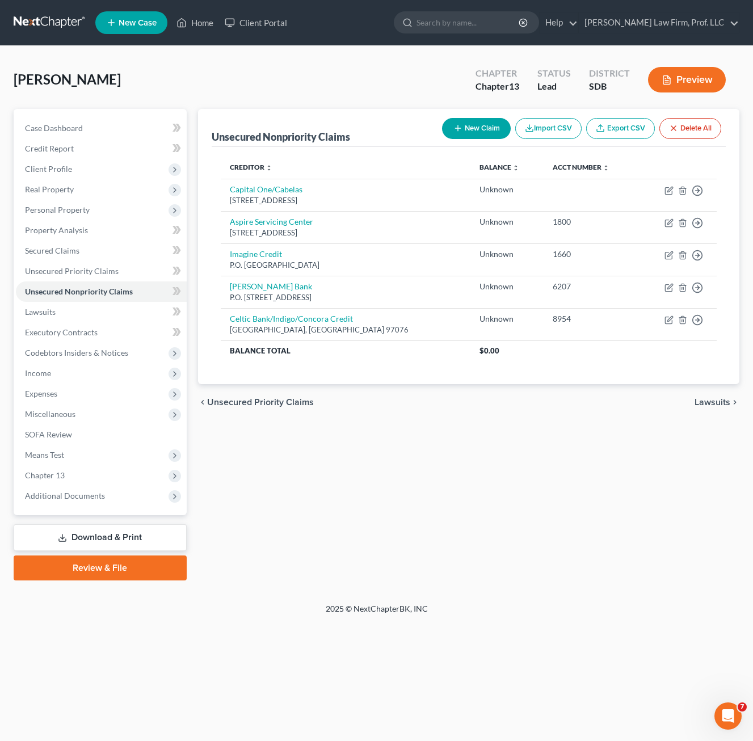
click at [464, 127] on button "New Claim" at bounding box center [476, 128] width 69 height 21
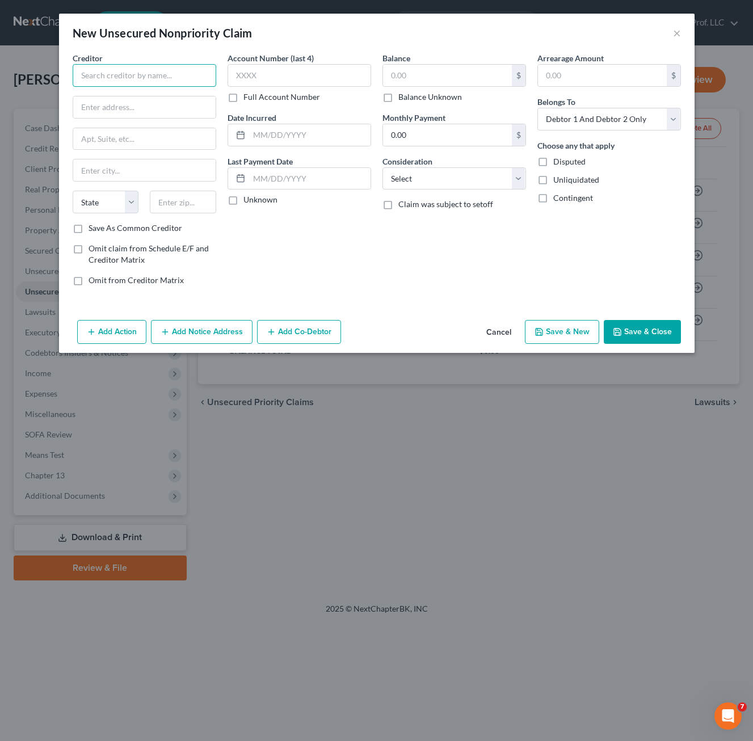
click at [196, 75] on input "text" at bounding box center [144, 75] width 143 height 23
click at [119, 235] on div "Creditor * Reflex State [US_STATE] AK AR AZ CA CO [GEOGRAPHIC_DATA] DE DC [GEOG…" at bounding box center [144, 173] width 155 height 243
click at [116, 230] on label "Save As Common Creditor" at bounding box center [135, 227] width 94 height 11
click at [100, 230] on input "Save As Common Creditor" at bounding box center [96, 225] width 7 height 7
drag, startPoint x: 153, startPoint y: 130, endPoint x: 143, endPoint y: 102, distance: 30.1
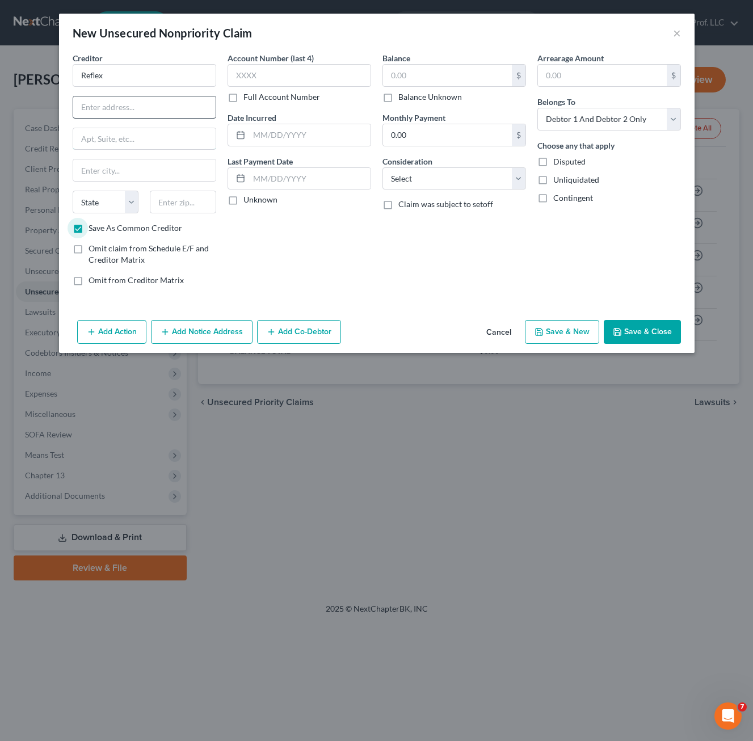
click at [149, 126] on div "Creditor * Reflex State [US_STATE] AK AR AZ CA CO [GEOGRAPHIC_DATA] DE DC [GEOG…" at bounding box center [144, 137] width 143 height 170
click at [143, 102] on input "text" at bounding box center [144, 107] width 142 height 22
click at [139, 102] on input "text" at bounding box center [144, 107] width 142 height 22
click at [174, 200] on input "text" at bounding box center [183, 202] width 66 height 23
drag, startPoint x: 290, startPoint y: 77, endPoint x: 388, endPoint y: 100, distance: 100.8
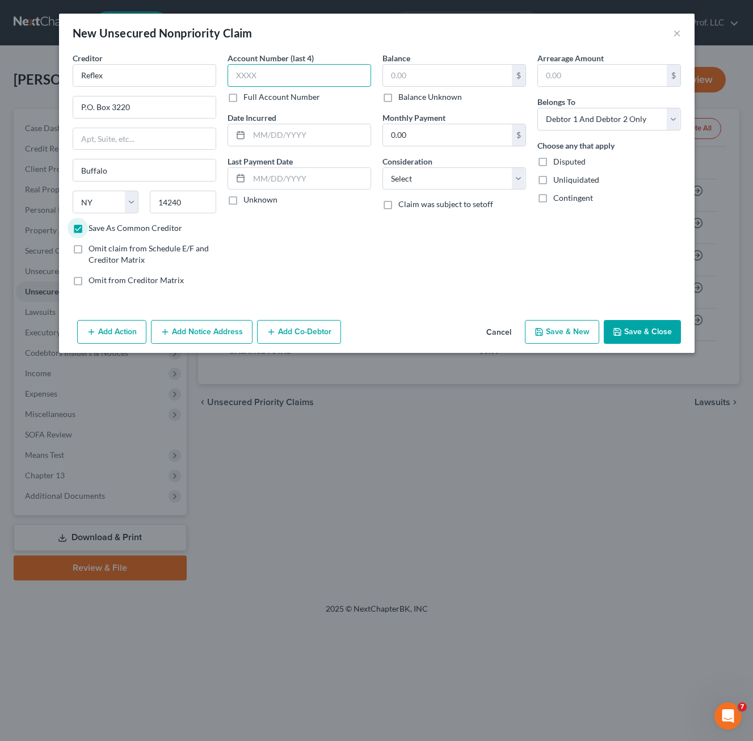
click at [290, 77] on input "text" at bounding box center [298, 75] width 143 height 23
click at [439, 70] on input "text" at bounding box center [447, 76] width 129 height 22
click at [435, 98] on label "Balance Unknown" at bounding box center [430, 96] width 64 height 11
click at [410, 98] on input "Balance Unknown" at bounding box center [406, 94] width 7 height 7
click at [398, 100] on label "Balance Unknown" at bounding box center [430, 96] width 64 height 11
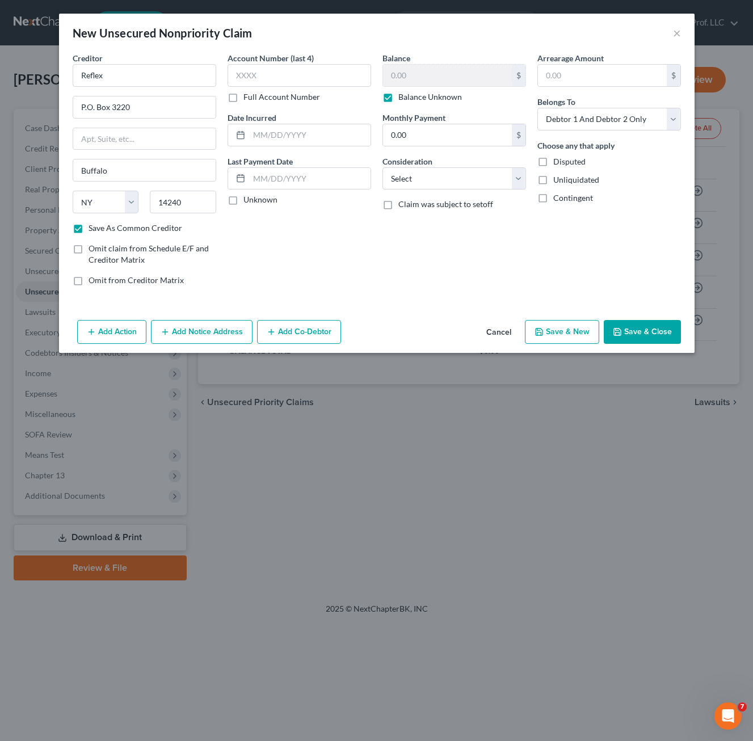
click at [403, 99] on input "Balance Unknown" at bounding box center [406, 94] width 7 height 7
click at [264, 72] on input "text" at bounding box center [298, 75] width 143 height 23
click at [421, 186] on select "Select Cable / Satellite Services Collection Agency Credit Card Debt Debt Couns…" at bounding box center [453, 178] width 143 height 23
click at [382, 167] on select "Select Cable / Satellite Services Collection Agency Credit Card Debt Debt Couns…" at bounding box center [453, 178] width 143 height 23
click at [289, 256] on div "Account Number (last 4) 9477 Full Account Number Date Incurred Last Payment Dat…" at bounding box center [299, 173] width 155 height 243
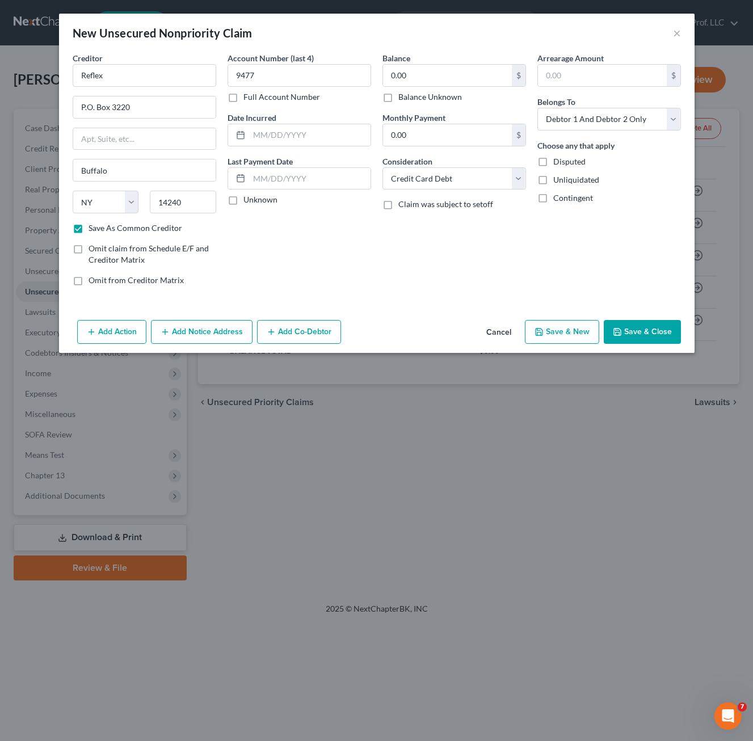
drag, startPoint x: 632, startPoint y: 323, endPoint x: 607, endPoint y: 322, distance: 24.4
click at [632, 321] on button "Save & Close" at bounding box center [641, 332] width 77 height 24
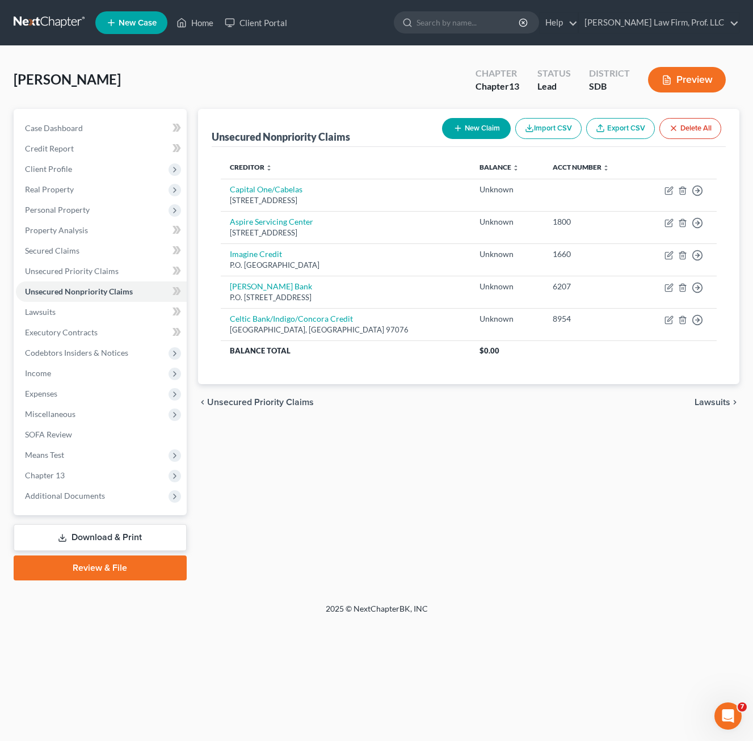
click at [569, 443] on div "Unsecured Nonpriority Claims New Claim Import CSV Export CSV Delete All Credito…" at bounding box center [468, 344] width 552 height 471
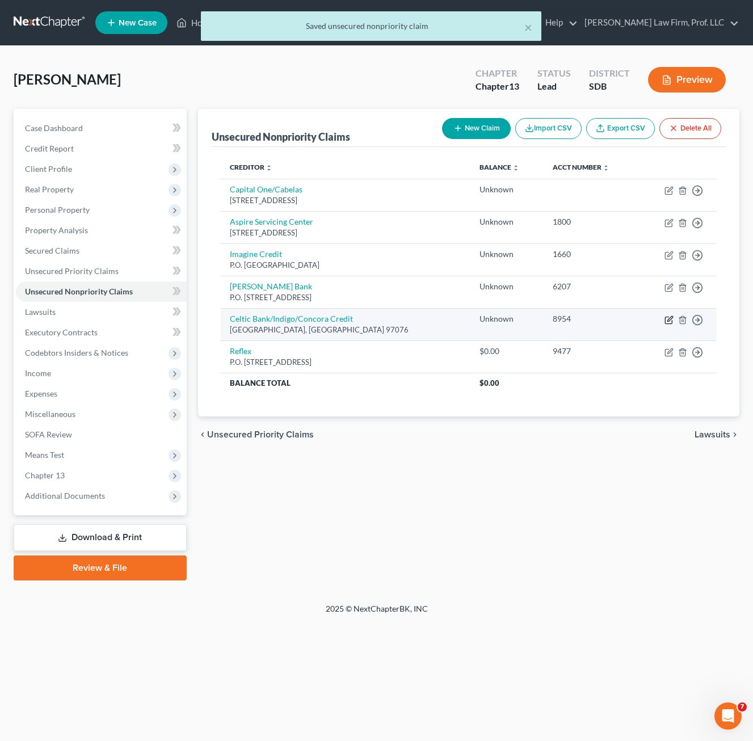
click at [669, 316] on icon "button" at bounding box center [668, 319] width 9 height 9
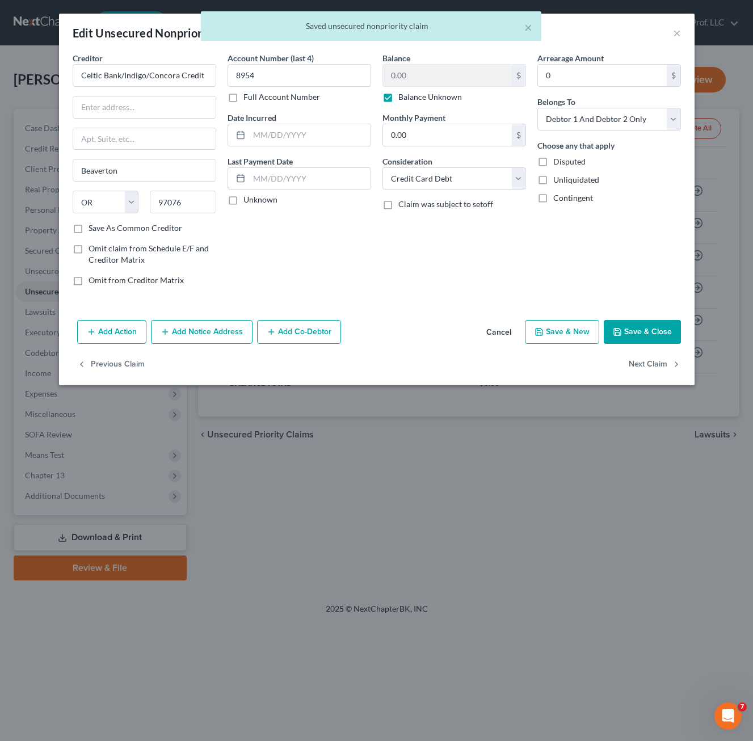
drag, startPoint x: 87, startPoint y: 233, endPoint x: 571, endPoint y: 328, distance: 493.1
click at [87, 232] on div "Save As Common Creditor" at bounding box center [144, 227] width 143 height 11
click at [88, 231] on label "Save As Common Creditor" at bounding box center [135, 227] width 94 height 11
click at [93, 230] on input "Save As Common Creditor" at bounding box center [96, 225] width 7 height 7
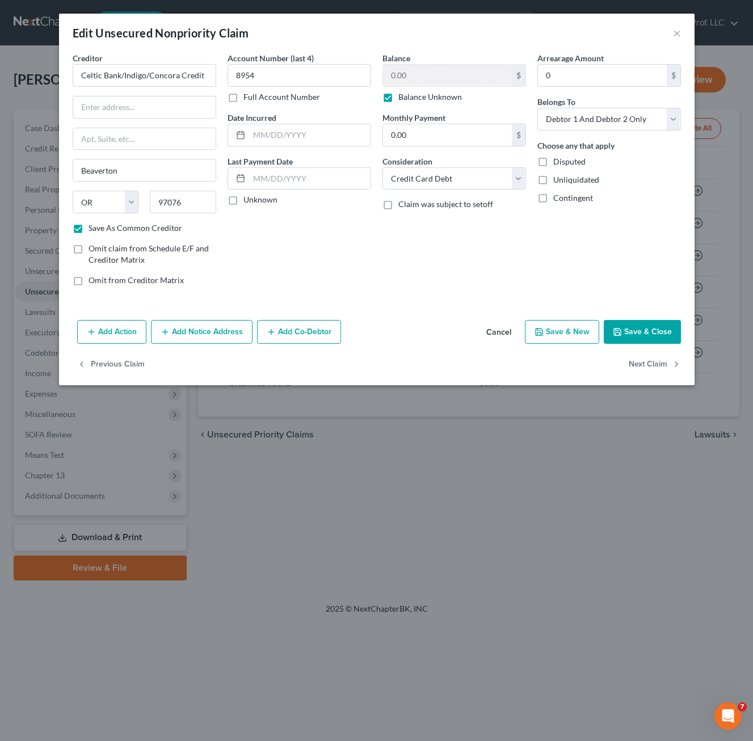
drag, startPoint x: 633, startPoint y: 322, endPoint x: 0, endPoint y: 280, distance: 634.9
click at [635, 322] on button "Save & Close" at bounding box center [641, 332] width 77 height 24
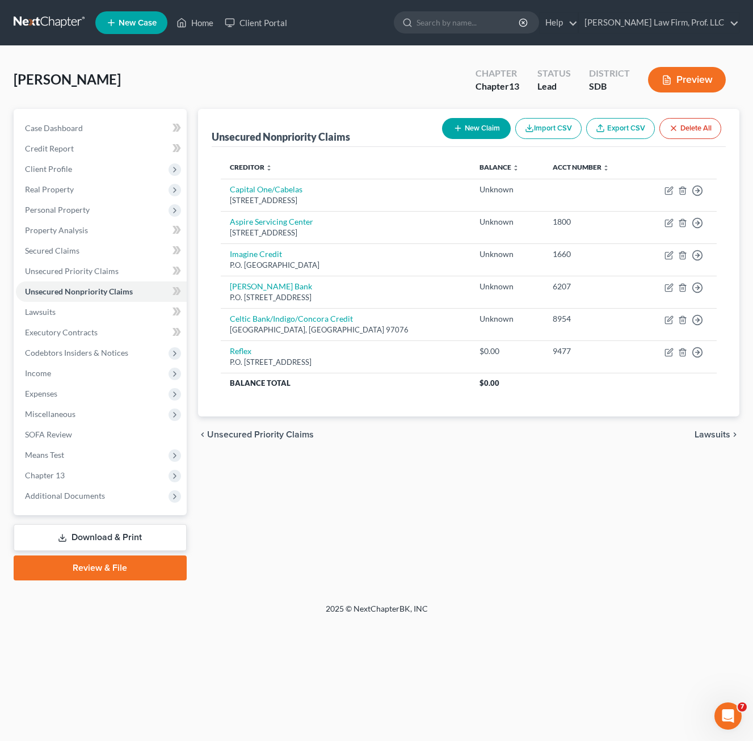
click at [454, 126] on icon "button" at bounding box center [457, 128] width 9 height 9
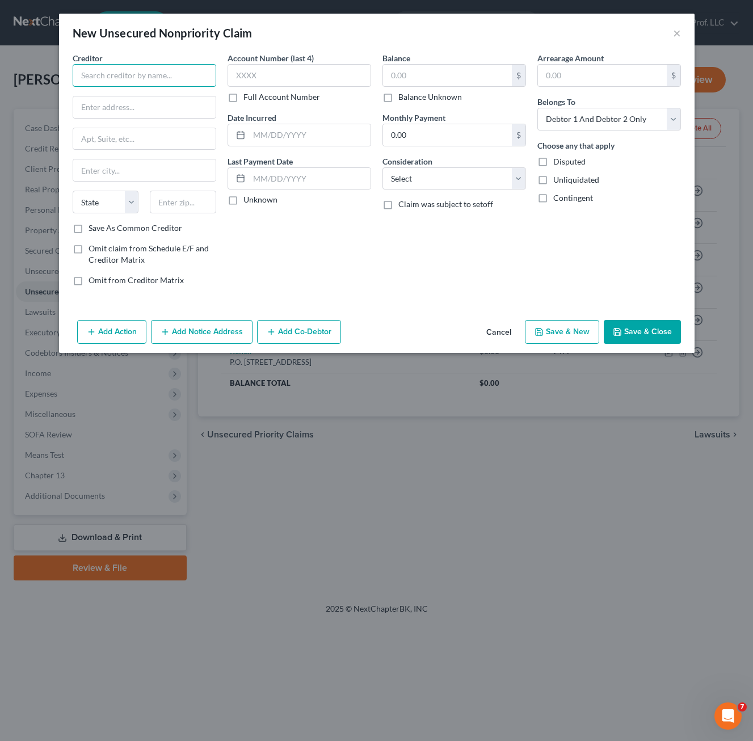
click at [159, 83] on input "text" at bounding box center [144, 75] width 143 height 23
paste input "PO Box 85860"
click at [175, 202] on input "text" at bounding box center [183, 202] width 66 height 23
click at [398, 99] on label "Balance Unknown" at bounding box center [430, 96] width 64 height 11
click at [403, 99] on input "Balance Unknown" at bounding box center [406, 94] width 7 height 7
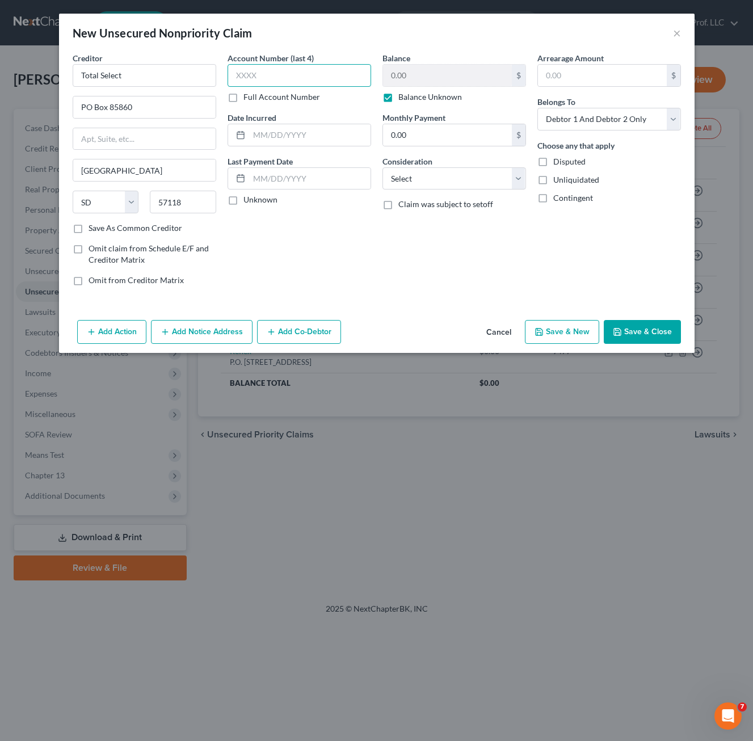
click at [260, 79] on input "text" at bounding box center [298, 75] width 143 height 23
drag, startPoint x: 395, startPoint y: 227, endPoint x: 442, endPoint y: 201, distance: 54.6
click at [396, 226] on div "Balance 0.00 $ Balance Unknown Balance Undetermined 0.00 $ Balance Unknown Mont…" at bounding box center [454, 173] width 155 height 243
click at [425, 181] on select "Select Cable / Satellite Services Collection Agency Credit Card Debt Debt Couns…" at bounding box center [453, 178] width 143 height 23
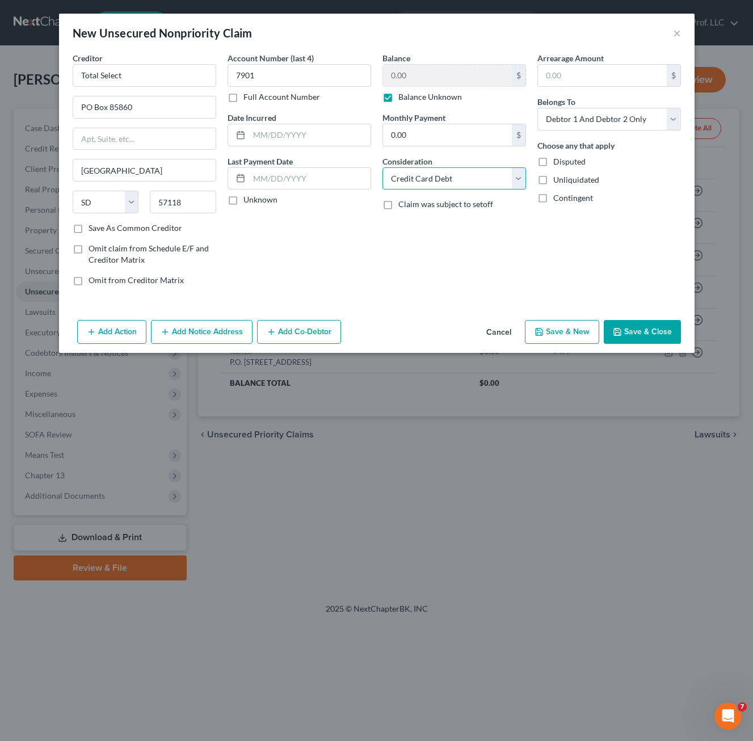
click at [382, 167] on select "Select Cable / Satellite Services Collection Agency Credit Card Debt Debt Couns…" at bounding box center [453, 178] width 143 height 23
click at [556, 251] on div "Arrearage Amount $ Belongs To * Select Debtor 1 Only Debtor 2 Only Debtor 1 And…" at bounding box center [608, 173] width 155 height 243
click at [364, 267] on div "Account Number (last 4) 7901 Full Account Number Date Incurred Last Payment Dat…" at bounding box center [299, 173] width 155 height 243
click at [92, 227] on label "Save As Common Creditor" at bounding box center [135, 227] width 94 height 11
click at [93, 227] on input "Save As Common Creditor" at bounding box center [96, 225] width 7 height 7
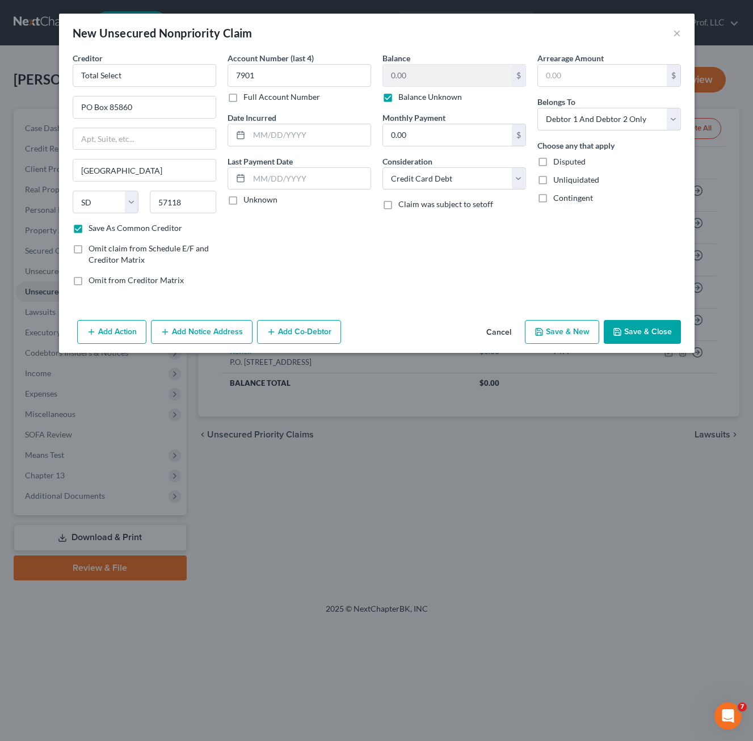
click at [648, 337] on button "Save & Close" at bounding box center [641, 332] width 77 height 24
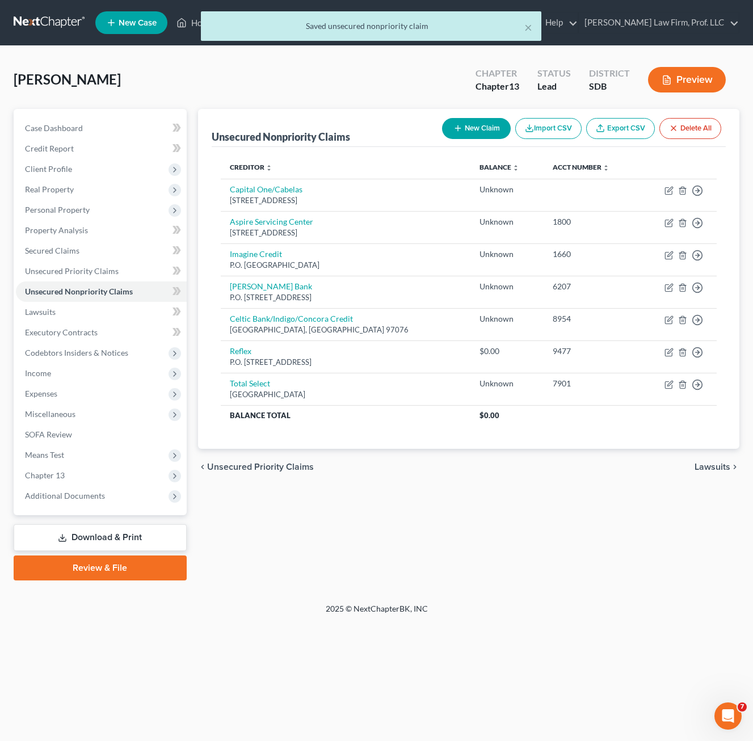
click at [497, 124] on button "New Claim" at bounding box center [476, 128] width 69 height 21
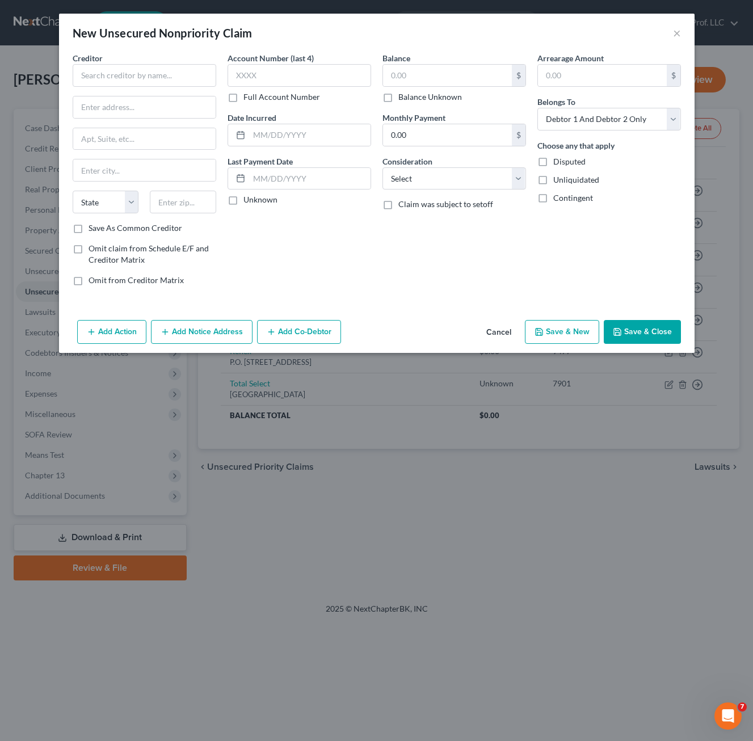
click at [490, 335] on button "Cancel" at bounding box center [498, 332] width 43 height 23
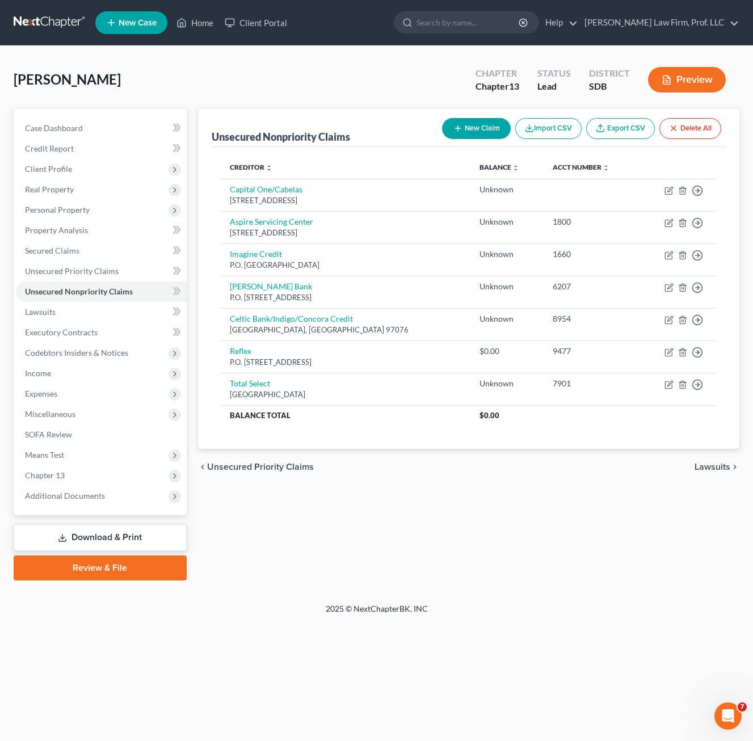
drag, startPoint x: 399, startPoint y: 506, endPoint x: 375, endPoint y: 449, distance: 62.3
click at [400, 505] on div "Unsecured Nonpriority Claims New Claim Import CSV Export CSV Delete All Credito…" at bounding box center [468, 344] width 552 height 471
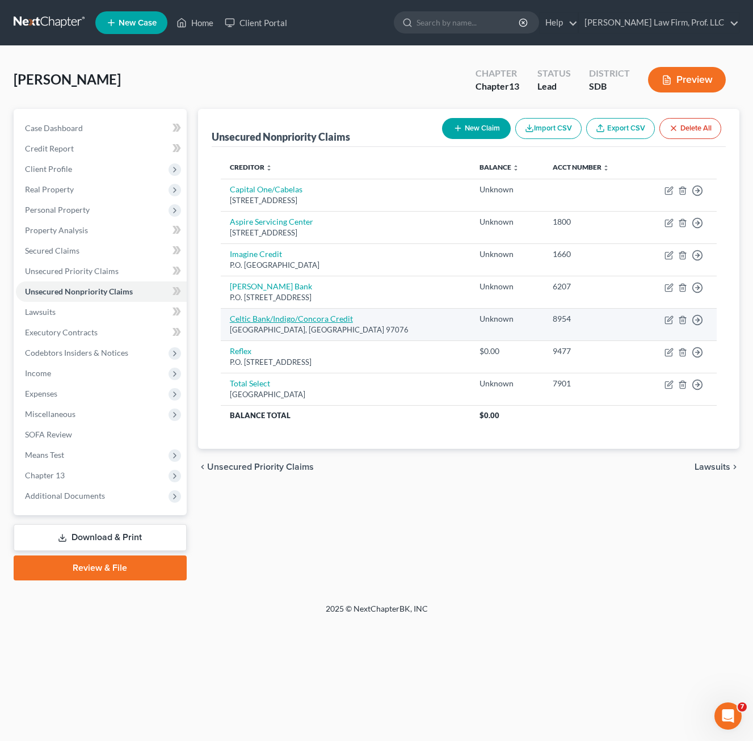
click at [314, 317] on link "Celtic Bank/Indigo/Concora Credit" at bounding box center [291, 319] width 123 height 10
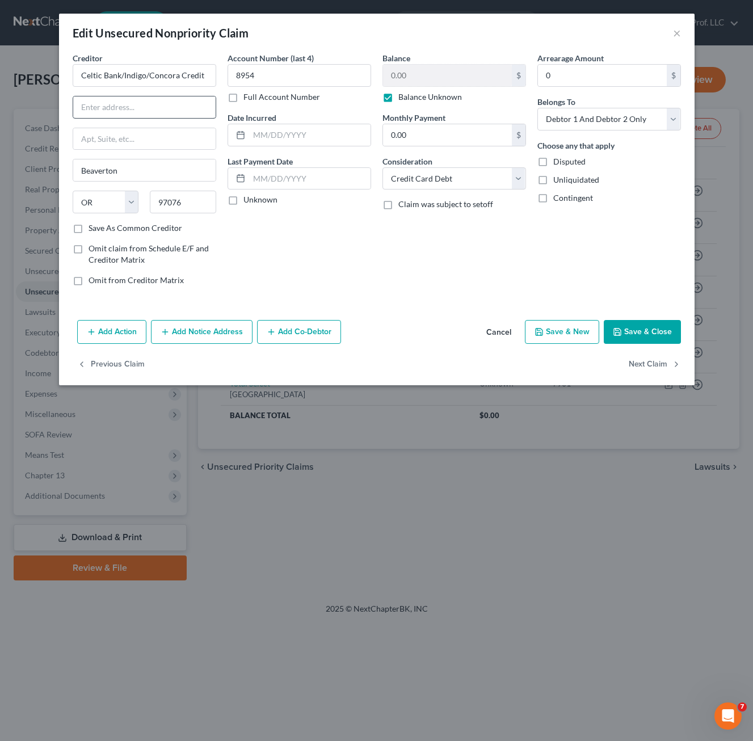
drag, startPoint x: 304, startPoint y: 242, endPoint x: 140, endPoint y: 100, distance: 217.1
click at [305, 240] on div "Account Number (last 4) 8954 Full Account Number Date Incurred Last Payment Dat…" at bounding box center [299, 173] width 155 height 243
click at [153, 72] on input "Celtic Bank/Indigo/Concora Credit" at bounding box center [144, 75] width 143 height 23
click at [150, 75] on input "Celtic Bank/Indigo/Concora Credit" at bounding box center [144, 75] width 143 height 23
drag, startPoint x: 149, startPoint y: 76, endPoint x: 44, endPoint y: 74, distance: 104.9
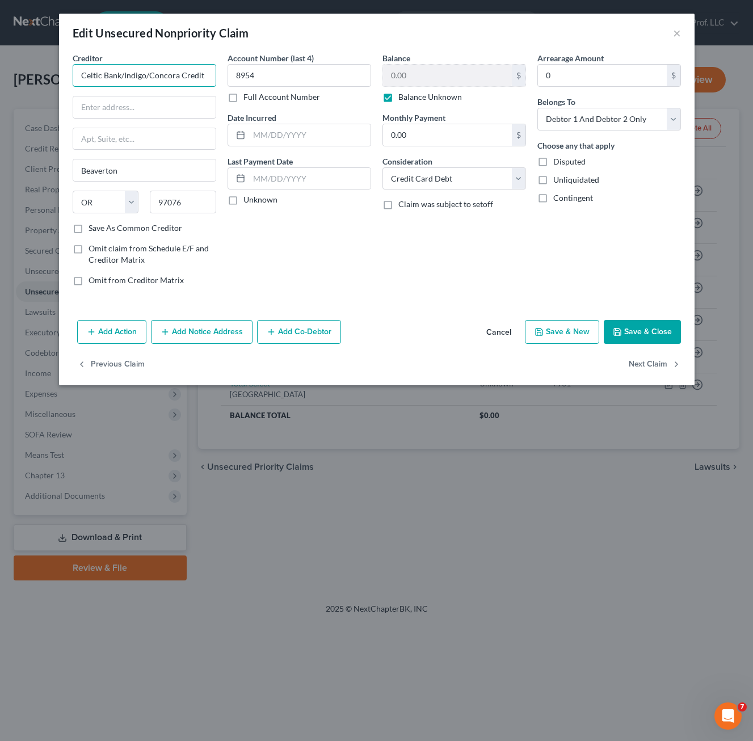
click at [44, 74] on div "Edit Unsecured Nonpriority Claim × Creditor * Celtic Bank/Indigo/Concora Credit…" at bounding box center [376, 370] width 753 height 741
click at [133, 70] on input "Celtic Bank/Indigo/Concora Credit" at bounding box center [144, 75] width 143 height 23
click at [133, 76] on input "Celtic Bank/Indigo/Concora Credit" at bounding box center [144, 75] width 143 height 23
drag, startPoint x: 287, startPoint y: 264, endPoint x: 160, endPoint y: 128, distance: 185.8
click at [289, 262] on div "Account Number (last 4) 8954 Full Account Number Date Incurred Last Payment Dat…" at bounding box center [299, 173] width 155 height 243
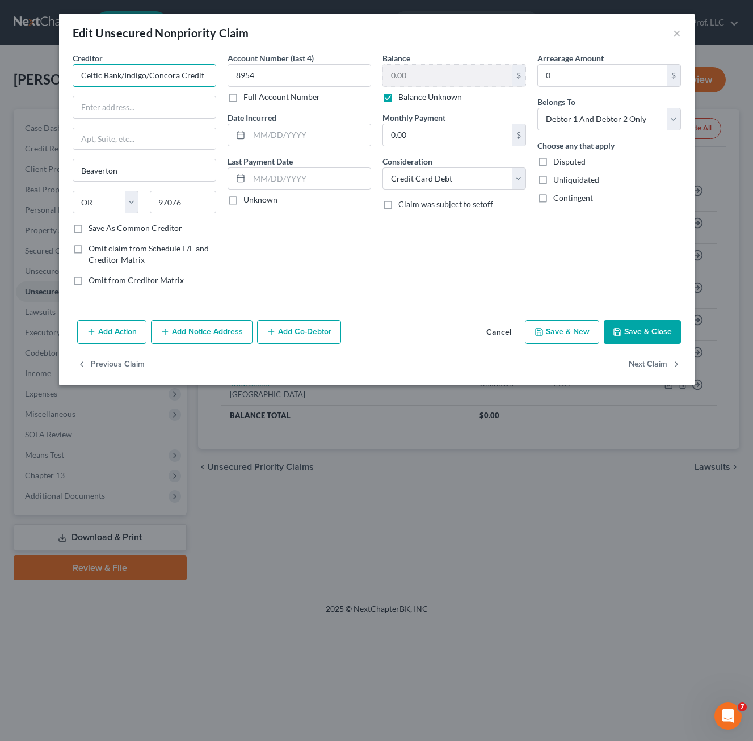
click at [125, 70] on input "Celtic Bank/Indigo/Concora Credit" at bounding box center [144, 75] width 143 height 23
drag, startPoint x: 122, startPoint y: 77, endPoint x: 9, endPoint y: 76, distance: 113.4
click at [10, 75] on div "Edit Unsecured Nonpriority Claim × Creditor * Celtic Bank/Indigo/Concora Credit…" at bounding box center [376, 370] width 753 height 741
click at [122, 98] on input "text" at bounding box center [144, 107] width 142 height 22
drag, startPoint x: 282, startPoint y: 265, endPoint x: 360, endPoint y: 211, distance: 94.5
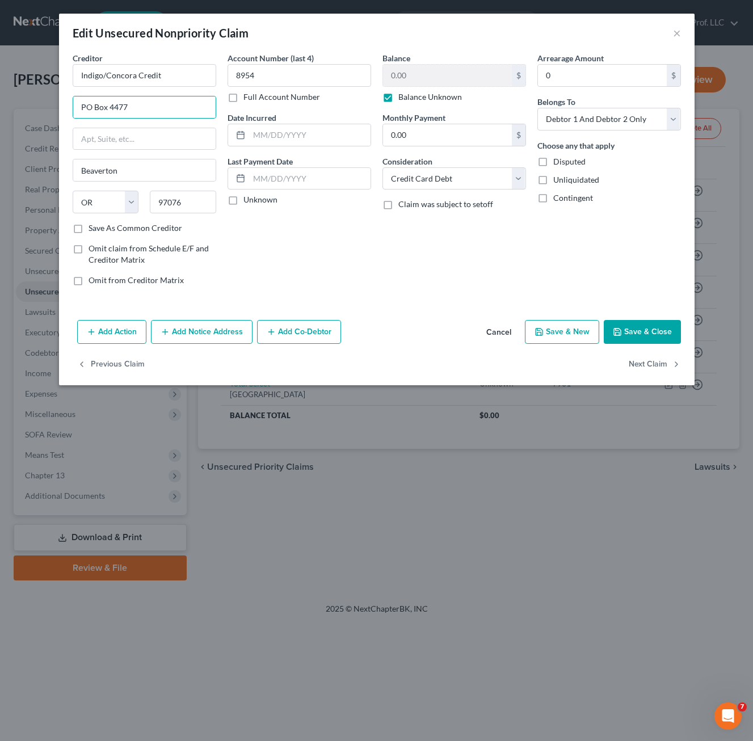
click at [284, 264] on div "Account Number (last 4) 8954 Full Account Number Date Incurred Last Payment Dat…" at bounding box center [299, 173] width 155 height 243
click at [264, 72] on input "8954" at bounding box center [298, 75] width 143 height 23
click at [252, 90] on div "Account Number (last 4) 8954 Full Account Number" at bounding box center [298, 77] width 143 height 50
click at [243, 100] on label "Full Account Number" at bounding box center [281, 96] width 77 height 11
click at [248, 99] on input "Full Account Number" at bounding box center [251, 94] width 7 height 7
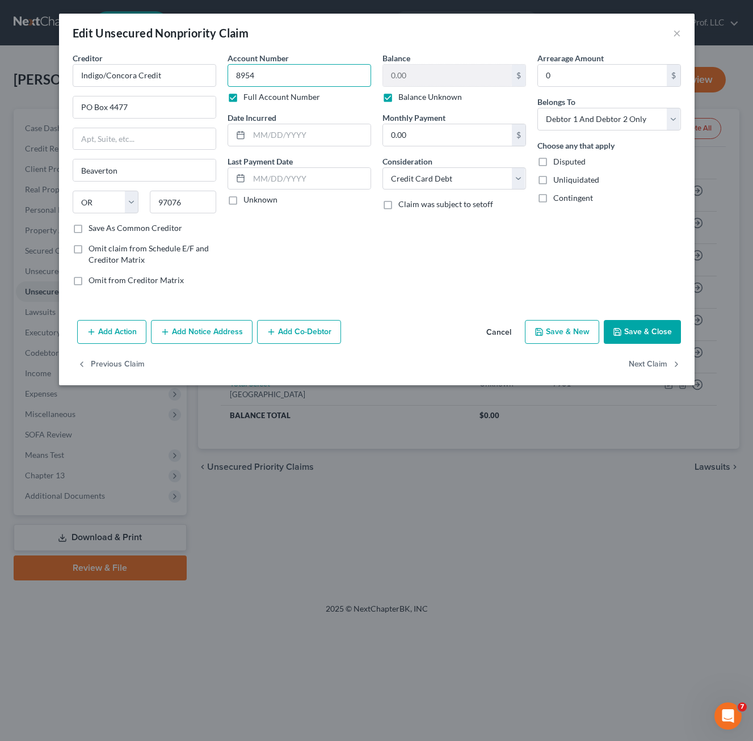
click at [282, 77] on input "8954" at bounding box center [298, 75] width 143 height 23
click at [665, 327] on button "Save & Close" at bounding box center [641, 332] width 77 height 24
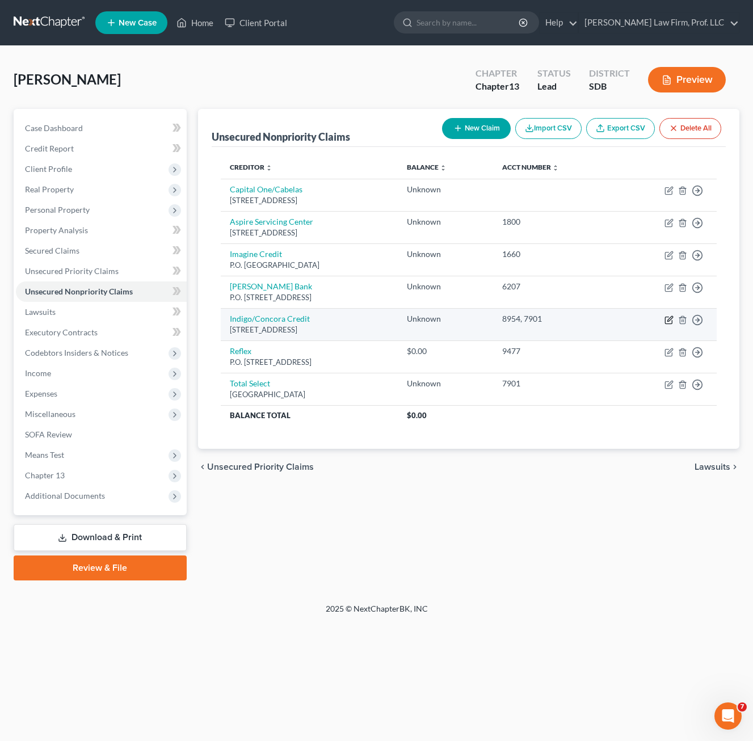
click at [666, 318] on icon "button" at bounding box center [668, 319] width 9 height 9
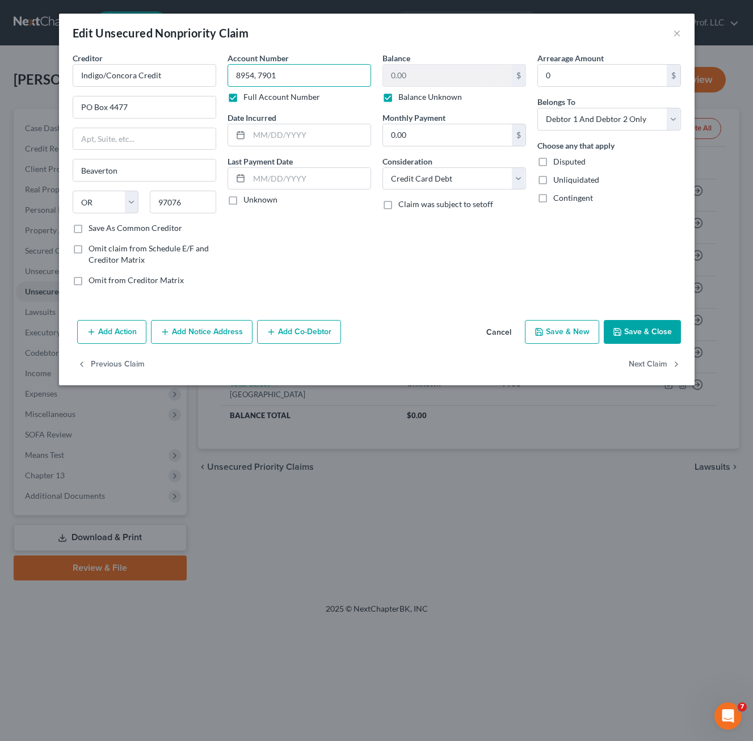
click at [309, 82] on input "8954, 7901" at bounding box center [298, 75] width 143 height 23
drag, startPoint x: 635, startPoint y: 333, endPoint x: 468, endPoint y: 0, distance: 372.3
click at [635, 333] on button "Save & Close" at bounding box center [641, 332] width 77 height 24
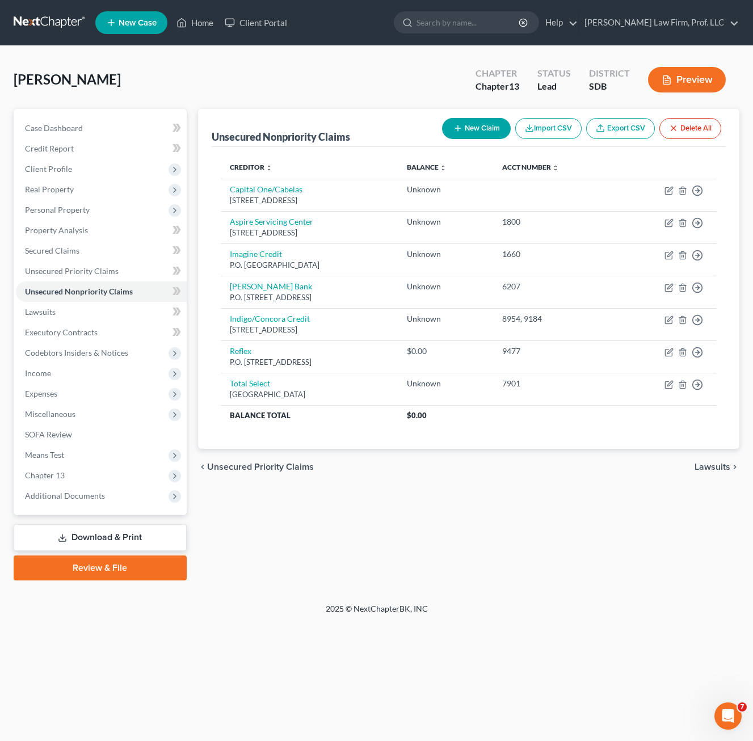
click at [491, 133] on button "New Claim" at bounding box center [476, 128] width 69 height 21
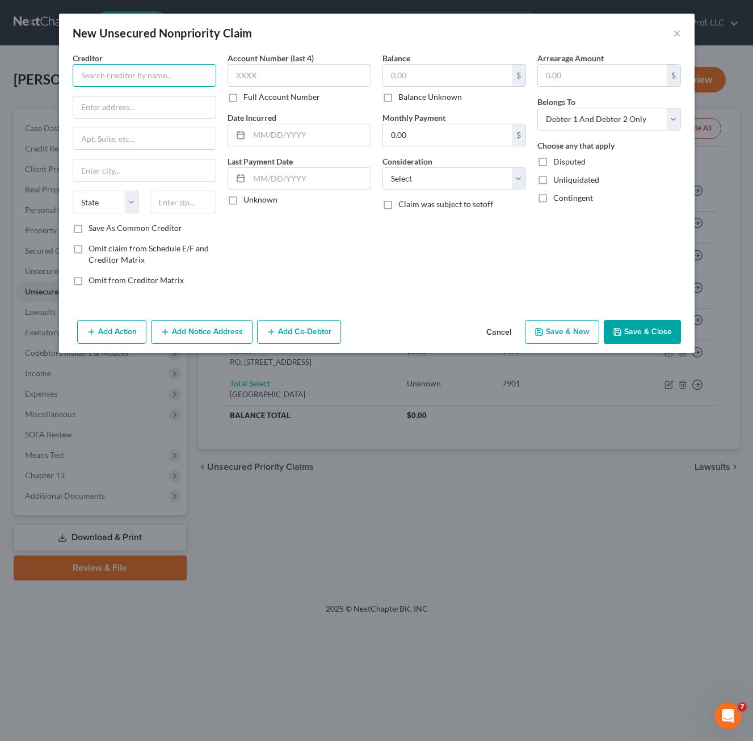
click at [111, 72] on input "text" at bounding box center [144, 75] width 143 height 23
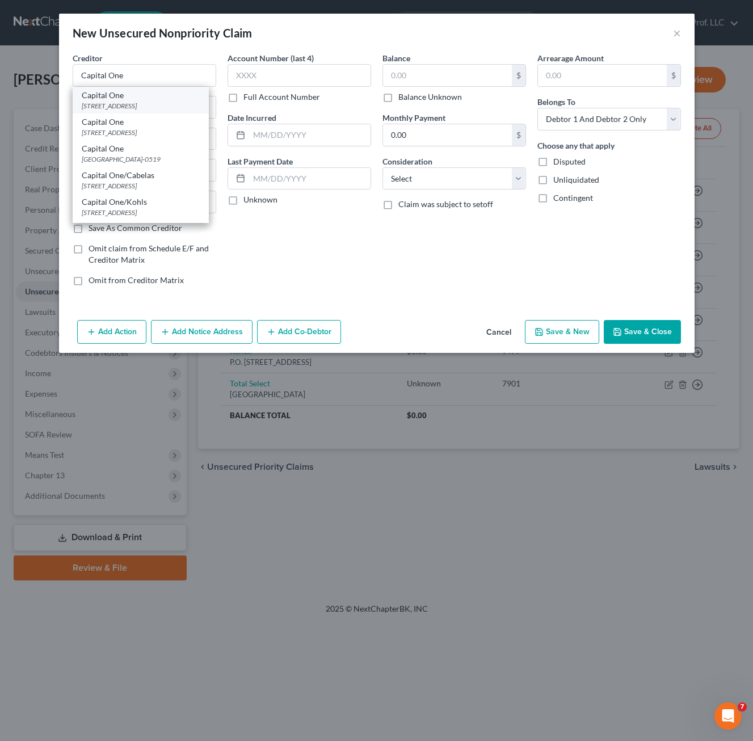
click at [113, 108] on div "[STREET_ADDRESS]" at bounding box center [141, 106] width 118 height 10
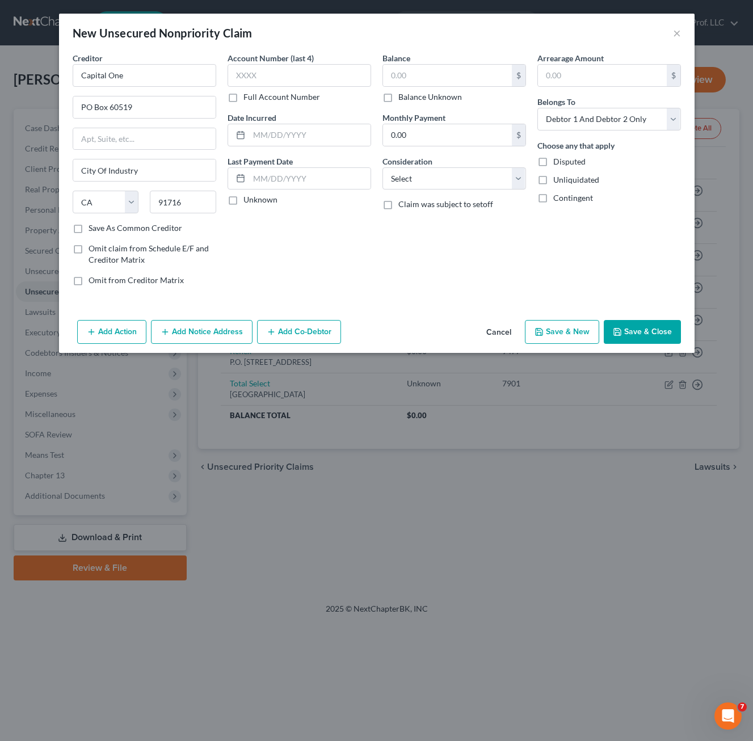
drag, startPoint x: 391, startPoint y: 100, endPoint x: 393, endPoint y: 56, distance: 44.3
click at [398, 100] on label "Balance Unknown" at bounding box center [430, 96] width 64 height 11
click at [403, 99] on input "Balance Unknown" at bounding box center [406, 94] width 7 height 7
click at [424, 98] on label "Balance Unknown" at bounding box center [430, 96] width 64 height 11
click at [410, 98] on input "Balance Unknown" at bounding box center [406, 94] width 7 height 7
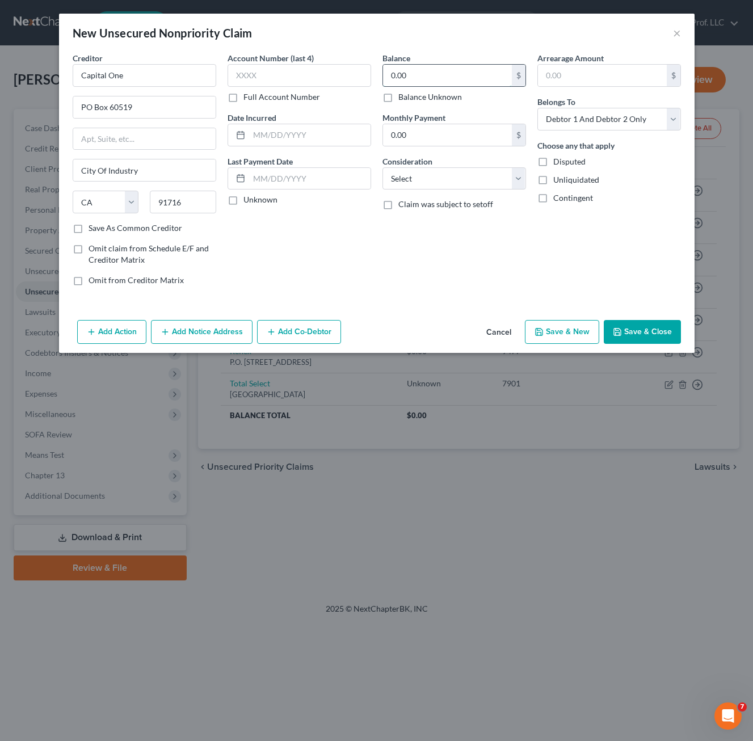
click at [415, 74] on input "0.00" at bounding box center [447, 76] width 129 height 22
click at [297, 74] on input "text" at bounding box center [298, 75] width 143 height 23
click at [521, 252] on div "Balance 300.00 $ Balance Unknown Balance Undetermined 300 $ Balance Unknown Mon…" at bounding box center [454, 173] width 155 height 243
click at [643, 327] on button "Save & Close" at bounding box center [641, 332] width 77 height 24
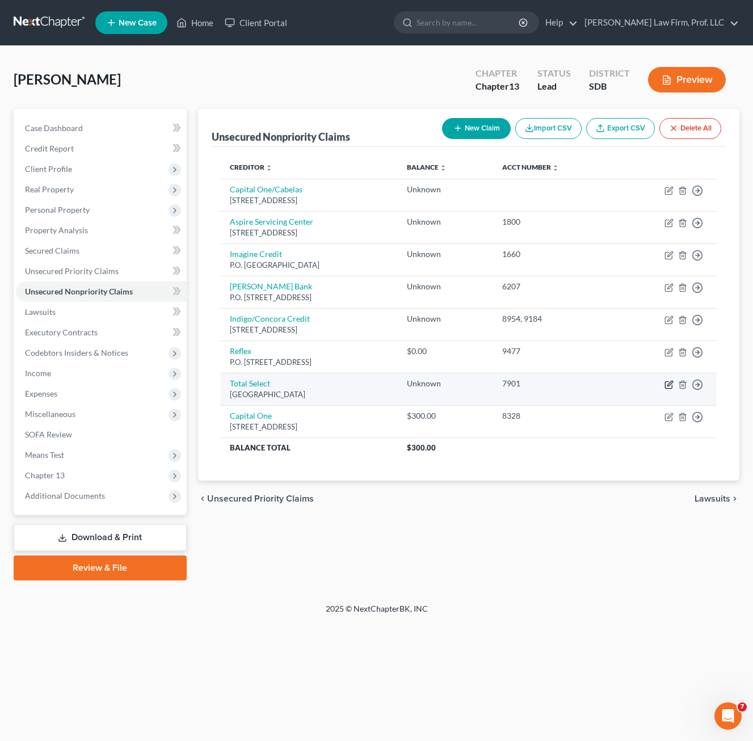
click at [666, 387] on icon "button" at bounding box center [668, 384] width 9 height 9
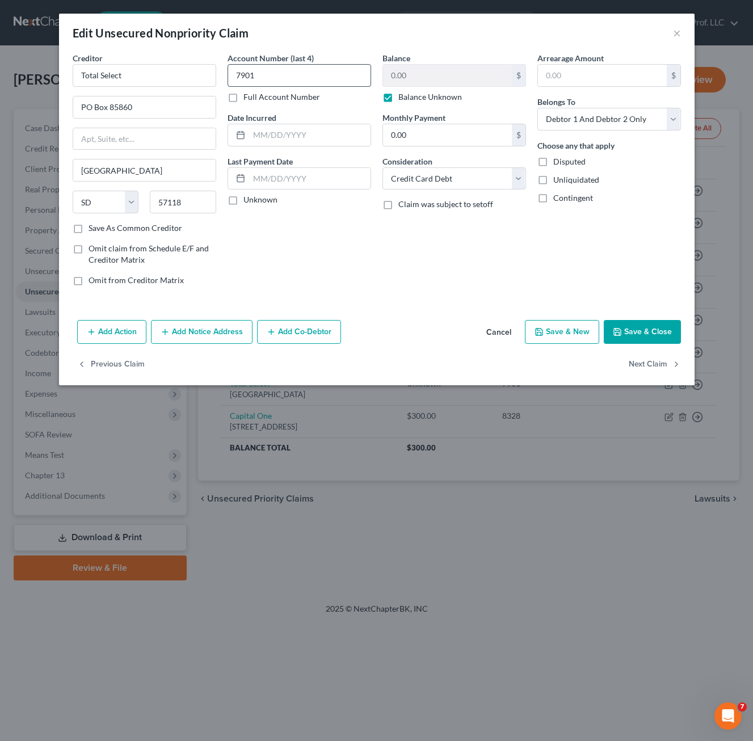
drag, startPoint x: 253, startPoint y: 197, endPoint x: 284, endPoint y: 79, distance: 122.4
click at [252, 197] on label "Unknown" at bounding box center [260, 199] width 34 height 11
click at [252, 197] on input "Unknown" at bounding box center [251, 197] width 7 height 7
click at [284, 79] on input "7901" at bounding box center [298, 75] width 143 height 23
click at [248, 94] on label "Full Account Number" at bounding box center [281, 96] width 77 height 11
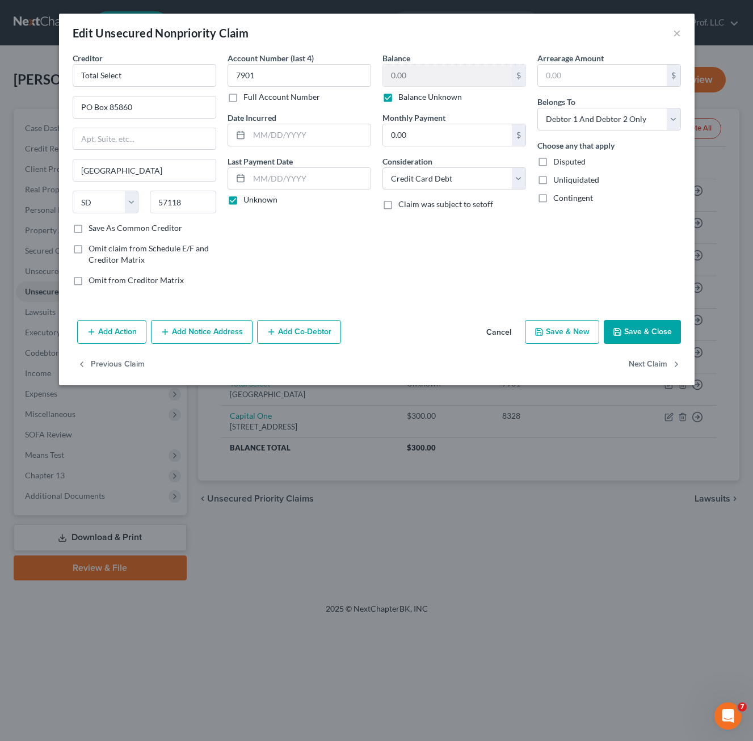
click at [248, 94] on input "Full Account Number" at bounding box center [251, 94] width 7 height 7
click at [261, 76] on input "7901" at bounding box center [298, 75] width 143 height 23
click at [243, 204] on label "Unknown" at bounding box center [260, 199] width 34 height 11
click at [248, 201] on input "Unknown" at bounding box center [251, 197] width 7 height 7
click at [660, 337] on button "Save & Close" at bounding box center [641, 332] width 77 height 24
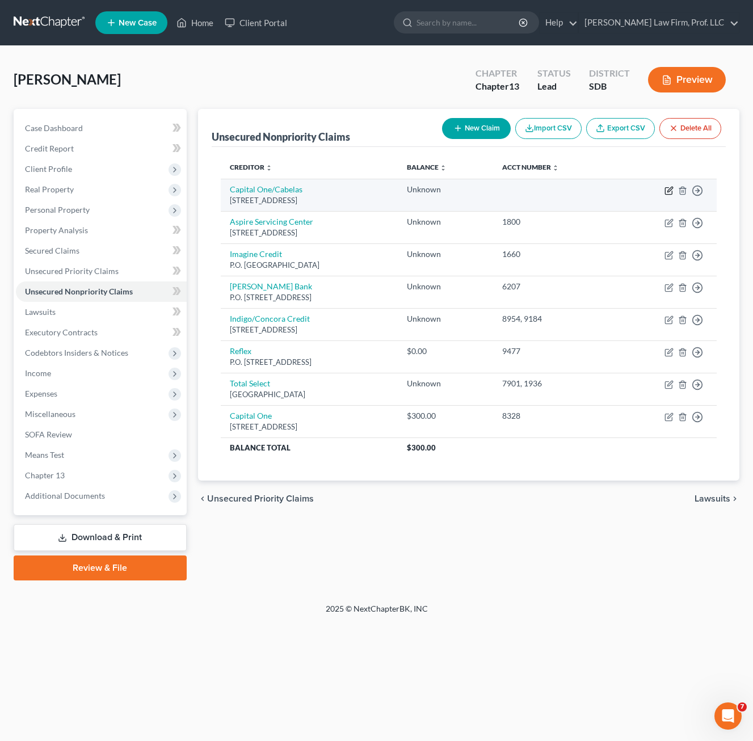
click at [671, 189] on icon "button" at bounding box center [669, 189] width 5 height 5
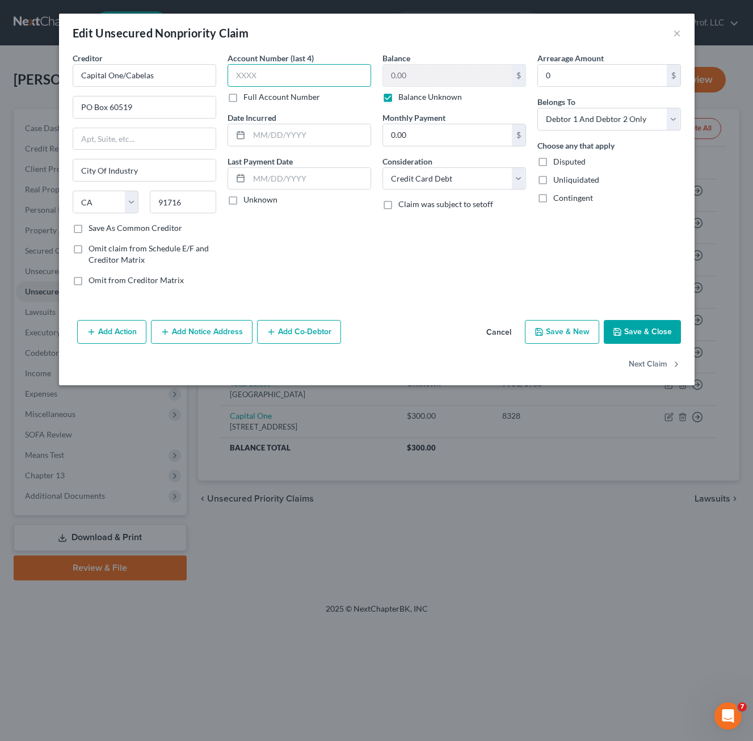
click at [344, 73] on input "text" at bounding box center [298, 75] width 143 height 23
click at [243, 96] on label "Full Account Number" at bounding box center [281, 96] width 77 height 11
click at [248, 96] on input "Full Account Number" at bounding box center [251, 94] width 7 height 7
click at [272, 76] on input "9180" at bounding box center [298, 75] width 143 height 23
drag, startPoint x: 649, startPoint y: 337, endPoint x: 748, endPoint y: 366, distance: 103.4
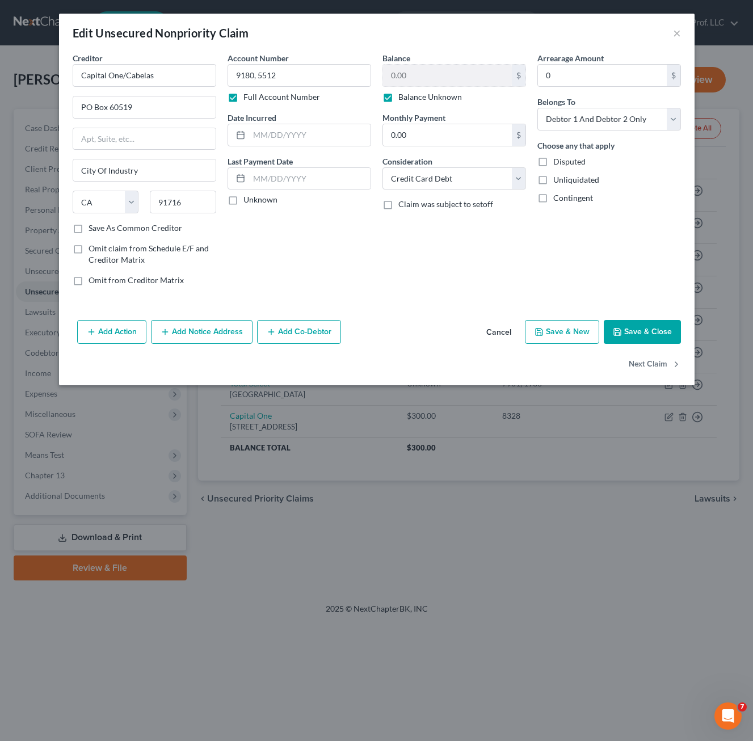
click at [649, 336] on button "Save & Close" at bounding box center [641, 332] width 77 height 24
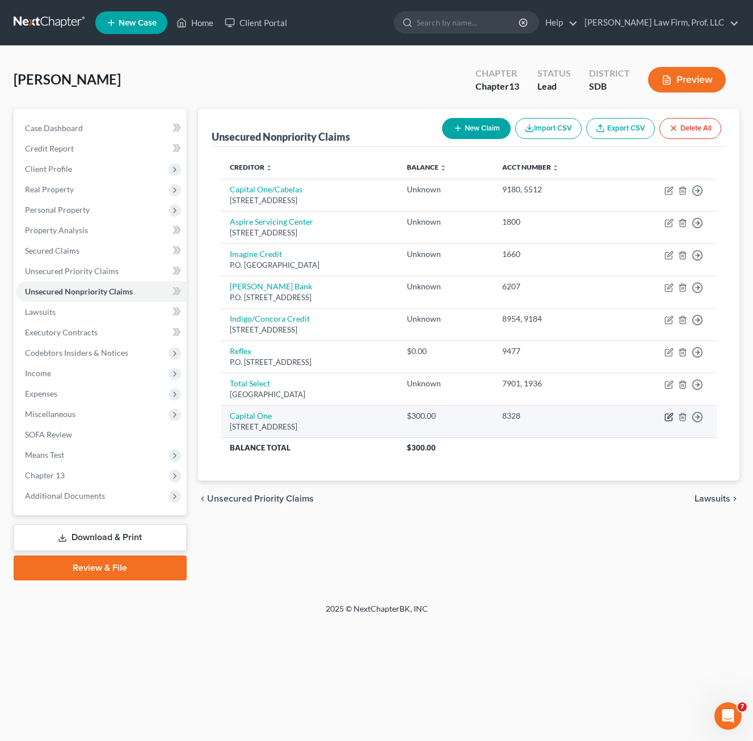
drag, startPoint x: 661, startPoint y: 417, endPoint x: 667, endPoint y: 419, distance: 6.9
click at [664, 417] on td "Move to D Move to E Move to G Move to Notice Only" at bounding box center [665, 421] width 101 height 32
click at [667, 419] on icon "button" at bounding box center [668, 416] width 9 height 9
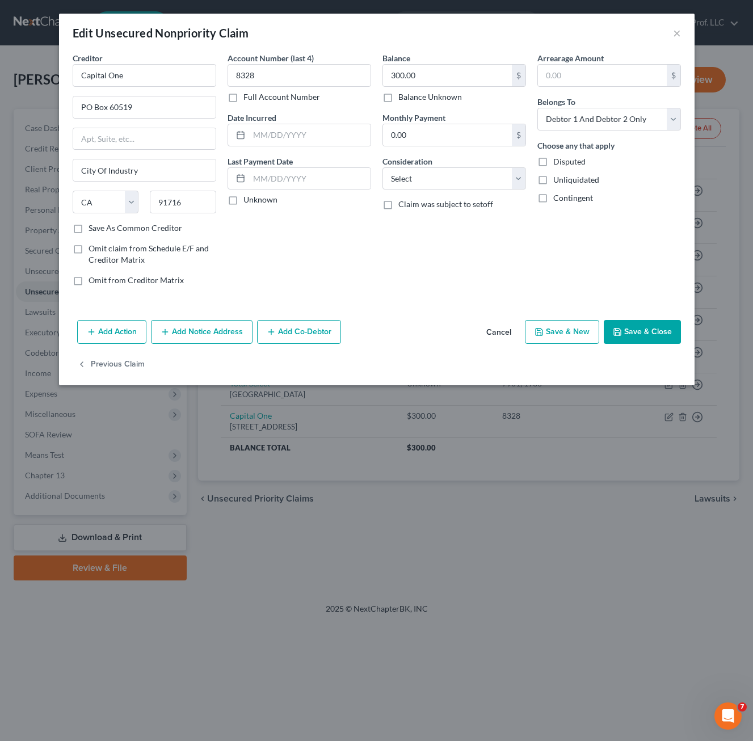
drag, startPoint x: 196, startPoint y: 344, endPoint x: 184, endPoint y: 124, distance: 219.8
click at [196, 343] on div "Add Action Add Notice Address Add Co-Debtor Cancel Save & New Save & Close" at bounding box center [376, 333] width 635 height 37
click at [193, 329] on button "Add Notice Address" at bounding box center [202, 332] width 102 height 24
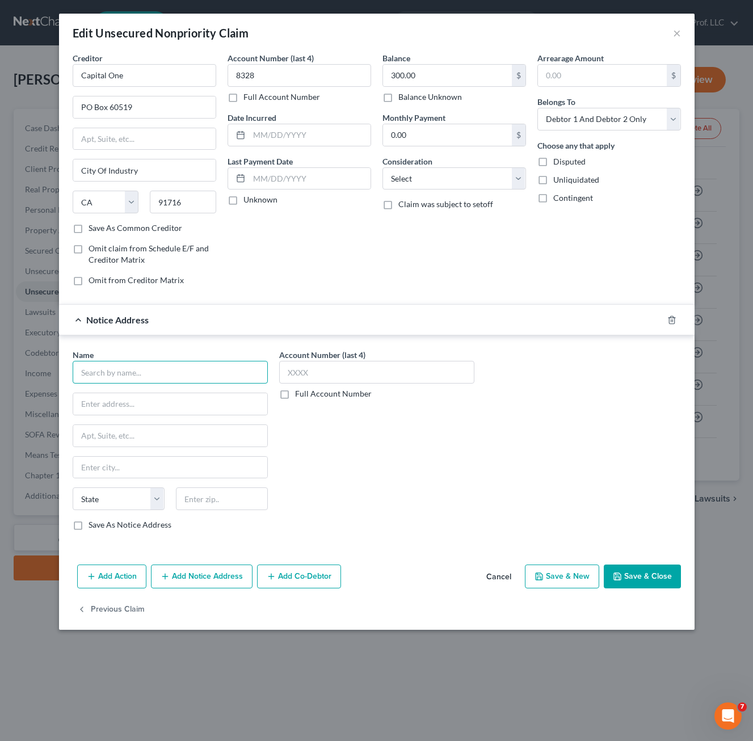
click at [151, 375] on input "text" at bounding box center [170, 372] width 195 height 23
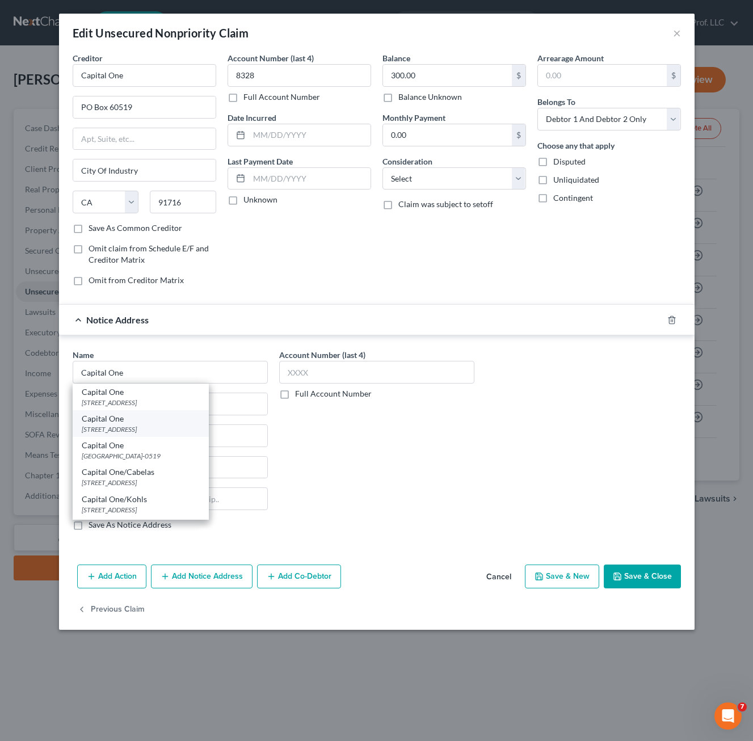
click at [144, 430] on div "[STREET_ADDRESS]" at bounding box center [141, 429] width 118 height 10
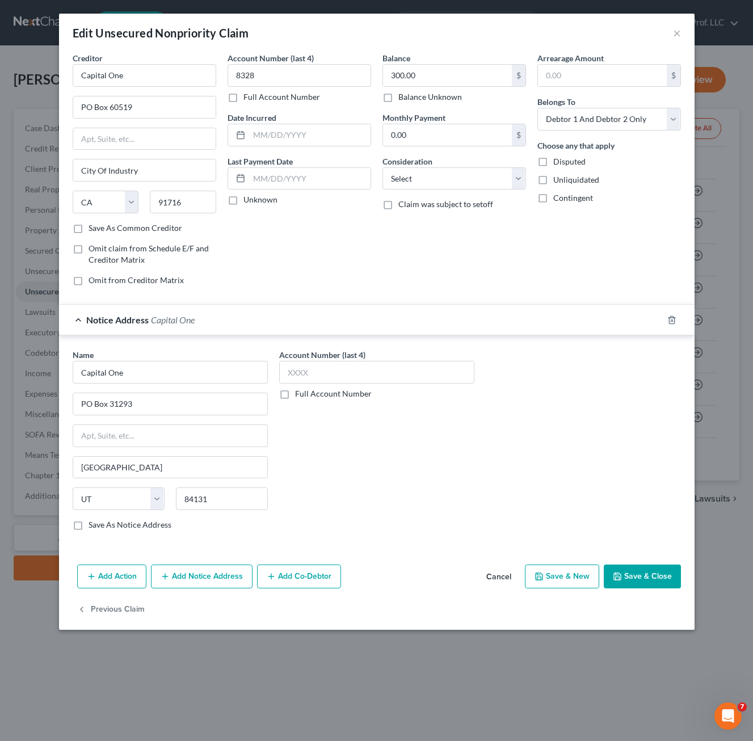
click at [631, 571] on button "Save & Close" at bounding box center [641, 576] width 77 height 24
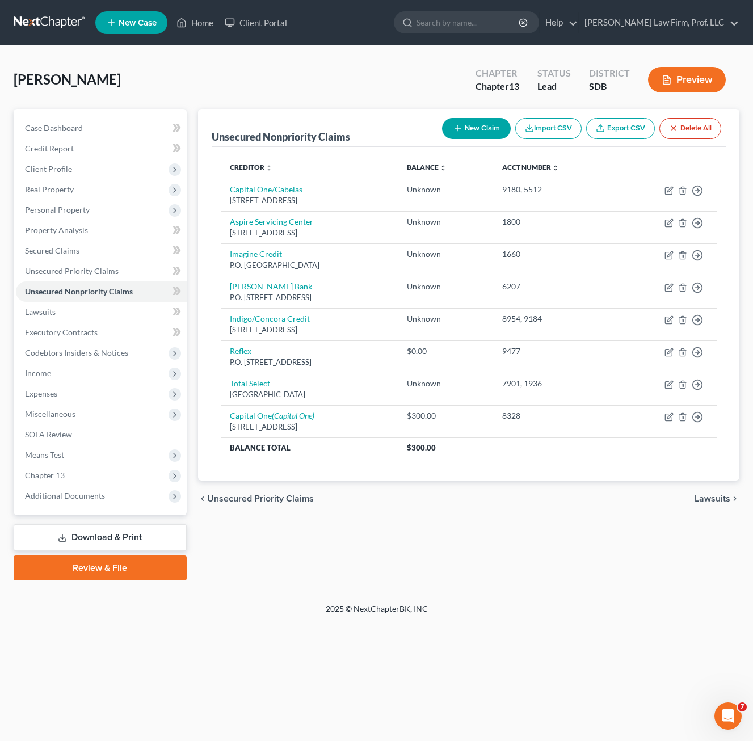
click at [402, 526] on div "Unsecured Nonpriority Claims New Claim Import CSV Export CSV Delete All Credito…" at bounding box center [468, 344] width 552 height 471
click at [474, 136] on button "New Claim" at bounding box center [476, 128] width 69 height 21
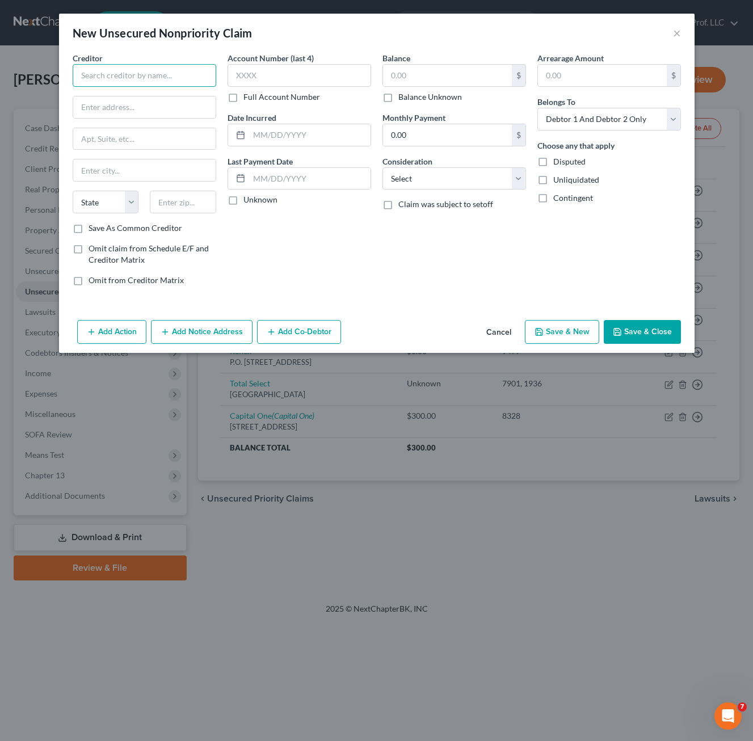
click at [168, 75] on input "text" at bounding box center [144, 75] width 143 height 23
click at [125, 116] on div "Creditor * Brightway State [US_STATE] AK AR AZ CA CO [GEOGRAPHIC_DATA] DE DC [G…" at bounding box center [144, 137] width 143 height 170
click at [124, 108] on input "text" at bounding box center [144, 107] width 142 height 22
paste input "[STREET_ADDRESS]"
click at [316, 256] on div "Account Number (last 4) Full Account Number Date Incurred Last Payment Date Unk…" at bounding box center [299, 173] width 155 height 243
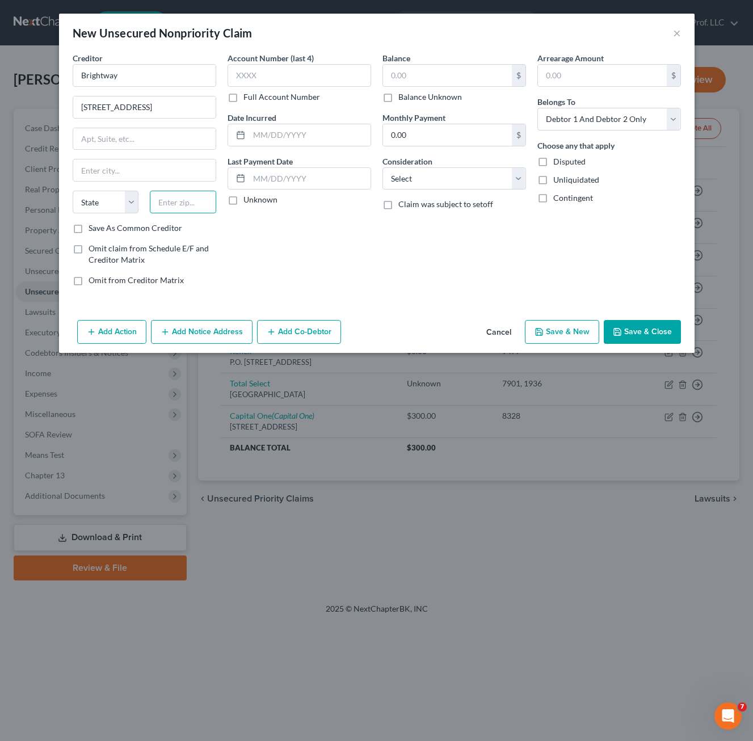
click at [168, 197] on input "text" at bounding box center [183, 202] width 66 height 23
click at [116, 85] on input "Brightway" at bounding box center [144, 75] width 143 height 23
click at [117, 85] on input "Brightway" at bounding box center [144, 75] width 143 height 23
click at [117, 86] on input "Brightway" at bounding box center [144, 75] width 143 height 23
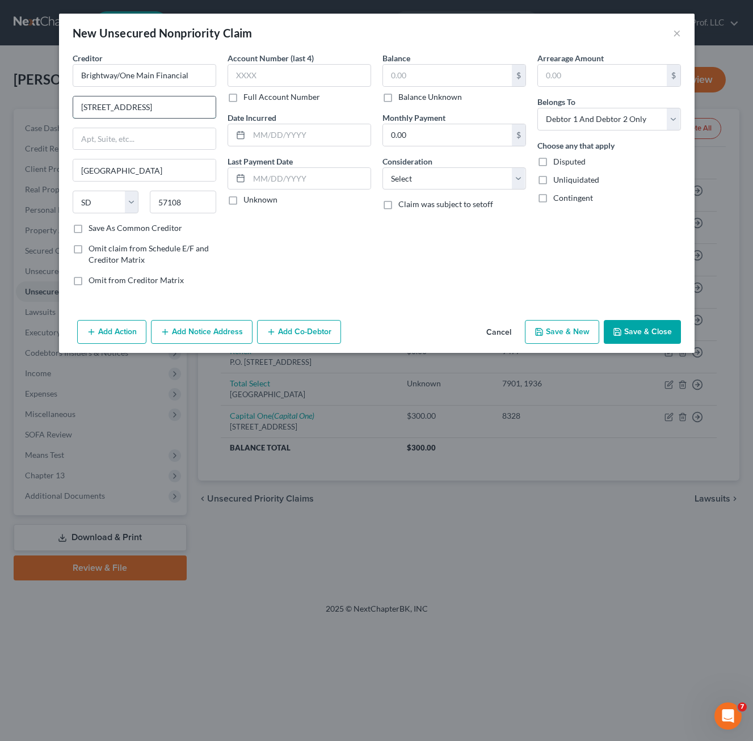
click at [182, 111] on input "[STREET_ADDRESS]" at bounding box center [144, 107] width 142 height 22
click at [426, 96] on label "Balance Unknown" at bounding box center [430, 96] width 64 height 11
click at [410, 96] on input "Balance Unknown" at bounding box center [406, 94] width 7 height 7
click at [296, 76] on input "text" at bounding box center [298, 75] width 143 height 23
click at [428, 182] on select "Select Cable / Satellite Services Collection Agency Credit Card Debt Debt Couns…" at bounding box center [453, 178] width 143 height 23
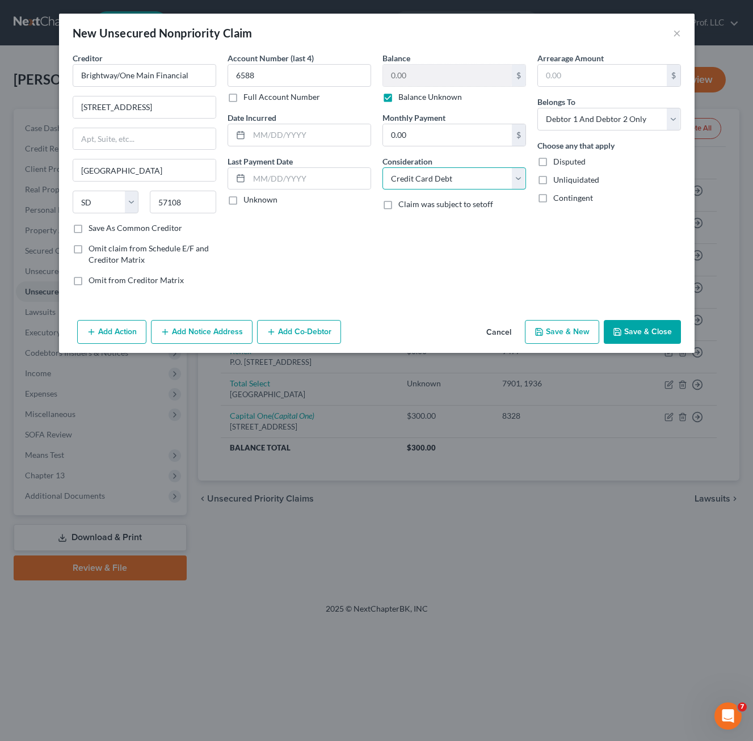
click at [382, 167] on select "Select Cable / Satellite Services Collection Agency Credit Card Debt Debt Couns…" at bounding box center [453, 178] width 143 height 23
click at [653, 337] on button "Save & Close" at bounding box center [641, 332] width 77 height 24
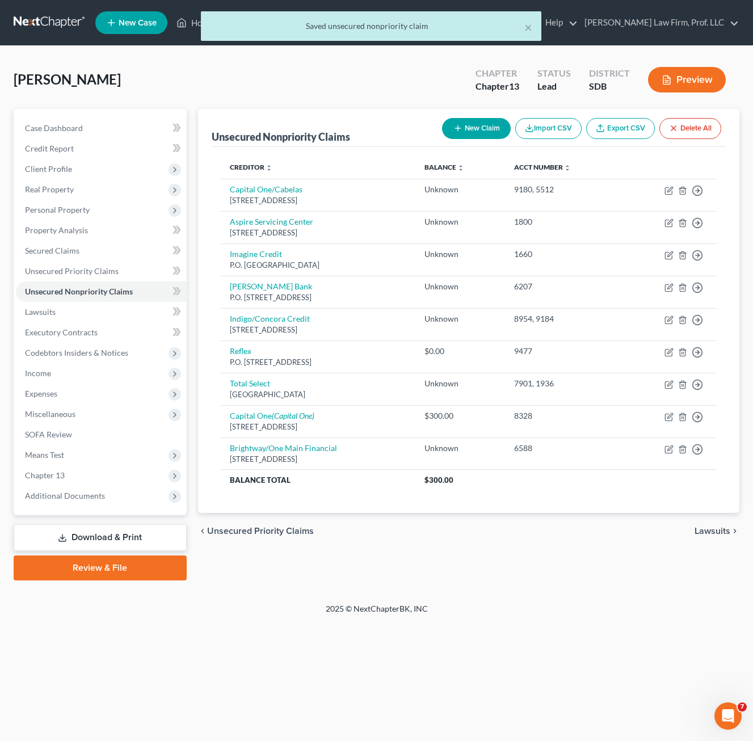
click at [478, 125] on button "New Claim" at bounding box center [476, 128] width 69 height 21
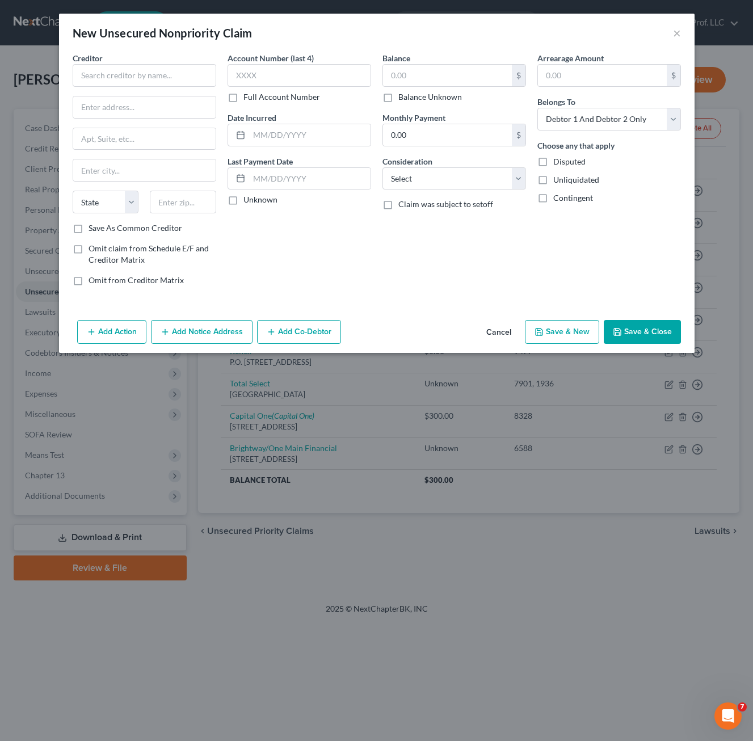
drag, startPoint x: 505, startPoint y: 328, endPoint x: 384, endPoint y: 306, distance: 122.7
click at [504, 328] on button "Cancel" at bounding box center [498, 332] width 43 height 23
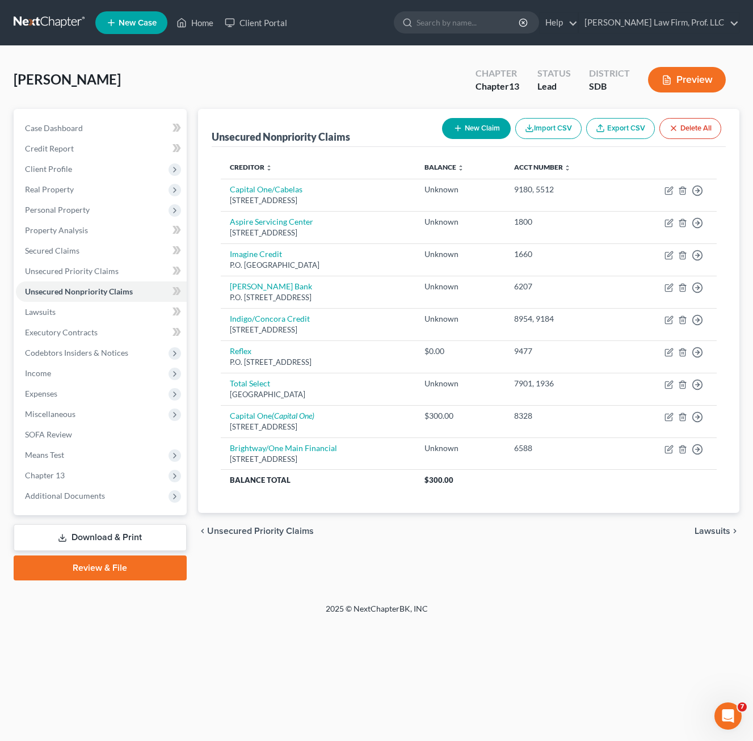
click at [465, 133] on button "New Claim" at bounding box center [476, 128] width 69 height 21
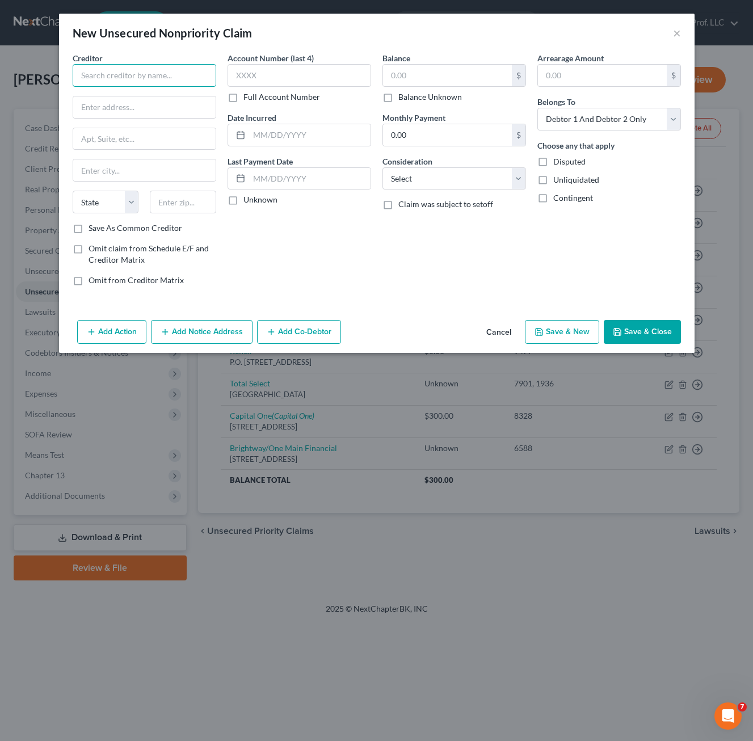
click at [162, 70] on input "text" at bounding box center [144, 75] width 143 height 23
click at [405, 65] on input "text" at bounding box center [447, 76] width 129 height 22
click at [312, 80] on input "text" at bounding box center [298, 75] width 143 height 23
click at [452, 235] on div "Balance 1,500.00 $ Balance Unknown Balance Undetermined 1,500 $ Balance Unknown…" at bounding box center [454, 173] width 155 height 243
click at [162, 83] on input "Cerulean" at bounding box center [144, 75] width 143 height 23
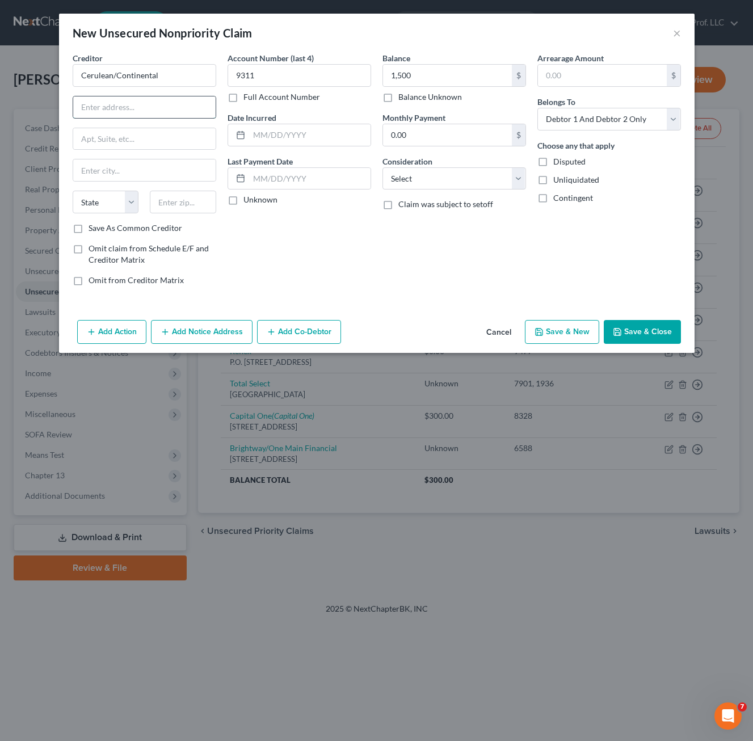
click at [152, 112] on input "text" at bounding box center [144, 107] width 142 height 22
paste input "P.O. Box 6812"
drag, startPoint x: 272, startPoint y: 267, endPoint x: 181, endPoint y: 200, distance: 113.2
click at [273, 265] on div "Account Number (last 4) 9311 Full Account Number Date Incurred Last Payment Dat…" at bounding box center [299, 173] width 155 height 243
click at [186, 205] on input "text" at bounding box center [183, 202] width 66 height 23
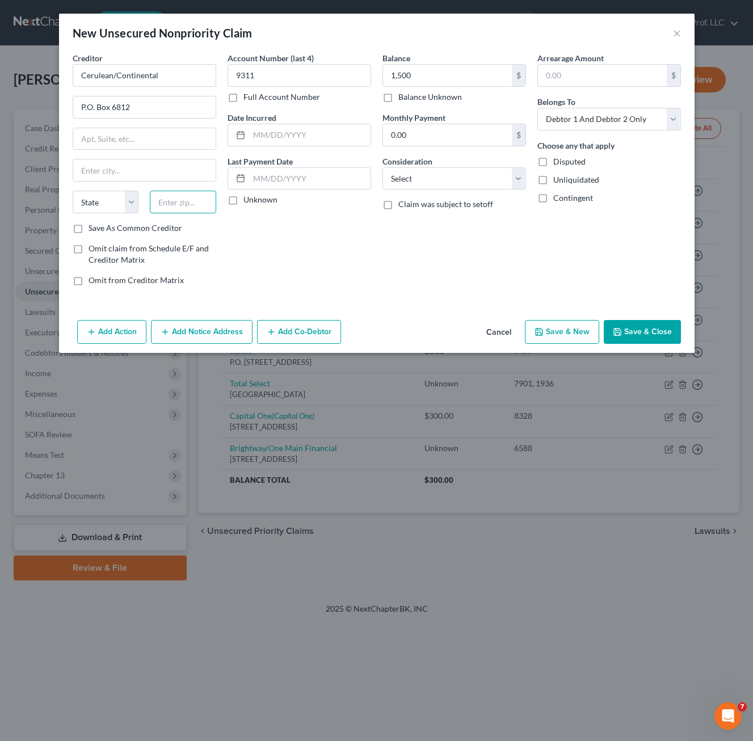
click at [180, 199] on input "text" at bounding box center [183, 202] width 66 height 23
drag, startPoint x: 456, startPoint y: 178, endPoint x: 461, endPoint y: 191, distance: 14.5
click at [456, 178] on select "Select Cable / Satellite Services Collection Agency Credit Card Debt Debt Couns…" at bounding box center [453, 178] width 143 height 23
click at [382, 167] on select "Select Cable / Satellite Services Collection Agency Credit Card Debt Debt Couns…" at bounding box center [453, 178] width 143 height 23
click at [649, 326] on button "Save & Close" at bounding box center [641, 332] width 77 height 24
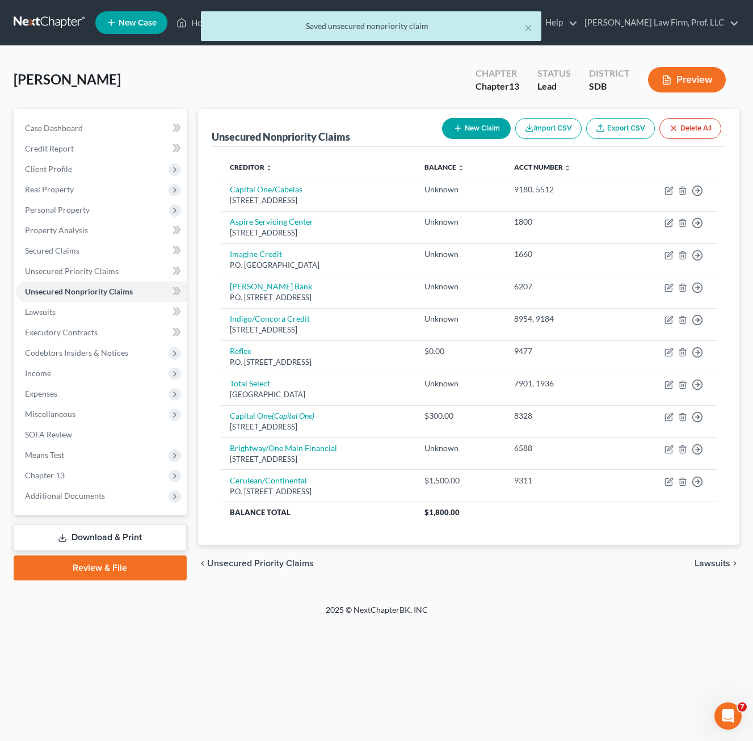
click at [462, 123] on button "New Claim" at bounding box center [476, 128] width 69 height 21
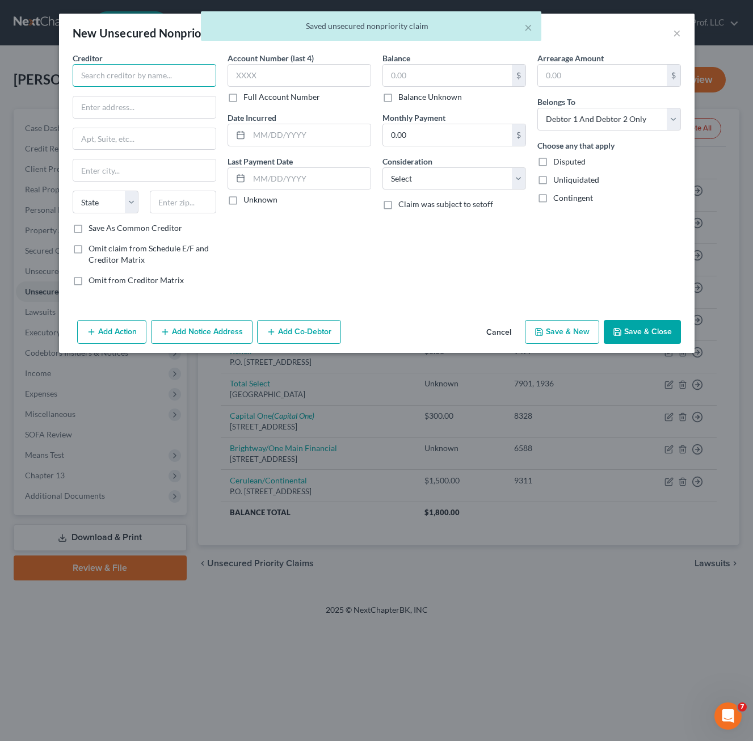
click at [187, 74] on input "text" at bounding box center [144, 75] width 143 height 23
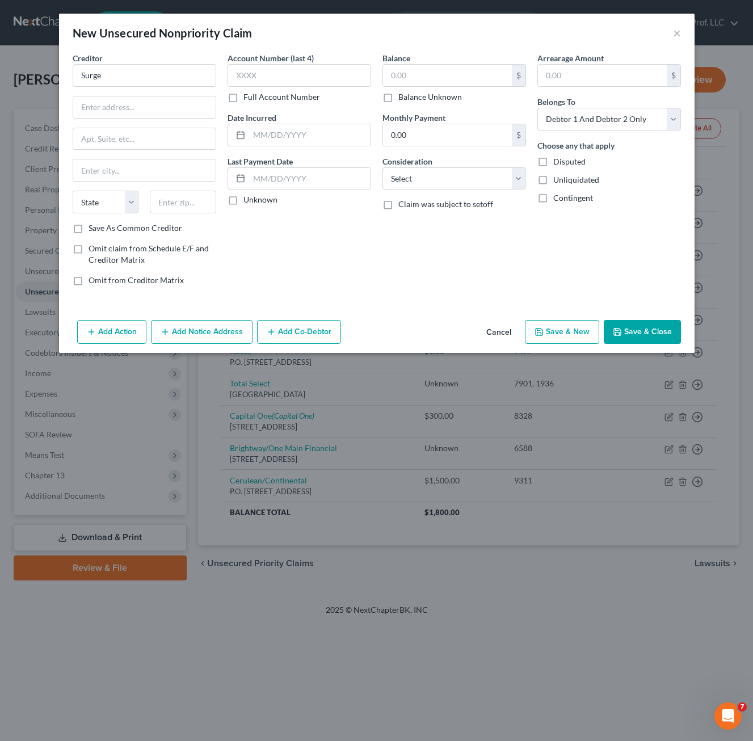
click at [511, 335] on button "Cancel" at bounding box center [498, 332] width 43 height 23
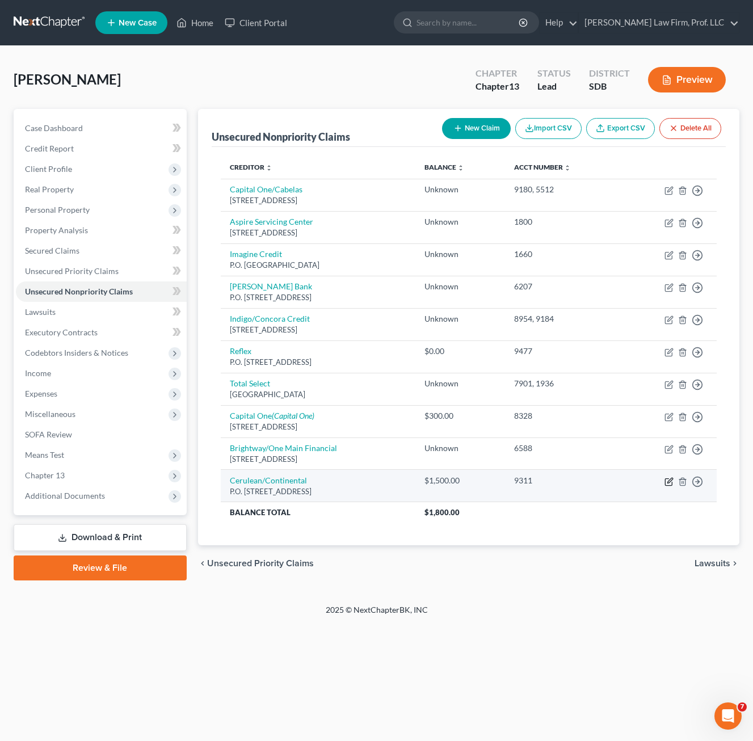
click at [669, 480] on icon "button" at bounding box center [668, 481] width 9 height 9
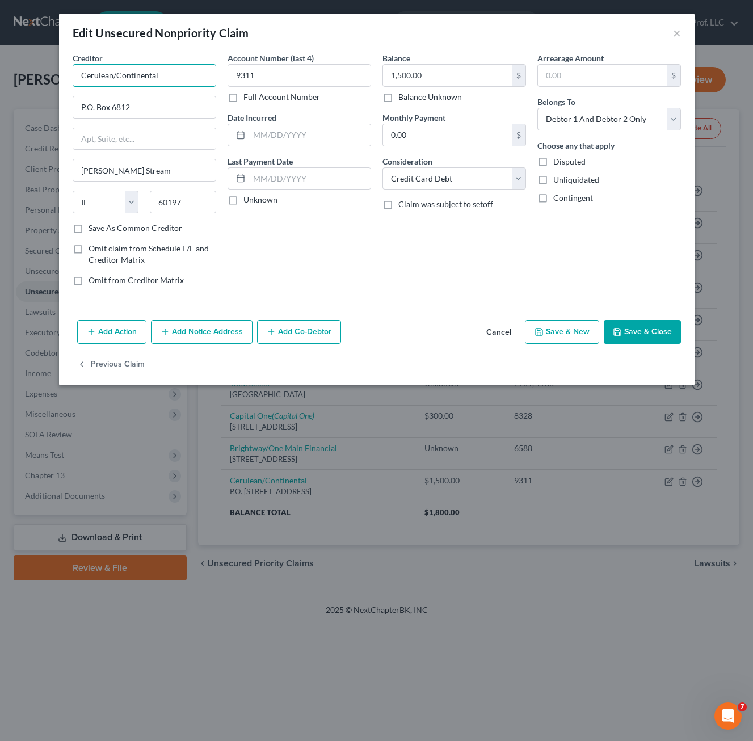
click at [175, 73] on input "Cerulean/Continental" at bounding box center [144, 75] width 143 height 23
click at [113, 73] on input "Cerulean/Continental" at bounding box center [144, 75] width 143 height 23
click at [116, 74] on input "Cerulean/Continental" at bounding box center [144, 75] width 143 height 23
click at [183, 75] on input "Cerulean/Continental" at bounding box center [144, 75] width 143 height 23
drag, startPoint x: 115, startPoint y: 76, endPoint x: 348, endPoint y: 227, distance: 278.4
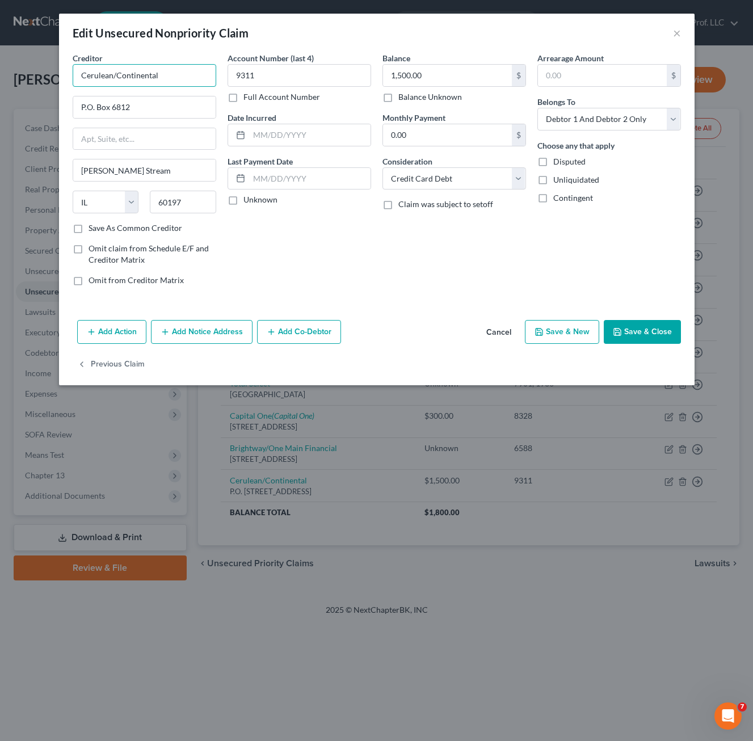
click at [114, 76] on input "Cerulean/Continental" at bounding box center [144, 75] width 143 height 23
drag, startPoint x: 348, startPoint y: 227, endPoint x: 151, endPoint y: 336, distance: 225.4
click at [349, 227] on div "Account Number (last 4) 9311 Full Account Number Date Incurred Last Payment Dat…" at bounding box center [299, 173] width 155 height 243
click at [185, 332] on button "Add Notice Address" at bounding box center [202, 332] width 102 height 24
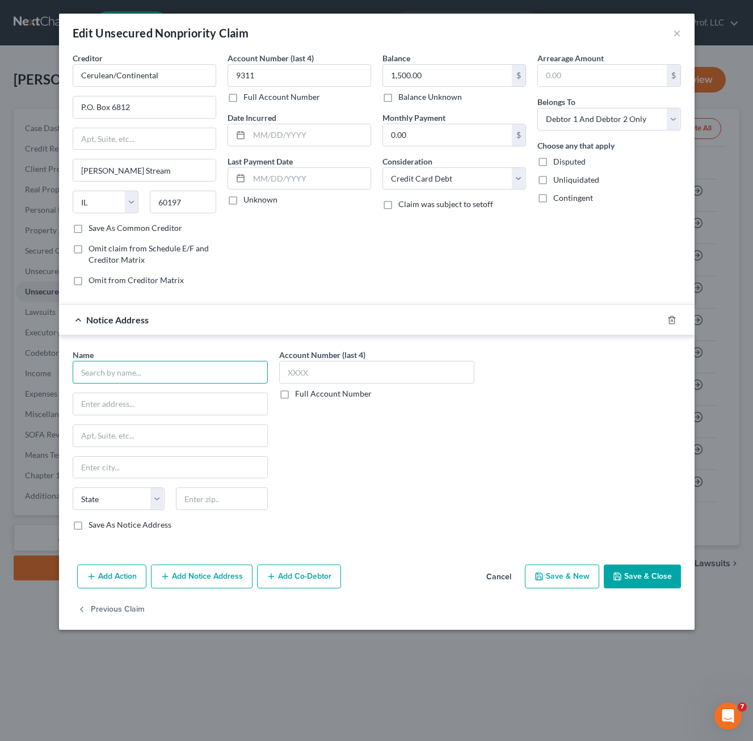
click at [156, 362] on input "text" at bounding box center [170, 372] width 195 height 23
paste input "P.O. Box 3220"
click at [194, 376] on input "Surge" at bounding box center [170, 372] width 195 height 23
click at [205, 510] on input "text" at bounding box center [222, 498] width 92 height 23
click at [295, 447] on div "Account Number (last 4) Full Account Number" at bounding box center [376, 444] width 206 height 191
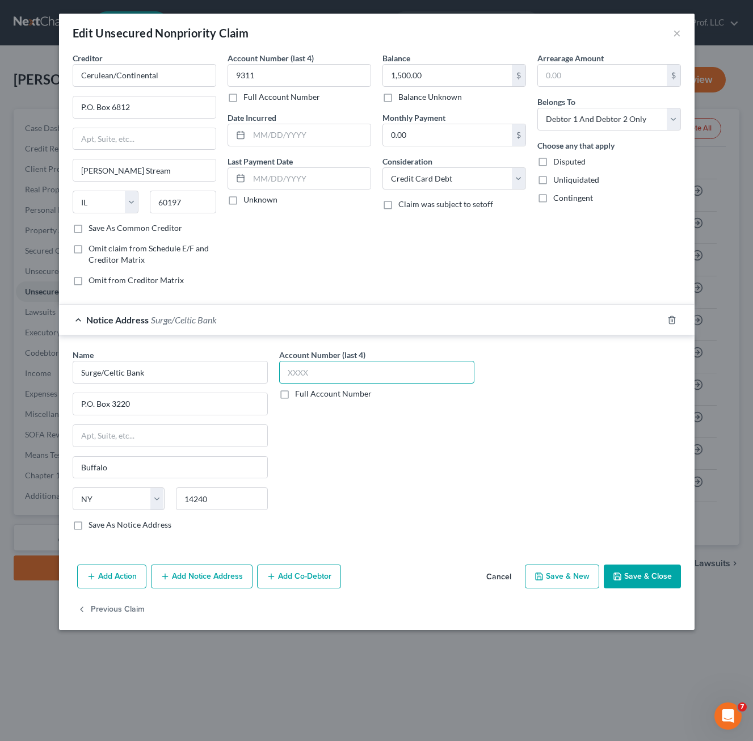
drag, startPoint x: 306, startPoint y: 361, endPoint x: 284, endPoint y: 373, distance: 25.1
click at [285, 370] on input "text" at bounding box center [376, 372] width 195 height 23
click at [284, 373] on input "text" at bounding box center [376, 372] width 195 height 23
click at [639, 571] on button "Save & Close" at bounding box center [641, 576] width 77 height 24
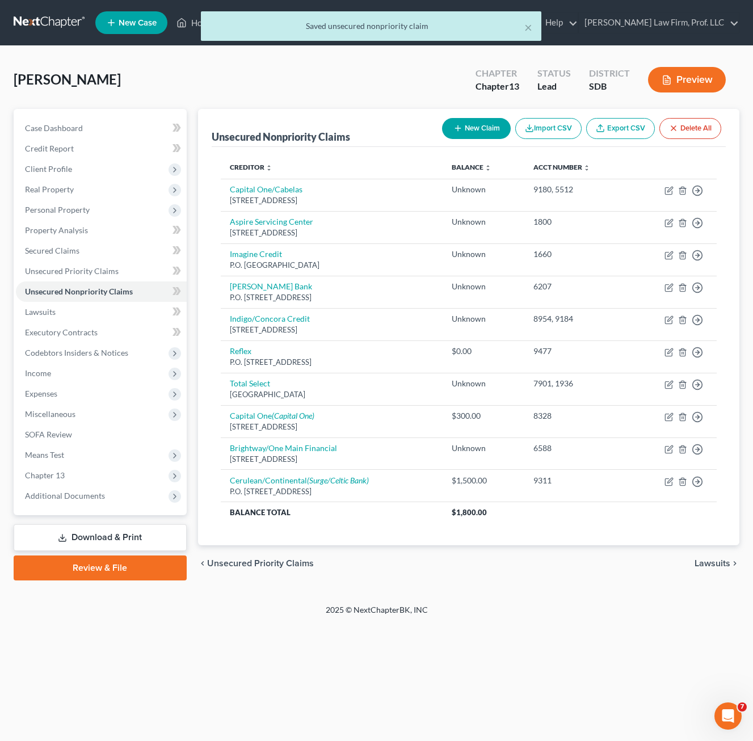
click at [478, 131] on button "New Claim" at bounding box center [476, 128] width 69 height 21
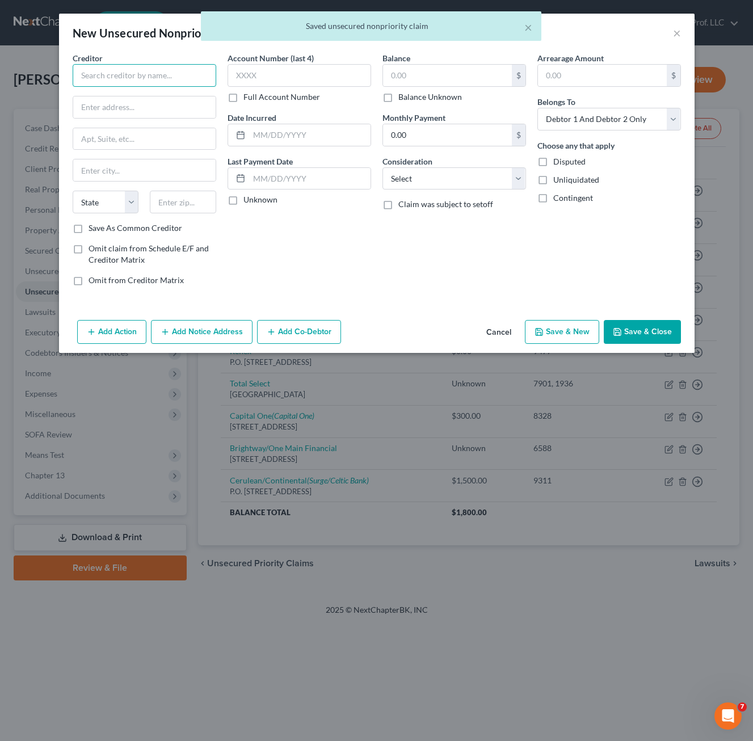
click at [129, 74] on input "text" at bounding box center [144, 75] width 143 height 23
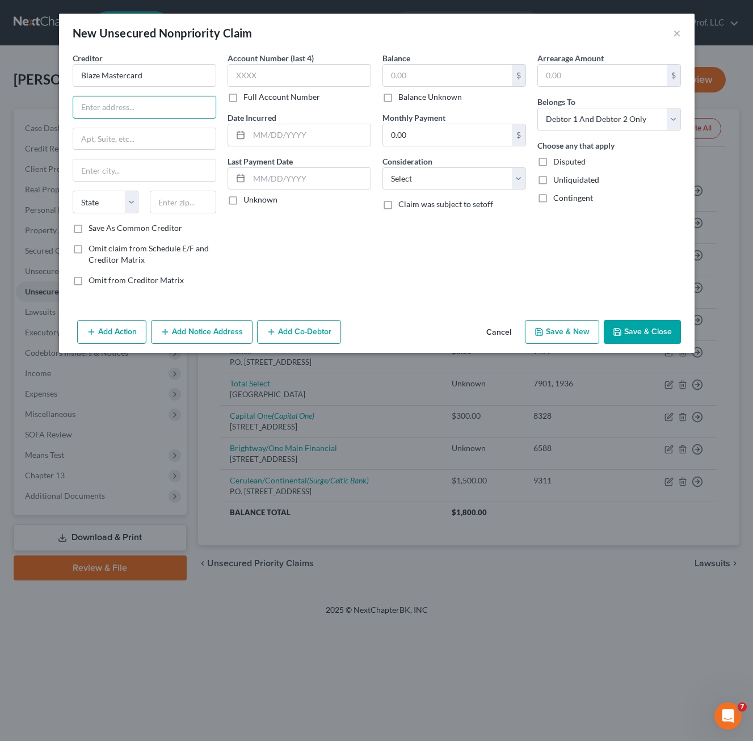
paste input "PO Box 5096"
click at [200, 201] on input "text" at bounding box center [183, 202] width 66 height 23
drag, startPoint x: 134, startPoint y: 227, endPoint x: 247, endPoint y: 82, distance: 183.5
click at [134, 227] on label "Save As Common Creditor" at bounding box center [135, 227] width 94 height 11
click at [100, 227] on input "Save As Common Creditor" at bounding box center [96, 225] width 7 height 7
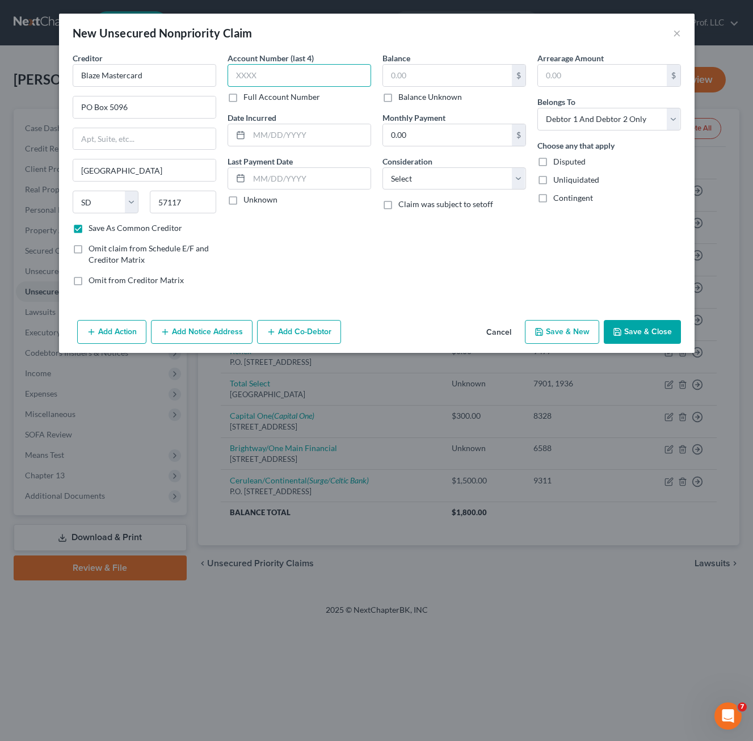
click at [246, 81] on input "text" at bounding box center [298, 75] width 143 height 23
click at [418, 76] on input "text" at bounding box center [447, 76] width 129 height 22
click at [488, 179] on select "Select Cable / Satellite Services Collection Agency Credit Card Debt Debt Couns…" at bounding box center [453, 178] width 143 height 23
click at [382, 167] on select "Select Cable / Satellite Services Collection Agency Credit Card Debt Debt Couns…" at bounding box center [453, 178] width 143 height 23
drag, startPoint x: 336, startPoint y: 251, endPoint x: 315, endPoint y: 203, distance: 52.1
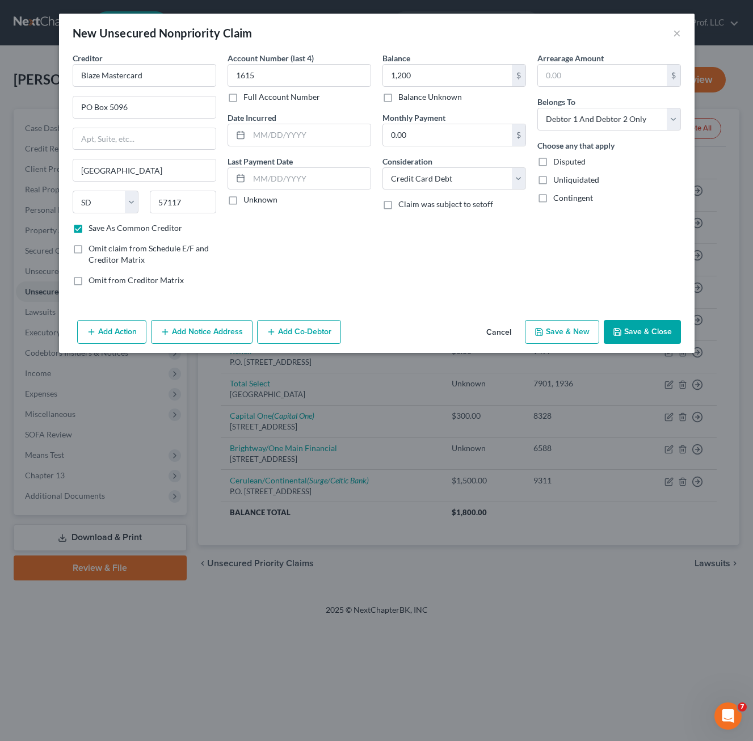
click at [339, 248] on div "Account Number (last 4) 1615 Full Account Number Date Incurred Last Payment Dat…" at bounding box center [299, 173] width 155 height 243
click at [189, 334] on button "Add Notice Address" at bounding box center [202, 332] width 102 height 24
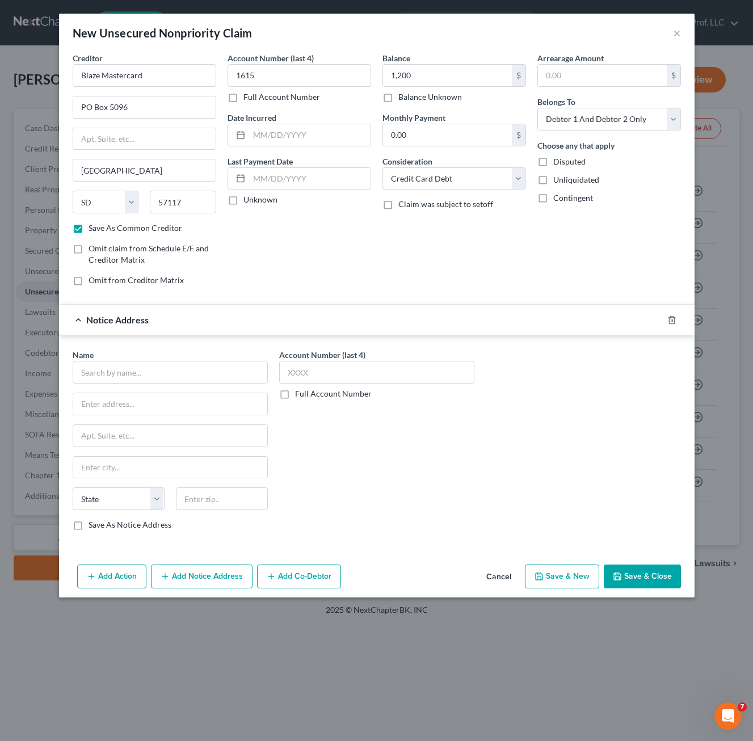
click at [151, 357] on div "Name *" at bounding box center [170, 366] width 195 height 35
click at [144, 376] on input "text" at bounding box center [170, 372] width 195 height 23
click at [135, 365] on input "text" at bounding box center [170, 372] width 195 height 23
paste input "PO Box 2534"
click at [203, 500] on input "text" at bounding box center [222, 498] width 92 height 23
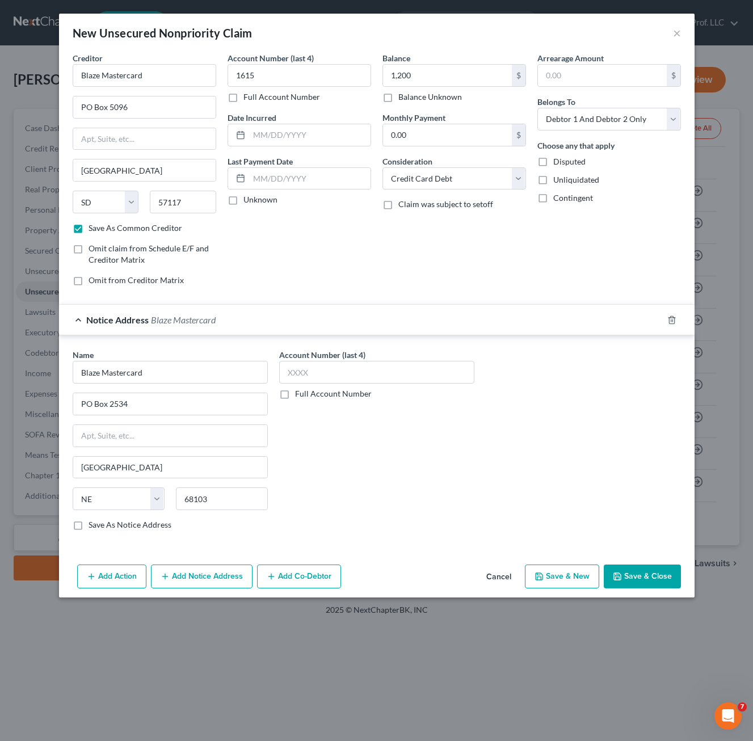
click at [377, 450] on div "Account Number (last 4) Full Account Number" at bounding box center [376, 444] width 206 height 191
click at [356, 379] on input "text" at bounding box center [376, 372] width 195 height 23
drag, startPoint x: 635, startPoint y: 584, endPoint x: 28, endPoint y: 354, distance: 648.6
click at [635, 582] on button "Save & Close" at bounding box center [641, 576] width 77 height 24
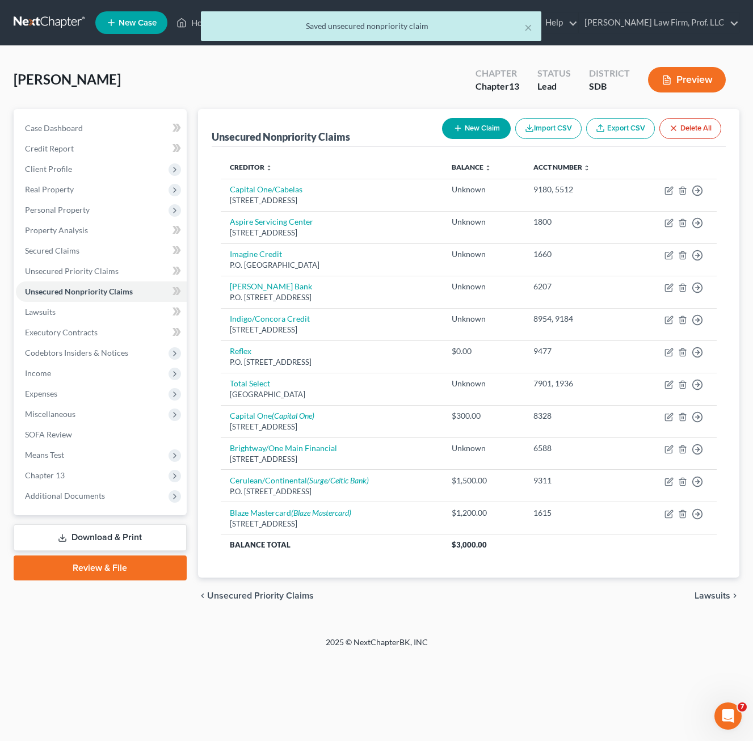
drag, startPoint x: 433, startPoint y: 658, endPoint x: 472, endPoint y: 106, distance: 553.7
click at [433, 658] on div "Home New Case Client Portal [PERSON_NAME] Law Firm, Prof. LLC [PERSON_NAME][EMA…" at bounding box center [376, 370] width 753 height 741
click at [472, 124] on button "New Claim" at bounding box center [476, 128] width 69 height 21
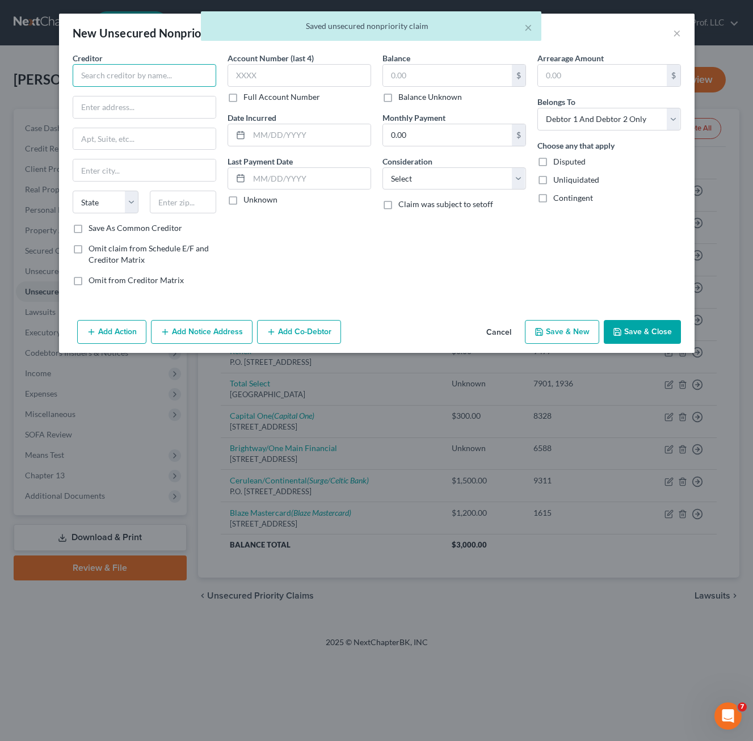
click at [158, 83] on input "text" at bounding box center [144, 75] width 143 height 23
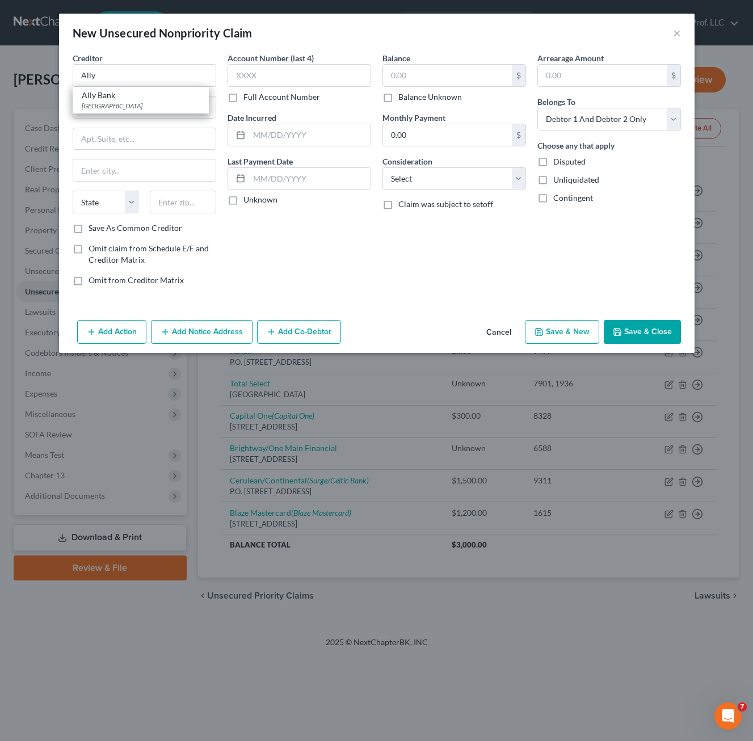
drag, startPoint x: 146, startPoint y: 96, endPoint x: 337, endPoint y: 217, distance: 225.6
click at [146, 96] on div "Ally Bank" at bounding box center [141, 95] width 118 height 11
click at [398, 79] on input "text" at bounding box center [447, 76] width 129 height 22
drag, startPoint x: 398, startPoint y: 77, endPoint x: 390, endPoint y: 70, distance: 10.4
click at [388, 67] on input "text" at bounding box center [447, 76] width 129 height 22
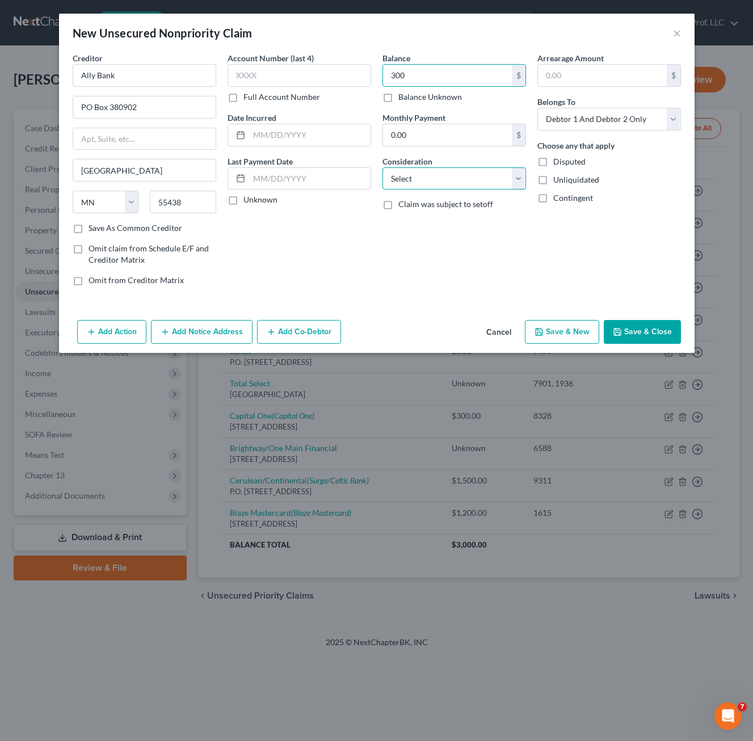
drag, startPoint x: 438, startPoint y: 169, endPoint x: 441, endPoint y: 191, distance: 22.3
click at [439, 170] on select "Select Cable / Satellite Services Collection Agency Credit Card Debt Debt Couns…" at bounding box center [453, 178] width 143 height 23
click at [382, 167] on select "Select Cable / Satellite Services Collection Agency Credit Card Debt Debt Couns…" at bounding box center [453, 178] width 143 height 23
click at [652, 333] on button "Save & Close" at bounding box center [641, 332] width 77 height 24
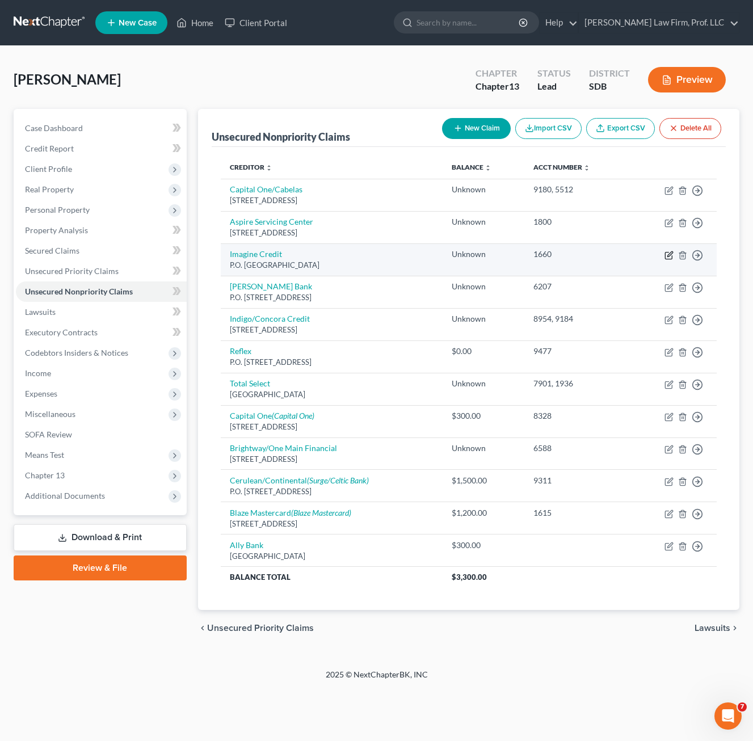
click at [669, 252] on icon "button" at bounding box center [668, 255] width 9 height 9
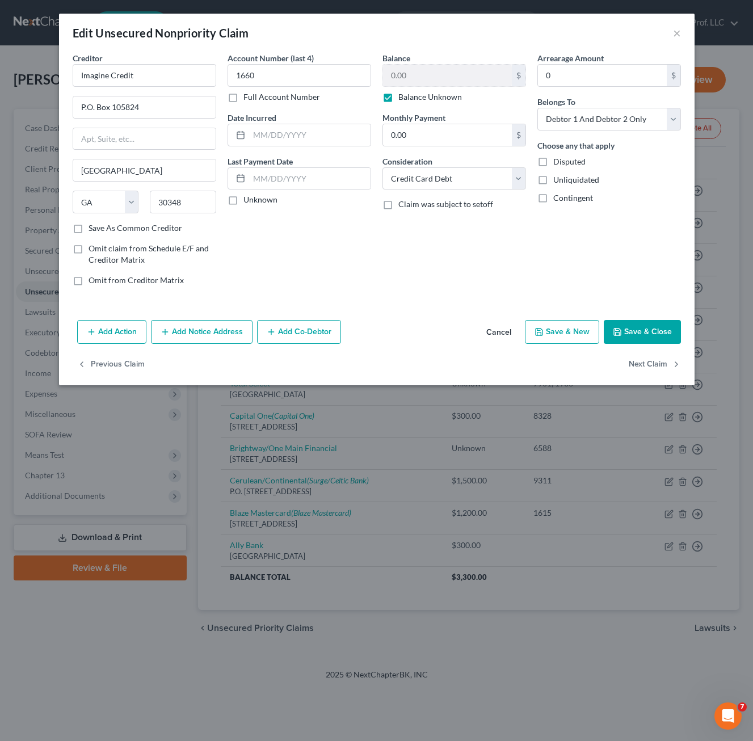
click at [254, 93] on label "Full Account Number" at bounding box center [281, 96] width 77 height 11
click at [254, 93] on input "Full Account Number" at bounding box center [251, 94] width 7 height 7
drag, startPoint x: 254, startPoint y: 93, endPoint x: 273, endPoint y: 75, distance: 26.5
click at [273, 75] on input "1660" at bounding box center [298, 75] width 143 height 23
drag, startPoint x: 366, startPoint y: 301, endPoint x: 597, endPoint y: 326, distance: 232.2
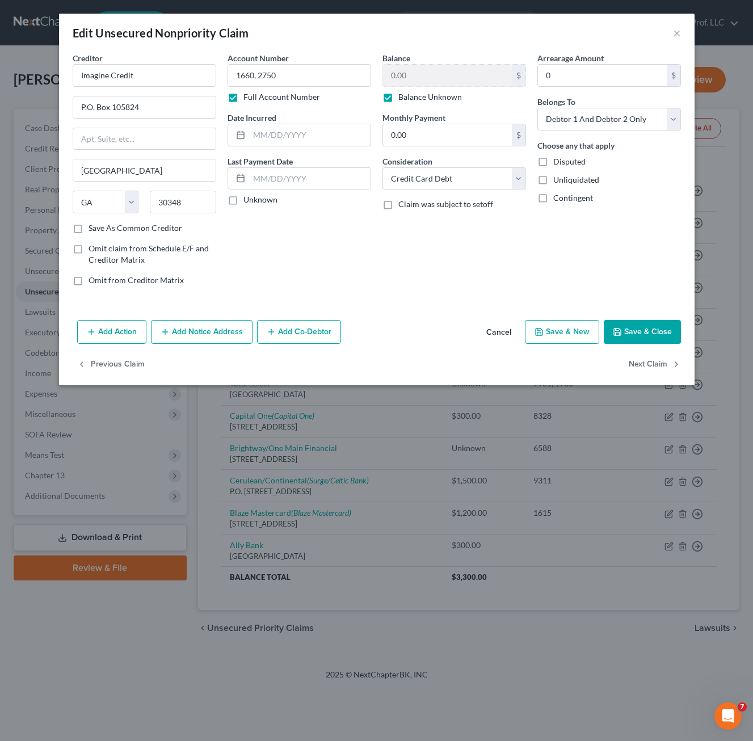
click at [366, 300] on div "Creditor * Imagine Credit P.O. Box 105824 [GEOGRAPHIC_DATA] [US_STATE] AK AR AZ…" at bounding box center [376, 183] width 635 height 263
click at [632, 336] on button "Save & Close" at bounding box center [641, 332] width 77 height 24
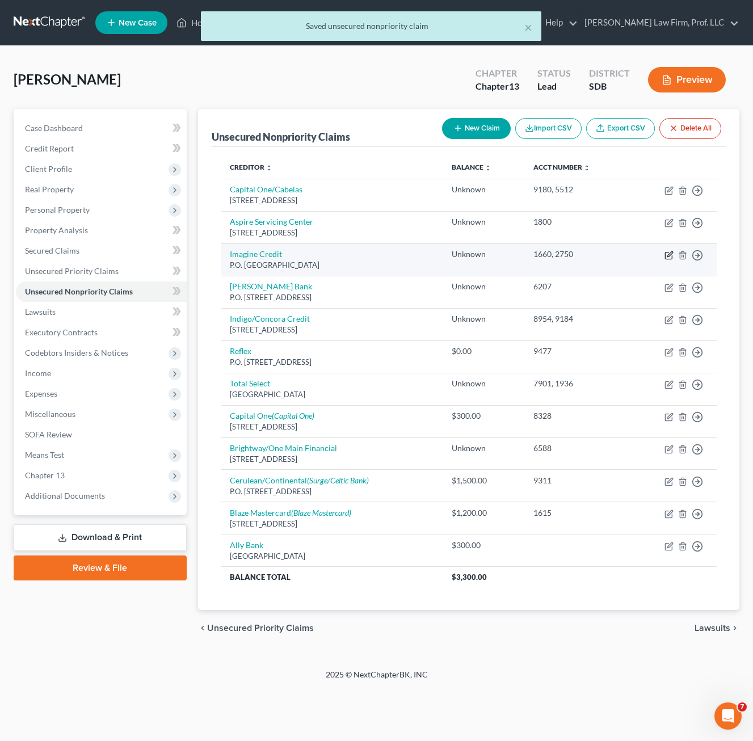
click at [671, 252] on icon "button" at bounding box center [668, 255] width 9 height 9
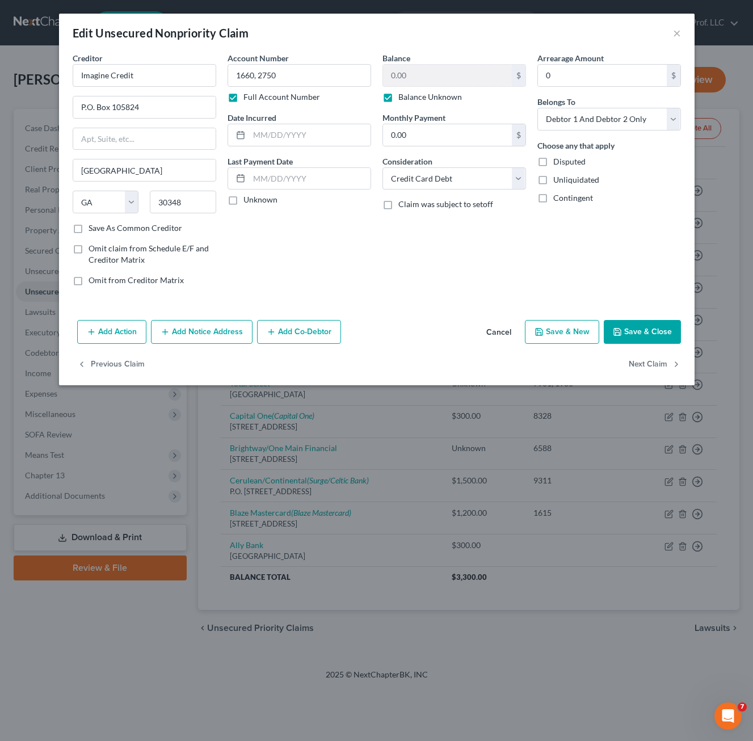
drag, startPoint x: 493, startPoint y: 335, endPoint x: 485, endPoint y: 341, distance: 9.8
click at [493, 336] on button "Cancel" at bounding box center [498, 332] width 43 height 23
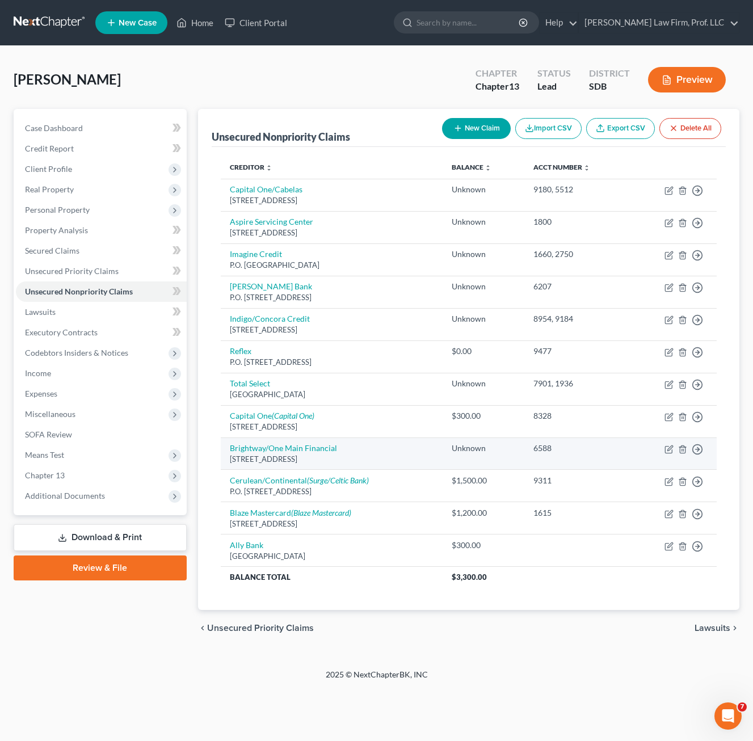
drag, startPoint x: 315, startPoint y: 367, endPoint x: 488, endPoint y: 449, distance: 191.3
click at [315, 367] on td "Reflex P.O. [STREET_ADDRESS]" at bounding box center [332, 356] width 222 height 32
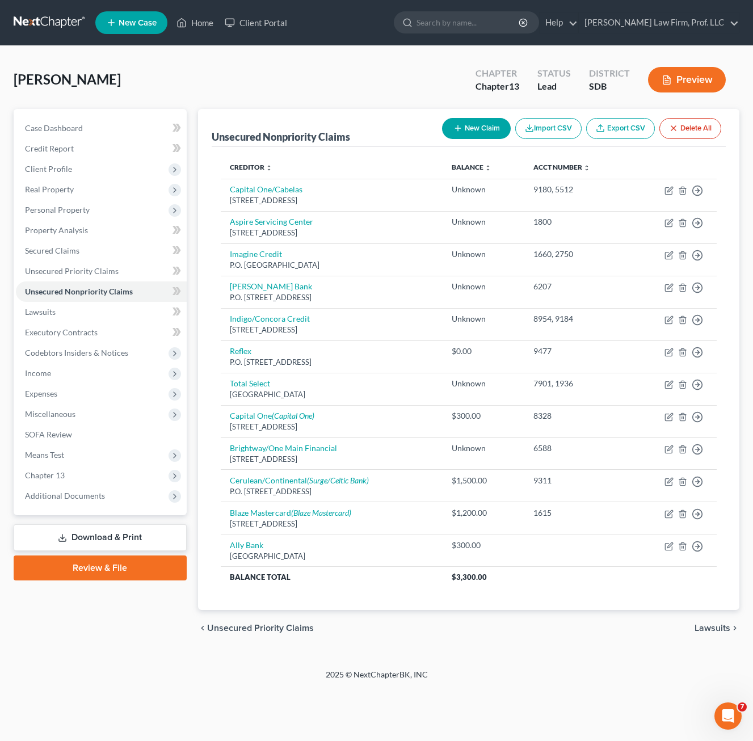
click at [465, 618] on div "chevron_left Unsecured Priority Claims Lawsuits chevron_right" at bounding box center [468, 628] width 541 height 36
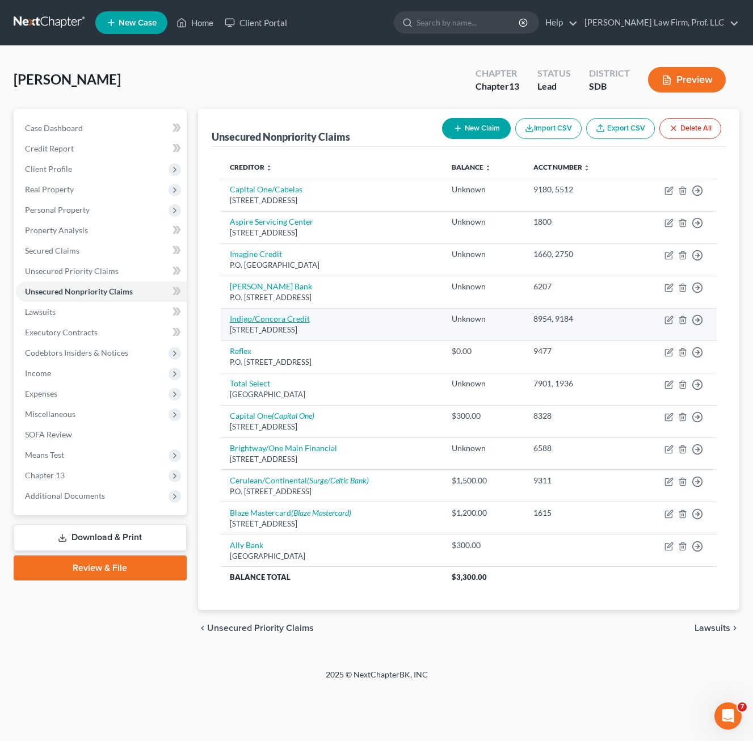
click at [252, 320] on link "Indigo/Concora Credit" at bounding box center [270, 319] width 80 height 10
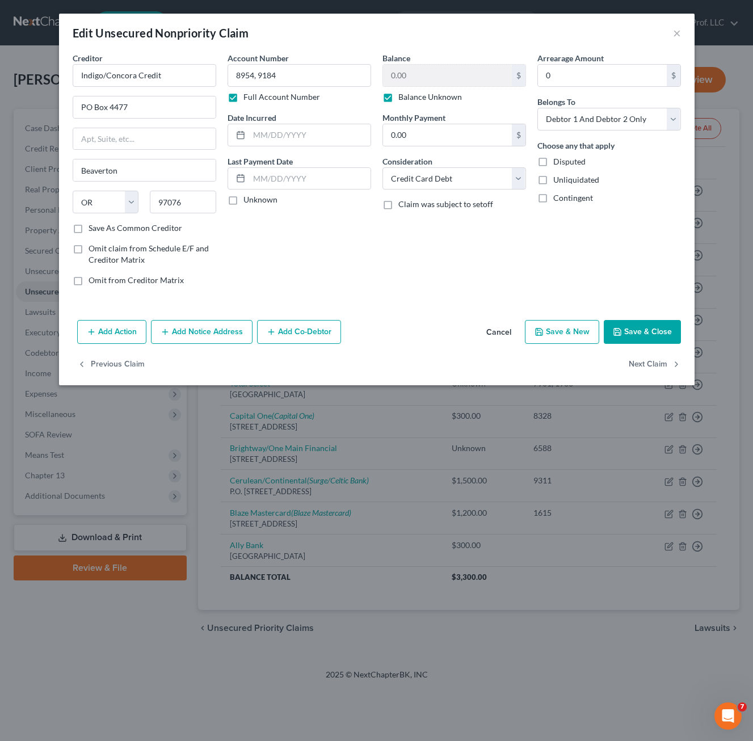
click at [189, 333] on button "Add Notice Address" at bounding box center [202, 332] width 102 height 24
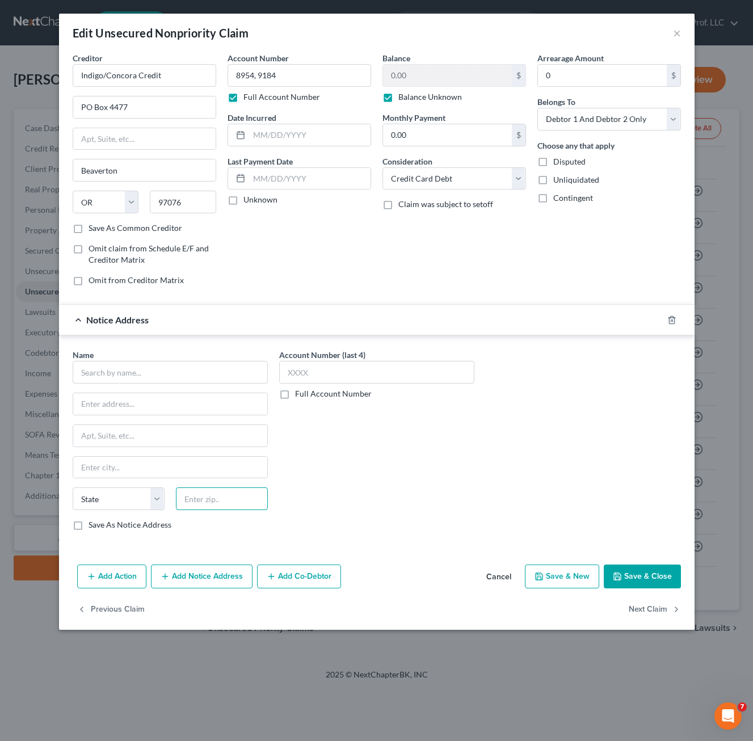
click at [226, 489] on input "text" at bounding box center [222, 498] width 92 height 23
click at [121, 409] on input "text" at bounding box center [170, 404] width 194 height 22
paste input "PO Box 96541"
click at [127, 374] on input "text" at bounding box center [170, 372] width 195 height 23
click at [440, 377] on input "text" at bounding box center [376, 372] width 195 height 23
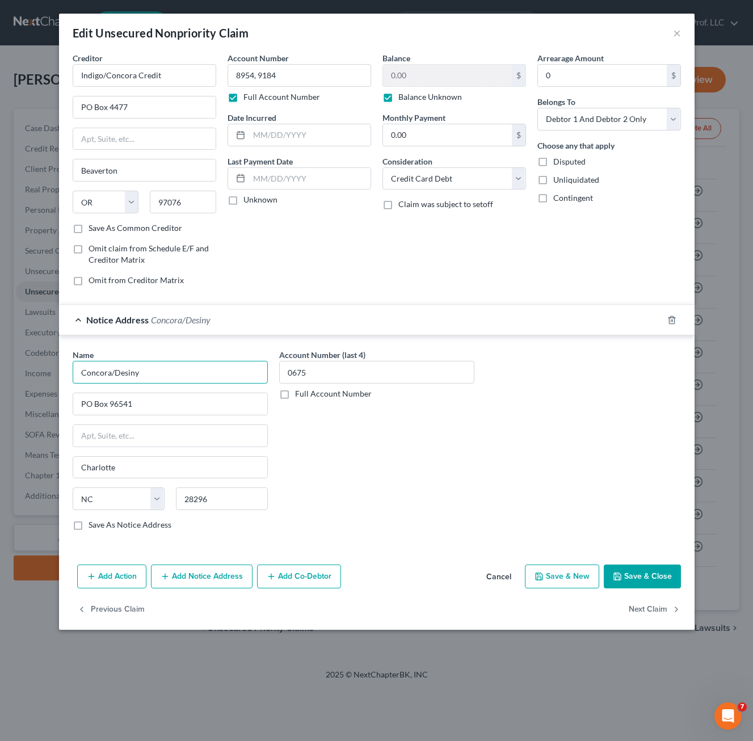
click at [153, 369] on input "Concora/Desiny" at bounding box center [170, 372] width 195 height 23
click at [411, 99] on label "Balance Unknown" at bounding box center [430, 96] width 64 height 11
click at [410, 99] on input "Balance Unknown" at bounding box center [406, 94] width 7 height 7
click at [417, 77] on input "0.00" at bounding box center [447, 76] width 129 height 22
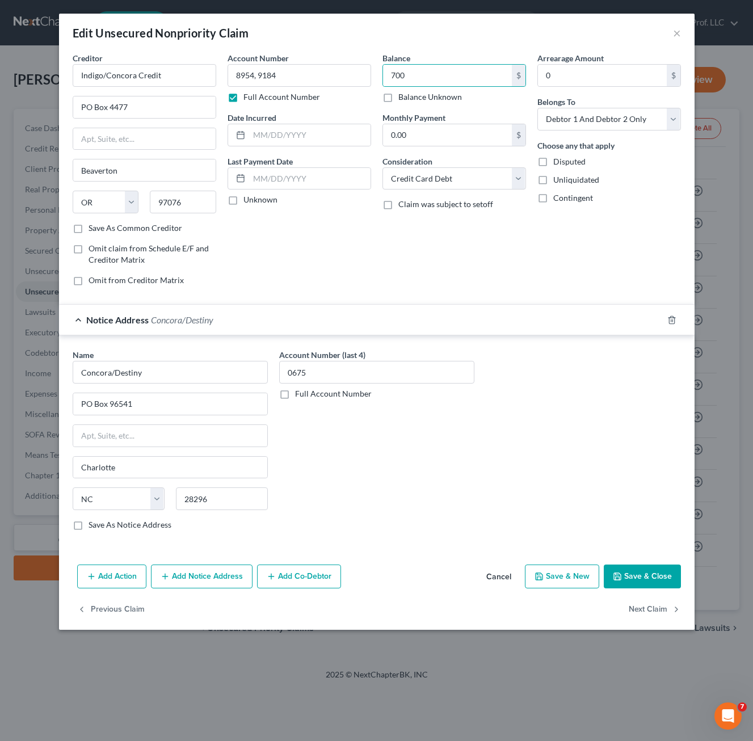
click at [494, 227] on div "Balance 700.00 $ Balance Unknown Balance Undetermined 700 $ Balance Unknown Mon…" at bounding box center [454, 173] width 155 height 243
drag, startPoint x: 631, startPoint y: 582, endPoint x: 3, endPoint y: 396, distance: 654.8
click at [632, 581] on button "Save & Close" at bounding box center [641, 576] width 77 height 24
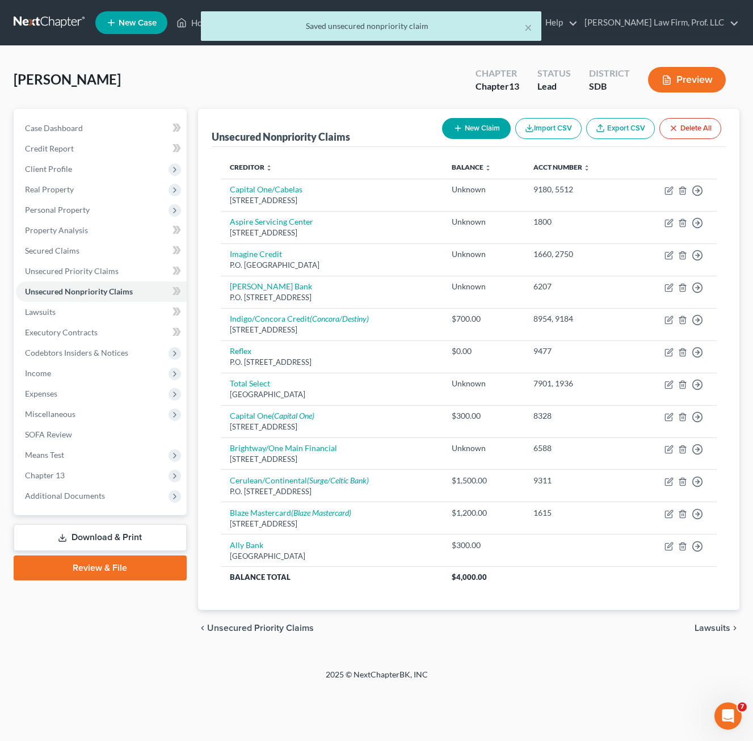
click at [452, 602] on div "Creditor expand_more expand_less unfold_more Balance expand_more expand_less un…" at bounding box center [469, 378] width 514 height 463
click at [477, 121] on button "New Claim" at bounding box center [476, 128] width 69 height 21
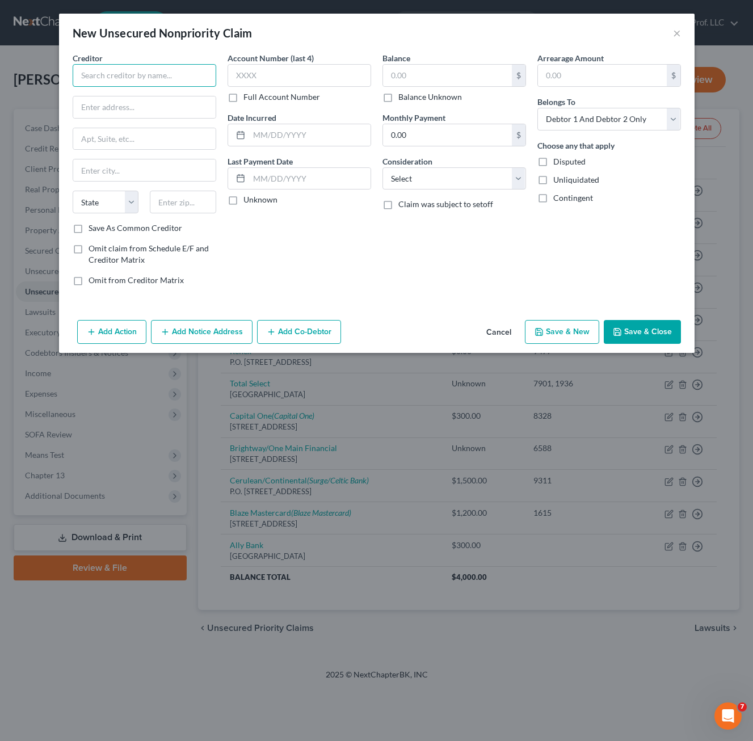
click at [158, 72] on input "text" at bounding box center [144, 75] width 143 height 23
click at [442, 71] on input "text" at bounding box center [447, 76] width 129 height 22
drag, startPoint x: 424, startPoint y: 185, endPoint x: 429, endPoint y: 191, distance: 8.1
click at [424, 185] on select "Select Cable / Satellite Services Collection Agency Credit Card Debt Debt Couns…" at bounding box center [453, 178] width 143 height 23
click at [382, 167] on select "Select Cable / Satellite Services Collection Agency Credit Card Debt Debt Couns…" at bounding box center [453, 178] width 143 height 23
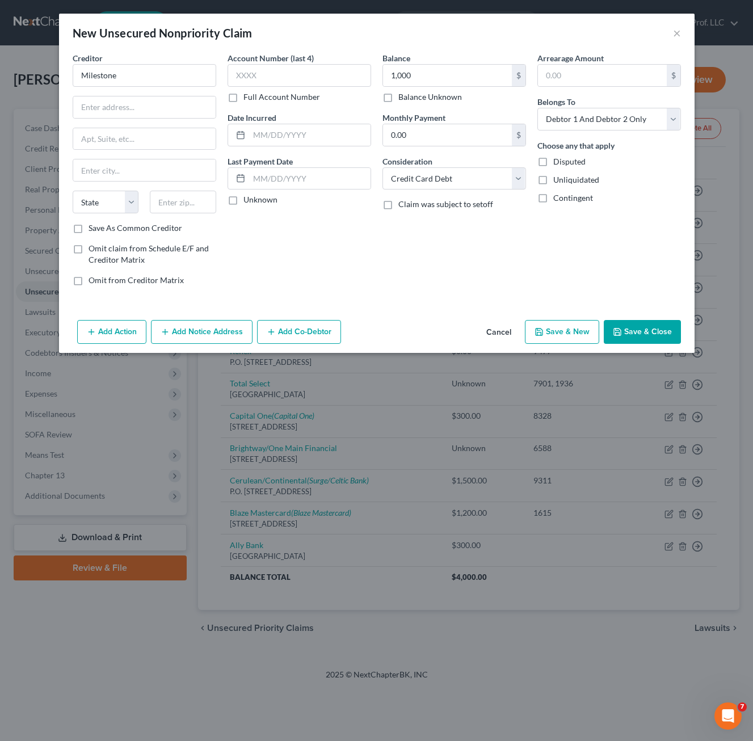
click at [380, 236] on div "Balance 1,000.00 $ Balance Unknown Balance Undetermined 1,000 $ Balance Unknown…" at bounding box center [454, 173] width 155 height 243
click at [137, 75] on input "Milestone" at bounding box center [144, 75] width 143 height 23
click at [168, 111] on input "text" at bounding box center [144, 107] width 142 height 22
paste input "PO Box 96541"
drag, startPoint x: 171, startPoint y: 184, endPoint x: 185, endPoint y: 195, distance: 17.5
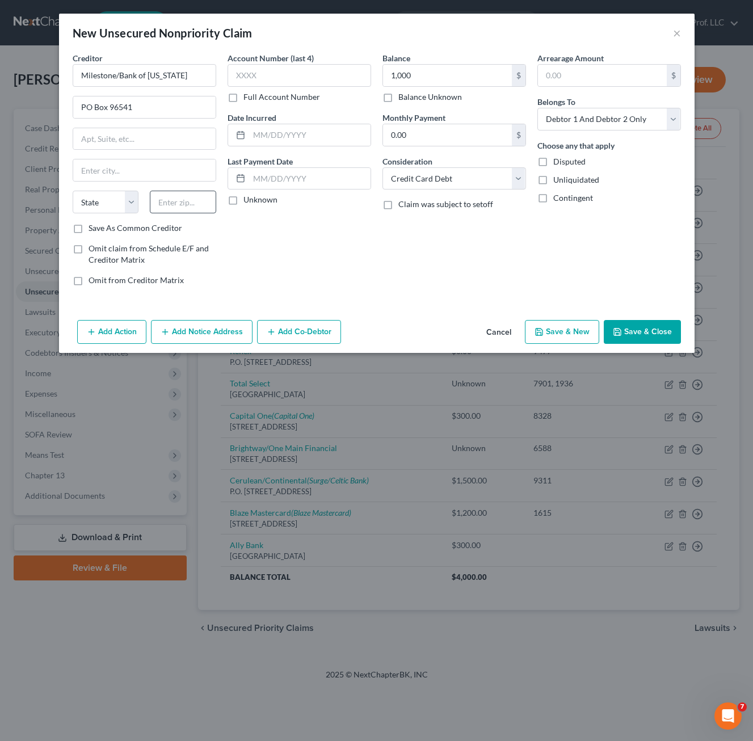
click at [172, 184] on div "Creditor * Milestone/Bank of [US_STATE] PO Box 96541 State [US_STATE] AK AR AZ …" at bounding box center [144, 137] width 143 height 170
click at [175, 203] on input "text" at bounding box center [183, 202] width 66 height 23
click at [185, 195] on input "text" at bounding box center [183, 202] width 66 height 23
click at [448, 264] on div "Balance 1,000.00 $ Balance Unknown Balance Undetermined 1,000 $ Balance Unknown…" at bounding box center [454, 173] width 155 height 243
click at [637, 332] on button "Save & Close" at bounding box center [641, 332] width 77 height 24
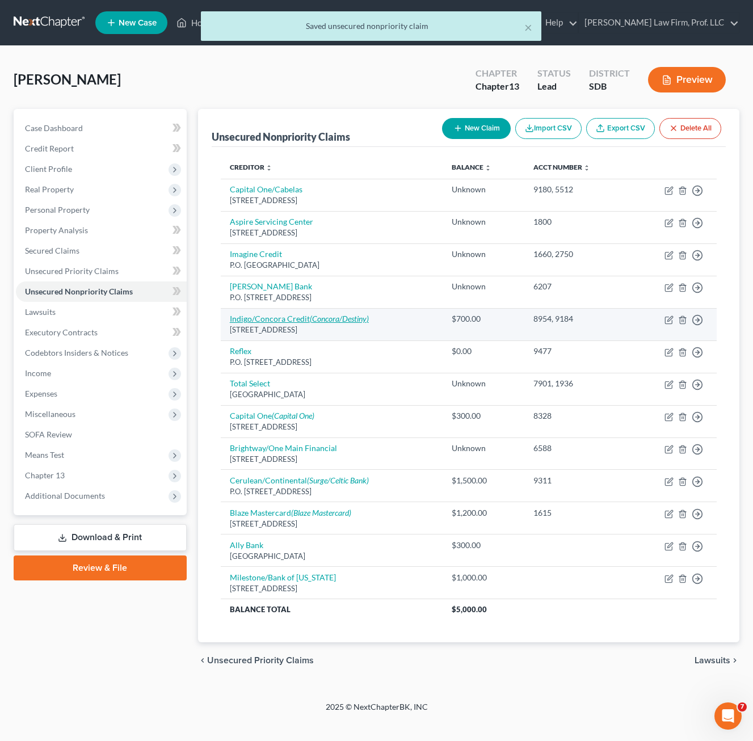
click at [312, 317] on icon "(Concora/Destiny)" at bounding box center [339, 319] width 59 height 10
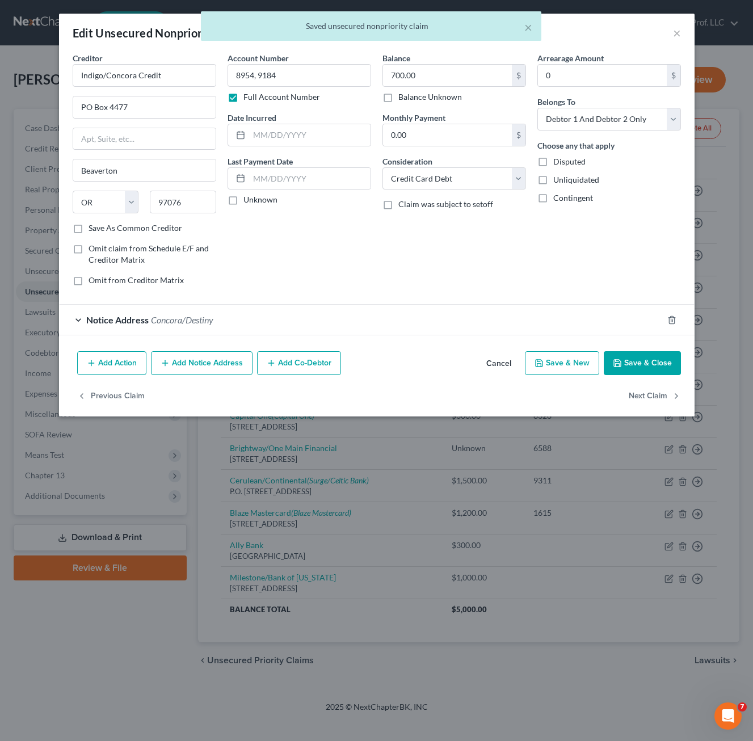
drag, startPoint x: 133, startPoint y: 320, endPoint x: 201, endPoint y: 270, distance: 84.7
click at [133, 321] on span "Notice Address" at bounding box center [117, 319] width 62 height 11
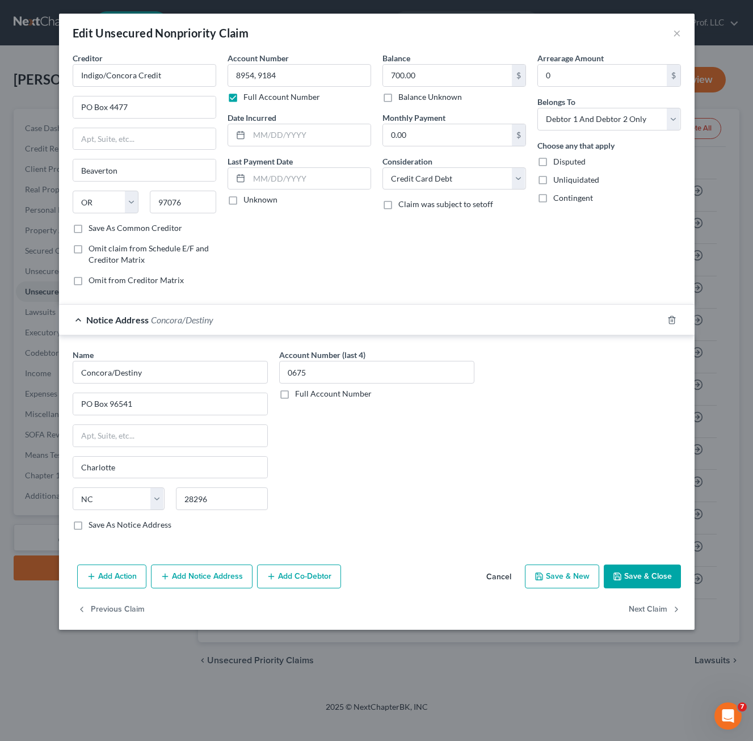
click at [652, 571] on button "Save & Close" at bounding box center [641, 576] width 77 height 24
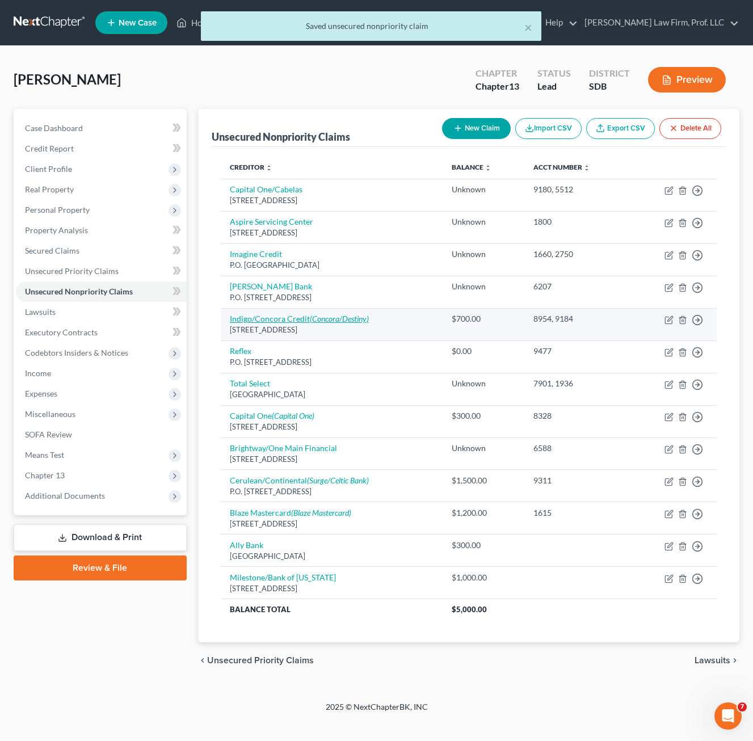
click at [265, 318] on link "Indigo/Concora Credit (Concora/Destiny)" at bounding box center [299, 319] width 139 height 10
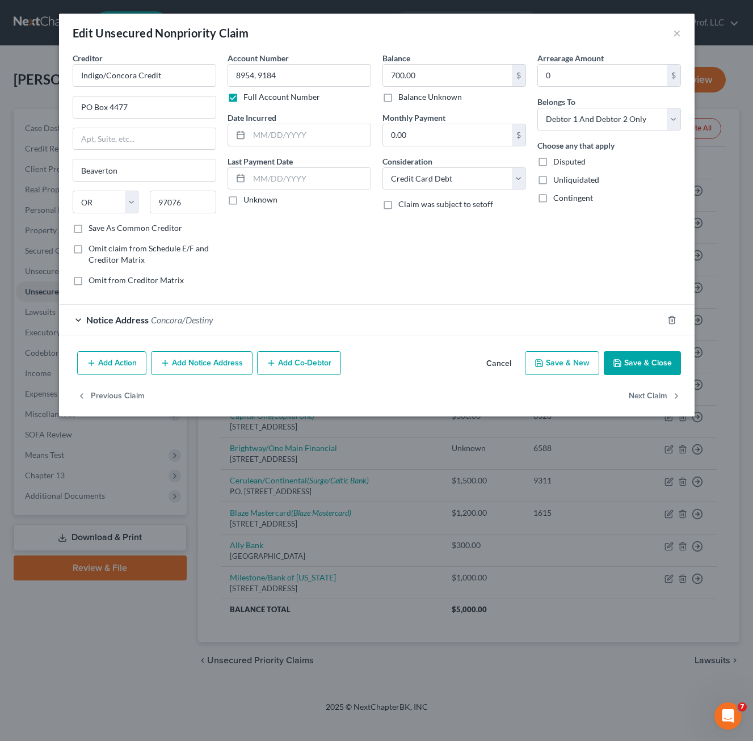
click at [139, 319] on span "Notice Address" at bounding box center [117, 319] width 62 height 11
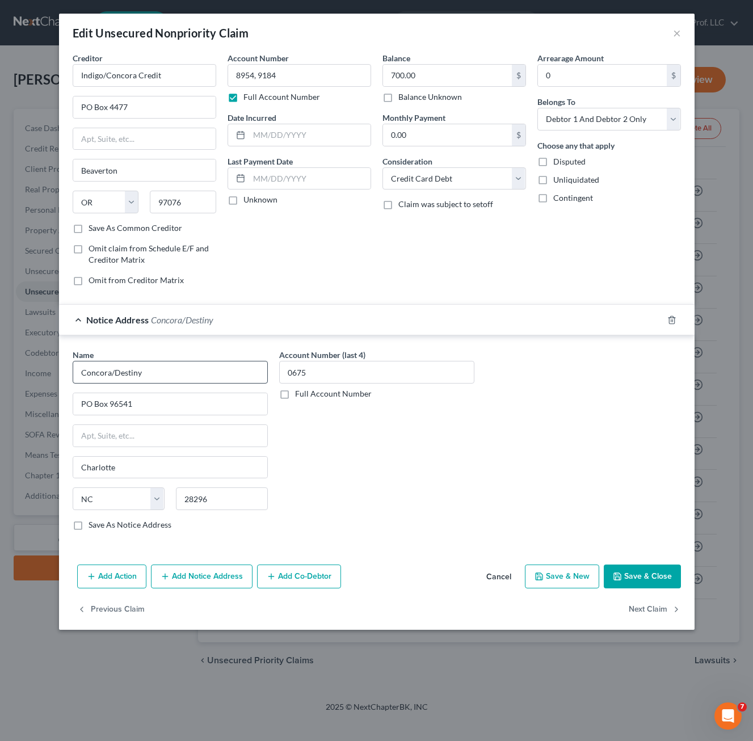
click at [391, 495] on div "Account Number (last 4) 0675 Full Account Number" at bounding box center [376, 444] width 206 height 191
click at [187, 373] on input "Concora/Destiny" at bounding box center [170, 372] width 195 height 23
drag, startPoint x: 186, startPoint y: 372, endPoint x: 168, endPoint y: 381, distance: 20.3
click at [187, 371] on input "Concora/Destiny" at bounding box center [170, 372] width 195 height 23
drag, startPoint x: 196, startPoint y: 381, endPoint x: 181, endPoint y: 373, distance: 17.5
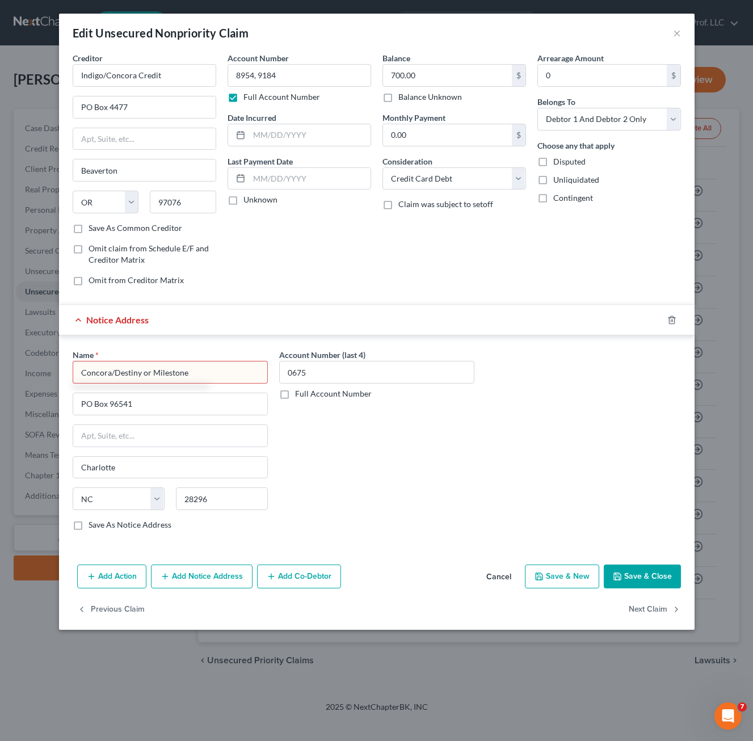
click at [181, 373] on input "Concora/Destiny or Milestone" at bounding box center [170, 372] width 195 height 23
click at [211, 371] on input "Concora/Destiny or Milestone" at bounding box center [170, 372] width 195 height 23
click at [147, 374] on input "Concora/Destiny or Milestone" at bounding box center [170, 372] width 195 height 23
click at [154, 371] on input "Concora/Destiny or Milestone" at bounding box center [170, 372] width 195 height 23
click at [210, 371] on input "Concora/Destiny or Milestone" at bounding box center [170, 372] width 195 height 23
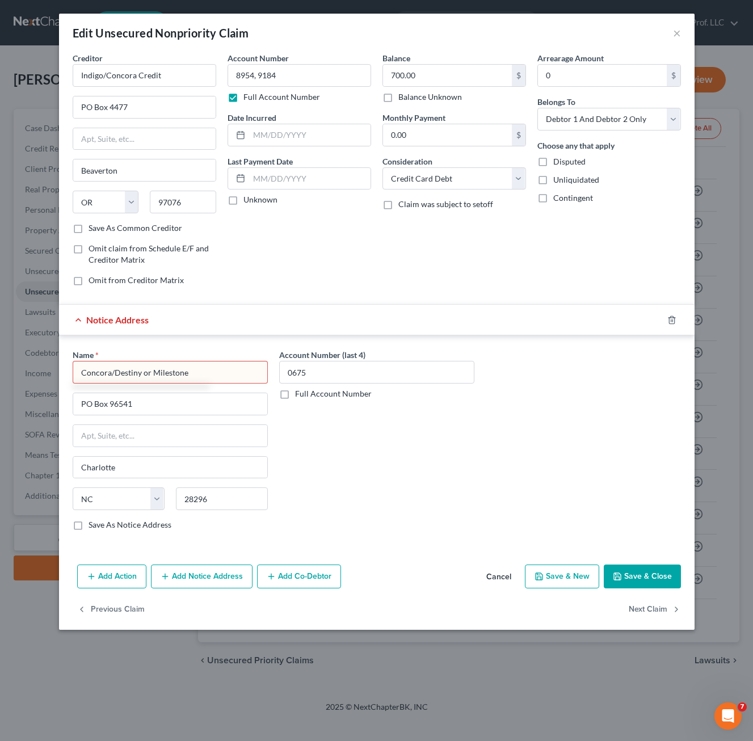
click at [214, 419] on div "Name * Concora/Destiny or Milestone PO Box 96541 [GEOGRAPHIC_DATA] [US_STATE] A…" at bounding box center [170, 439] width 195 height 181
click at [329, 378] on input "0675" at bounding box center [376, 372] width 195 height 23
click at [330, 373] on input "0675" at bounding box center [376, 372] width 195 height 23
click at [188, 373] on input "Concora/Destiny or Milestone" at bounding box center [170, 372] width 195 height 23
click at [144, 373] on input "Concora/Destiny or Milestone" at bounding box center [170, 372] width 195 height 23
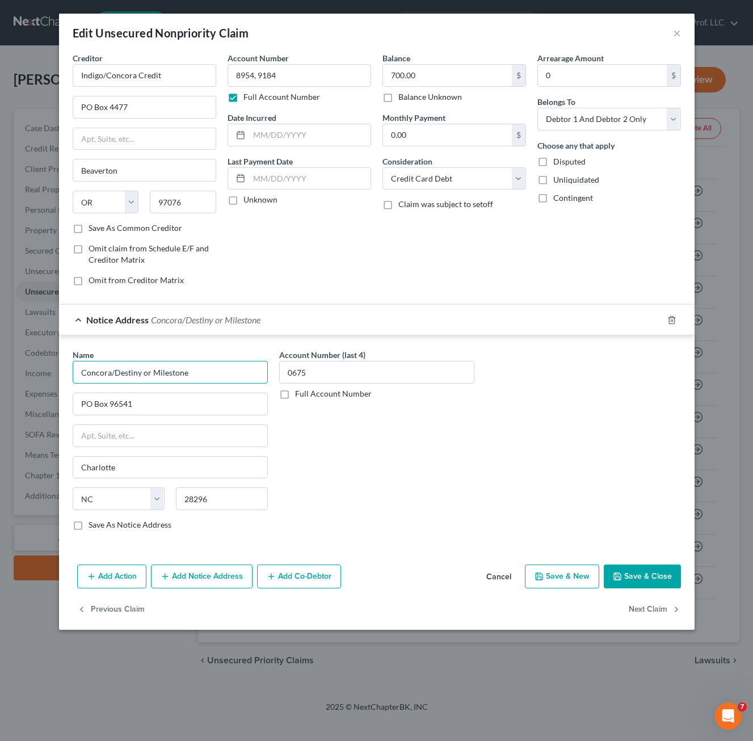
click at [147, 373] on input "Concora/Destiny or Milestone" at bounding box center [170, 372] width 195 height 23
click at [656, 576] on button "Save & Close" at bounding box center [641, 576] width 77 height 24
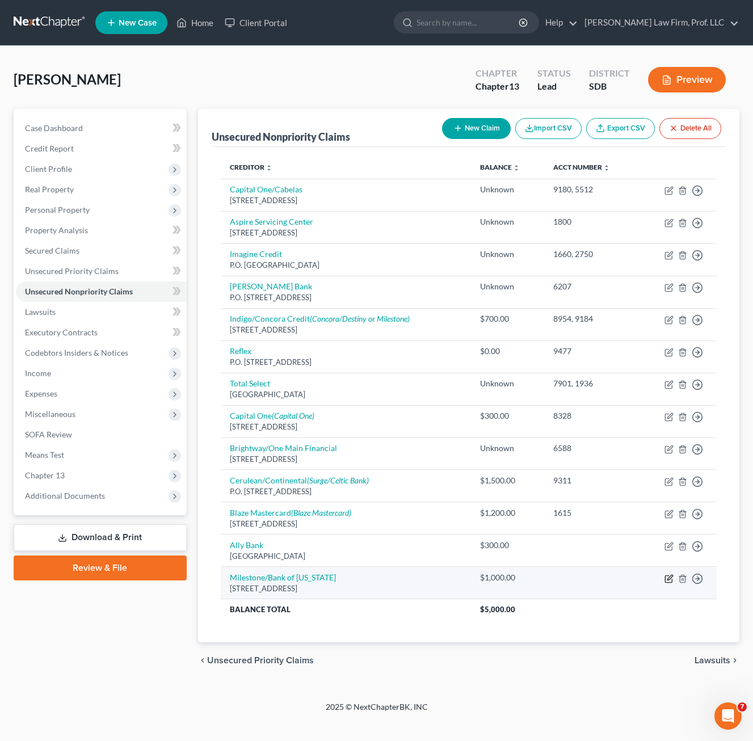
click at [669, 578] on icon "button" at bounding box center [668, 578] width 9 height 9
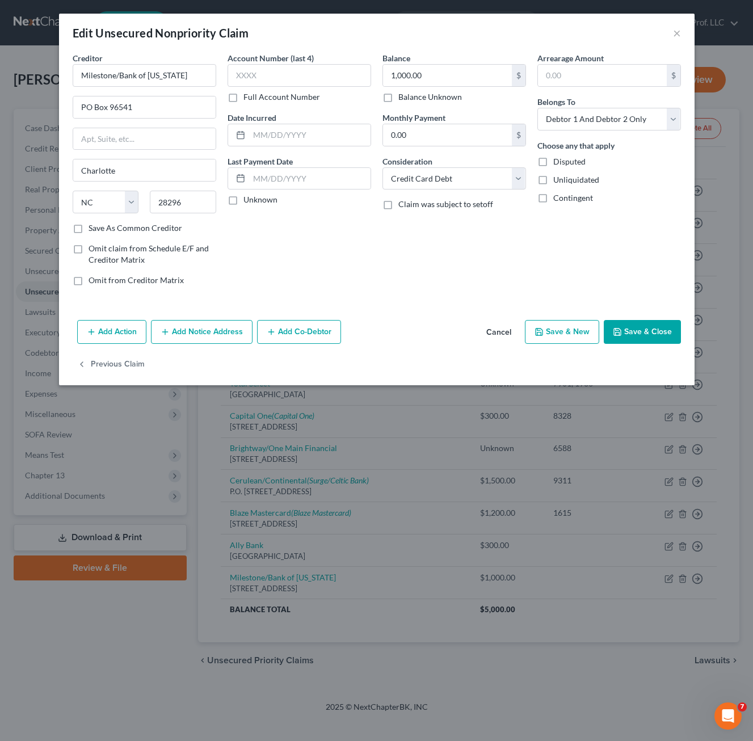
click at [88, 251] on label "Omit claim from Schedule E/F and Creditor Matrix" at bounding box center [152, 254] width 128 height 23
click at [93, 250] on input "Omit claim from Schedule E/F and Creditor Matrix" at bounding box center [96, 246] width 7 height 7
click at [88, 230] on label "Save As Common Creditor" at bounding box center [135, 227] width 94 height 11
click at [93, 230] on input "Save As Common Creditor" at bounding box center [96, 225] width 7 height 7
click at [88, 250] on label "Omit claim from Schedule E/F and Creditor Matrix" at bounding box center [152, 254] width 128 height 23
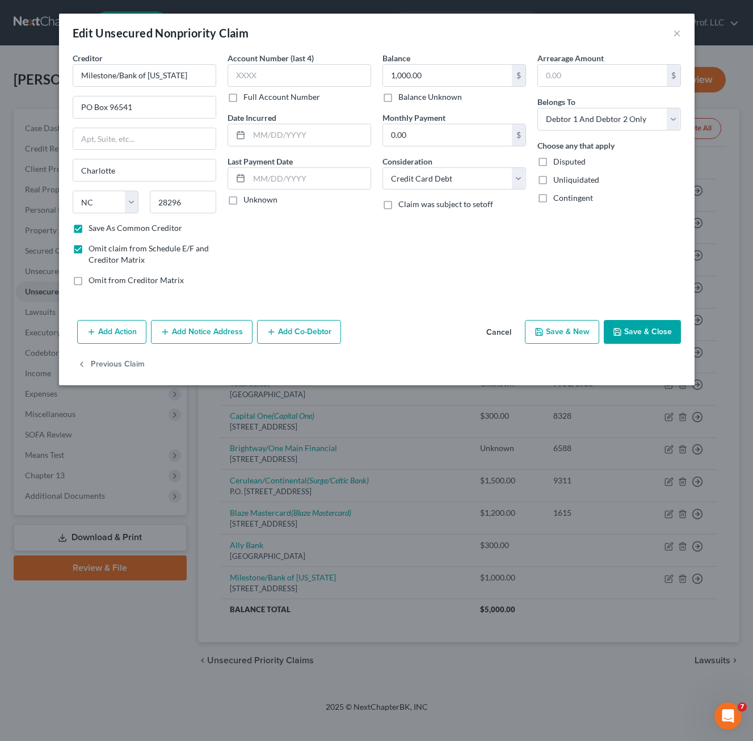
click at [93, 250] on input "Omit claim from Schedule E/F and Creditor Matrix" at bounding box center [96, 246] width 7 height 7
drag, startPoint x: 624, startPoint y: 328, endPoint x: 633, endPoint y: 327, distance: 9.7
click at [624, 327] on button "Save & Close" at bounding box center [641, 332] width 77 height 24
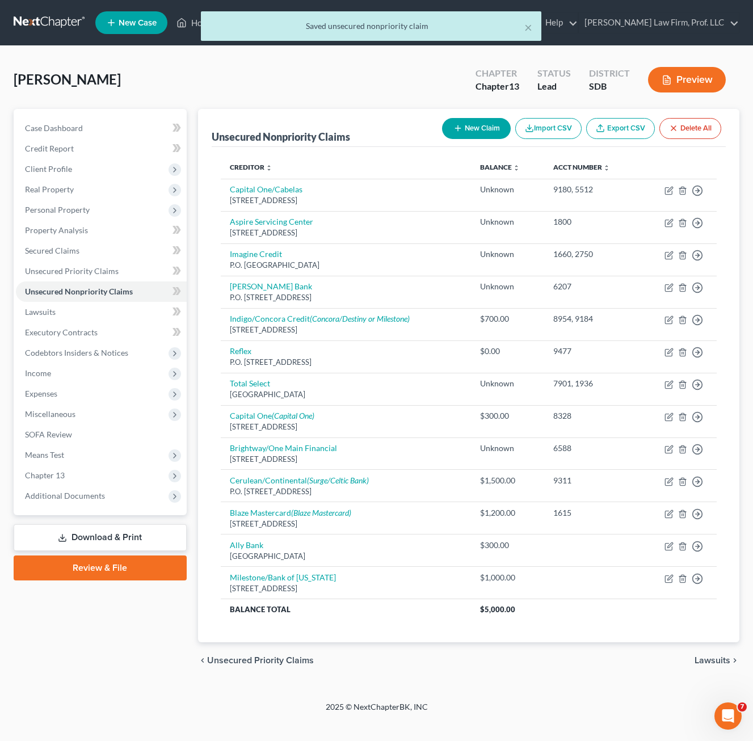
click at [462, 128] on button "New Claim" at bounding box center [476, 128] width 69 height 21
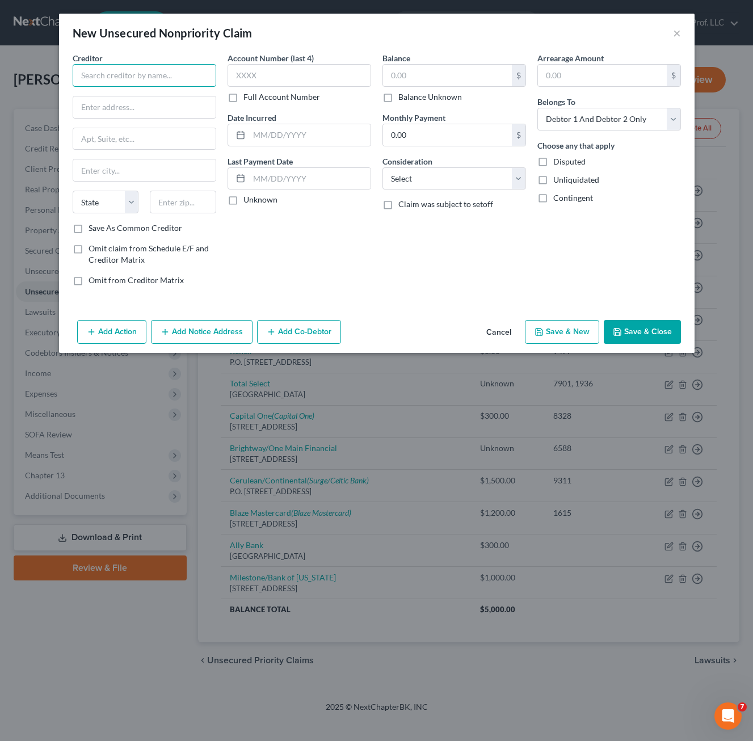
click at [115, 74] on input "text" at bounding box center [144, 75] width 143 height 23
click at [137, 103] on input "text" at bounding box center [144, 107] width 142 height 22
paste input "P.O. Box 886081"
click at [176, 196] on input "text" at bounding box center [183, 202] width 66 height 23
click at [246, 233] on div "Account Number (last 4) Full Account Number Date Incurred Last Payment Date Unk…" at bounding box center [299, 173] width 155 height 243
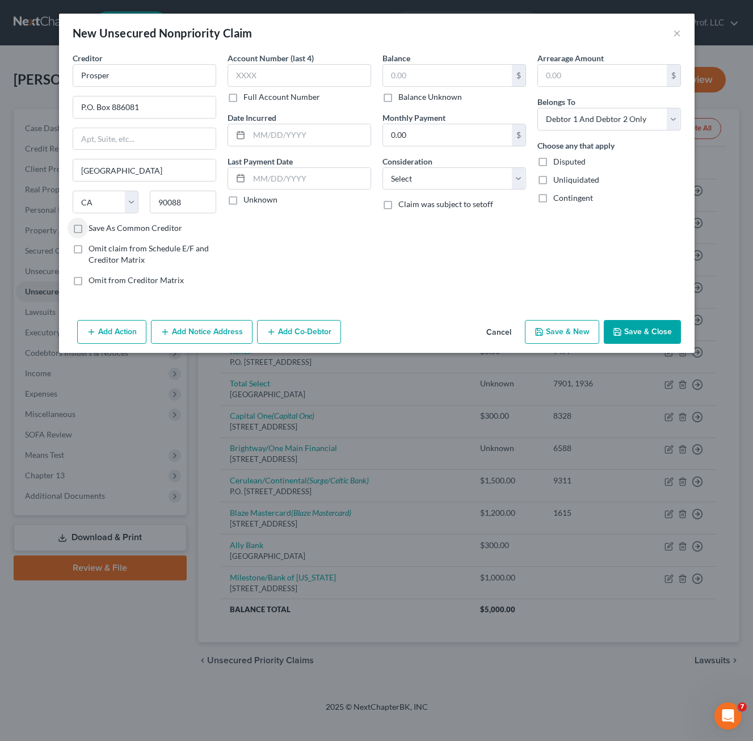
click at [61, 226] on div "Creditor * Prosper P.O. Box 886081 [GEOGRAPHIC_DATA] [US_STATE] AK AR AZ CA CO …" at bounding box center [376, 183] width 635 height 263
click at [88, 227] on label "Save As Common Creditor" at bounding box center [135, 227] width 94 height 11
click at [93, 227] on input "Save As Common Creditor" at bounding box center [96, 225] width 7 height 7
click at [88, 229] on label "Save As Common Creditor" at bounding box center [135, 227] width 94 height 11
click at [93, 229] on input "Save As Common Creditor" at bounding box center [96, 225] width 7 height 7
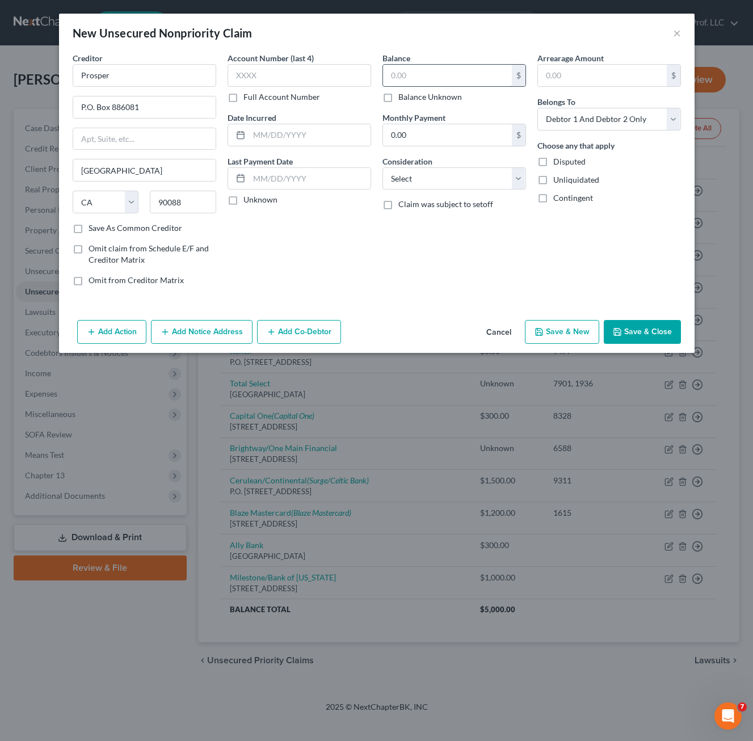
click at [403, 85] on div "$ Balance Unknown" at bounding box center [453, 83] width 143 height 39
click at [403, 81] on input "text" at bounding box center [447, 76] width 129 height 22
click at [402, 75] on input "text" at bounding box center [447, 76] width 129 height 22
drag, startPoint x: 417, startPoint y: 168, endPoint x: 428, endPoint y: 191, distance: 25.1
click at [417, 168] on select "Select Cable / Satellite Services Collection Agency Credit Card Debt Debt Couns…" at bounding box center [453, 178] width 143 height 23
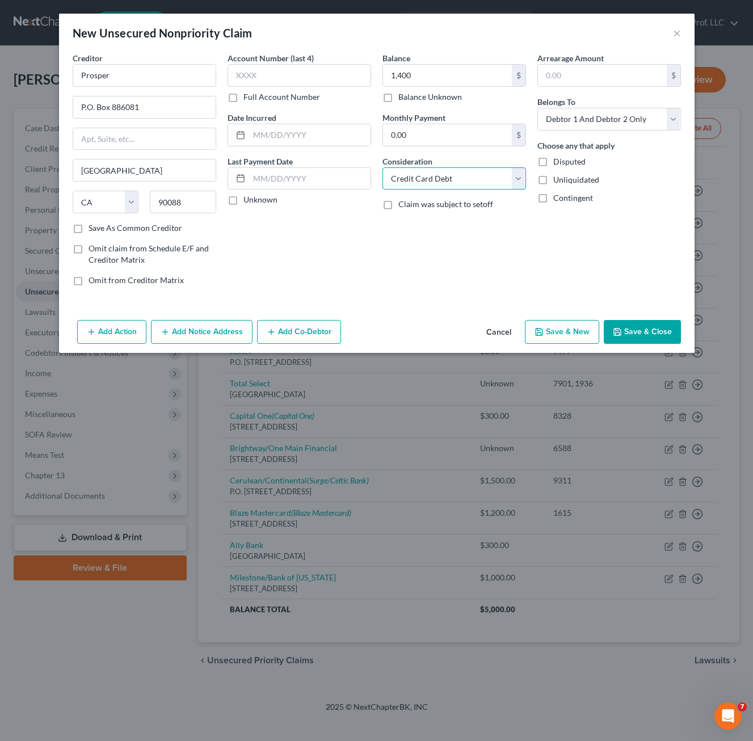
click at [382, 167] on select "Select Cable / Satellite Services Collection Agency Credit Card Debt Debt Couns…" at bounding box center [453, 178] width 143 height 23
click at [248, 72] on input "text" at bounding box center [298, 75] width 143 height 23
click at [249, 73] on input "text" at bounding box center [298, 75] width 143 height 23
drag, startPoint x: 629, startPoint y: 328, endPoint x: 13, endPoint y: 287, distance: 617.8
click at [630, 328] on button "Save & Close" at bounding box center [641, 332] width 77 height 24
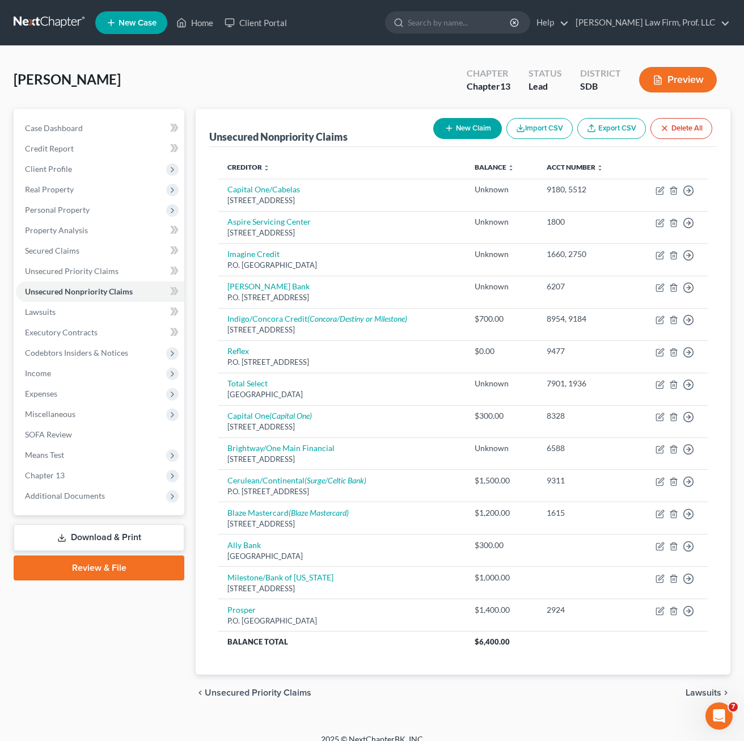
click at [472, 131] on button "New Claim" at bounding box center [467, 128] width 69 height 21
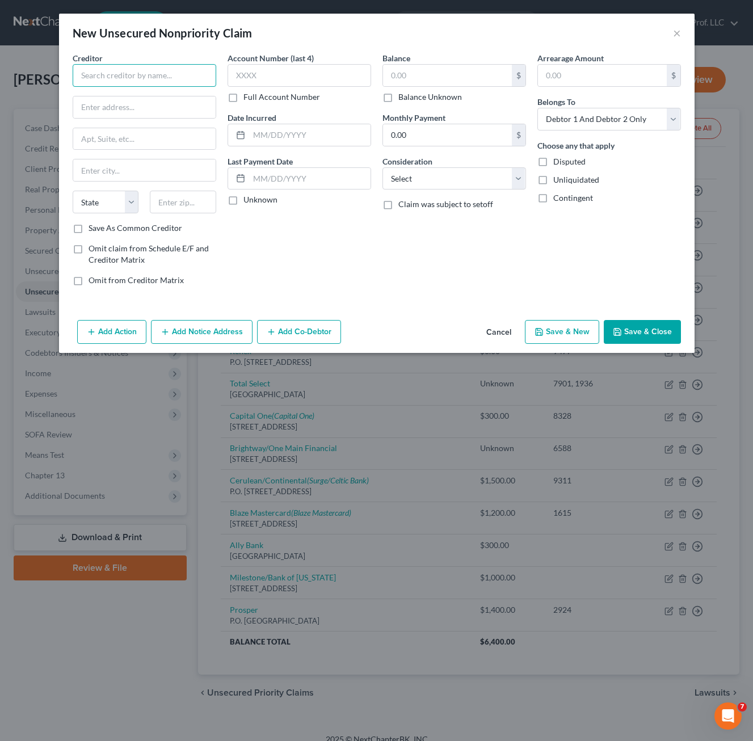
click at [166, 75] on input "text" at bounding box center [144, 75] width 143 height 23
click at [446, 74] on input "text" at bounding box center [447, 76] width 129 height 22
click at [88, 75] on input "MIssion Lane" at bounding box center [144, 75] width 143 height 23
drag, startPoint x: 119, startPoint y: 104, endPoint x: 399, endPoint y: 2, distance: 298.2
click at [119, 103] on input "text" at bounding box center [144, 107] width 142 height 22
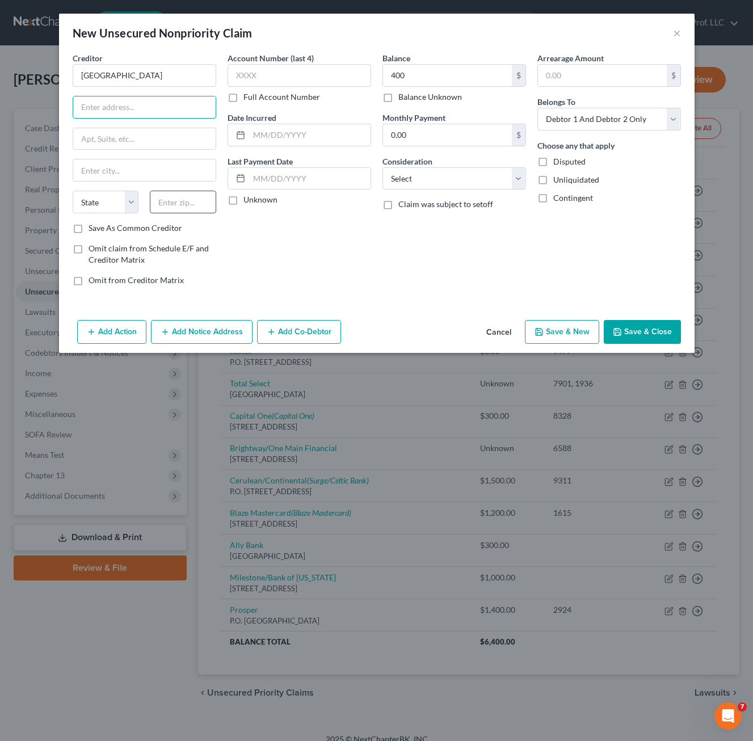
paste input "PO Box 105286"
click at [189, 196] on input "text" at bounding box center [183, 202] width 66 height 23
click at [88, 229] on label "Save As Common Creditor" at bounding box center [135, 227] width 94 height 11
click at [93, 229] on input "Save As Common Creditor" at bounding box center [96, 225] width 7 height 7
click at [269, 80] on input "text" at bounding box center [298, 75] width 143 height 23
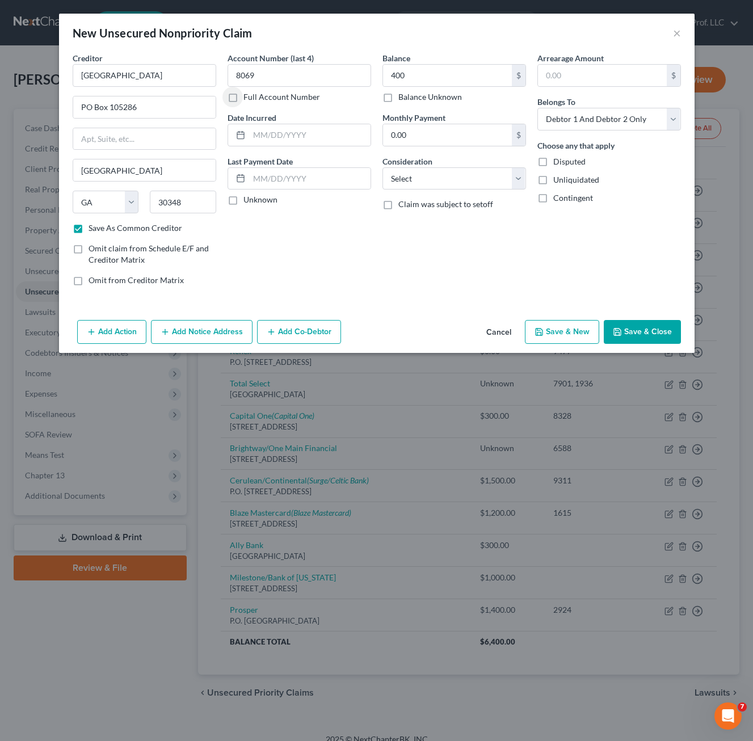
drag, startPoint x: 485, startPoint y: 240, endPoint x: 467, endPoint y: 191, distance: 52.6
click at [481, 236] on div "Balance 400.00 $ Balance Unknown Balance Undetermined 400 $ Balance Unknown Mon…" at bounding box center [454, 173] width 155 height 243
click at [475, 179] on select "Select Cable / Satellite Services Collection Agency Credit Card Debt Debt Couns…" at bounding box center [453, 178] width 143 height 23
click at [382, 167] on select "Select Cable / Satellite Services Collection Agency Credit Card Debt Debt Couns…" at bounding box center [453, 178] width 143 height 23
click at [634, 328] on button "Save & Close" at bounding box center [641, 332] width 77 height 24
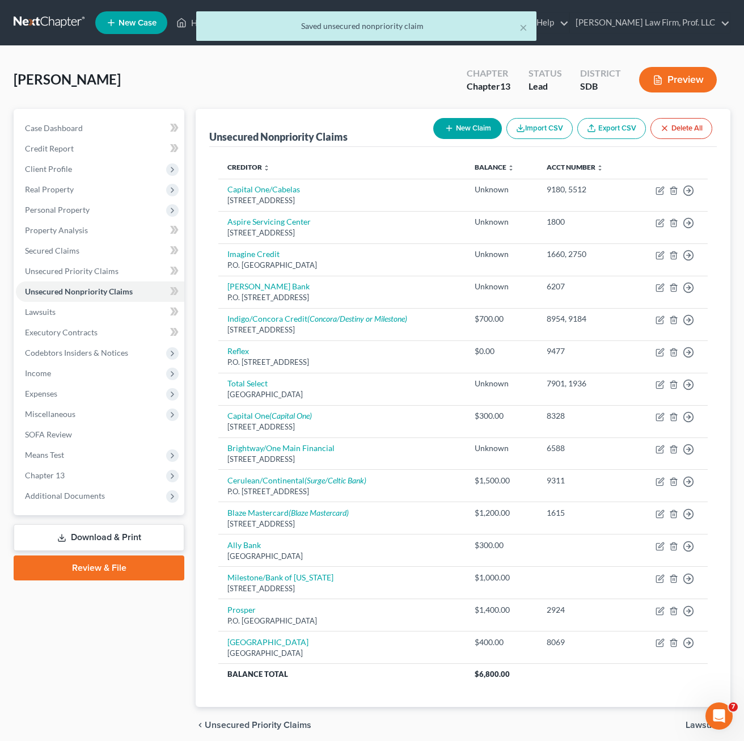
click at [471, 124] on button "New Claim" at bounding box center [467, 128] width 69 height 21
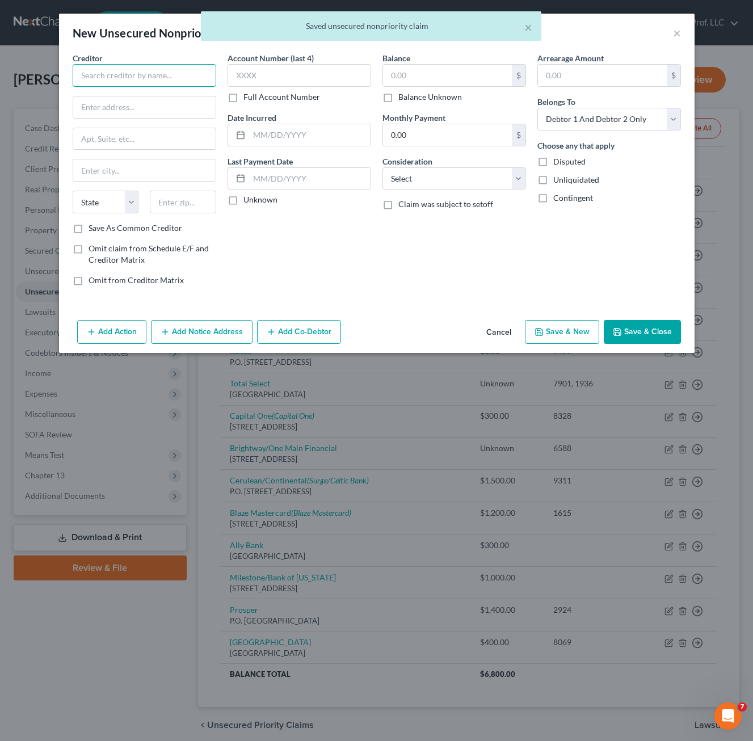
click at [116, 70] on input "text" at bounding box center [144, 75] width 143 height 23
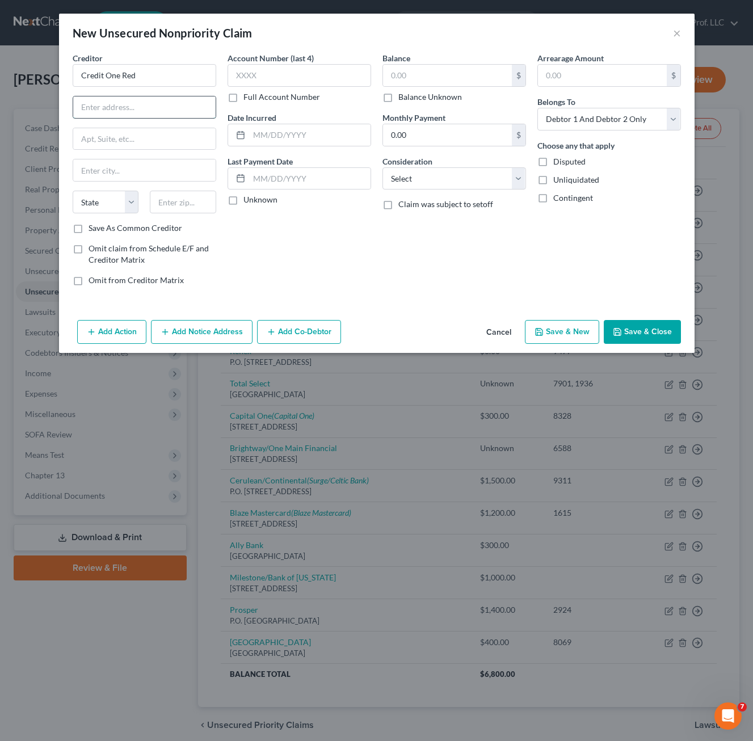
paste input "P.O. Box 60500"
click at [192, 201] on input "text" at bounding box center [183, 202] width 66 height 23
click at [412, 74] on input "text" at bounding box center [447, 76] width 129 height 22
click at [288, 74] on input "text" at bounding box center [298, 75] width 143 height 23
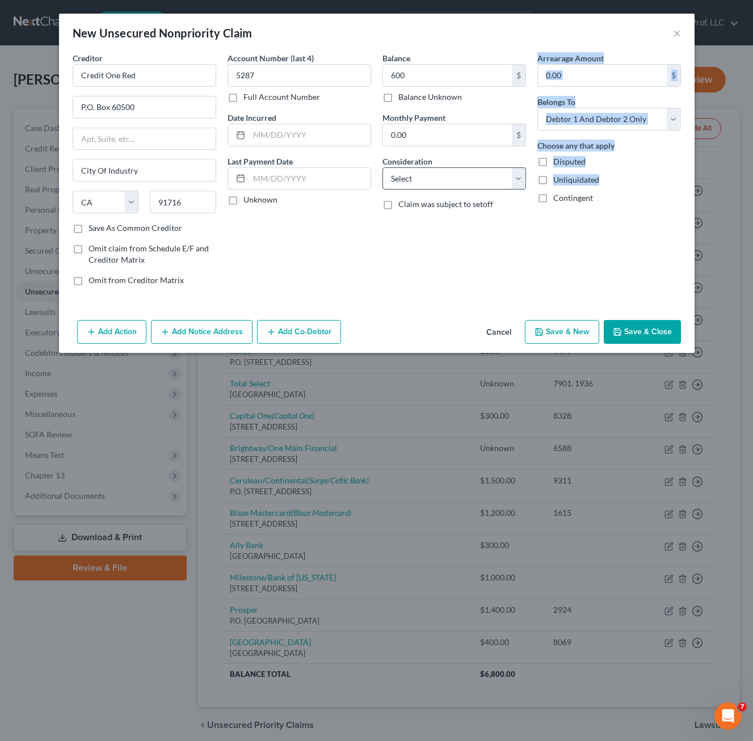
drag, startPoint x: 530, startPoint y: 264, endPoint x: 463, endPoint y: 184, distance: 104.3
click at [529, 265] on div "Creditor * Credit One Red P.O. [GEOGRAPHIC_DATA] [US_STATE] AK AR AZ CA CO CT D…" at bounding box center [376, 173] width 619 height 243
click at [451, 190] on div "Balance 600.00 $ Balance Unknown Balance Undetermined 600 $ Balance Unknown Mon…" at bounding box center [454, 173] width 155 height 243
click at [459, 181] on select "Select Cable / Satellite Services Collection Agency Credit Card Debt Debt Couns…" at bounding box center [453, 178] width 143 height 23
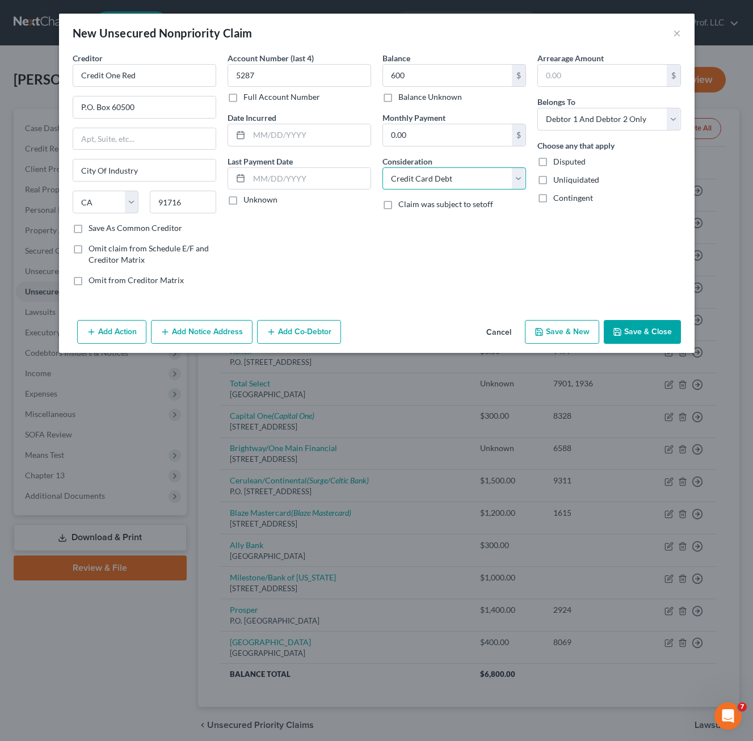
click at [382, 167] on select "Select Cable / Satellite Services Collection Agency Credit Card Debt Debt Couns…" at bounding box center [453, 178] width 143 height 23
click at [375, 227] on div "Account Number (last 4) 5287 Full Account Number Date Incurred Last Payment Dat…" at bounding box center [299, 173] width 155 height 243
click at [641, 328] on button "Save & Close" at bounding box center [641, 332] width 77 height 24
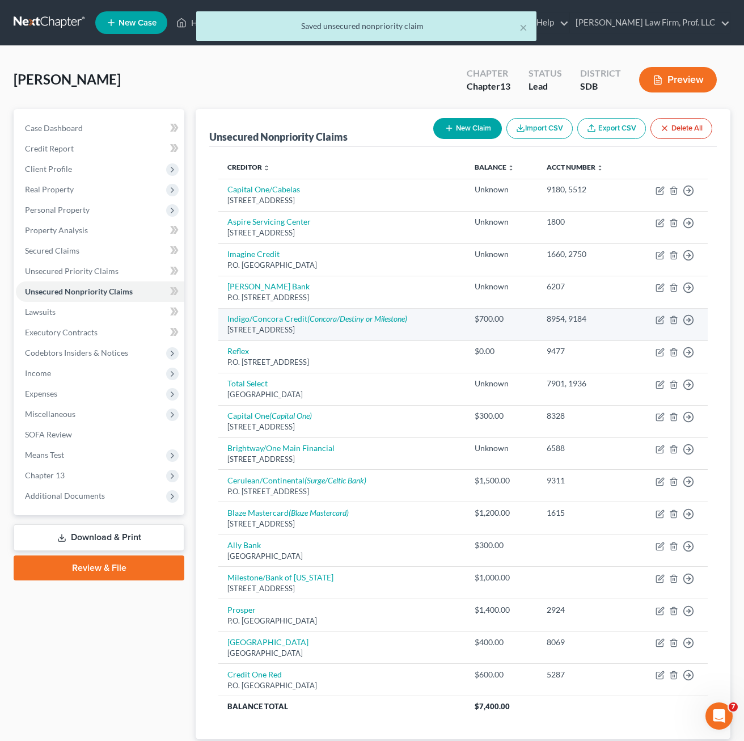
click at [640, 329] on td "Move to D Move to E Move to G Move to Notice Only" at bounding box center [669, 324] width 77 height 32
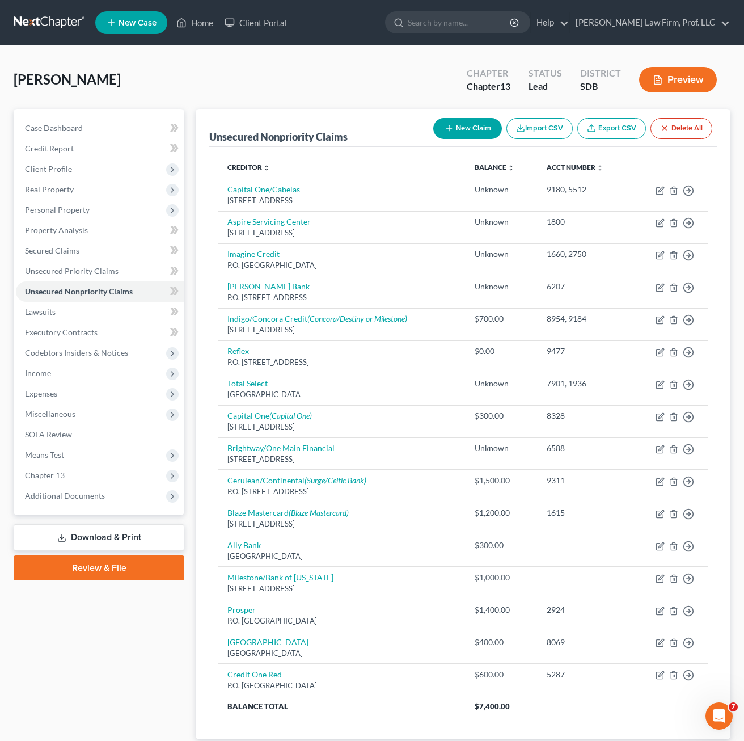
click at [463, 125] on button "New Claim" at bounding box center [467, 128] width 69 height 21
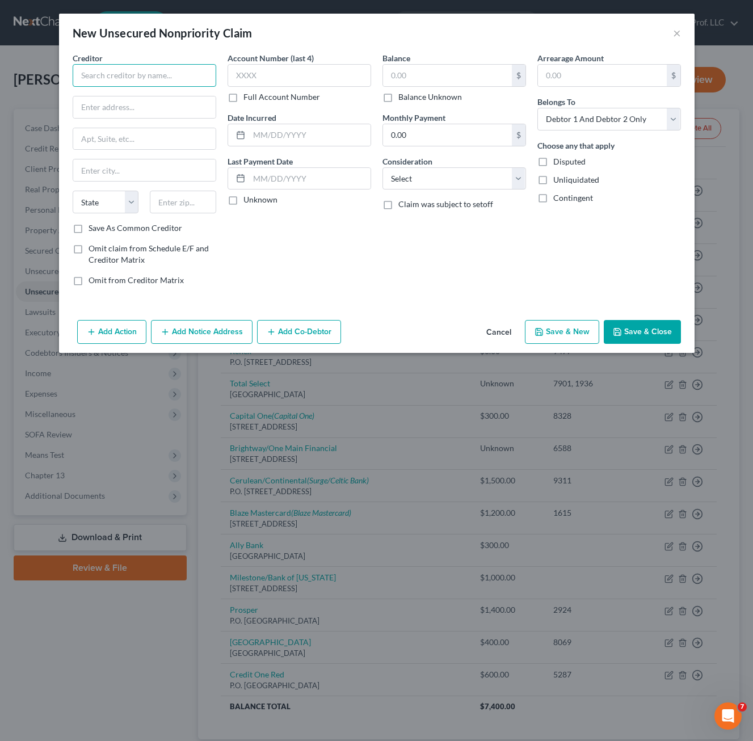
click at [115, 85] on input "text" at bounding box center [144, 75] width 143 height 23
click at [89, 142] on input "text" at bounding box center [144, 139] width 142 height 22
click at [105, 145] on input "text" at bounding box center [144, 139] width 142 height 22
drag, startPoint x: 149, startPoint y: 109, endPoint x: 141, endPoint y: 81, distance: 30.0
click at [149, 109] on input "text" at bounding box center [144, 107] width 142 height 22
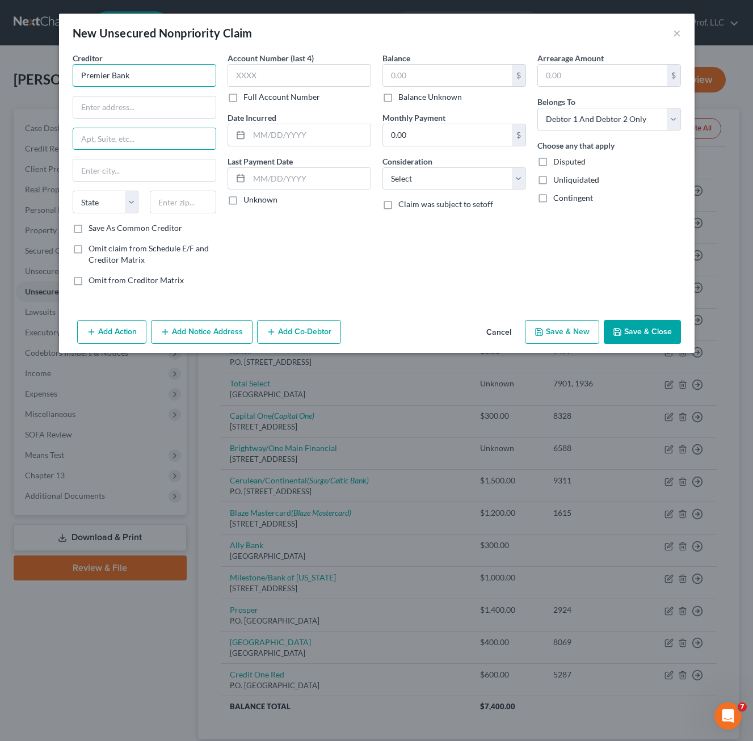
click at [157, 68] on input "Premier Bank" at bounding box center [144, 75] width 143 height 23
click at [156, 71] on input "Premier Bank" at bounding box center [144, 75] width 143 height 23
drag, startPoint x: 141, startPoint y: 81, endPoint x: 37, endPoint y: 82, distance: 104.4
click at [37, 82] on div "New Unsecured Nonpriority Claim × Creditor * Premier Bank State [US_STATE] AK A…" at bounding box center [376, 370] width 753 height 741
click at [130, 128] on div "First Premier Bank" at bounding box center [141, 121] width 118 height 11
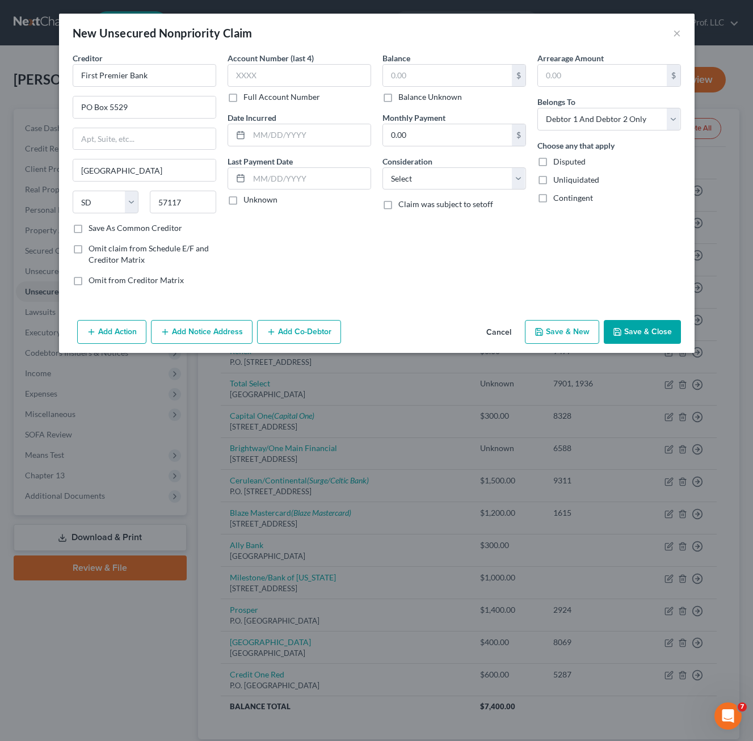
click at [413, 100] on label "Balance Unknown" at bounding box center [430, 96] width 64 height 11
click at [410, 99] on input "Balance Unknown" at bounding box center [406, 94] width 7 height 7
click at [398, 102] on label "Balance Unknown" at bounding box center [430, 96] width 64 height 11
click at [403, 99] on input "Balance Unknown" at bounding box center [406, 94] width 7 height 7
click at [411, 73] on input "0.00" at bounding box center [447, 76] width 129 height 22
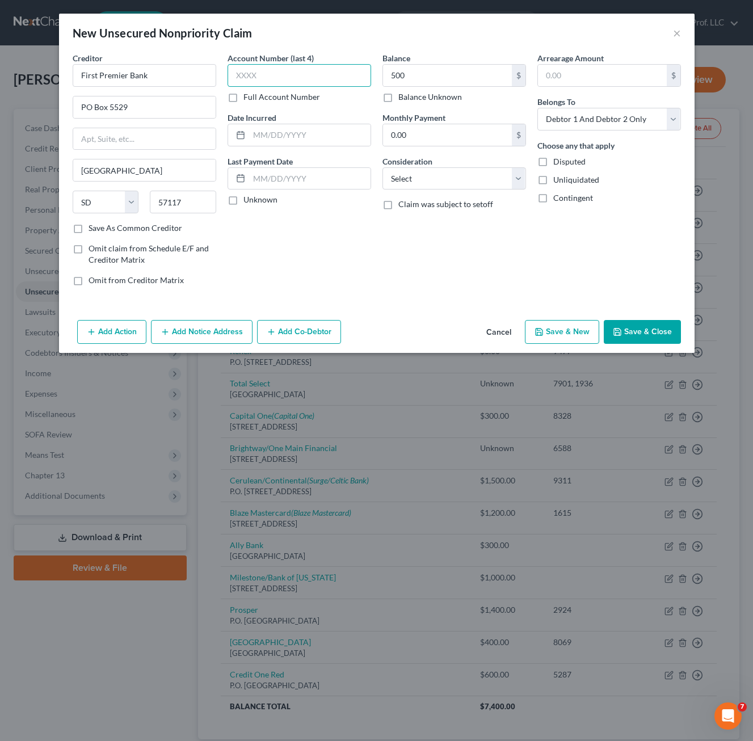
click at [320, 73] on input "text" at bounding box center [298, 75] width 143 height 23
click at [482, 172] on select "Select Cable / Satellite Services Collection Agency Credit Card Debt Debt Couns…" at bounding box center [453, 178] width 143 height 23
click at [382, 167] on select "Select Cable / Satellite Services Collection Agency Credit Card Debt Debt Couns…" at bounding box center [453, 178] width 143 height 23
click at [590, 266] on div "Arrearage Amount $ Belongs To * Select Debtor 1 Only Debtor 2 Only Debtor 1 And…" at bounding box center [608, 173] width 155 height 243
click at [645, 335] on button "Save & Close" at bounding box center [641, 332] width 77 height 24
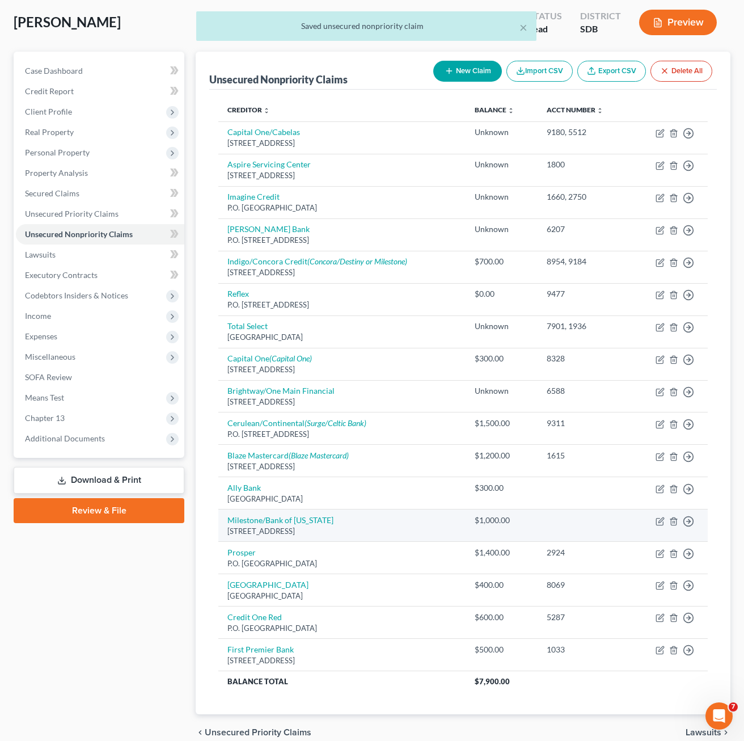
scroll to position [110, 0]
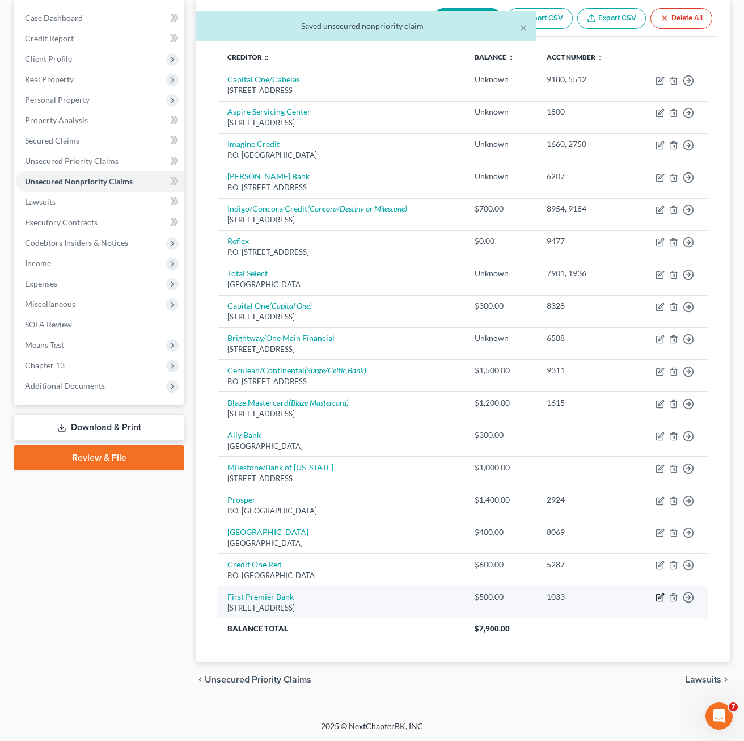
click at [662, 594] on icon "button" at bounding box center [660, 596] width 5 height 5
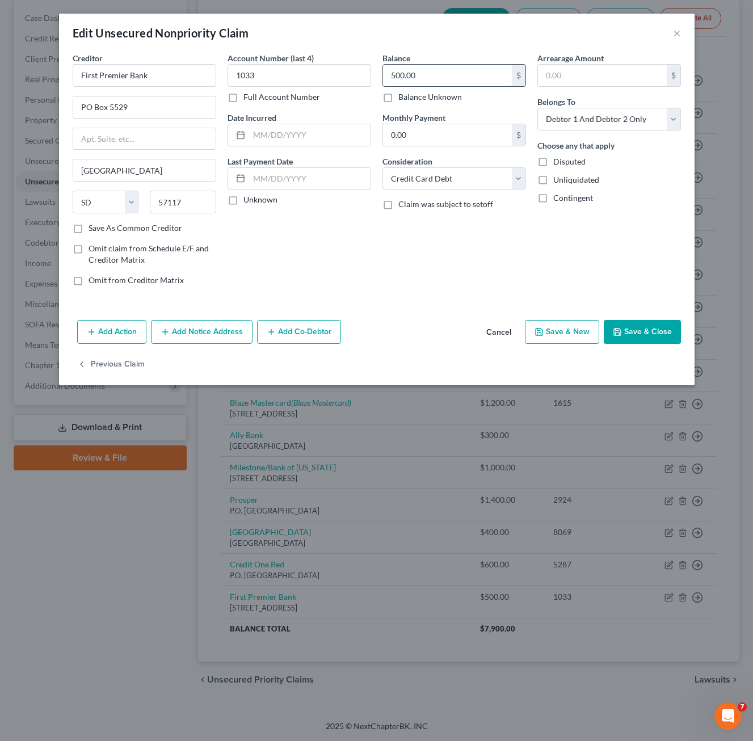
click at [453, 74] on input "500.00" at bounding box center [447, 76] width 129 height 22
click at [181, 332] on button "Add Notice Address" at bounding box center [202, 332] width 102 height 24
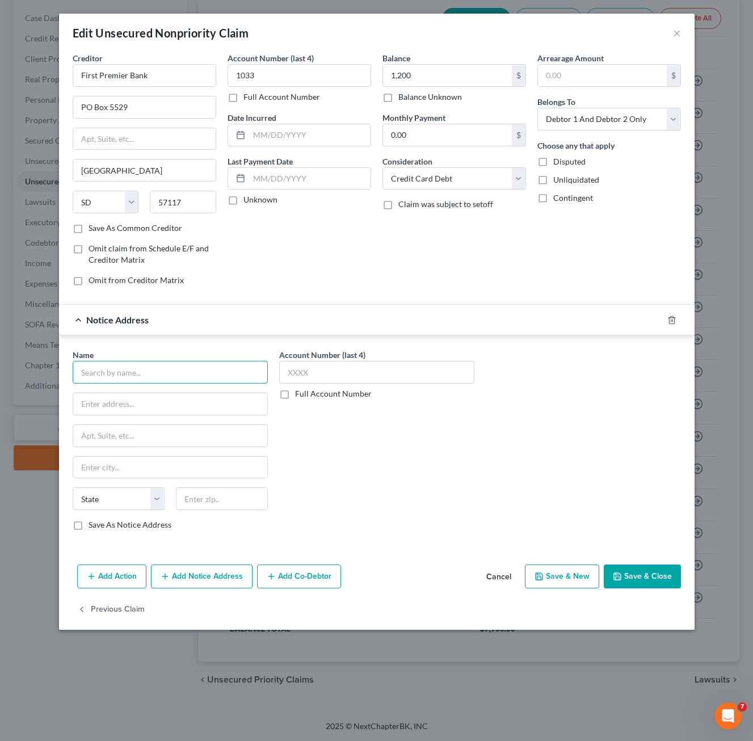
click at [128, 367] on input "text" at bounding box center [170, 372] width 195 height 23
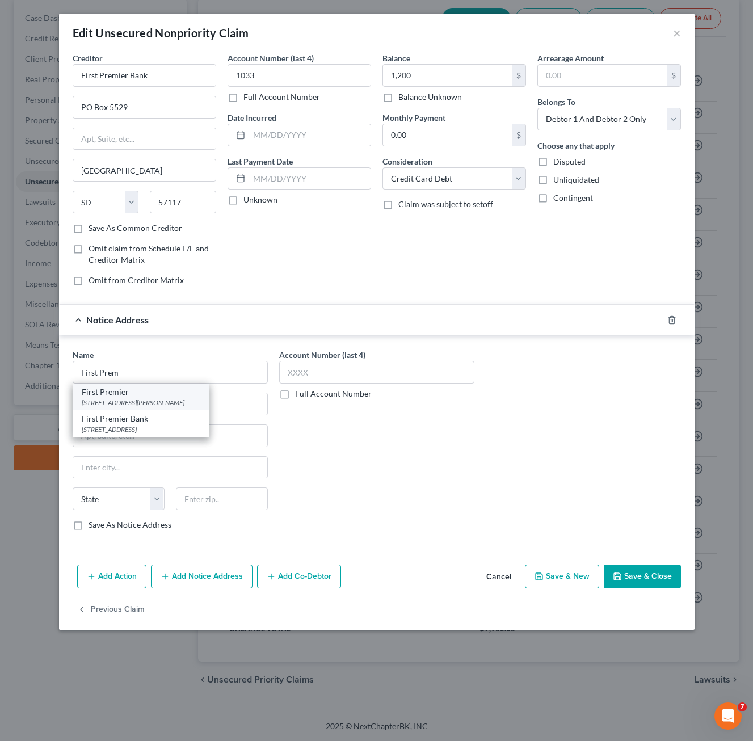
click at [140, 402] on div "[STREET_ADDRESS][PERSON_NAME]" at bounding box center [141, 403] width 118 height 10
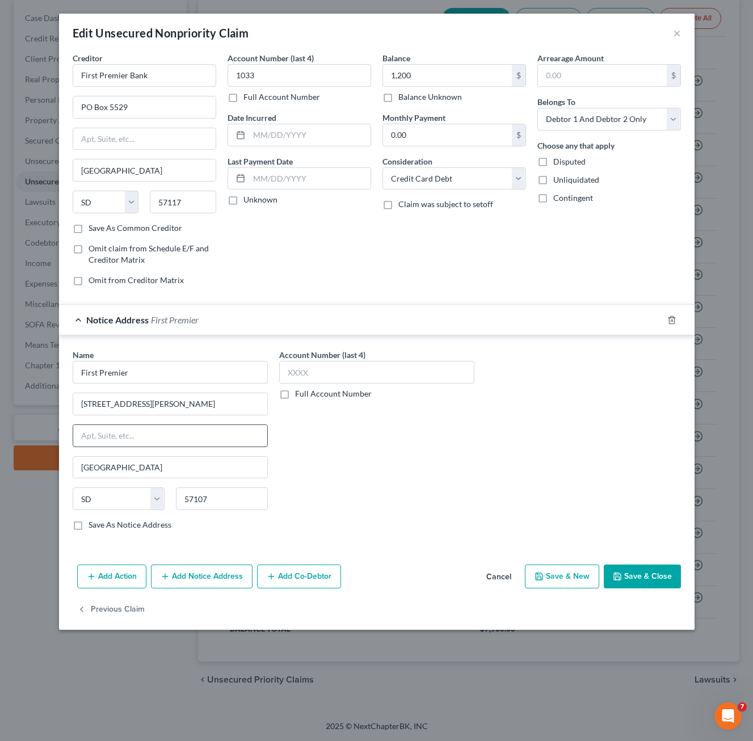
drag, startPoint x: 637, startPoint y: 584, endPoint x: 266, endPoint y: 428, distance: 402.6
click at [637, 583] on button "Save & Close" at bounding box center [641, 576] width 77 height 24
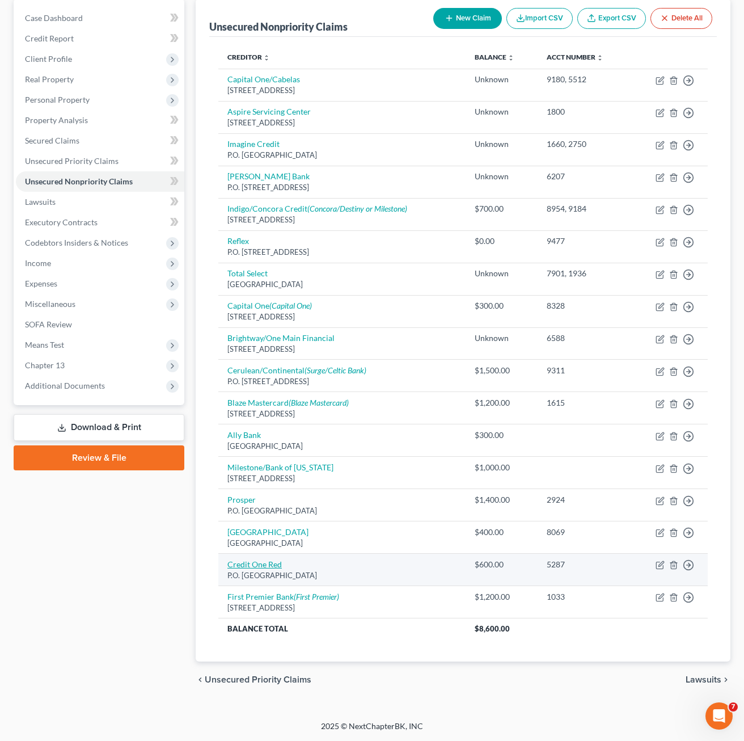
click at [267, 567] on link "Credit One Red" at bounding box center [254, 564] width 54 height 10
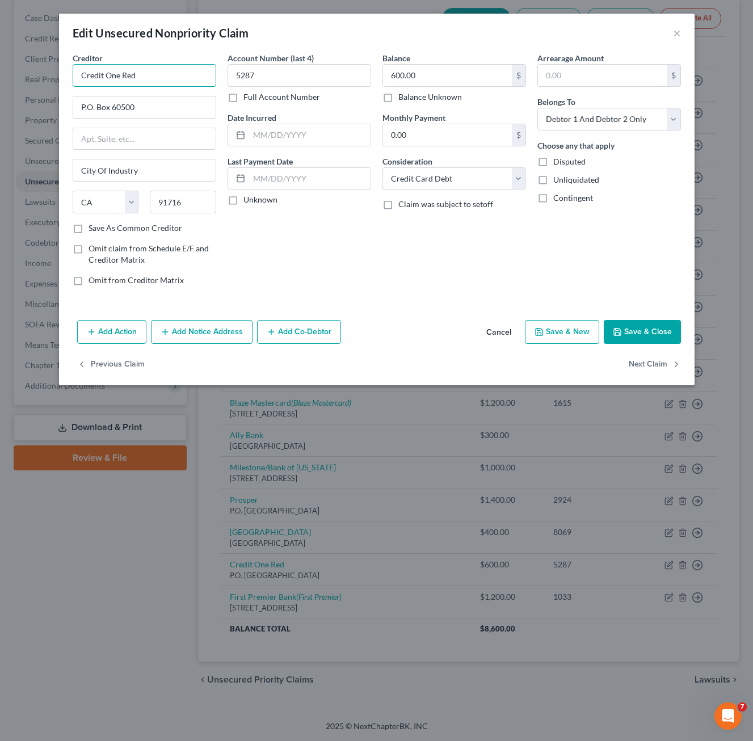
click at [163, 78] on input "Credit One Red" at bounding box center [144, 75] width 143 height 23
click at [428, 76] on input "600.00" at bounding box center [447, 76] width 129 height 22
drag, startPoint x: 277, startPoint y: 74, endPoint x: 243, endPoint y: 90, distance: 37.0
click at [277, 74] on input "5287" at bounding box center [298, 75] width 143 height 23
click at [243, 99] on label "Full Account Number" at bounding box center [281, 96] width 77 height 11
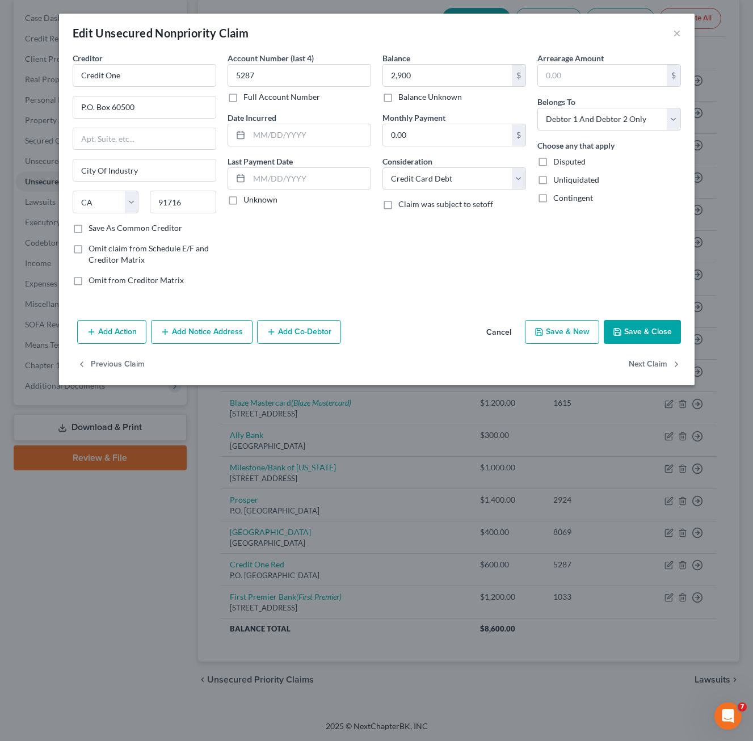
click at [248, 99] on input "Full Account Number" at bounding box center [251, 94] width 7 height 7
click at [273, 78] on input "5287" at bounding box center [298, 75] width 143 height 23
click at [639, 329] on button "Save & Close" at bounding box center [641, 332] width 77 height 24
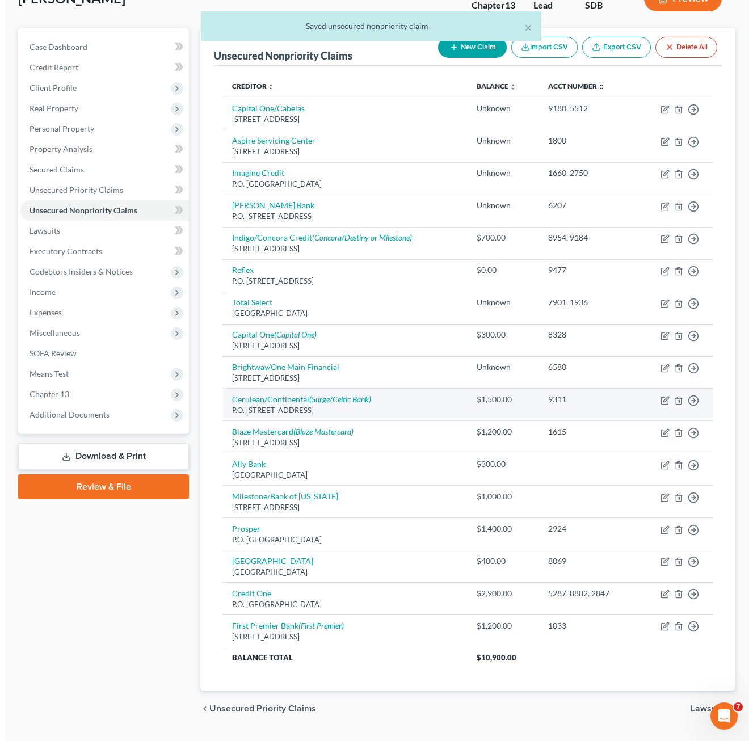
scroll to position [53, 0]
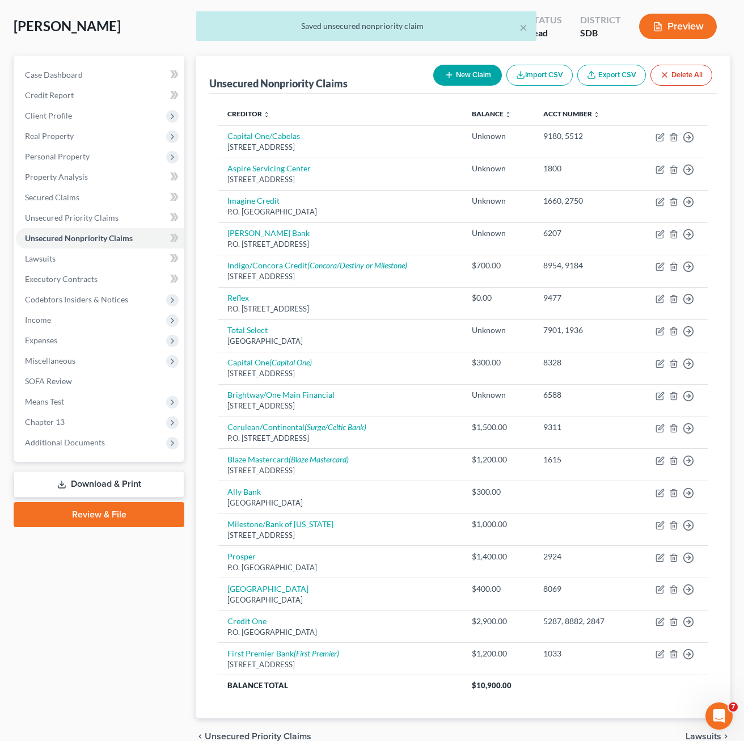
click at [476, 69] on button "New Claim" at bounding box center [467, 75] width 69 height 21
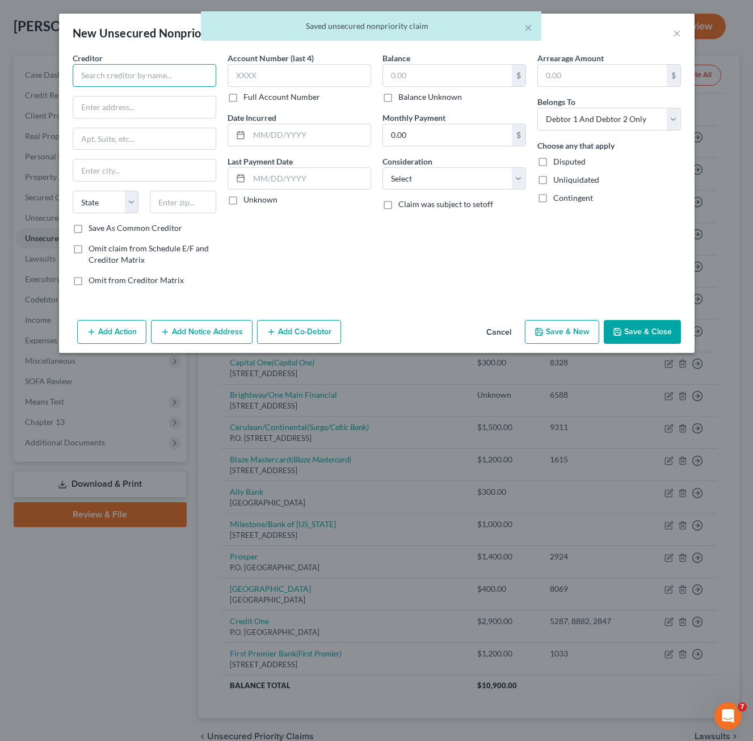
click at [177, 71] on input "text" at bounding box center [144, 75] width 143 height 23
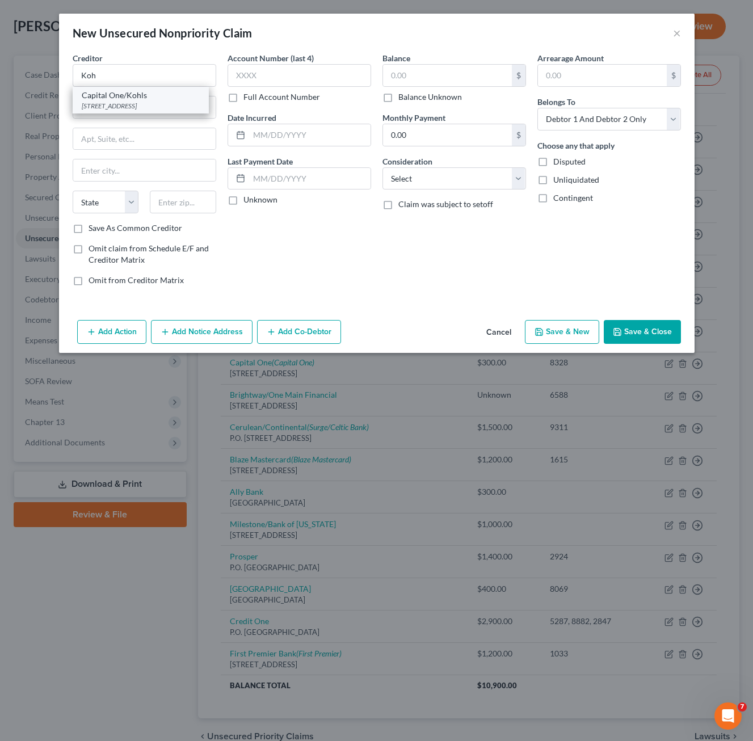
click at [146, 95] on div "Capital One/Kohls" at bounding box center [141, 95] width 118 height 11
click at [417, 81] on input "text" at bounding box center [447, 76] width 129 height 22
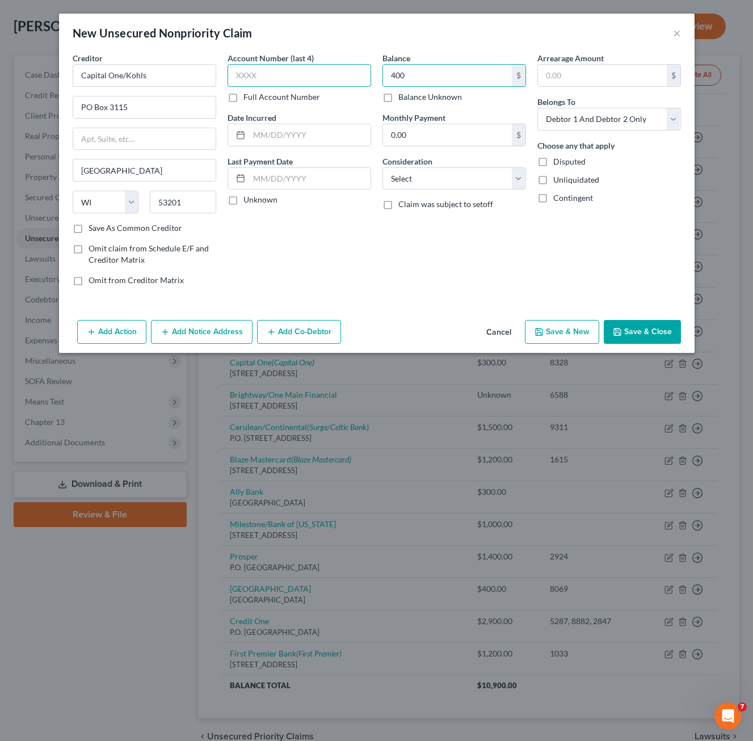
click at [323, 76] on input "text" at bounding box center [298, 75] width 143 height 23
click at [463, 178] on select "Select Cable / Satellite Services Collection Agency Credit Card Debt Debt Couns…" at bounding box center [453, 178] width 143 height 23
click at [382, 167] on select "Select Cable / Satellite Services Collection Agency Credit Card Debt Debt Couns…" at bounding box center [453, 178] width 143 height 23
click at [516, 255] on div "Balance 400.00 $ Balance Unknown Balance Undetermined 400 $ Balance Unknown Mon…" at bounding box center [454, 173] width 155 height 243
click at [667, 326] on button "Save & Close" at bounding box center [641, 332] width 77 height 24
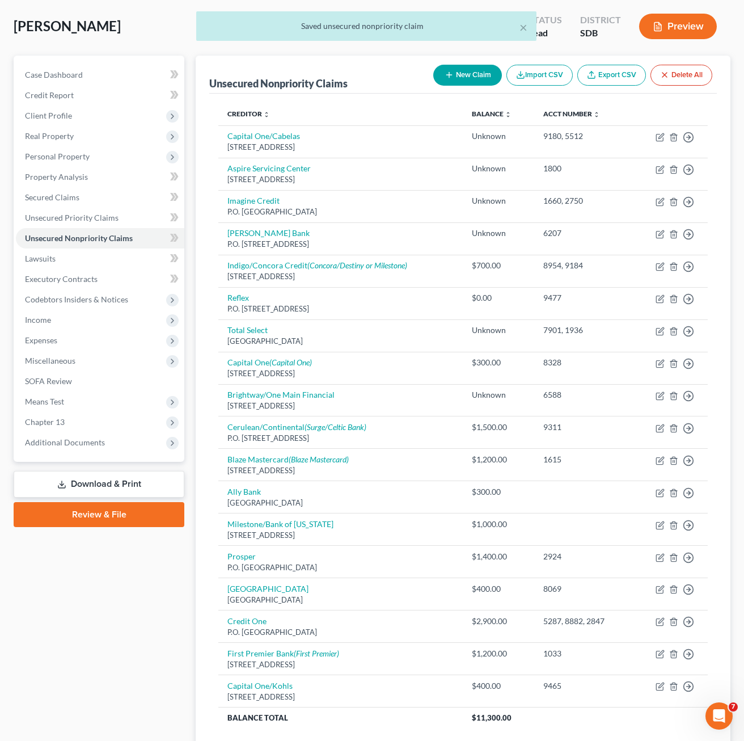
click at [450, 73] on icon "button" at bounding box center [449, 74] width 9 height 9
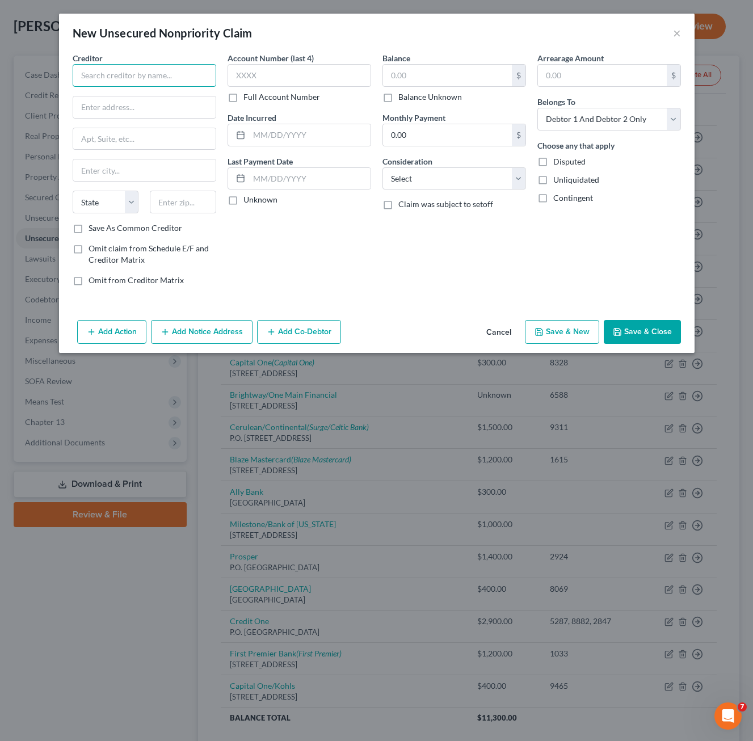
click at [162, 77] on input "text" at bounding box center [144, 75] width 143 height 23
click at [160, 78] on input "Quick" at bounding box center [144, 75] width 143 height 23
click at [500, 326] on button "Cancel" at bounding box center [498, 332] width 43 height 23
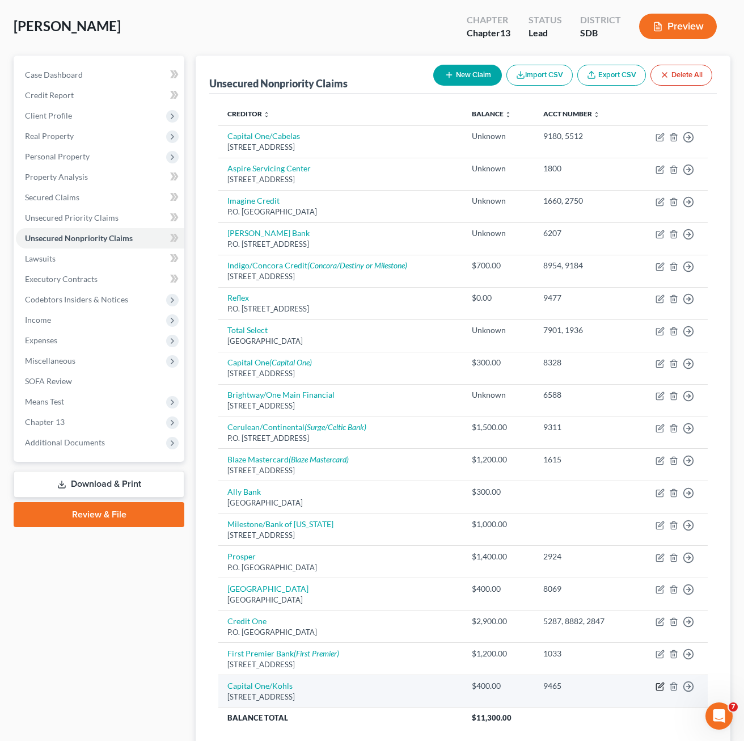
click at [663, 688] on icon "button" at bounding box center [659, 686] width 7 height 7
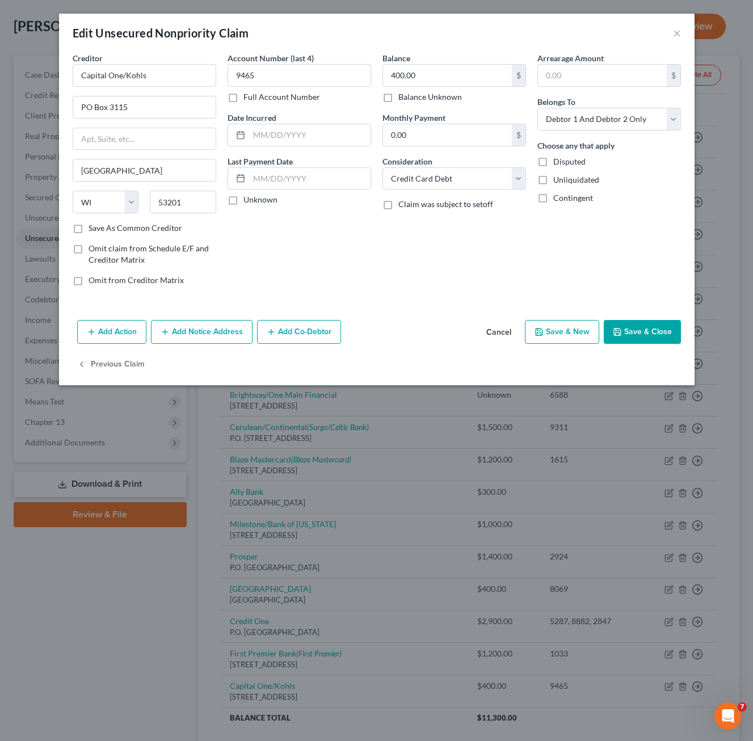
click at [207, 331] on button "Add Notice Address" at bounding box center [202, 332] width 102 height 24
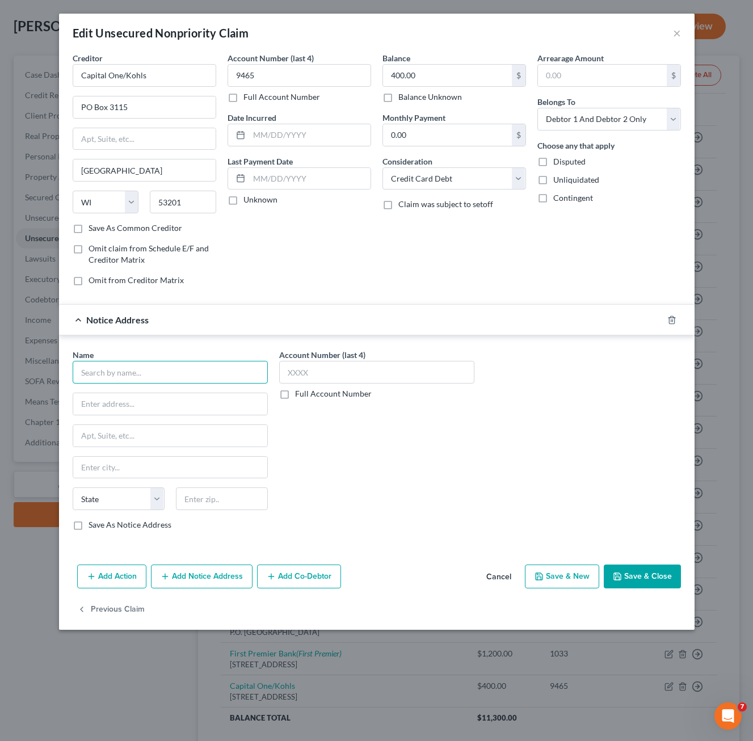
click at [127, 367] on input "text" at bounding box center [170, 372] width 195 height 23
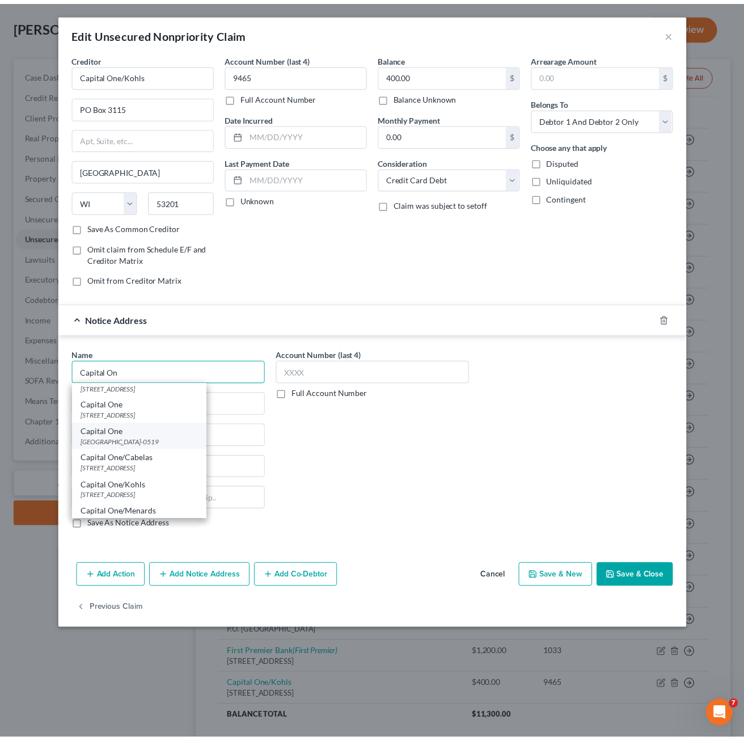
scroll to position [0, 0]
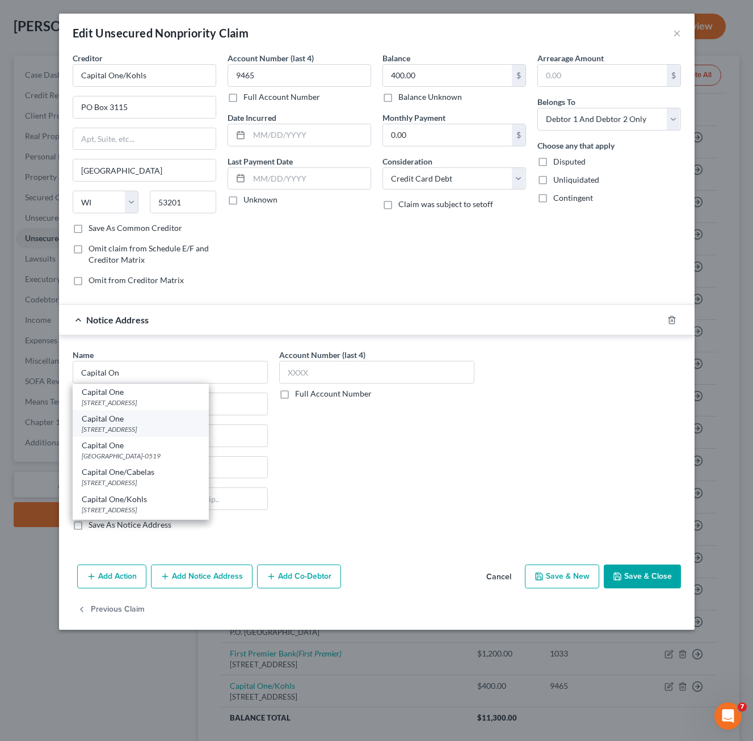
click at [145, 430] on div "[STREET_ADDRESS]" at bounding box center [141, 429] width 118 height 10
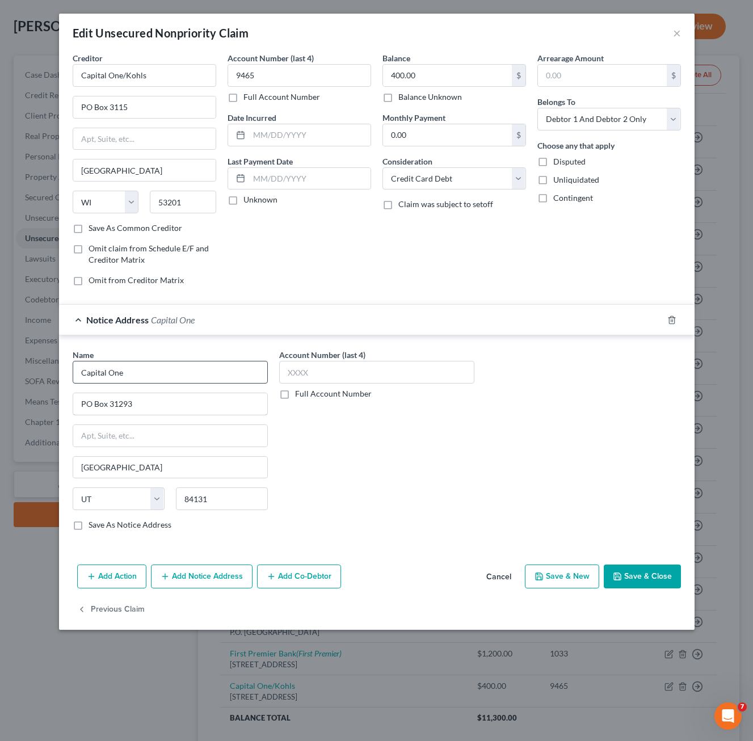
click at [199, 400] on input "PO Box 31293" at bounding box center [170, 404] width 194 height 22
click at [453, 455] on div "Account Number (last 4) Full Account Number" at bounding box center [376, 444] width 206 height 191
click at [188, 376] on input "Capital One" at bounding box center [170, 372] width 195 height 23
click at [451, 506] on div "Account Number (last 4) Full Account Number" at bounding box center [376, 444] width 206 height 191
click at [643, 575] on button "Save & Close" at bounding box center [641, 576] width 77 height 24
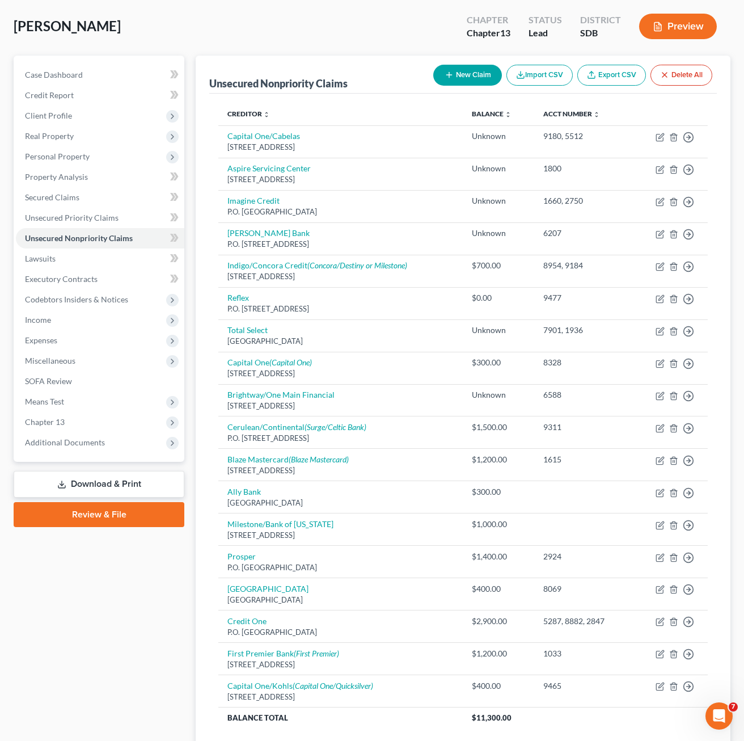
click at [483, 65] on button "New Claim" at bounding box center [467, 75] width 69 height 21
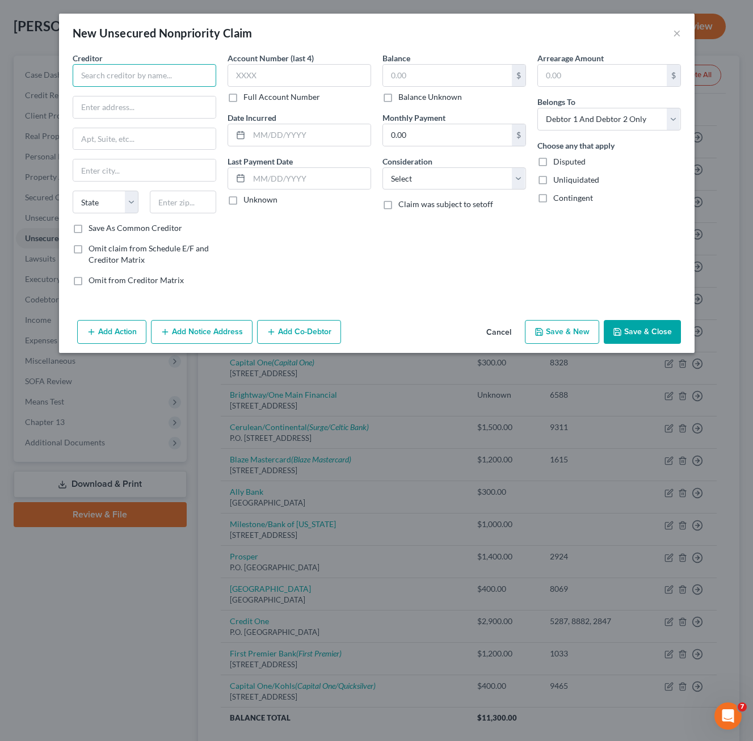
click at [119, 69] on input "text" at bounding box center [144, 75] width 143 height 23
click at [159, 195] on input "text" at bounding box center [183, 202] width 66 height 23
click at [136, 104] on input "text" at bounding box center [144, 107] width 142 height 22
paste input "PO BOX 182273"
drag, startPoint x: 138, startPoint y: 86, endPoint x: 90, endPoint y: 100, distance: 49.7
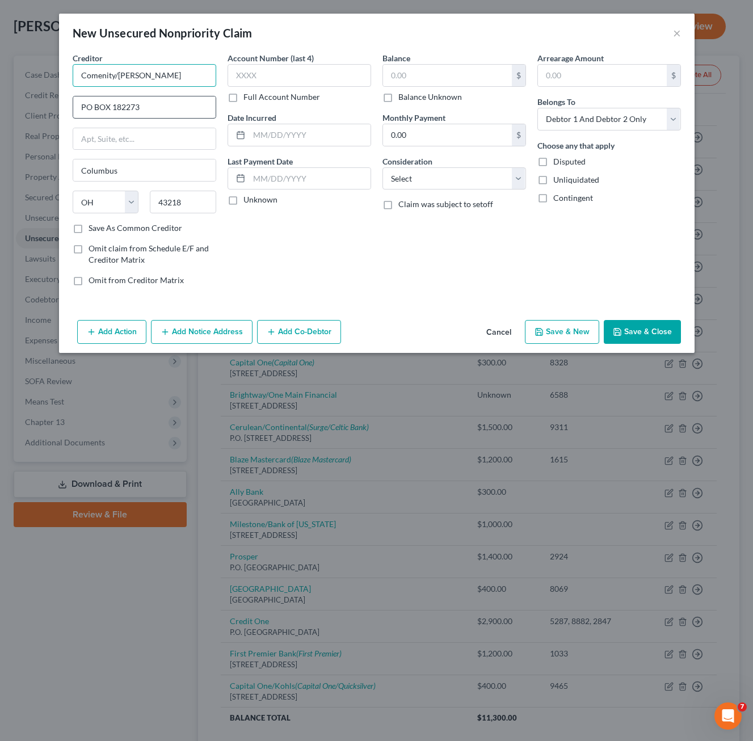
click at [138, 85] on input "Comenity/[PERSON_NAME]" at bounding box center [144, 75] width 143 height 23
click at [140, 74] on input "Comenity/[PERSON_NAME]" at bounding box center [144, 75] width 143 height 23
click at [346, 259] on div "Account Number (last 4) Full Account Number Date Incurred Last Payment Date Unk…" at bounding box center [299, 173] width 155 height 243
click at [402, 64] on div "$" at bounding box center [453, 75] width 143 height 23
click at [442, 166] on div "Consideration Select Cable / Satellite Services Collection Agency Credit Card D…" at bounding box center [453, 172] width 143 height 35
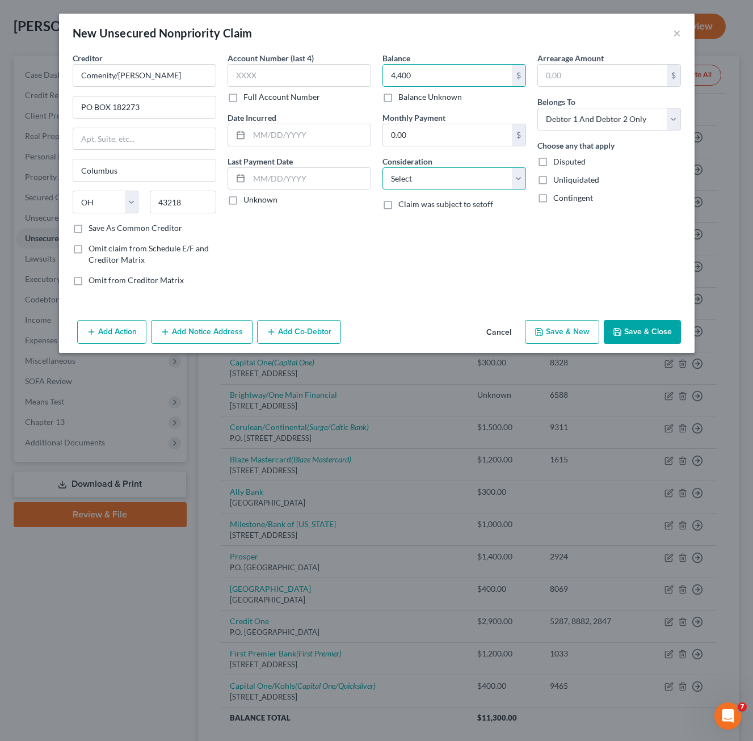
click at [432, 178] on select "Select Cable / Satellite Services Collection Agency Credit Card Debt Debt Couns…" at bounding box center [453, 178] width 143 height 23
click at [382, 167] on select "Select Cable / Satellite Services Collection Agency Credit Card Debt Debt Couns…" at bounding box center [453, 178] width 143 height 23
click at [286, 78] on input "text" at bounding box center [298, 75] width 143 height 23
click at [670, 328] on button "Save & Close" at bounding box center [641, 332] width 77 height 24
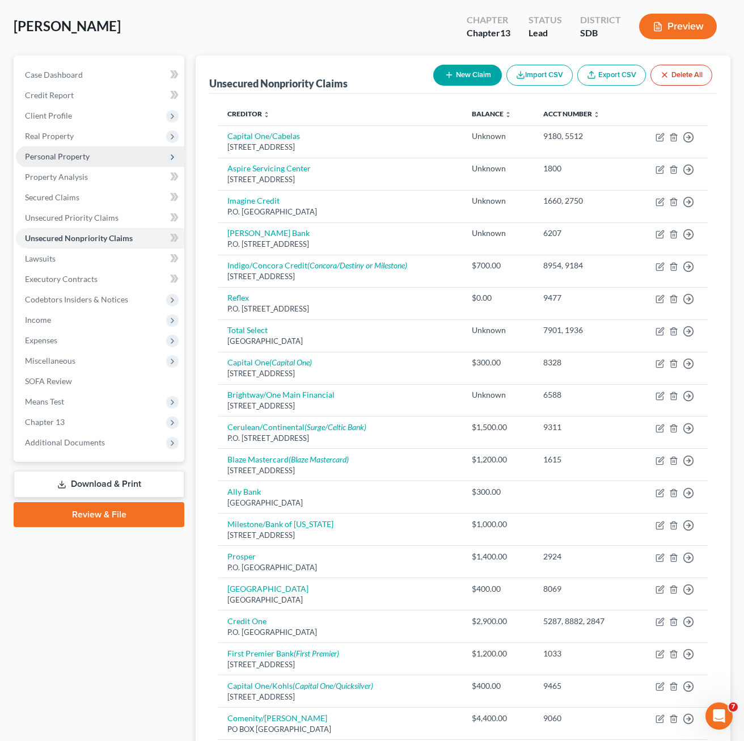
click at [60, 155] on span "Personal Property" at bounding box center [57, 156] width 65 height 10
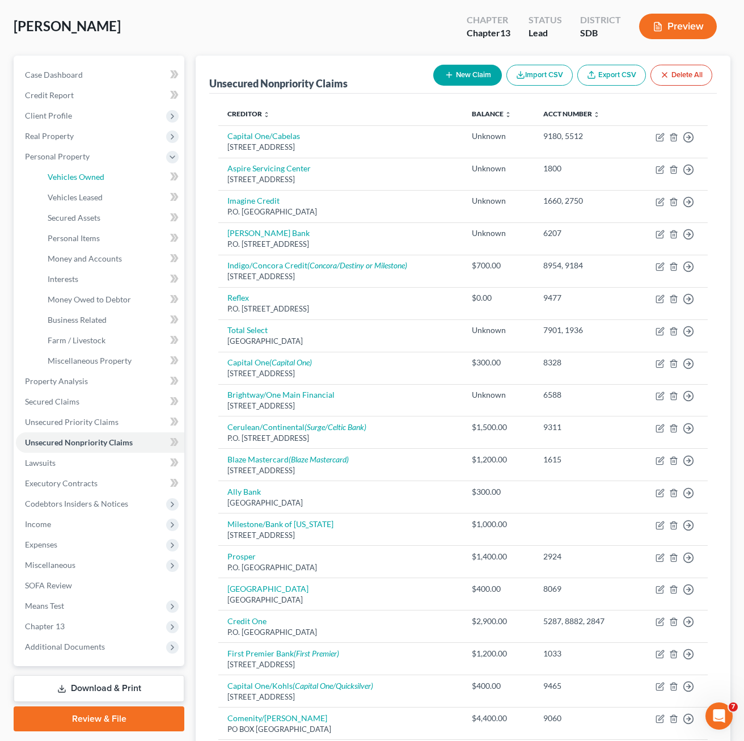
drag, startPoint x: 73, startPoint y: 177, endPoint x: 437, endPoint y: 111, distance: 369.4
click at [73, 176] on span "Vehicles Owned" at bounding box center [76, 177] width 57 height 10
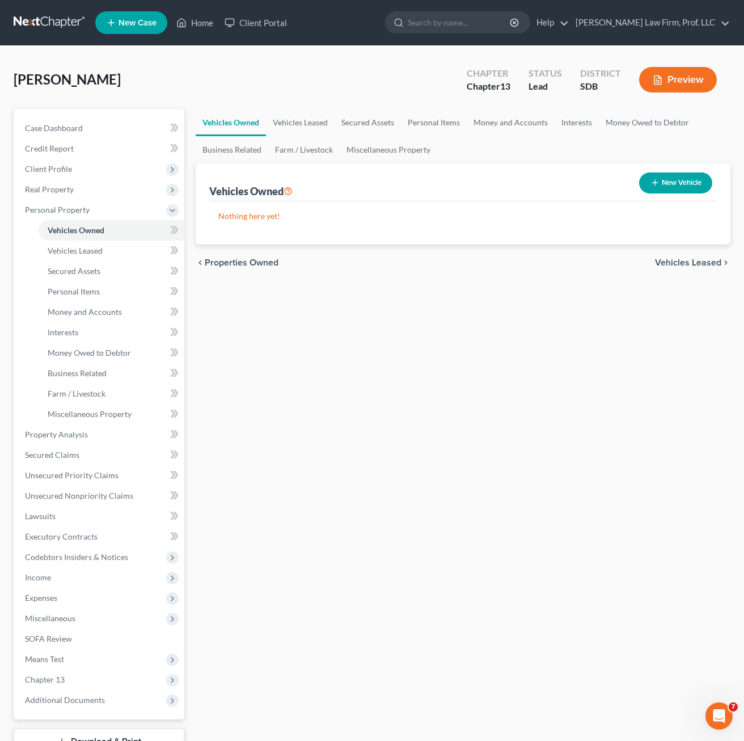
click at [667, 183] on button "New Vehicle" at bounding box center [675, 182] width 73 height 21
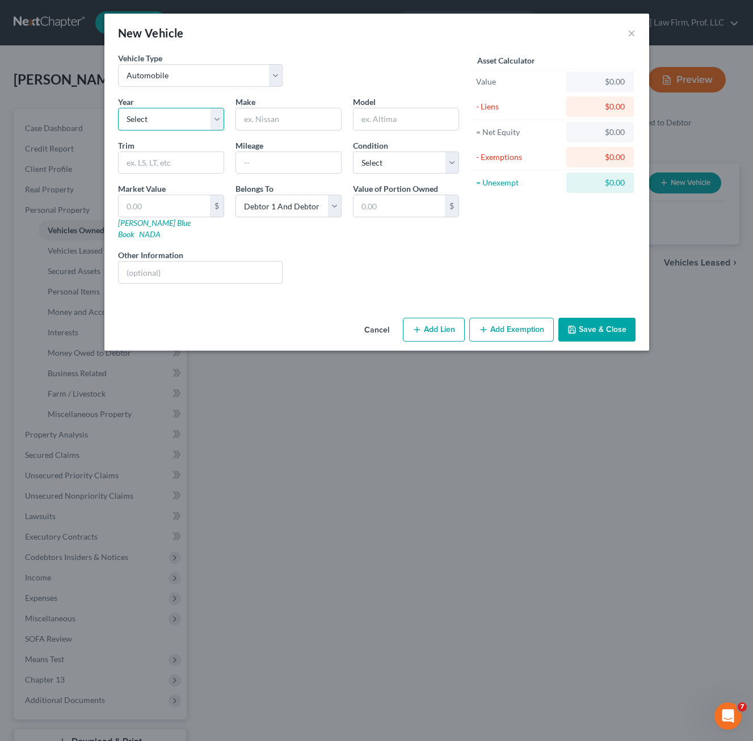
drag, startPoint x: 183, startPoint y: 124, endPoint x: 183, endPoint y: 132, distance: 7.9
click at [183, 123] on select "Select 2026 2025 2024 2023 2022 2021 2020 2019 2018 2017 2016 2015 2014 2013 20…" at bounding box center [171, 119] width 106 height 23
click at [118, 108] on select "Select 2026 2025 2024 2023 2022 2021 2020 2019 2018 2017 2016 2015 2014 2013 20…" at bounding box center [171, 119] width 106 height 23
click at [262, 126] on input "text" at bounding box center [288, 119] width 105 height 22
drag, startPoint x: 462, startPoint y: 255, endPoint x: 569, endPoint y: 318, distance: 124.5
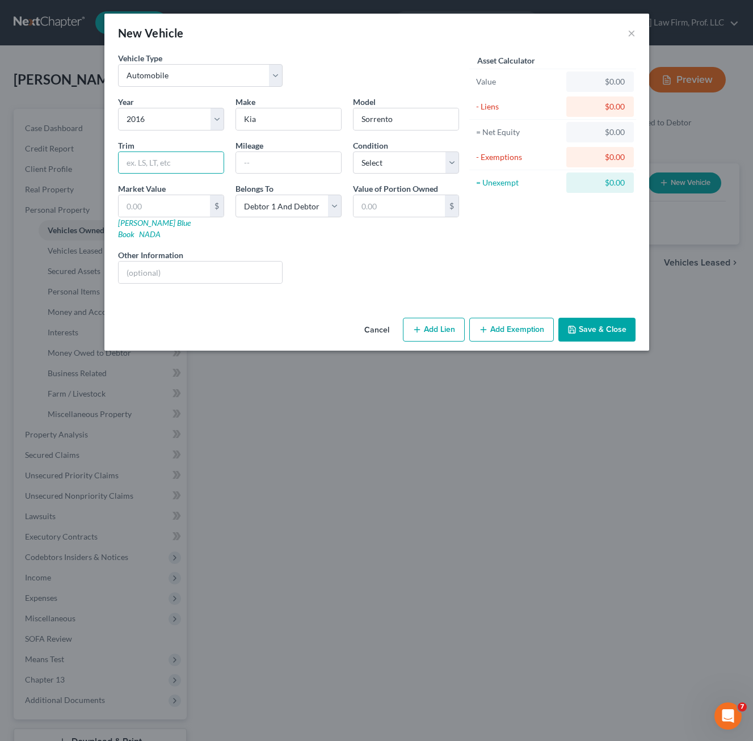
click at [462, 255] on div "Liens Select" at bounding box center [376, 266] width 176 height 35
drag, startPoint x: 569, startPoint y: 318, endPoint x: 558, endPoint y: 185, distance: 133.2
click at [571, 325] on icon "button" at bounding box center [571, 329] width 9 height 9
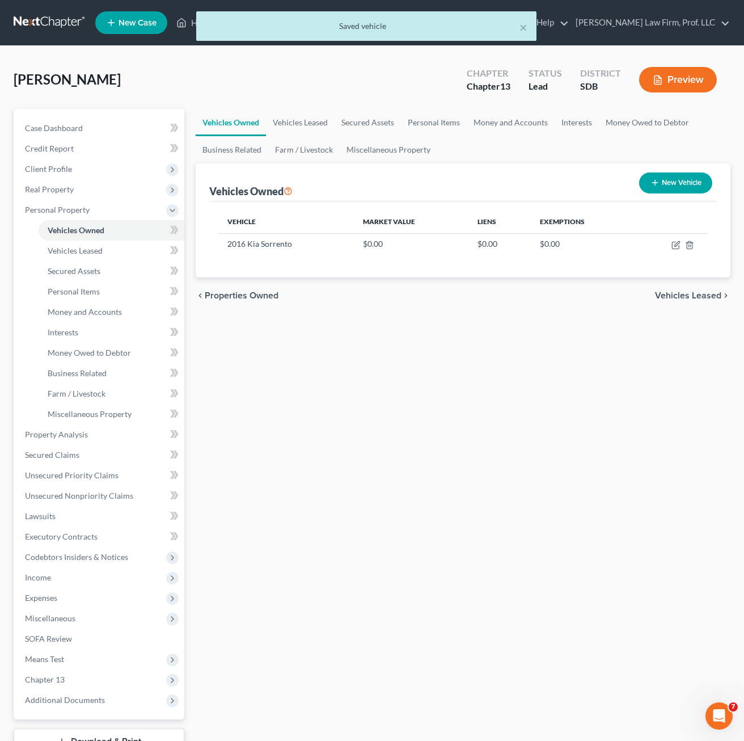
click at [674, 177] on button "New Vehicle" at bounding box center [675, 182] width 73 height 21
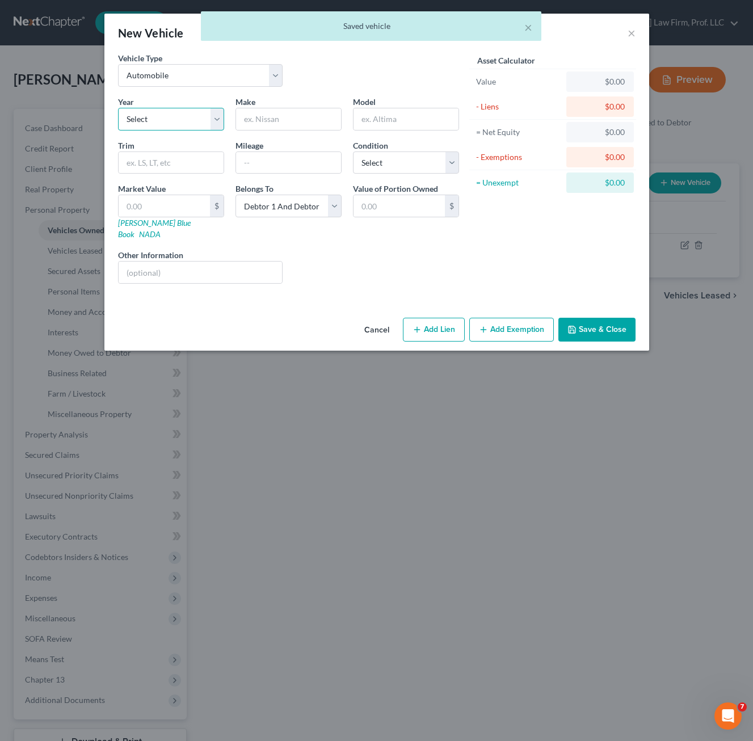
drag, startPoint x: 152, startPoint y: 118, endPoint x: 160, endPoint y: 132, distance: 16.2
click at [152, 118] on select "Select 2026 2025 2024 2023 2022 2021 2020 2019 2018 2017 2016 2015 2014 2013 20…" at bounding box center [171, 119] width 106 height 23
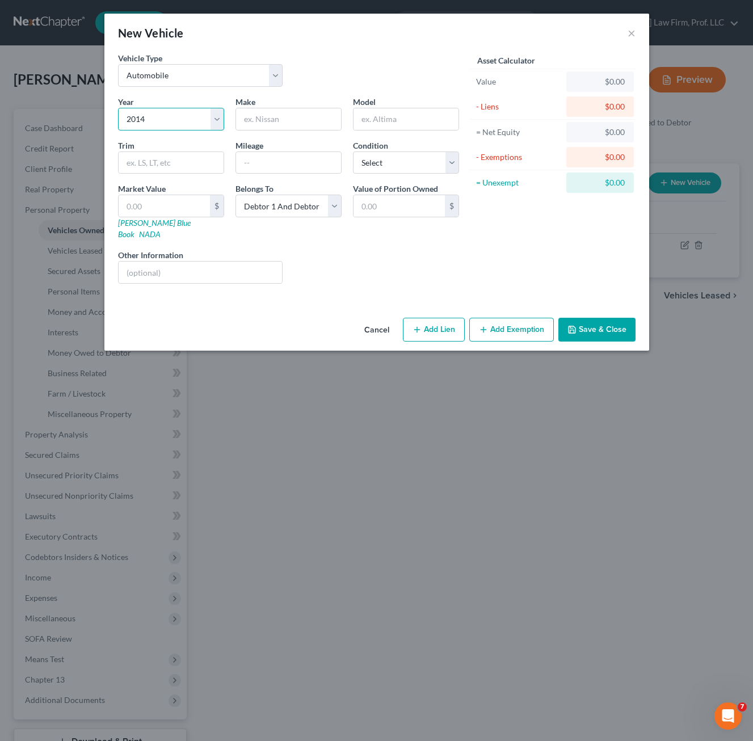
click at [118, 108] on select "Select 2026 2025 2024 2023 2022 2021 2020 2019 2018 2017 2016 2015 2014 2013 20…" at bounding box center [171, 119] width 106 height 23
click at [263, 119] on input "text" at bounding box center [288, 119] width 105 height 22
click at [345, 249] on div "Liens Select" at bounding box center [376, 266] width 176 height 35
drag, startPoint x: 580, startPoint y: 319, endPoint x: 559, endPoint y: 299, distance: 29.3
click at [581, 319] on button "Save & Close" at bounding box center [596, 330] width 77 height 24
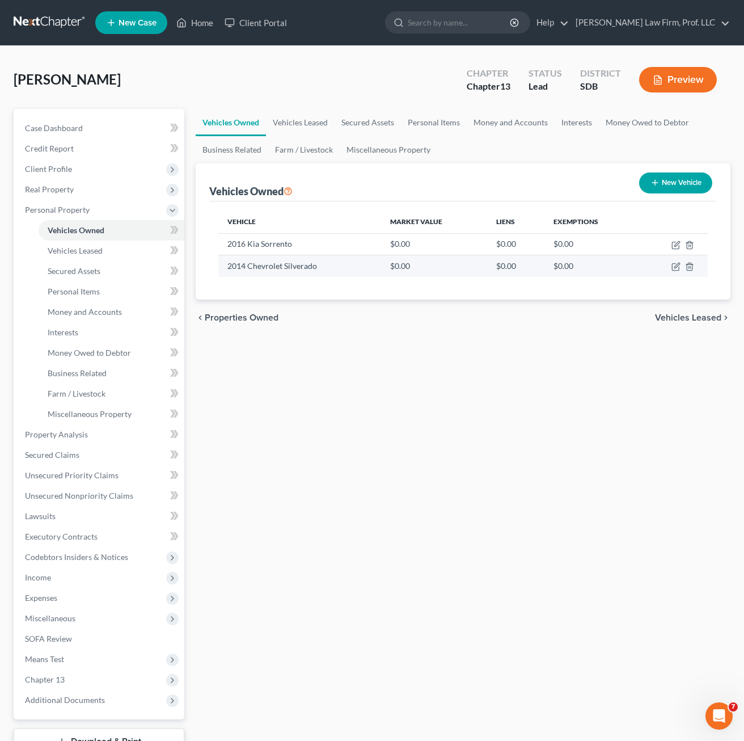
drag, startPoint x: 324, startPoint y: 387, endPoint x: 349, endPoint y: 271, distance: 118.4
click at [324, 387] on div "Vehicles Owned Vehicles Leased Secured Assets Personal Items Money and Accounts…" at bounding box center [463, 446] width 546 height 675
click at [268, 387] on div "Vehicles Owned Vehicles Leased Secured Assets Personal Items Money and Accounts…" at bounding box center [463, 446] width 546 height 675
click at [397, 415] on div "Vehicles Owned Vehicles Leased Secured Assets Personal Items Money and Accounts…" at bounding box center [463, 446] width 546 height 675
click at [653, 184] on icon "button" at bounding box center [654, 182] width 9 height 9
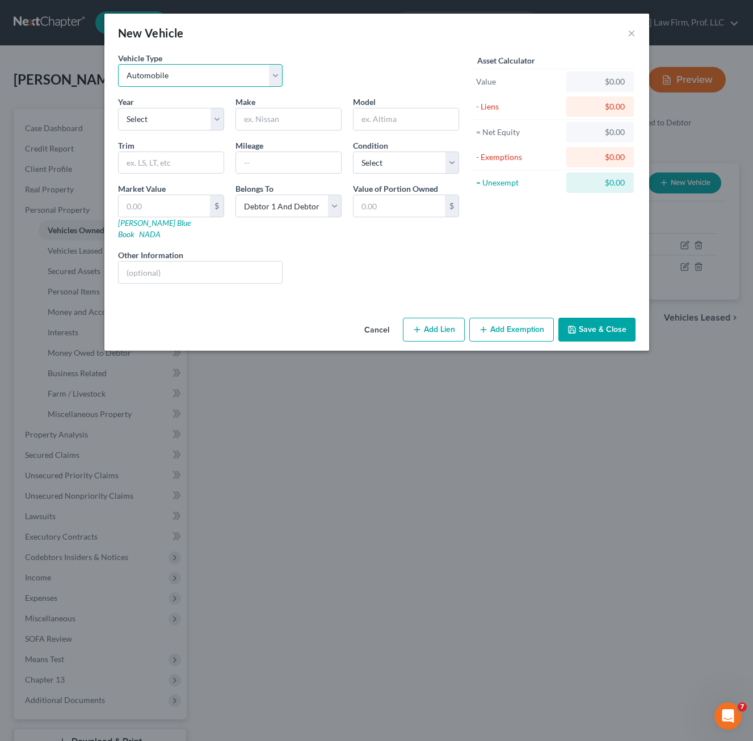
click at [211, 78] on select "Select Automobile Truck Trailer Watercraft Aircraft Motor Home Atv Other Vehicle" at bounding box center [200, 75] width 165 height 23
click at [118, 64] on select "Select Automobile Truck Trailer Watercraft Aircraft Motor Home Atv Other Vehicle" at bounding box center [200, 75] width 165 height 23
click at [174, 119] on select "Select 2026 2025 2024 2023 2022 2021 2020 2019 2018 2017 2016 2015 2014 2013 20…" at bounding box center [171, 119] width 106 height 23
click at [118, 108] on select "Select 2026 2025 2024 2023 2022 2021 2020 2019 2018 2017 2016 2015 2014 2013 20…" at bounding box center [171, 119] width 106 height 23
click at [265, 127] on input "text" at bounding box center [288, 119] width 105 height 22
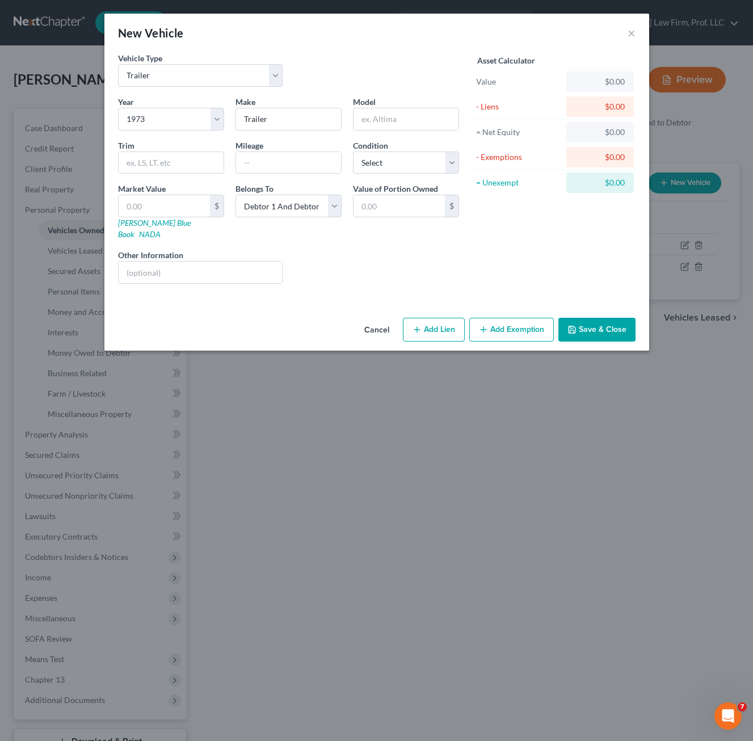
click at [577, 313] on div "Cancel Add Lien Add Lease Add Exemption Save & Close" at bounding box center [376, 331] width 544 height 37
click at [581, 318] on button "Save & Close" at bounding box center [596, 330] width 77 height 24
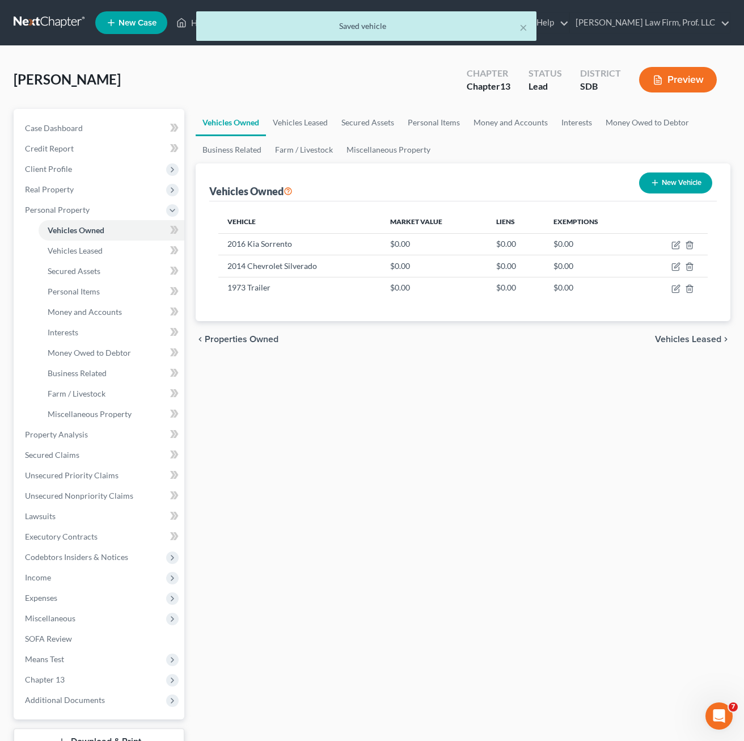
click at [282, 320] on div "Vehicle Market Value Liens Exemptions 2016 Kia Sorrento $0.00 $0.00 $0.00 2014 …" at bounding box center [463, 261] width 508 height 120
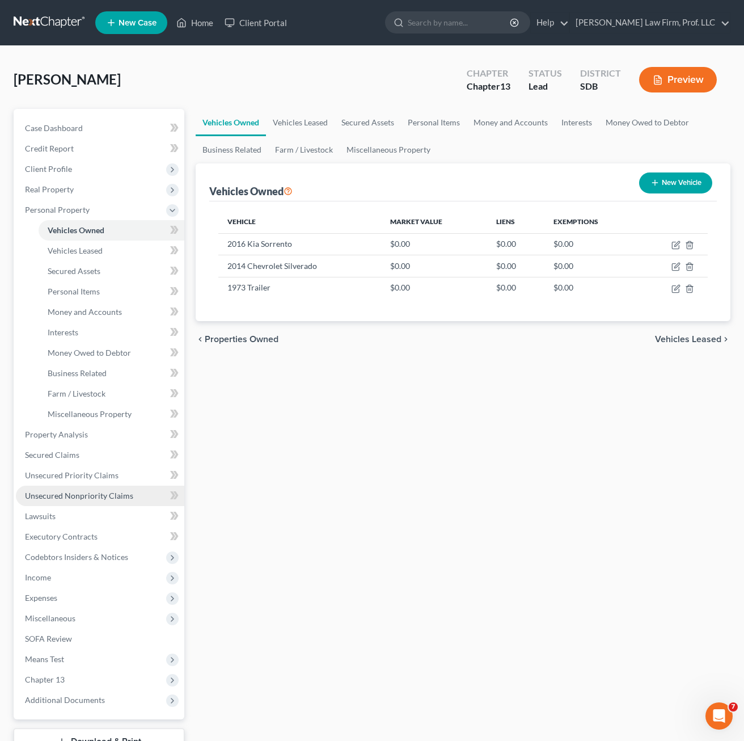
click at [109, 495] on span "Unsecured Nonpriority Claims" at bounding box center [79, 496] width 108 height 10
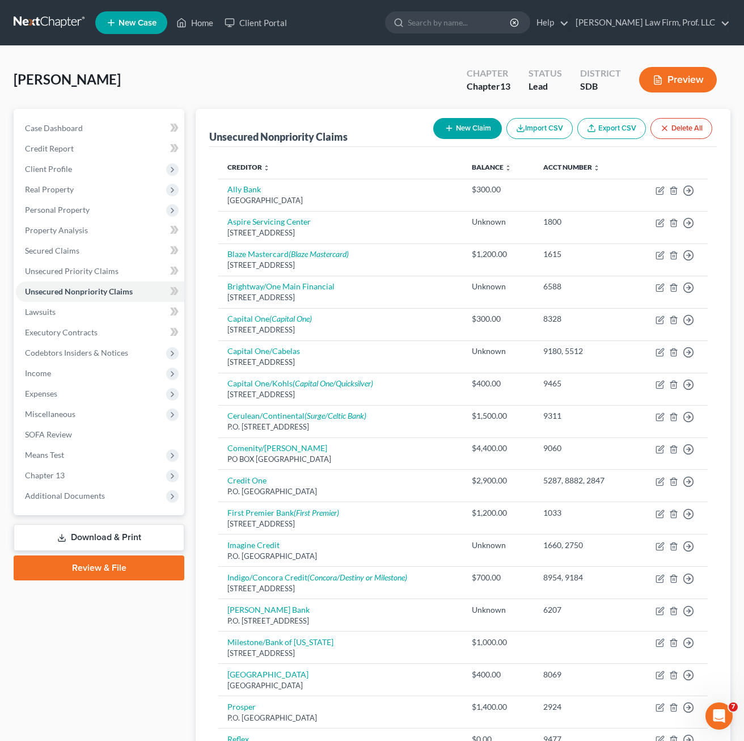
click at [466, 135] on button "New Claim" at bounding box center [467, 128] width 69 height 21
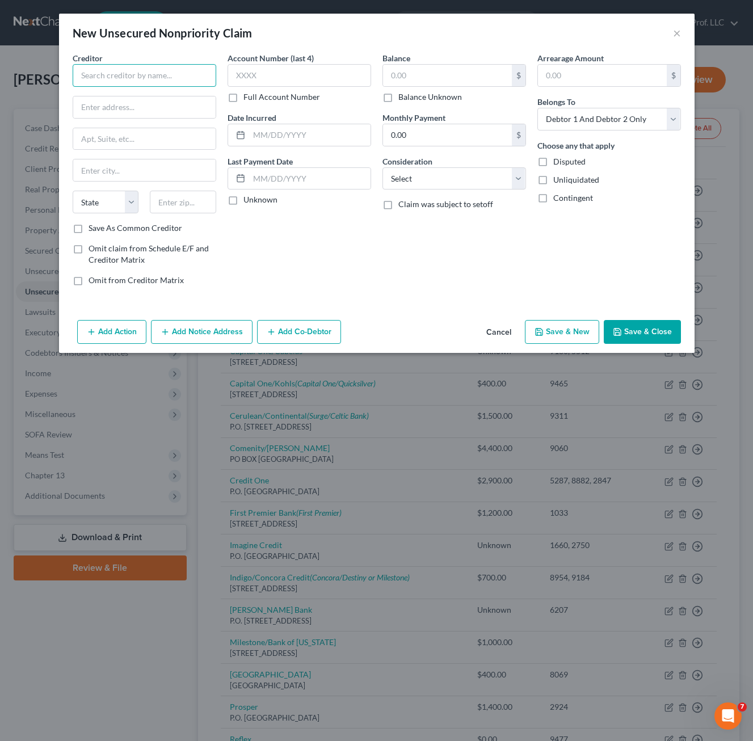
click at [143, 84] on input "text" at bounding box center [144, 75] width 143 height 23
click at [135, 104] on div "[STREET_ADDRESS]" at bounding box center [141, 106] width 118 height 10
click at [342, 75] on input "text" at bounding box center [298, 75] width 143 height 23
click at [427, 69] on input "text" at bounding box center [447, 76] width 129 height 22
drag, startPoint x: 416, startPoint y: 191, endPoint x: 458, endPoint y: 191, distance: 41.4
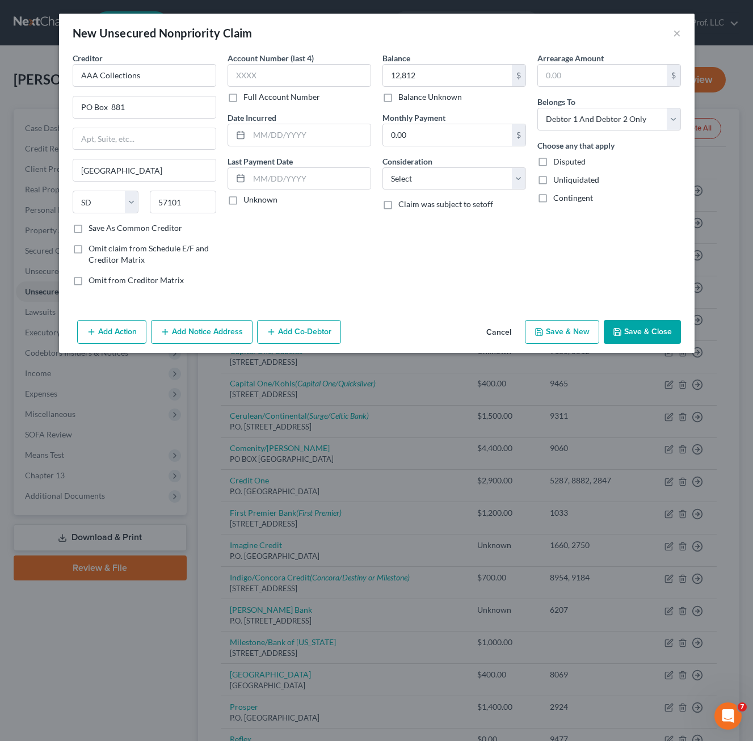
click at [416, 190] on div "Balance 12,812.00 $ Balance Unknown Balance Undetermined 12,812 $ Balance Unkno…" at bounding box center [454, 173] width 155 height 243
click at [421, 184] on select "Select Cable / Satellite Services Collection Agency Credit Card Debt Debt Couns…" at bounding box center [453, 178] width 143 height 23
click at [382, 167] on select "Select Cable / Satellite Services Collection Agency Credit Card Debt Debt Couns…" at bounding box center [453, 178] width 143 height 23
click at [529, 264] on div "Balance 12,812.00 $ Balance Unknown Balance Undetermined 12,812 $ Balance Unkno…" at bounding box center [454, 173] width 155 height 243
click at [654, 331] on button "Save & Close" at bounding box center [641, 332] width 77 height 24
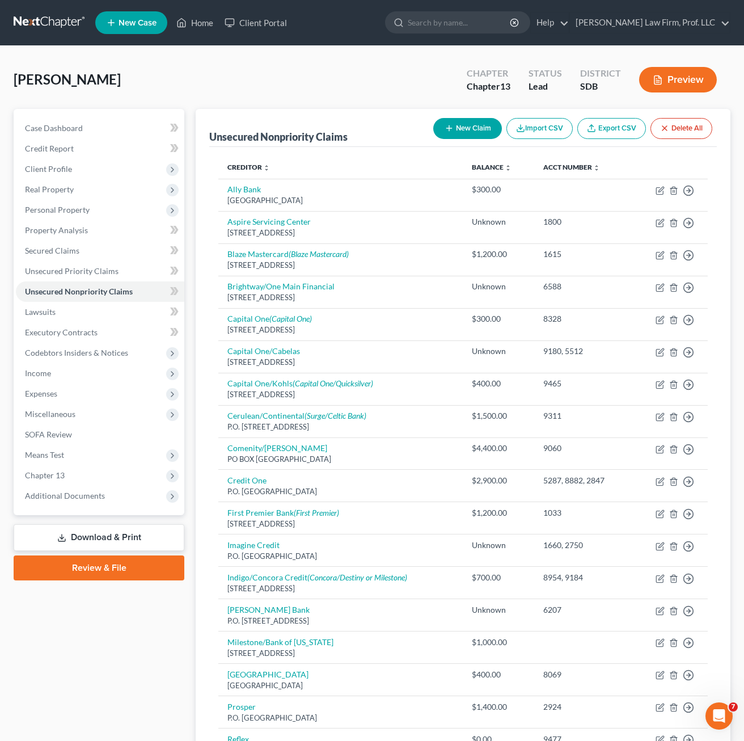
click at [458, 127] on button "New Claim" at bounding box center [467, 128] width 69 height 21
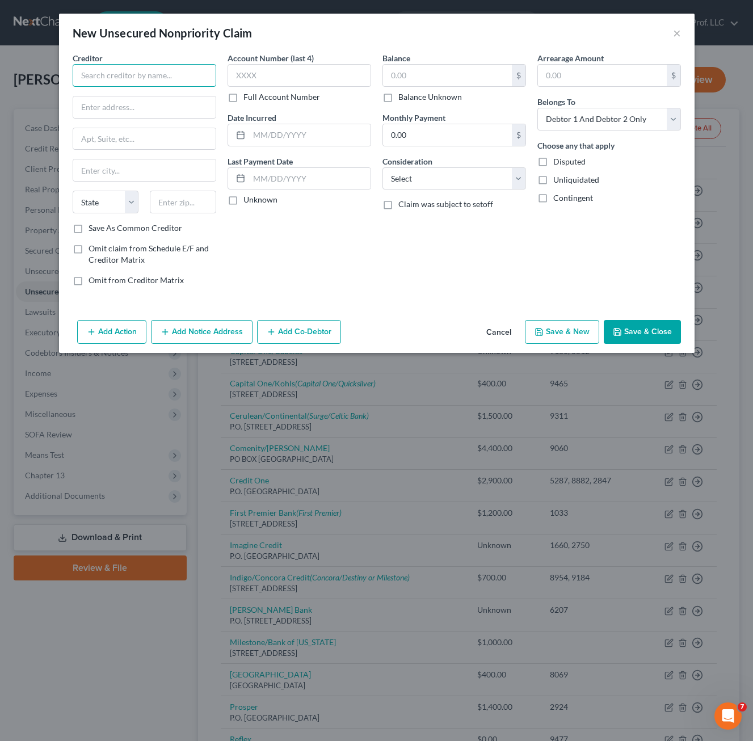
click at [183, 69] on input "text" at bounding box center [144, 75] width 143 height 23
drag, startPoint x: 433, startPoint y: 77, endPoint x: 430, endPoint y: 84, distance: 7.4
click at [433, 77] on input "text" at bounding box center [447, 76] width 129 height 22
drag, startPoint x: 481, startPoint y: 182, endPoint x: 487, endPoint y: 190, distance: 9.8
click at [481, 182] on select "Select Cable / Satellite Services Collection Agency Credit Card Debt Debt Couns…" at bounding box center [453, 178] width 143 height 23
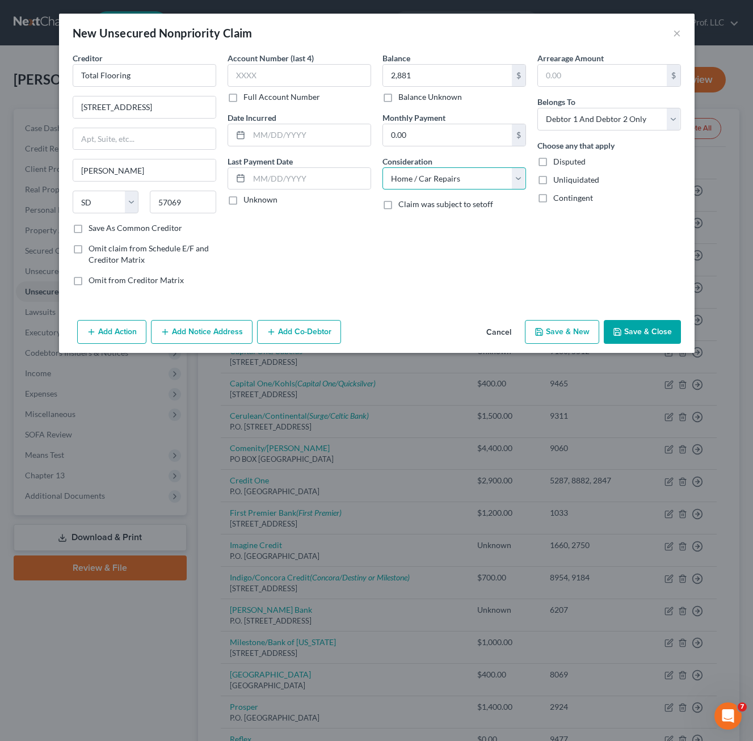
click at [382, 167] on select "Select Cable / Satellite Services Collection Agency Credit Card Debt Debt Couns…" at bounding box center [453, 178] width 143 height 23
click at [632, 327] on button "Save & Close" at bounding box center [641, 332] width 77 height 24
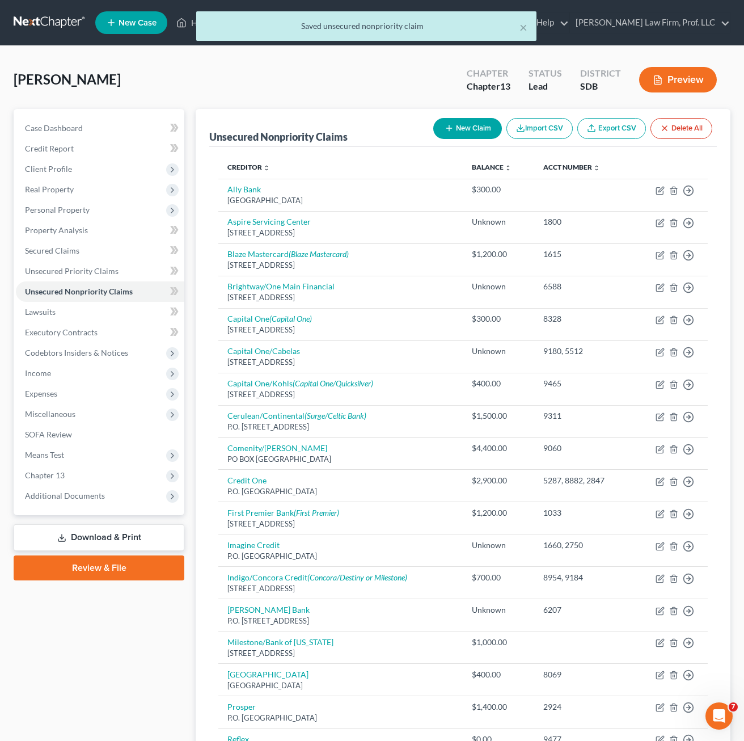
drag, startPoint x: 632, startPoint y: 327, endPoint x: 628, endPoint y: 320, distance: 8.7
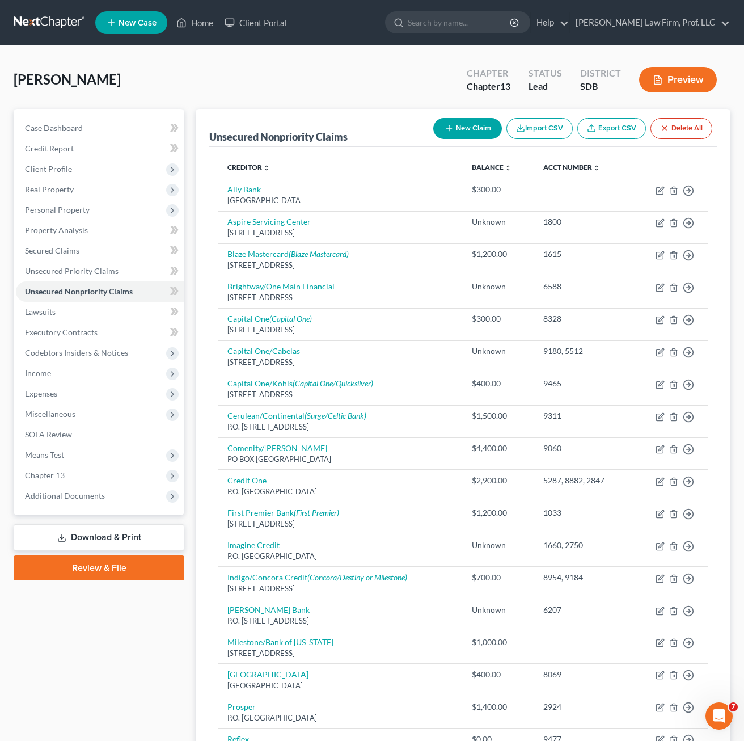
click at [448, 136] on button "New Claim" at bounding box center [467, 128] width 69 height 21
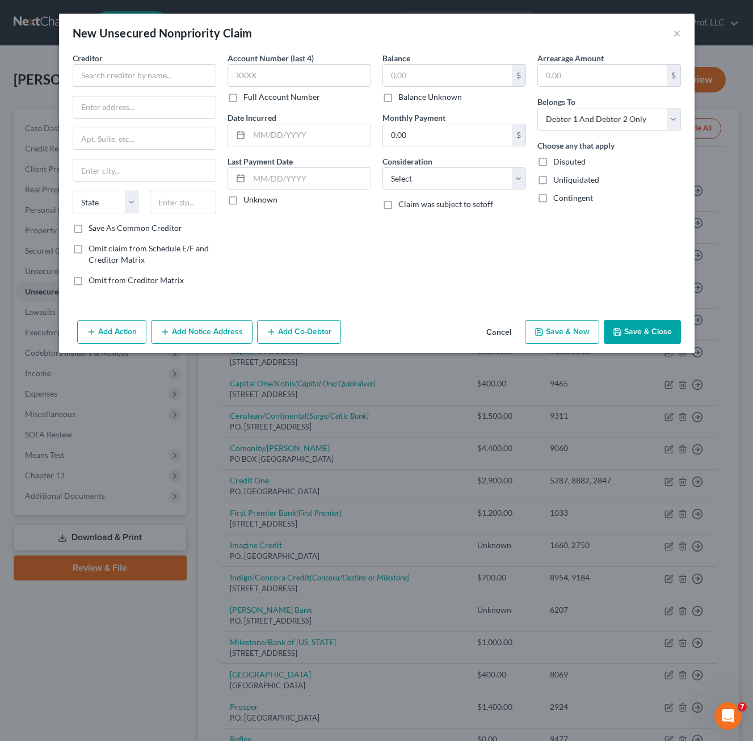
click at [123, 90] on div "Creditor * State [US_STATE] AK AR AZ CA CO [GEOGRAPHIC_DATA] DE DC [GEOGRAPHIC_…" at bounding box center [144, 137] width 143 height 170
click at [125, 79] on input "text" at bounding box center [144, 75] width 143 height 23
click at [102, 107] on input "PO BOx 495" at bounding box center [144, 107] width 142 height 22
click at [180, 202] on input "text" at bounding box center [183, 202] width 66 height 23
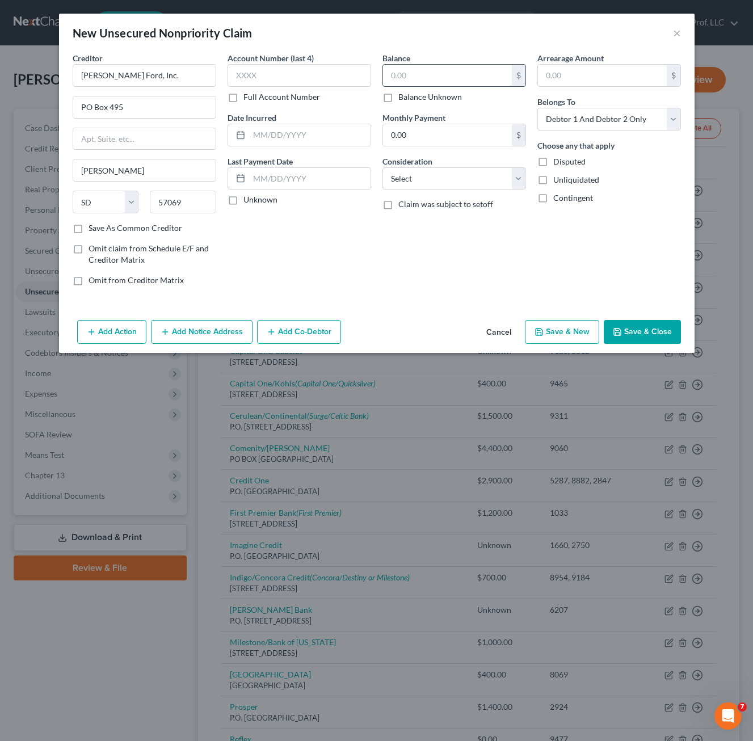
click at [428, 79] on input "text" at bounding box center [447, 76] width 129 height 22
click at [509, 185] on select "Select Cable / Satellite Services Collection Agency Credit Card Debt Debt Couns…" at bounding box center [453, 178] width 143 height 23
click at [382, 167] on select "Select Cable / Satellite Services Collection Agency Credit Card Debt Debt Couns…" at bounding box center [453, 178] width 143 height 23
click at [639, 278] on div "Arrearage Amount $ Belongs To * Select Debtor 1 Only Debtor 2 Only Debtor 1 And…" at bounding box center [608, 173] width 155 height 243
click at [663, 335] on button "Save & Close" at bounding box center [641, 332] width 77 height 24
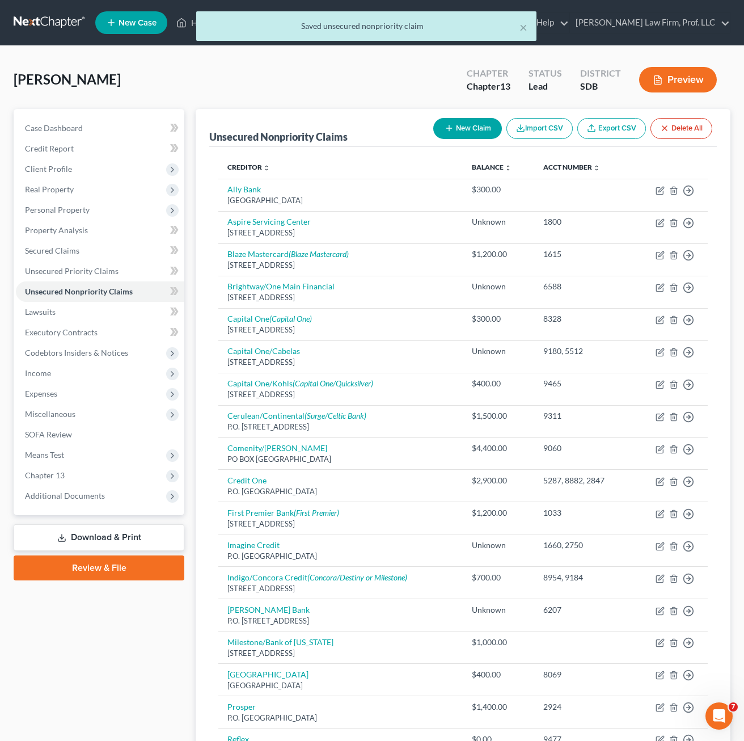
click at [476, 128] on button "New Claim" at bounding box center [467, 128] width 69 height 21
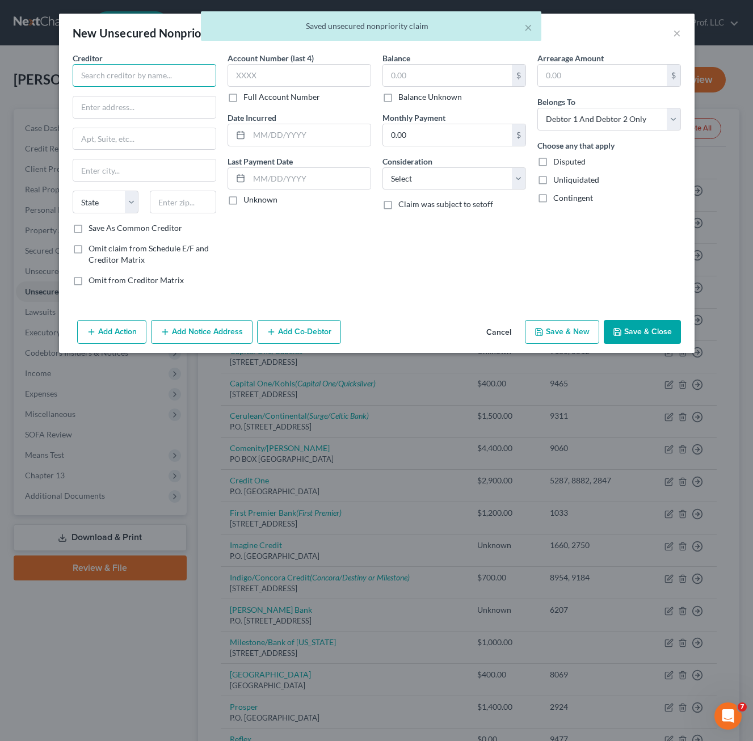
click at [185, 83] on input "text" at bounding box center [144, 75] width 143 height 23
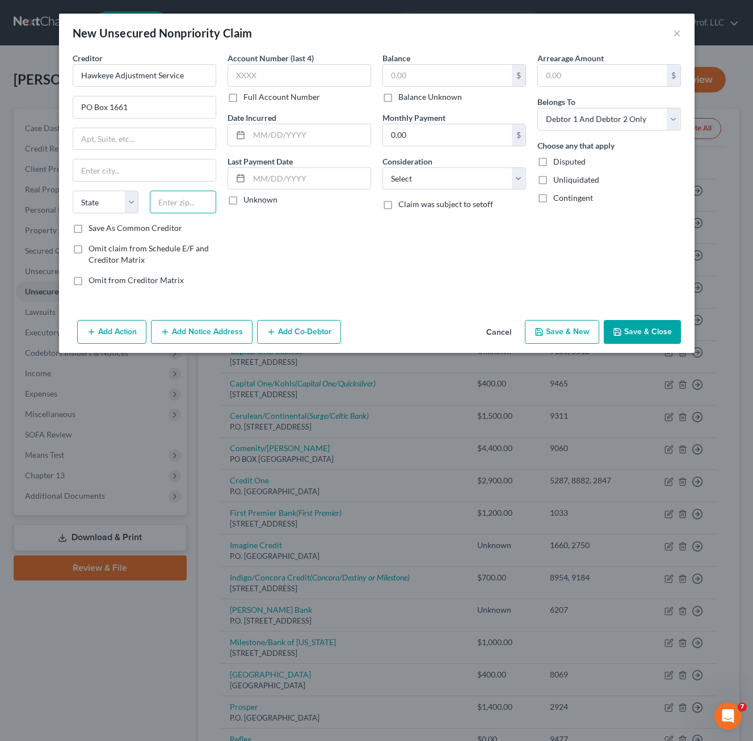
drag, startPoint x: 174, startPoint y: 199, endPoint x: 203, endPoint y: 199, distance: 29.5
click at [174, 199] on input "text" at bounding box center [183, 202] width 66 height 23
click at [88, 229] on label "Save As Common Creditor" at bounding box center [135, 227] width 94 height 11
click at [93, 229] on input "Save As Common Creditor" at bounding box center [96, 225] width 7 height 7
click at [415, 76] on input "text" at bounding box center [447, 76] width 129 height 22
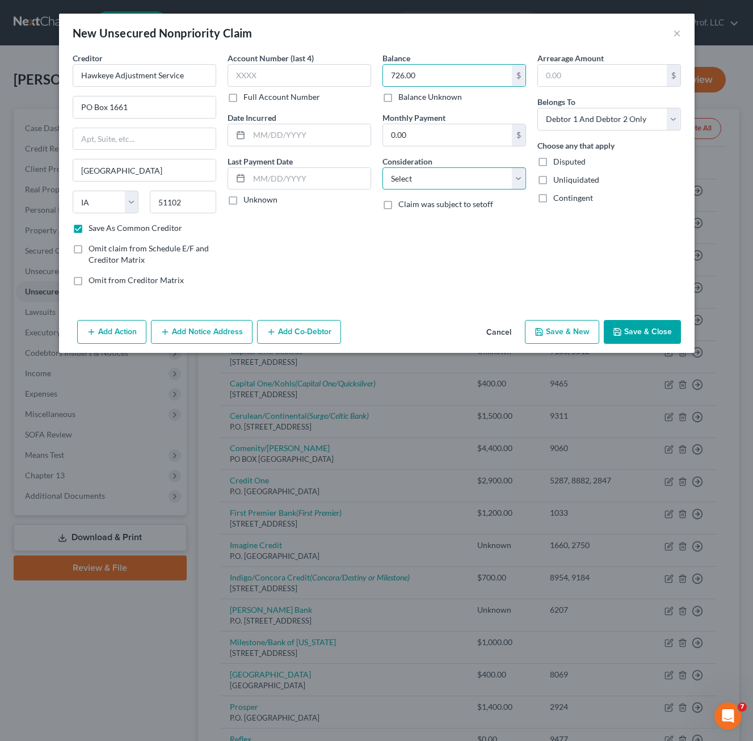
drag, startPoint x: 487, startPoint y: 173, endPoint x: 492, endPoint y: 185, distance: 13.2
click at [487, 173] on select "Select Cable / Satellite Services Collection Agency Credit Card Debt Debt Couns…" at bounding box center [453, 178] width 143 height 23
drag, startPoint x: 577, startPoint y: 267, endPoint x: 640, endPoint y: 328, distance: 87.8
click at [579, 265] on div "Arrearage Amount $ Belongs To * Select Debtor 1 Only Debtor 2 Only Debtor 1 And…" at bounding box center [608, 173] width 155 height 243
click at [640, 329] on button "Save & Close" at bounding box center [641, 332] width 77 height 24
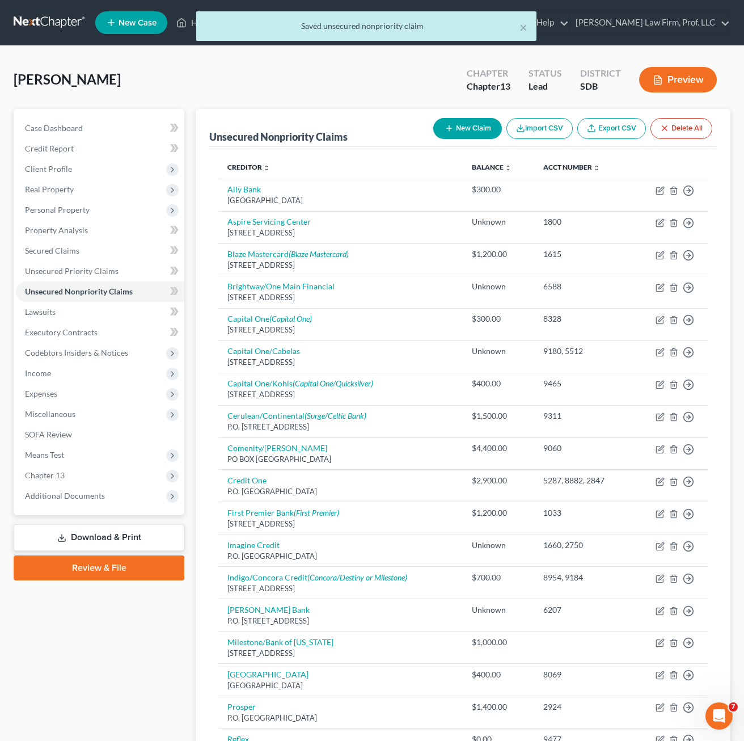
click at [465, 140] on div "New Claim Import CSV Export CSV Delete All" at bounding box center [573, 128] width 288 height 30
click at [466, 133] on button "New Claim" at bounding box center [467, 128] width 69 height 21
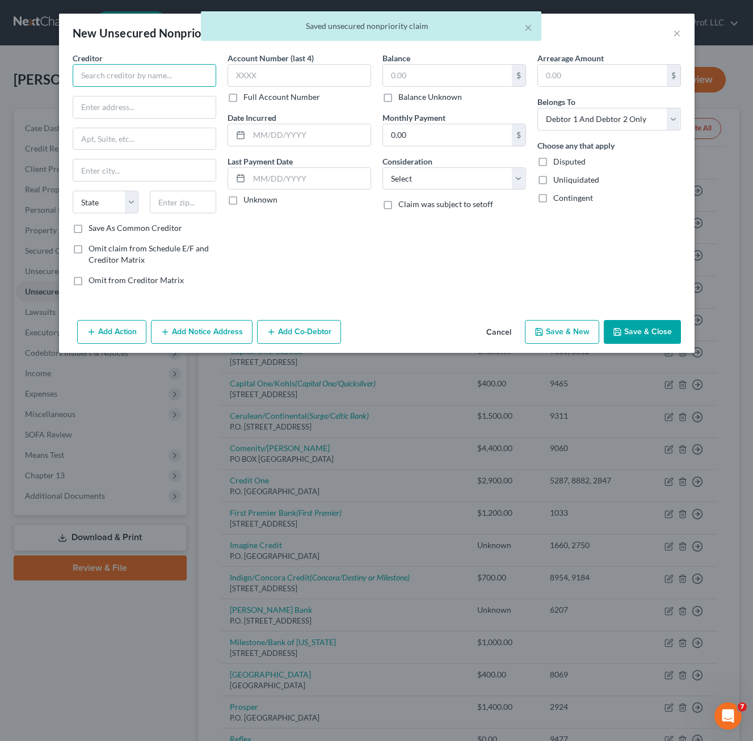
click at [164, 79] on input "text" at bounding box center [144, 75] width 143 height 23
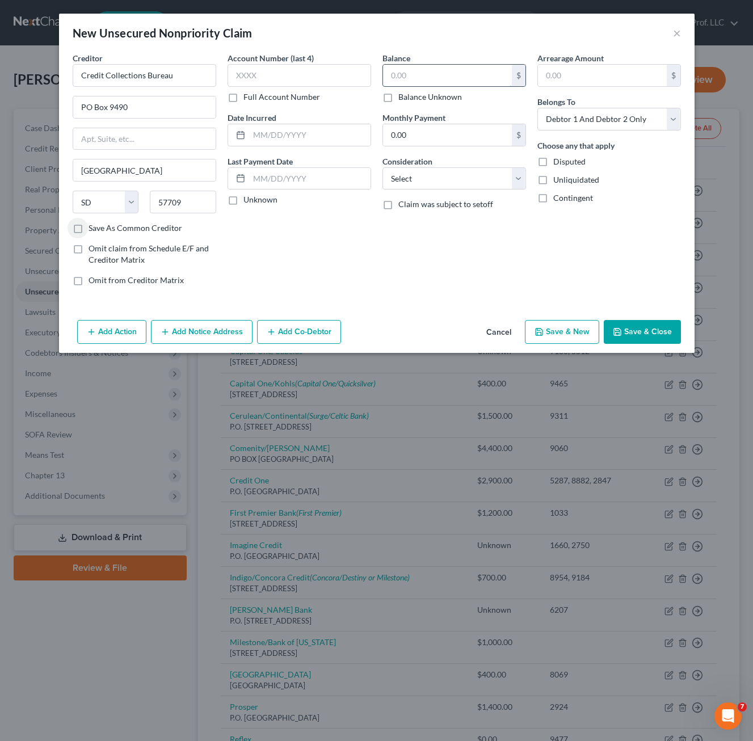
click at [472, 75] on input "text" at bounding box center [447, 76] width 129 height 22
click at [314, 78] on input "text" at bounding box center [298, 75] width 143 height 23
click at [363, 263] on div "Account Number (last 4) Full Account Number Date Incurred Last Payment Date Unk…" at bounding box center [299, 173] width 155 height 243
drag, startPoint x: 634, startPoint y: 333, endPoint x: 633, endPoint y: 324, distance: 8.5
click at [635, 333] on button "Save & Close" at bounding box center [641, 332] width 77 height 24
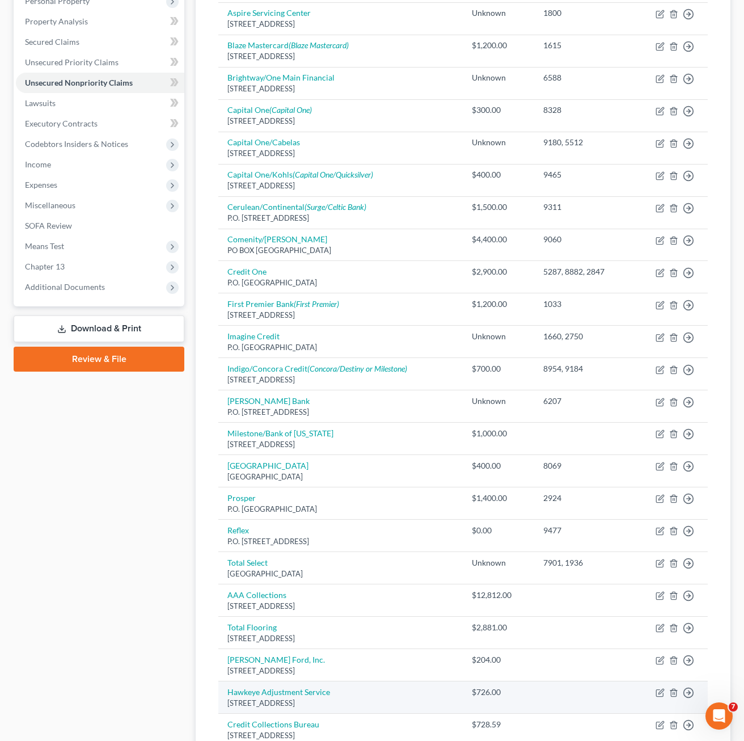
scroll to position [336, 0]
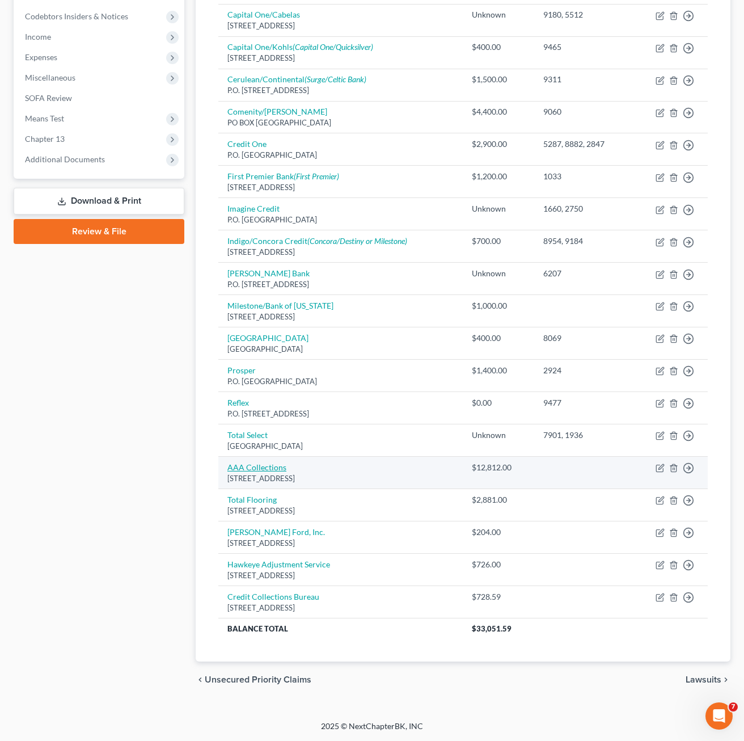
click at [258, 467] on link "AAA Collections" at bounding box center [256, 467] width 59 height 10
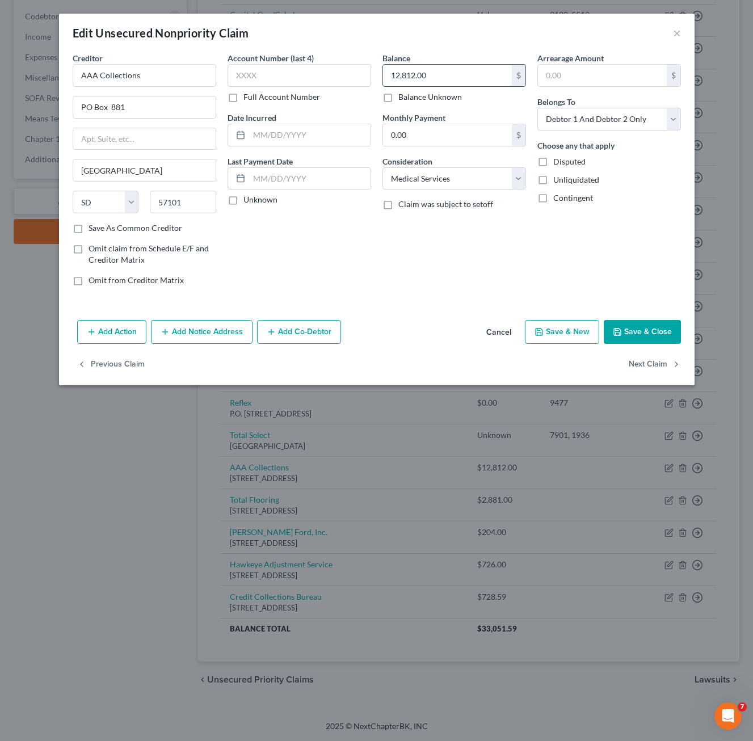
click at [458, 84] on input "12,812.00" at bounding box center [447, 76] width 129 height 22
click at [643, 320] on button "Save & Close" at bounding box center [641, 332] width 77 height 24
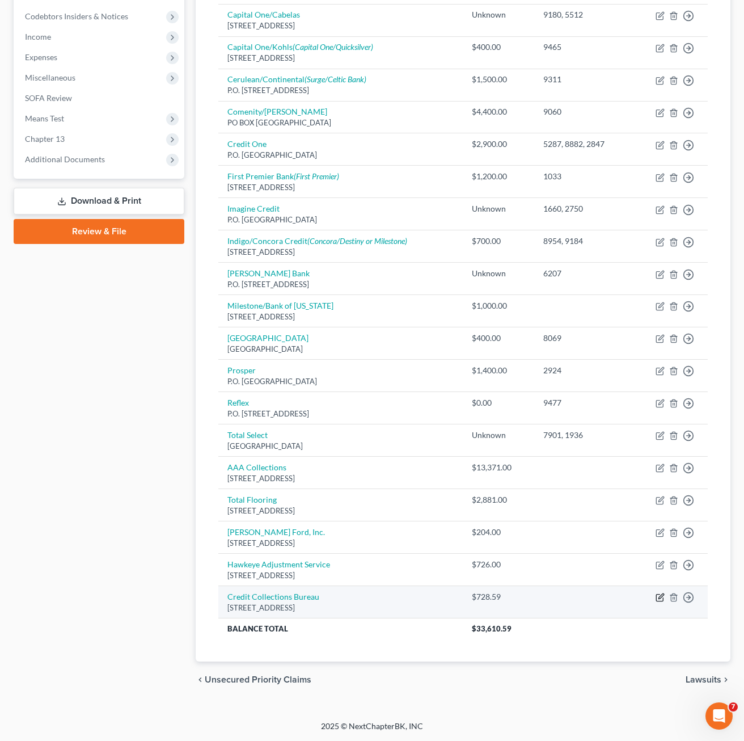
click at [658, 595] on icon "button" at bounding box center [660, 597] width 9 height 9
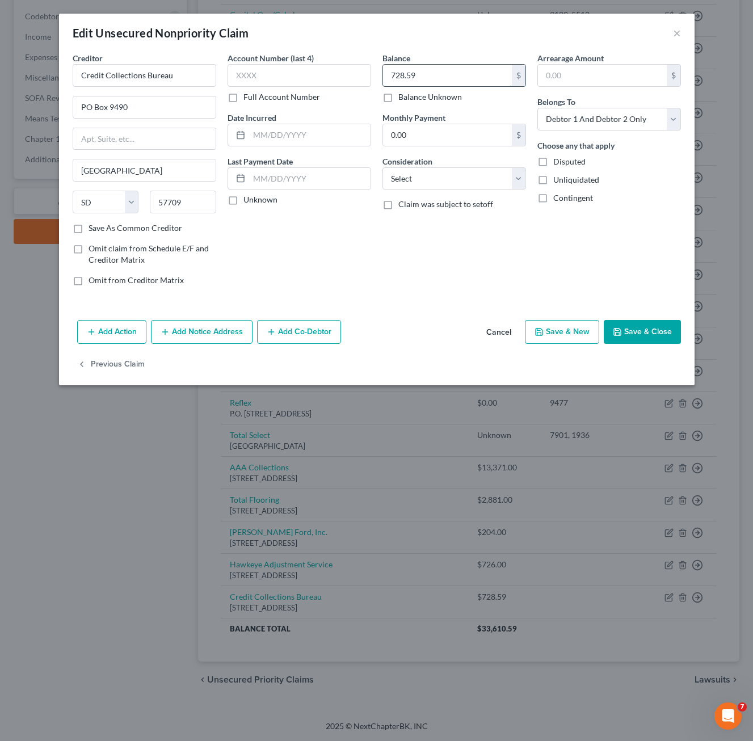
click at [421, 81] on input "728.59" at bounding box center [447, 76] width 129 height 22
click at [653, 310] on div "Creditor * Credit Collections Bureau PO Box 9490 [GEOGRAPHIC_DATA] [US_STATE] A…" at bounding box center [376, 183] width 635 height 263
click at [653, 326] on button "Save & Close" at bounding box center [641, 332] width 77 height 24
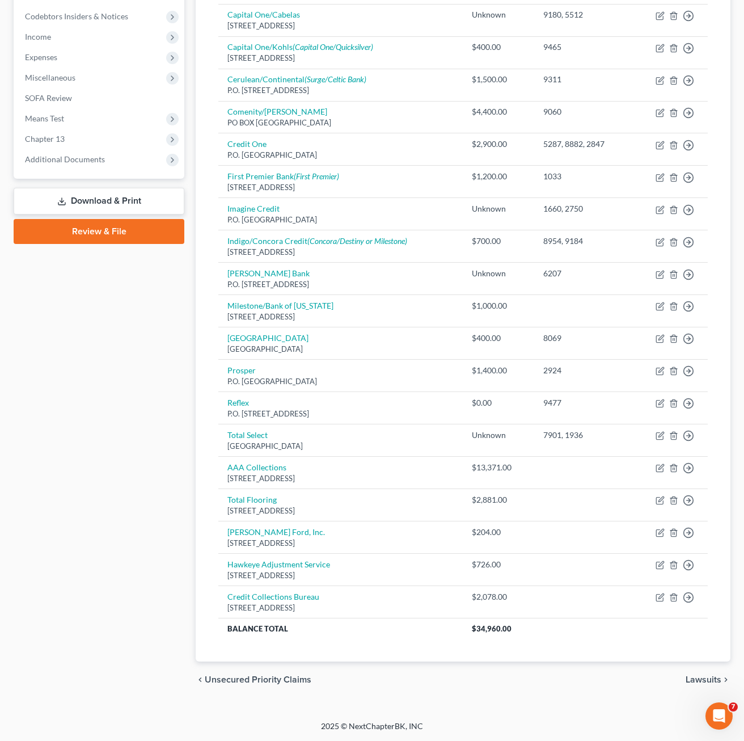
drag, startPoint x: 176, startPoint y: 504, endPoint x: 169, endPoint y: 299, distance: 204.9
click at [176, 504] on div "Case Dashboard Payments Invoices Payments Payments Credit Report Client Profile" at bounding box center [99, 235] width 182 height 925
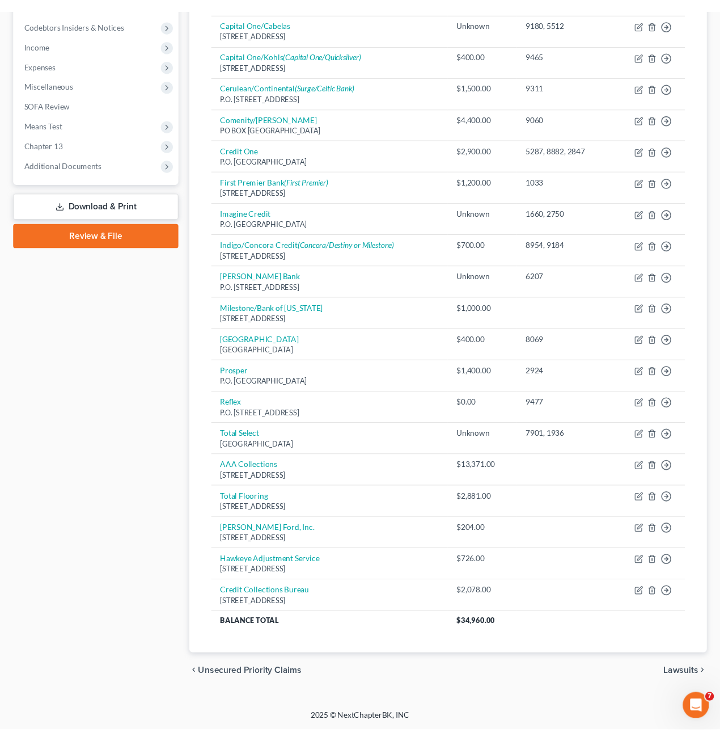
scroll to position [0, 0]
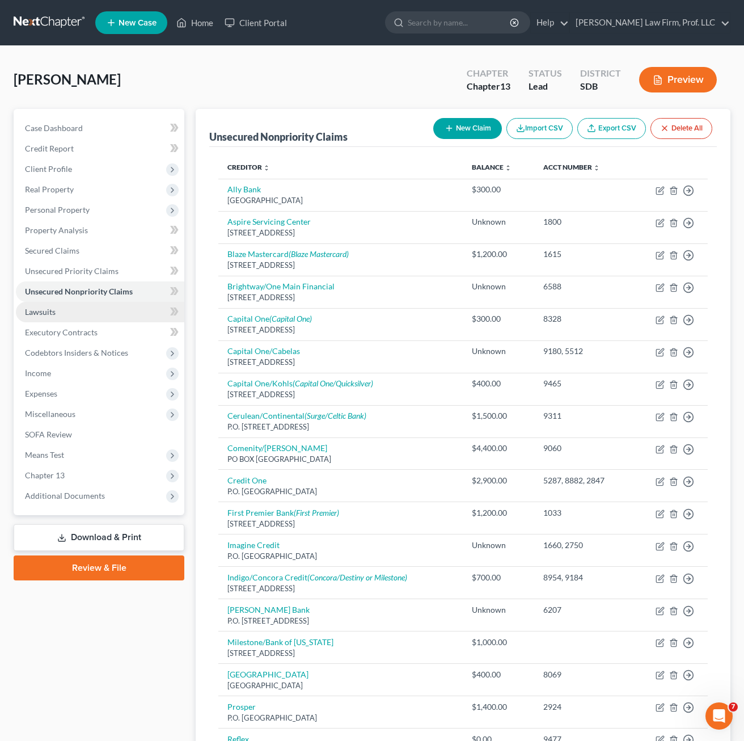
click at [48, 309] on span "Lawsuits" at bounding box center [40, 312] width 31 height 10
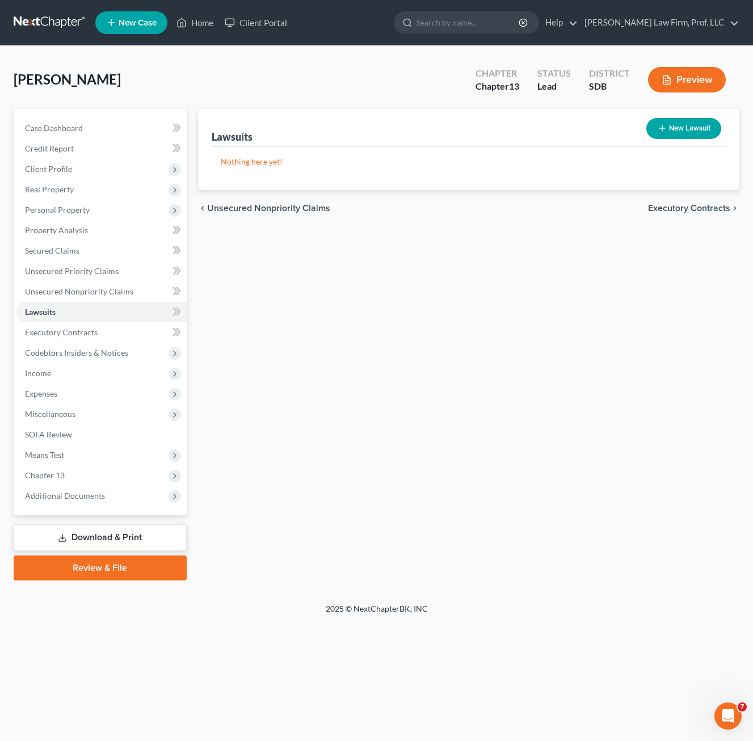
click at [664, 132] on icon "button" at bounding box center [661, 128] width 9 height 9
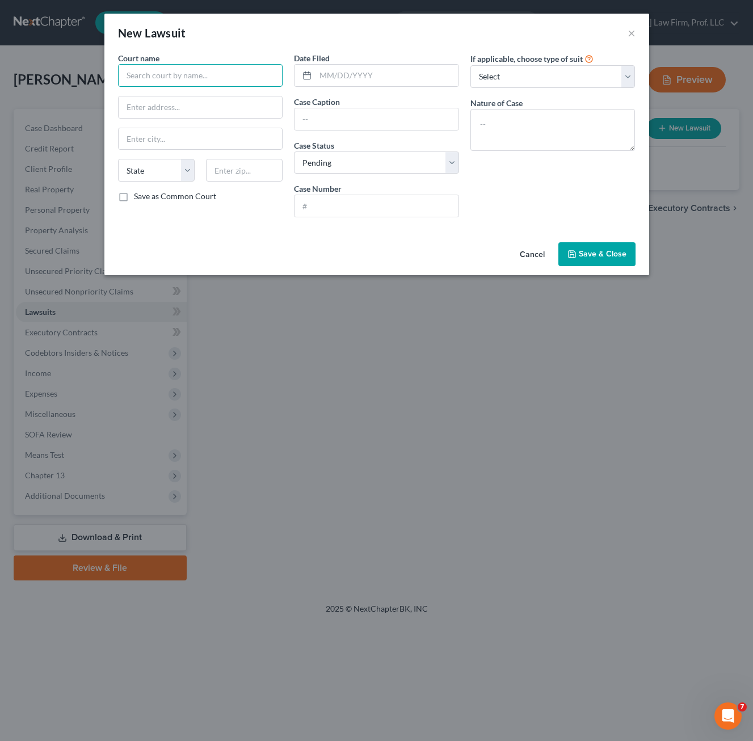
drag, startPoint x: 190, startPoint y: 77, endPoint x: 201, endPoint y: 78, distance: 10.8
click at [190, 76] on input "text" at bounding box center [200, 75] width 165 height 23
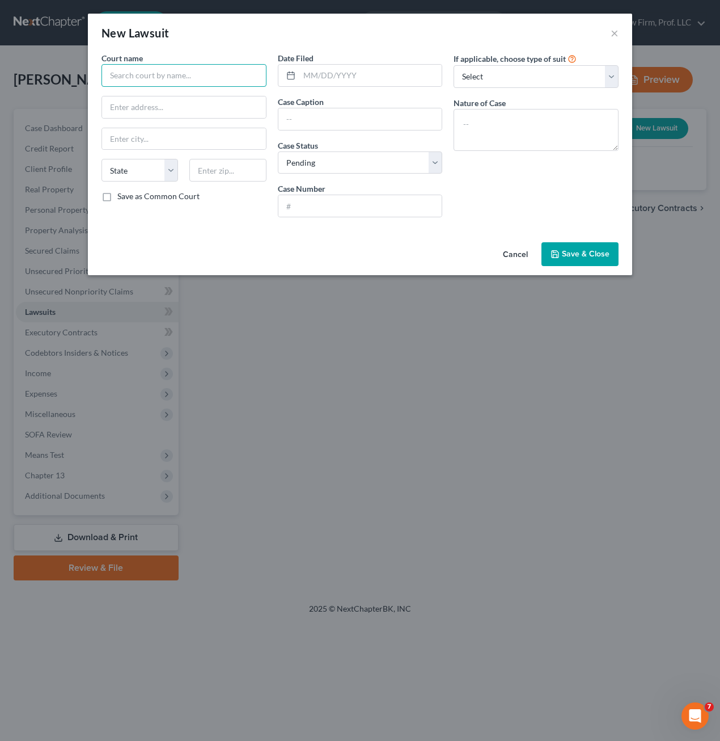
click at [182, 68] on input "text" at bounding box center [184, 75] width 165 height 23
click at [375, 76] on input "text" at bounding box center [370, 76] width 143 height 22
drag, startPoint x: 331, startPoint y: 115, endPoint x: 334, endPoint y: 125, distance: 10.6
click at [331, 115] on input "text" at bounding box center [360, 119] width 164 height 22
paste input "LVNV FUNDING LLC vs. [PERSON_NAME]"
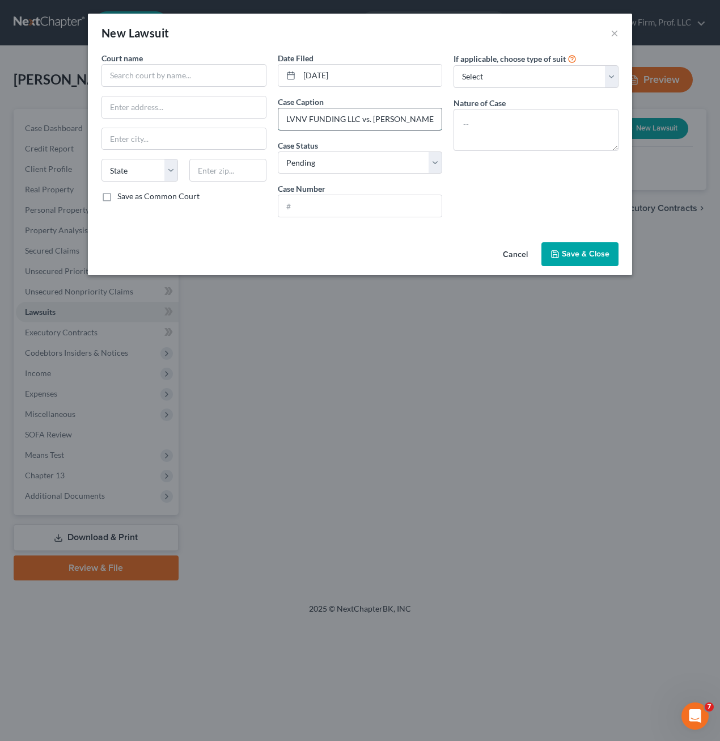
scroll to position [0, 9]
click at [305, 171] on select "Select Pending On Appeal Concluded" at bounding box center [360, 162] width 165 height 23
drag, startPoint x: 325, startPoint y: 165, endPoint x: 21, endPoint y: 231, distance: 311.1
click at [325, 165] on select "Select Pending On Appeal Concluded" at bounding box center [360, 162] width 165 height 23
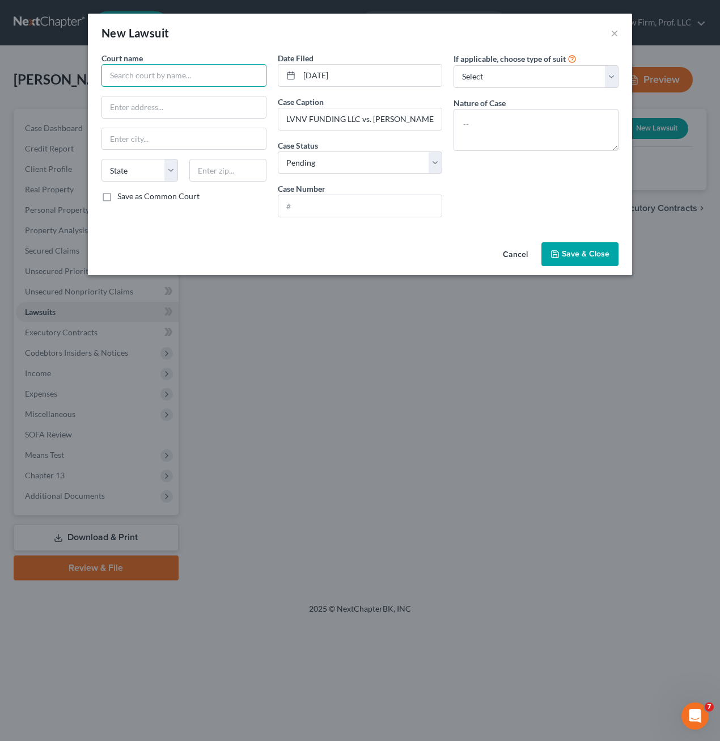
click at [130, 76] on input "text" at bounding box center [184, 75] width 165 height 23
click at [352, 202] on input "text" at bounding box center [360, 206] width 164 height 22
paste input "13CIV25-000200"
click at [281, 239] on div "Cancel Save & Close" at bounding box center [360, 256] width 544 height 37
click at [559, 125] on textarea at bounding box center [536, 130] width 165 height 42
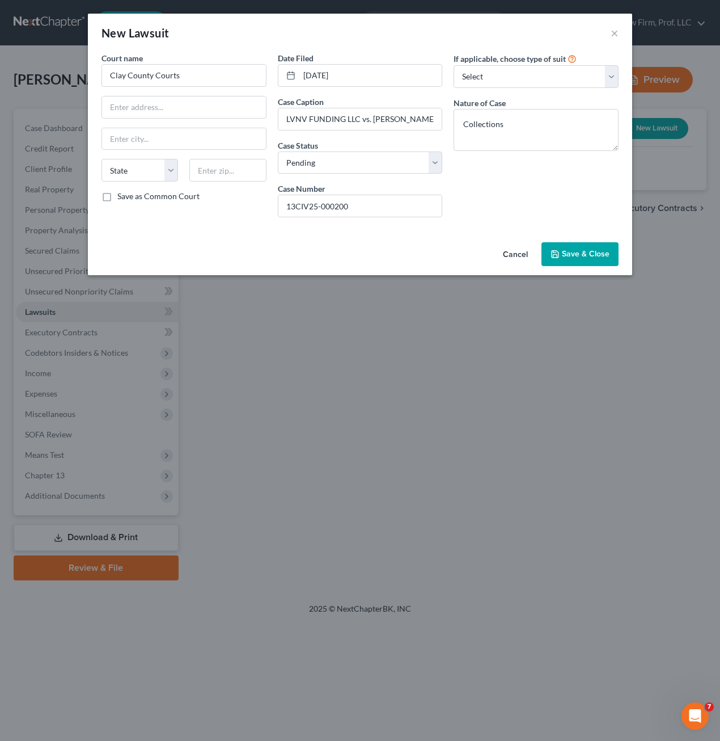
click at [570, 257] on span "Save & Close" at bounding box center [586, 254] width 48 height 10
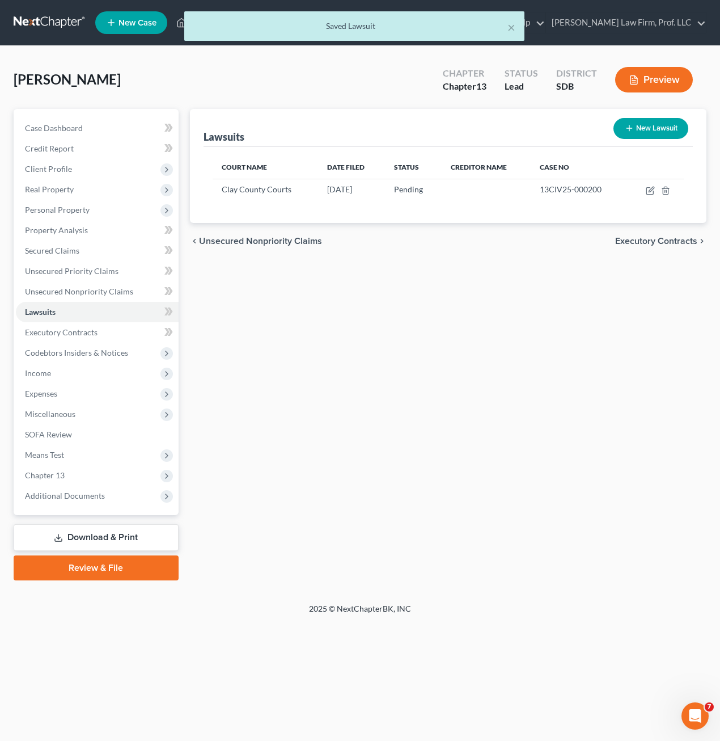
drag, startPoint x: 462, startPoint y: 318, endPoint x: 665, endPoint y: 134, distance: 273.4
click at [463, 317] on div "Lawsuits New Lawsuit Court Name Date Filed Status Creditor Name Case No Clay Co…" at bounding box center [448, 344] width 529 height 471
click at [665, 134] on button "New Lawsuit" at bounding box center [651, 128] width 75 height 21
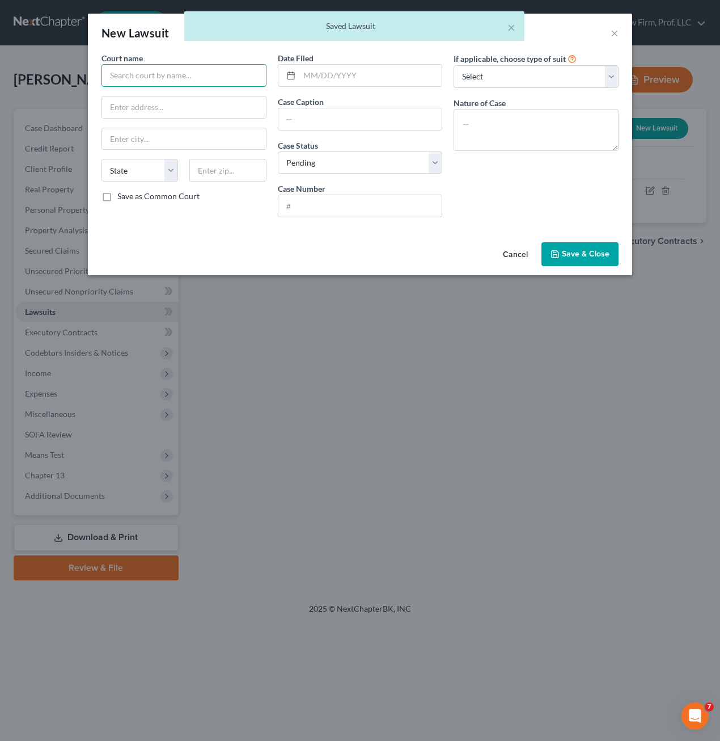
click at [185, 74] on input "text" at bounding box center [184, 75] width 165 height 23
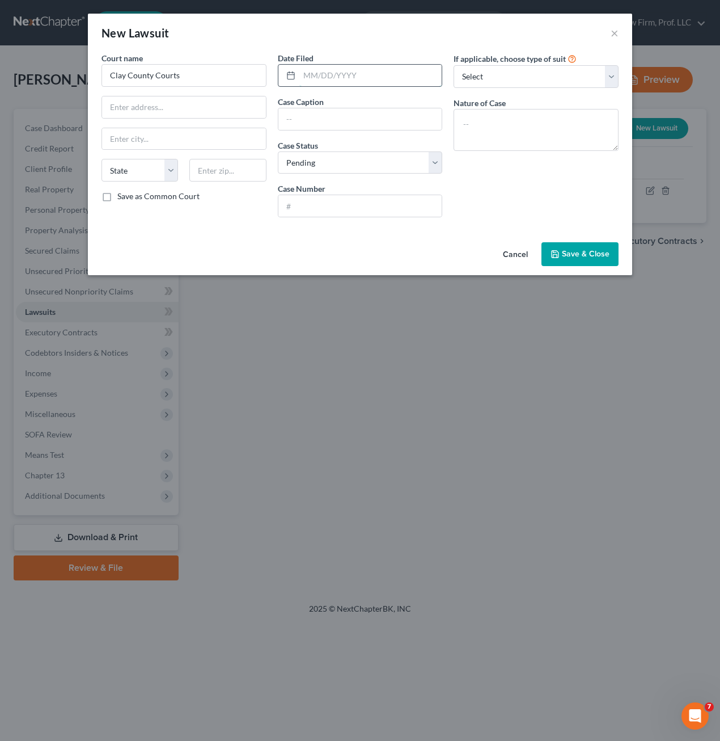
click at [347, 71] on input "text" at bounding box center [370, 76] width 143 height 22
drag, startPoint x: 307, startPoint y: 77, endPoint x: 324, endPoint y: 80, distance: 17.4
click at [309, 75] on input "[DATE]" at bounding box center [370, 76] width 143 height 22
drag, startPoint x: 340, startPoint y: 120, endPoint x: 6, endPoint y: 193, distance: 341.9
click at [340, 120] on input "text" at bounding box center [360, 119] width 164 height 22
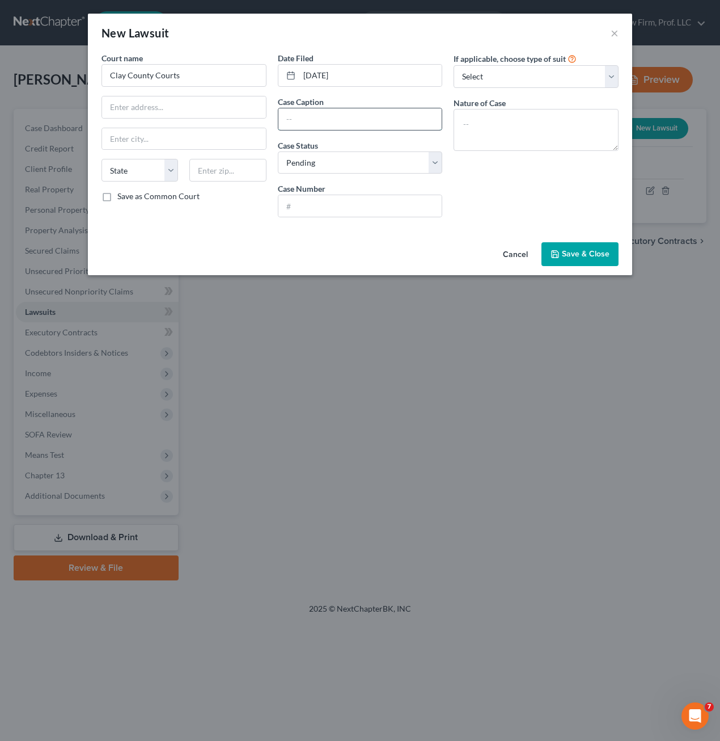
drag, startPoint x: 317, startPoint y: 112, endPoint x: 331, endPoint y: 122, distance: 16.7
click at [317, 112] on input "text" at bounding box center [360, 119] width 164 height 22
paste input "CREDIT COLLECTIONS BUREAU vs. [PERSON_NAME], [PERSON_NAME]"
click at [355, 204] on input "text" at bounding box center [360, 206] width 164 height 22
paste input "13SMC24-000109"
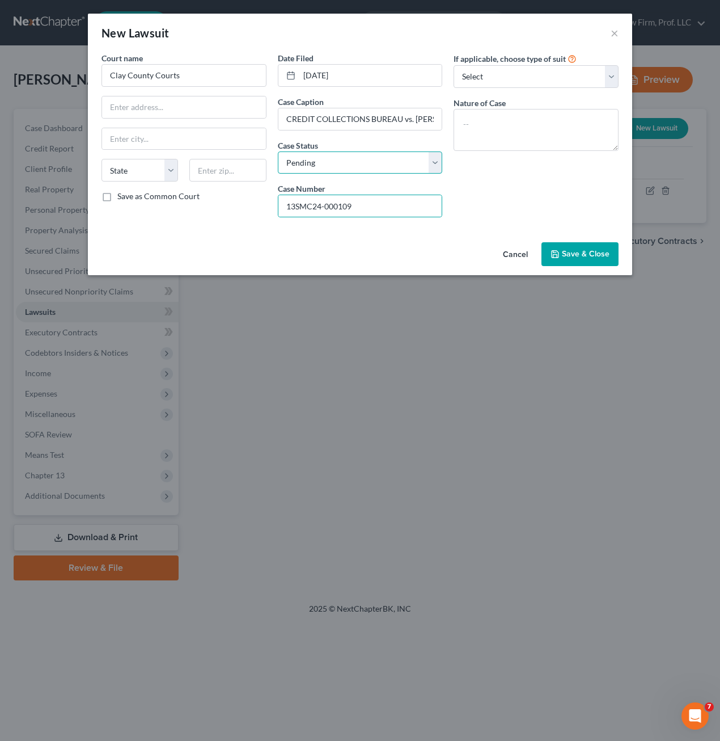
click at [402, 160] on select "Select Pending On Appeal Concluded" at bounding box center [360, 162] width 165 height 23
click at [278, 151] on select "Select Pending On Appeal Concluded" at bounding box center [360, 162] width 165 height 23
drag, startPoint x: 512, startPoint y: 153, endPoint x: 514, endPoint y: 132, distance: 21.1
click at [512, 152] on div "If applicable, choose type of suit Select Repossession Garnishment Foreclosure …" at bounding box center [536, 139] width 176 height 174
click at [510, 139] on textarea at bounding box center [536, 130] width 165 height 42
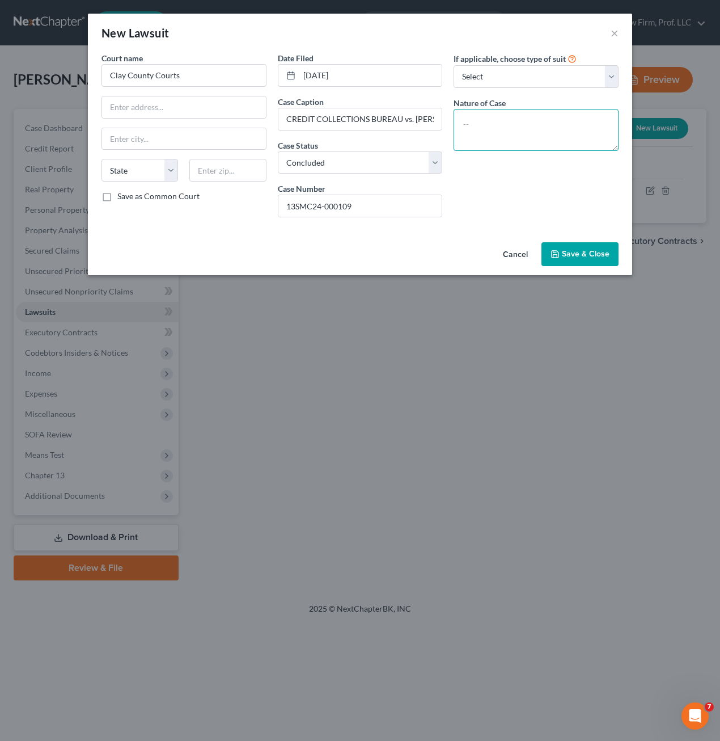
click at [514, 132] on textarea at bounding box center [536, 130] width 165 height 42
click at [585, 267] on div "Cancel Save & Close" at bounding box center [360, 256] width 544 height 37
click at [588, 259] on button "Save & Close" at bounding box center [580, 254] width 77 height 24
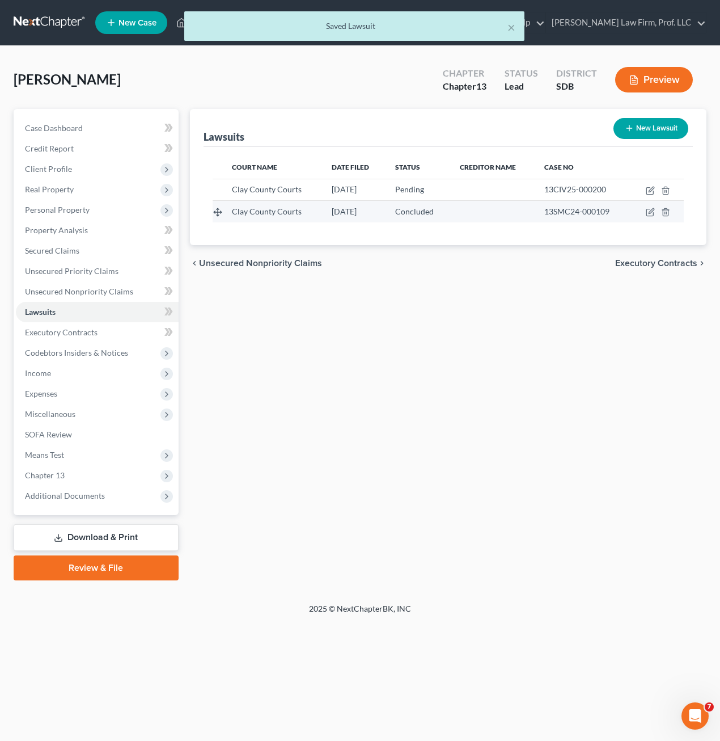
drag, startPoint x: 612, startPoint y: 443, endPoint x: 426, endPoint y: 204, distance: 303.9
click at [612, 441] on div "Lawsuits New Lawsuit Court Name Date Filed Status Creditor Name Case No Clay Co…" at bounding box center [448, 344] width 529 height 471
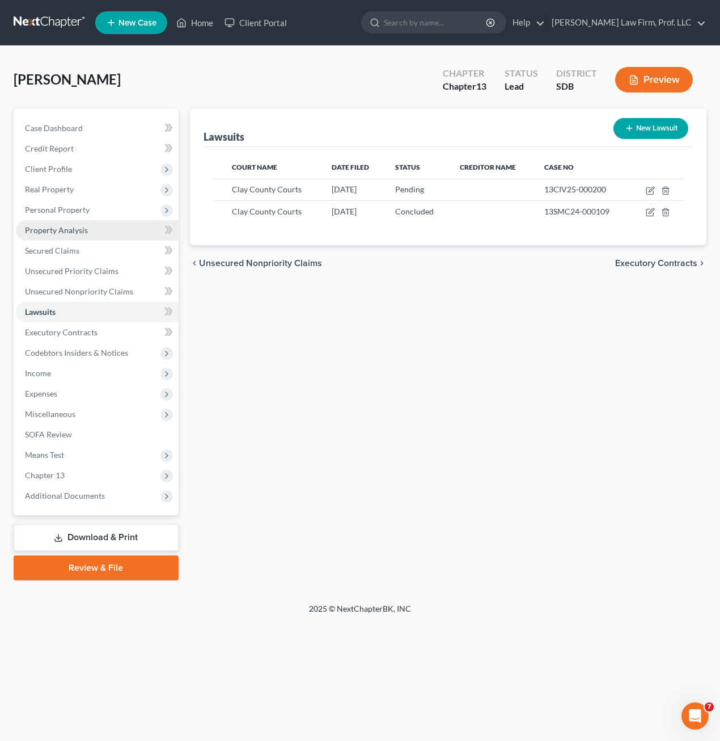
drag, startPoint x: 379, startPoint y: 334, endPoint x: 125, endPoint y: 236, distance: 272.3
click at [380, 334] on div "Lawsuits New Lawsuit Court Name Date Filed Status Creditor Name Case No Clay Co…" at bounding box center [448, 344] width 529 height 471
click at [98, 289] on span "Unsecured Nonpriority Claims" at bounding box center [79, 291] width 108 height 10
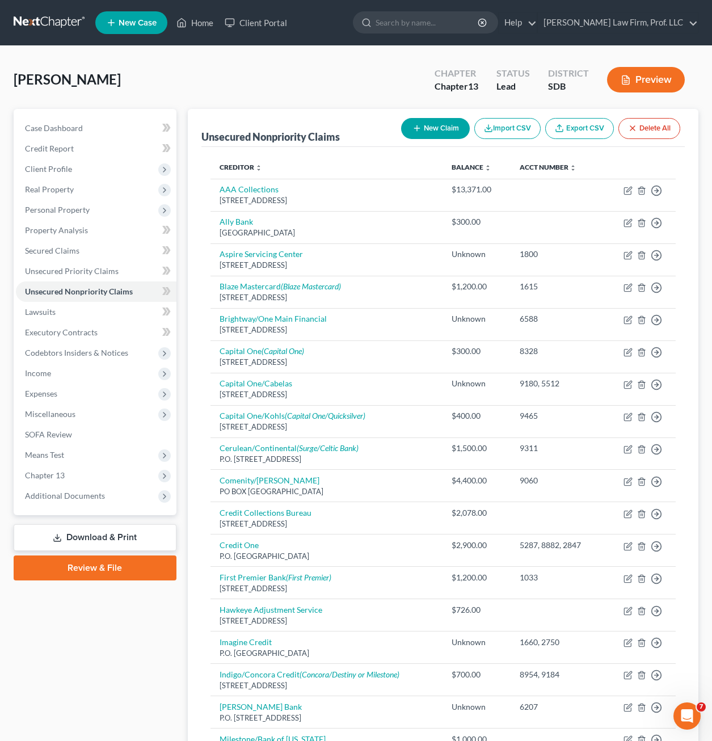
click at [437, 133] on button "New Claim" at bounding box center [435, 128] width 69 height 21
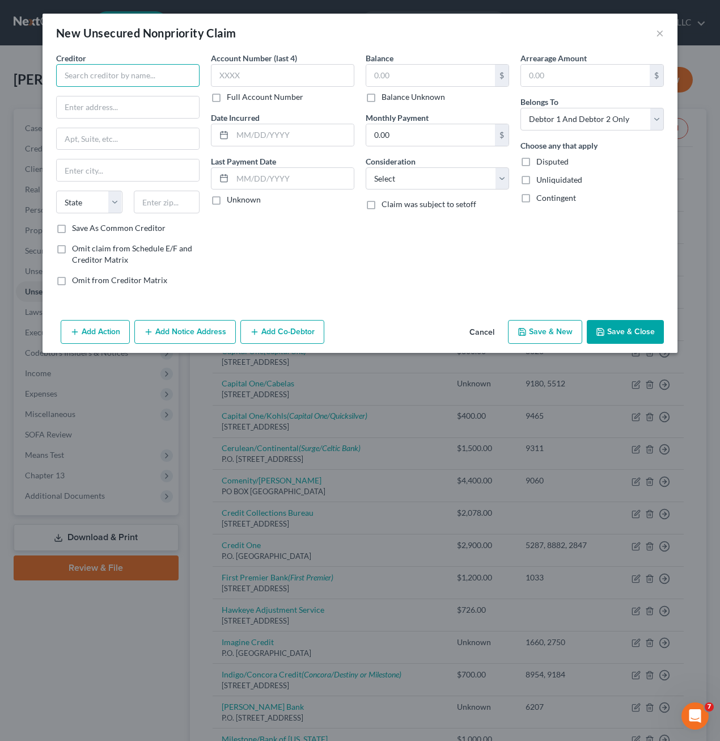
click at [146, 78] on input "text" at bounding box center [127, 75] width 143 height 23
click at [136, 73] on input "[PERSON_NAME] & [PERSON_NAME]" at bounding box center [127, 75] width 143 height 23
drag, startPoint x: 102, startPoint y: 82, endPoint x: 3, endPoint y: 85, distance: 98.7
click at [3, 85] on div "New Unsecured Nonpriority Claim × Creditor * [PERSON_NAME] & [PERSON_NAME] Stat…" at bounding box center [360, 370] width 720 height 741
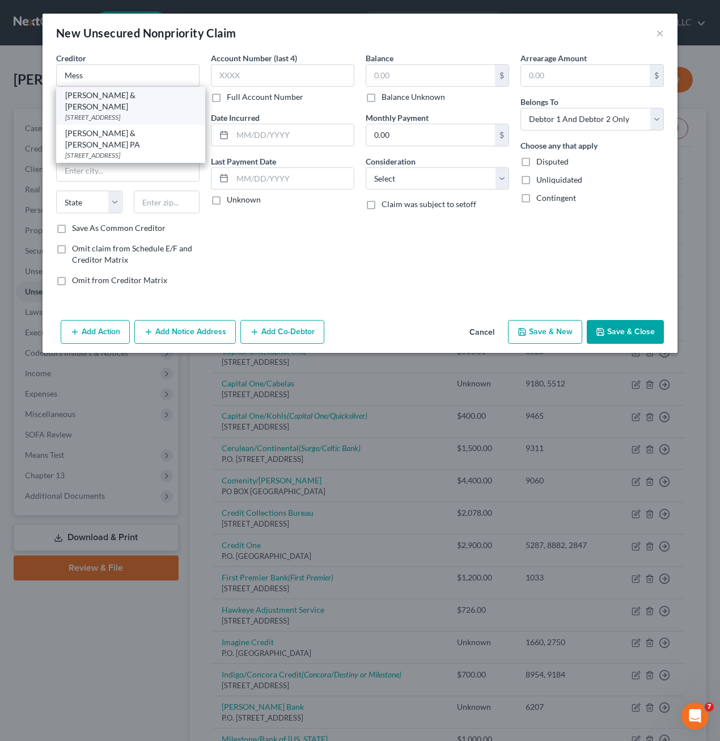
click at [114, 98] on div "[PERSON_NAME] & [PERSON_NAME]" at bounding box center [130, 101] width 131 height 23
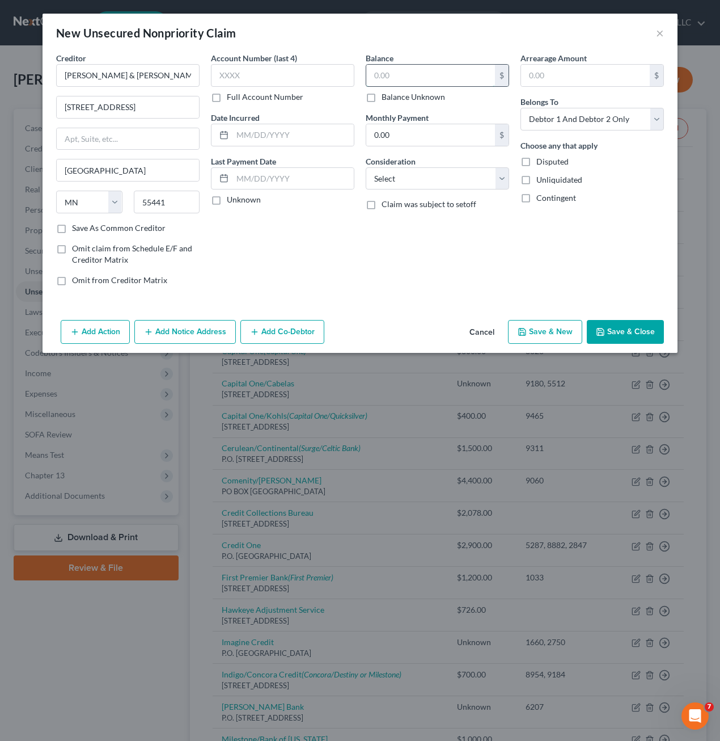
click at [404, 80] on input "text" at bounding box center [430, 76] width 129 height 22
click at [286, 76] on input "text" at bounding box center [282, 75] width 143 height 23
click at [189, 336] on button "Add Notice Address" at bounding box center [185, 332] width 102 height 24
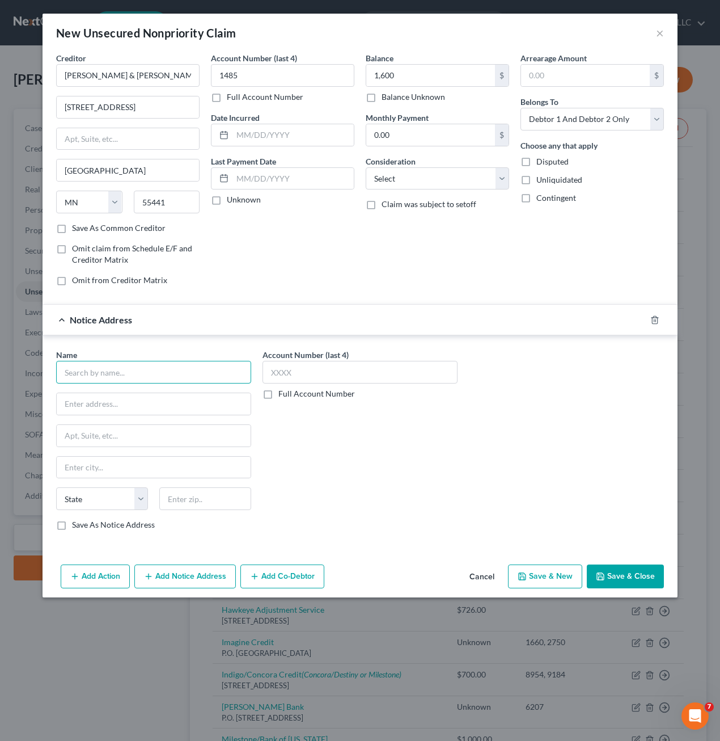
click at [162, 365] on input "text" at bounding box center [153, 372] width 195 height 23
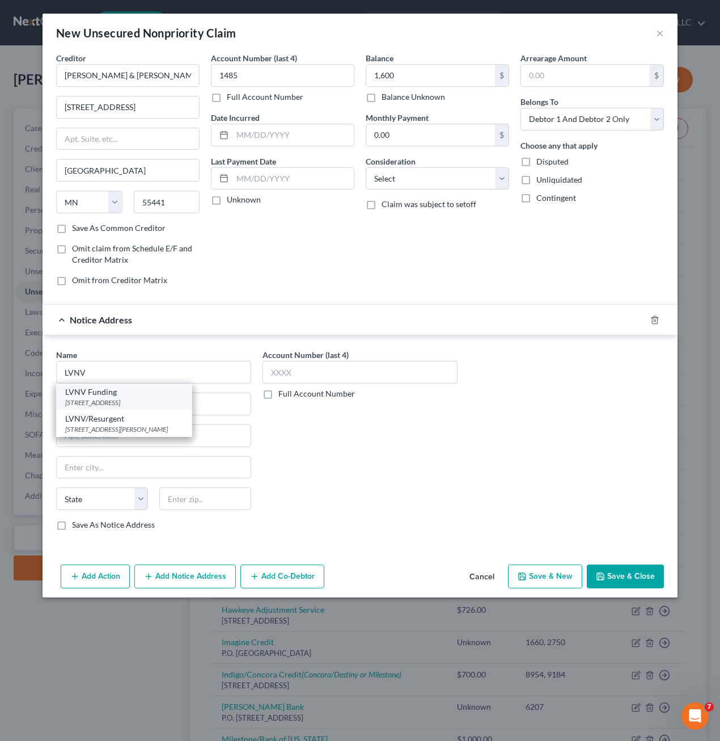
click at [107, 395] on div "LVNV Funding" at bounding box center [124, 391] width 118 height 11
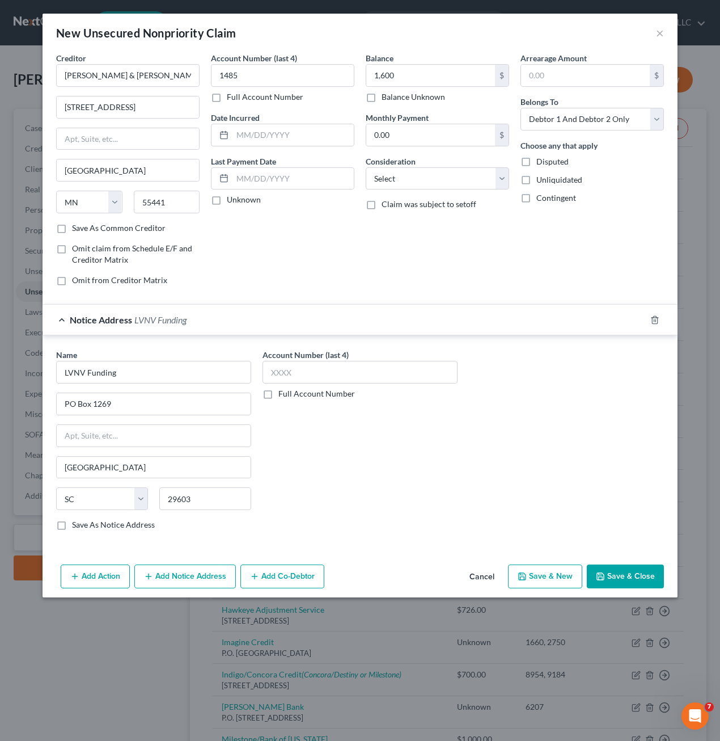
click at [202, 569] on button "Add Notice Address" at bounding box center [185, 576] width 102 height 24
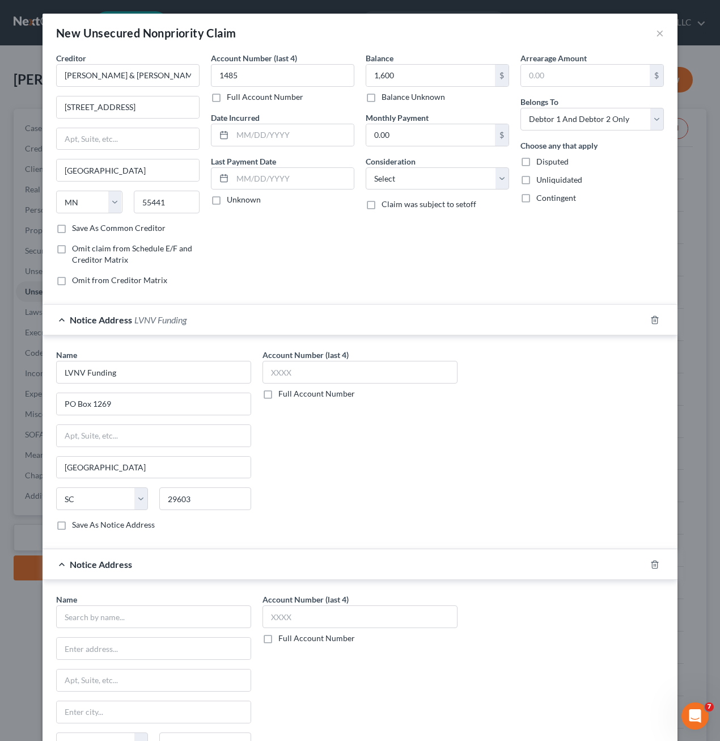
click at [648, 569] on div at bounding box center [662, 564] width 32 height 18
drag, startPoint x: 653, startPoint y: 562, endPoint x: 331, endPoint y: 426, distance: 349.5
click at [653, 562] on icon "button" at bounding box center [654, 564] width 9 height 9
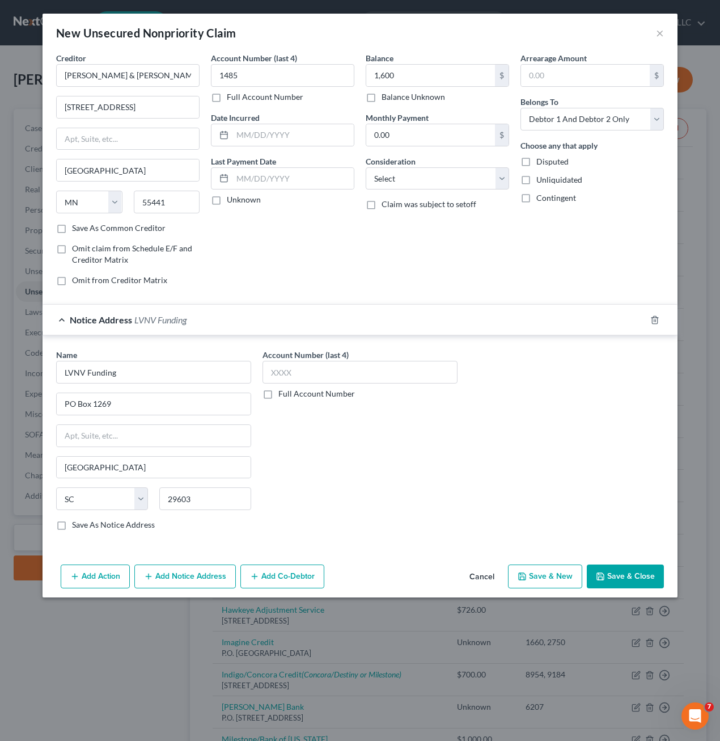
click at [642, 570] on button "Save & Close" at bounding box center [625, 576] width 77 height 24
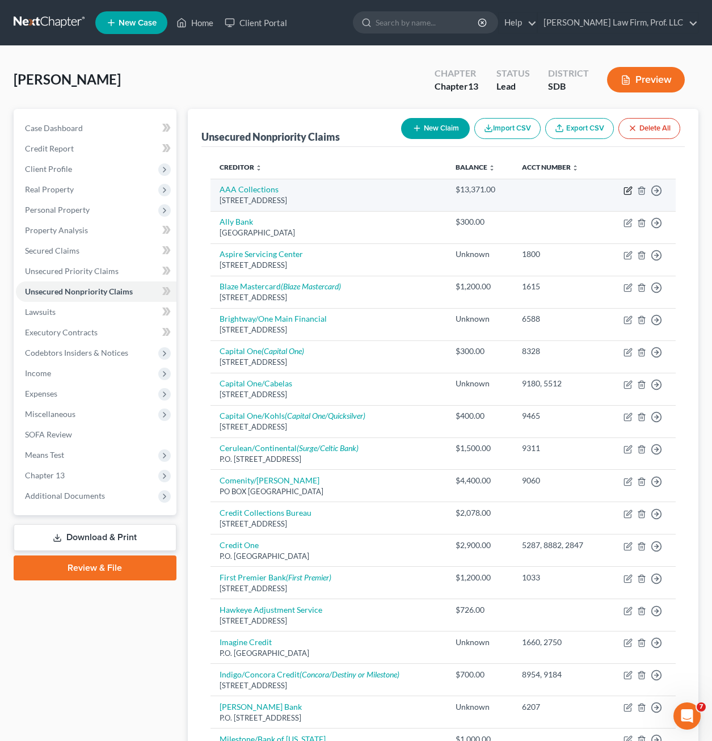
click at [624, 189] on icon "button" at bounding box center [627, 191] width 7 height 7
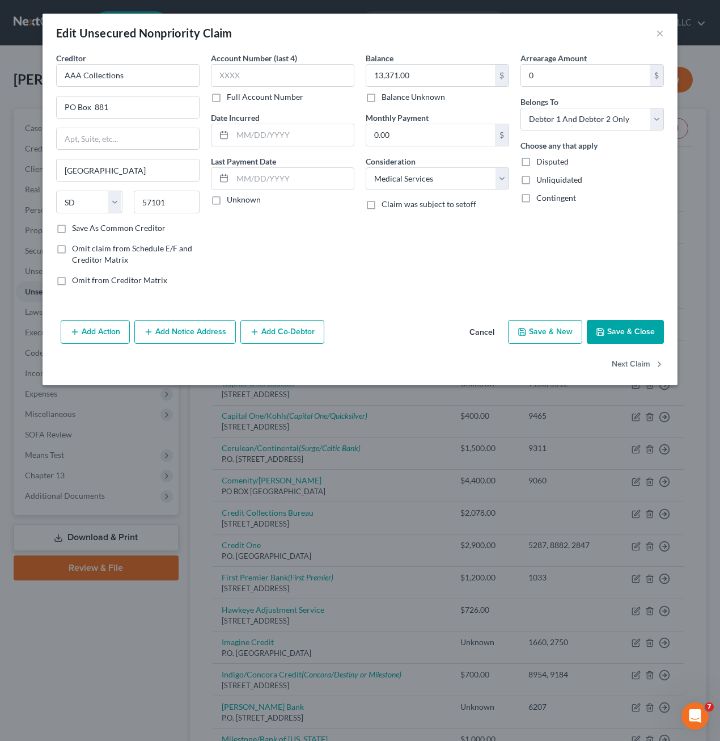
click at [204, 322] on button "Add Notice Address" at bounding box center [185, 332] width 102 height 24
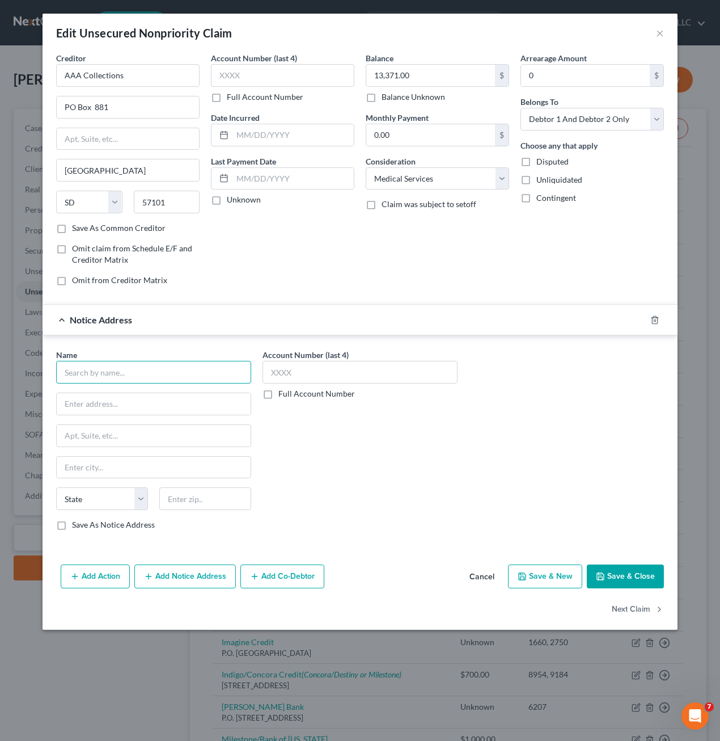
click at [110, 370] on input "text" at bounding box center [153, 372] width 195 height 23
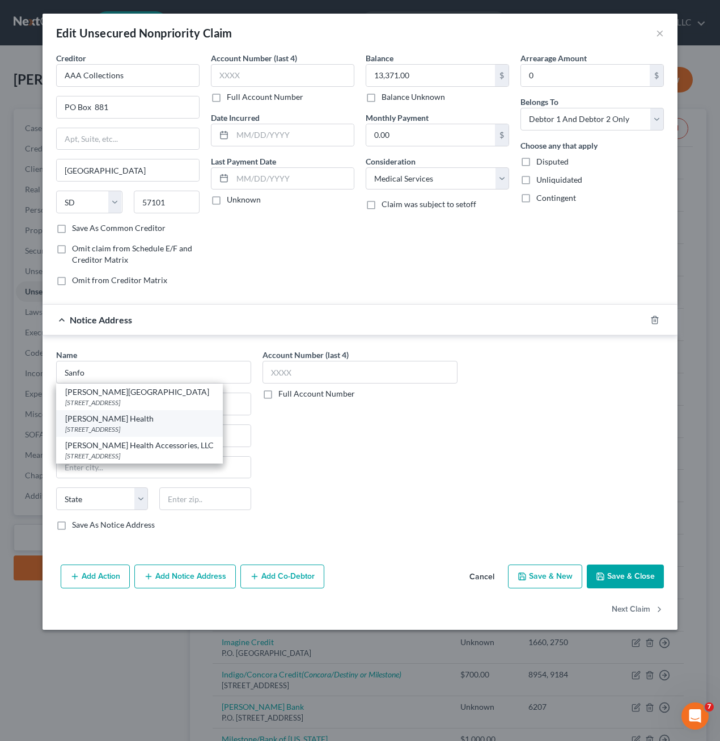
click at [128, 421] on div "[PERSON_NAME] Health" at bounding box center [139, 418] width 149 height 11
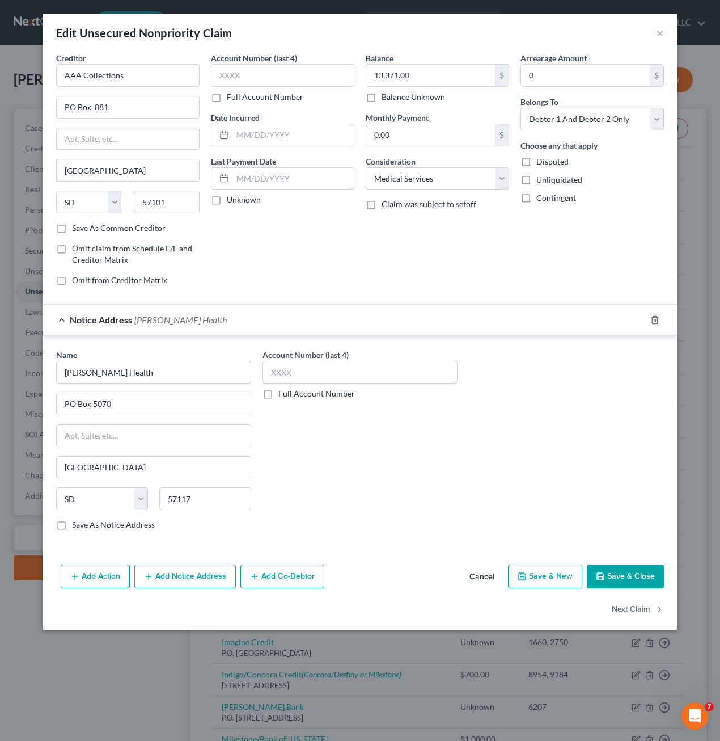
click at [167, 578] on button "Add Notice Address" at bounding box center [185, 576] width 102 height 24
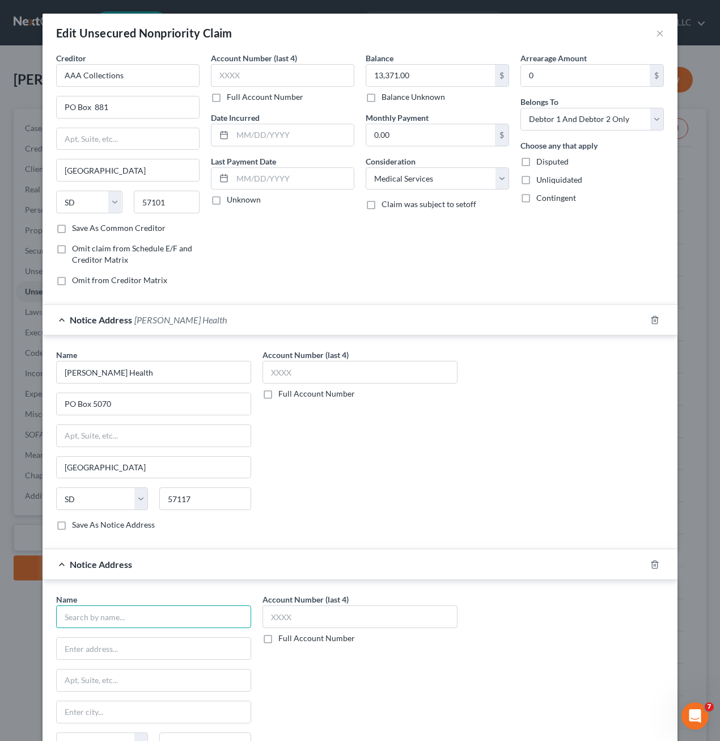
click at [102, 613] on input "text" at bounding box center [153, 616] width 195 height 23
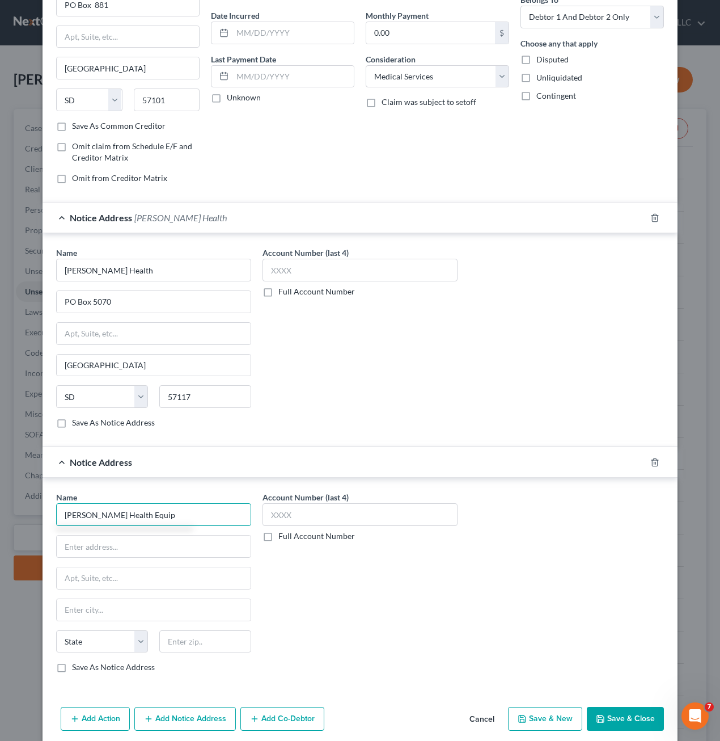
scroll to position [147, 0]
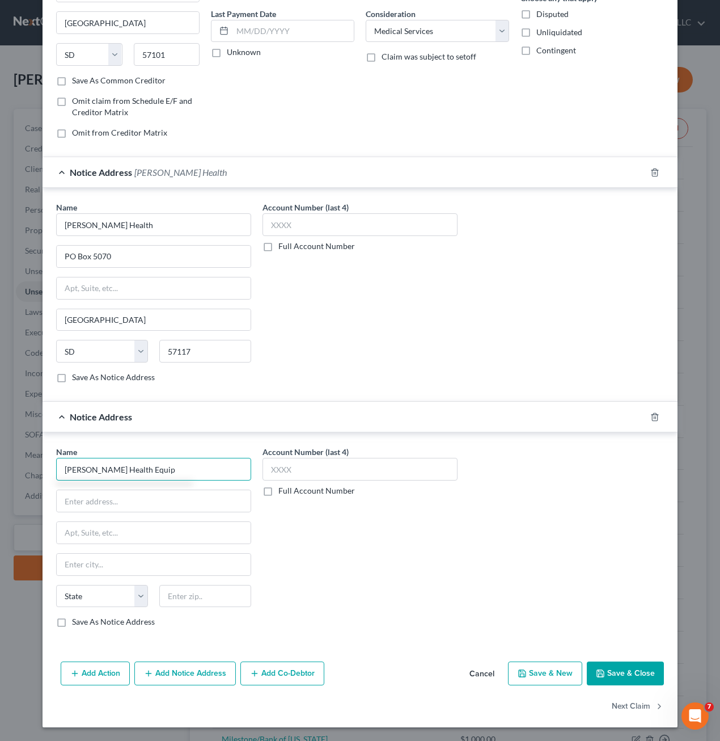
click at [187, 470] on input "[PERSON_NAME] Health Equip" at bounding box center [153, 469] width 195 height 23
click at [652, 413] on icon "button" at bounding box center [654, 416] width 5 height 7
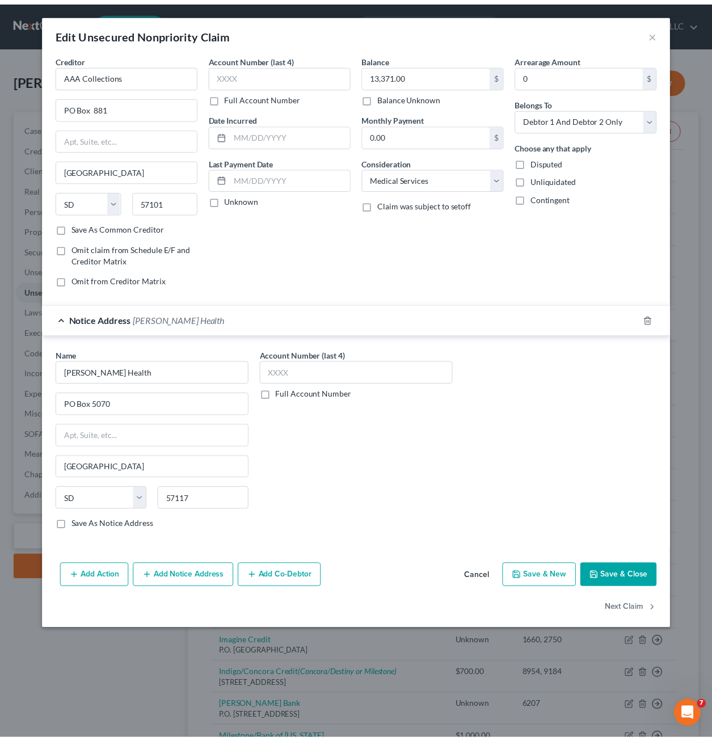
scroll to position [0, 0]
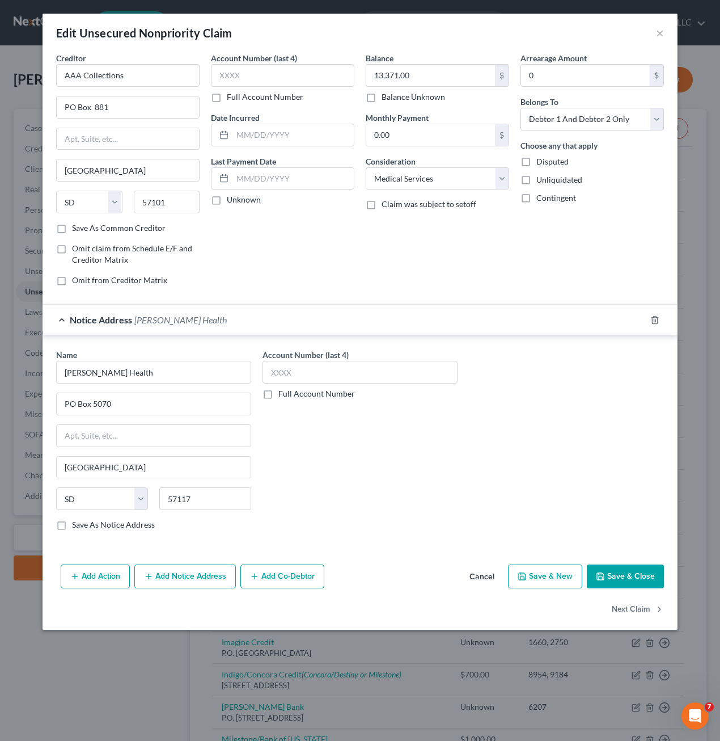
drag, startPoint x: 580, startPoint y: 219, endPoint x: 530, endPoint y: 367, distance: 156.6
click at [578, 218] on div "Arrearage Amount 0 $ Belongs To * Select Debtor 1 Only Debtor 2 Only Debtor 1 A…" at bounding box center [592, 173] width 155 height 243
click at [543, 457] on div "Name * [PERSON_NAME][GEOGRAPHIC_DATA] [US_STATE][GEOGRAPHIC_DATA] [GEOGRAPHIC_D…" at bounding box center [359, 444] width 619 height 191
drag, startPoint x: 467, startPoint y: 426, endPoint x: 622, endPoint y: 543, distance: 194.7
click at [467, 426] on div "Name * [PERSON_NAME][GEOGRAPHIC_DATA] [US_STATE][GEOGRAPHIC_DATA] [GEOGRAPHIC_D…" at bounding box center [359, 444] width 619 height 191
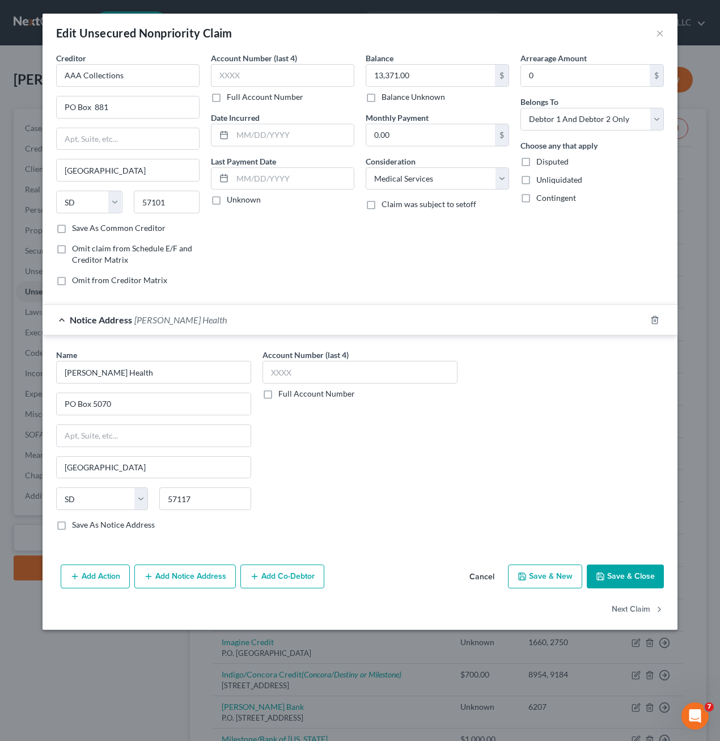
click at [628, 580] on button "Save & Close" at bounding box center [625, 576] width 77 height 24
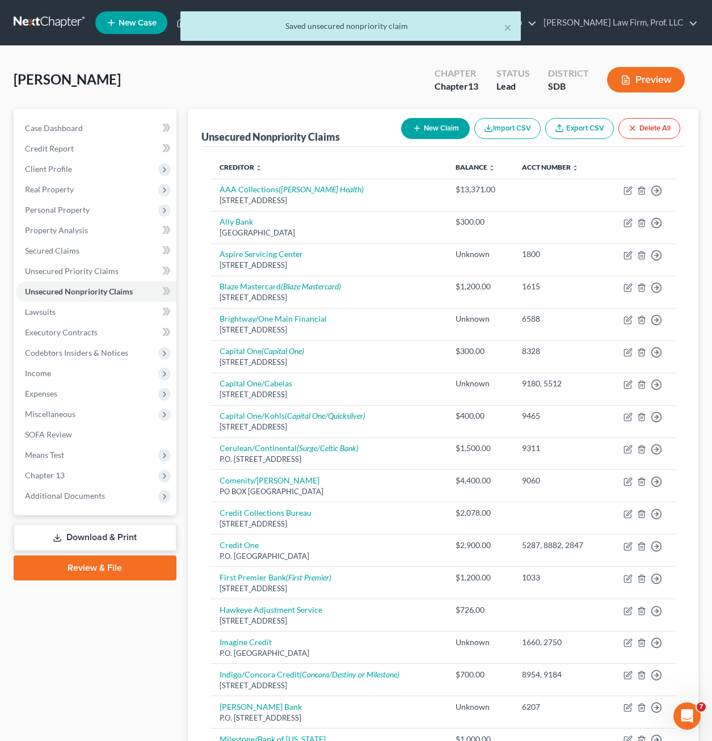
click at [420, 130] on button "New Claim" at bounding box center [435, 128] width 69 height 21
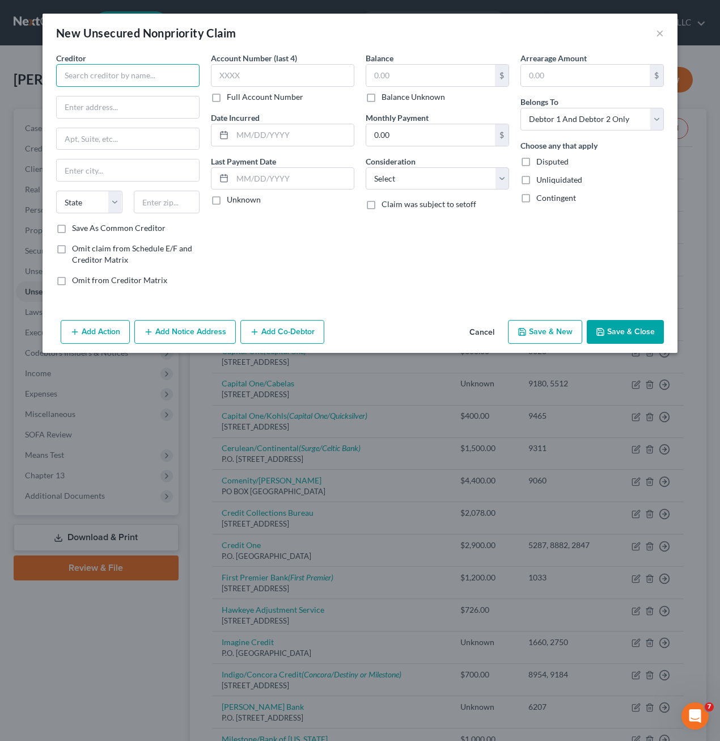
click at [87, 81] on input "text" at bounding box center [127, 75] width 143 height 23
paste input "P.O. Box 1503"
click at [174, 200] on input "text" at bounding box center [167, 202] width 66 height 23
drag, startPoint x: 314, startPoint y: 251, endPoint x: 400, endPoint y: 91, distance: 181.7
click at [313, 251] on div "Account Number (last 4) Full Account Number Date Incurred Last Payment Date Unk…" at bounding box center [282, 173] width 155 height 243
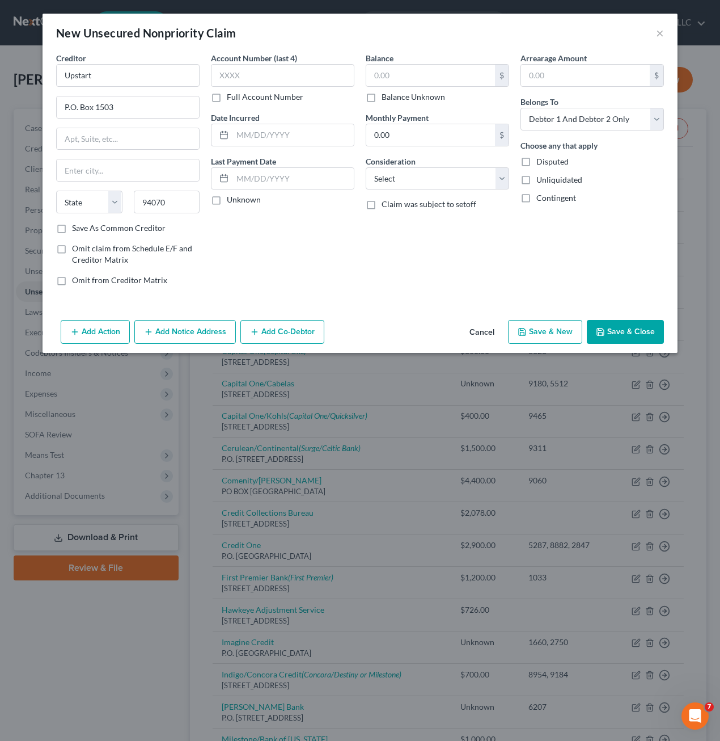
click at [400, 91] on label "Balance Unknown" at bounding box center [414, 96] width 64 height 11
click at [394, 91] on input "Balance Unknown" at bounding box center [389, 94] width 7 height 7
click at [636, 323] on button "Save & Close" at bounding box center [625, 332] width 77 height 24
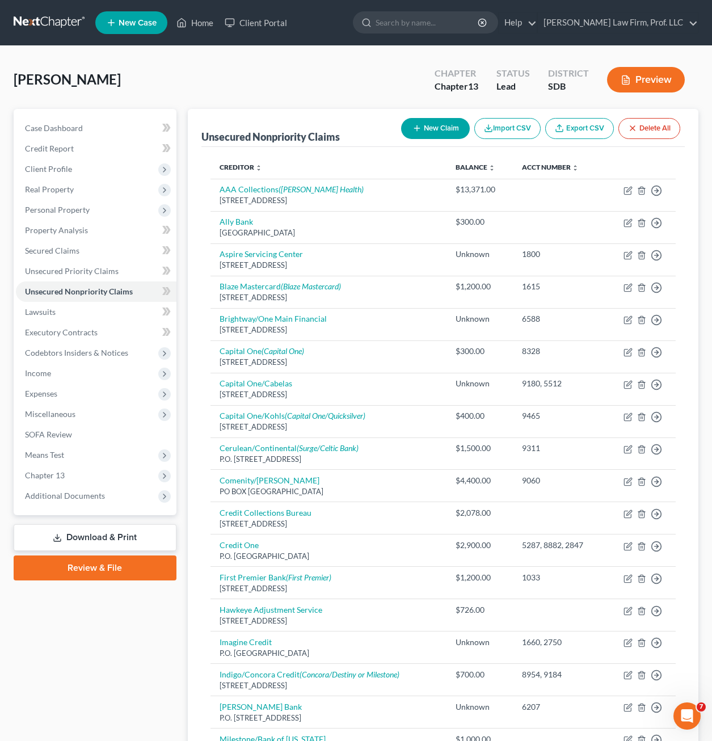
click at [126, 658] on div "Case Dashboard Payments Invoices Payments Payments Credit Report Client Profile" at bounding box center [95, 604] width 174 height 990
drag, startPoint x: 62, startPoint y: 211, endPoint x: 86, endPoint y: 176, distance: 42.3
click at [62, 212] on span "Personal Property" at bounding box center [57, 210] width 65 height 10
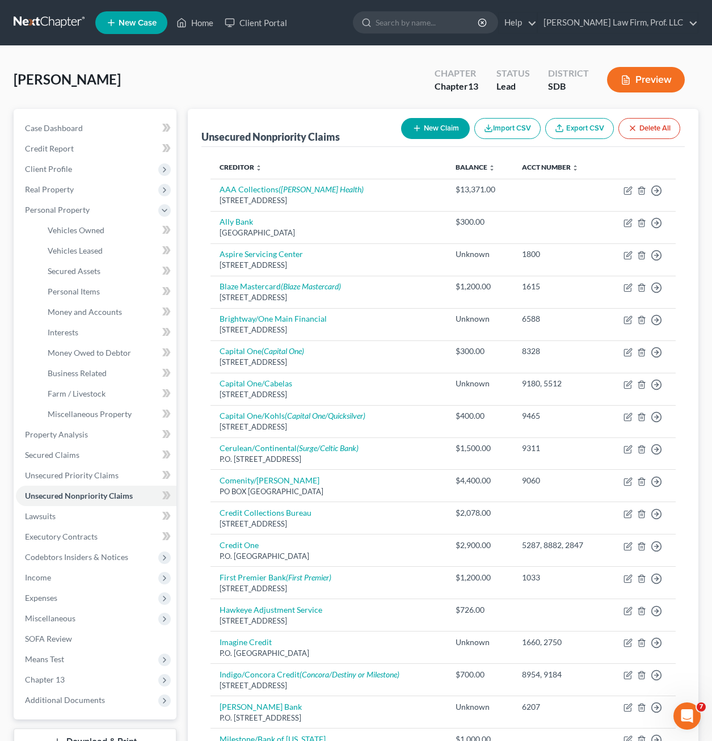
drag, startPoint x: 226, startPoint y: 82, endPoint x: 112, endPoint y: 70, distance: 114.6
click at [227, 81] on div "[PERSON_NAME] Upgraded Chapter Chapter 13 Status Lead District SDB Preview" at bounding box center [356, 84] width 684 height 49
drag, startPoint x: 104, startPoint y: 354, endPoint x: 90, endPoint y: 289, distance: 66.2
click at [104, 353] on span "Money Owed to Debtor" at bounding box center [89, 353] width 83 height 10
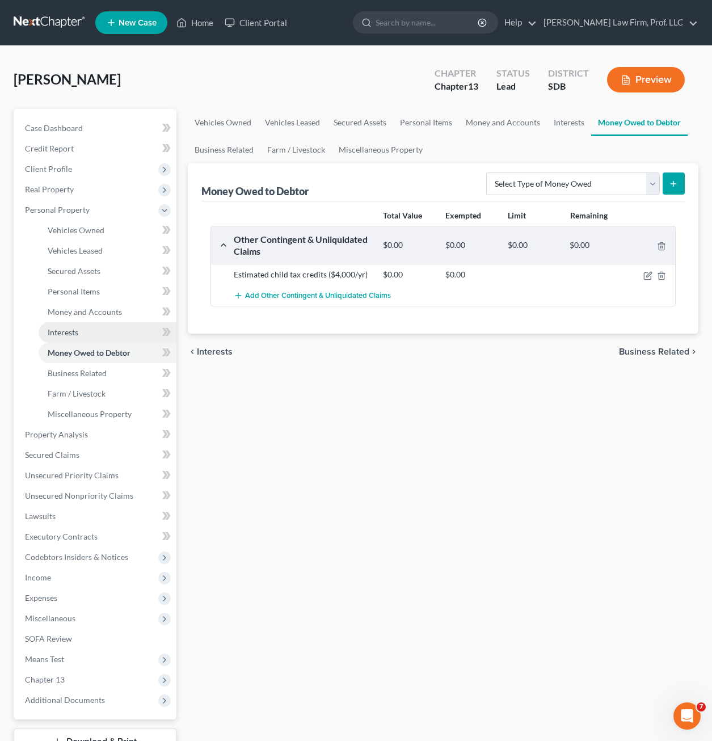
click at [84, 323] on link "Interests" at bounding box center [108, 332] width 138 height 20
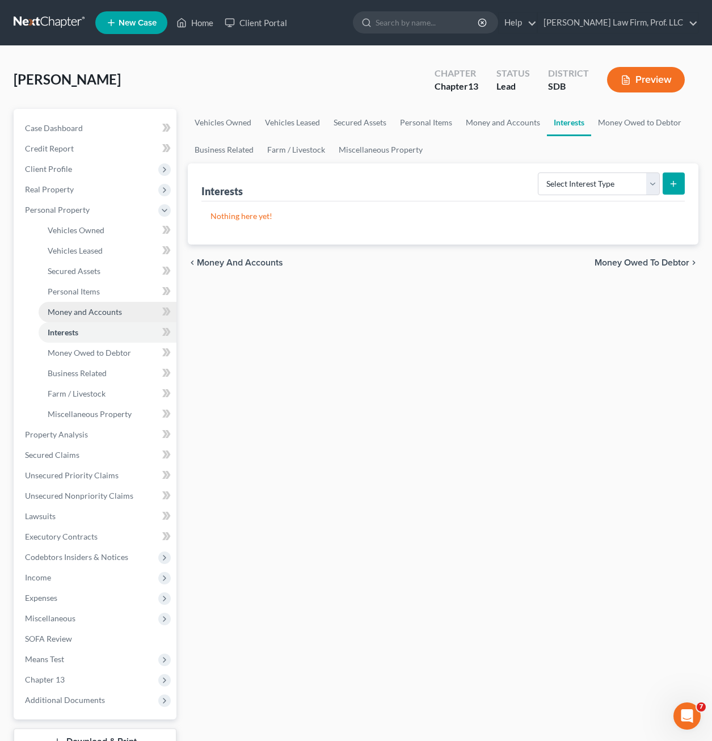
click at [94, 312] on span "Money and Accounts" at bounding box center [85, 312] width 74 height 10
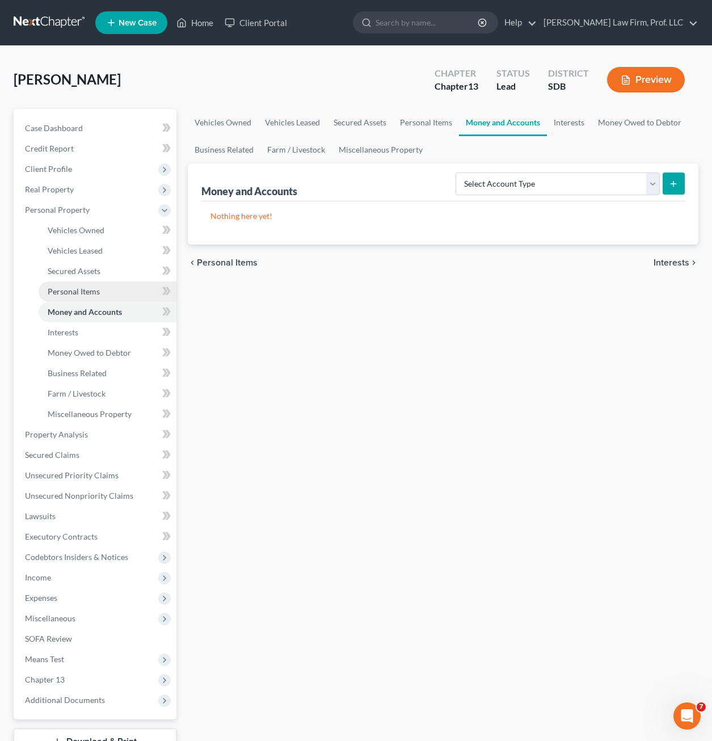
click at [71, 289] on span "Personal Items" at bounding box center [74, 291] width 52 height 10
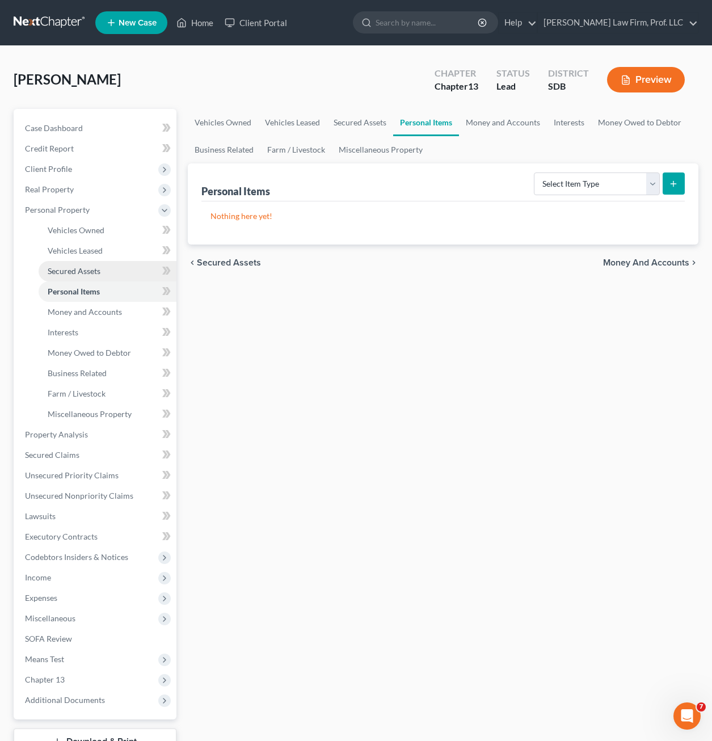
click at [69, 268] on span "Secured Assets" at bounding box center [74, 271] width 53 height 10
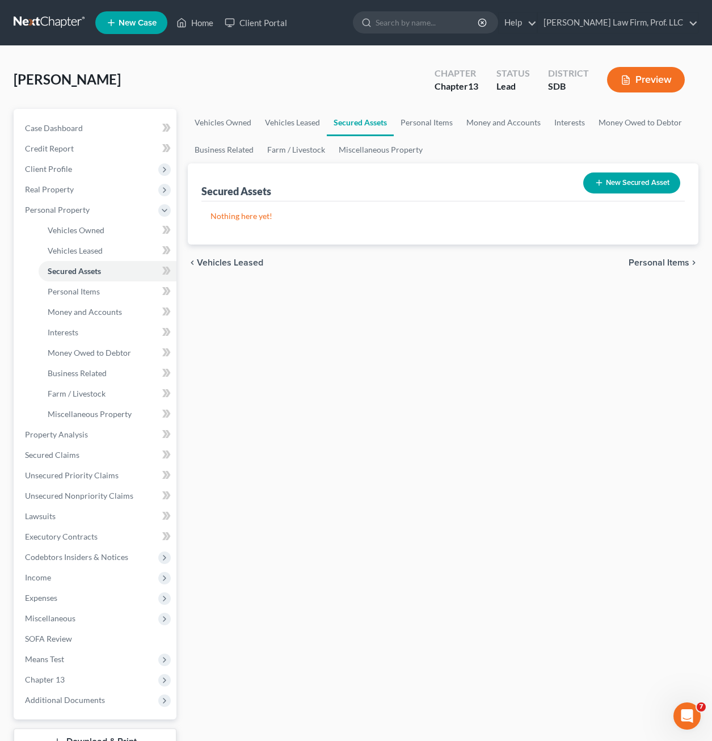
drag, startPoint x: 314, startPoint y: 396, endPoint x: 205, endPoint y: 319, distance: 133.8
click at [315, 396] on div "Vehicles Owned Vehicles Leased Secured Assets Personal Items Money and Accounts…" at bounding box center [443, 446] width 522 height 675
click at [54, 289] on span "Personal Items" at bounding box center [74, 291] width 52 height 10
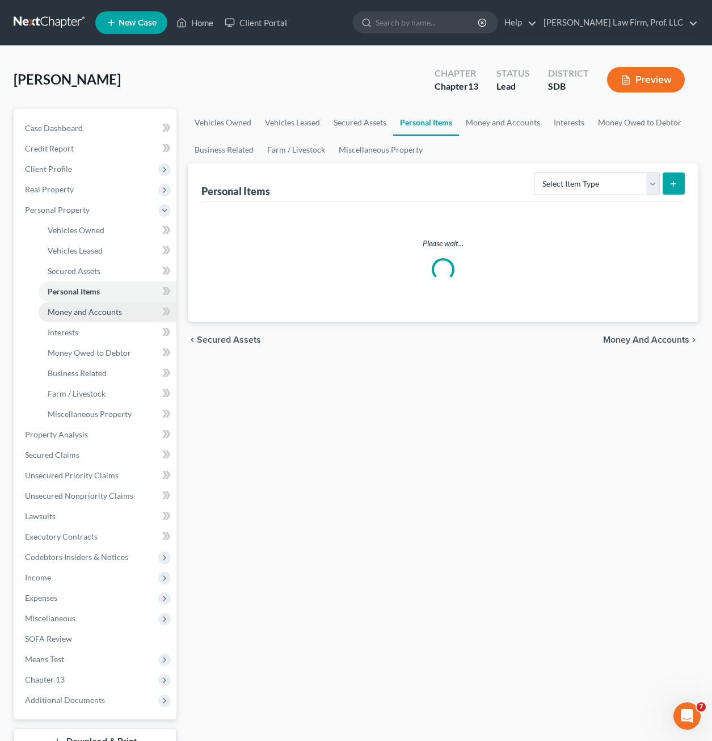
click at [95, 309] on span "Money and Accounts" at bounding box center [85, 312] width 74 height 10
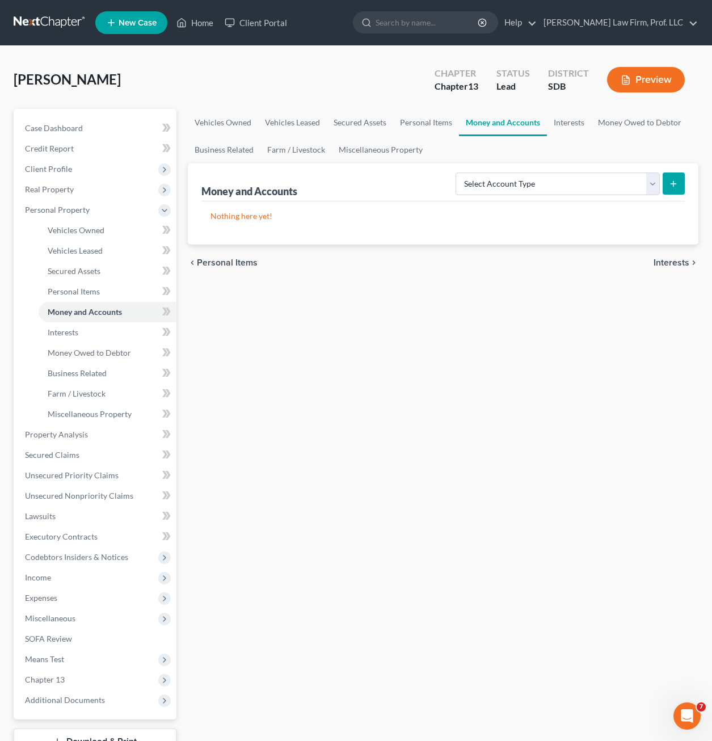
drag, startPoint x: 323, startPoint y: 451, endPoint x: 294, endPoint y: 379, distance: 77.1
click at [323, 450] on div "Vehicles Owned Vehicles Leased Secured Assets Personal Items Money and Accounts…" at bounding box center [443, 446] width 522 height 675
drag, startPoint x: 236, startPoint y: 374, endPoint x: 60, endPoint y: 527, distance: 233.5
click at [237, 372] on div "Vehicles Owned Vehicles Leased Secured Assets Personal Items Money and Accounts…" at bounding box center [443, 446] width 522 height 675
drag, startPoint x: 73, startPoint y: 568, endPoint x: 75, endPoint y: 584, distance: 16.0
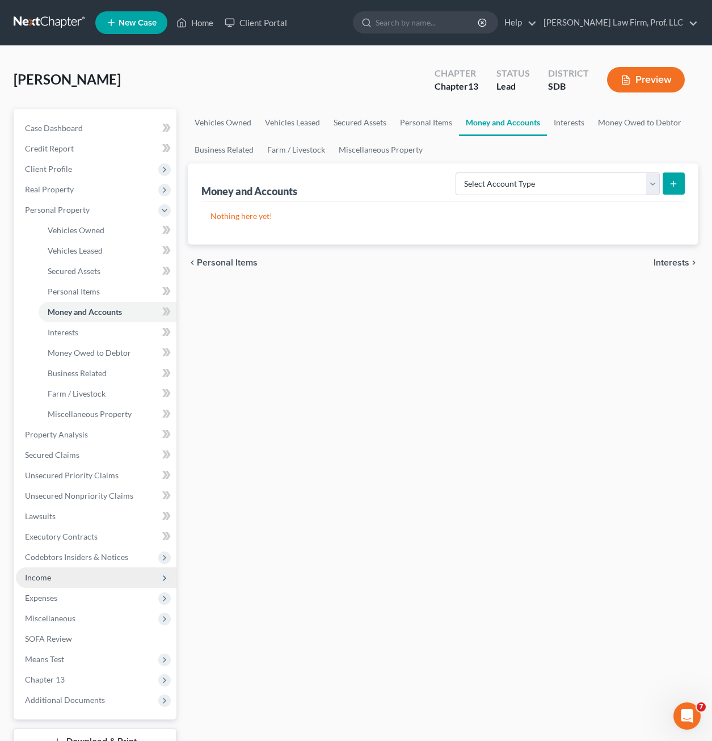
click at [73, 568] on span "Income" at bounding box center [96, 577] width 160 height 20
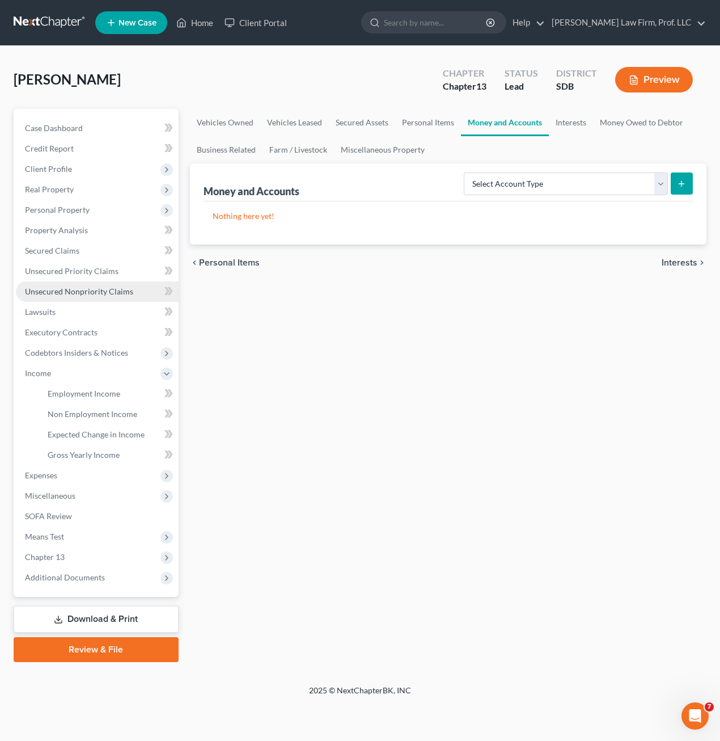
drag, startPoint x: 318, startPoint y: 321, endPoint x: 160, endPoint y: 281, distance: 162.7
click at [318, 322] on div "Vehicles Owned Vehicles Leased Secured Assets Personal Items Money and Accounts…" at bounding box center [448, 385] width 529 height 553
drag, startPoint x: 336, startPoint y: 468, endPoint x: 155, endPoint y: 229, distance: 299.9
click at [336, 467] on div "Vehicles Owned Vehicles Leased Secured Assets Personal Items Money and Accounts…" at bounding box center [448, 385] width 529 height 553
drag, startPoint x: 202, startPoint y: 386, endPoint x: 197, endPoint y: 340, distance: 46.3
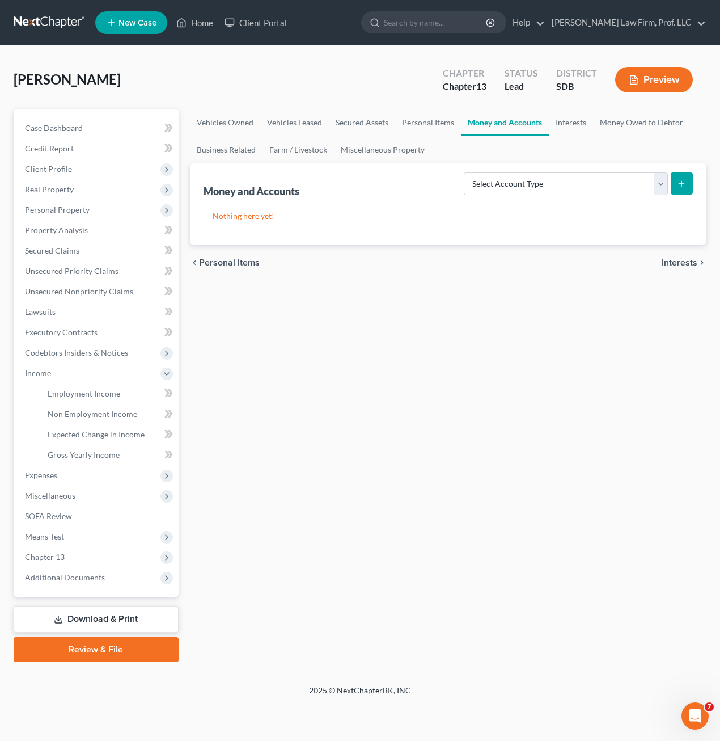
click at [202, 386] on div "Vehicles Owned Vehicles Leased Secured Assets Personal Items Money and Accounts…" at bounding box center [448, 385] width 529 height 553
drag, startPoint x: 287, startPoint y: 367, endPoint x: 163, endPoint y: 287, distance: 147.5
click at [289, 365] on div "Vehicles Owned Vehicles Leased Secured Assets Personal Items Money and Accounts…" at bounding box center [448, 385] width 529 height 553
click at [115, 294] on span "Unsecured Nonpriority Claims" at bounding box center [79, 291] width 108 height 10
